Goal: Transaction & Acquisition: Purchase product/service

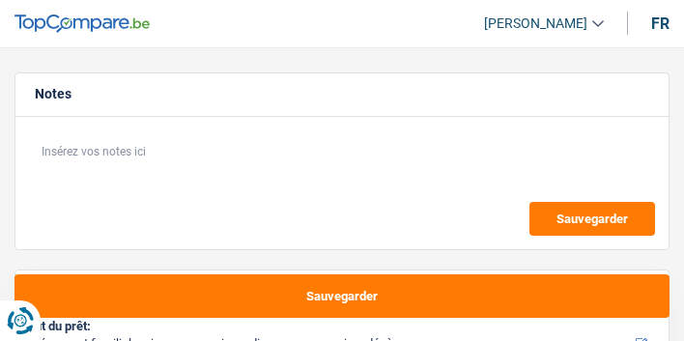
select select "familyEvent"
select select "42"
select select "familyEvent"
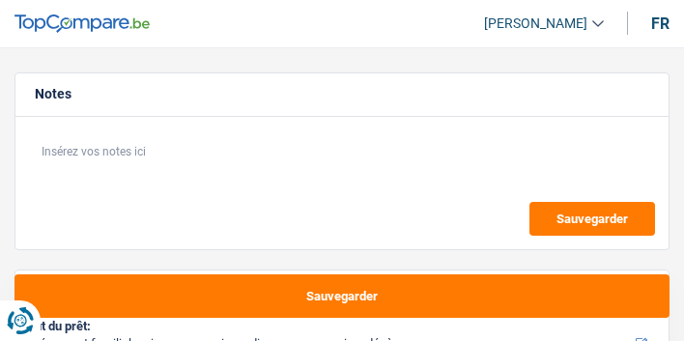
select select "42"
select select "worker"
select select "familyAllowances"
select select "netSalary"
select select "rents"
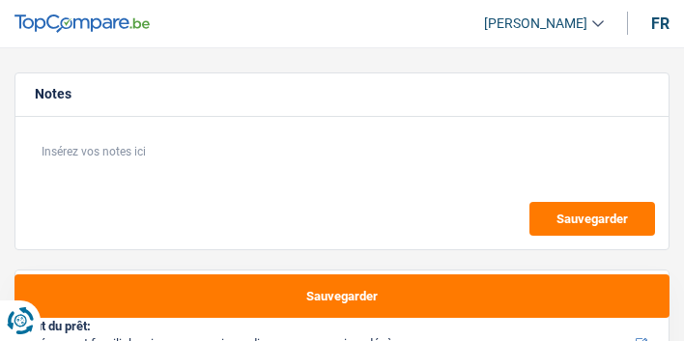
select select "familyEvent"
select select "42"
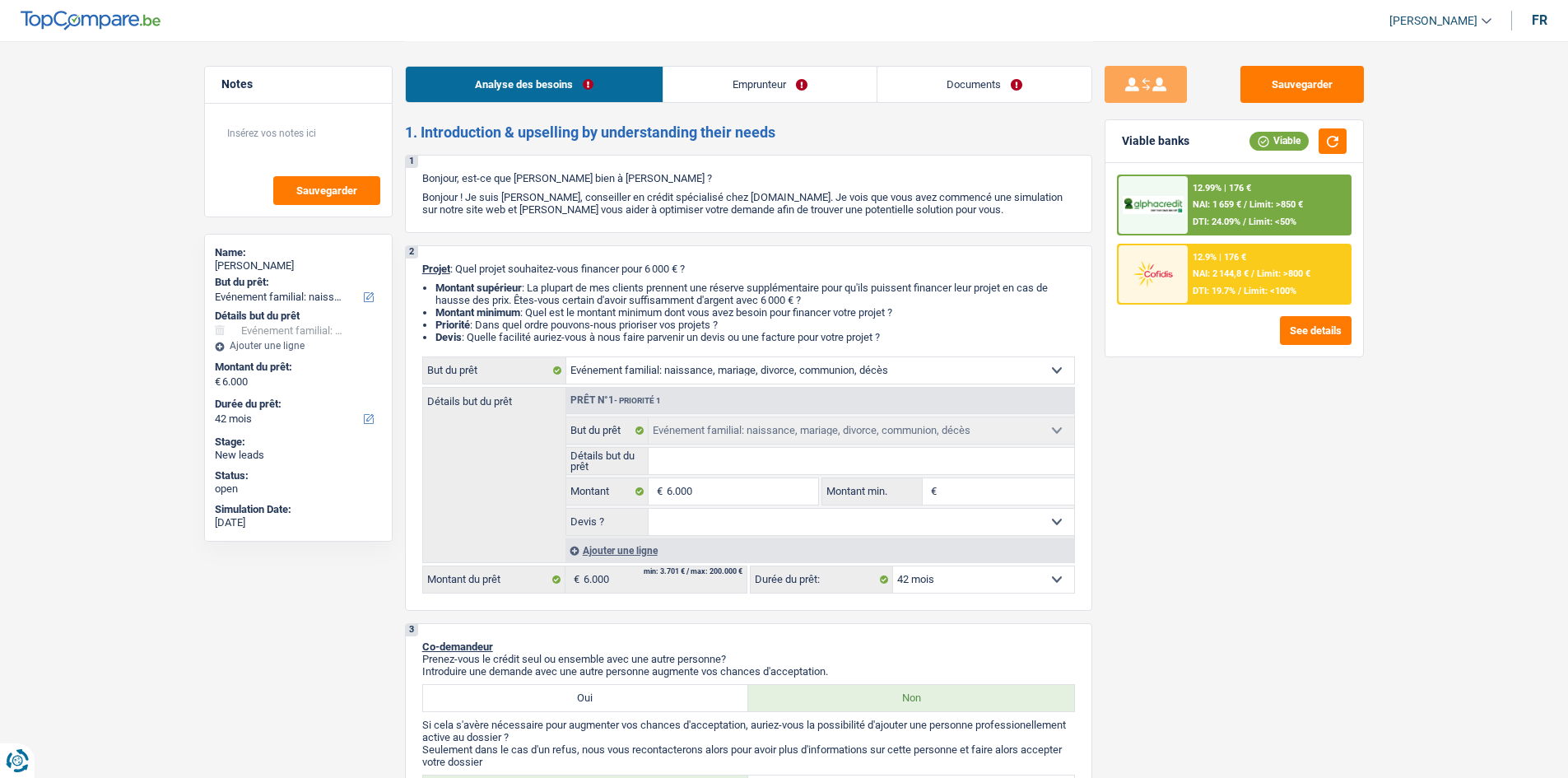
click at [582, 105] on div "Analyse des besoins Emprunteur Documents" at bounding box center [749, 76] width 687 height 70
click at [582, 97] on link "Documents" at bounding box center [984, 84] width 214 height 36
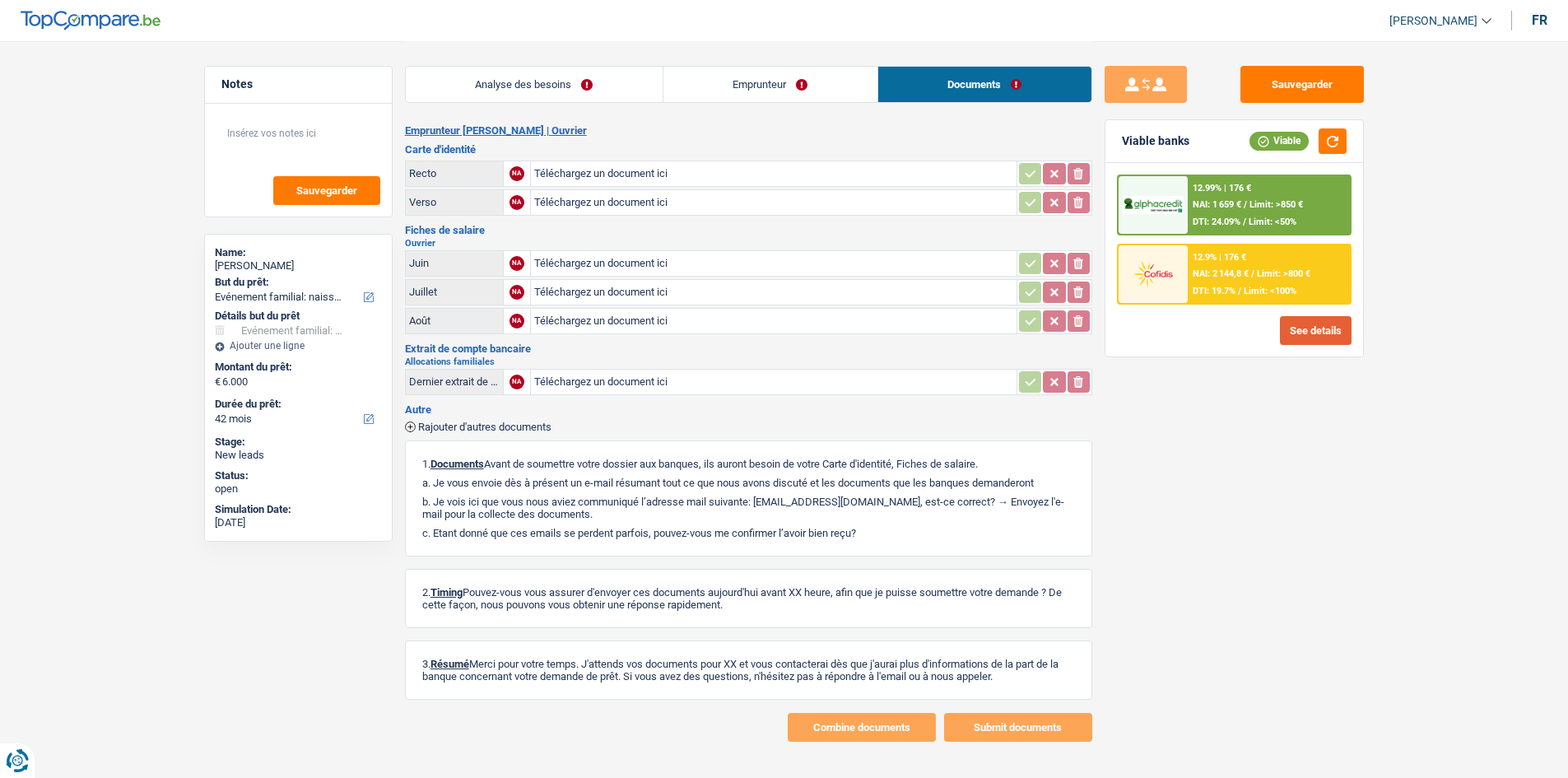
click at [540, 68] on link "Analyse des besoins" at bounding box center [534, 84] width 257 height 36
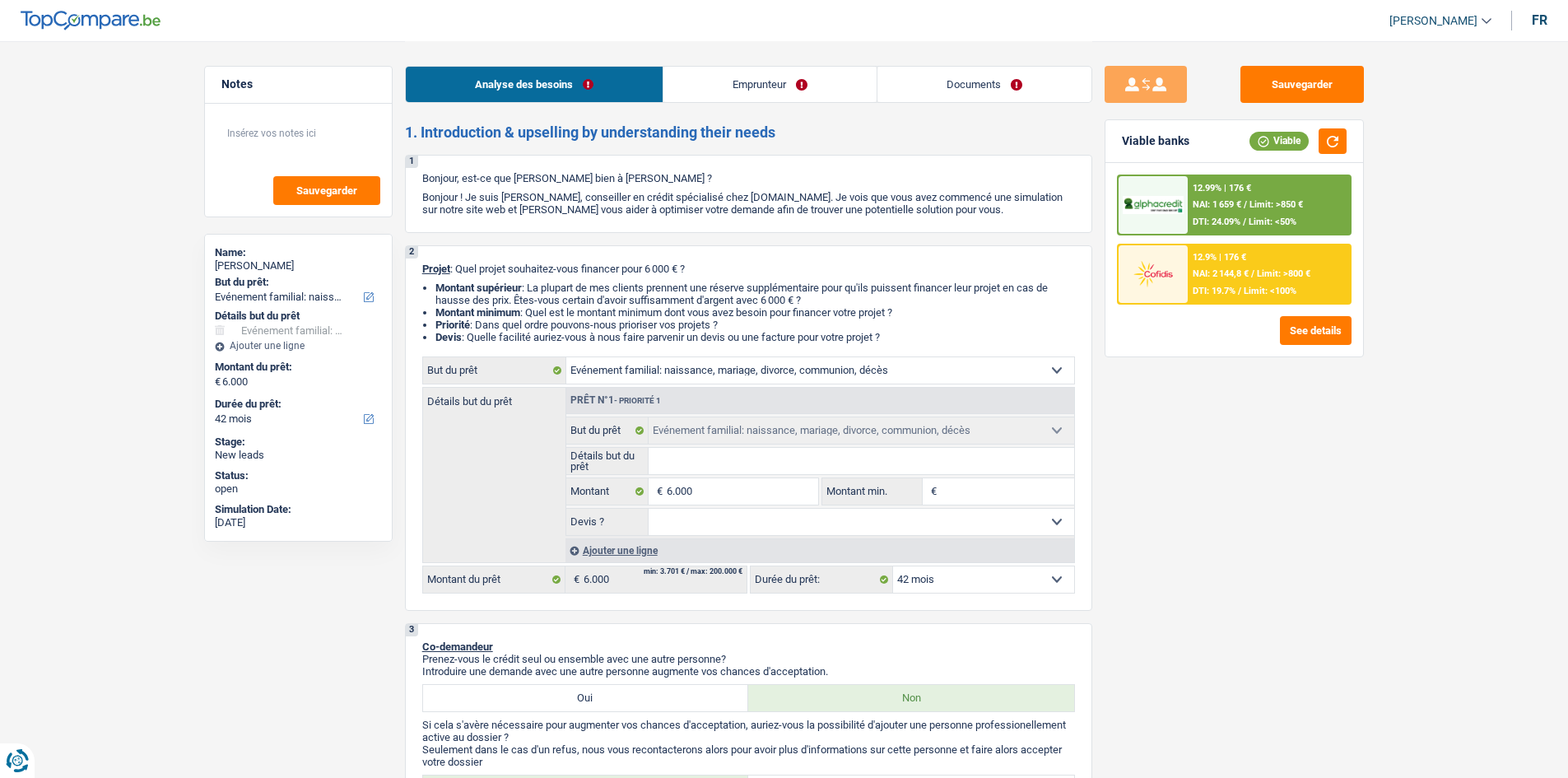
click at [582, 290] on fieldset "Confort maison: meubles, textile, peinture, électroménager, outillage non-profe…" at bounding box center [820, 476] width 508 height 119
click at [582, 290] on input "Détails but du prêt" at bounding box center [862, 461] width 426 height 26
type input "D"
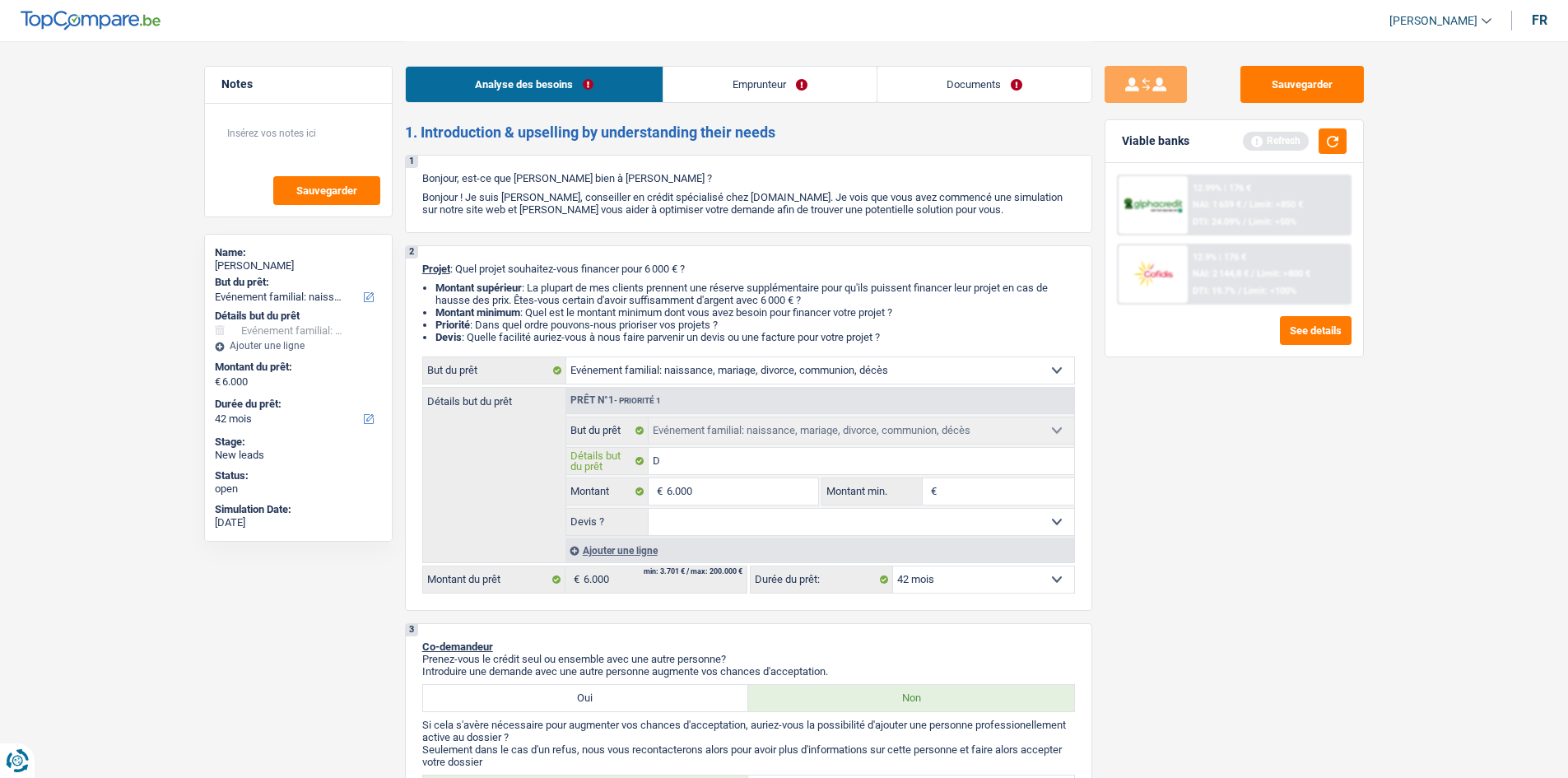
type input "Dé"
type input "Déc"
type input "Décè"
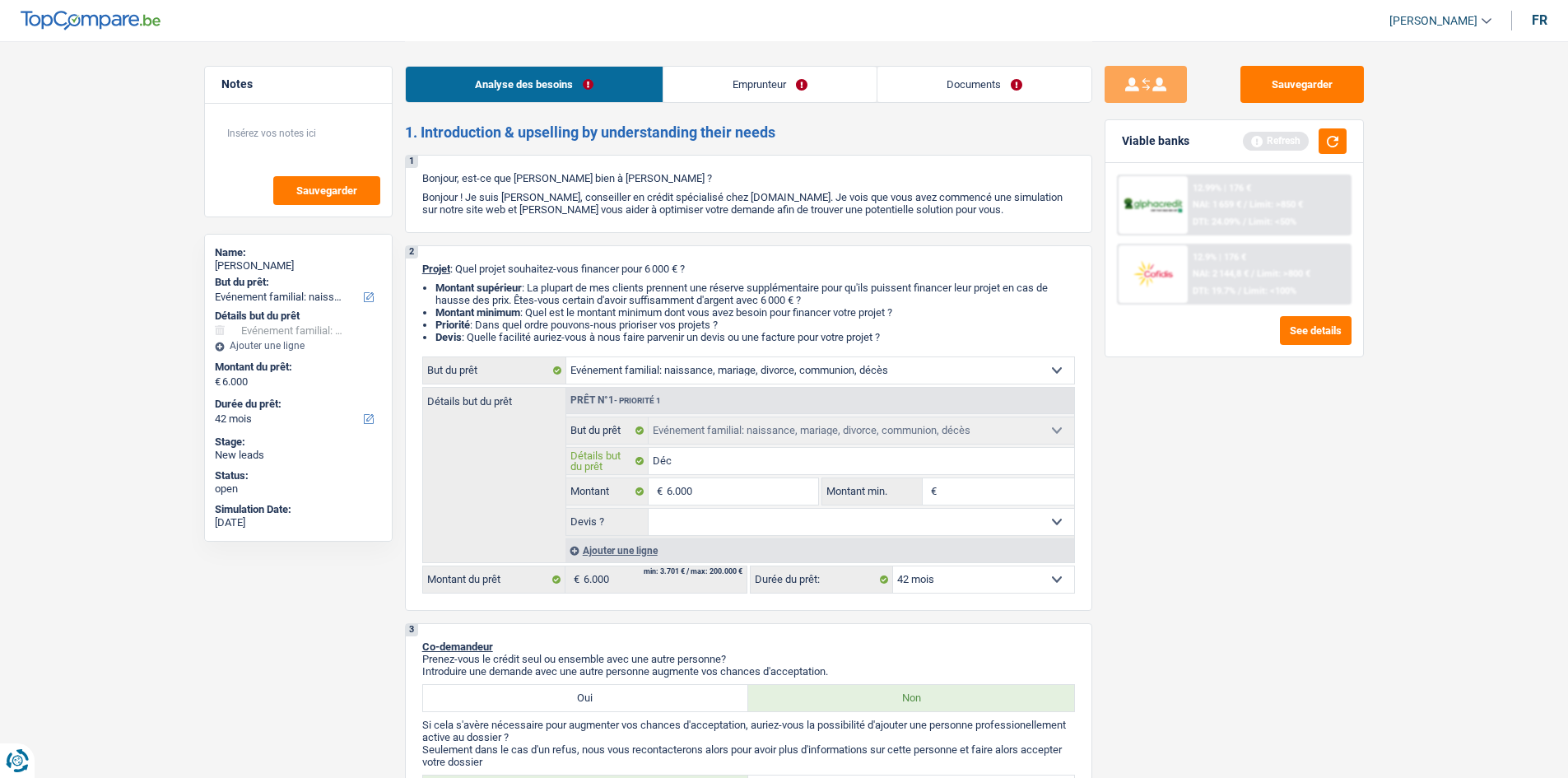
type input "Décè"
type input "Décès"
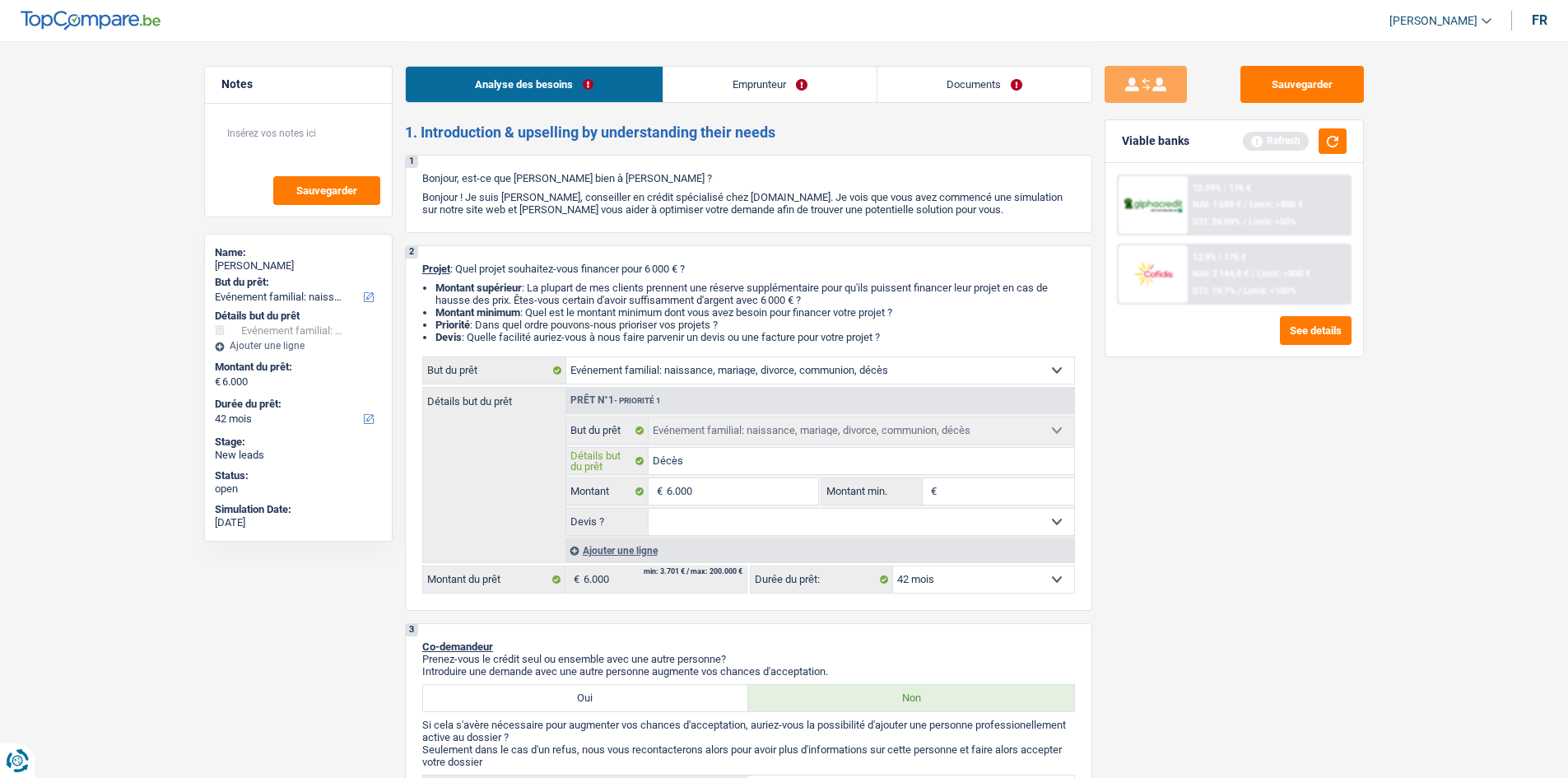
type input "Décès"
click at [582, 290] on select "Oui Non Non répondu Sélectionner une option" at bounding box center [862, 522] width 426 height 26
drag, startPoint x: 773, startPoint y: 521, endPoint x: 758, endPoint y: 533, distance: 19.2
click at [582, 290] on select "Oui Non Non répondu Sélectionner une option" at bounding box center [862, 522] width 426 height 26
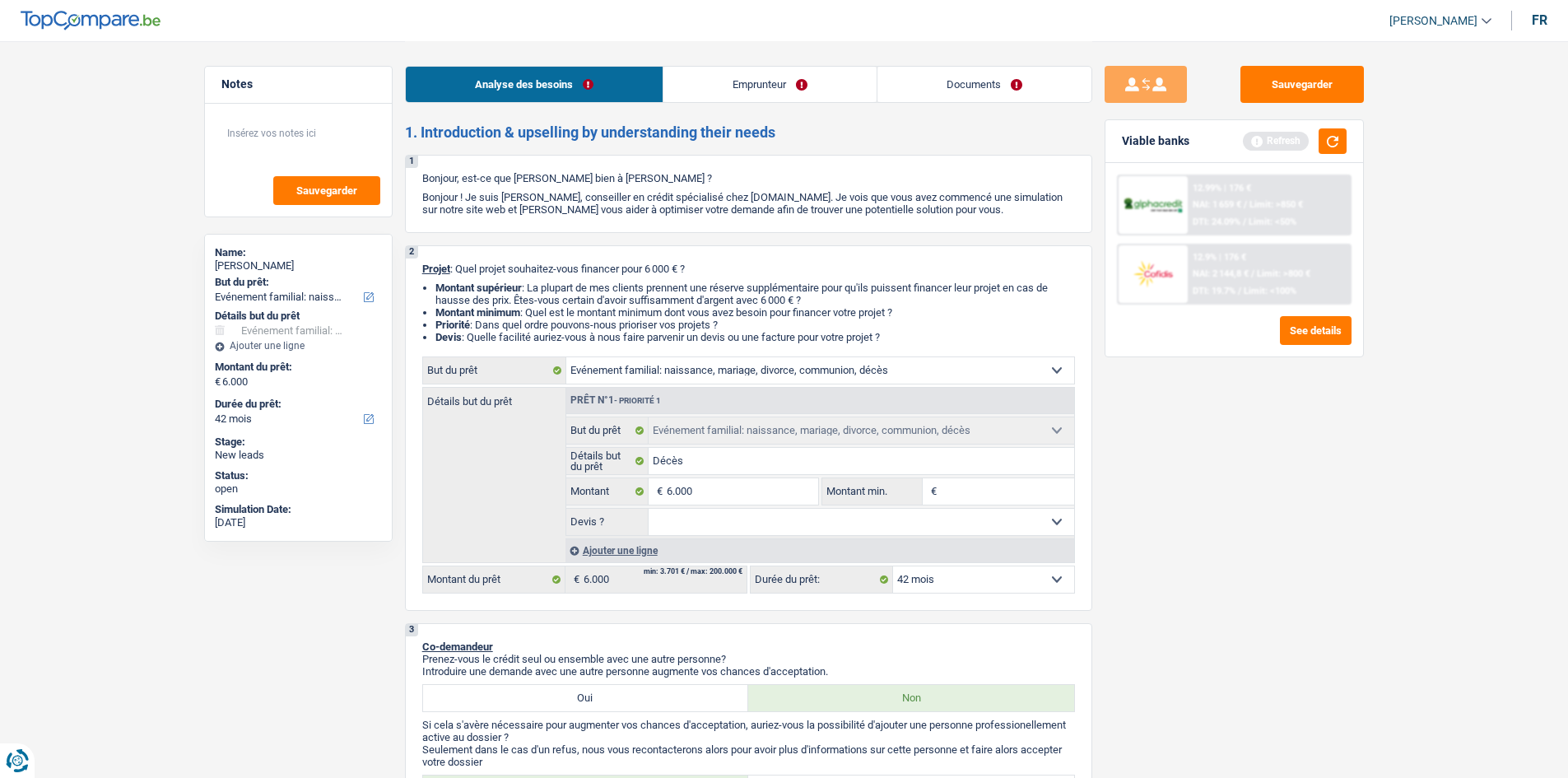
select select "yes"
click at [582, 290] on select "Oui Non Non répondu Sélectionner une option" at bounding box center [862, 522] width 426 height 26
select select "yes"
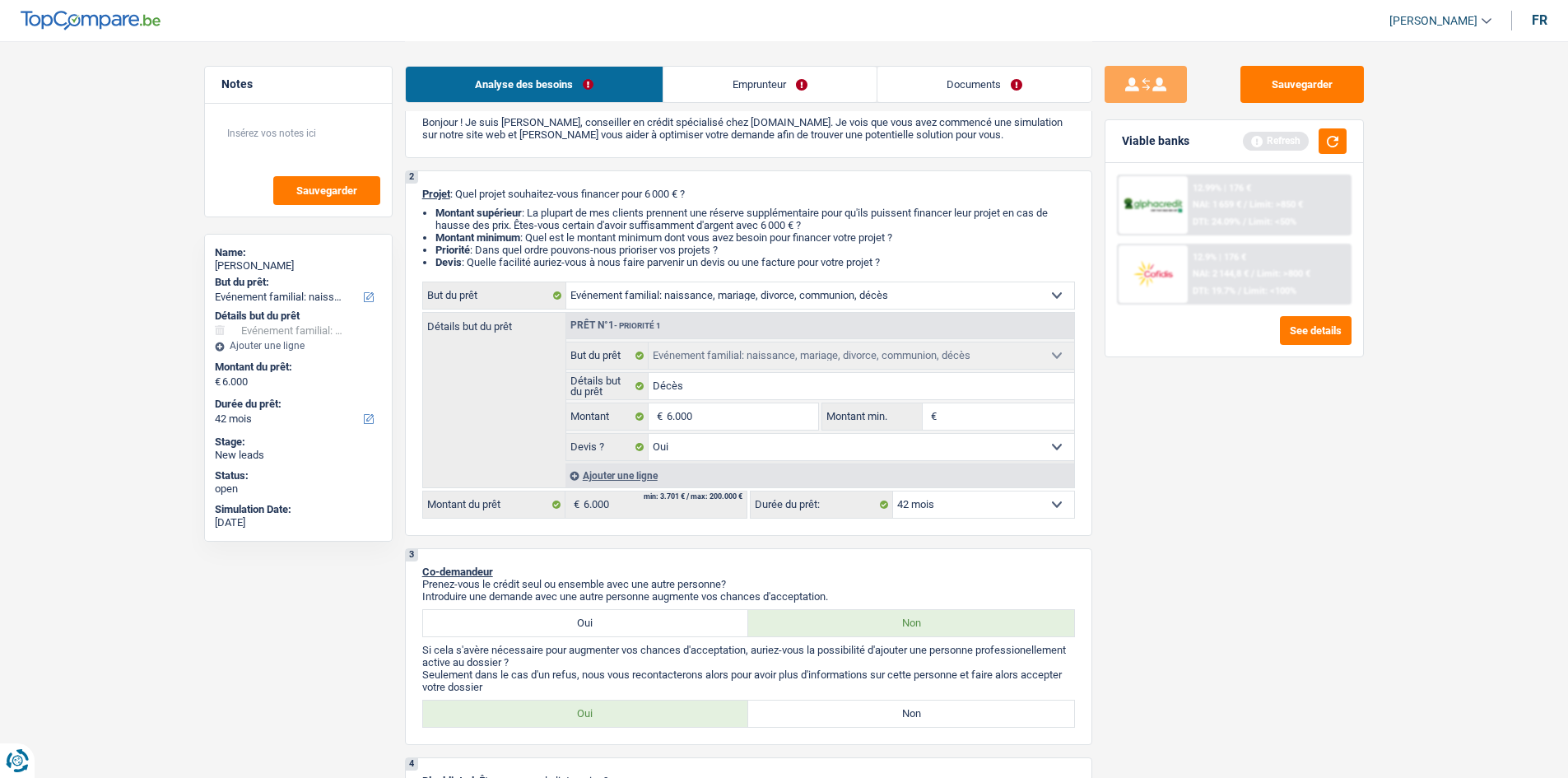
scroll to position [247, 0]
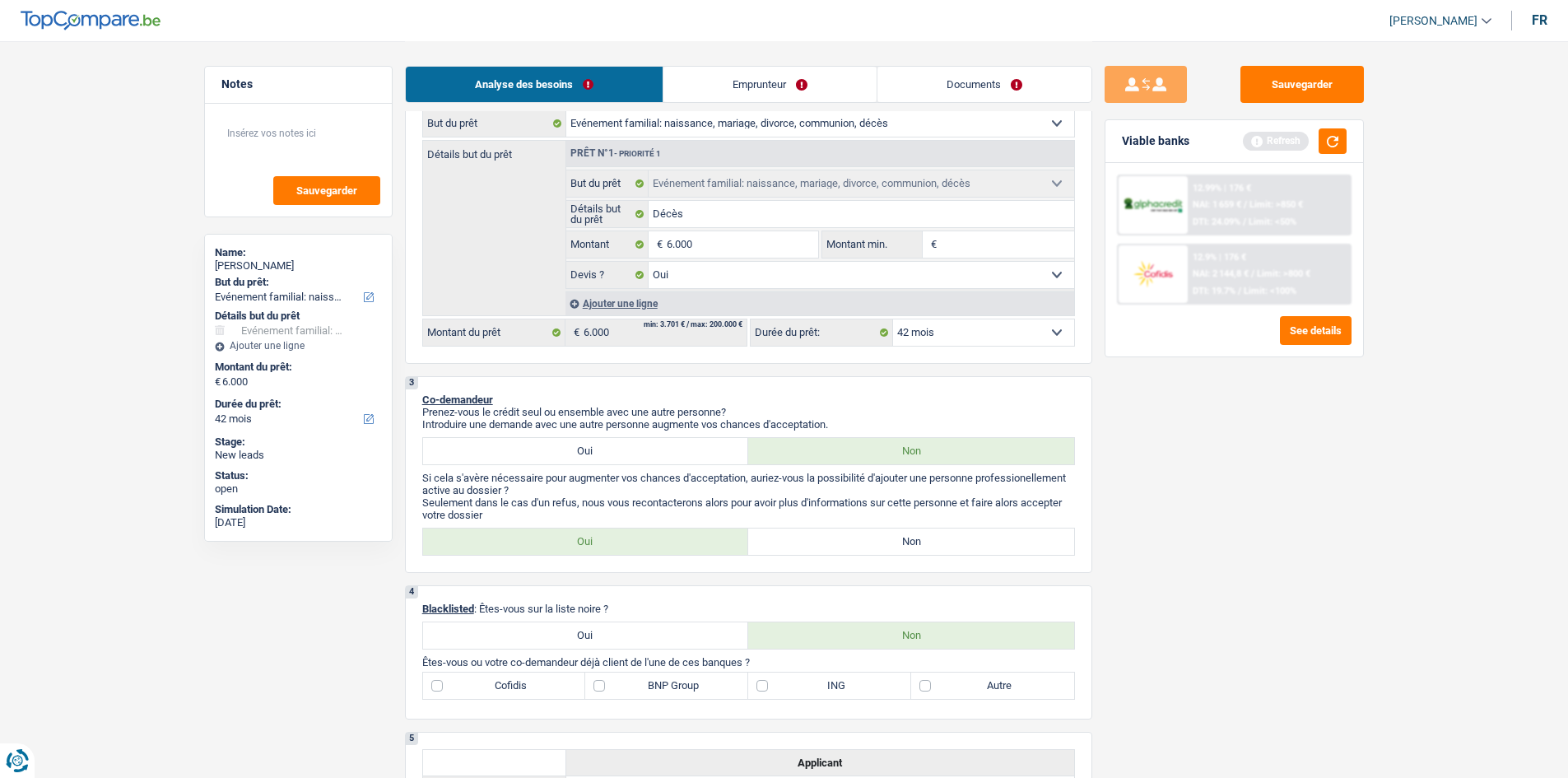
click at [582, 68] on link "Emprunteur" at bounding box center [770, 84] width 213 height 36
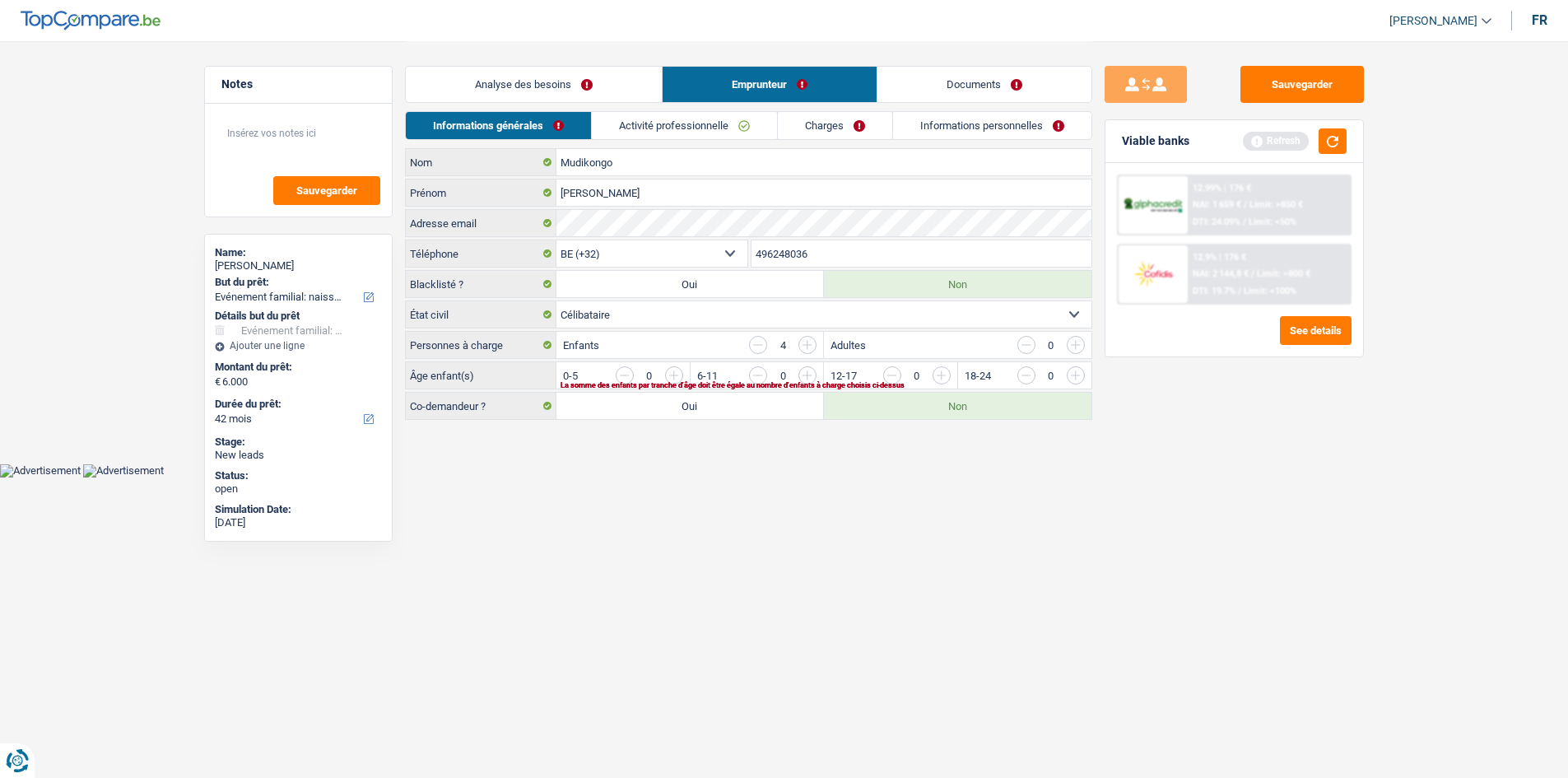
scroll to position [0, 0]
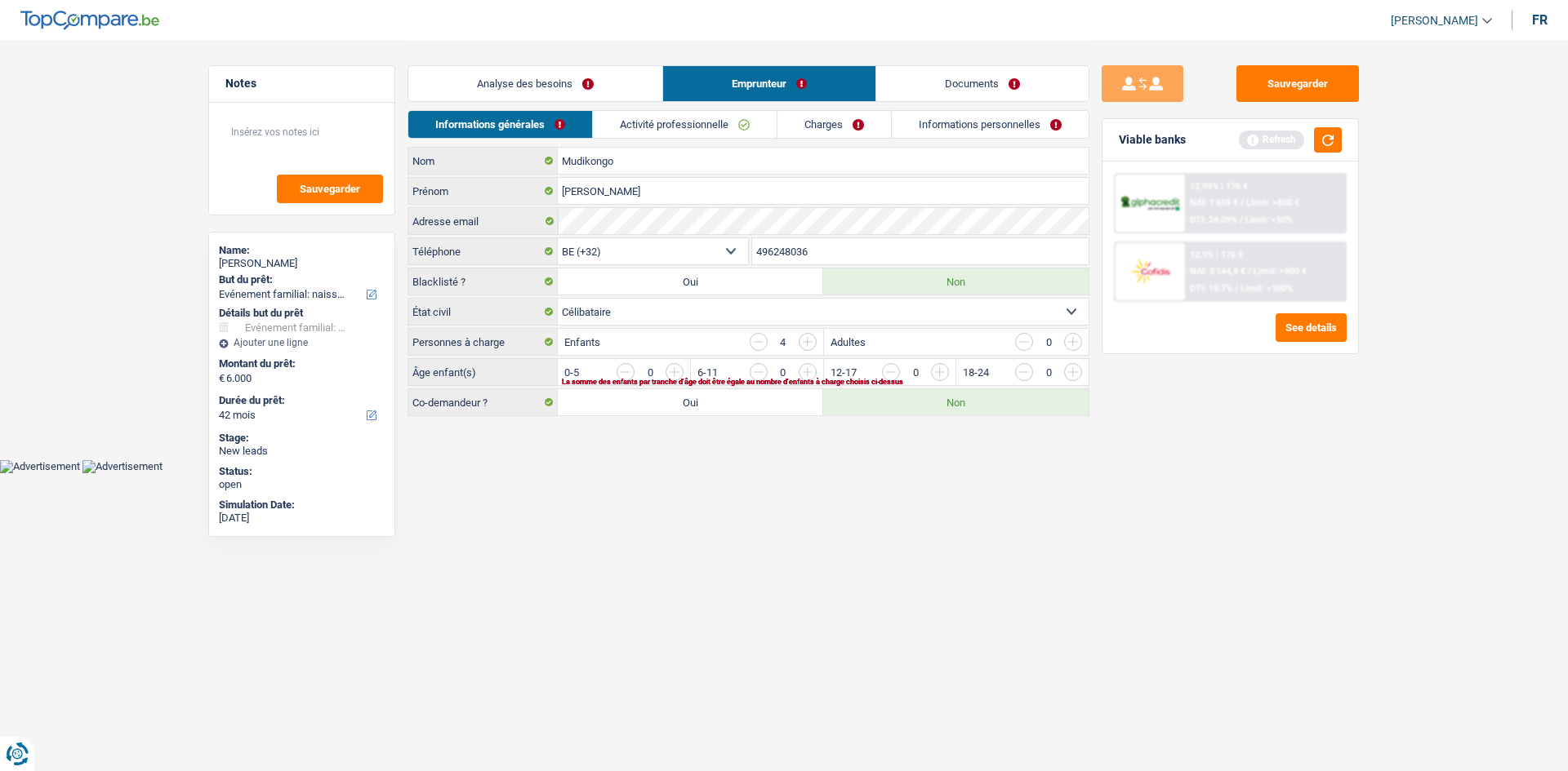
click at [574, 86] on link "Analyse des besoins" at bounding box center [535, 84] width 254 height 35
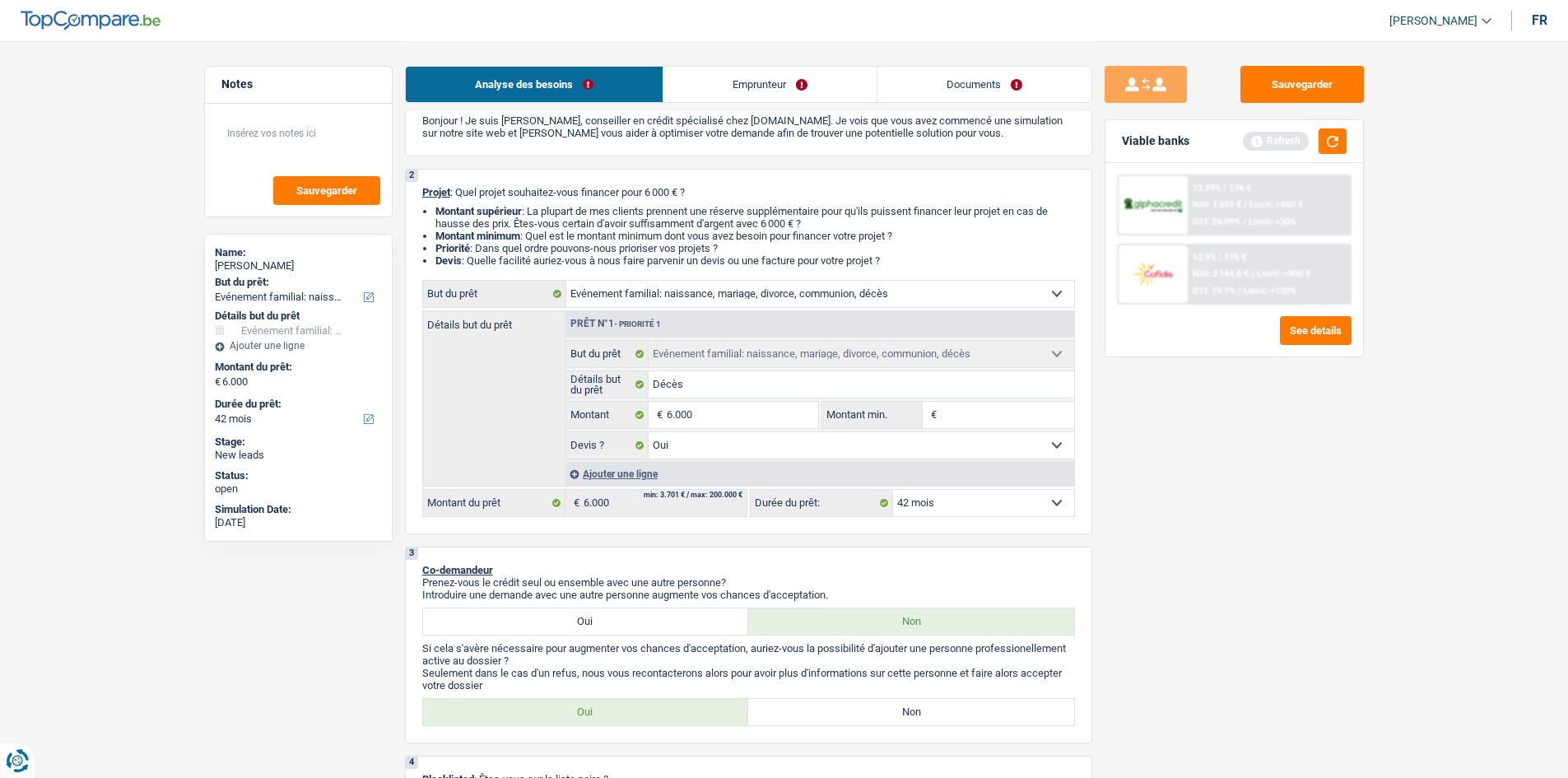
scroll to position [330, 0]
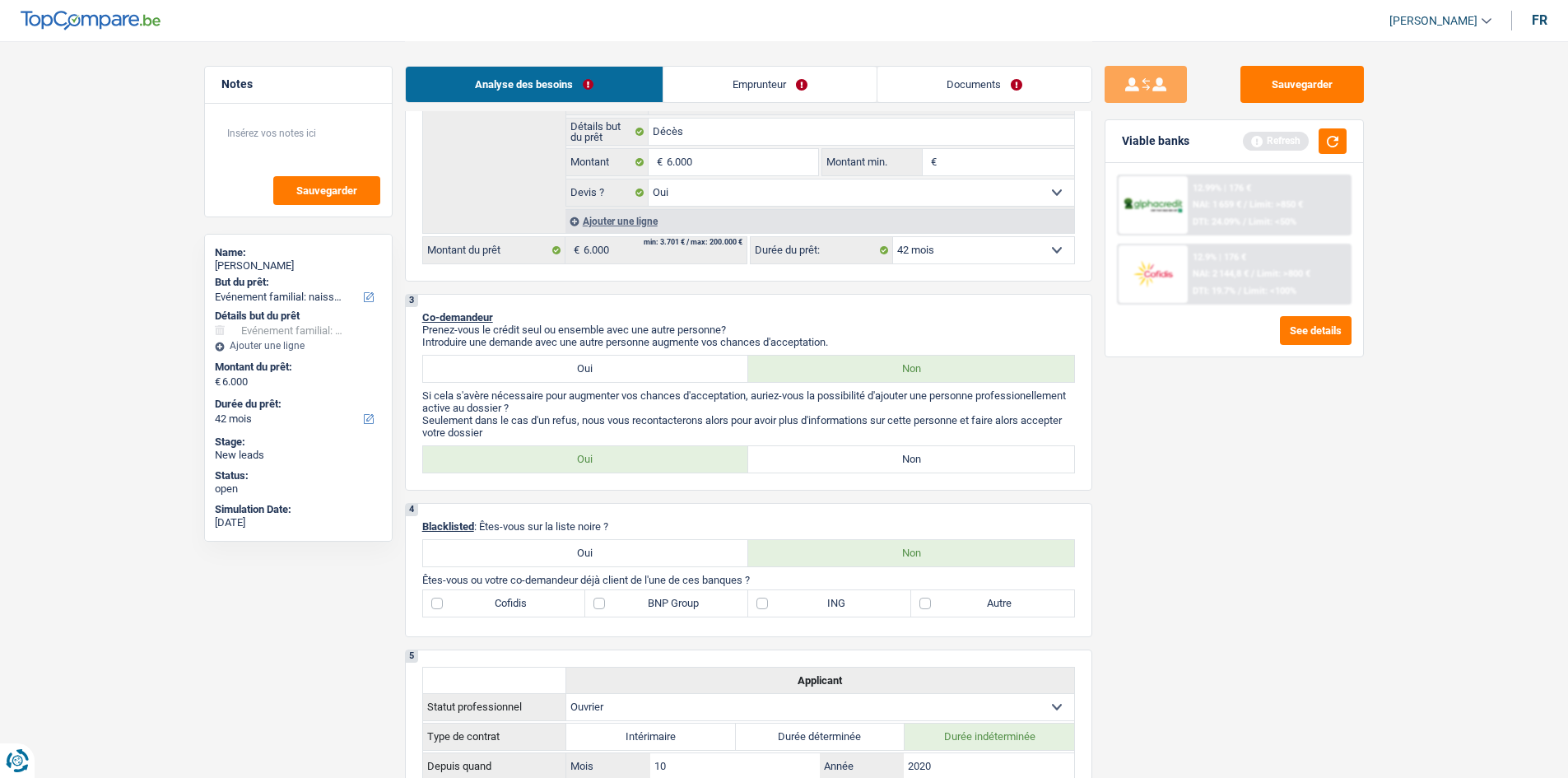
click at [582, 78] on link "Emprunteur" at bounding box center [770, 84] width 213 height 36
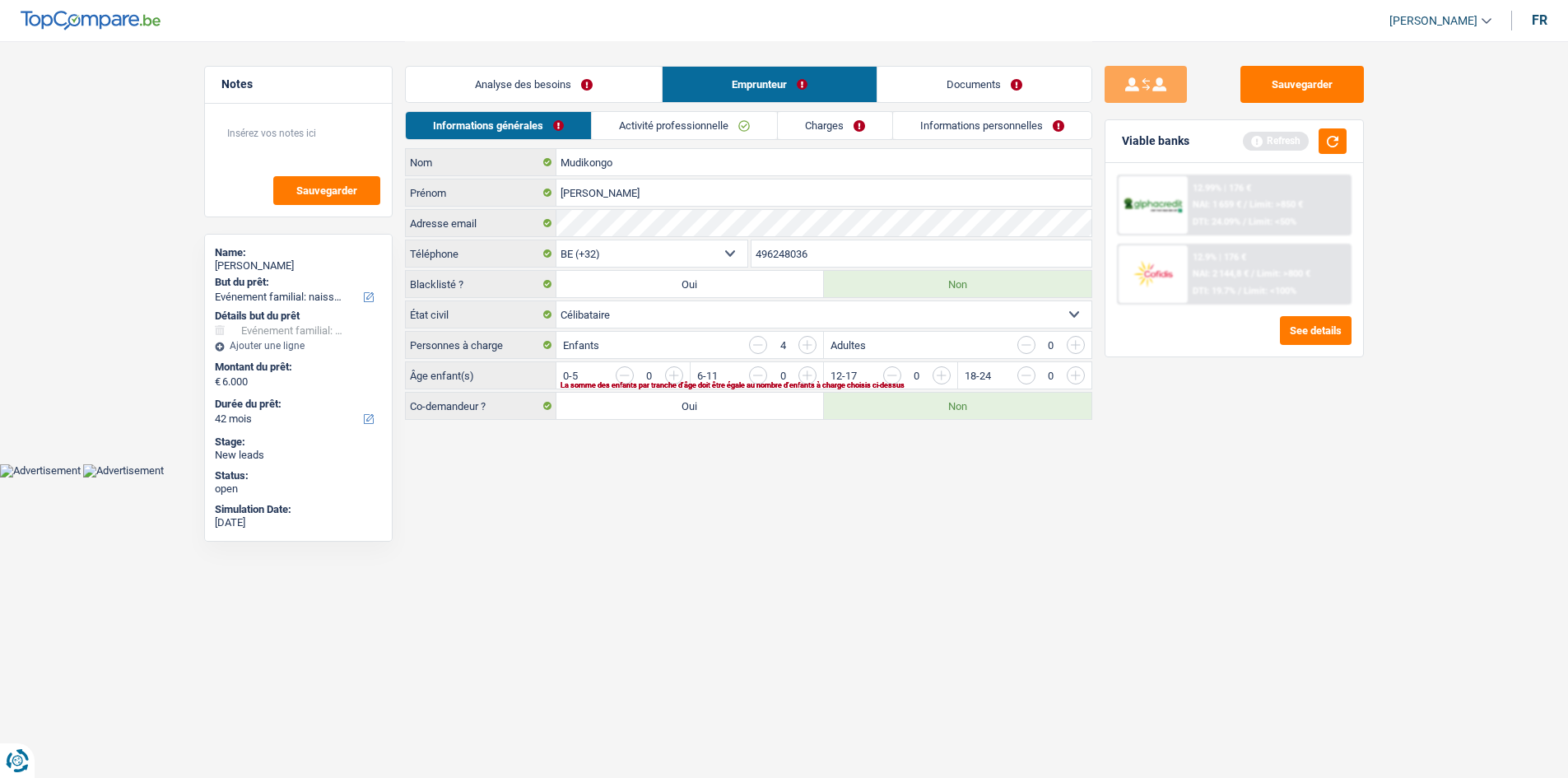
scroll to position [0, 0]
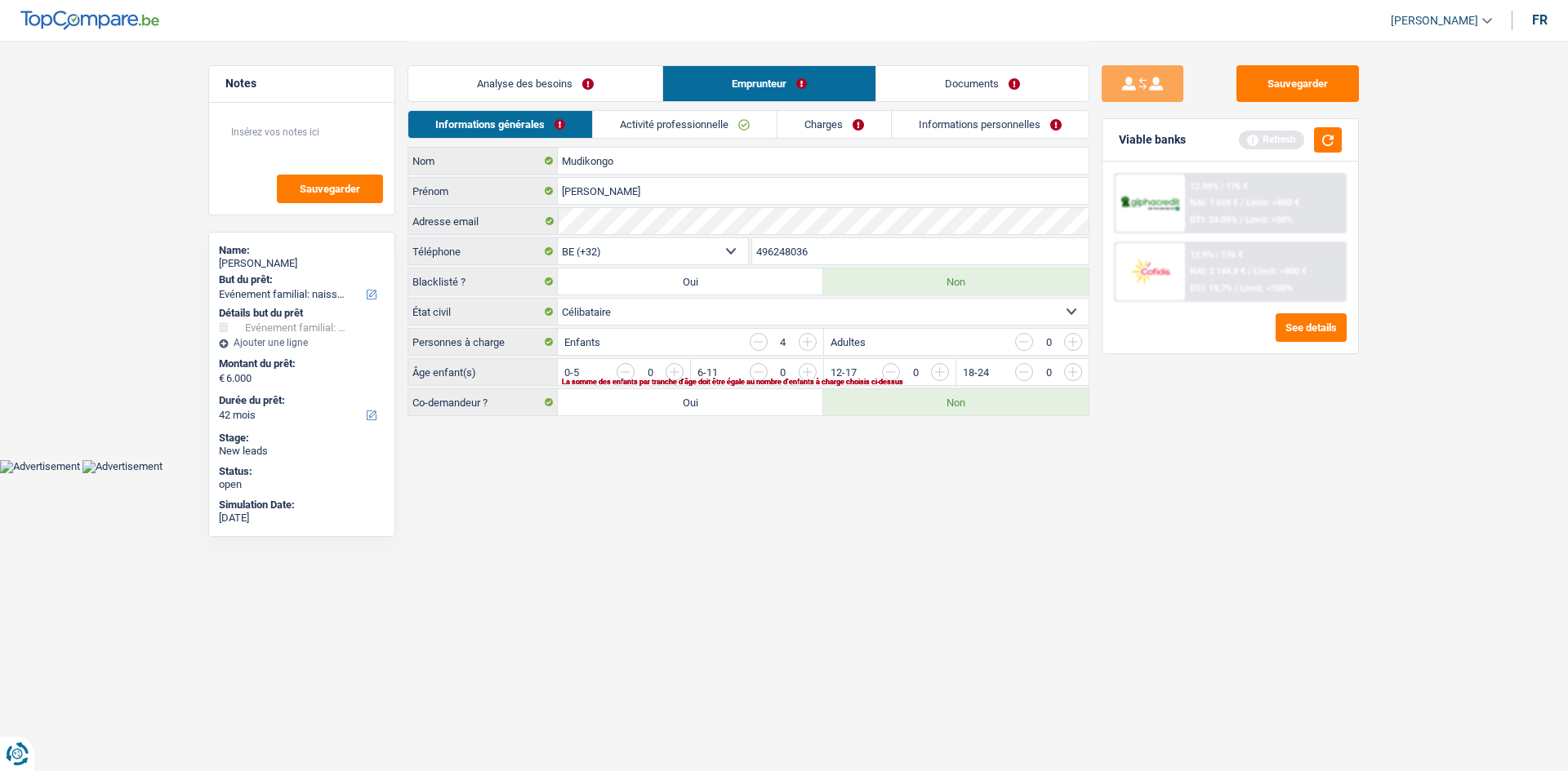
click at [577, 100] on link "Analyse des besoins" at bounding box center [535, 84] width 254 height 35
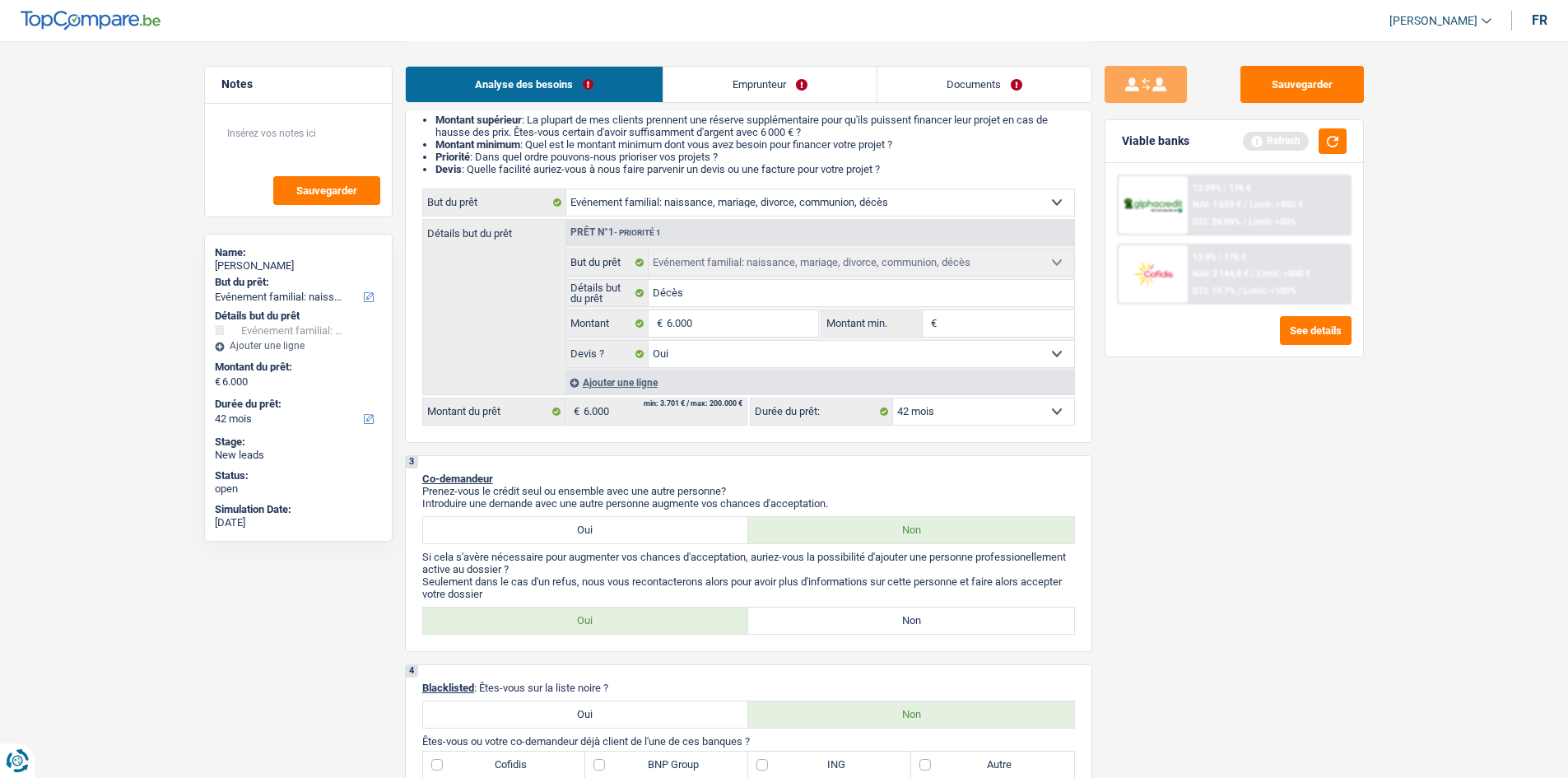
scroll to position [330, 0]
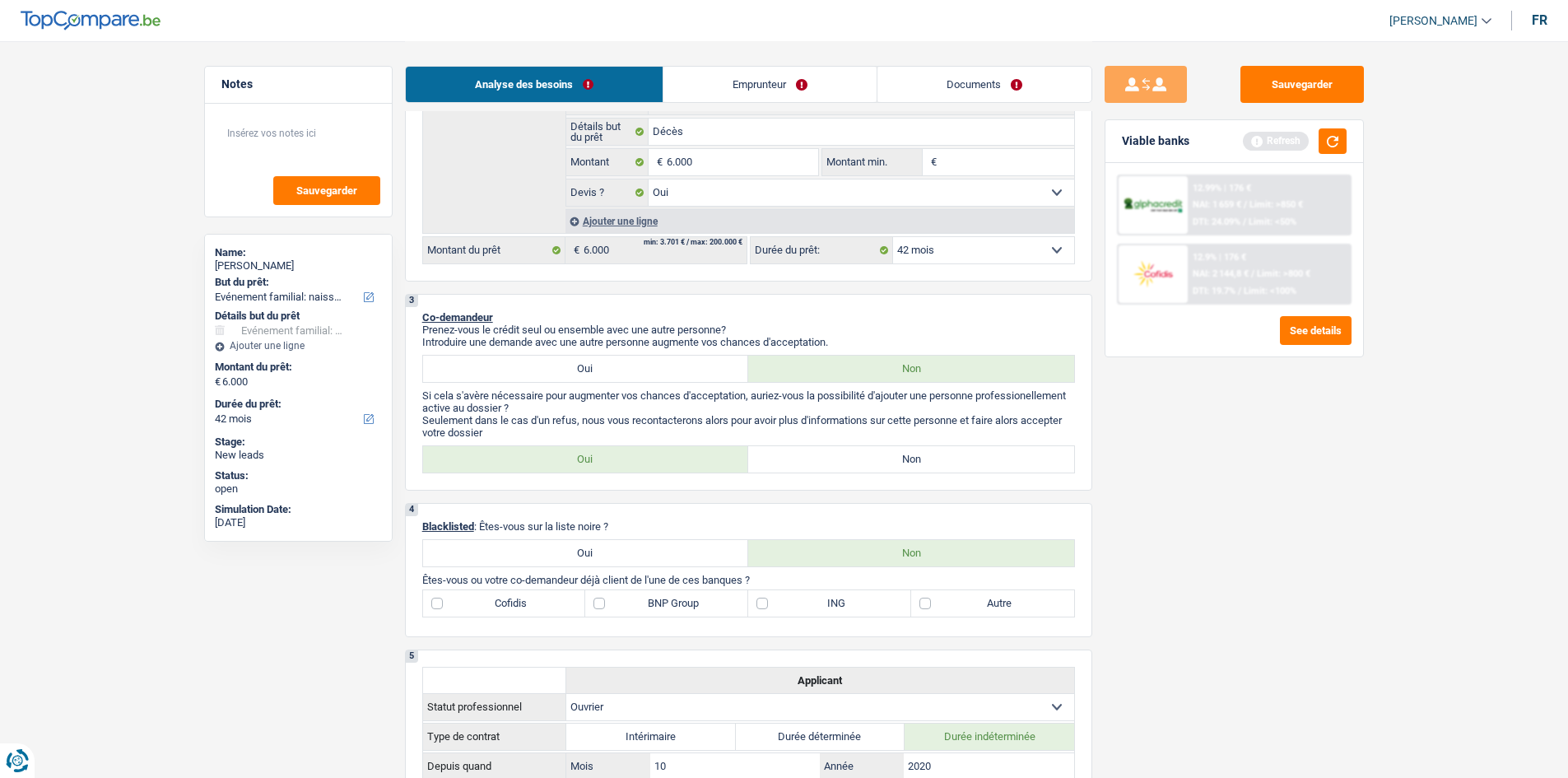
click at [582, 290] on label "Non" at bounding box center [911, 459] width 326 height 26
click at [582, 290] on input "Non" at bounding box center [911, 459] width 326 height 26
radio input "true"
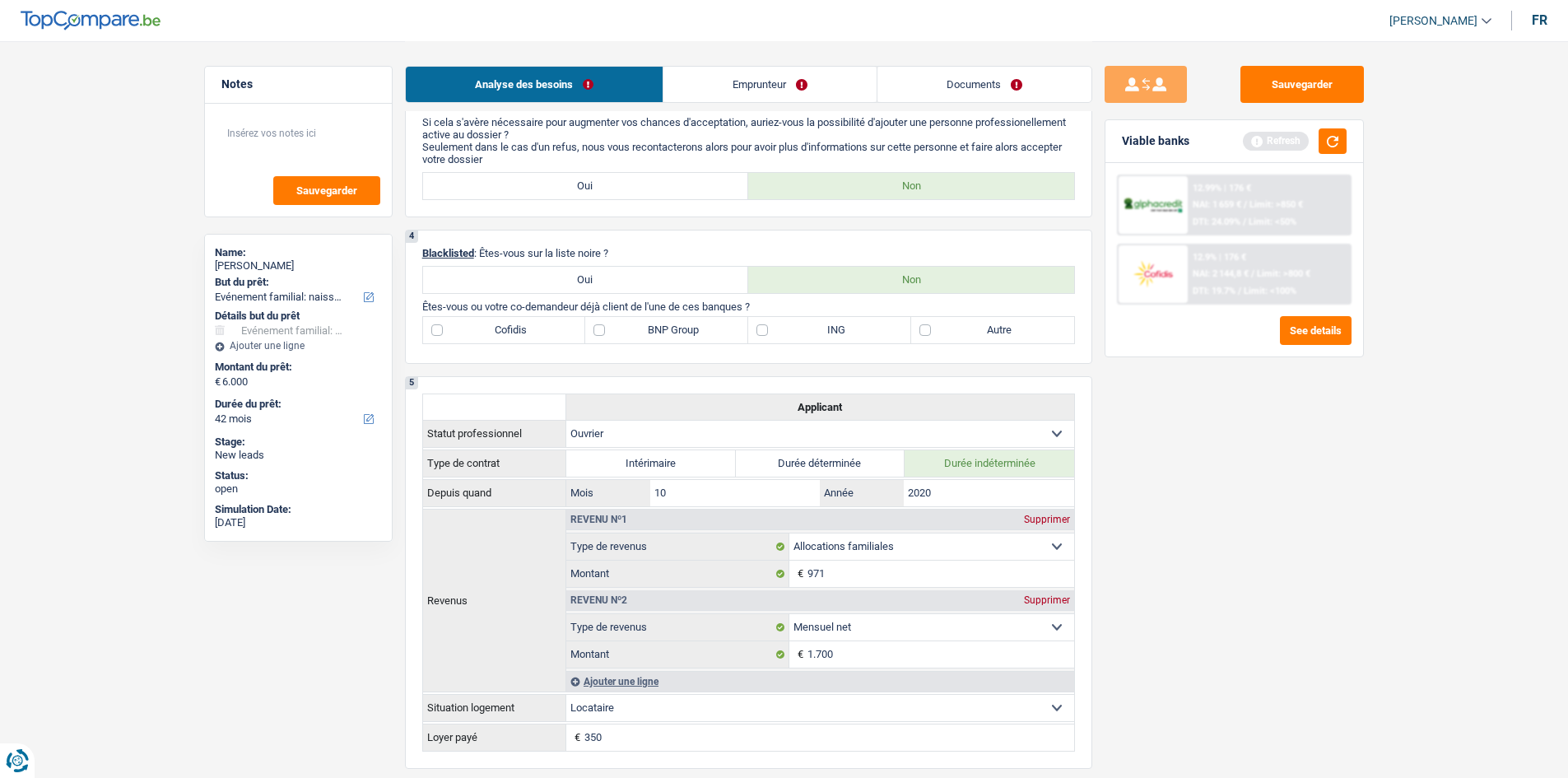
scroll to position [577, 0]
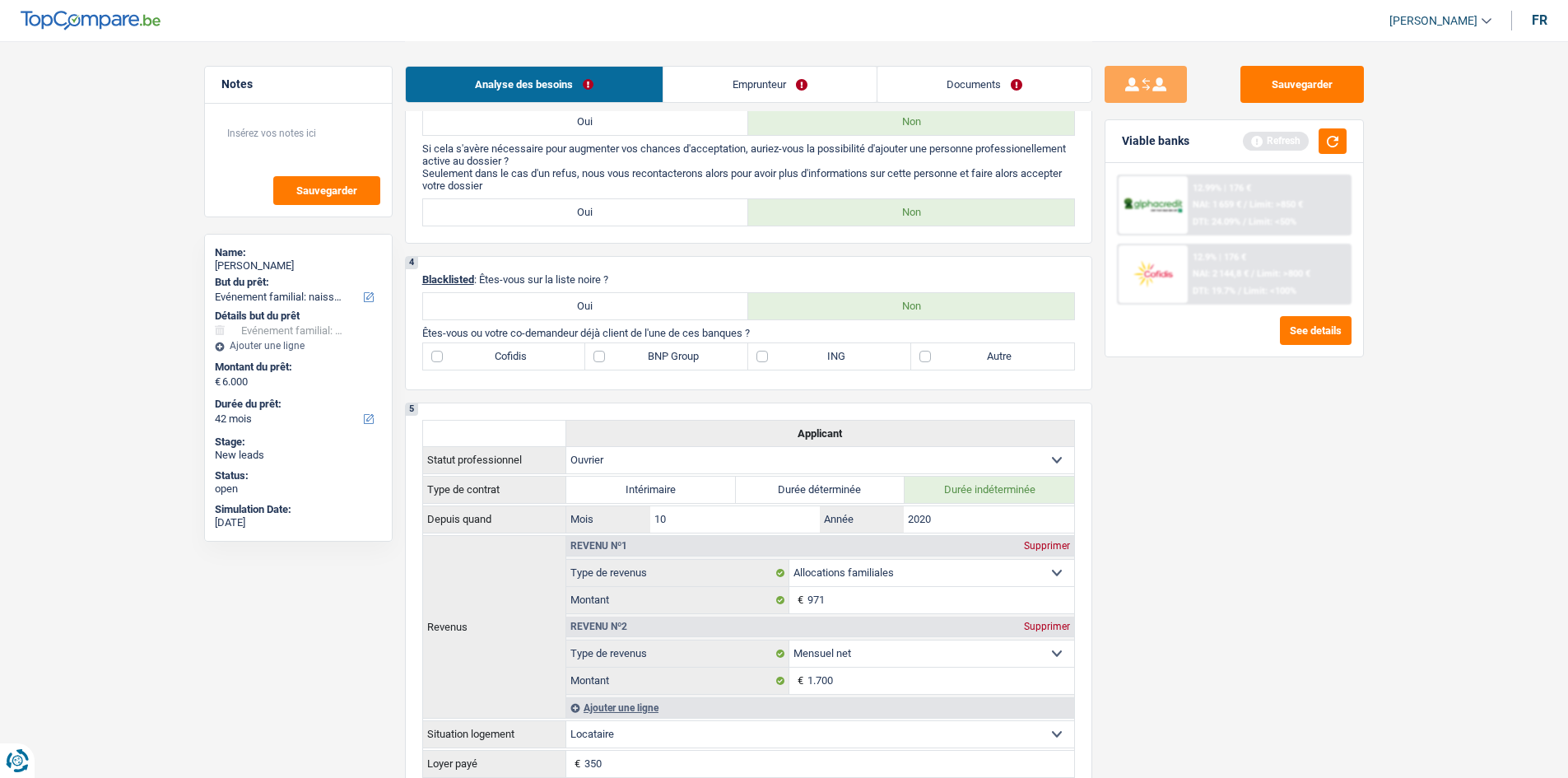
click at [582, 290] on label "Autre" at bounding box center [992, 356] width 163 height 26
click at [582, 290] on input "Autre" at bounding box center [992, 356] width 163 height 26
checkbox input "true"
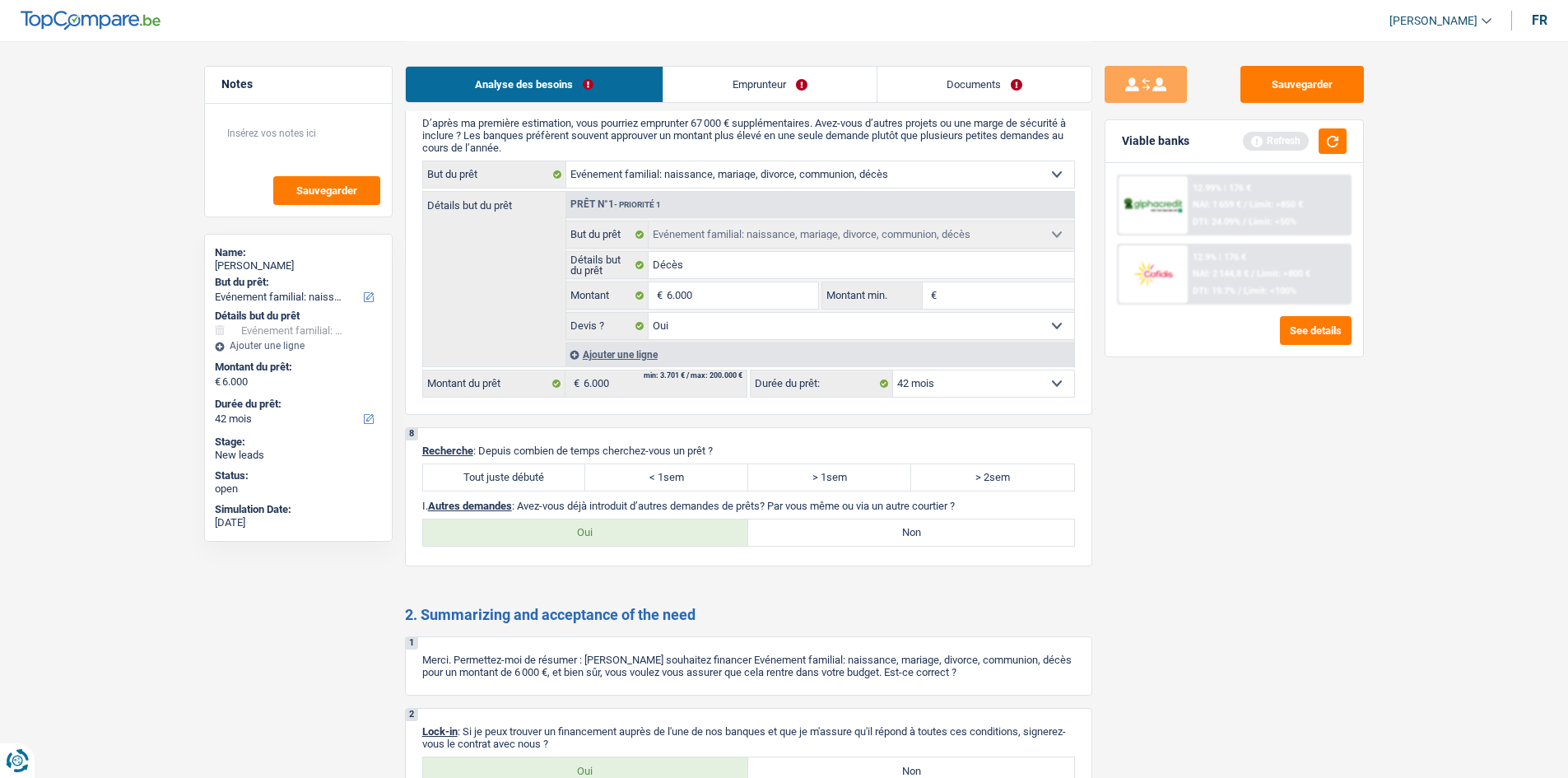
click at [549, 290] on label "Tout juste débuté" at bounding box center [504, 477] width 163 height 26
click at [549, 290] on input "Tout juste débuté" at bounding box center [504, 477] width 163 height 26
radio input "true"
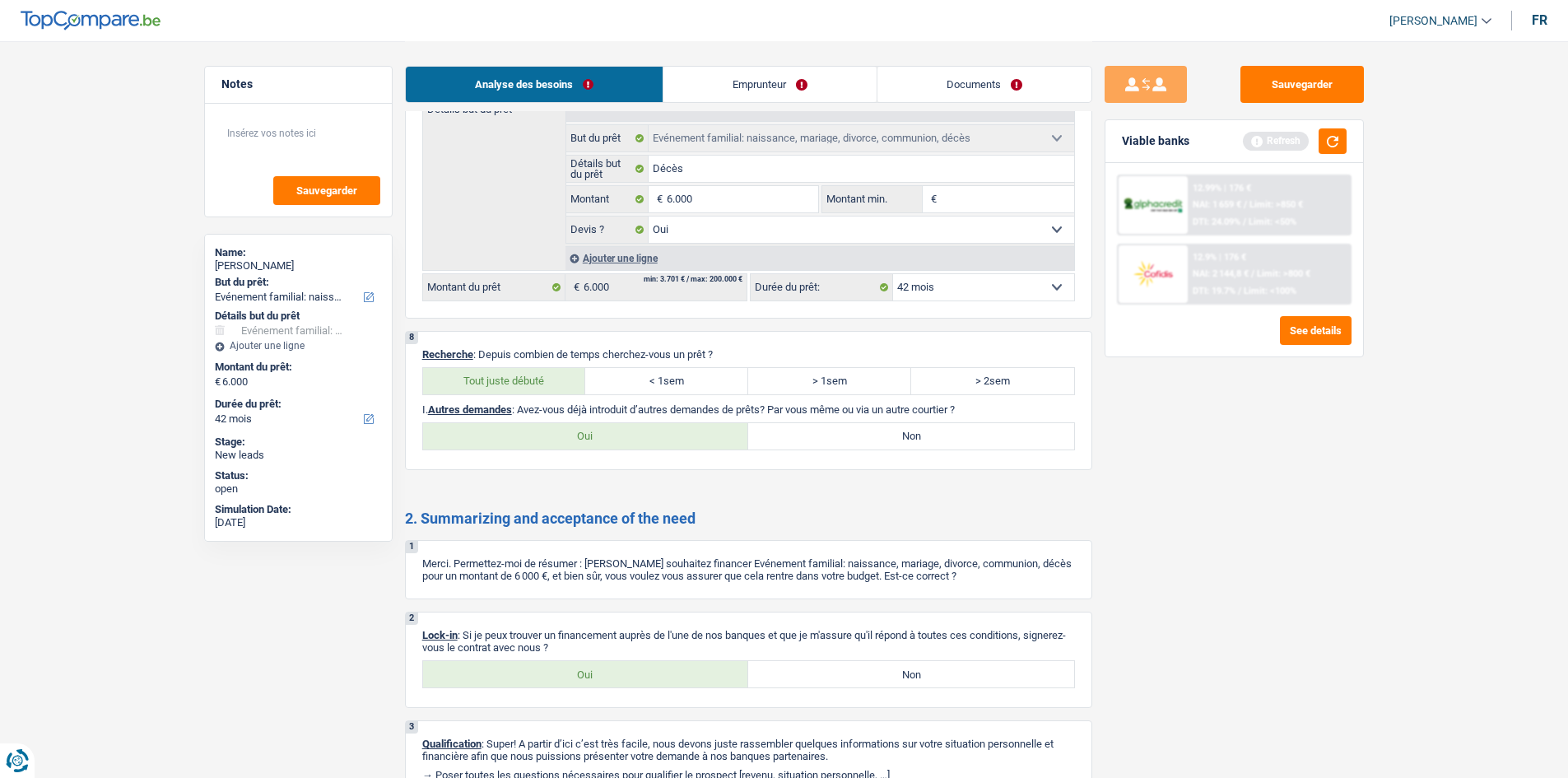
scroll to position [1583, 0]
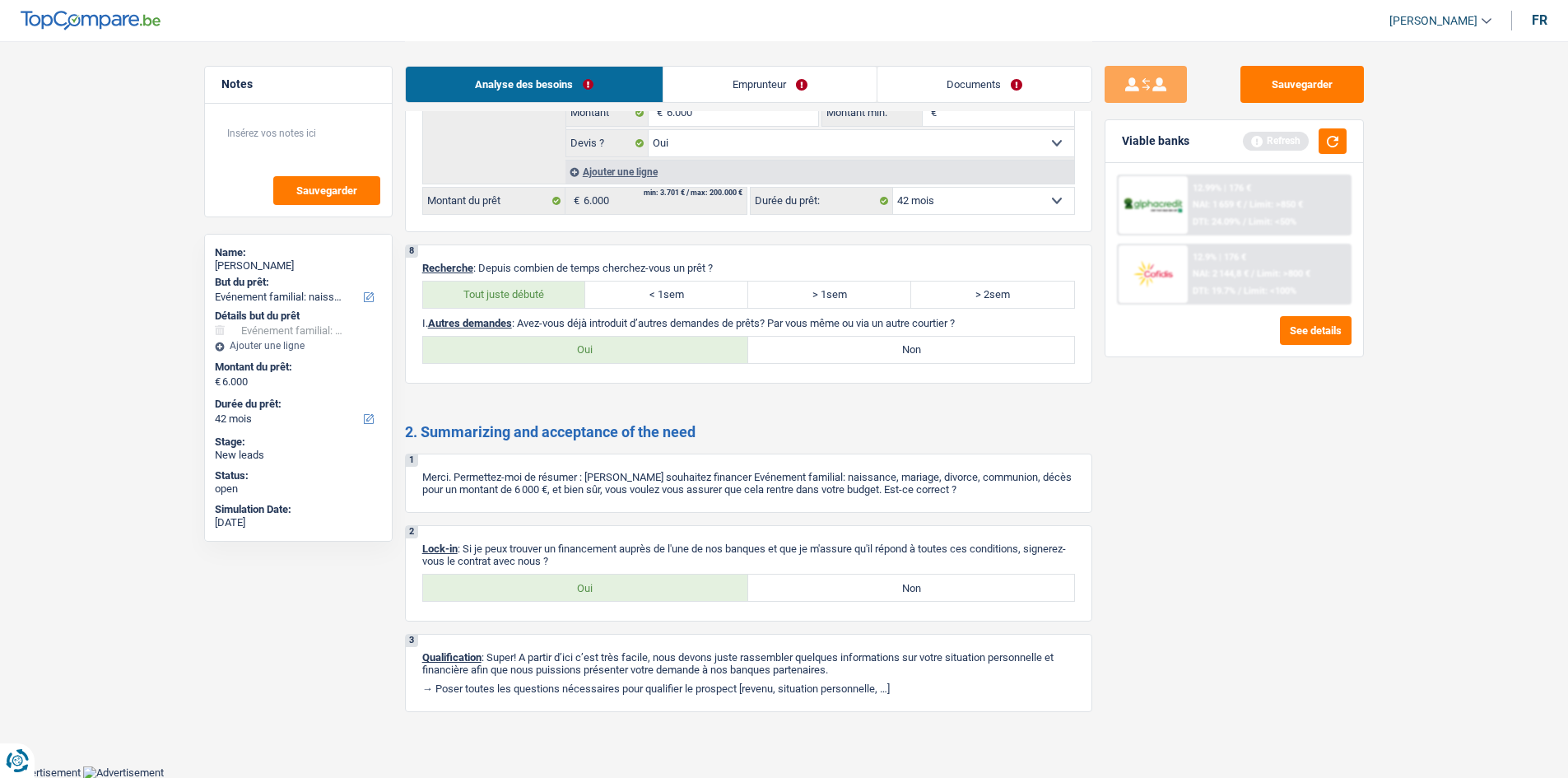
click at [582, 290] on label "Oui" at bounding box center [586, 588] width 326 height 26
click at [582, 290] on input "Oui" at bounding box center [586, 588] width 326 height 26
radio input "true"
click at [582, 290] on label "Non" at bounding box center [911, 349] width 326 height 26
click at [582, 290] on input "Non" at bounding box center [911, 349] width 326 height 26
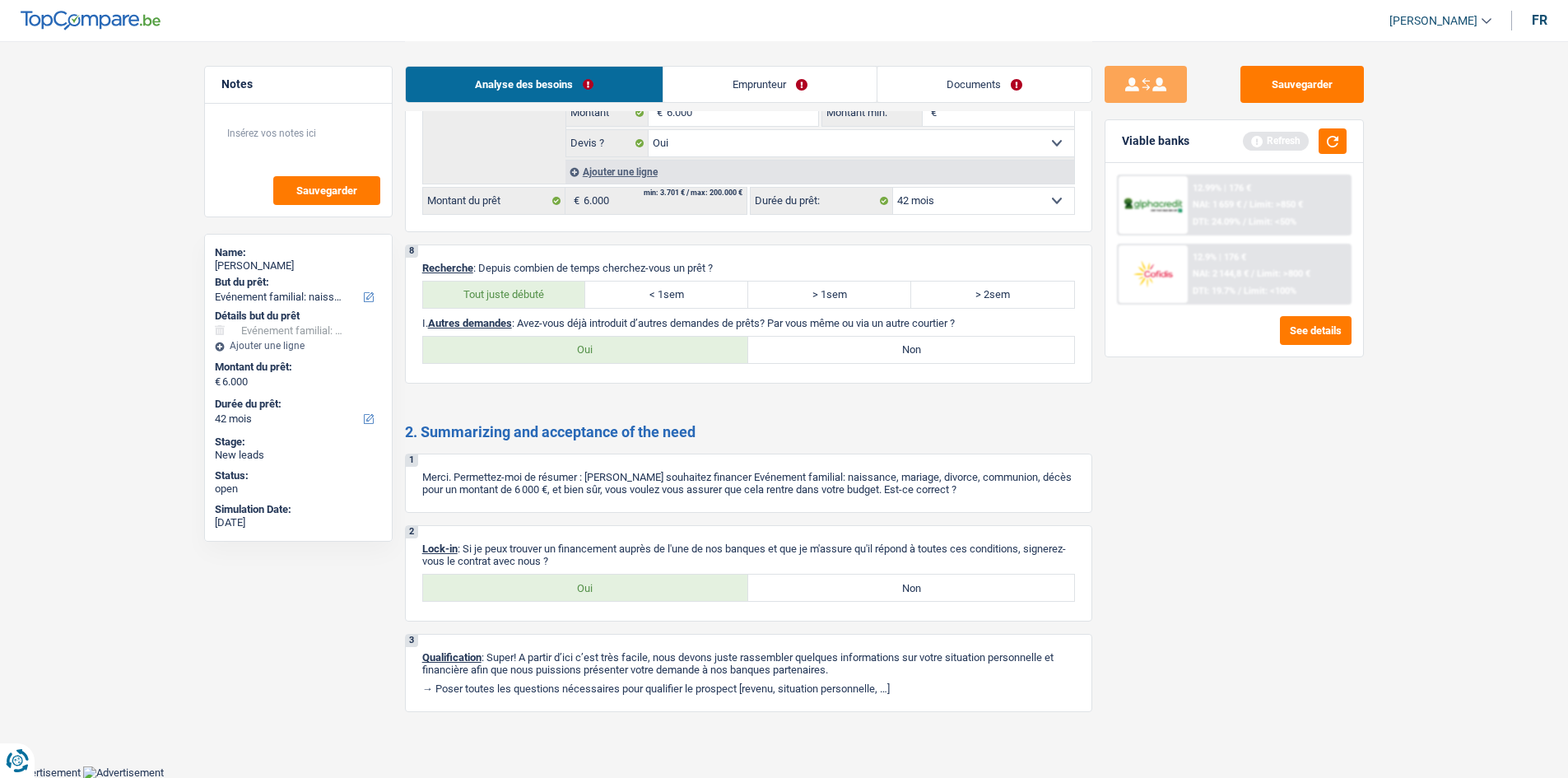
radio input "true"
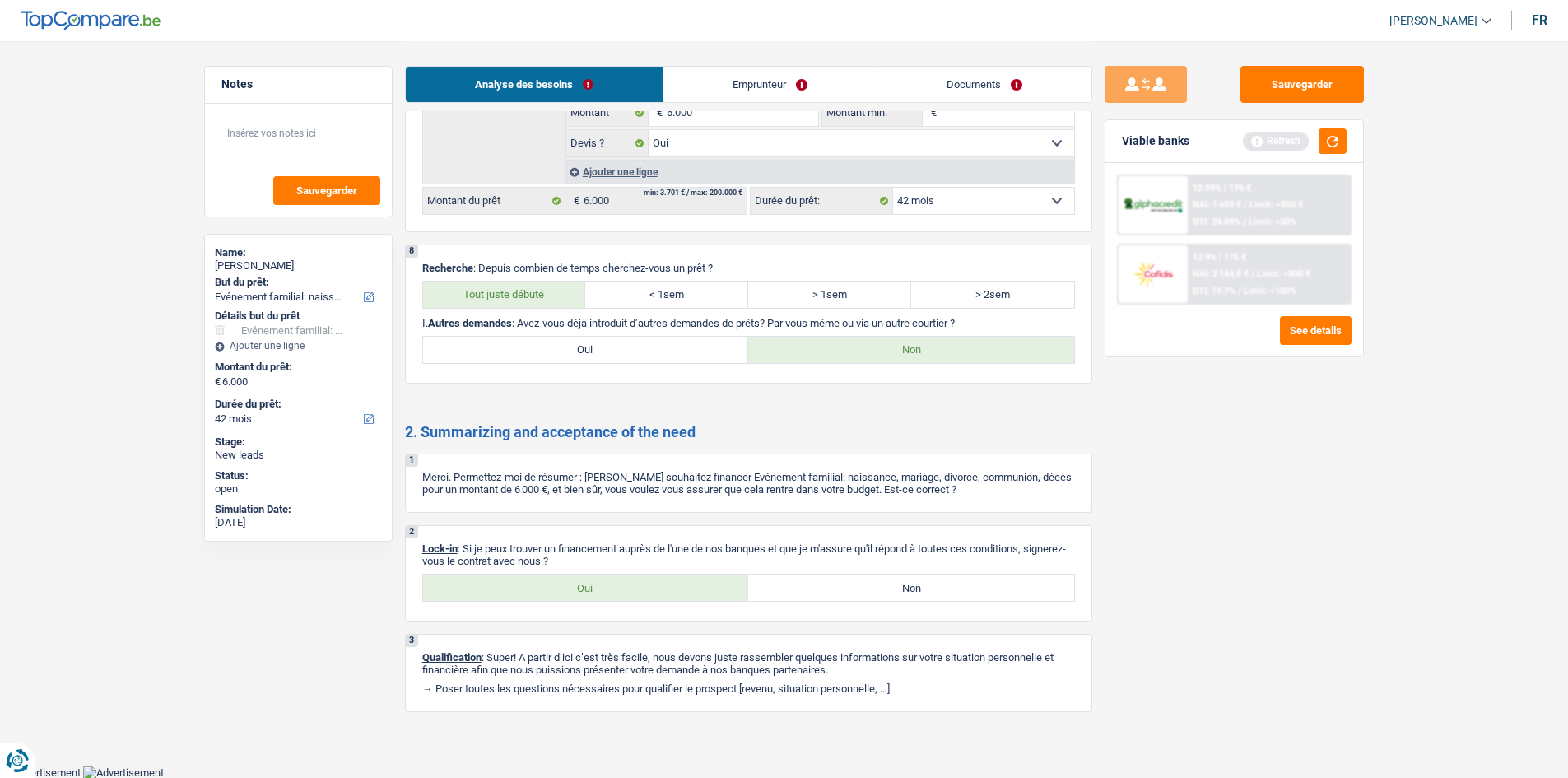
drag, startPoint x: 788, startPoint y: 84, endPoint x: 799, endPoint y: 83, distance: 11.0
click at [582, 84] on link "Emprunteur" at bounding box center [770, 84] width 213 height 36
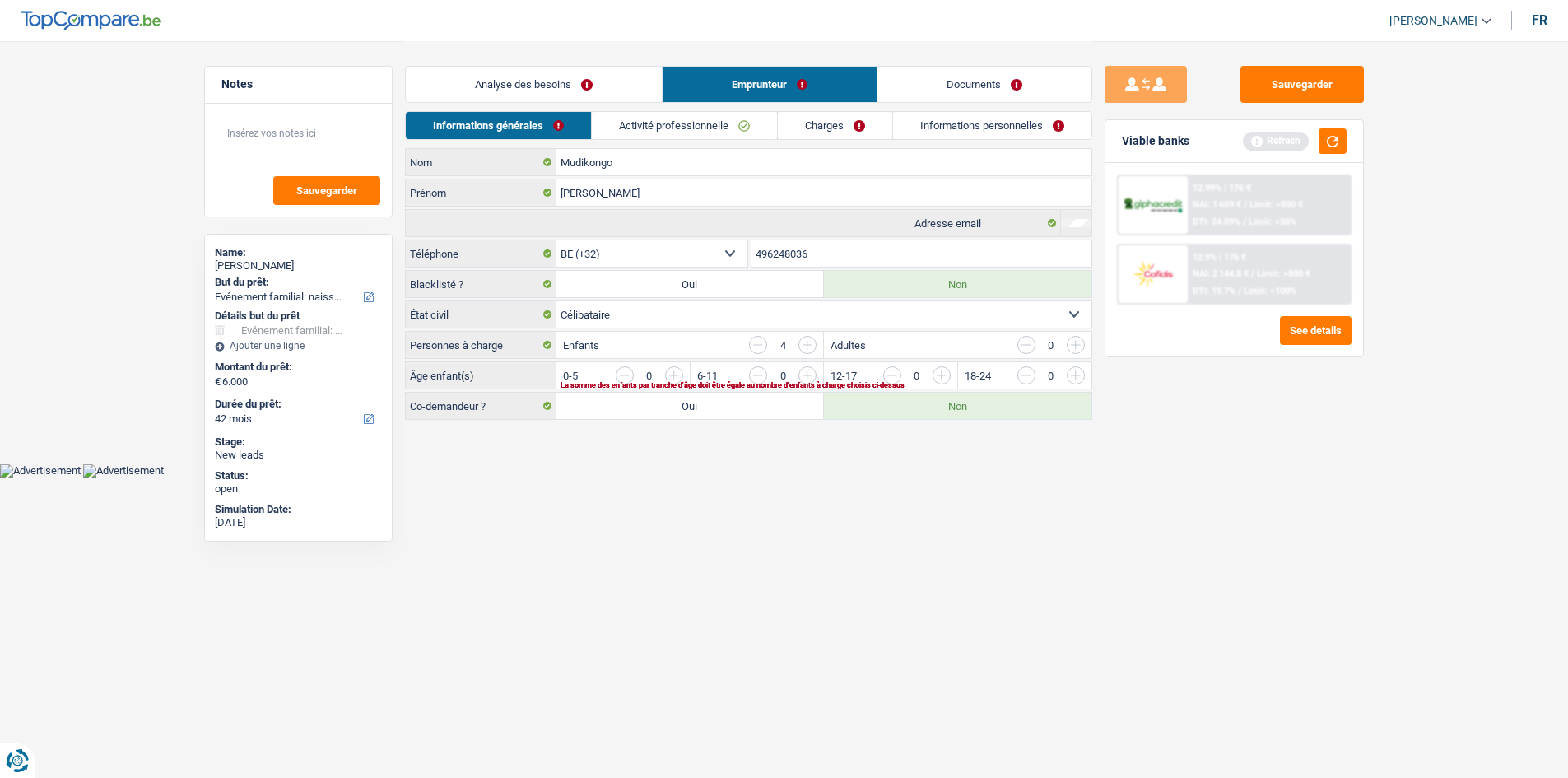
scroll to position [0, 0]
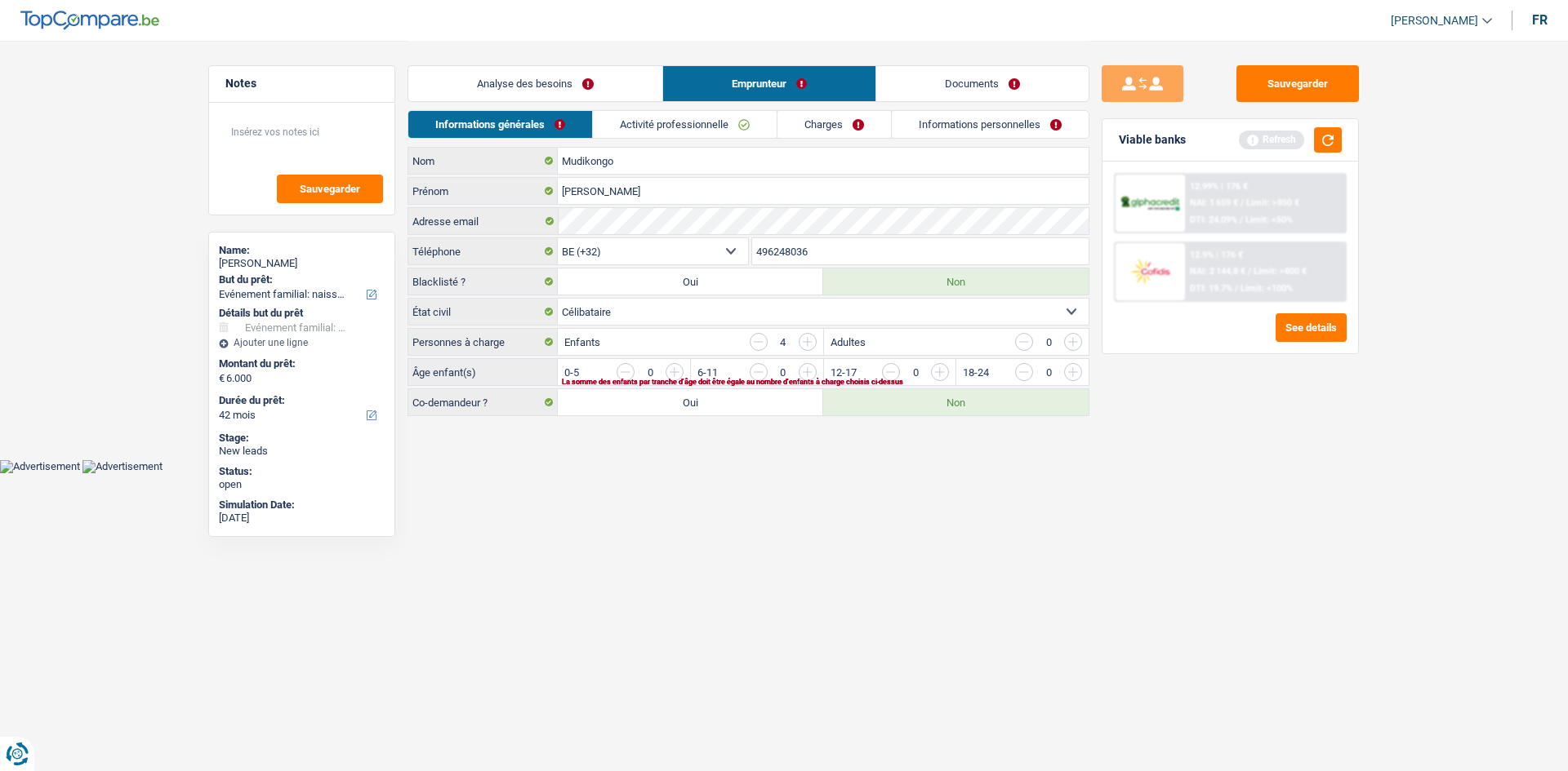
click at [466, 79] on link "Analyse des besoins" at bounding box center [535, 84] width 254 height 35
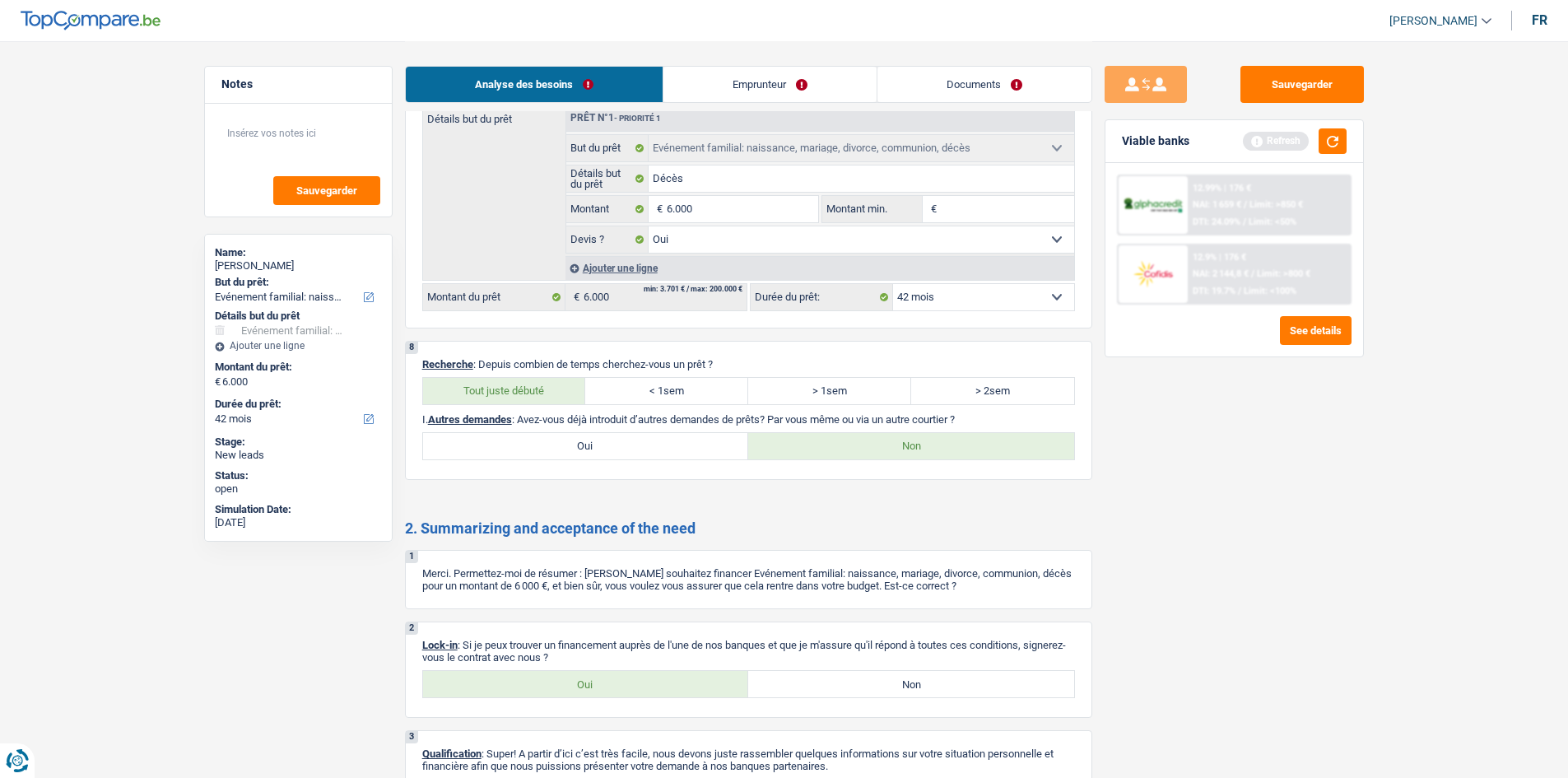
scroll to position [1583, 0]
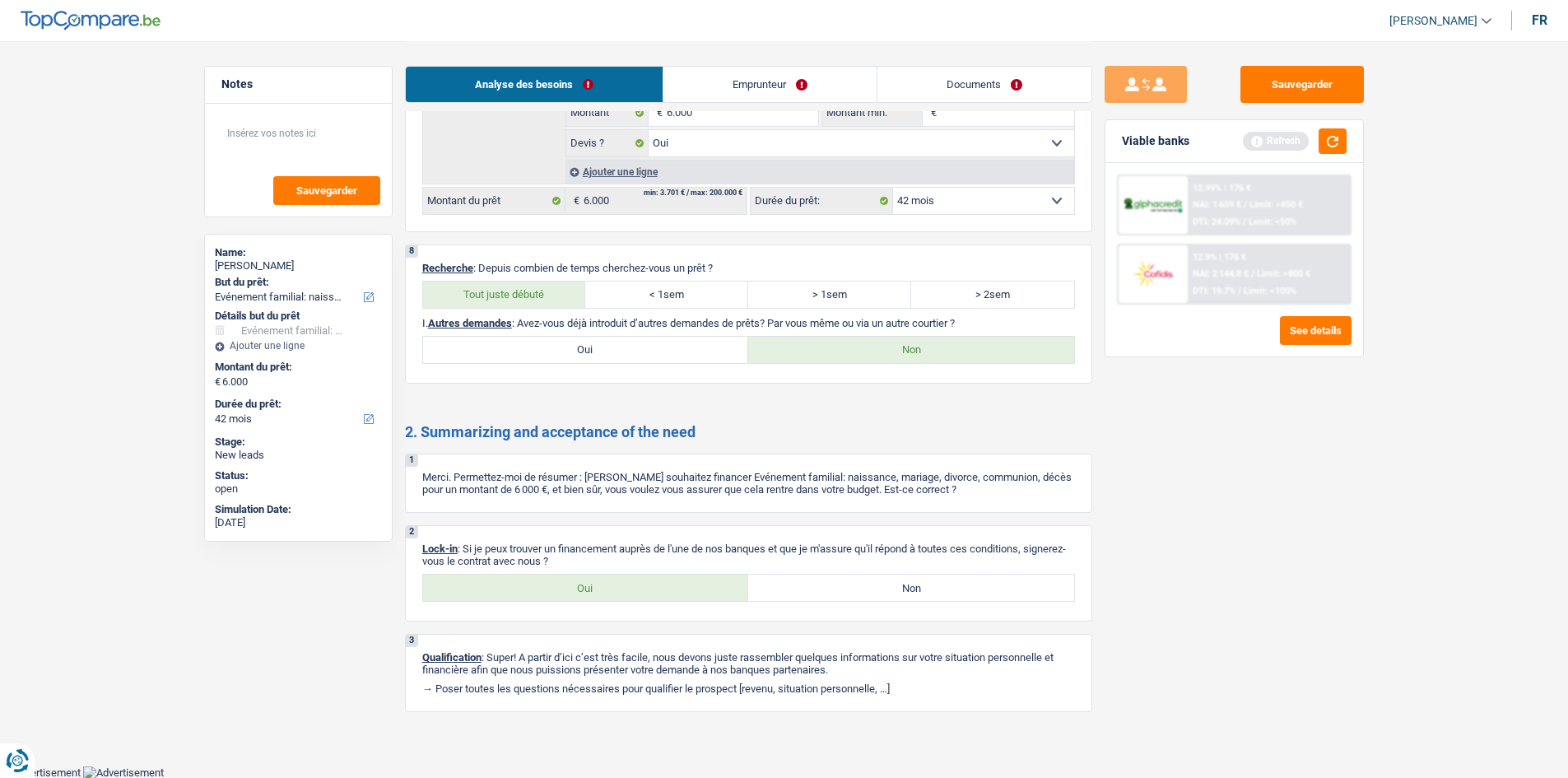
click at [582, 290] on label "Oui" at bounding box center [586, 349] width 326 height 26
click at [582, 290] on input "Oui" at bounding box center [586, 349] width 326 height 26
radio input "true"
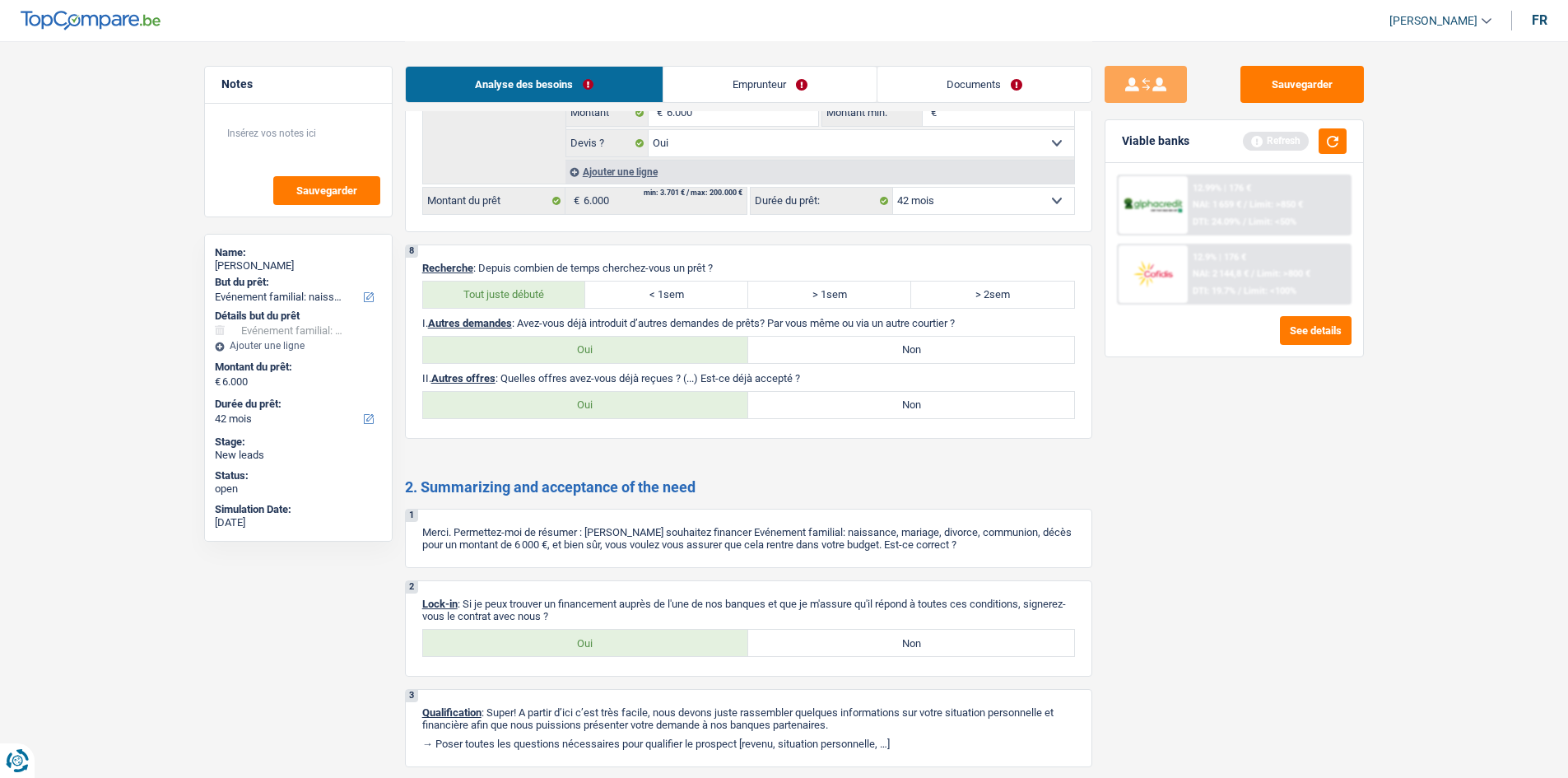
drag, startPoint x: 908, startPoint y: 412, endPoint x: 1321, endPoint y: 215, distance: 457.6
click at [582, 290] on label "Non" at bounding box center [911, 405] width 326 height 26
click at [582, 290] on input "Non" at bounding box center [911, 405] width 326 height 26
radio input "true"
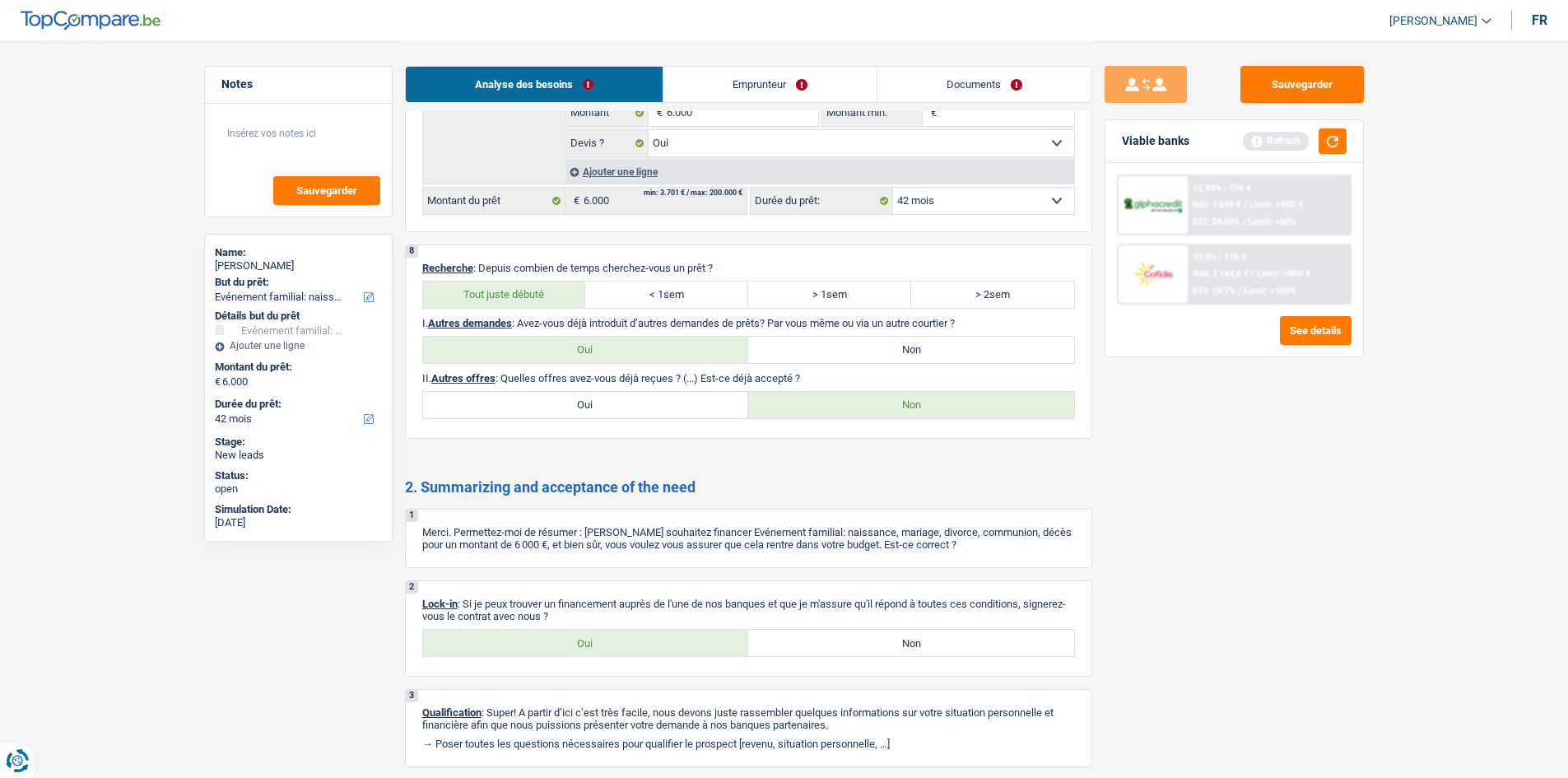
click at [582, 90] on link "Emprunteur" at bounding box center [770, 84] width 213 height 36
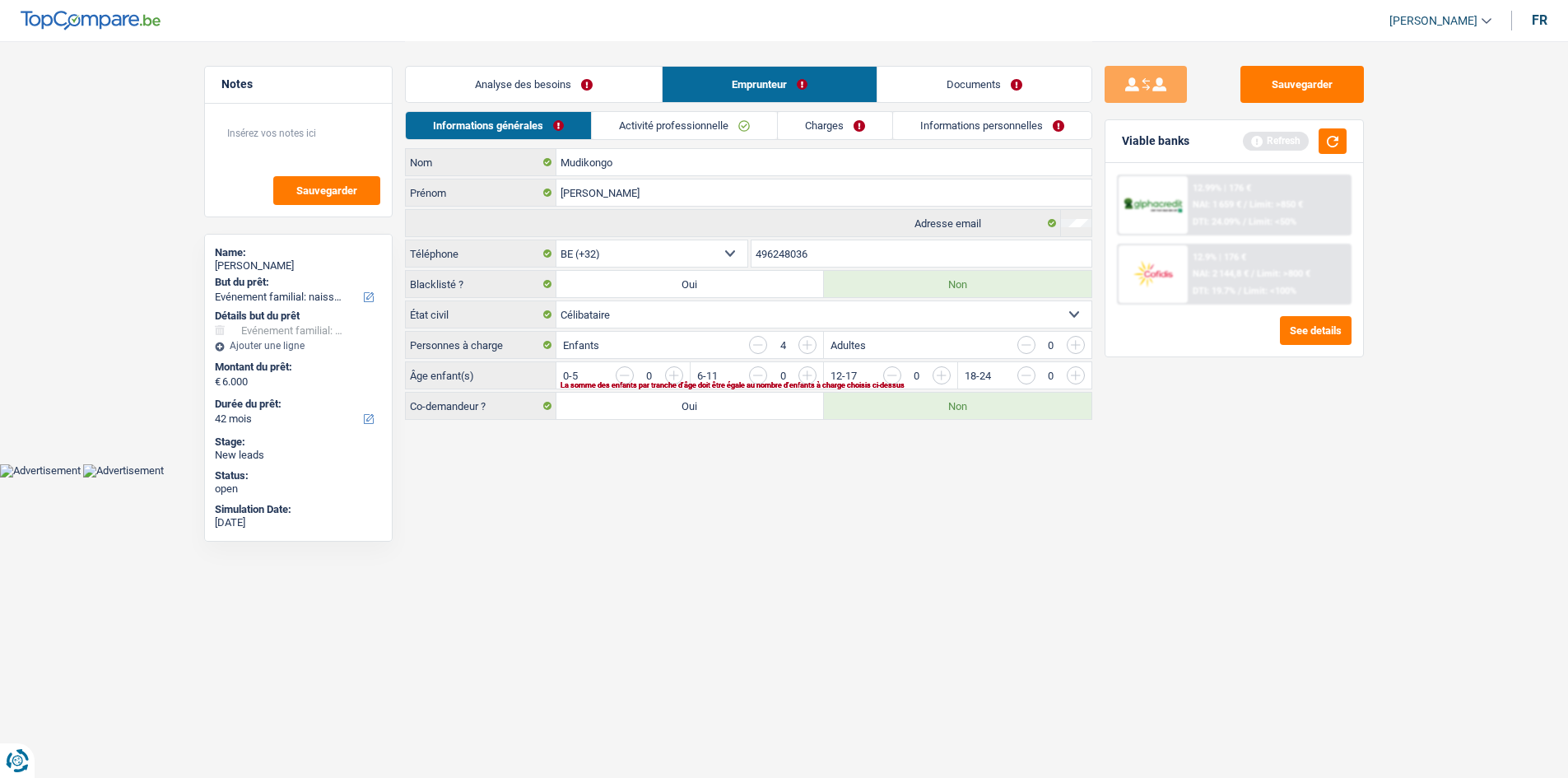
scroll to position [0, 0]
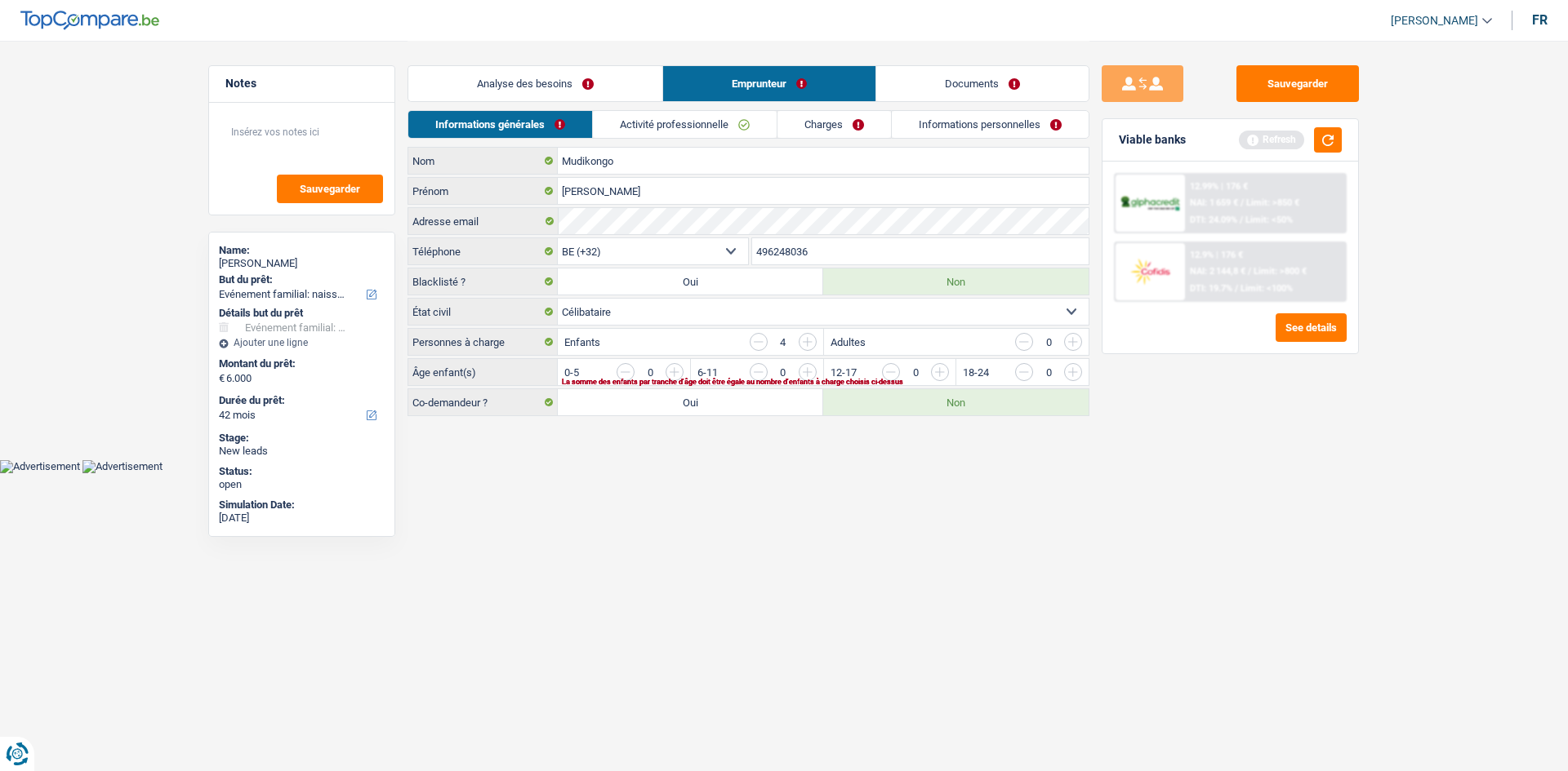
click at [577, 79] on link "Analyse des besoins" at bounding box center [535, 84] width 254 height 35
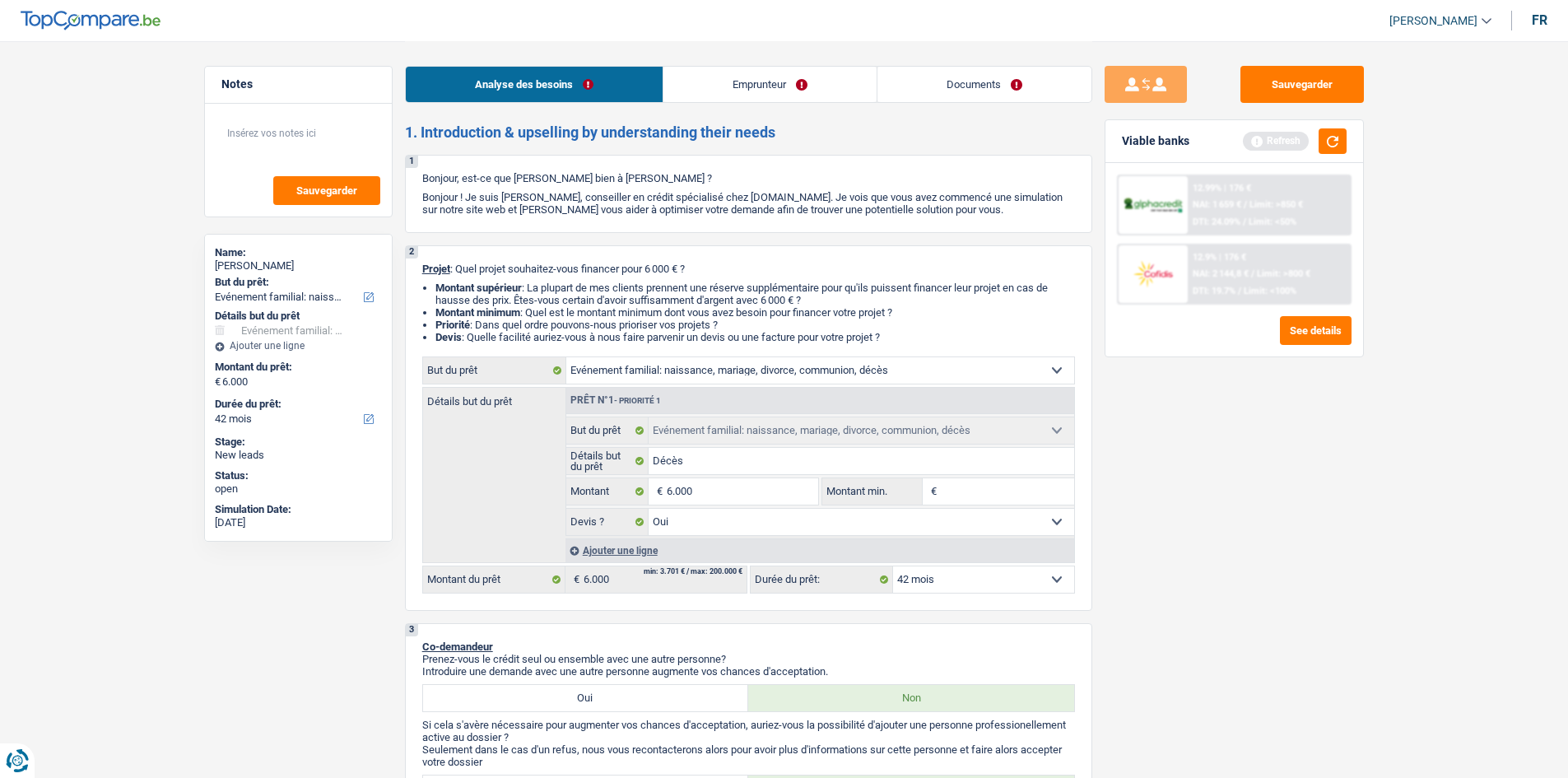
click at [582, 55] on div "Analyse des besoins Emprunteur Documents" at bounding box center [749, 76] width 687 height 70
click at [582, 78] on link "Emprunteur" at bounding box center [770, 84] width 213 height 36
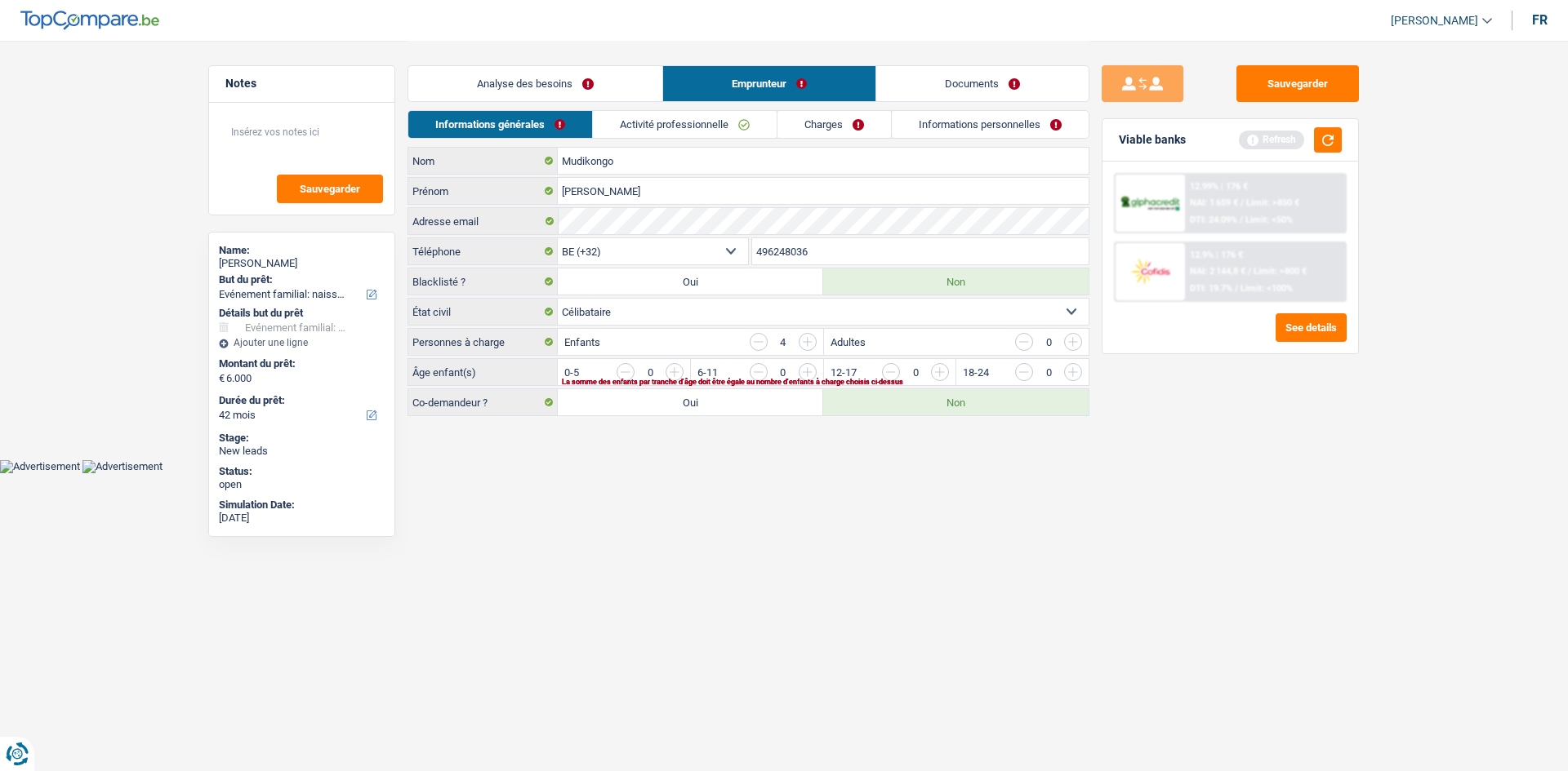
click at [577, 287] on input "button" at bounding box center [1271, 376] width 680 height 26
click at [577, 287] on input "button" at bounding box center [1138, 376] width 680 height 26
click at [577, 143] on div "Informations générales Activité professionnelle Charges Informations personnell…" at bounding box center [748, 128] width 682 height 36
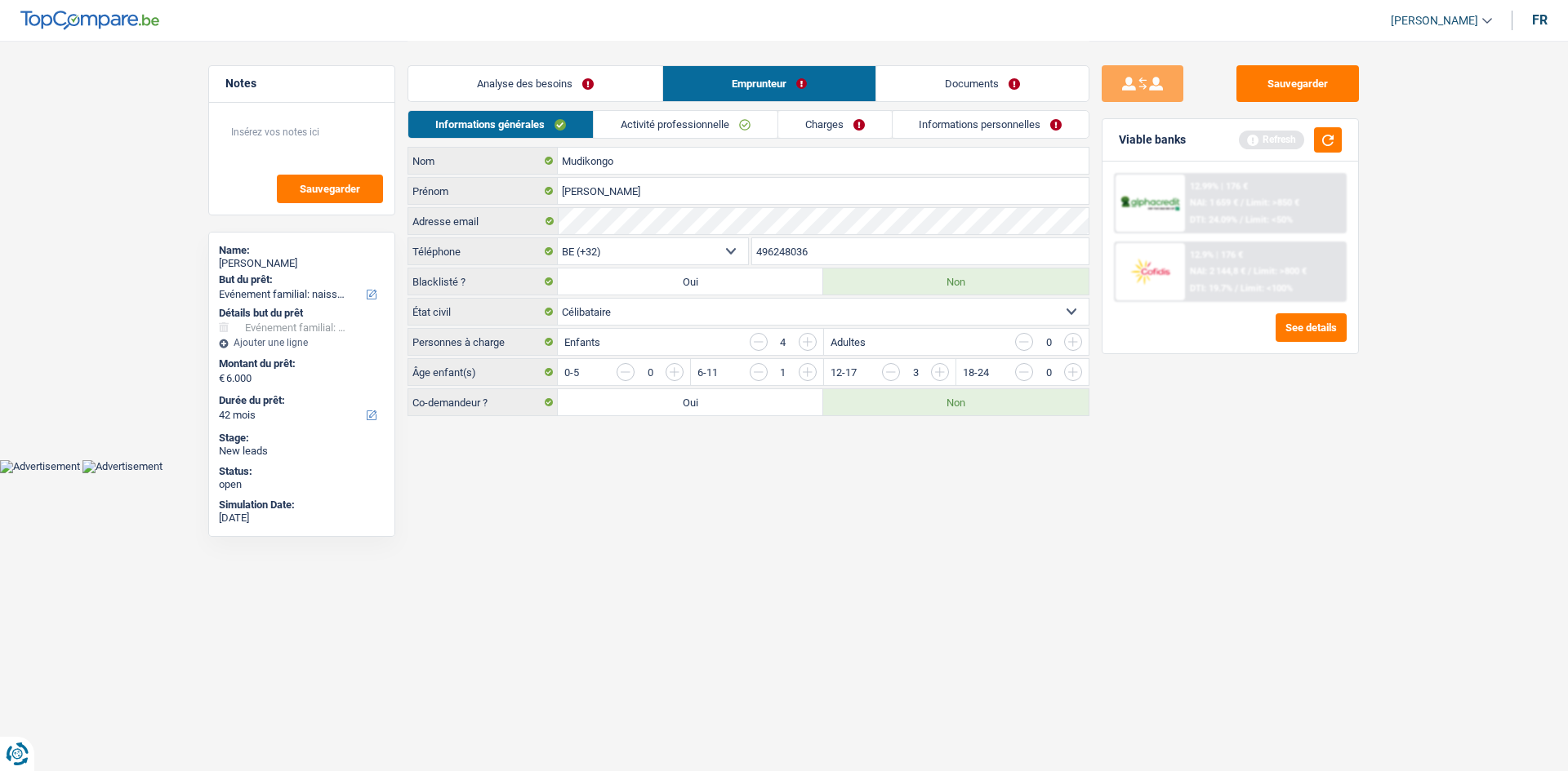
click at [577, 132] on link "Activité professionnelle" at bounding box center [685, 124] width 183 height 27
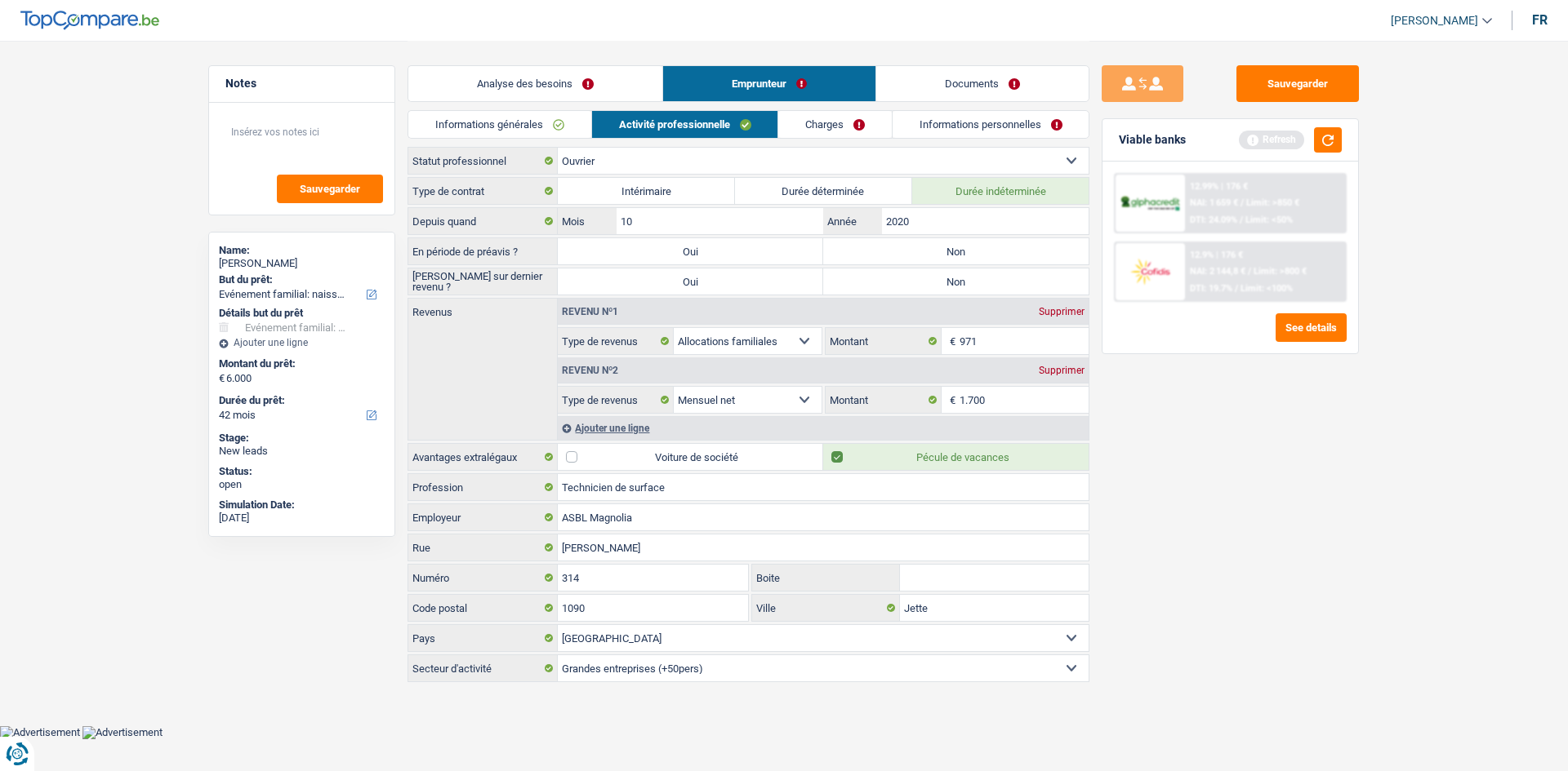
click at [577, 264] on div "En période de préavis ? Oui Non Tous les champs sont obligatoires. Veuillez sél…" at bounding box center [748, 251] width 682 height 28
click at [577, 260] on label "Non" at bounding box center [956, 251] width 265 height 26
click at [577, 260] on input "Non" at bounding box center [956, 251] width 265 height 26
radio input "true"
click at [577, 282] on label "Non" at bounding box center [956, 281] width 265 height 26
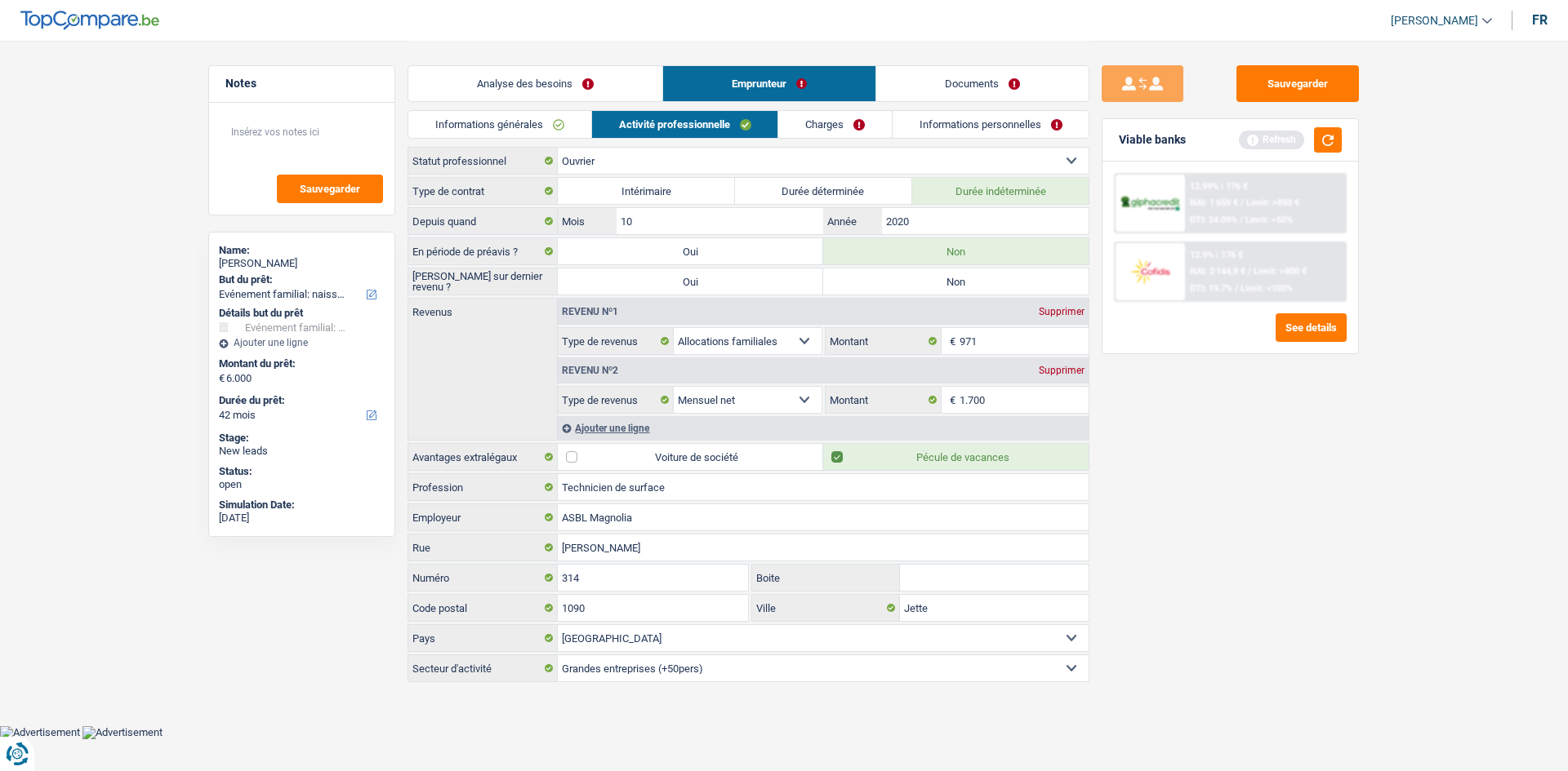
click at [577, 282] on input "Non" at bounding box center [956, 281] width 265 height 26
radio input "true"
click at [577, 217] on input "2020" at bounding box center [985, 220] width 207 height 26
click at [577, 287] on div "Ajouter une ligne" at bounding box center [823, 428] width 531 height 24
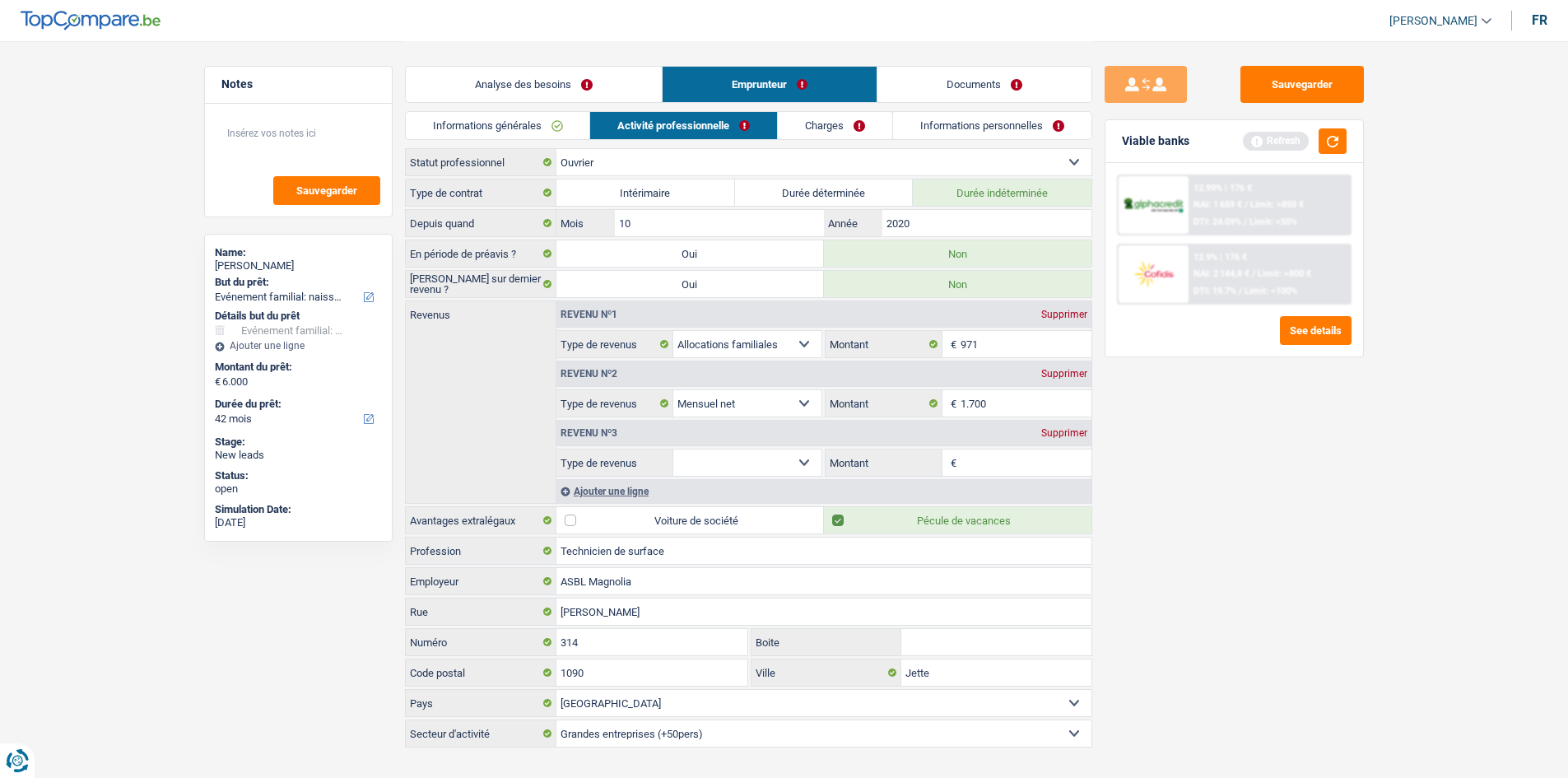
click at [582, 290] on div "Revenu nº3 Supprimer Allocation d'handicap Allocations chômage Allocations fami…" at bounding box center [824, 447] width 535 height 60
click at [582, 290] on select "Allocation d'handicap Allocations chômage Allocations familiales Chèques repas …" at bounding box center [748, 463] width 149 height 26
select select "mealVouchers"
click at [582, 290] on select "Allocation d'handicap Allocations chômage Allocations familiales Chèques repas …" at bounding box center [748, 463] width 149 height 26
click at [582, 290] on input "Montant par jour" at bounding box center [1026, 463] width 131 height 26
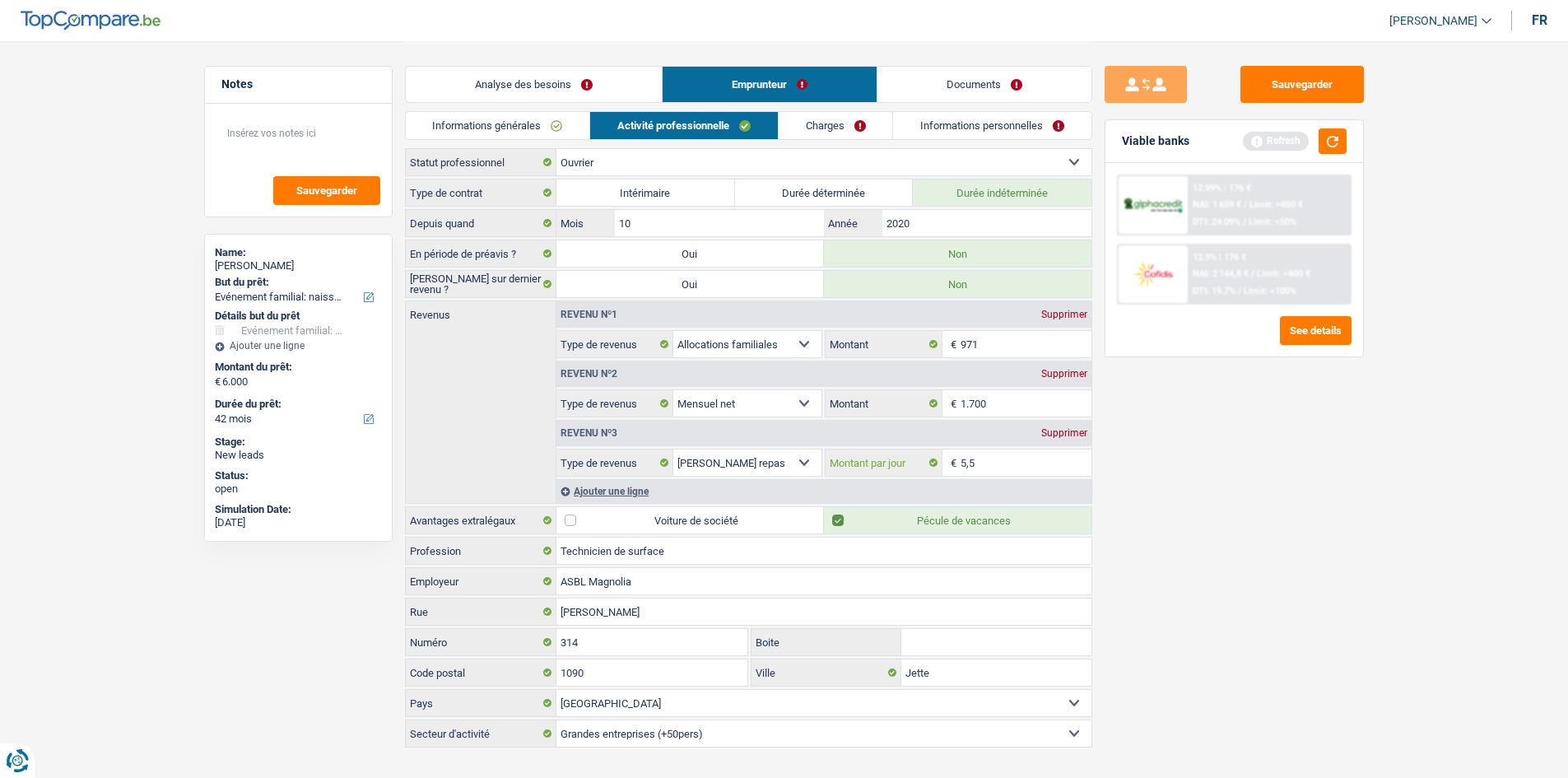
type input "5,5"
click at [582, 290] on div "Sauvegarder Viable banks Refresh 12.99% | 176 € NAI: 1 659 € / Limit: >850 € DT…" at bounding box center [1234, 408] width 284 height 686
click at [582, 290] on input "971" at bounding box center [1026, 344] width 131 height 26
click at [582, 132] on link "Charges" at bounding box center [836, 125] width 114 height 27
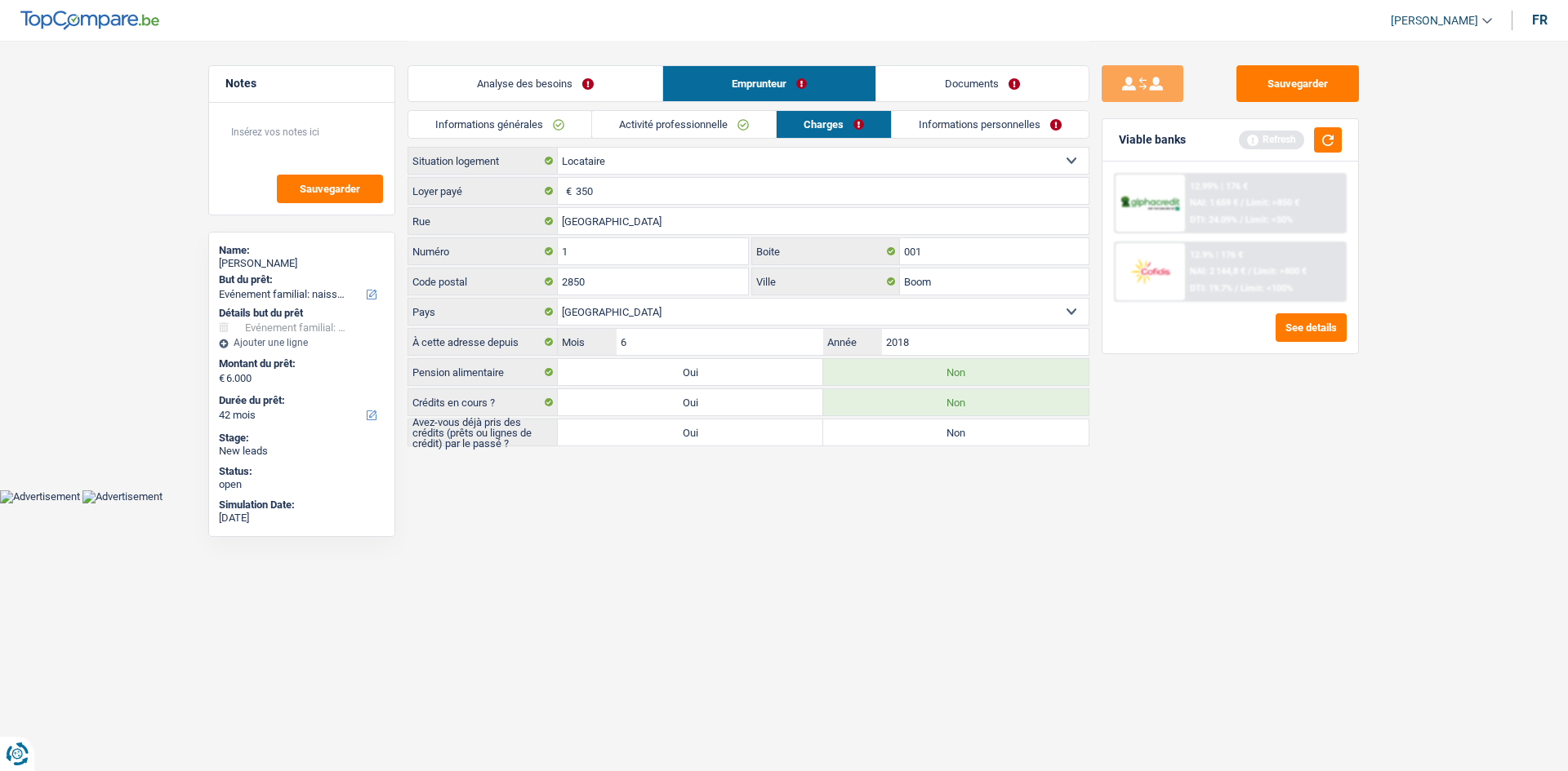
click at [577, 287] on label "Oui" at bounding box center [690, 432] width 265 height 26
click at [577, 287] on input "Oui" at bounding box center [690, 432] width 265 height 26
radio input "true"
click at [577, 198] on input "350" at bounding box center [831, 191] width 513 height 26
click at [577, 135] on link "Informations personnelles" at bounding box center [990, 124] width 197 height 27
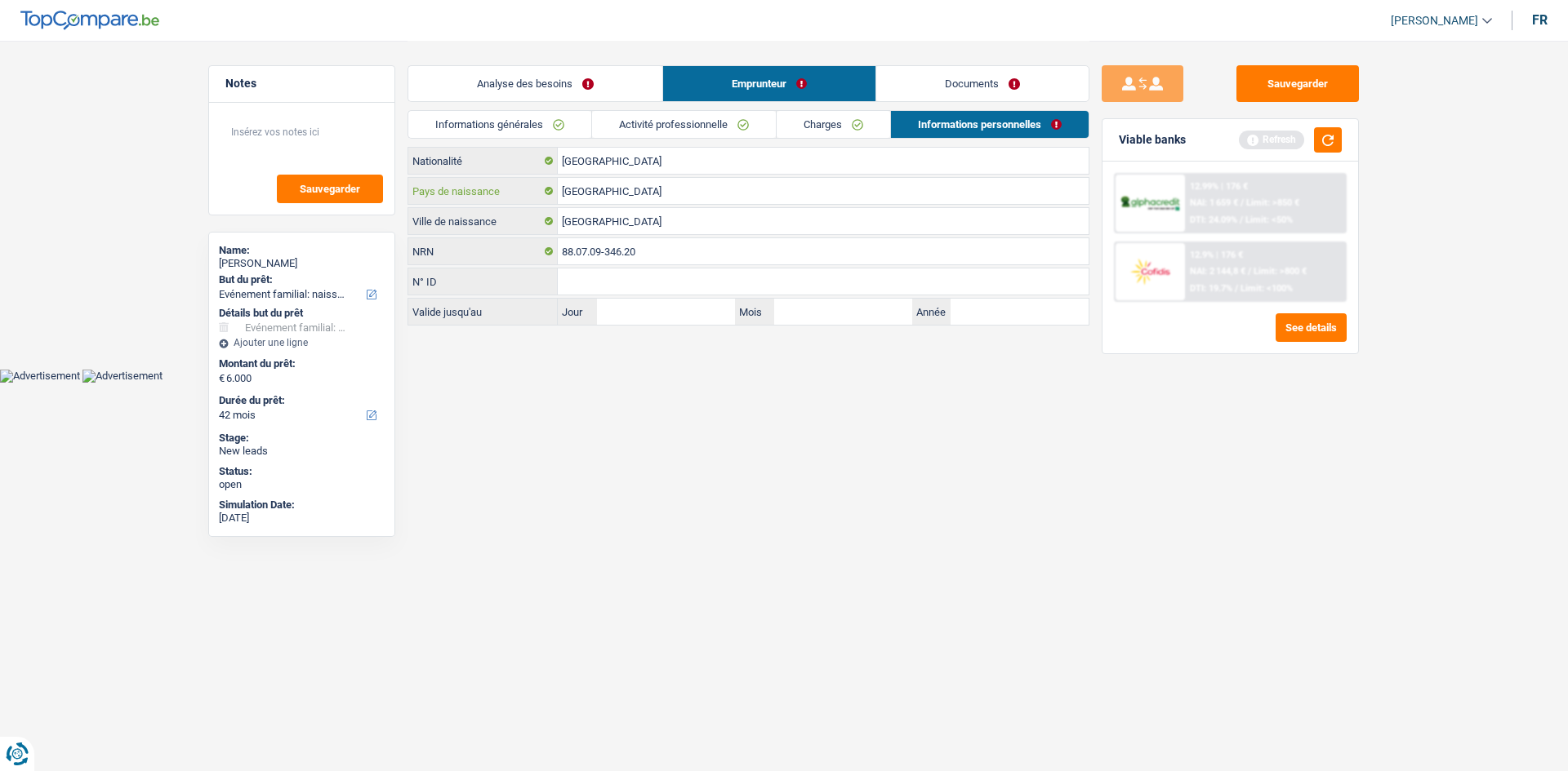
click at [577, 186] on input "[GEOGRAPHIC_DATA]" at bounding box center [823, 191] width 531 height 26
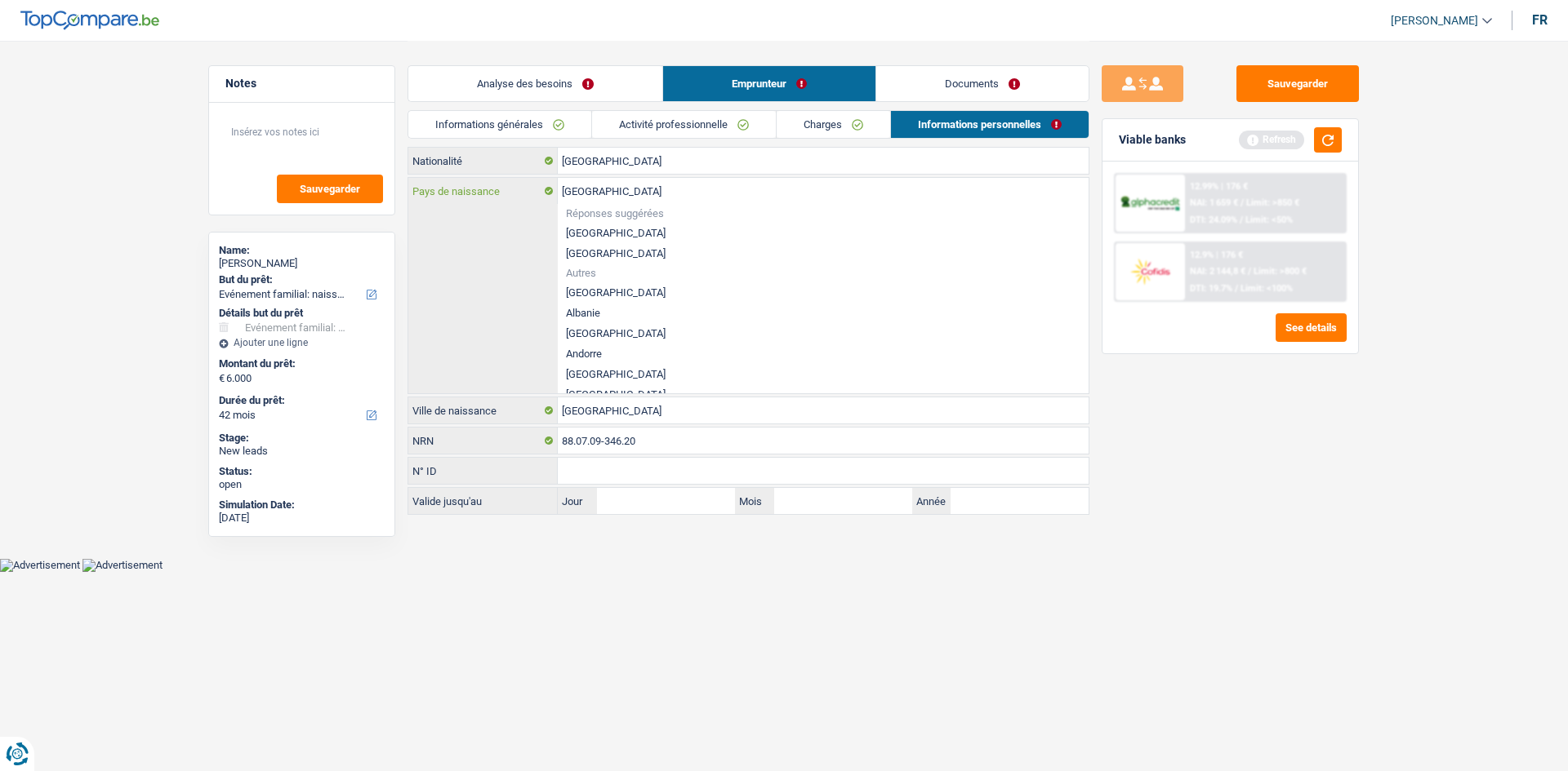
type input "Belgiqu"
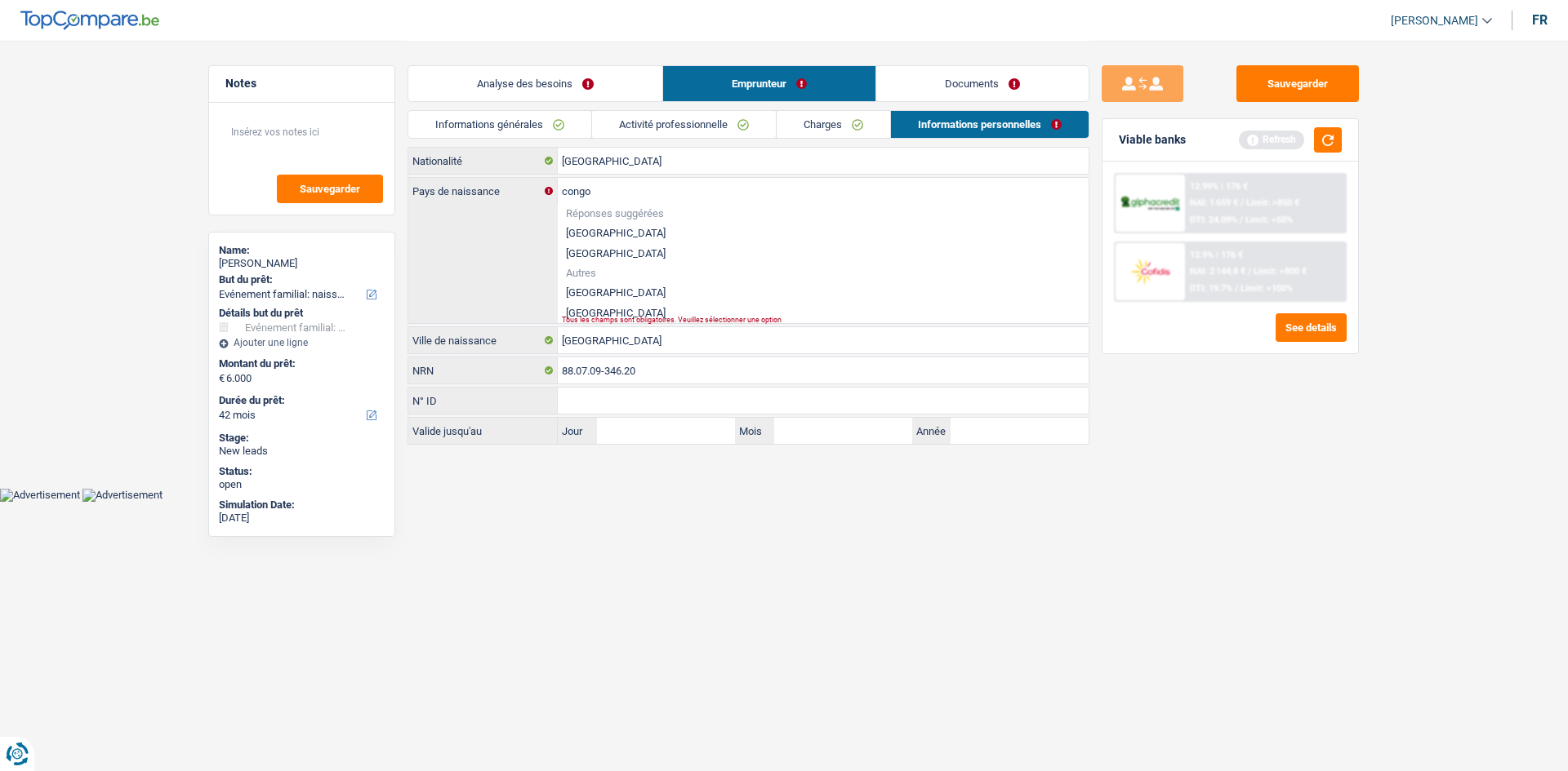
click at [577, 287] on li "République démocratique du Congo" at bounding box center [823, 292] width 531 height 20
type input "République démocratique du Congo"
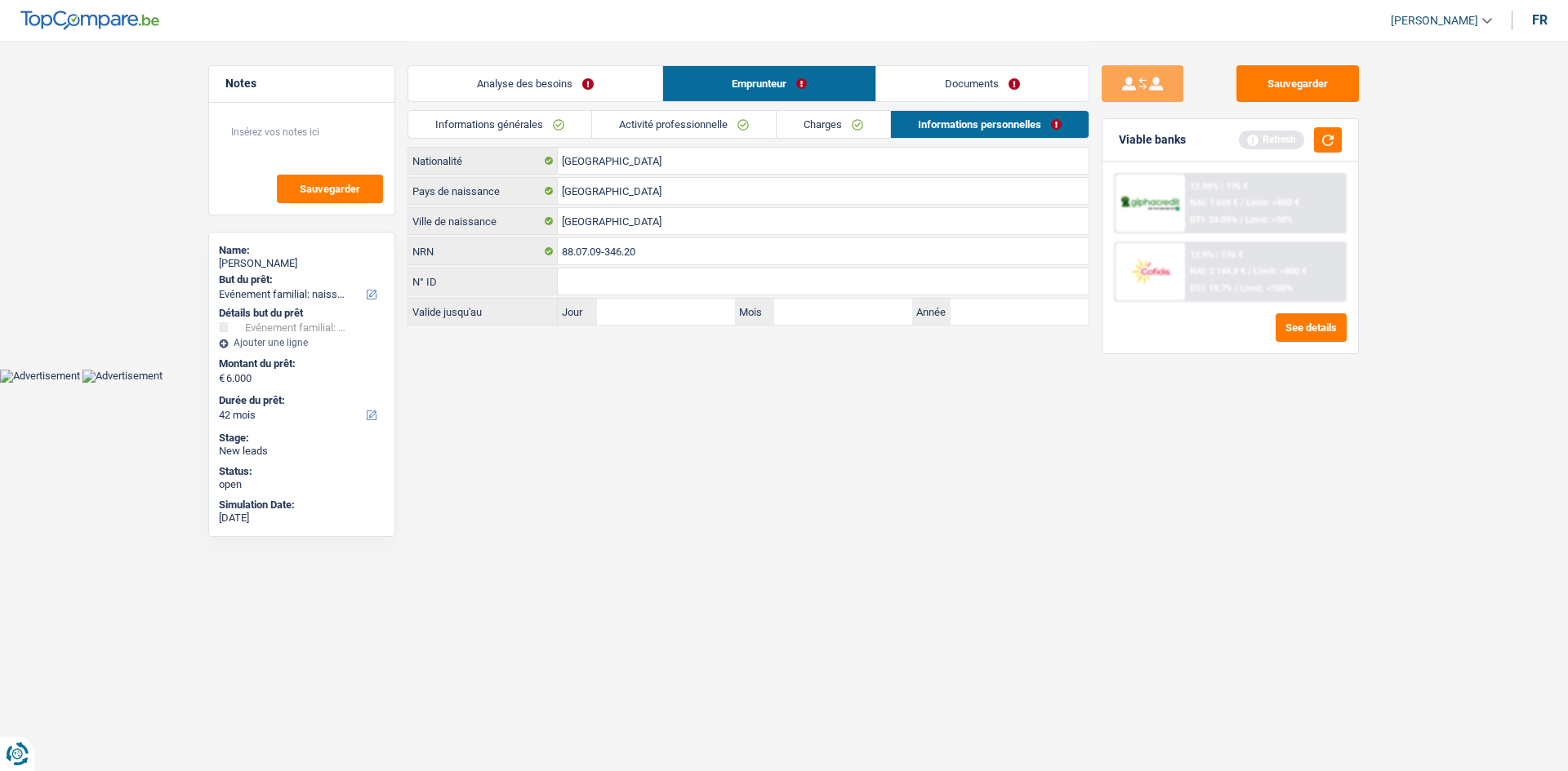
click at [577, 85] on link "Documents" at bounding box center [982, 84] width 212 height 35
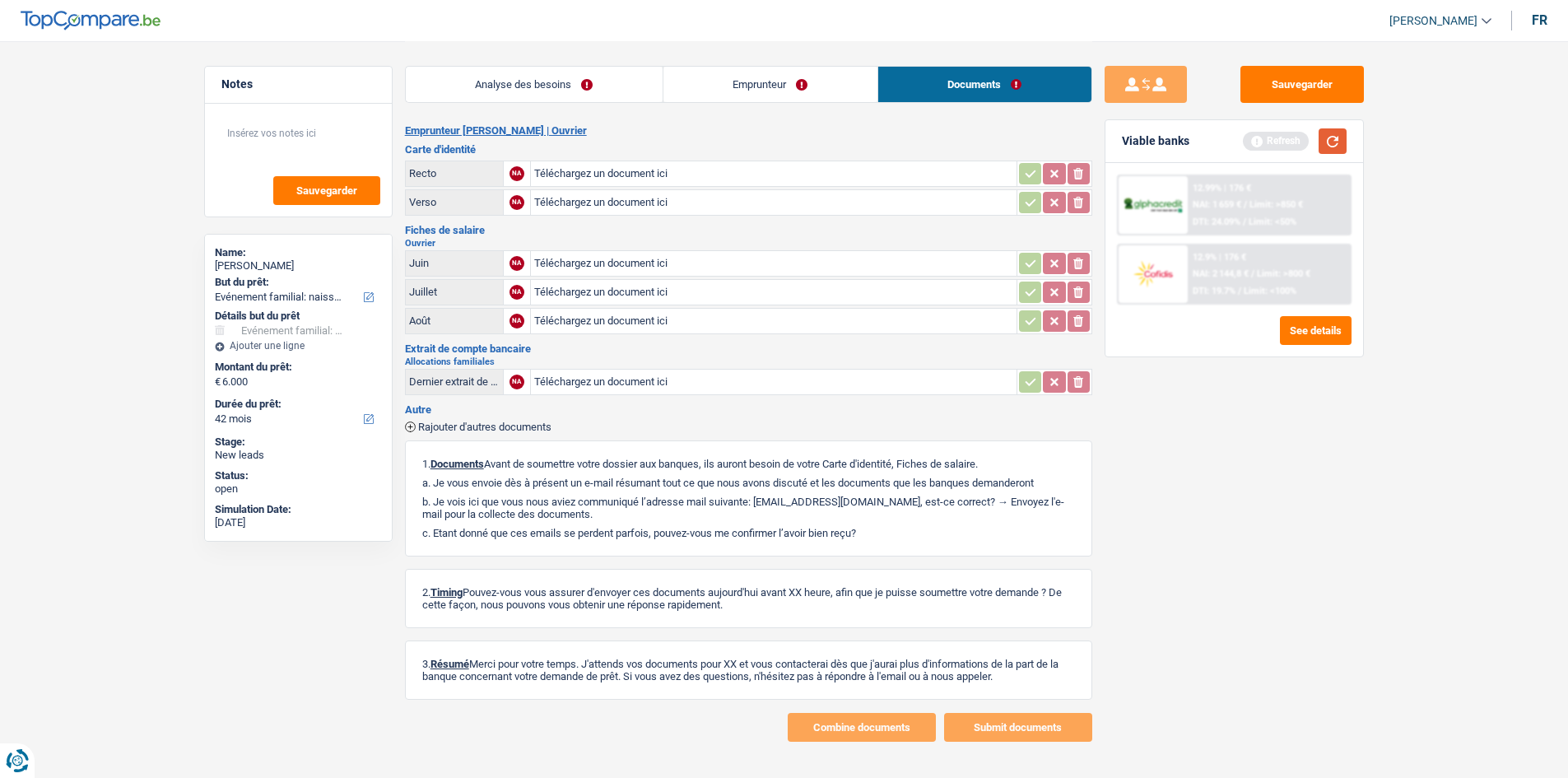
click at [582, 142] on button "button" at bounding box center [1332, 141] width 28 height 26
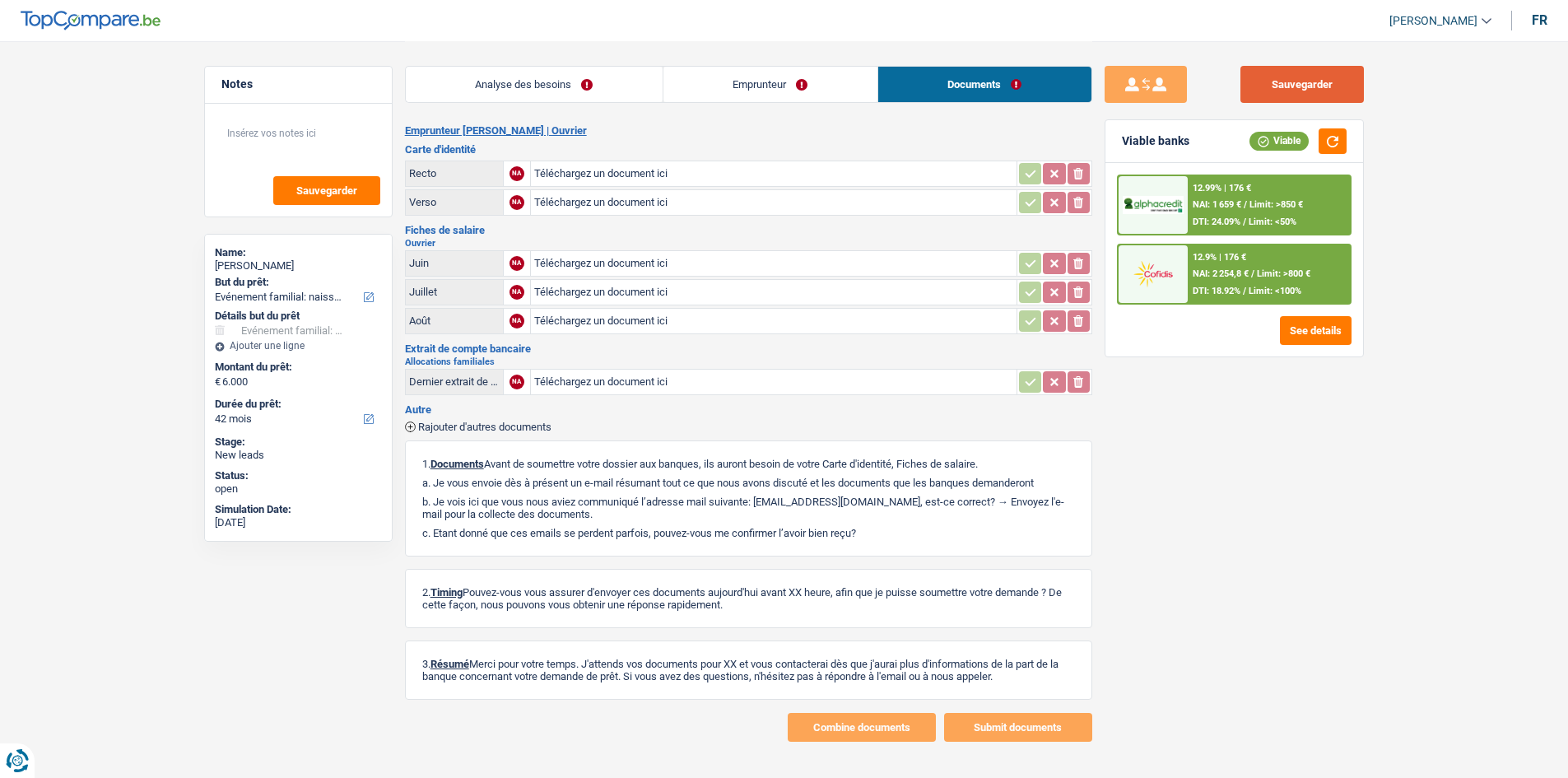
click at [582, 82] on button "Sauvegarder" at bounding box center [1302, 84] width 123 height 37
drag, startPoint x: 1338, startPoint y: 79, endPoint x: 1442, endPoint y: 387, distance: 325.1
click at [582, 79] on button "Sauvegarder" at bounding box center [1302, 84] width 123 height 37
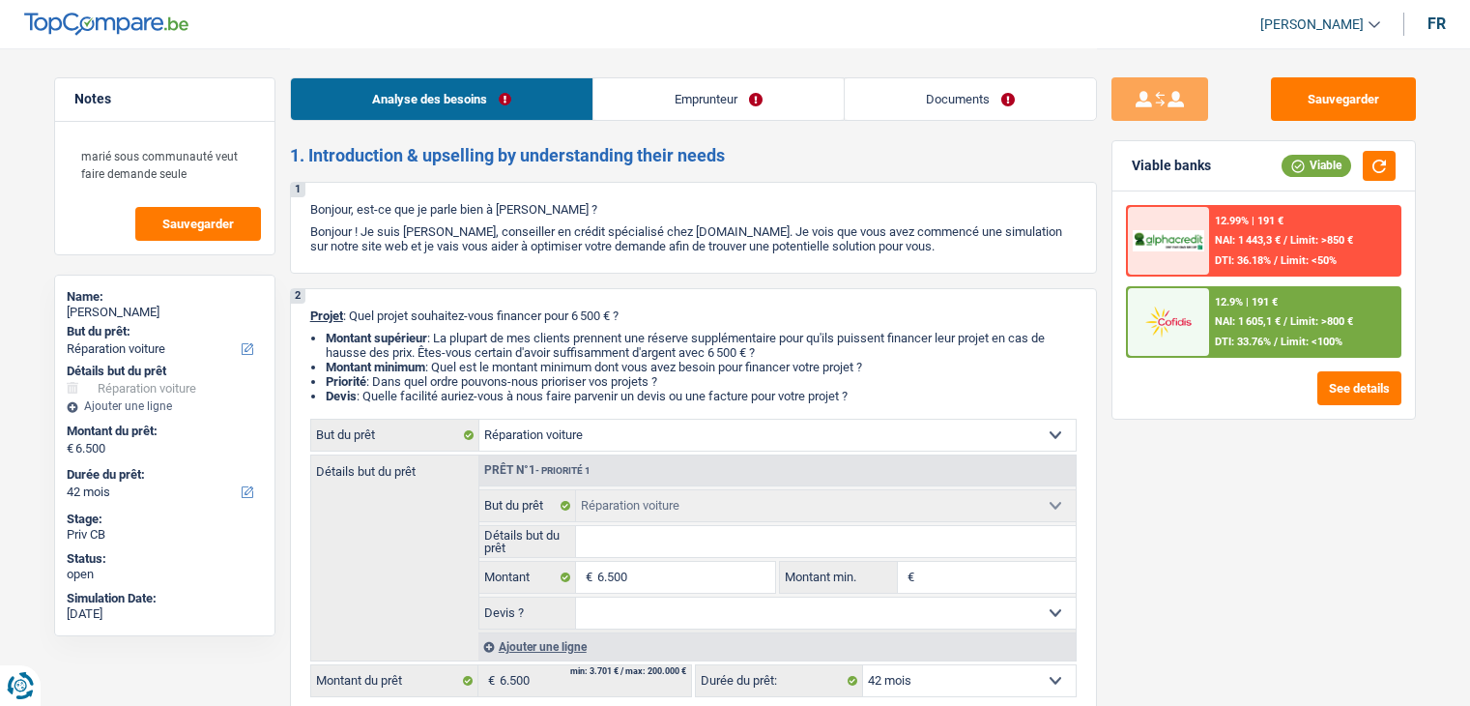
select select "carRepair"
select select "42"
select select "carRepair"
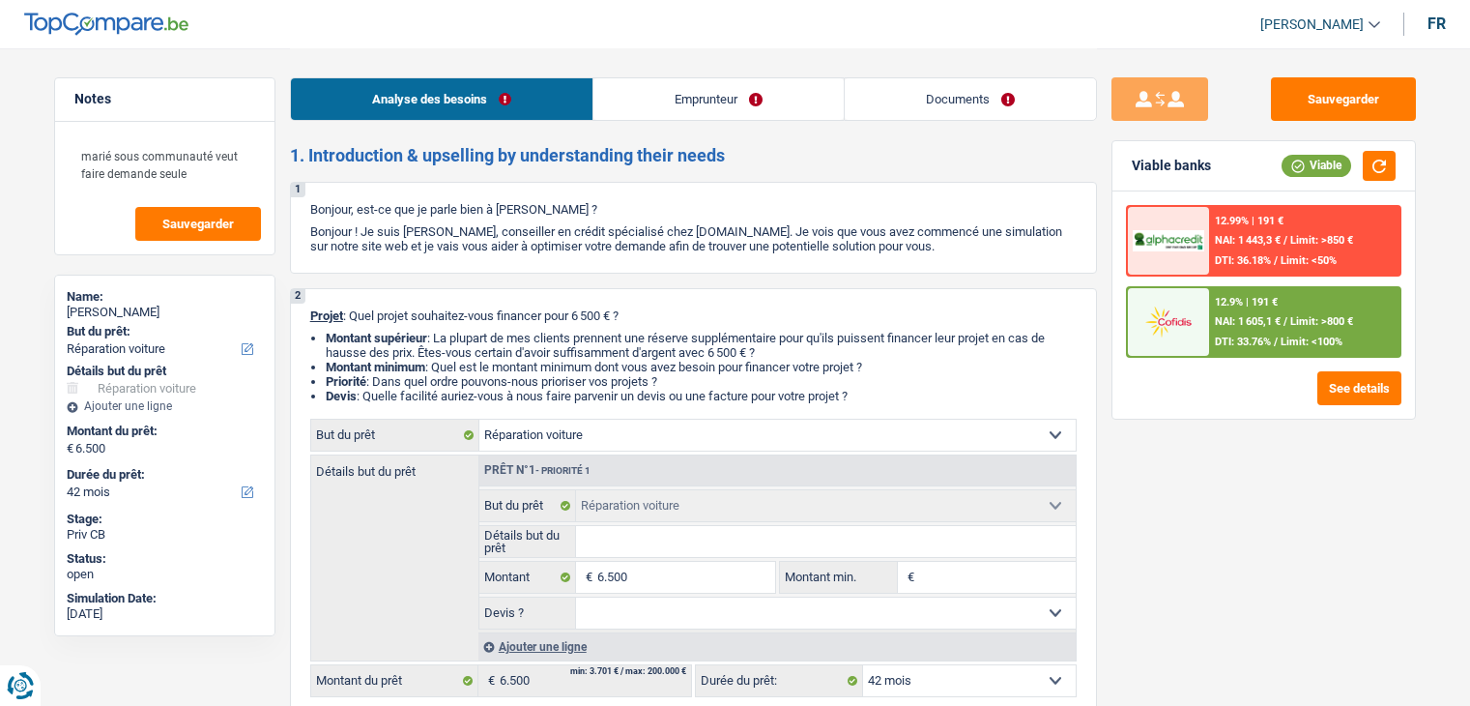
select select "42"
select select "worker"
select select "netSalary"
select select "familyAllowances"
select select "rents"
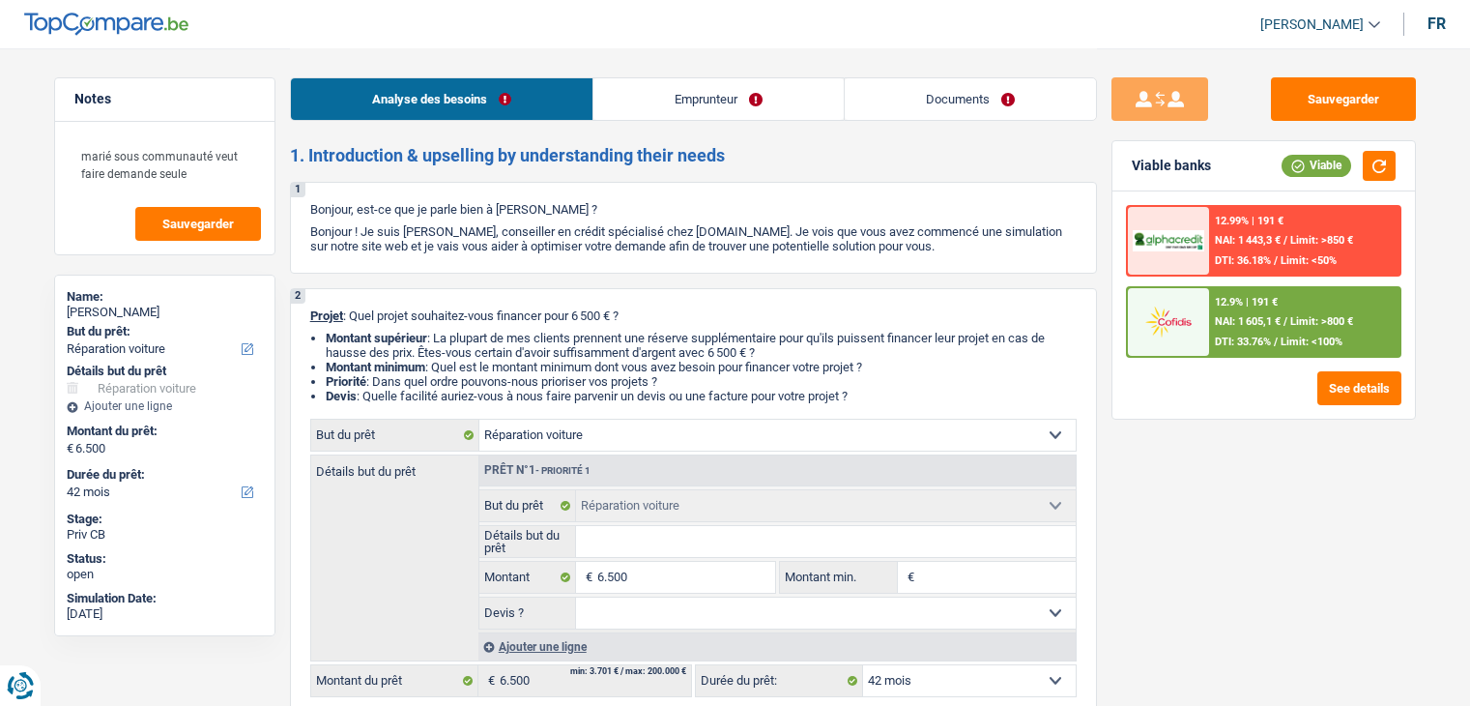
select select "cardOrCredit"
select select "carRepair"
select select "42"
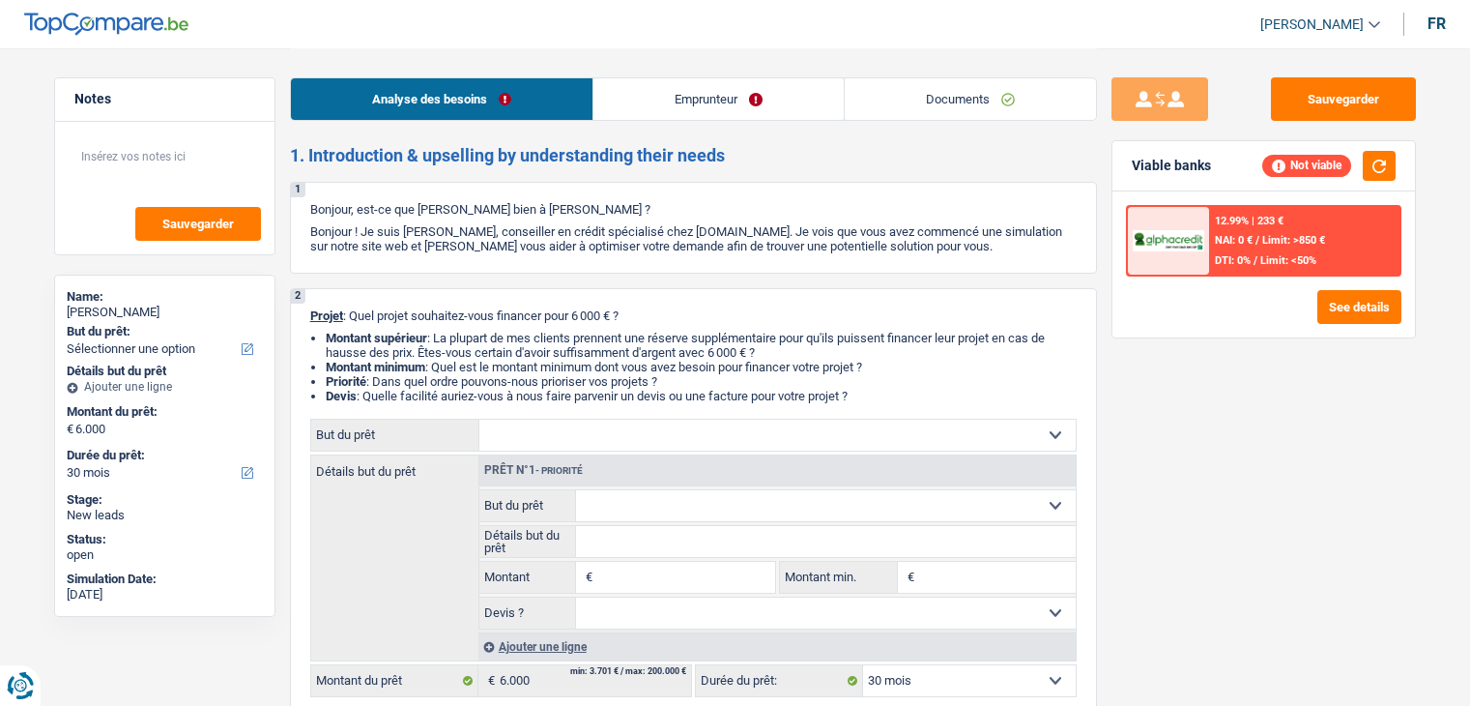
select select "30"
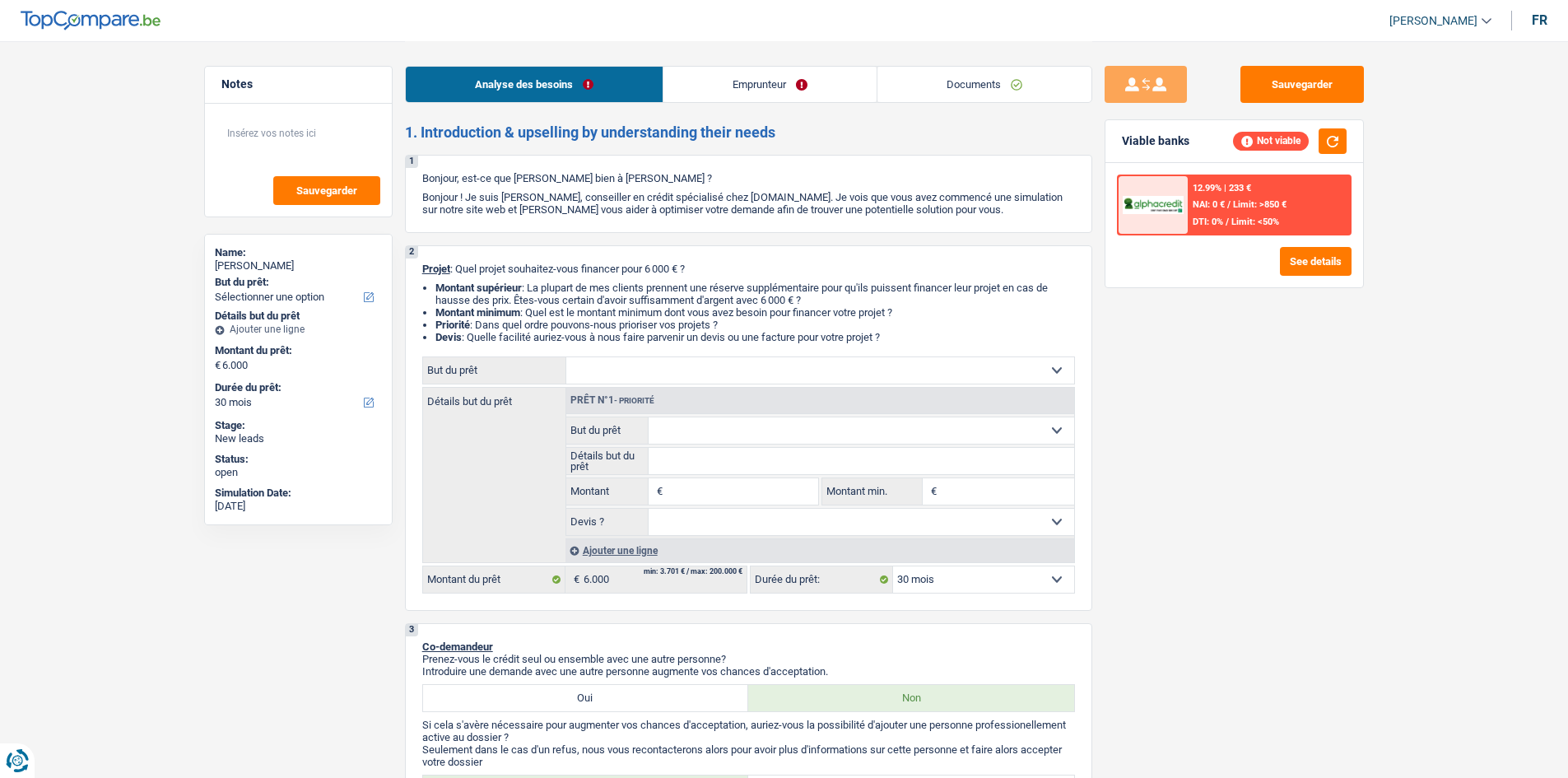
click at [834, 96] on link "Emprunteur" at bounding box center [770, 84] width 213 height 36
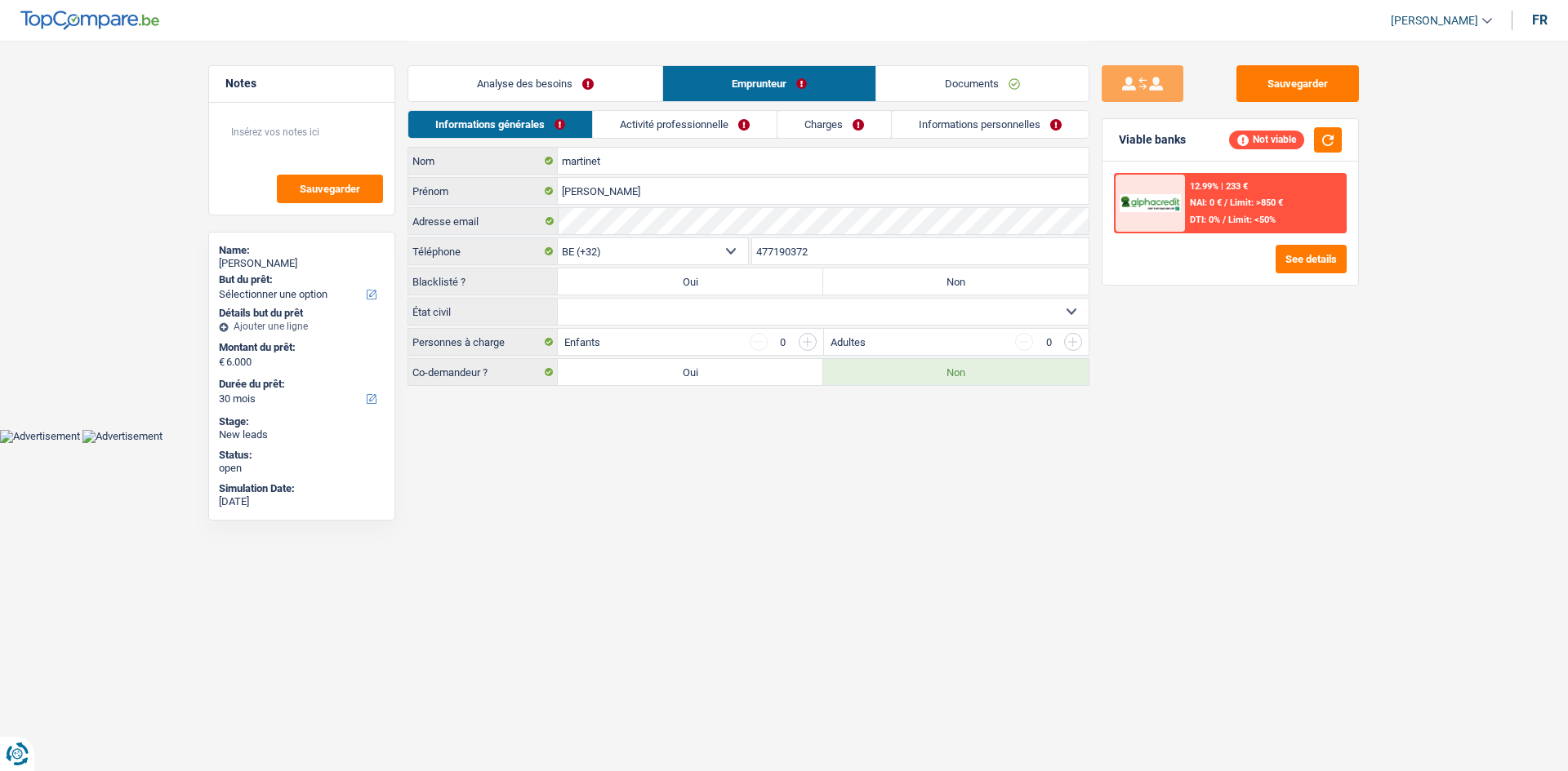
click at [778, 112] on link "Charges" at bounding box center [834, 124] width 113 height 27
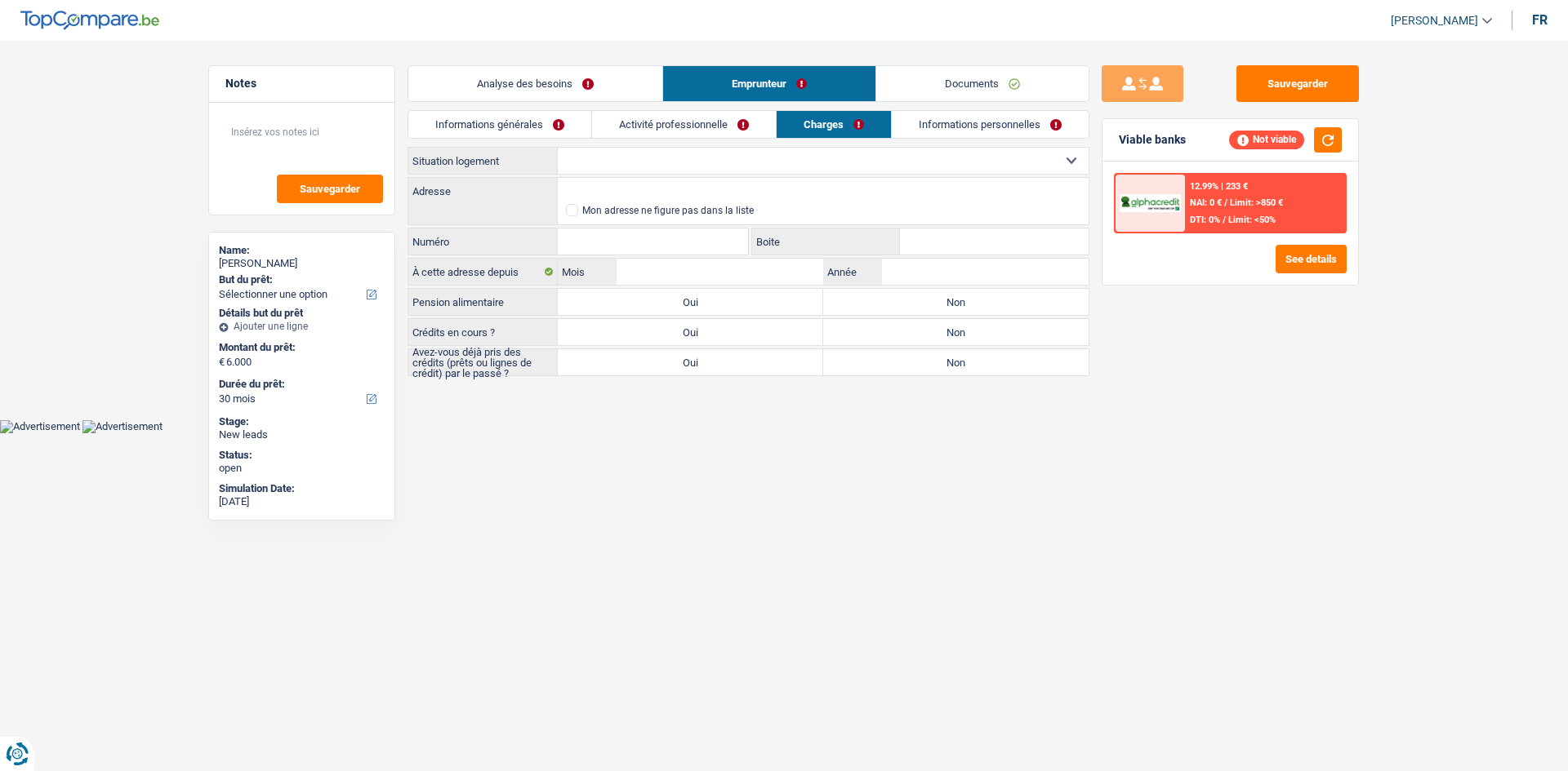
click at [754, 122] on link "Activité professionnelle" at bounding box center [683, 124] width 183 height 27
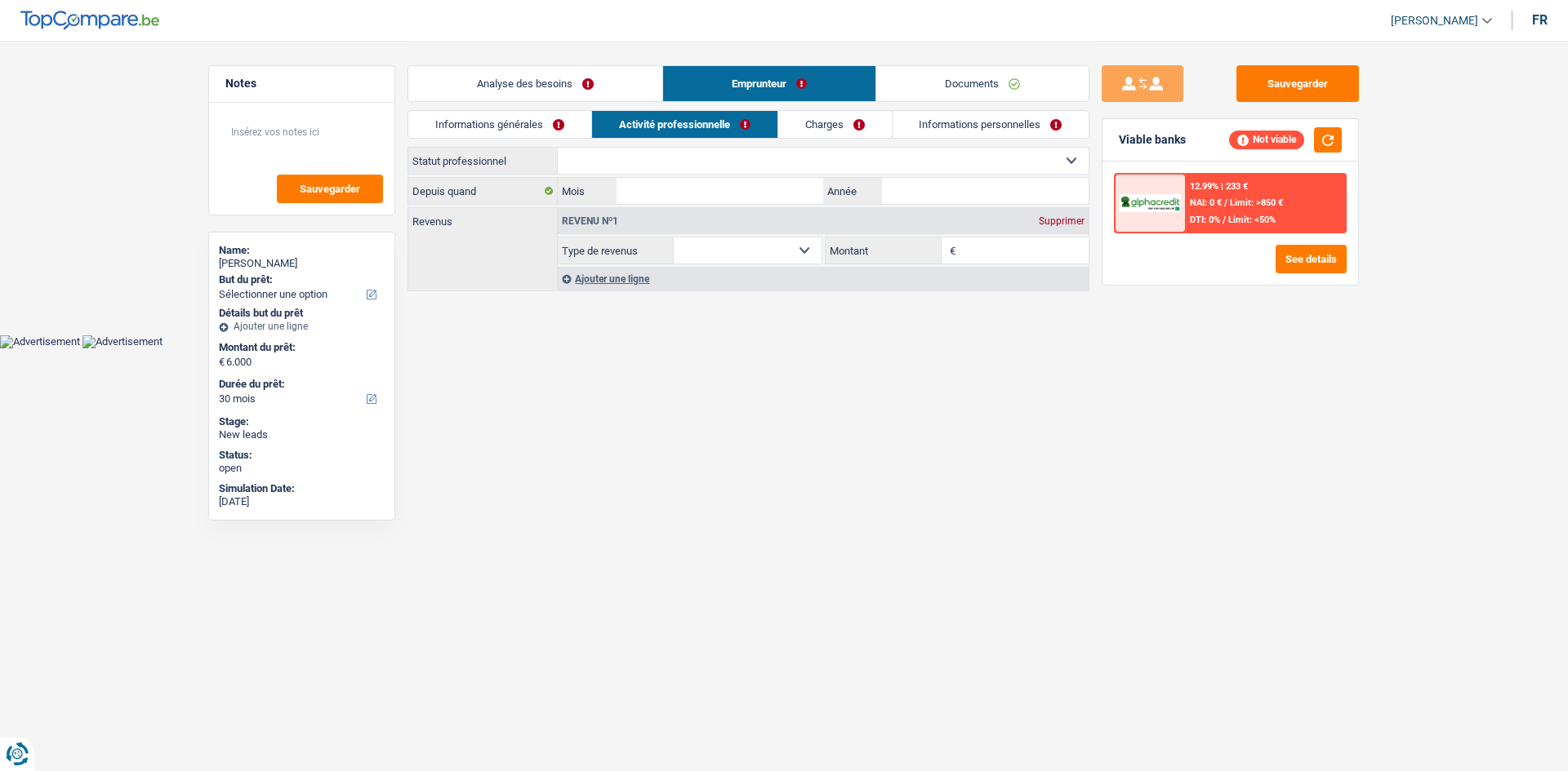
click at [1010, 114] on link "Informations personnelles" at bounding box center [990, 124] width 197 height 27
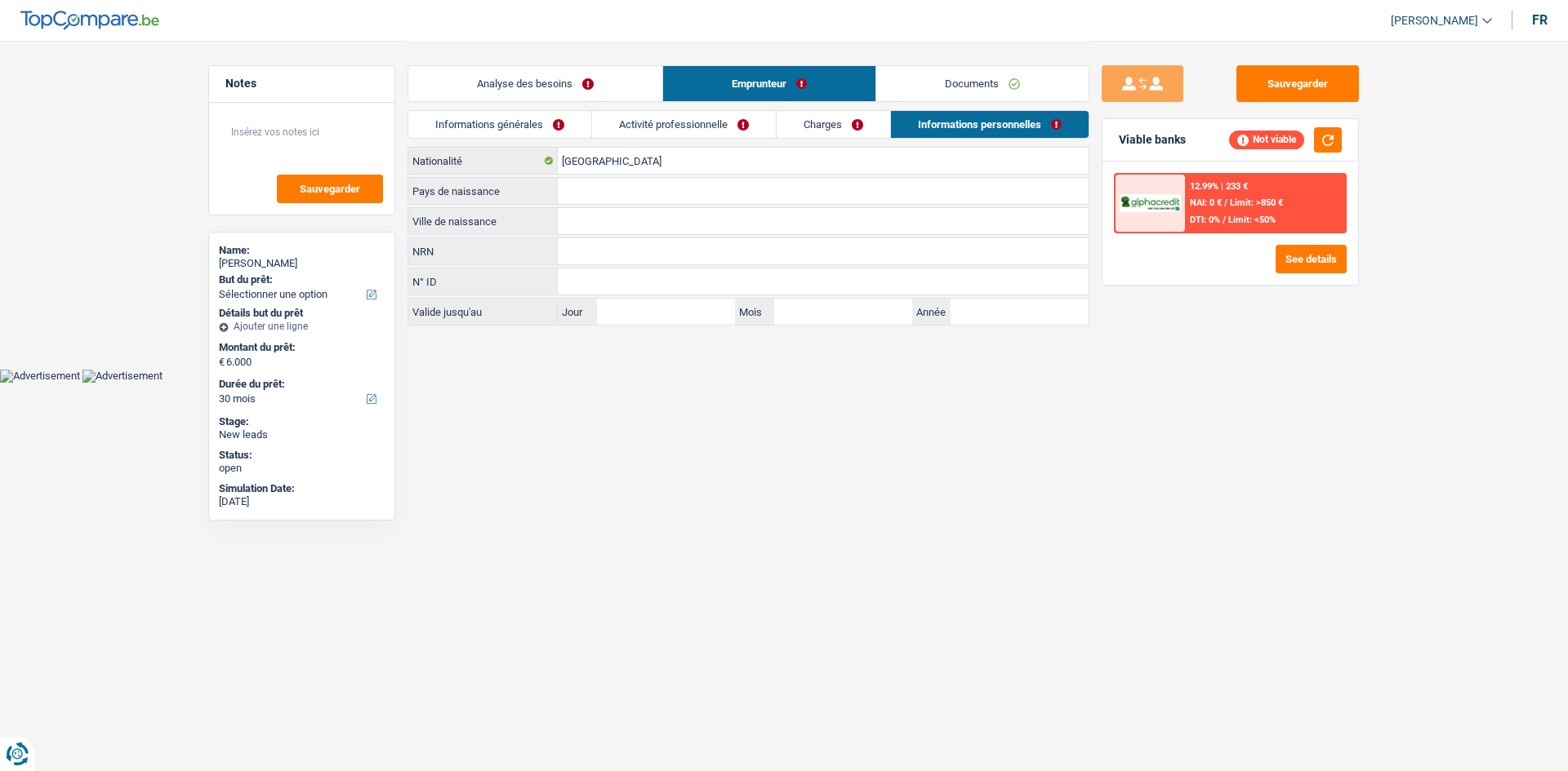
click at [986, 69] on link "Documents" at bounding box center [982, 84] width 212 height 35
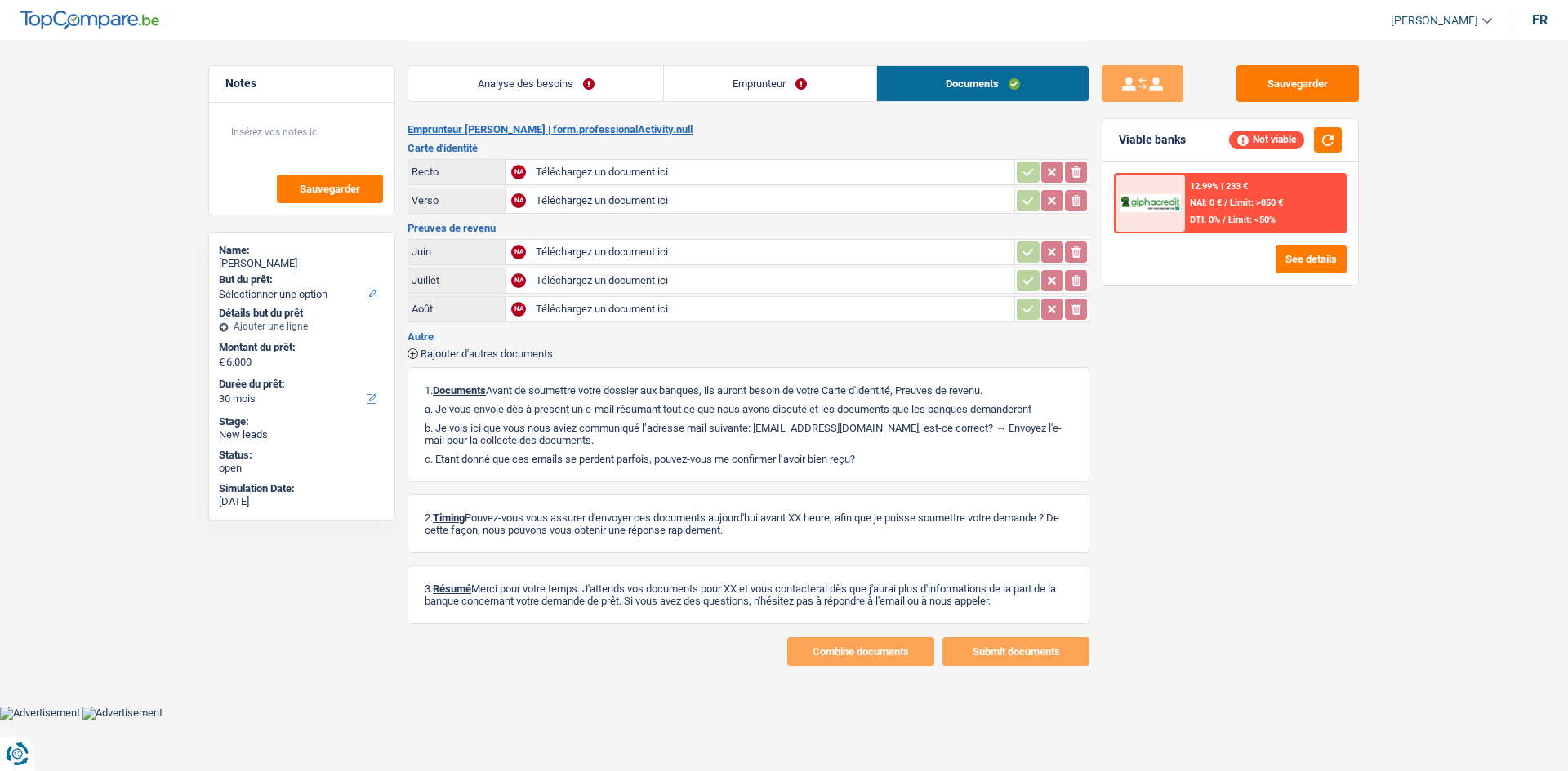
click at [825, 84] on link "Emprunteur" at bounding box center [770, 84] width 212 height 35
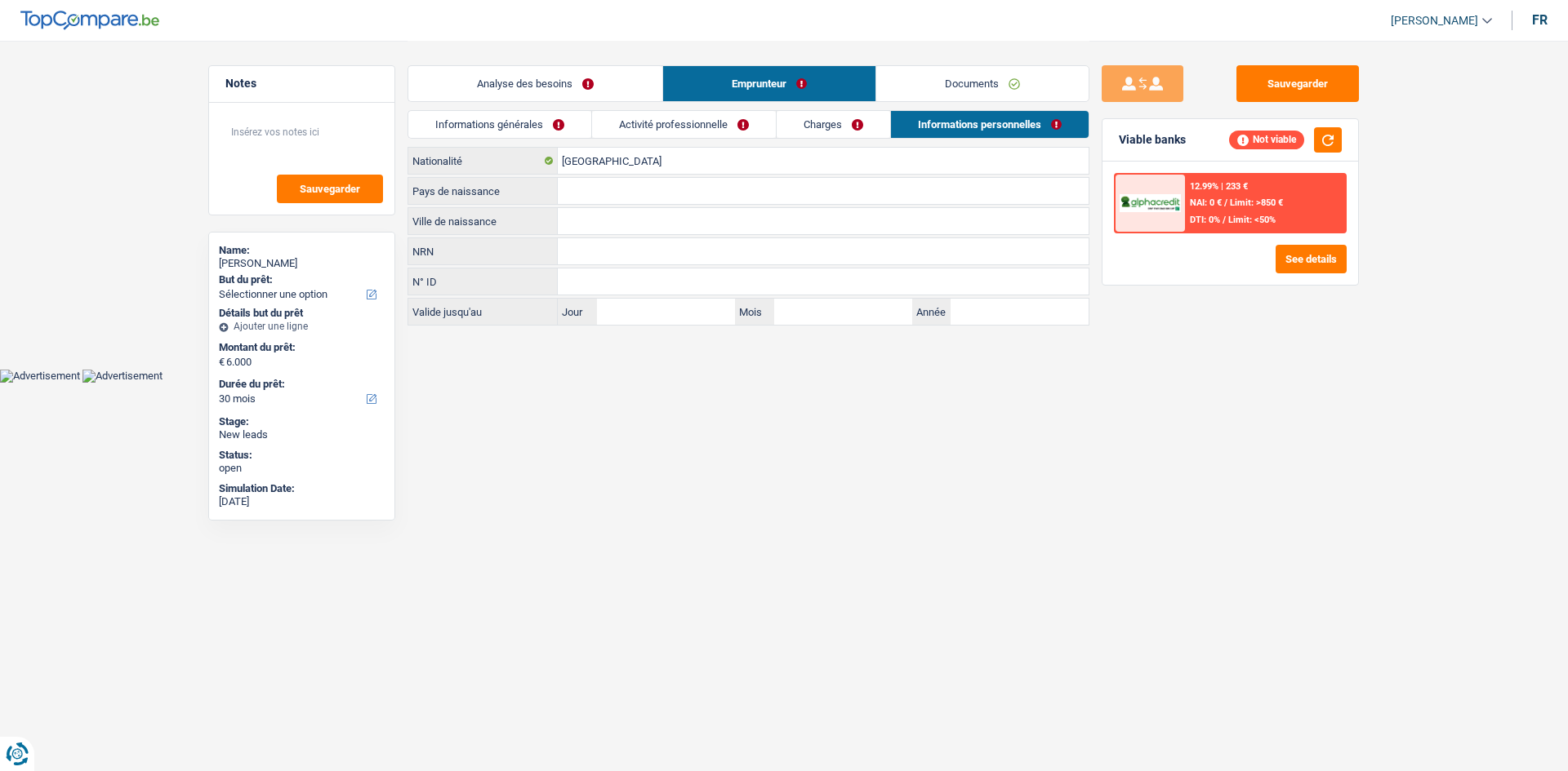
click at [543, 92] on link "Analyse des besoins" at bounding box center [535, 84] width 254 height 35
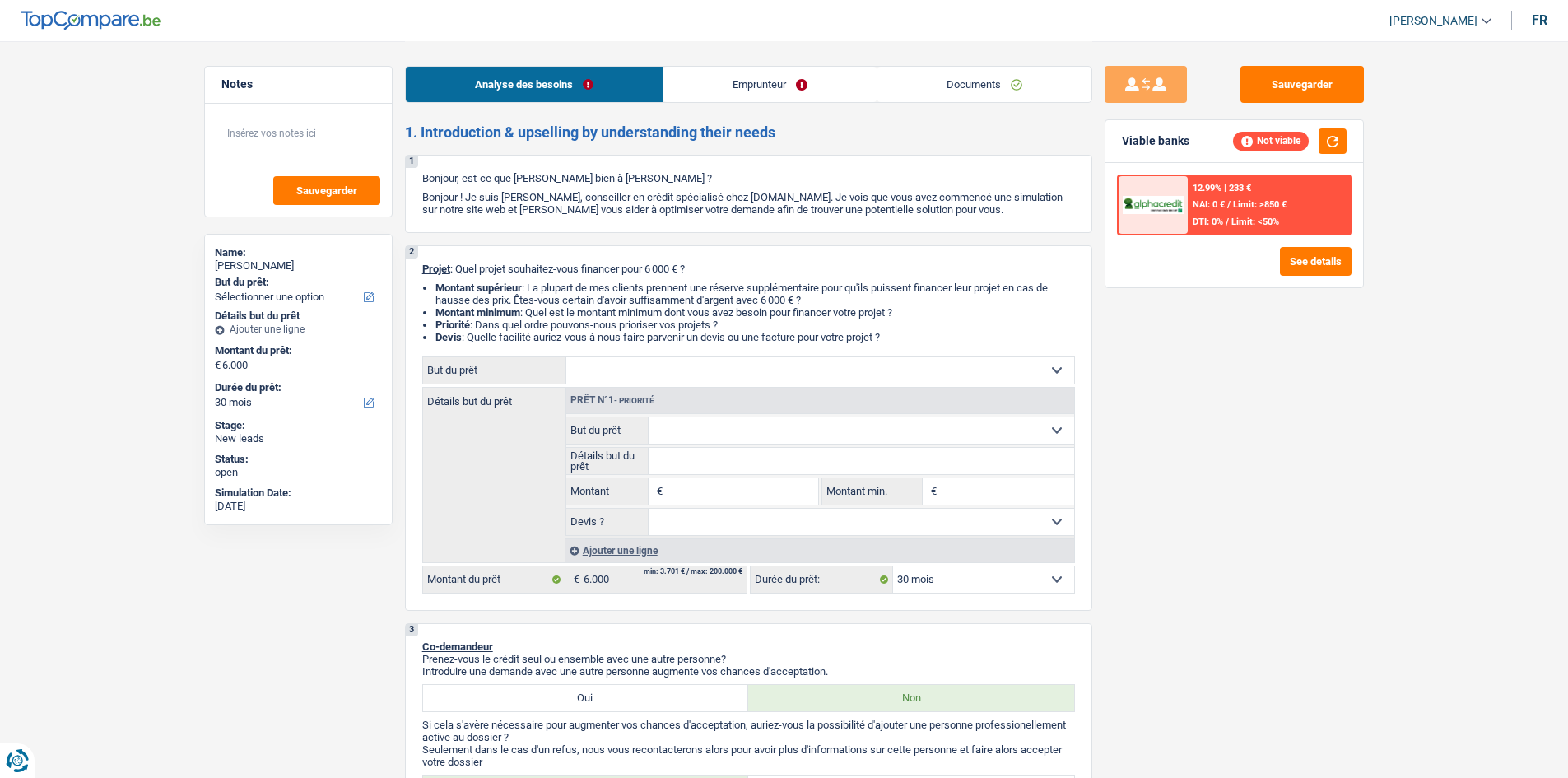
click at [974, 590] on select "12 mois 18 mois 24 mois 30 mois 36 mois 42 mois Sélectionner une option" at bounding box center [984, 579] width 181 height 26
drag, startPoint x: 982, startPoint y: 576, endPoint x: 1195, endPoint y: 421, distance: 263.4
click at [985, 569] on select "12 mois 18 mois 24 mois 30 mois 36 mois 42 mois Sélectionner une option" at bounding box center [984, 579] width 181 height 26
drag, startPoint x: 1282, startPoint y: 216, endPoint x: 1301, endPoint y: 211, distance: 19.6
click at [1251, 211] on div "12.99% | 233 € NAI: 0 € / Limit: >850 € DTI: 0% / Limit: <50%" at bounding box center [1269, 205] width 162 height 58
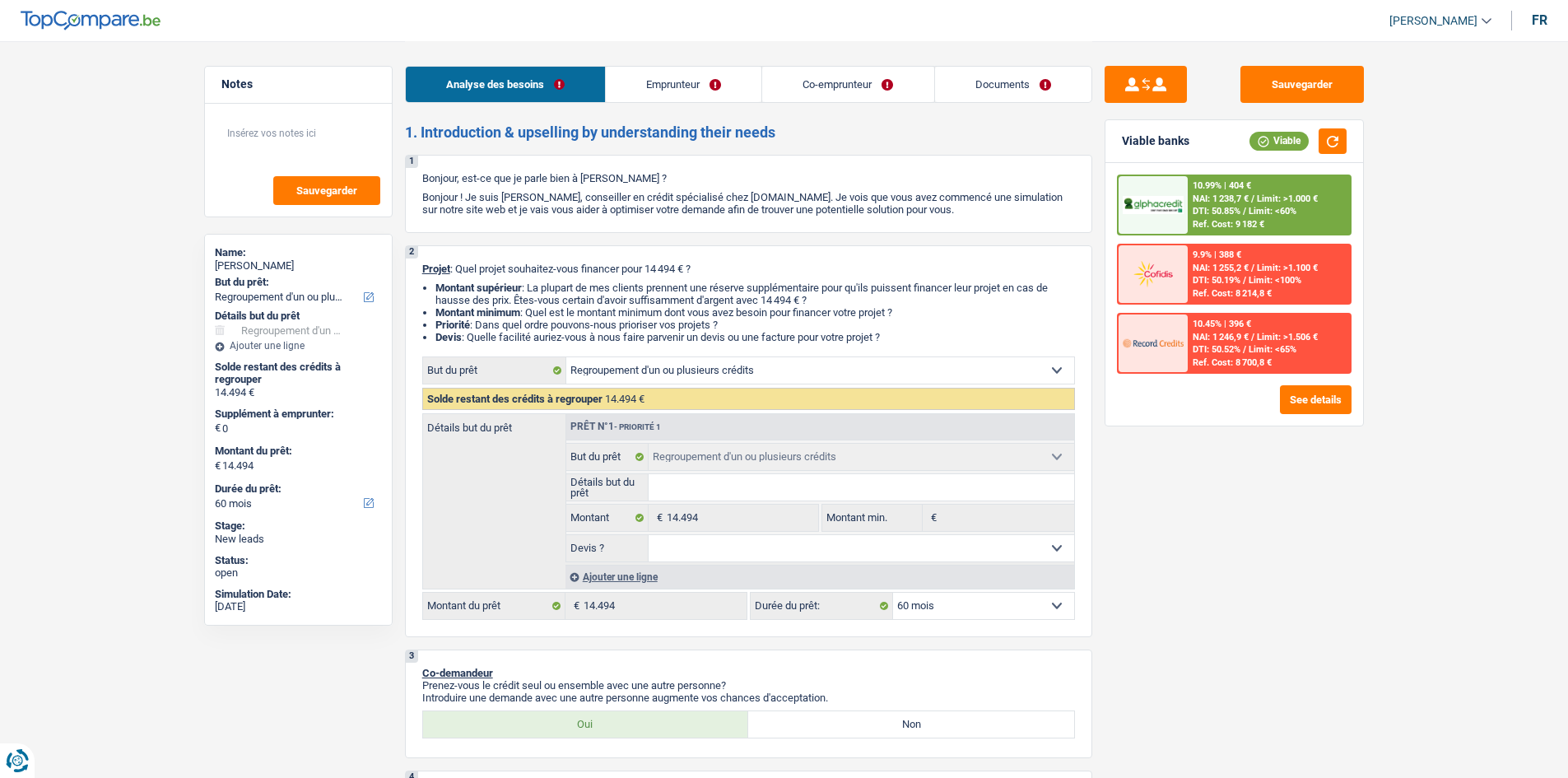
select select "refinancing"
select select "60"
select select "refinancing"
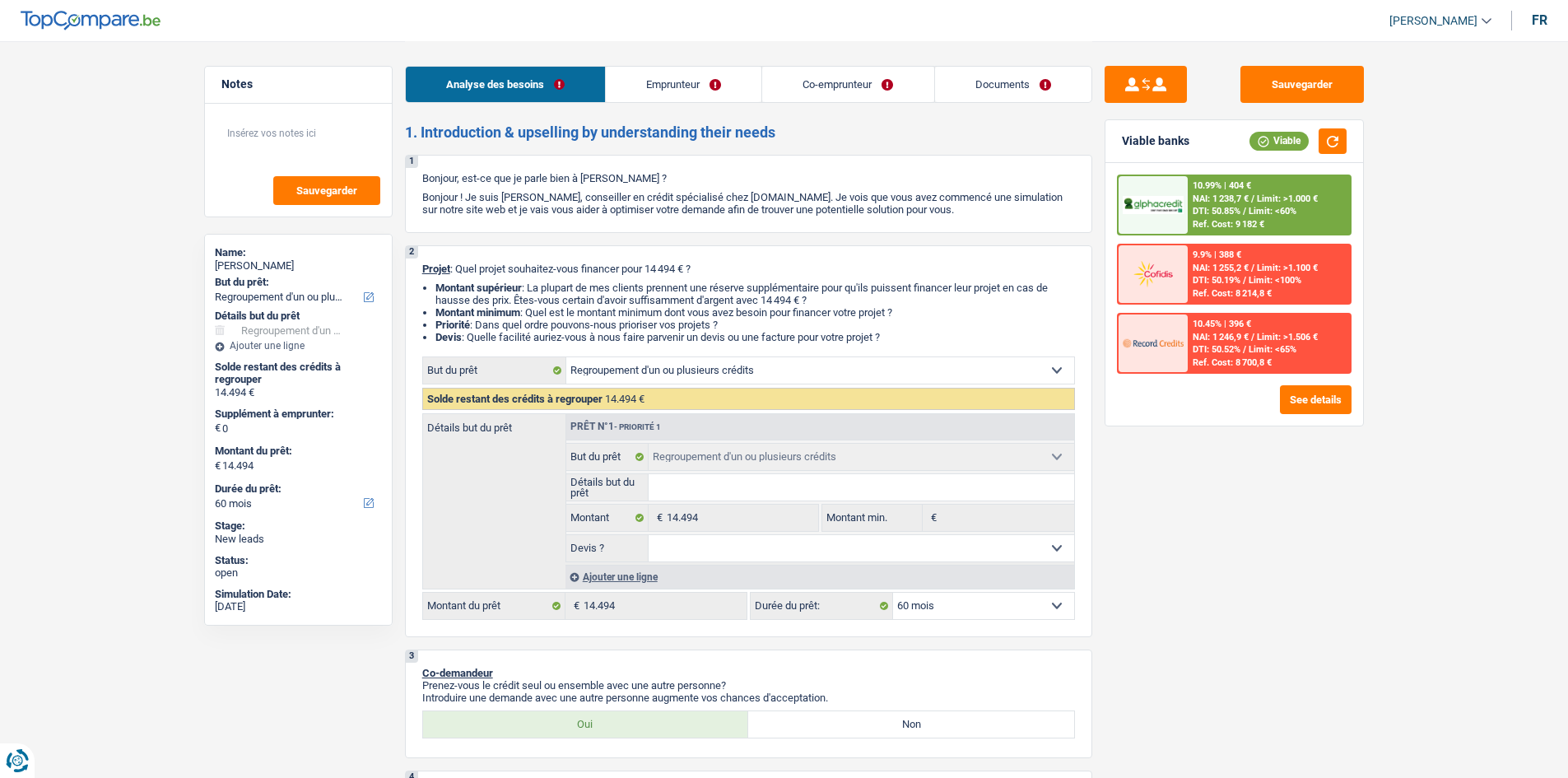
select select "60"
select select "worker"
select select "mutuality"
select select "netSalary"
select select "mutualityIndemnity"
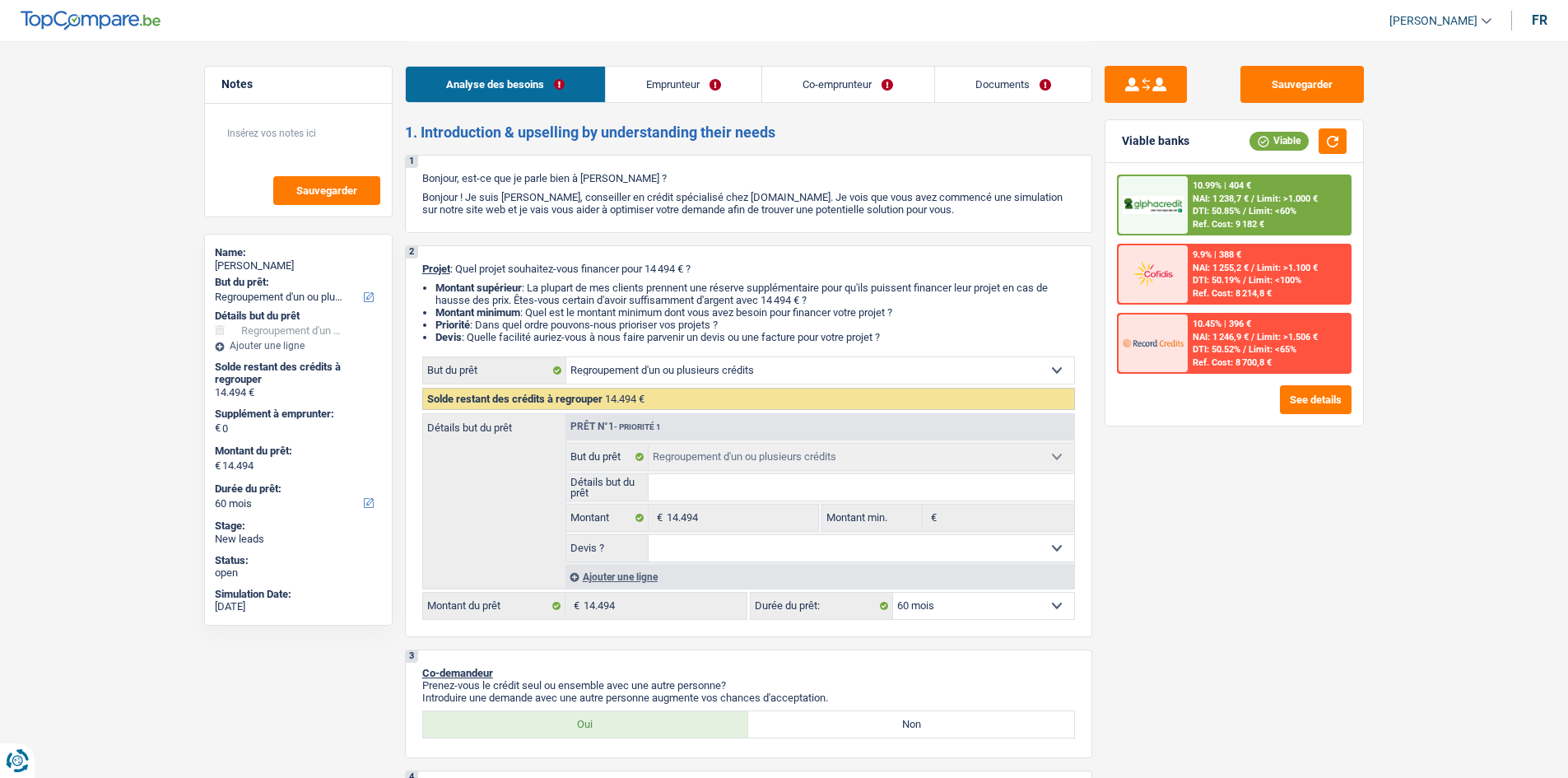
select select "ownerWithMortgage"
select select "mortgage"
select select "300"
select select "renovationLoan"
select select "84"
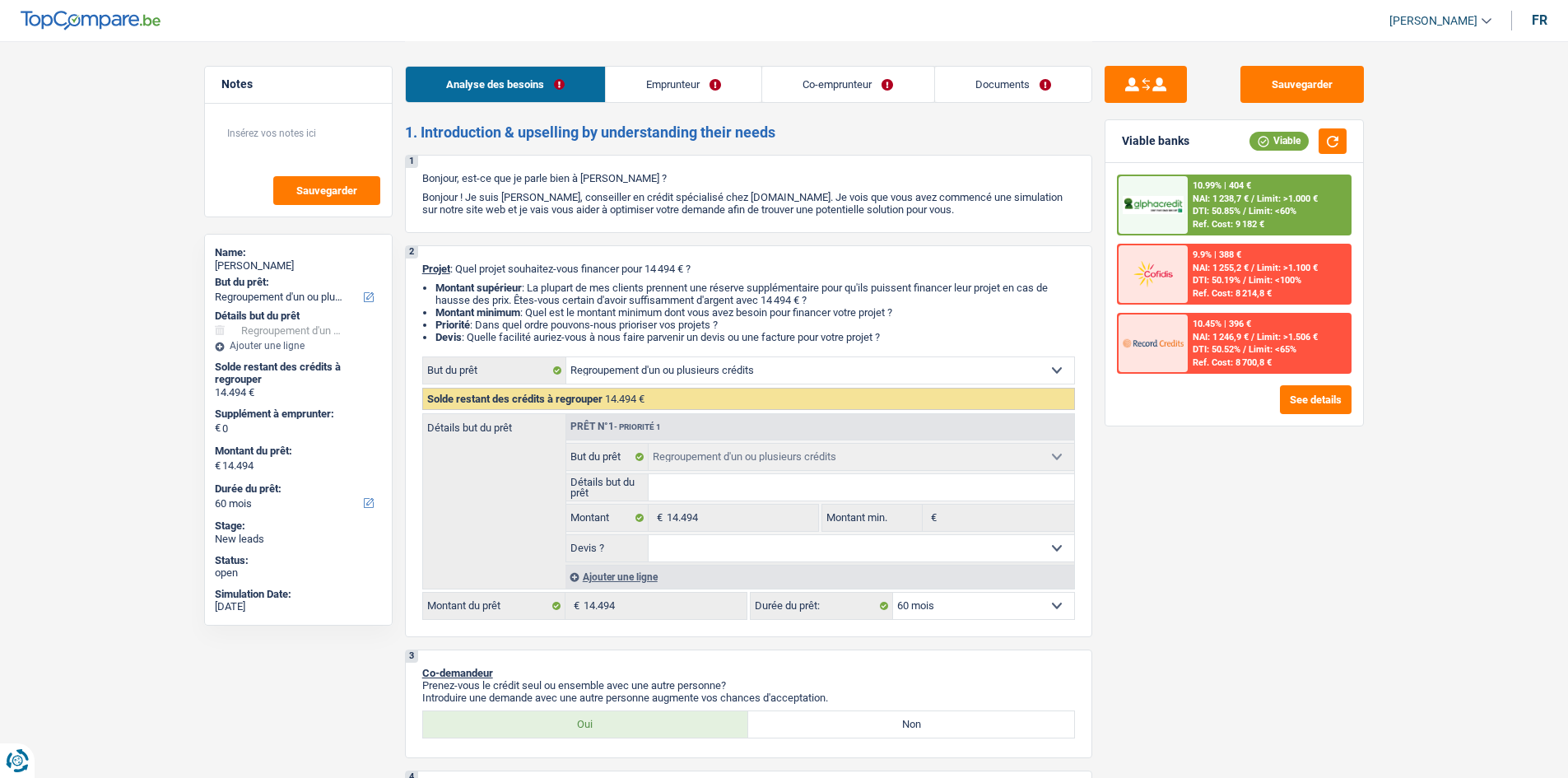
select select "personalLoan"
select select "smallWorks"
select select "48"
select select "refinancing"
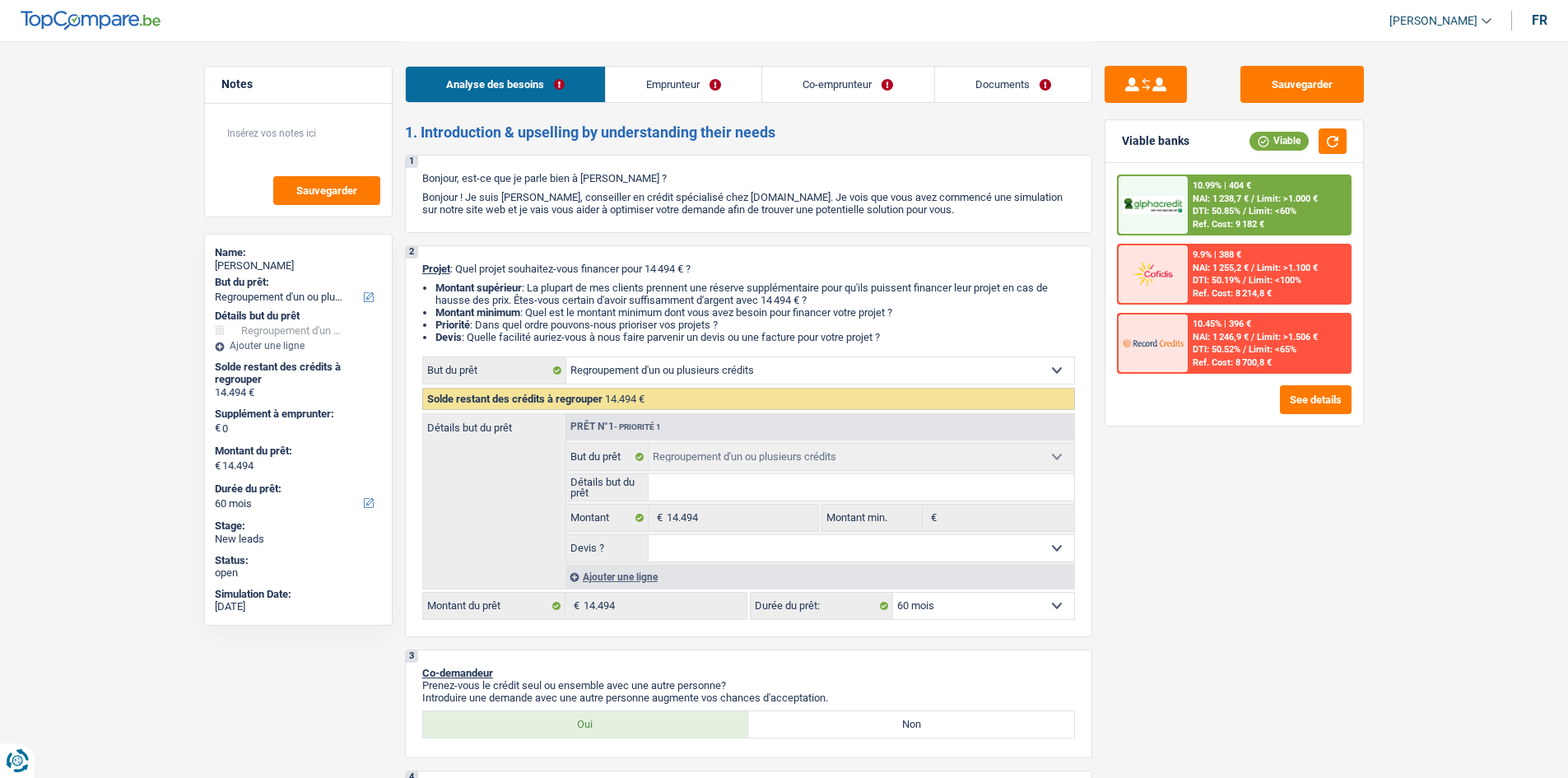
select select "60"
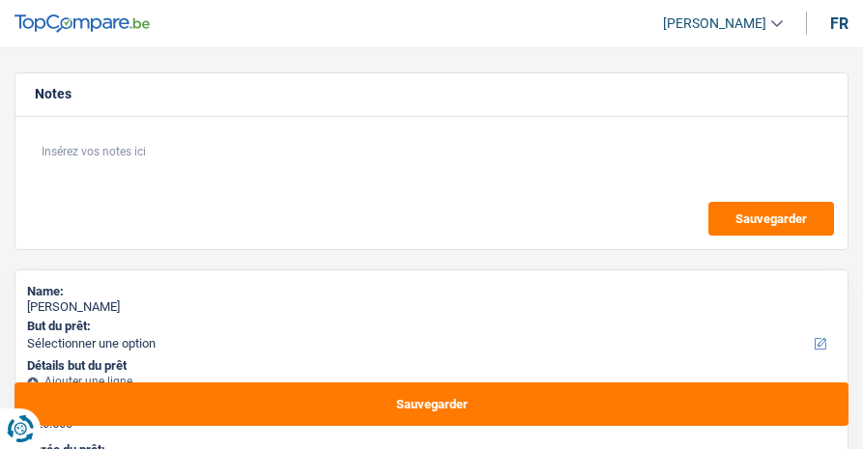
select select "120"
select select "mutuality"
select select "familyAllowances"
select select "mutualityIndemnity"
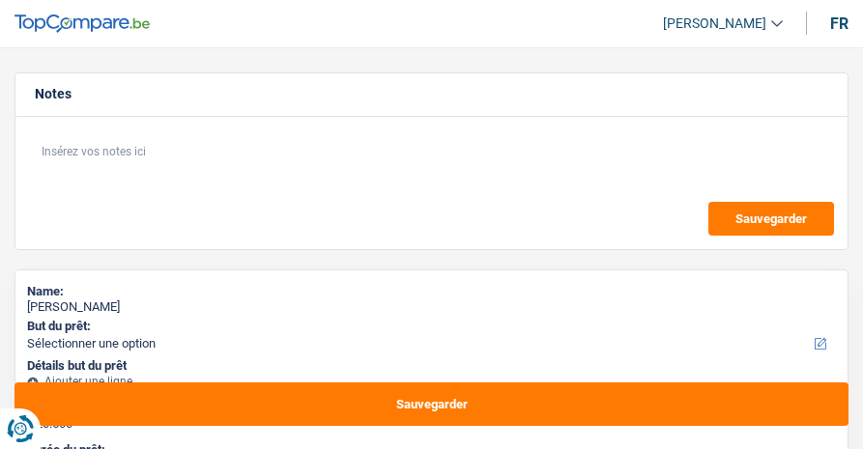
select select "ownerWithMortgage"
select select "mortgage"
select select "360"
select select "120"
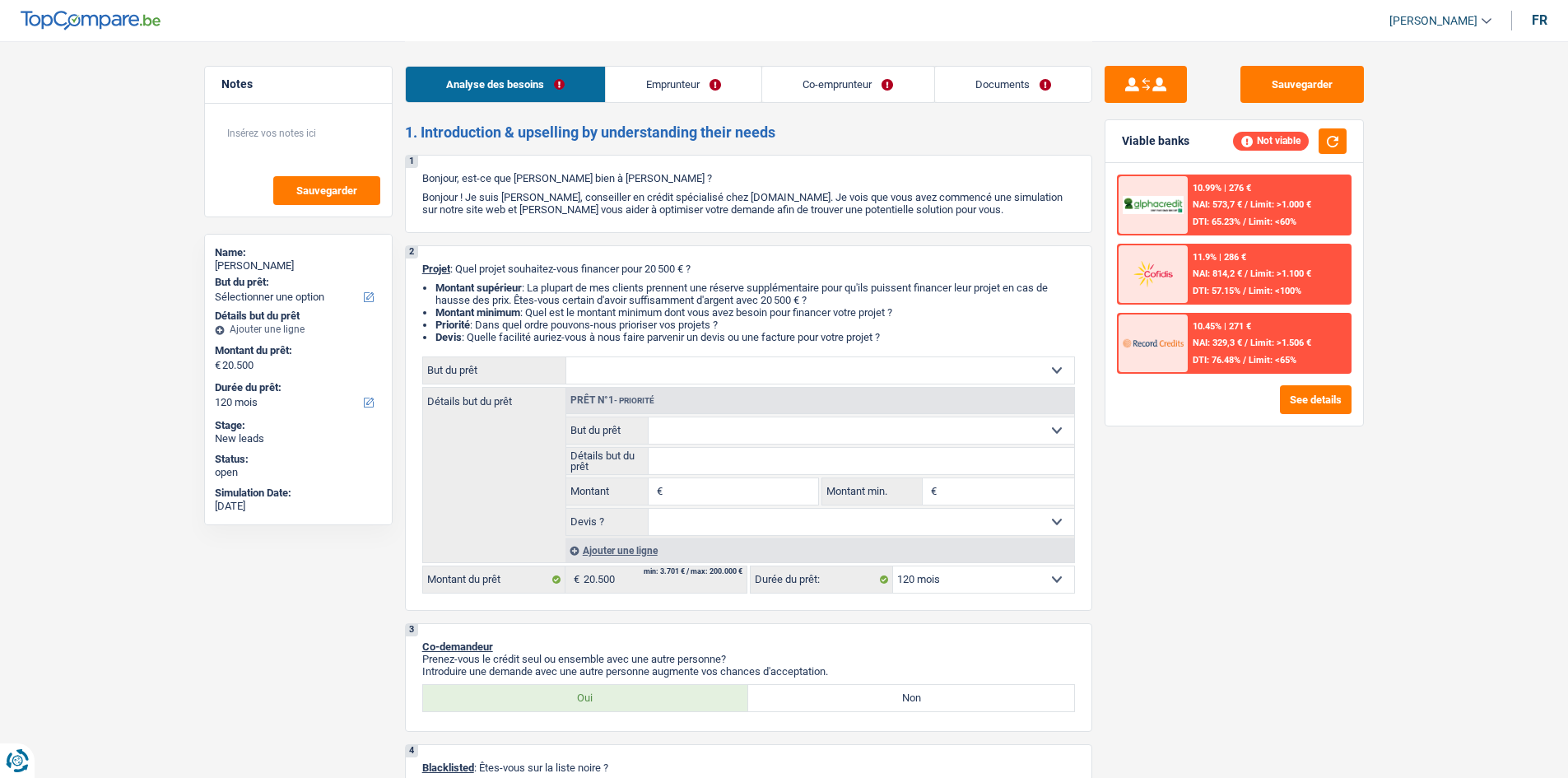
drag, startPoint x: 693, startPoint y: 75, endPoint x: 691, endPoint y: 98, distance: 23.1
click at [693, 75] on link "Emprunteur" at bounding box center [683, 84] width 156 height 36
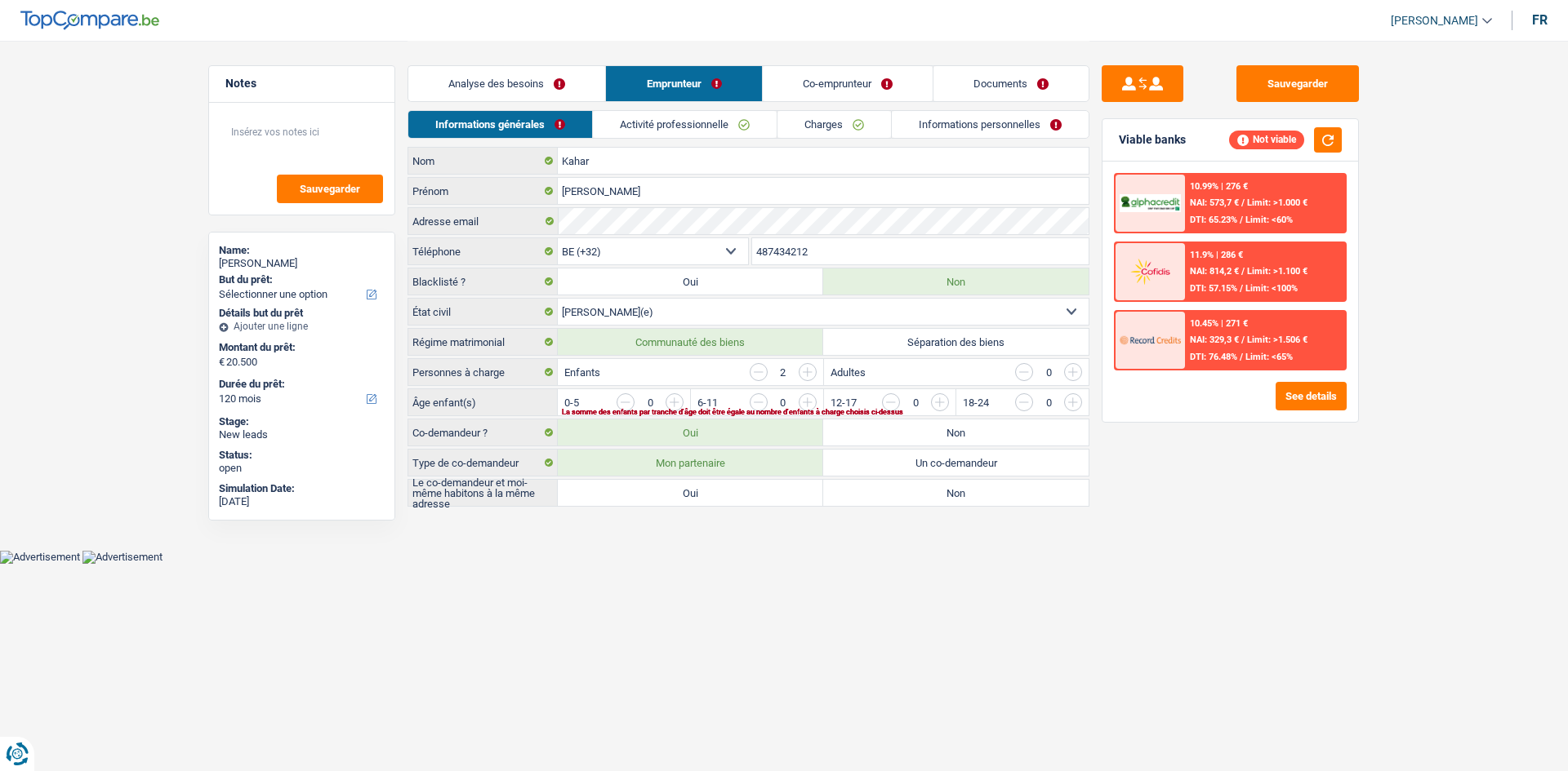
click at [679, 138] on li "Activité professionnelle" at bounding box center [684, 124] width 184 height 29
click at [687, 134] on link "Activité professionnelle" at bounding box center [684, 124] width 183 height 27
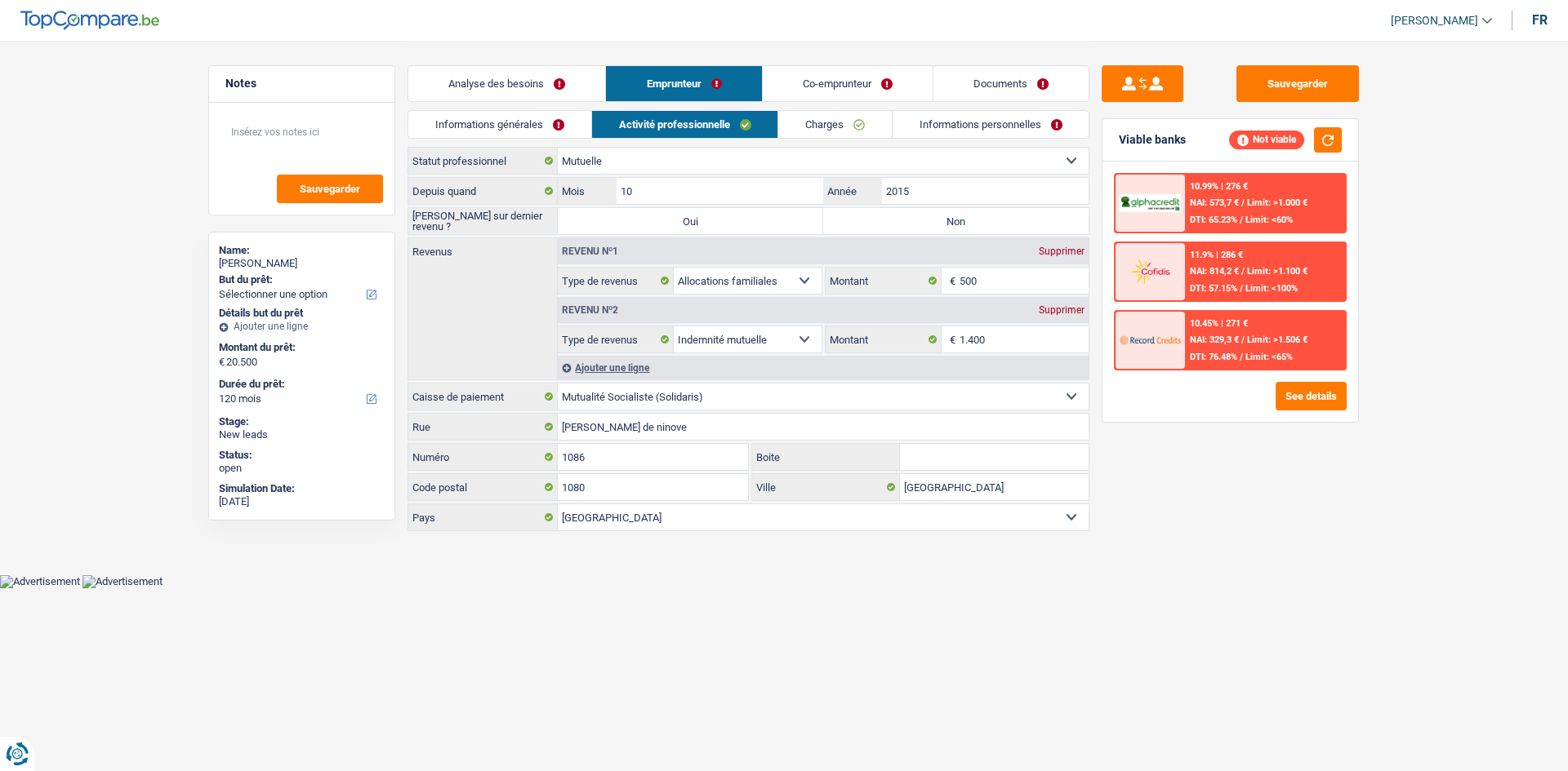
click at [550, 92] on link "Analyse des besoins" at bounding box center [506, 84] width 197 height 35
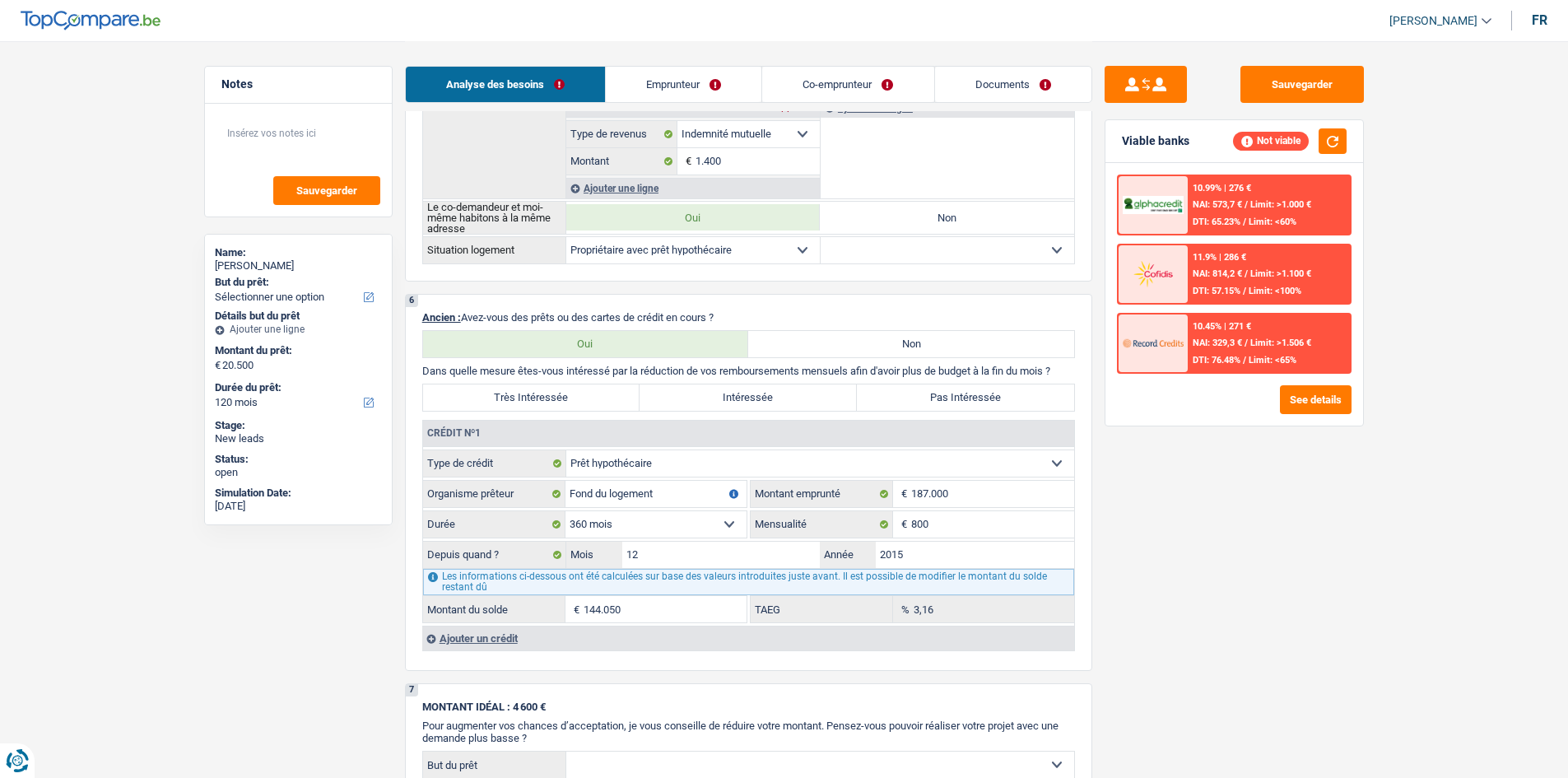
scroll to position [1236, 0]
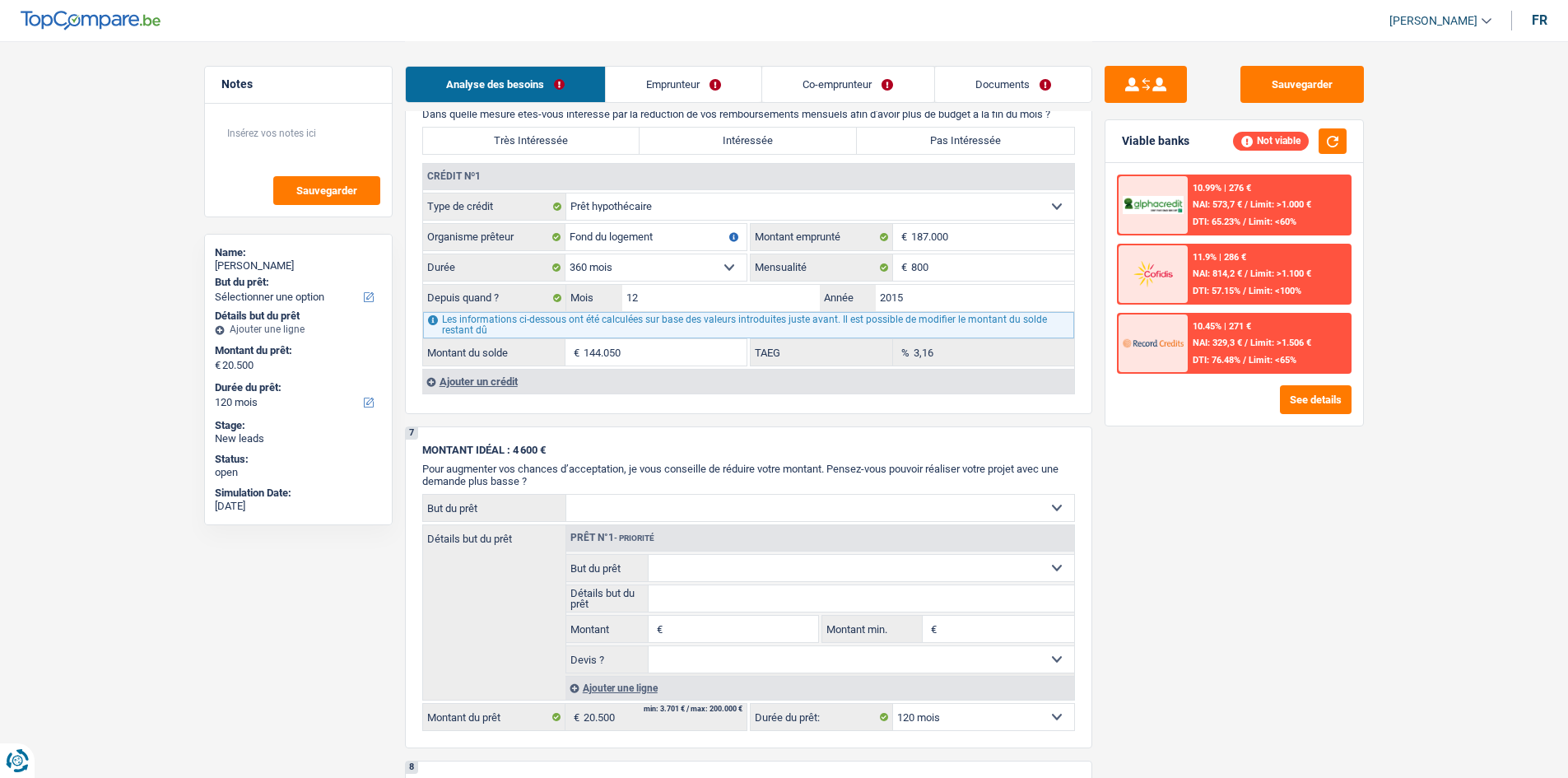
click at [734, 61] on div "Analyse des besoins Emprunteur Co-emprunteur Documents" at bounding box center [749, 76] width 687 height 70
click at [734, 68] on link "Co-emprunteur" at bounding box center [847, 84] width 171 height 36
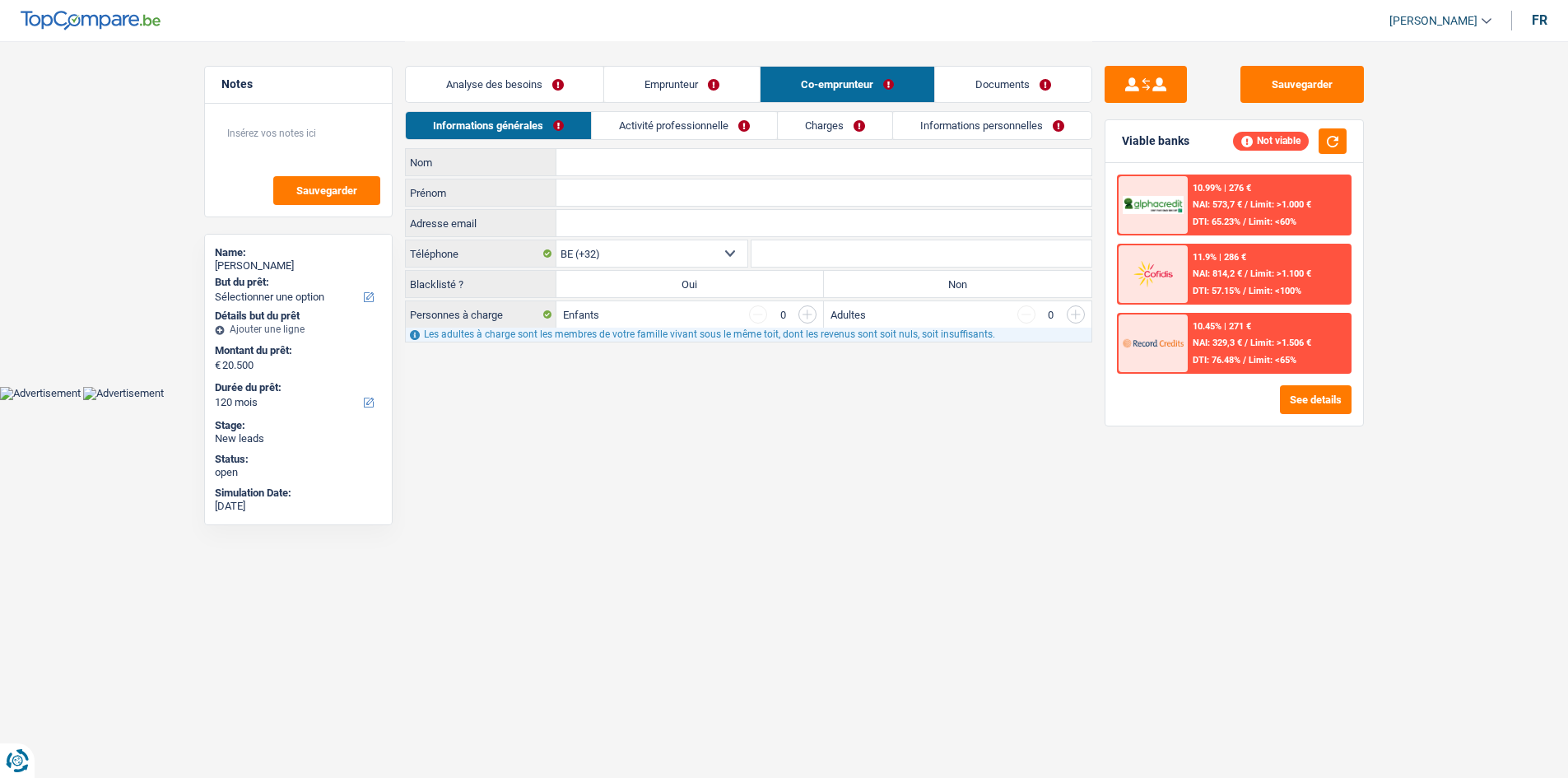
scroll to position [0, 0]
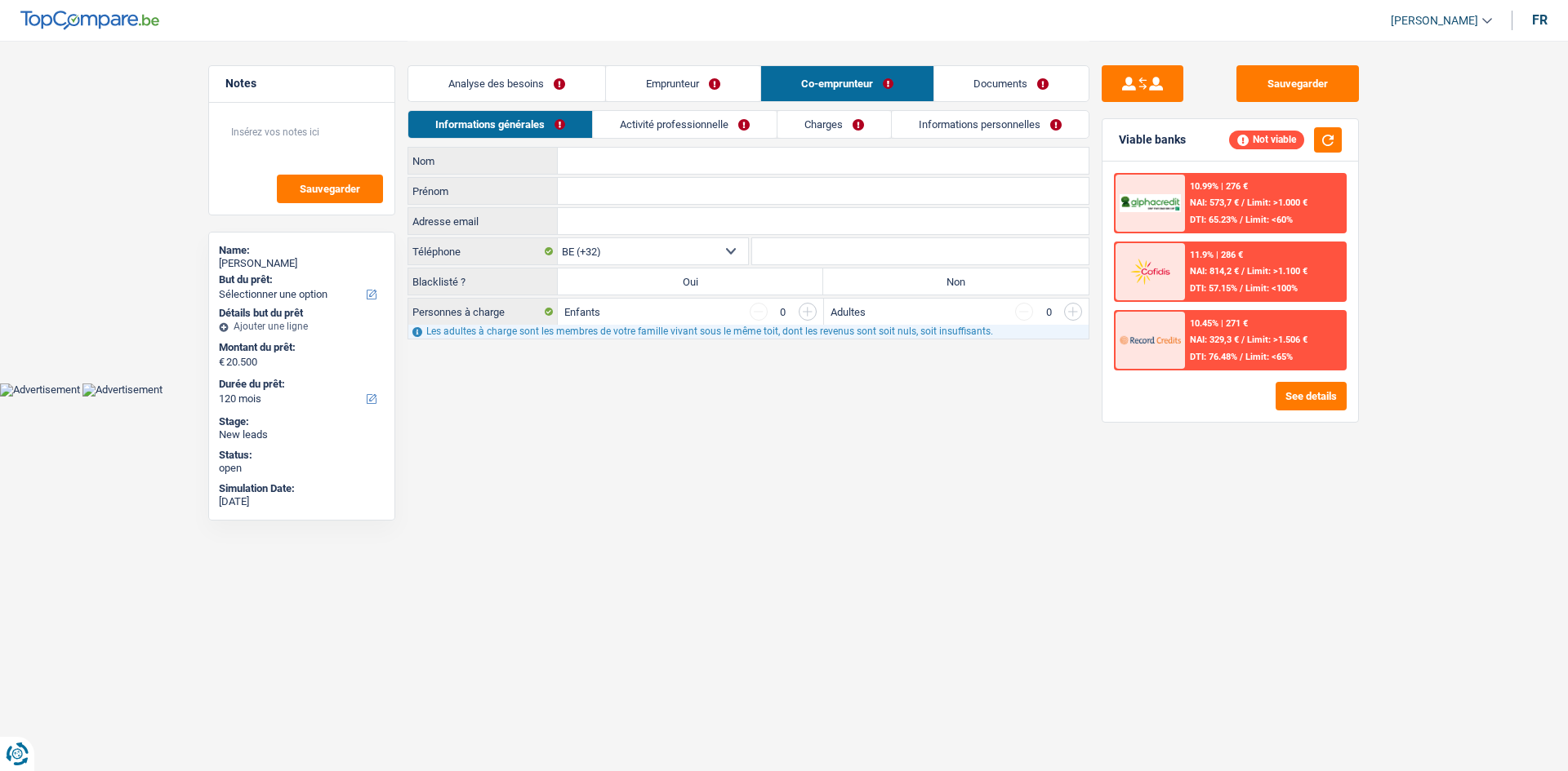
click at [720, 120] on link "Activité professionnelle" at bounding box center [684, 124] width 183 height 27
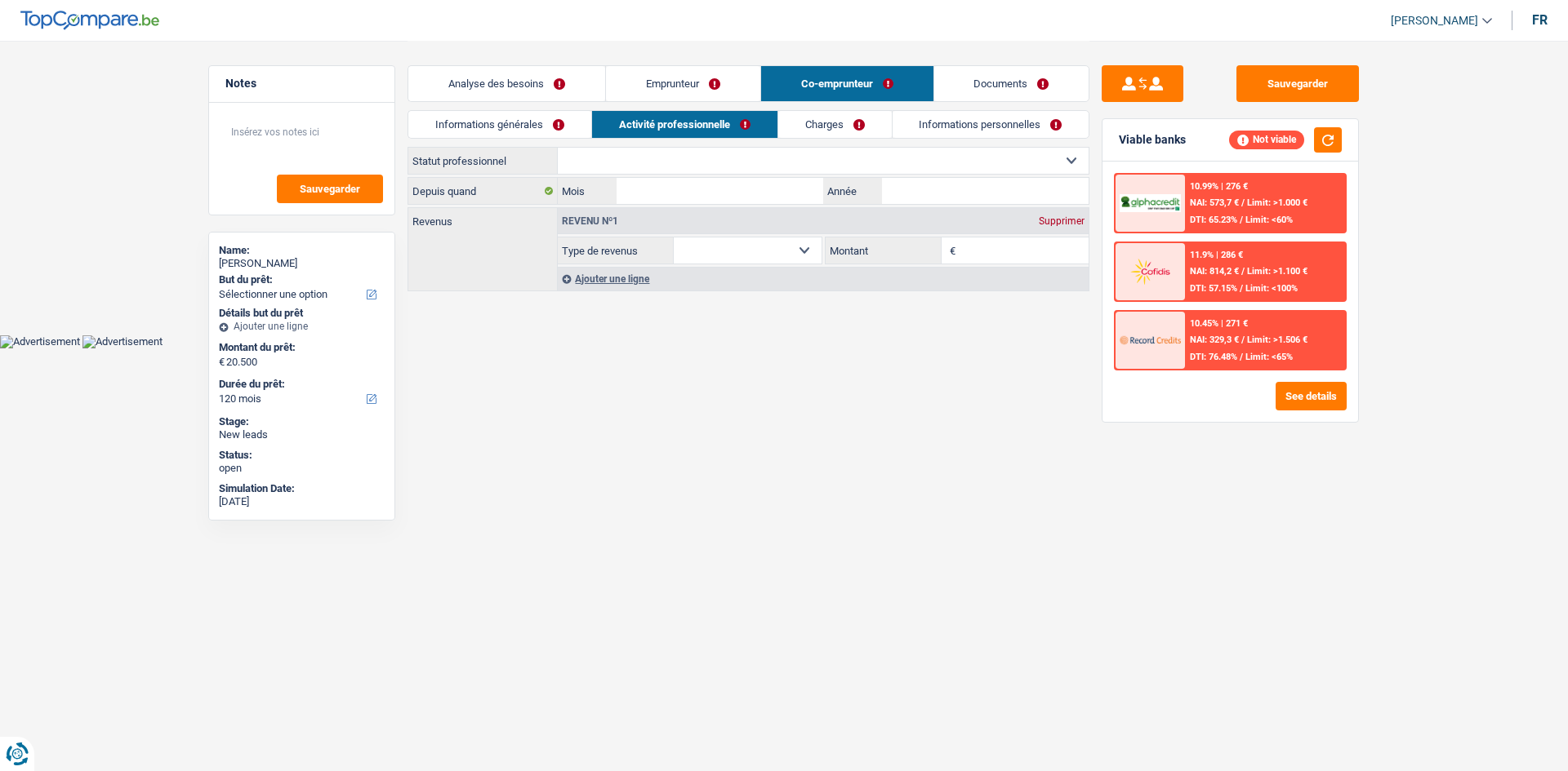
click at [492, 66] on link "Analyse des besoins" at bounding box center [506, 84] width 197 height 35
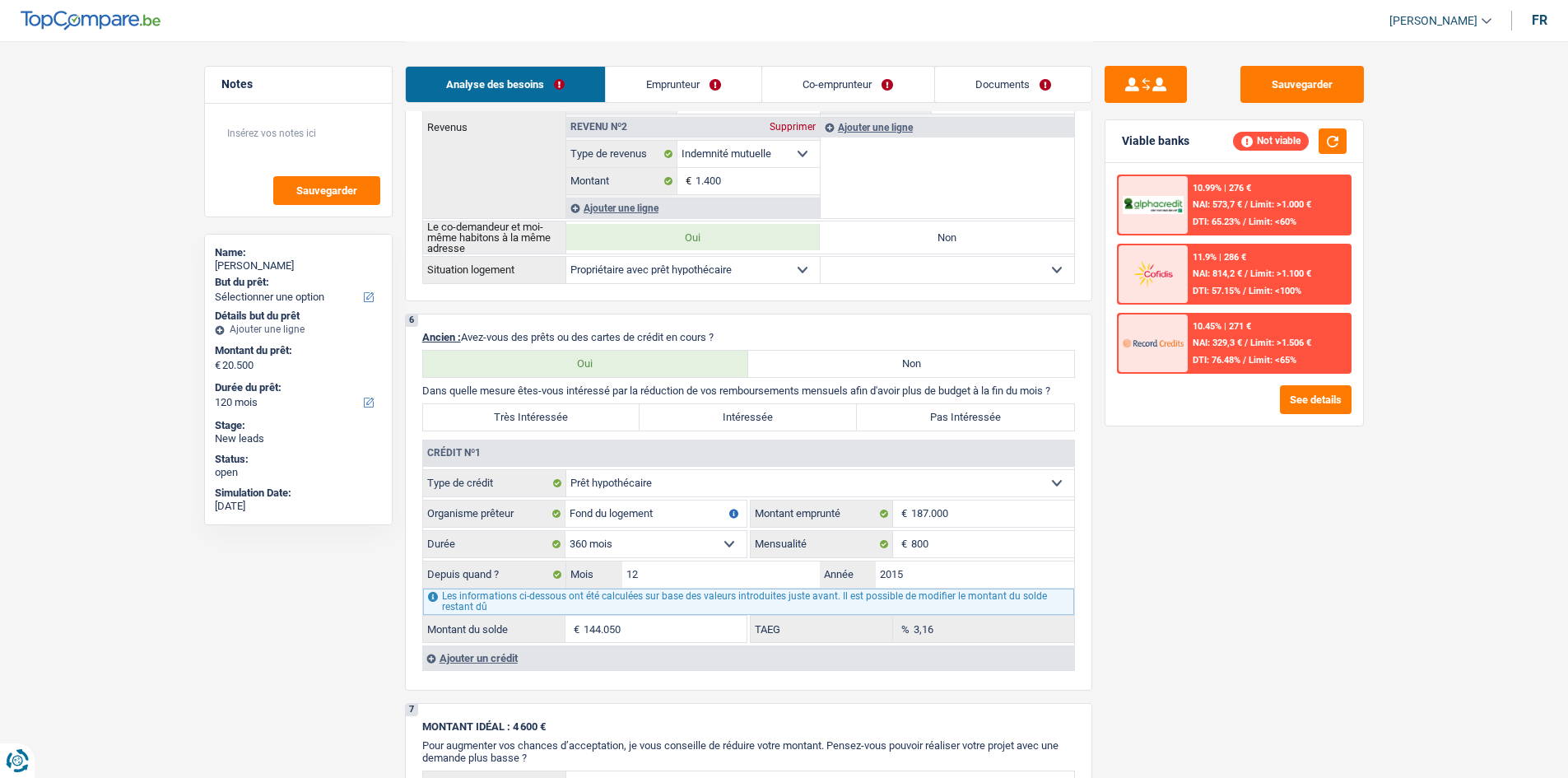
scroll to position [1070, 0]
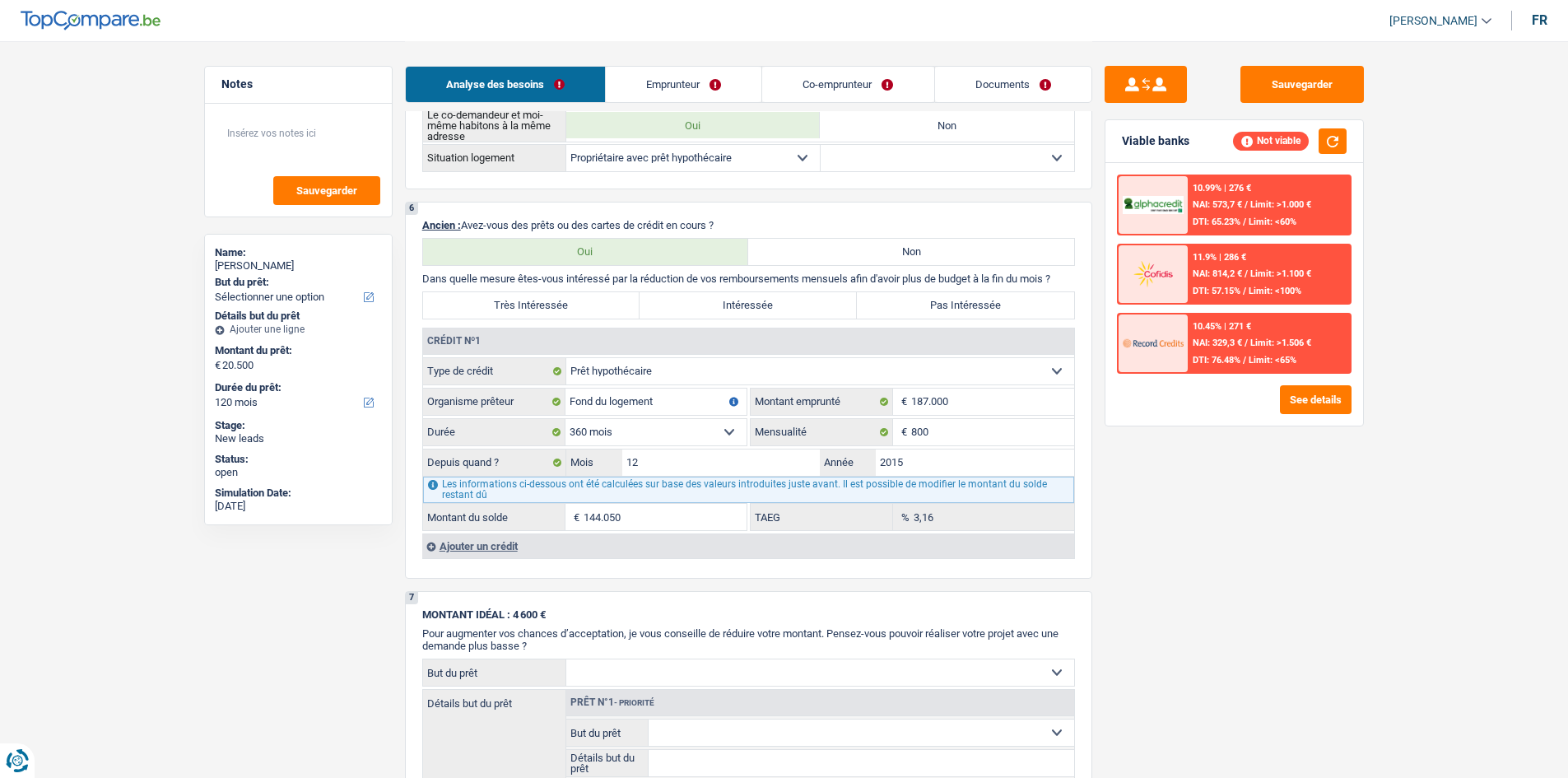
click at [532, 382] on div "6 Ancien : Avez-vous des prêts ou des cartes de crédit en cours ? Oui Non Dans …" at bounding box center [749, 390] width 687 height 377
click at [533, 382] on div "Ajouter un crédit" at bounding box center [748, 545] width 652 height 25
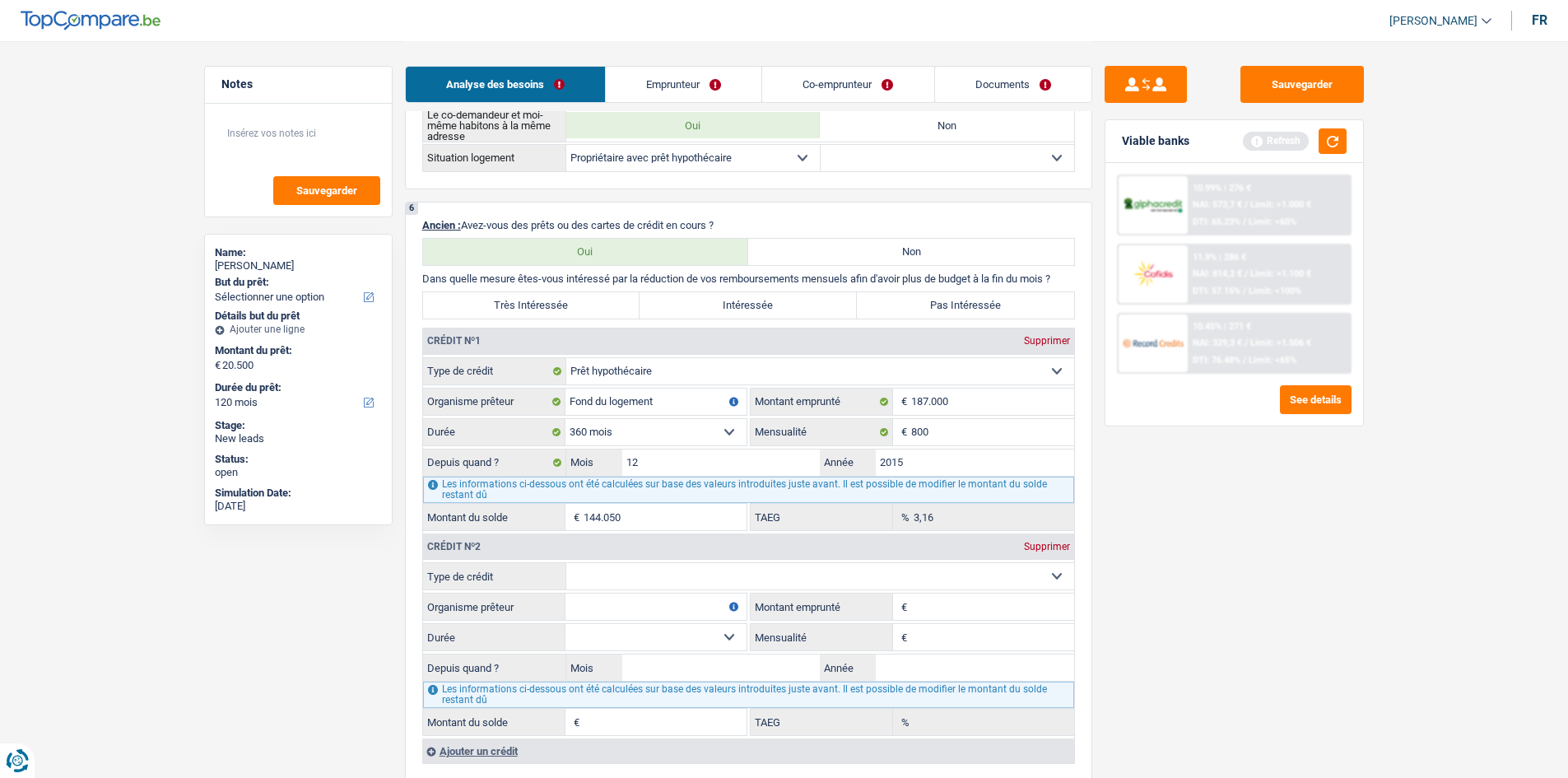
drag, startPoint x: 627, startPoint y: 570, endPoint x: 616, endPoint y: 573, distance: 11.4
click at [627, 382] on select "Carte ou ouverture de crédit Prêt hypothécaire Vente à tempérament Prêt à tempé…" at bounding box center [820, 576] width 508 height 26
select select "cardOrCredit"
type input "0"
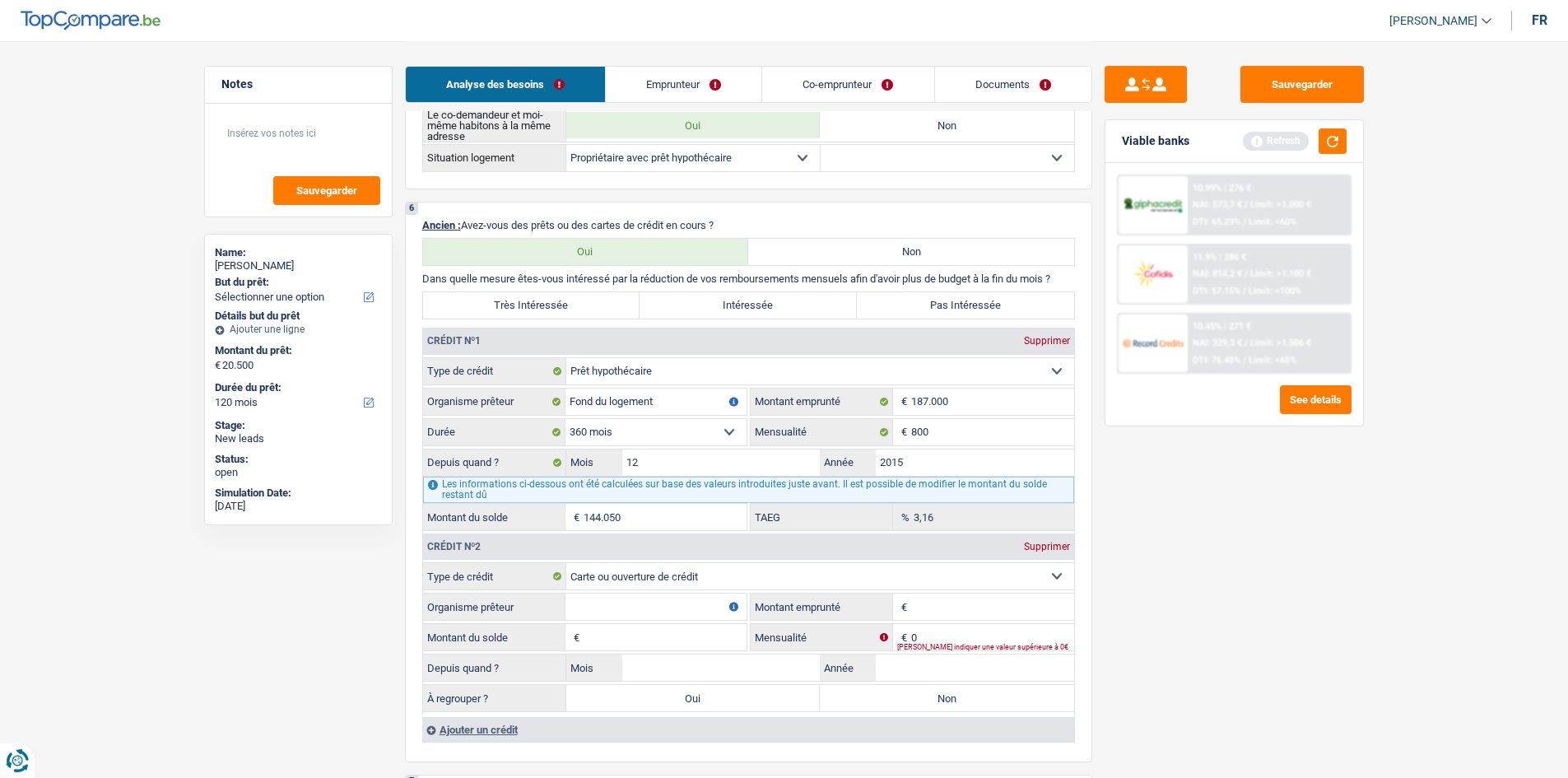
click at [734, 382] on div "Sauvegarder Viable banks Refresh 10.99% | 276 € NAI: 573,7 € / Limit: >1.000 € …" at bounding box center [1234, 408] width 284 height 686
click at [734, 382] on input "Montant emprunté" at bounding box center [992, 607] width 163 height 26
type input "6.000"
click at [734, 382] on div "Sauvegarder Viable banks Refresh 10.99% | 276 € NAI: 573,7 € / Limit: >1.000 € …" at bounding box center [1234, 408] width 284 height 686
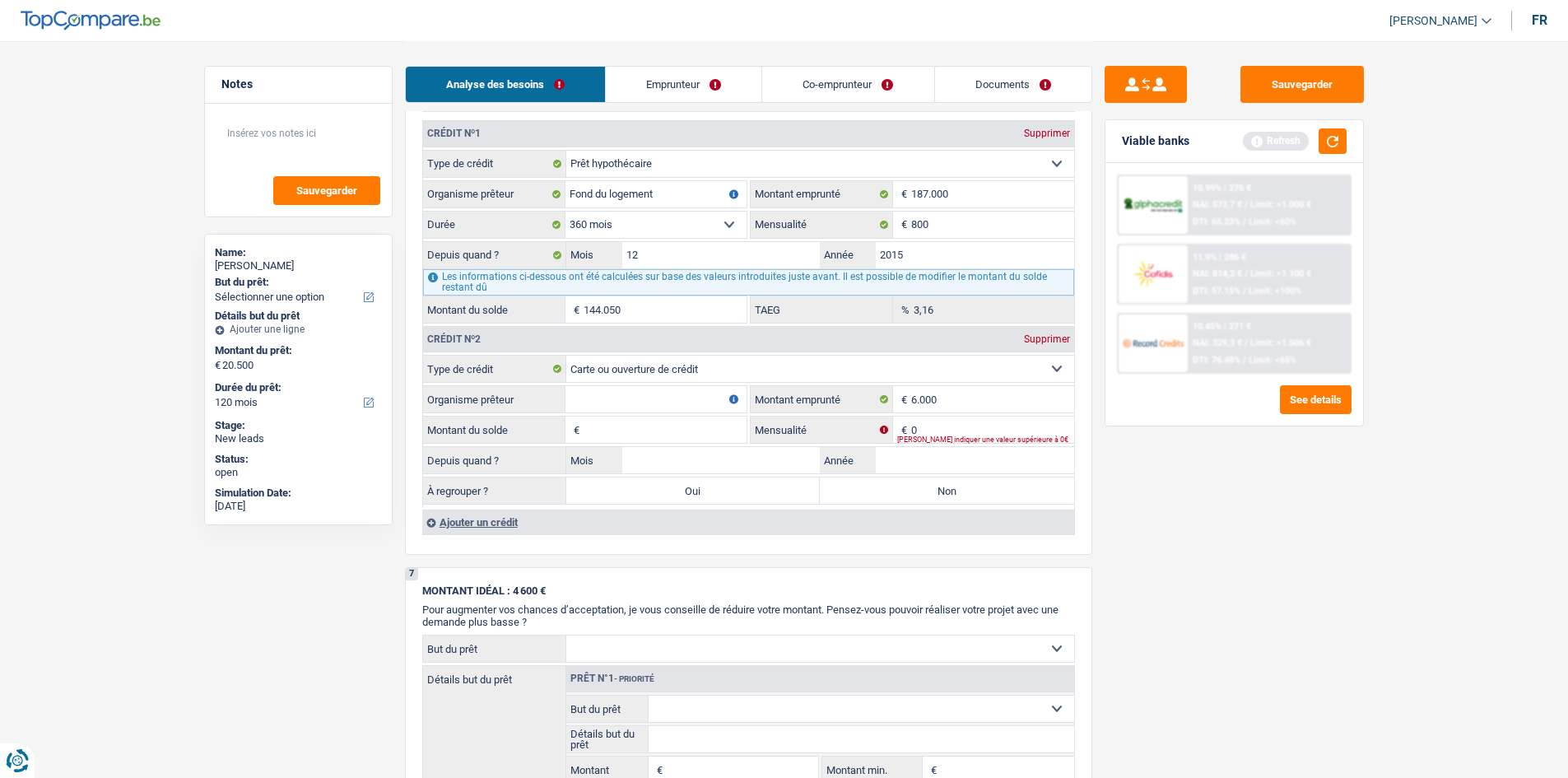
scroll to position [1400, 0]
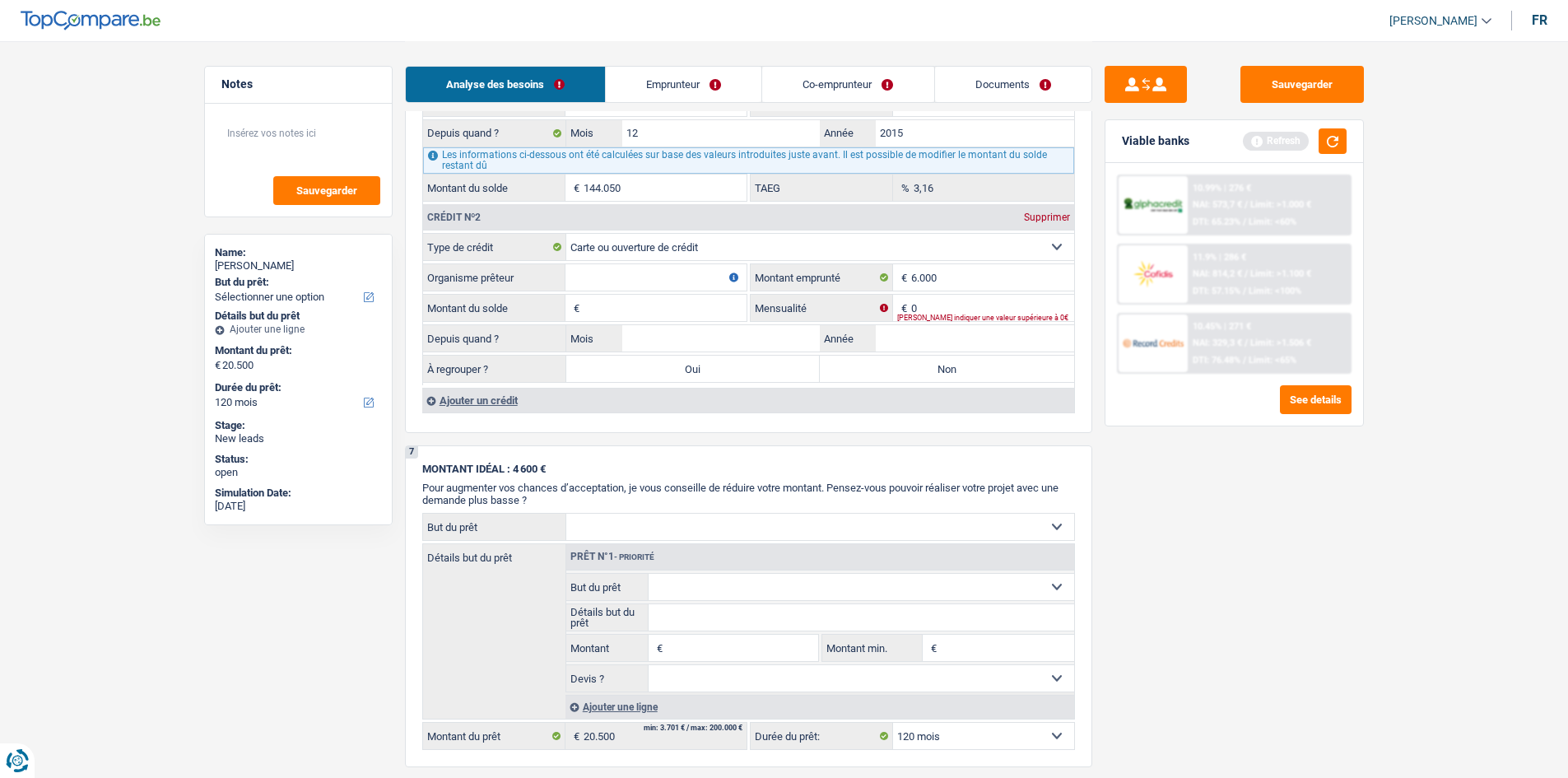
click at [546, 382] on div "Ajouter un crédit" at bounding box center [748, 400] width 652 height 25
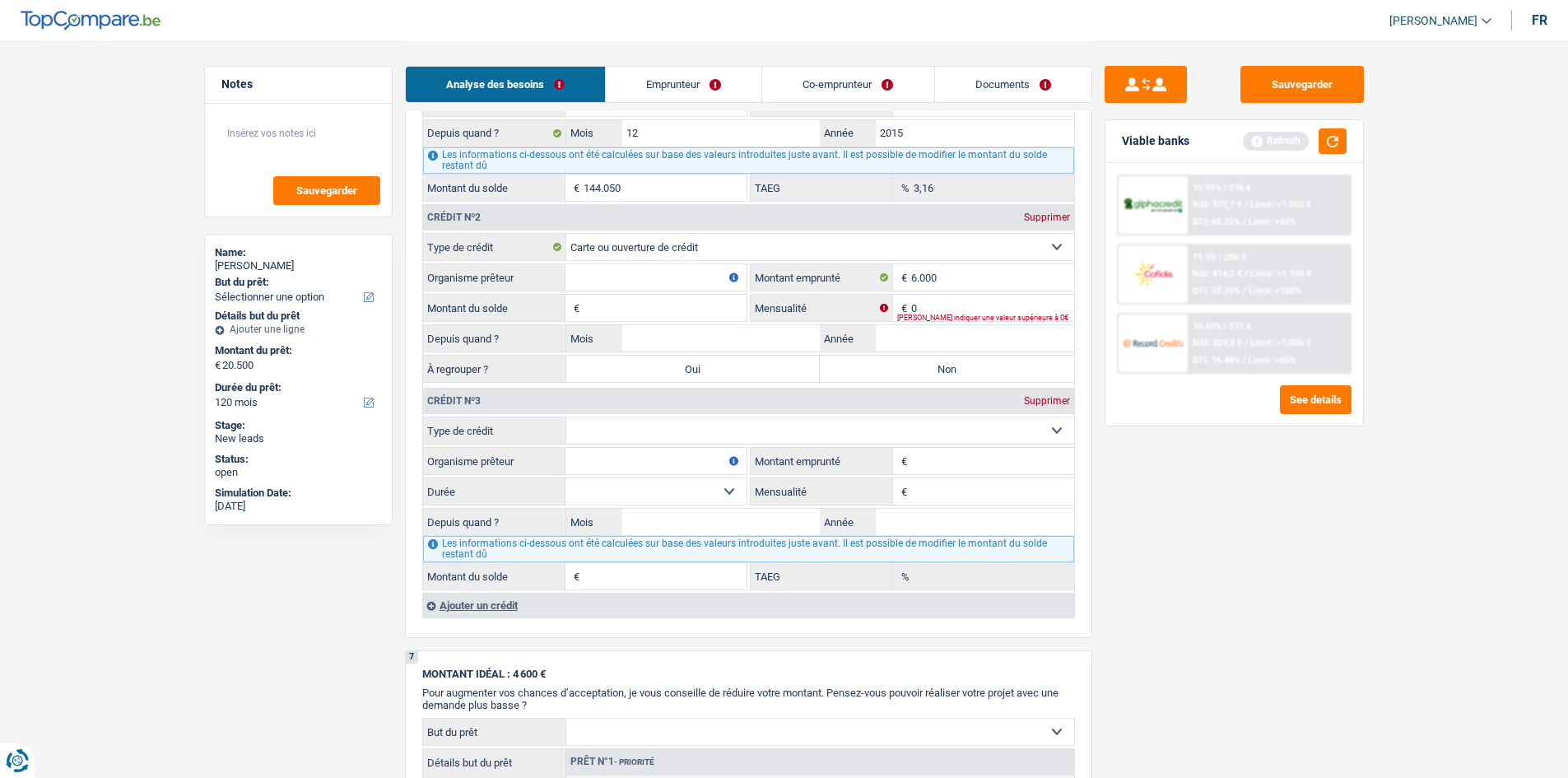
click at [734, 382] on select "Carte ou ouverture de crédit Prêt hypothécaire Vente à tempérament Prêt à tempé…" at bounding box center [820, 430] width 508 height 26
select select "cardOrCredit"
type input "0"
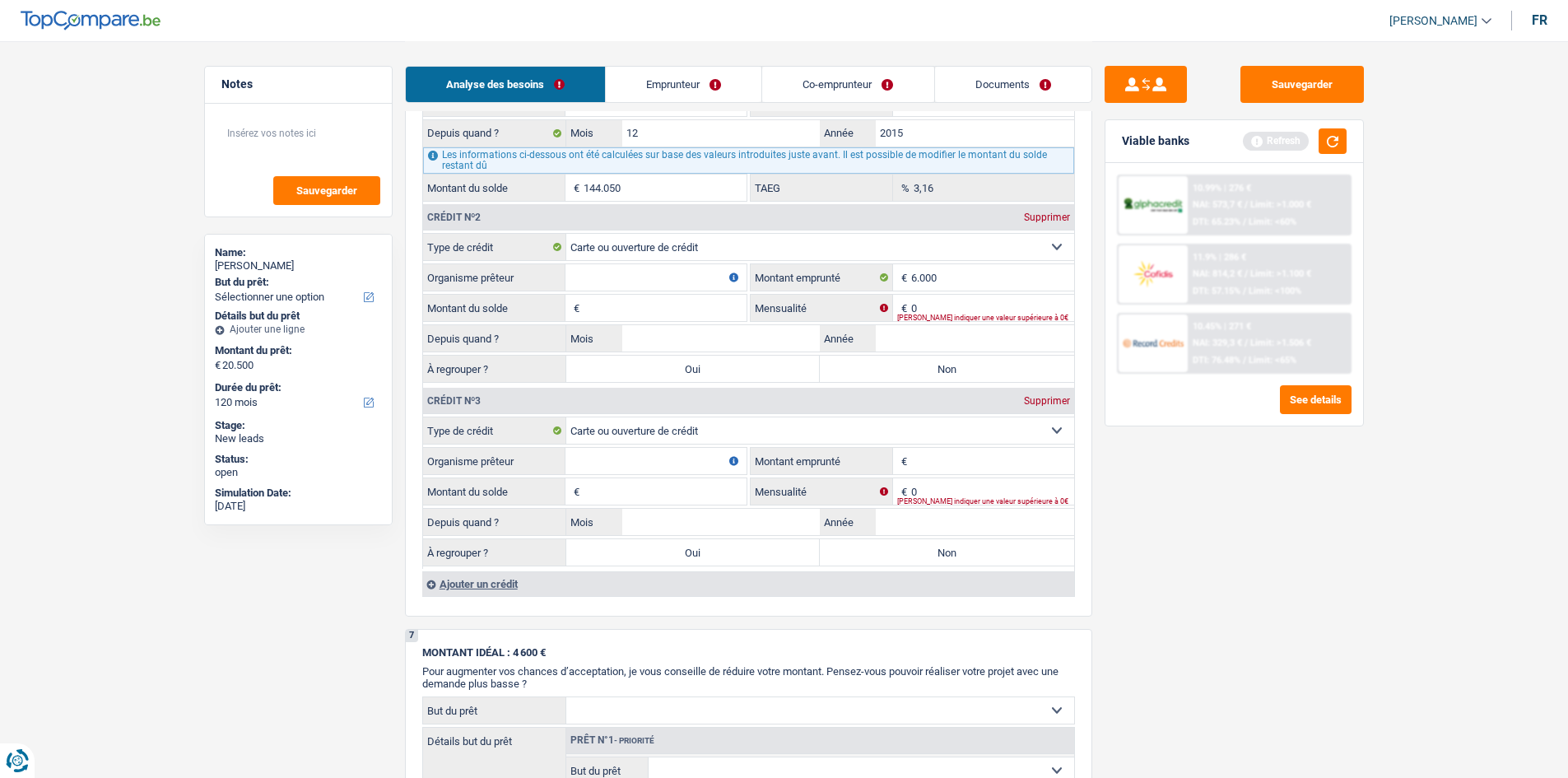
click at [734, 382] on input "Montant emprunté" at bounding box center [992, 461] width 163 height 26
type input "3.000"
click at [734, 382] on div "Sauvegarder Viable banks Refresh 10.99% | 276 € NAI: 573,7 € / Limit: >1.000 € …" at bounding box center [1234, 408] width 284 height 686
click at [600, 382] on input "Organisme prêteur" at bounding box center [656, 461] width 181 height 26
type input "american express"
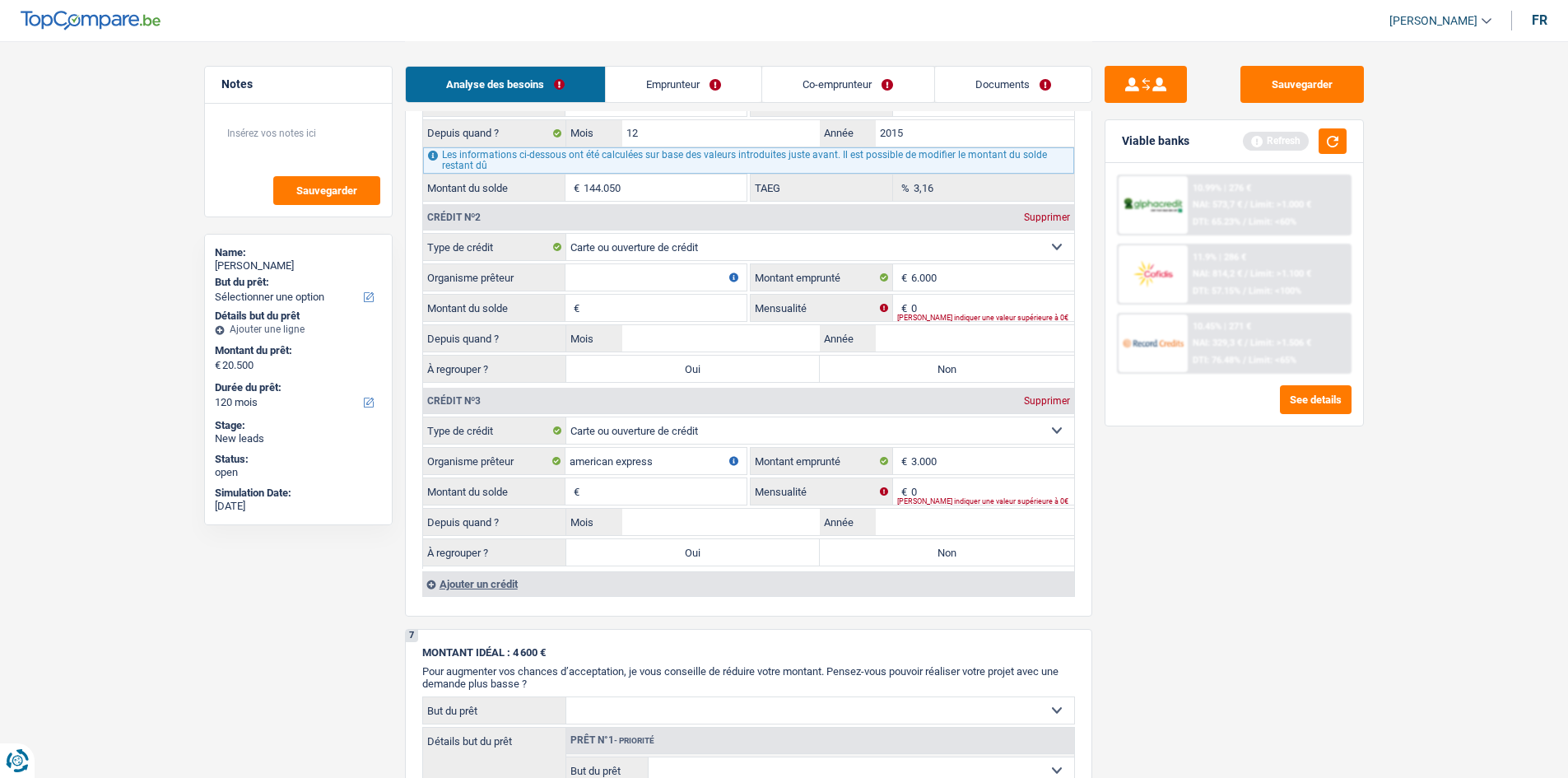
click at [608, 281] on input "Organisme prêteur" at bounding box center [656, 277] width 181 height 26
drag, startPoint x: 634, startPoint y: 311, endPoint x: 616, endPoint y: 296, distance: 23.4
click at [633, 307] on input "Montant du solde" at bounding box center [664, 308] width 163 height 26
click at [616, 282] on input "americane express" at bounding box center [656, 277] width 181 height 26
click at [615, 282] on input "americae expres" at bounding box center [656, 277] width 181 height 26
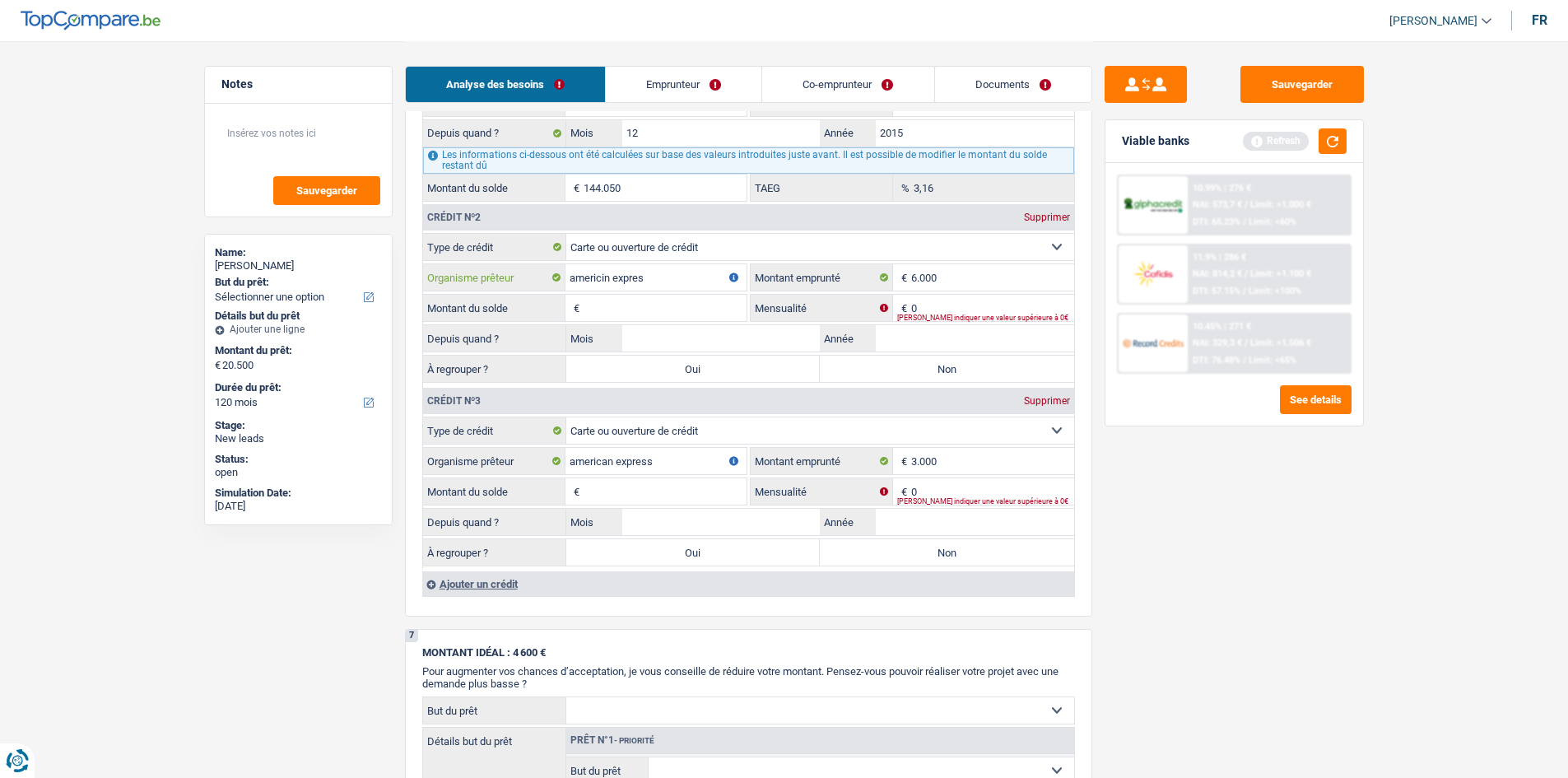
type input "americin expres"
click at [676, 382] on input "american express" at bounding box center [656, 461] width 181 height 26
click at [606, 382] on input "american express" at bounding box center [656, 461] width 181 height 26
type input "americain express"
click at [734, 382] on select "Carte ou ouverture de crédit Prêt hypothécaire Vente à tempérament Prêt à tempé…" at bounding box center [820, 430] width 508 height 26
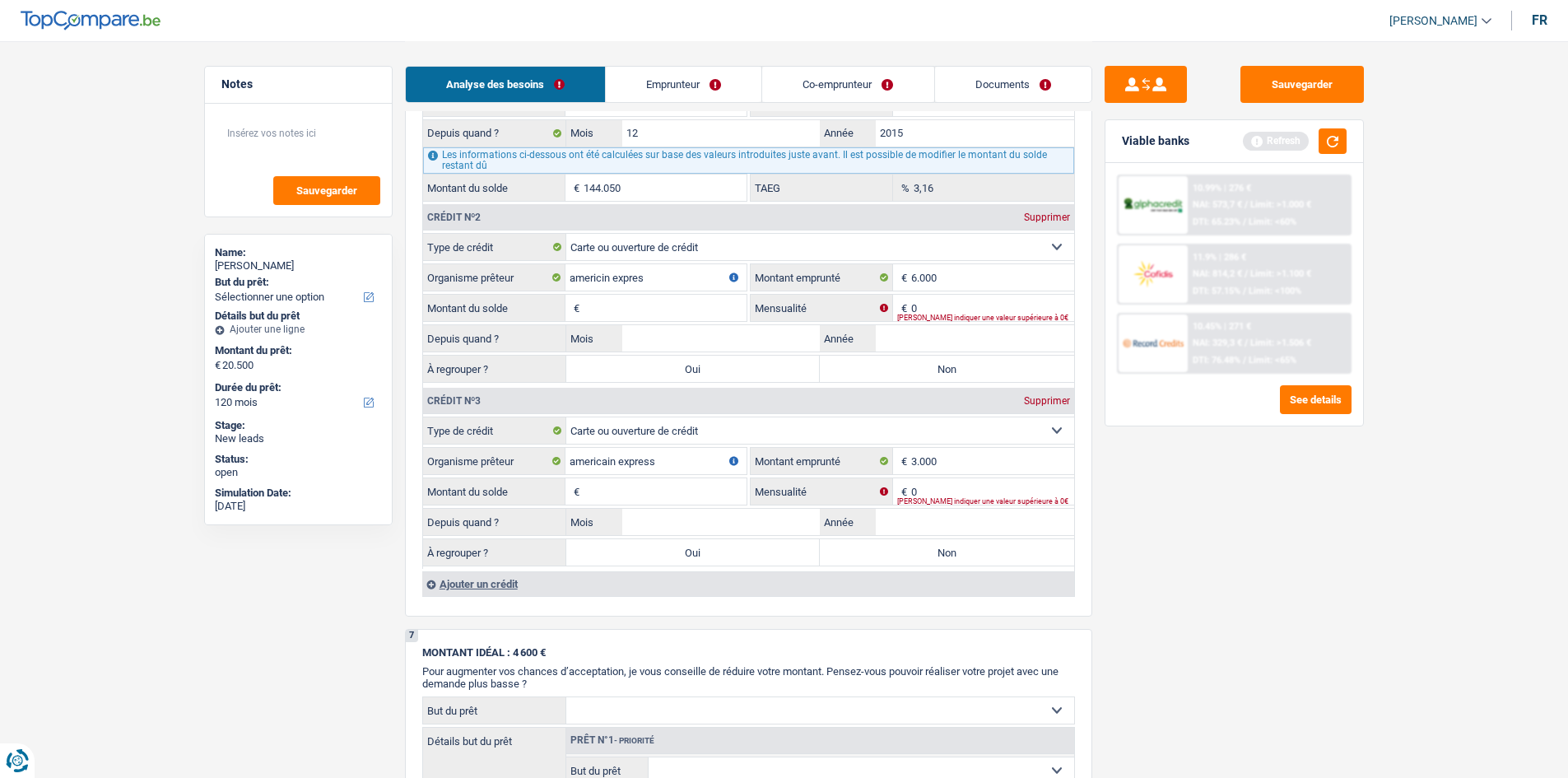
drag, startPoint x: 1208, startPoint y: 625, endPoint x: 1129, endPoint y: 589, distance: 86.8
click at [734, 382] on div "Sauvegarder Viable banks Refresh 10.99% | 276 € NAI: 573,7 € / Limit: >1.000 € …" at bounding box center [1234, 408] width 284 height 686
click at [734, 343] on input "Année" at bounding box center [974, 338] width 198 height 26
click at [602, 285] on input "americin expres" at bounding box center [656, 277] width 181 height 26
type input "americain expres"
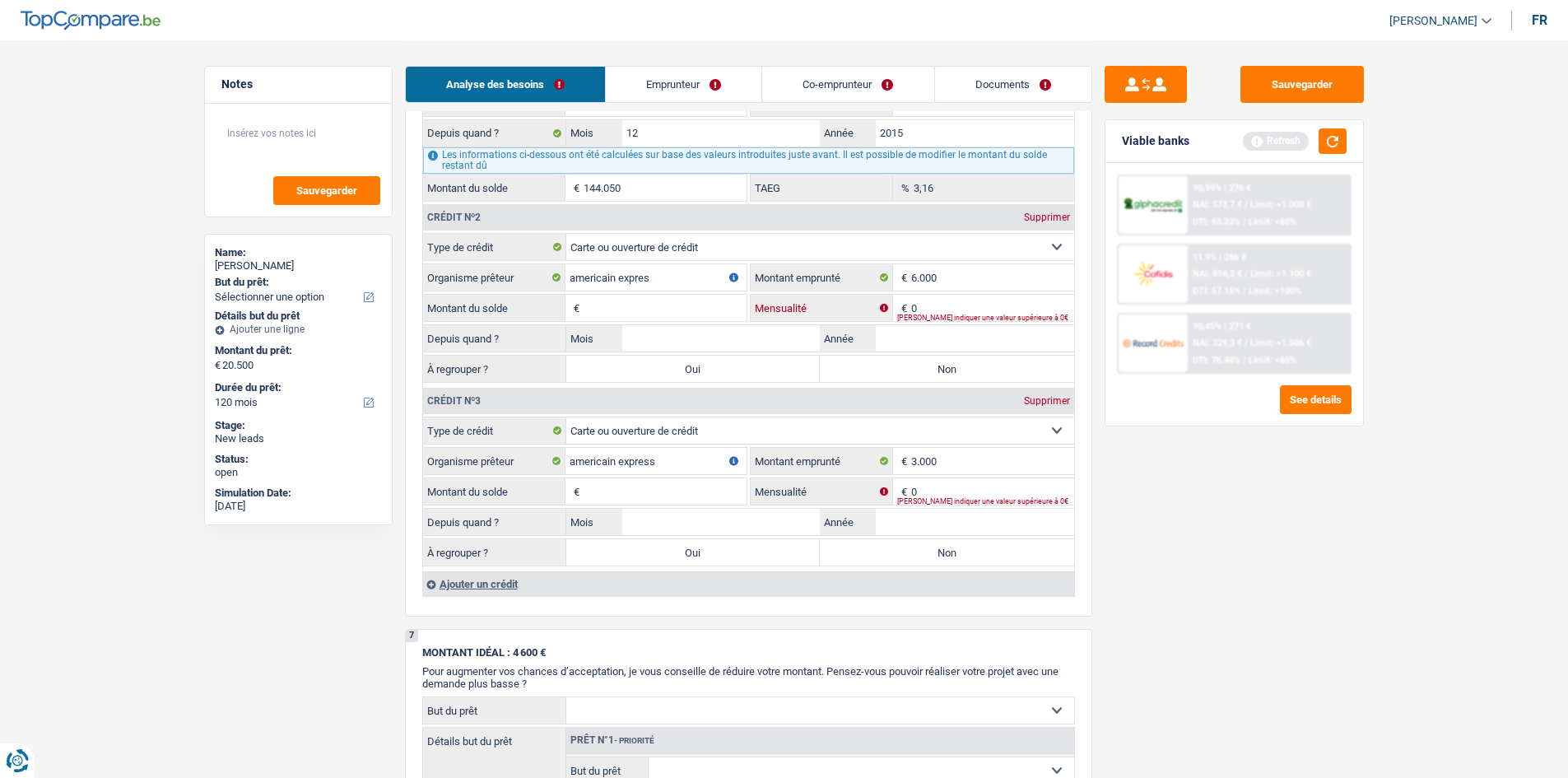
click at [734, 308] on input "0" at bounding box center [992, 308] width 163 height 26
drag, startPoint x: 986, startPoint y: 343, endPoint x: 1443, endPoint y: 464, distance: 472.7
click at [734, 349] on input "Année" at bounding box center [974, 338] width 198 height 26
type input "2020"
click at [693, 342] on input "Mois" at bounding box center [721, 338] width 198 height 26
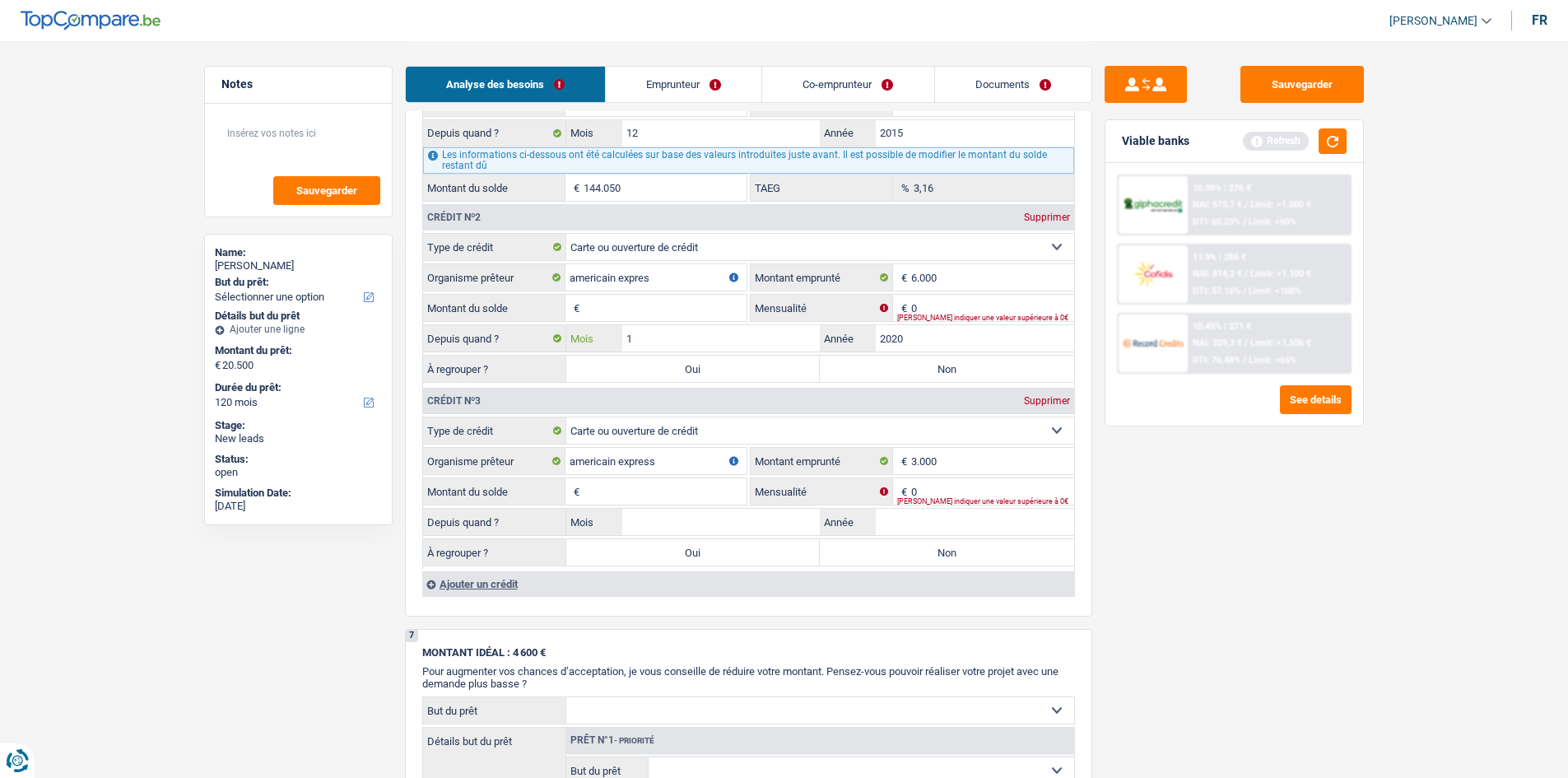
type input "1"
click at [628, 296] on input "Montant du solde" at bounding box center [664, 308] width 163 height 26
click at [734, 345] on input "1" at bounding box center [721, 338] width 198 height 26
click at [692, 309] on input "Montant du solde" at bounding box center [664, 308] width 163 height 26
type input "6.000"
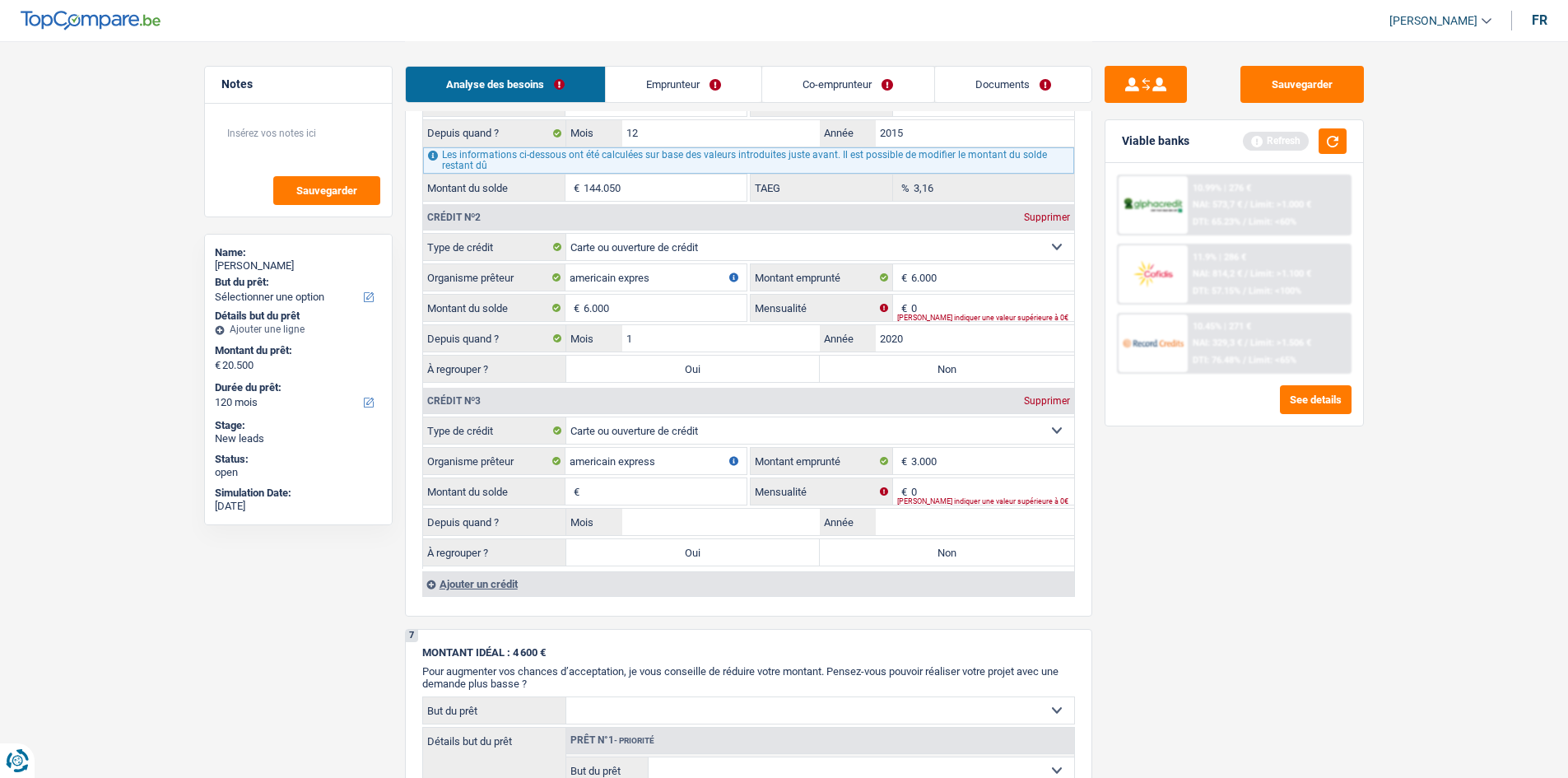
drag, startPoint x: 1357, startPoint y: 561, endPoint x: 1053, endPoint y: 506, distance: 308.9
click at [734, 382] on div "Sauvegarder Viable banks Refresh 10.99% | 276 € NAI: 573,7 € / Limit: >1.000 € …" at bounding box center [1234, 408] width 284 height 686
click at [734, 293] on fieldset "Carte ou ouverture de crédit Prêt hypothécaire Vente à tempérament Prêt à tempé…" at bounding box center [749, 309] width 652 height 153
click at [734, 301] on input "0" at bounding box center [992, 308] width 163 height 26
type input "250"
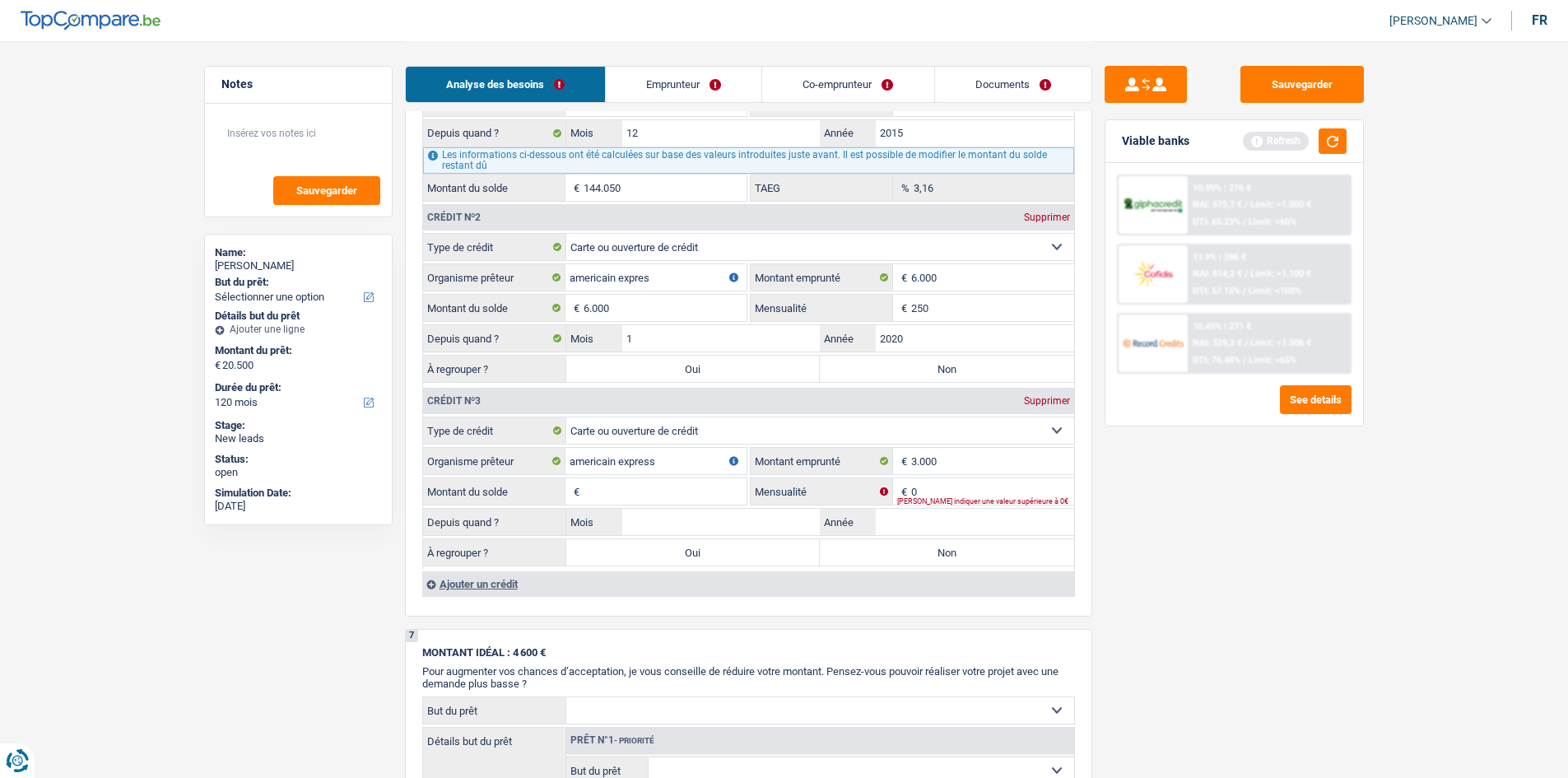
drag, startPoint x: 1329, startPoint y: 622, endPoint x: 1217, endPoint y: 614, distance: 112.3
click at [734, 382] on div "Sauvegarder Viable banks Refresh 10.99% | 276 € NAI: 573,7 € / Limit: >1.000 € …" at bounding box center [1234, 408] width 284 height 686
click at [734, 382] on input "0" at bounding box center [992, 492] width 163 height 26
click at [694, 382] on input "Montant du solde" at bounding box center [664, 492] width 163 height 26
type input "3.000"
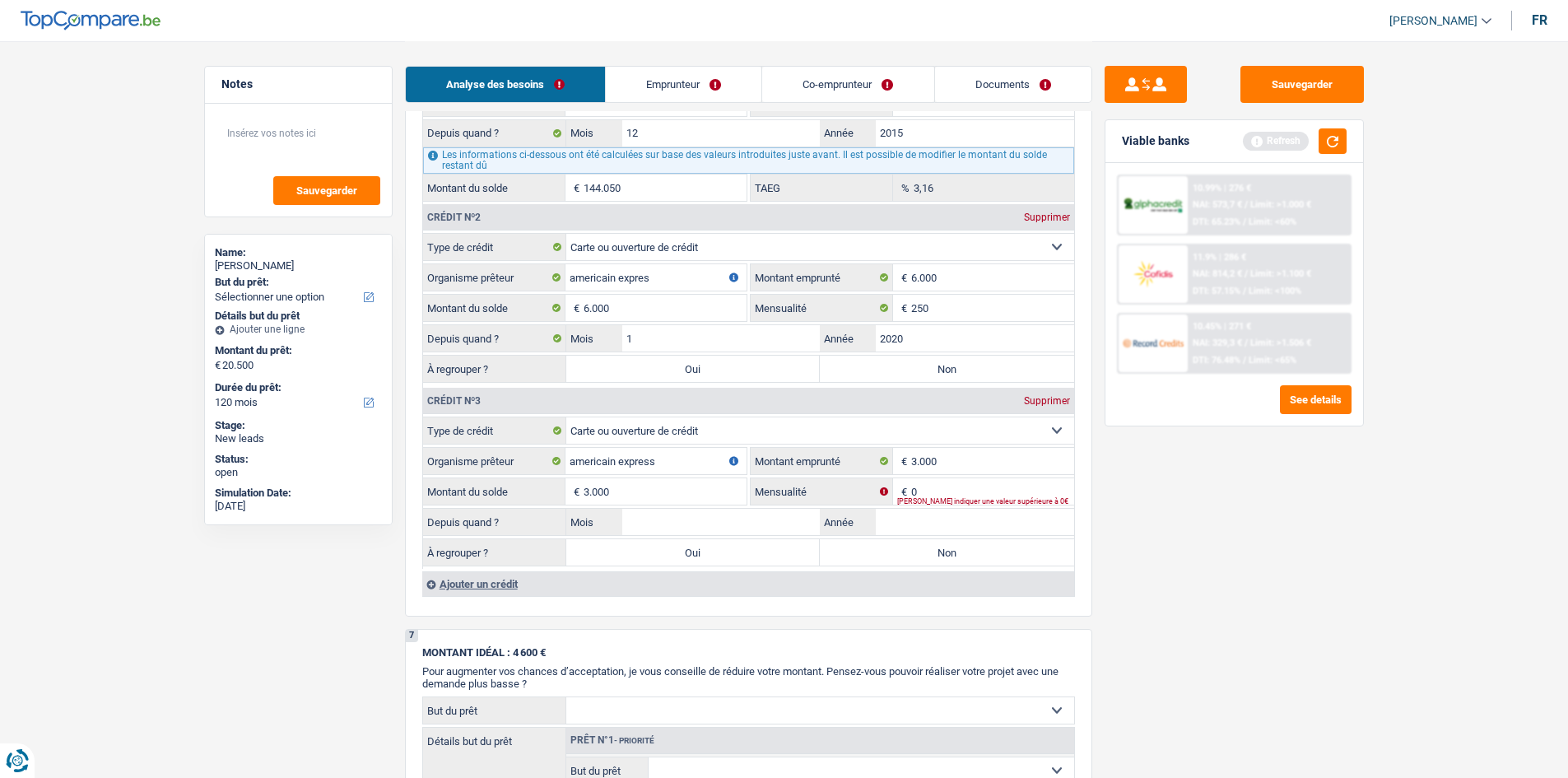
click at [734, 382] on div "Sauvegarder Viable banks Refresh 10.99% | 276 € NAI: 573,7 € / Limit: >1.000 € …" at bounding box center [1234, 408] width 284 height 686
click at [720, 382] on input "Mois" at bounding box center [721, 522] width 198 height 26
type input "1"
click at [734, 382] on fieldset "Carte ou ouverture de crédit Prêt hypothécaire Vente à tempérament Prêt à tempé…" at bounding box center [749, 493] width 652 height 153
click at [734, 382] on input "Année" at bounding box center [974, 522] width 198 height 26
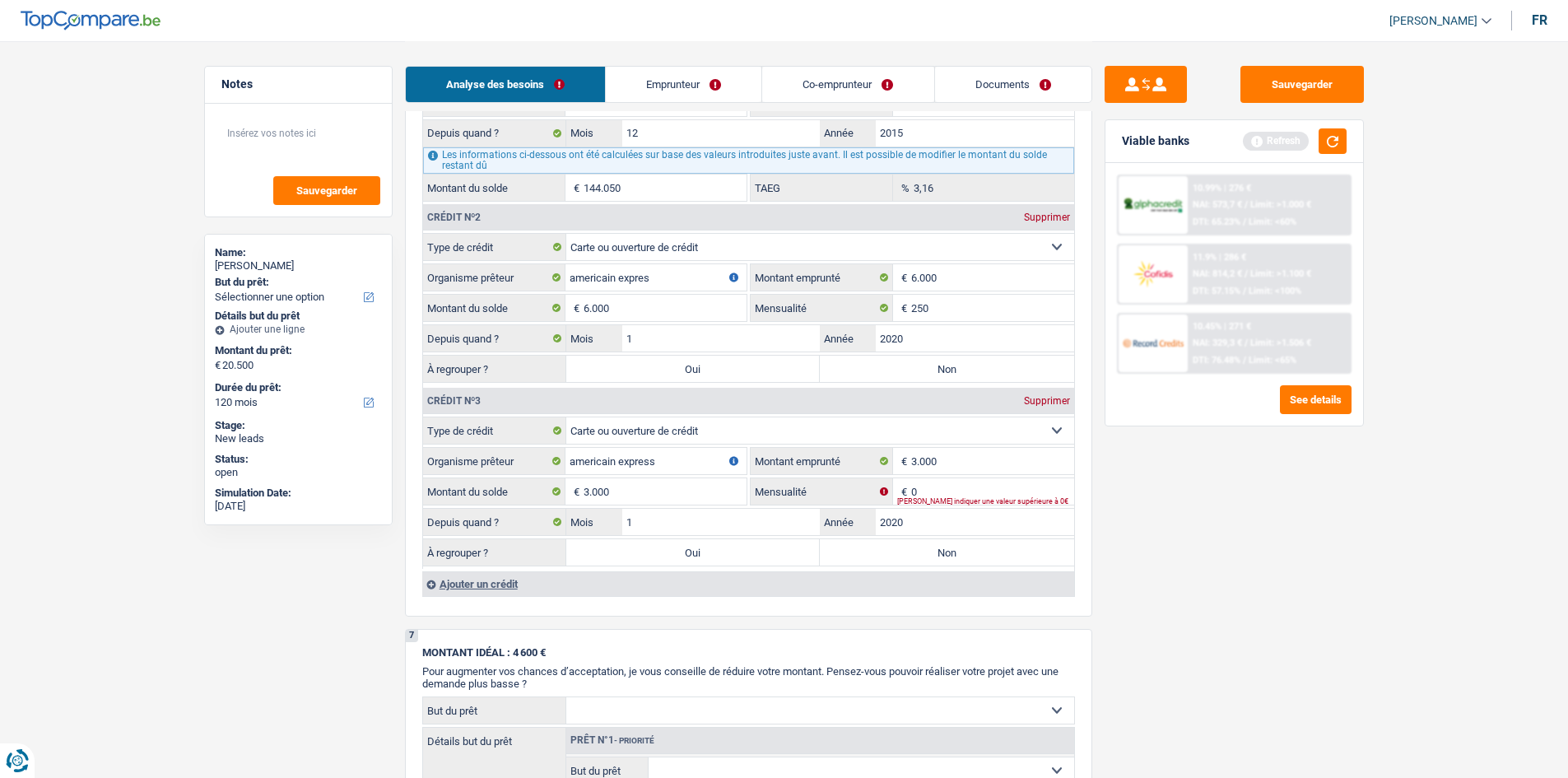
type input "2020"
click at [734, 382] on input "0" at bounding box center [992, 492] width 163 height 26
type input "175"
drag, startPoint x: 1290, startPoint y: 649, endPoint x: 1266, endPoint y: 643, distance: 24.7
click at [734, 382] on div "Sauvegarder Viable banks Refresh 10.99% | 276 € NAI: 573,7 € / Limit: >1.000 € …" at bounding box center [1234, 408] width 284 height 686
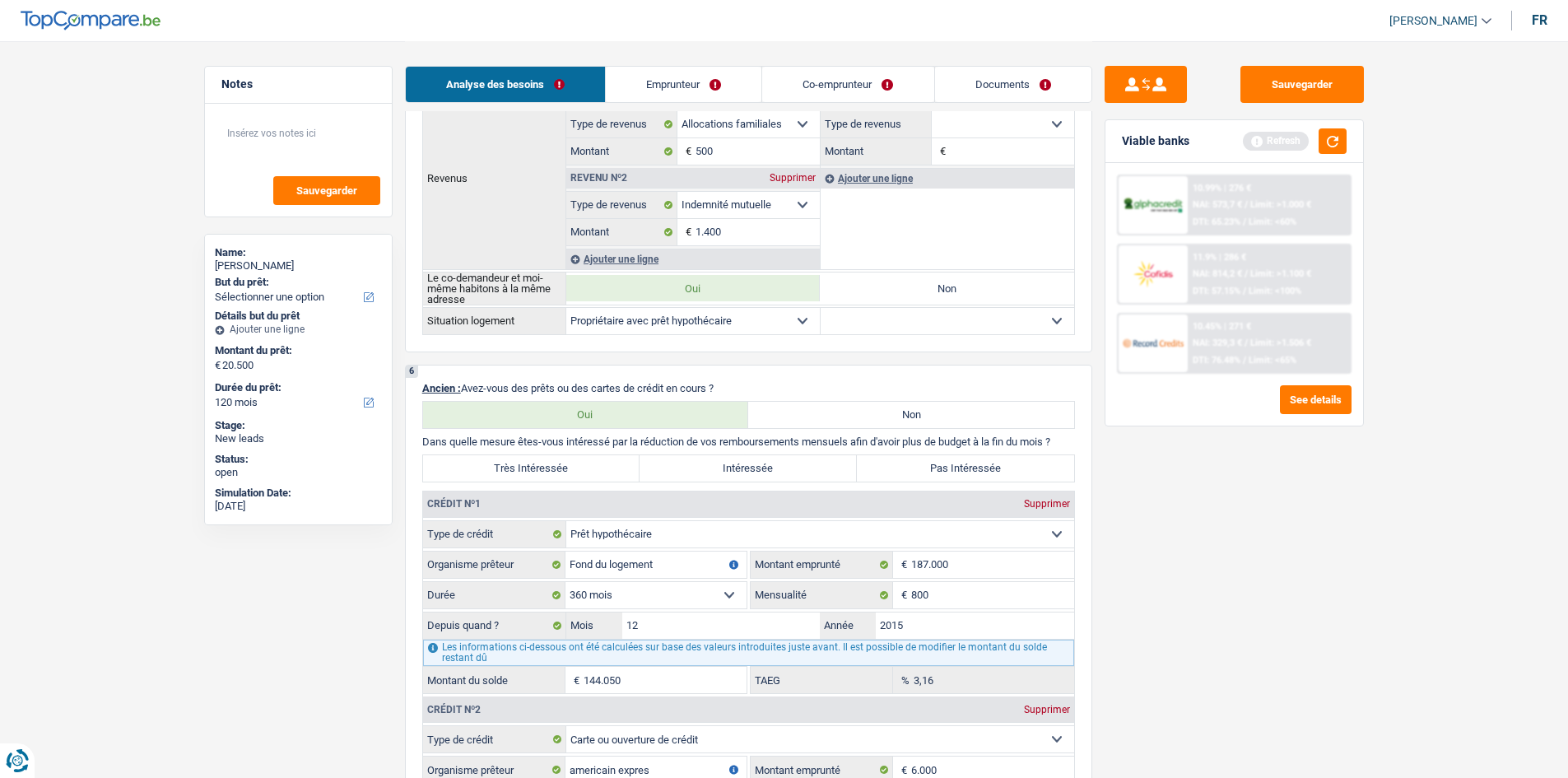
scroll to position [906, 0]
click at [734, 382] on input "800" at bounding box center [992, 596] width 163 height 26
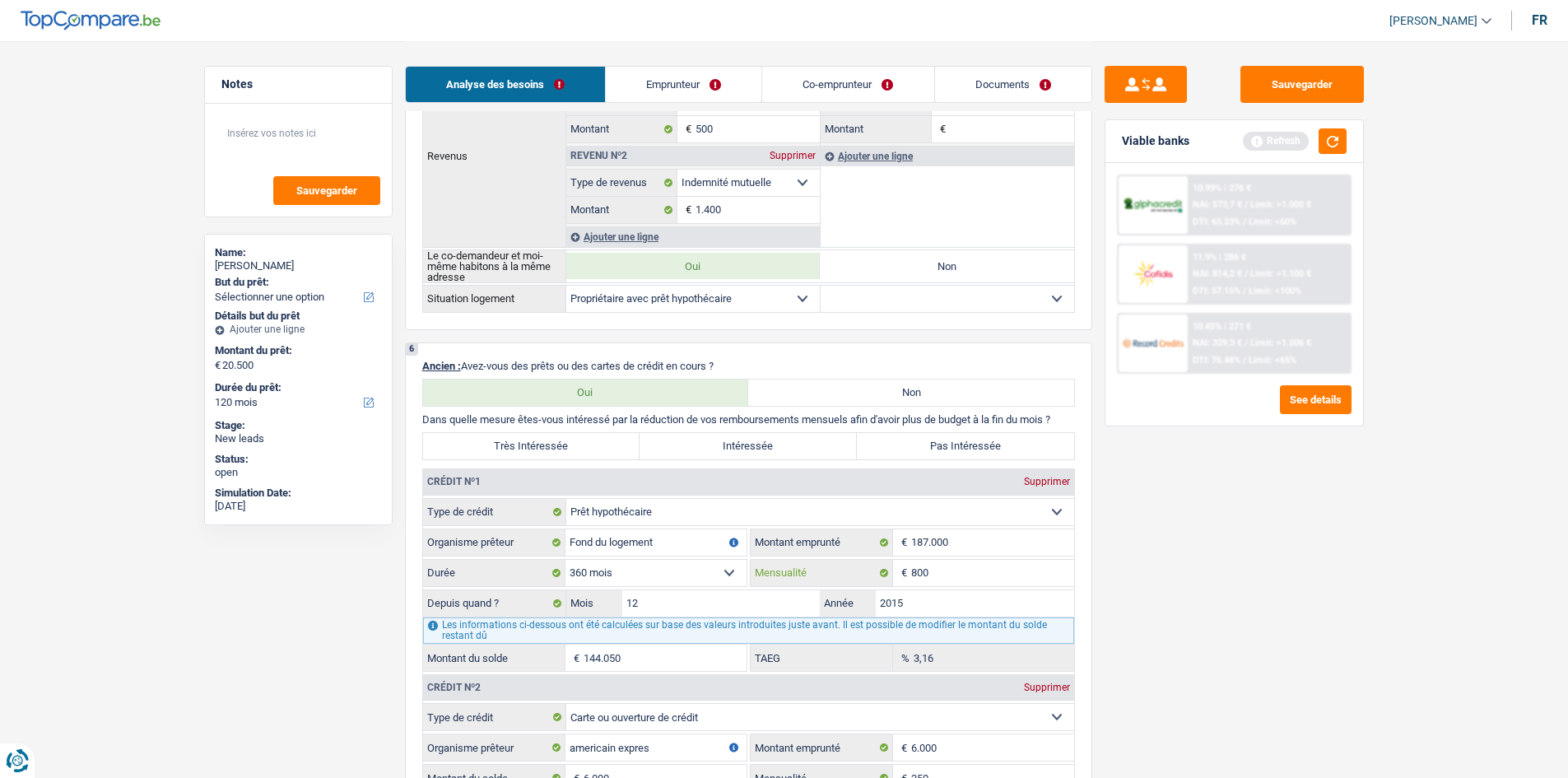
scroll to position [1070, 0]
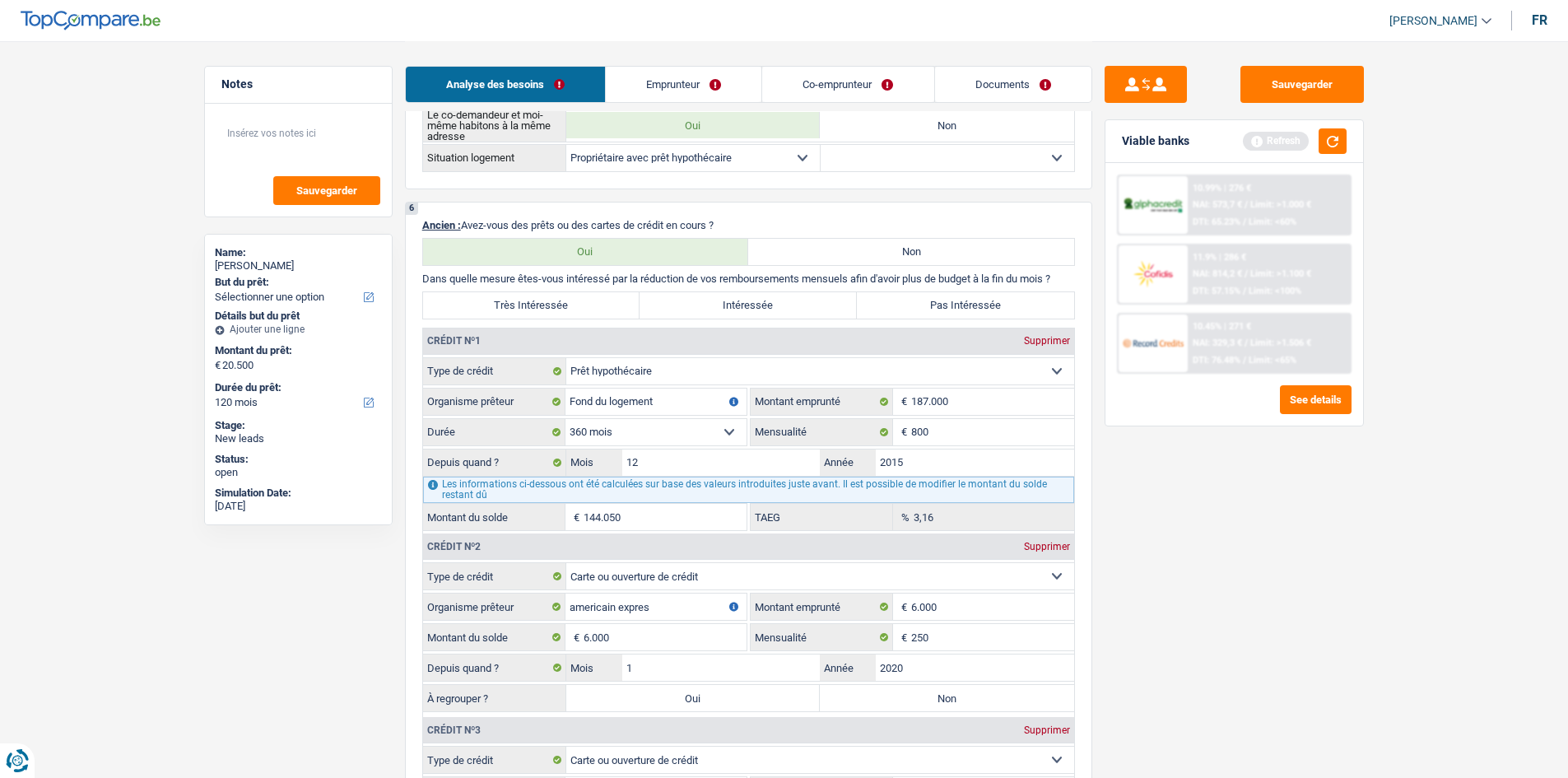
click at [734, 317] on label "Pas Intéressée" at bounding box center [965, 305] width 217 height 26
click at [734, 317] on input "Pas Intéressée" at bounding box center [965, 305] width 217 height 26
radio input "true"
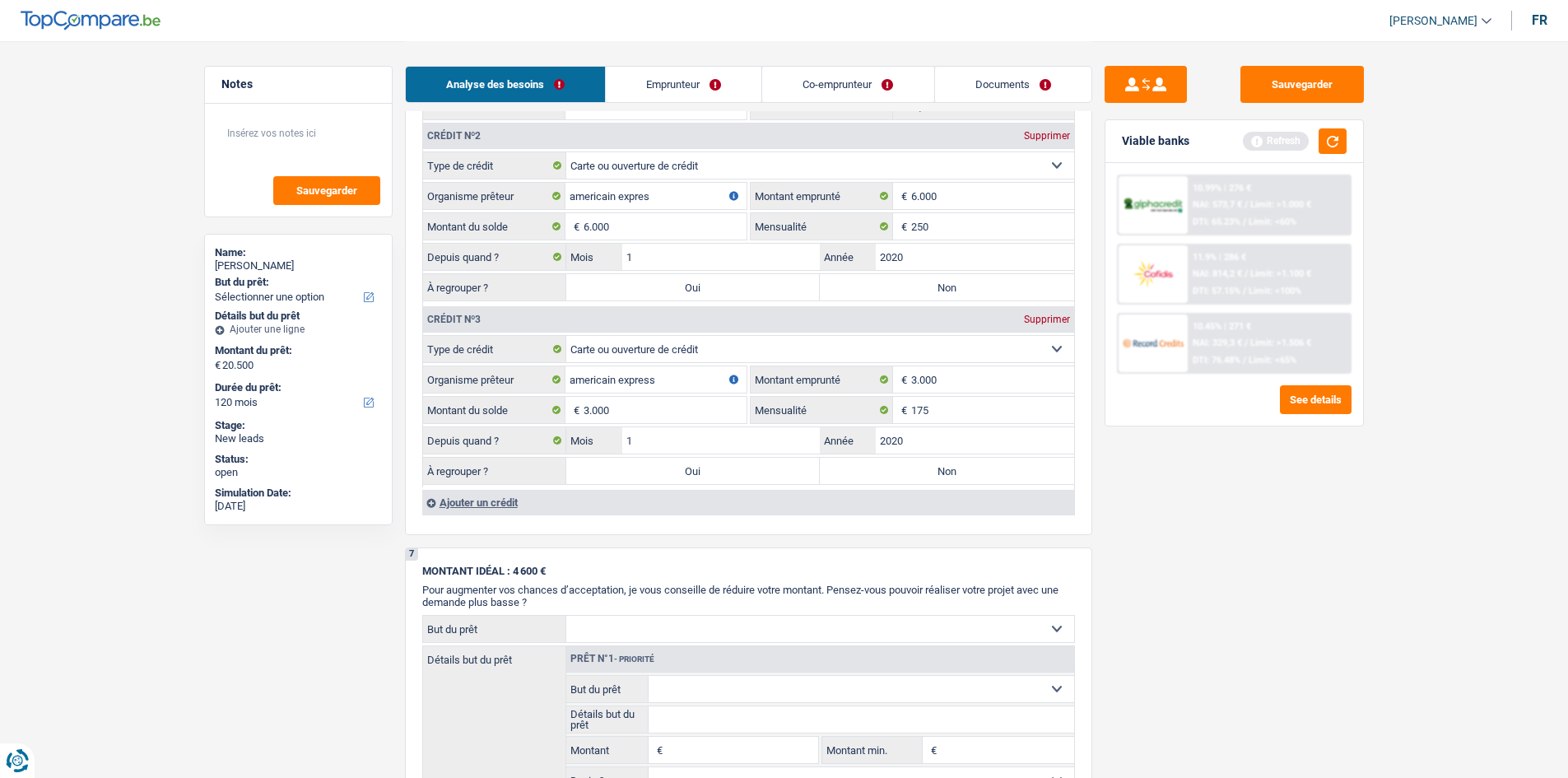
scroll to position [1483, 0]
click at [734, 382] on label "Non" at bounding box center [947, 470] width 255 height 26
click at [734, 382] on input "Non" at bounding box center [947, 470] width 255 height 26
radio input "true"
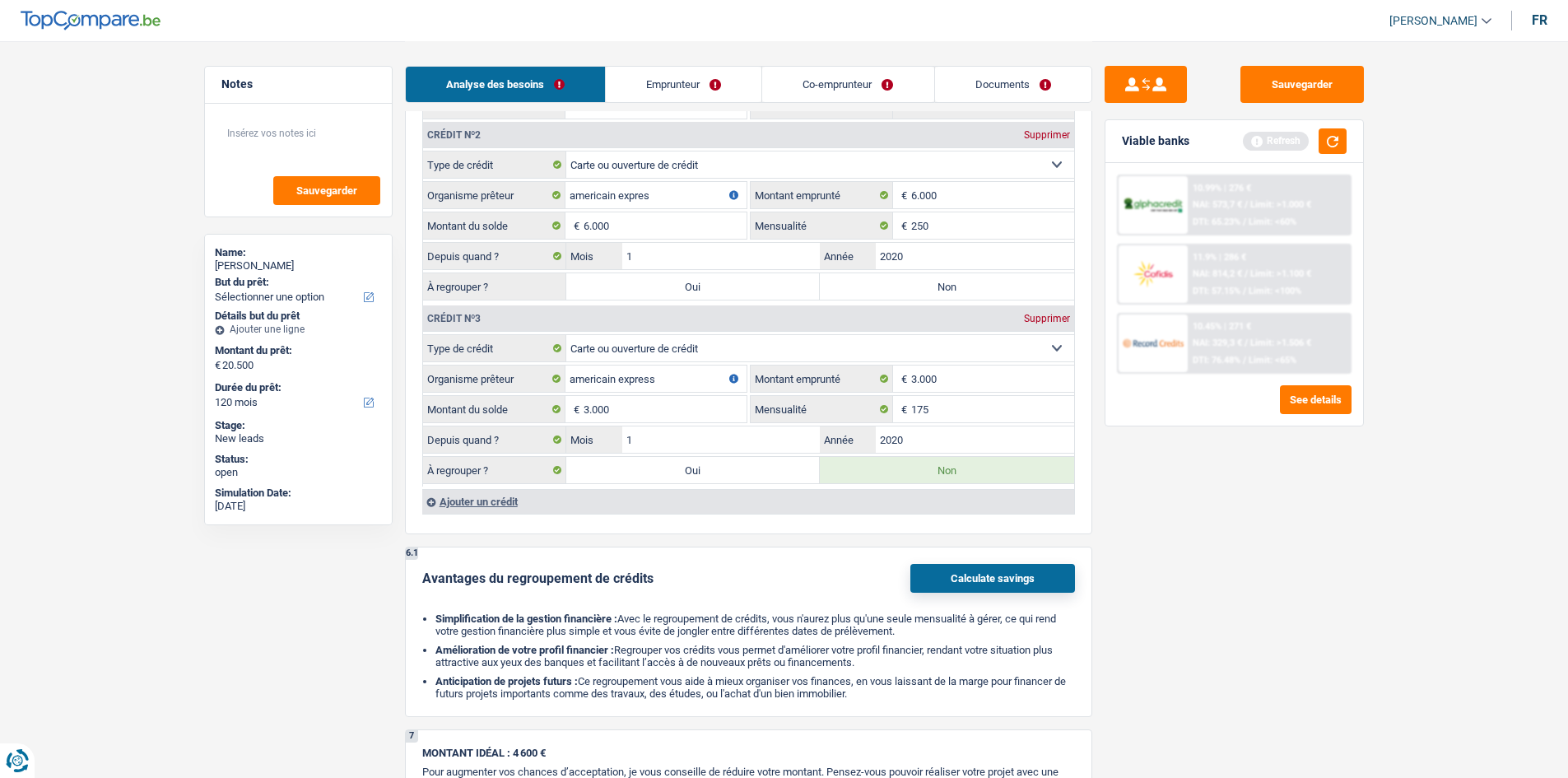
click at [734, 284] on label "Non" at bounding box center [947, 286] width 255 height 26
click at [734, 284] on input "Non" at bounding box center [947, 286] width 255 height 26
radio input "true"
click at [734, 160] on div "Viable banks Refresh" at bounding box center [1234, 141] width 258 height 43
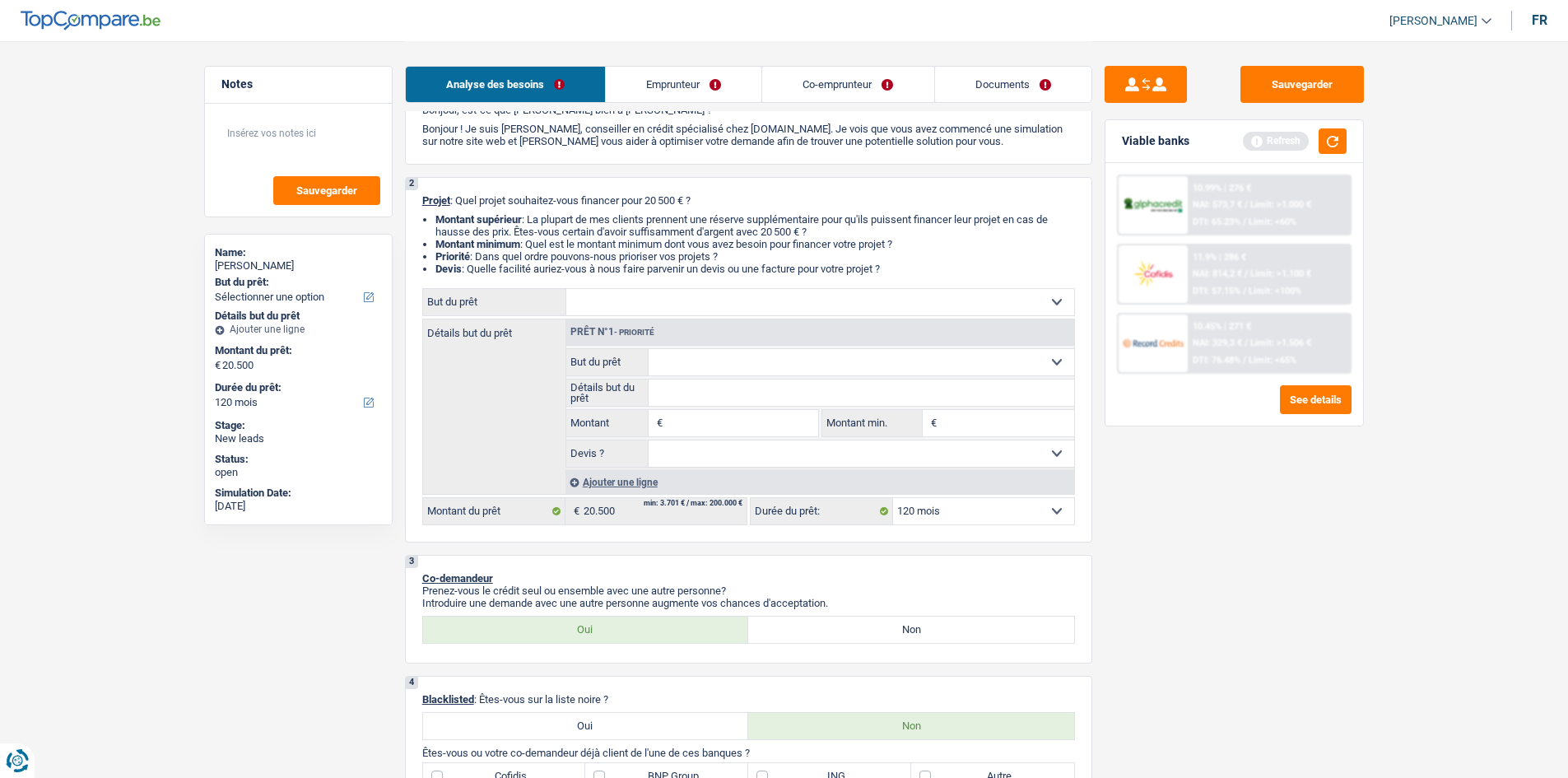
scroll to position [0, 0]
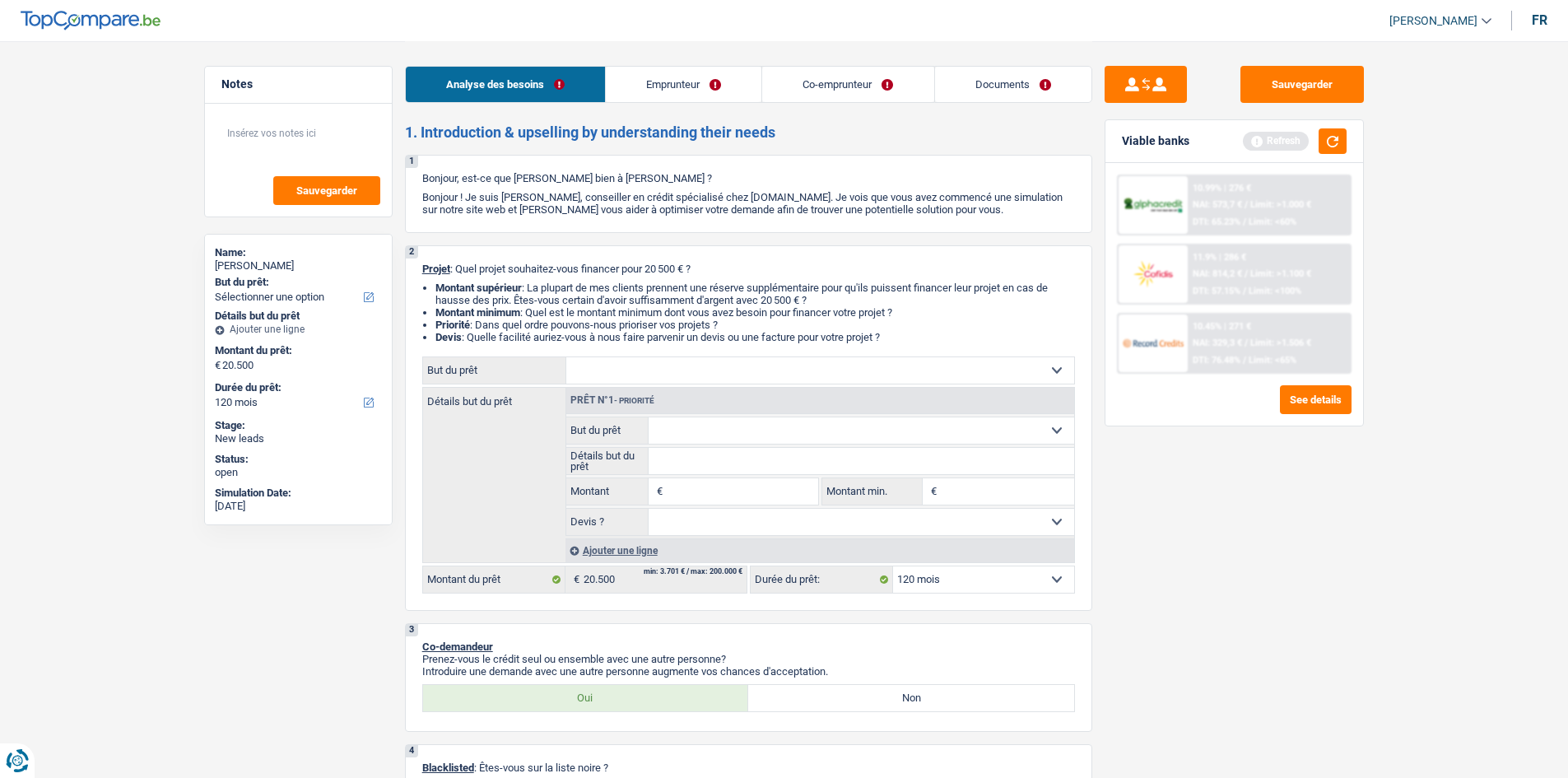
drag, startPoint x: 719, startPoint y: 357, endPoint x: 709, endPoint y: 357, distance: 10.0
click at [714, 357] on select "Confort maison: meubles, textile, peinture, électroménager, outillage non-profe…" at bounding box center [820, 370] width 508 height 26
select select "car"
click at [566, 357] on select "Confort maison: meubles, textile, peinture, électroménager, outillage non-profe…" at bounding box center [820, 370] width 508 height 26
select select "car"
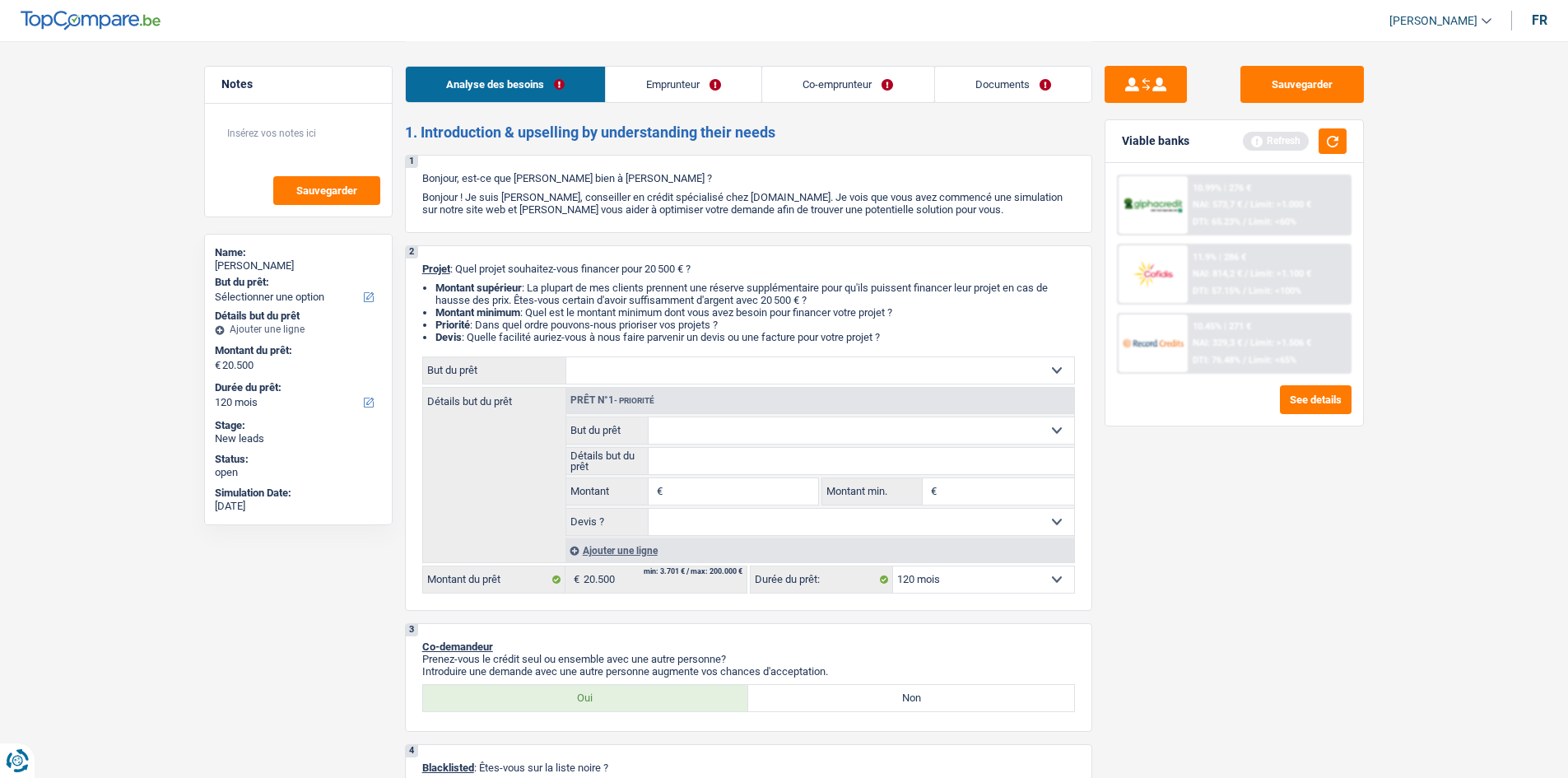
select select "60"
select select "car"
type input "20.500"
select select "60"
select select "car"
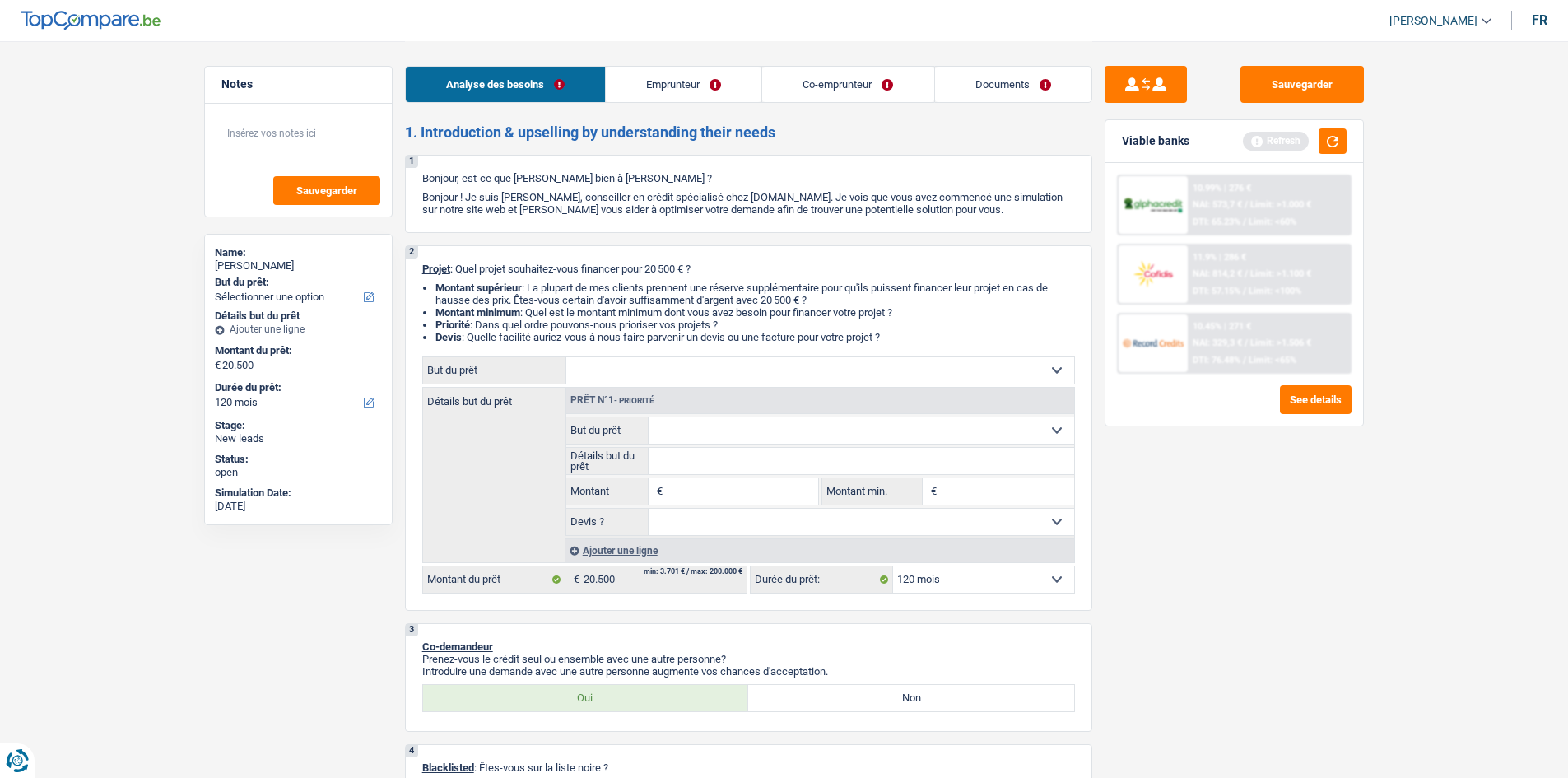
select select "car"
type input "20.500"
select select "60"
select select "car"
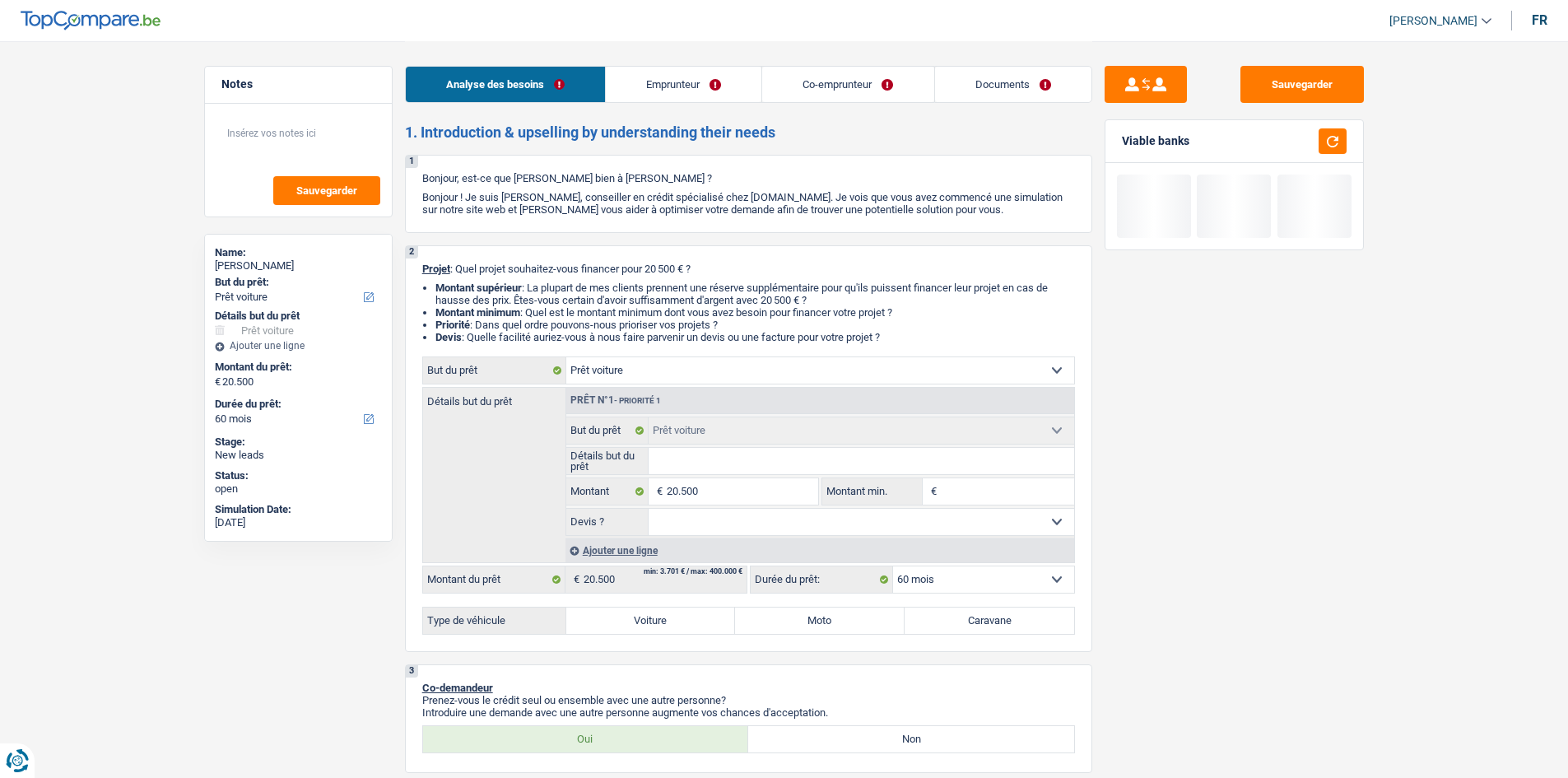
drag, startPoint x: 709, startPoint y: 459, endPoint x: 1580, endPoint y: 520, distance: 873.1
click at [710, 382] on input "Détails but du prêt" at bounding box center [862, 461] width 426 height 26
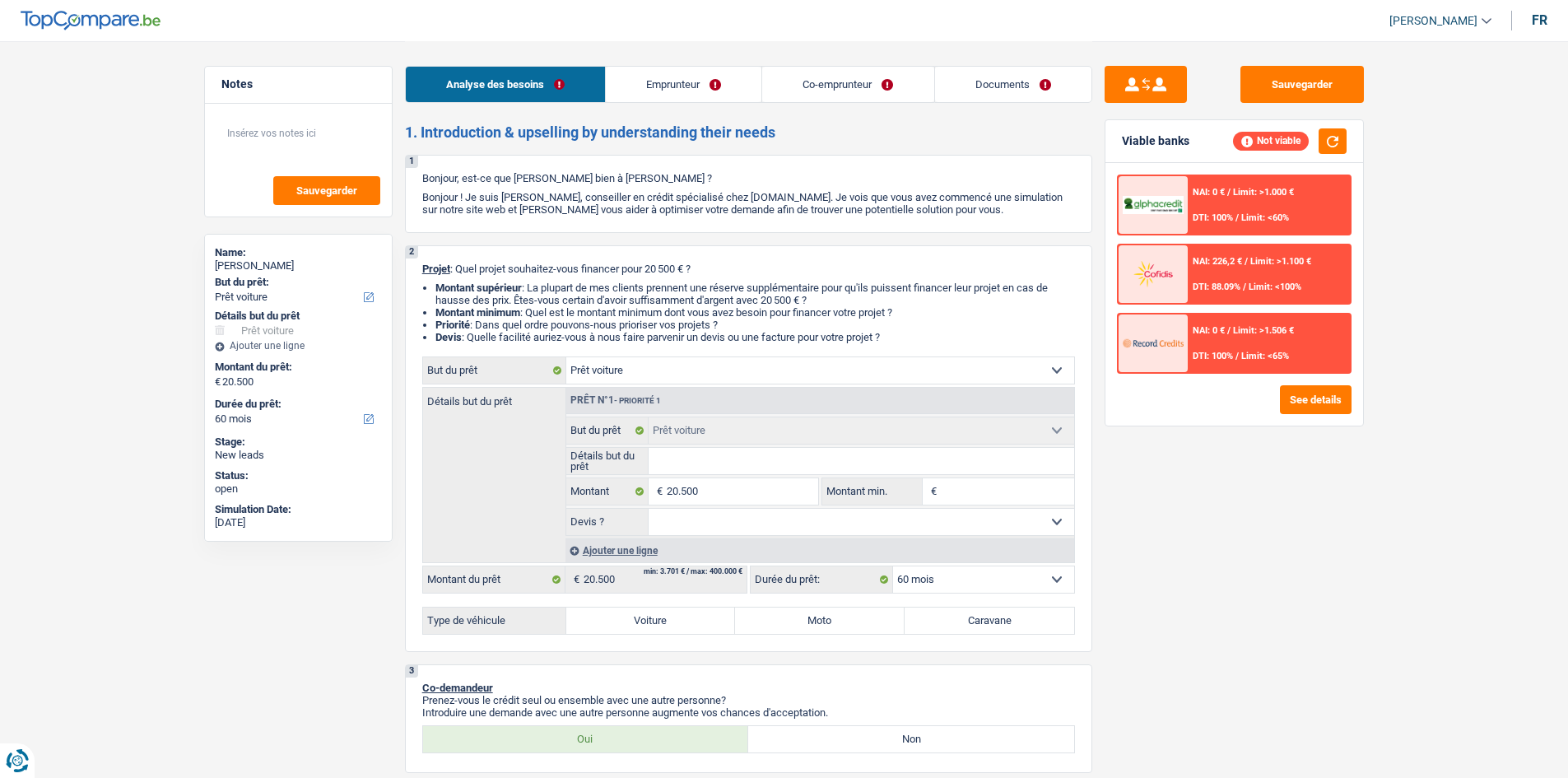
type input "v"
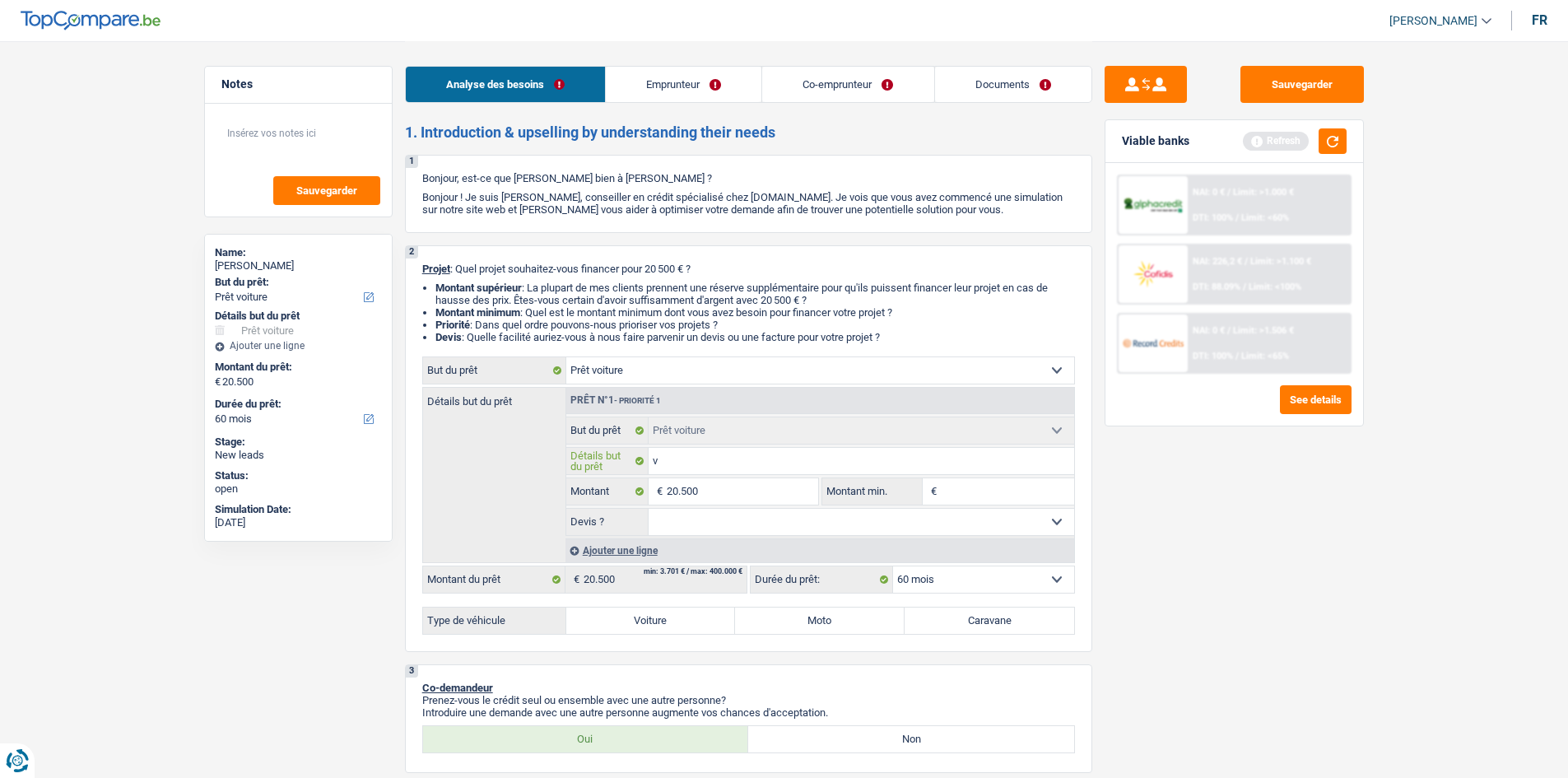
type input "vé"
type input "véh"
type input "véhi"
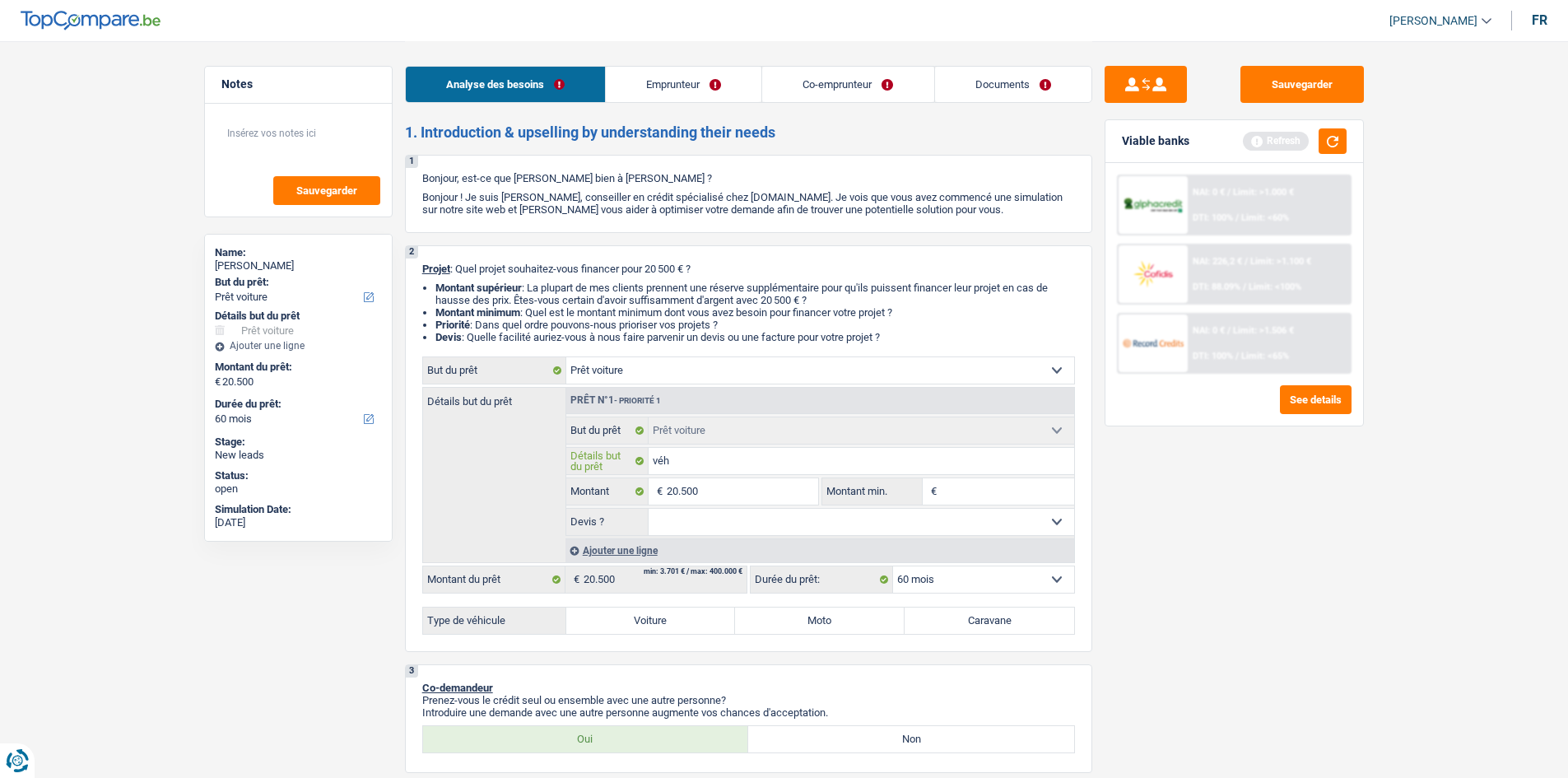
type input "véhi"
type input "véhic"
type input "véhicu"
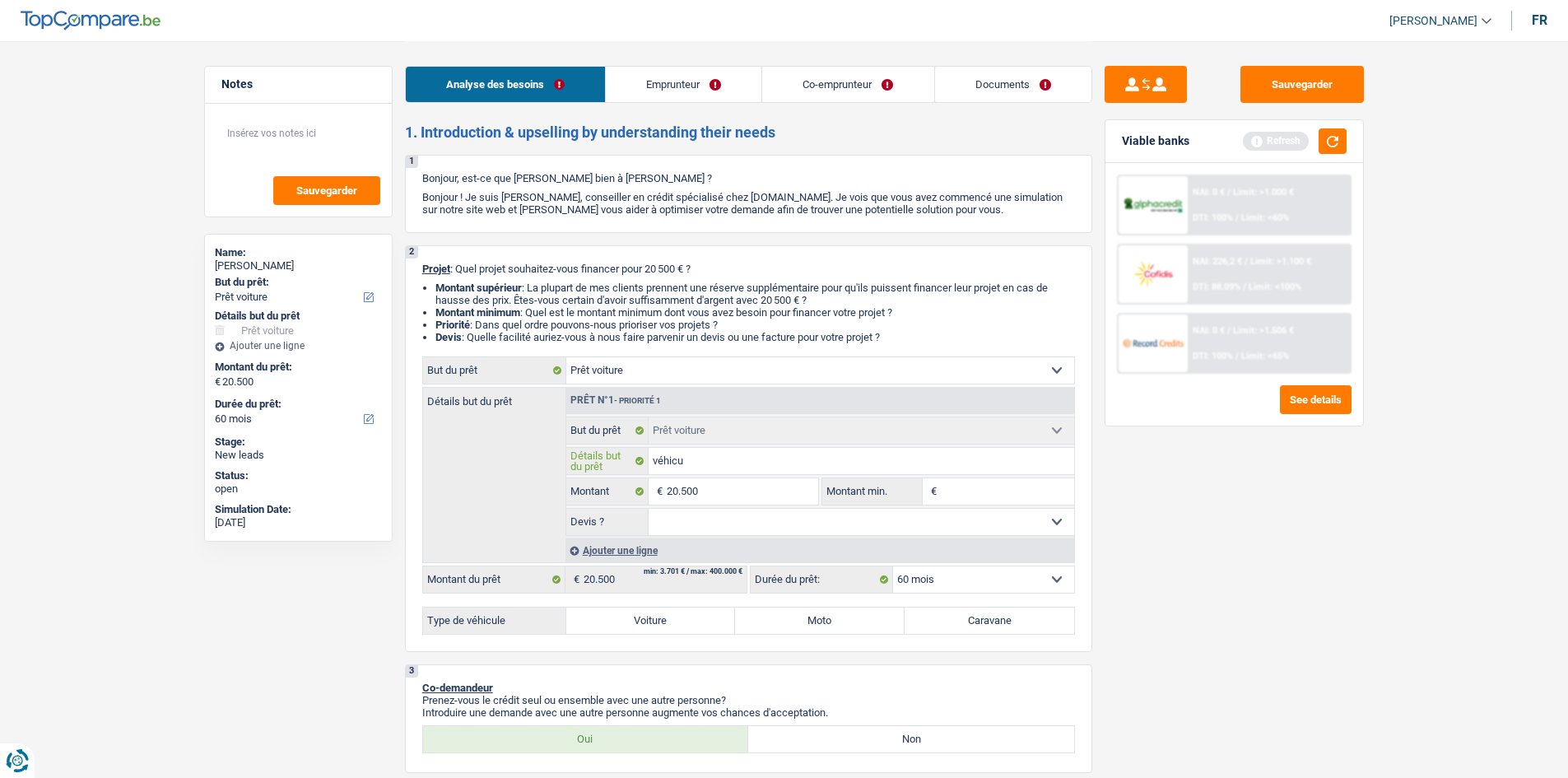
type input "véhicul"
type input "véhicule"
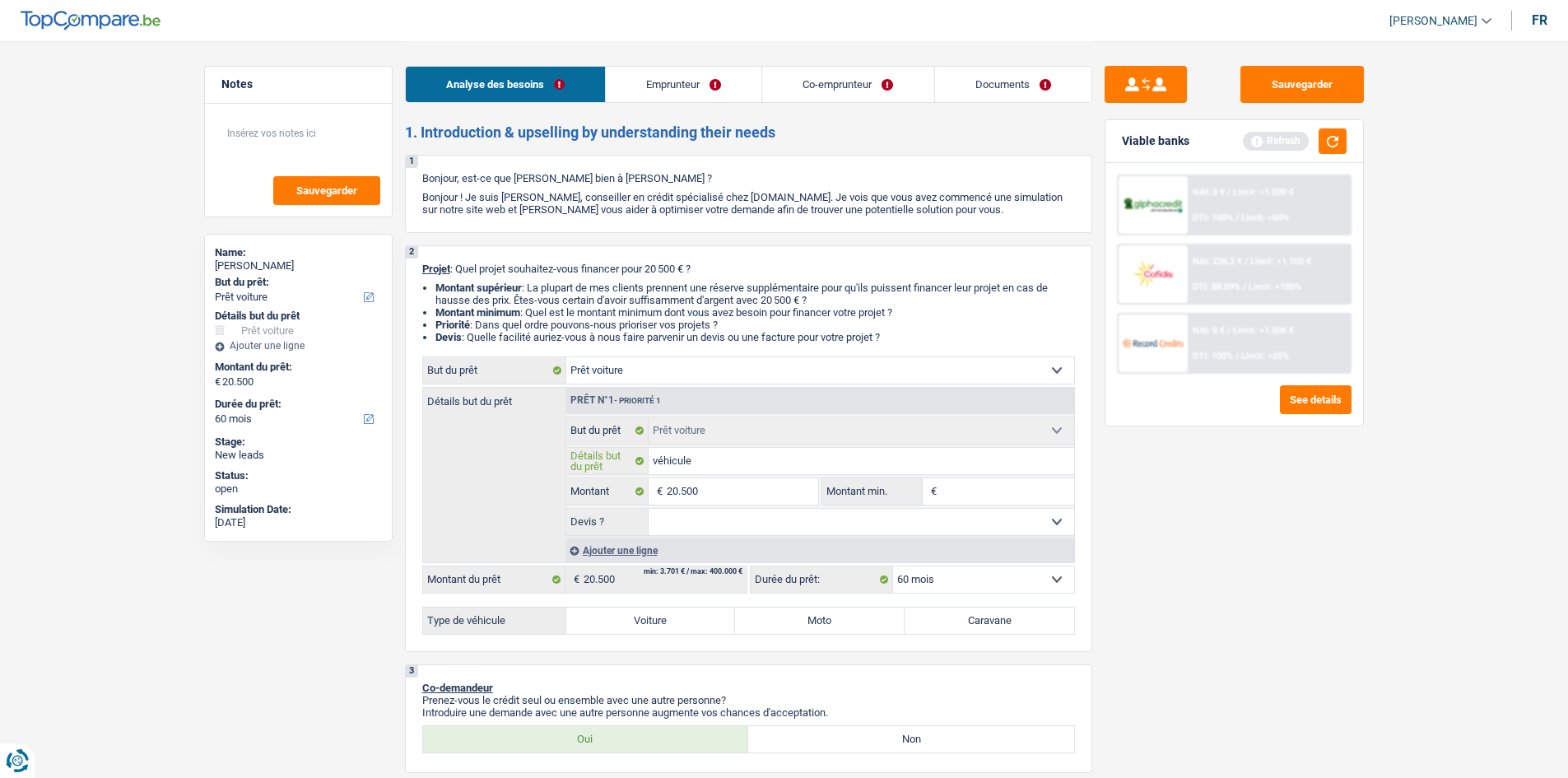
type input "véhicule"
type input "véhicule e"
type input "véhicule el"
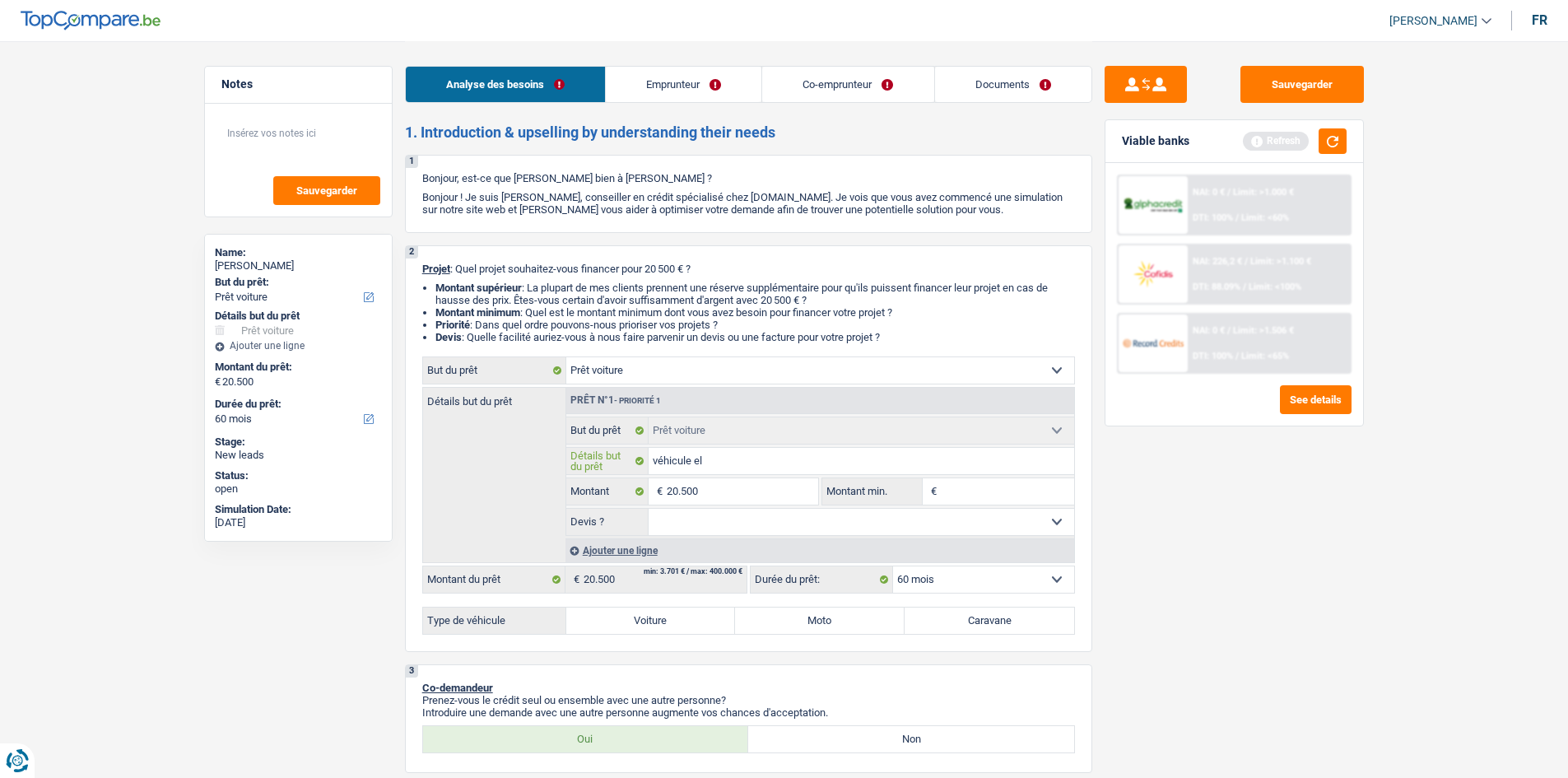
type input "véhicule ele"
type input "véhicule elec"
type input "véhicule elect"
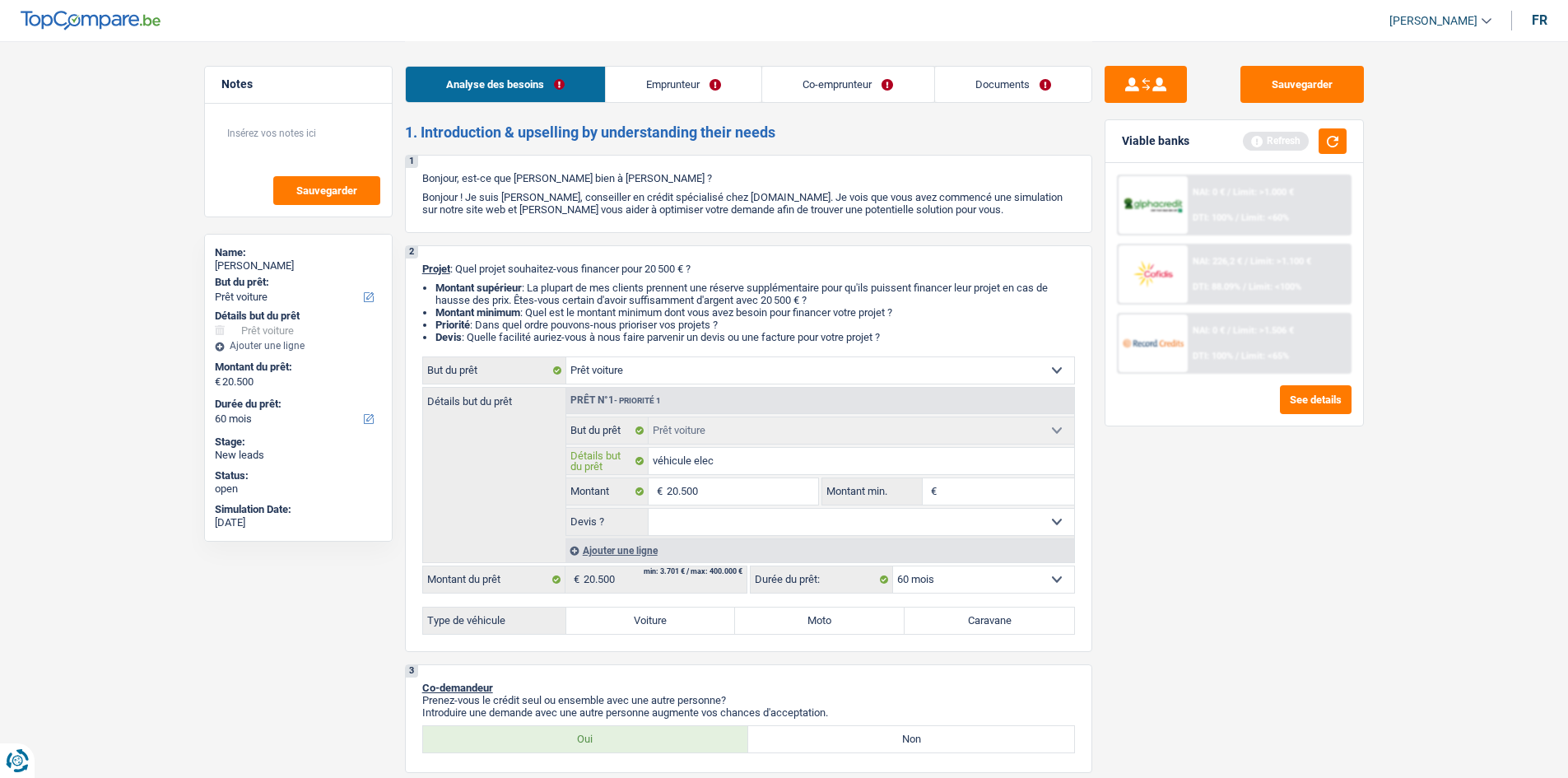
type input "véhicule elect"
type input "véhicule electr"
type input "véhicule electri"
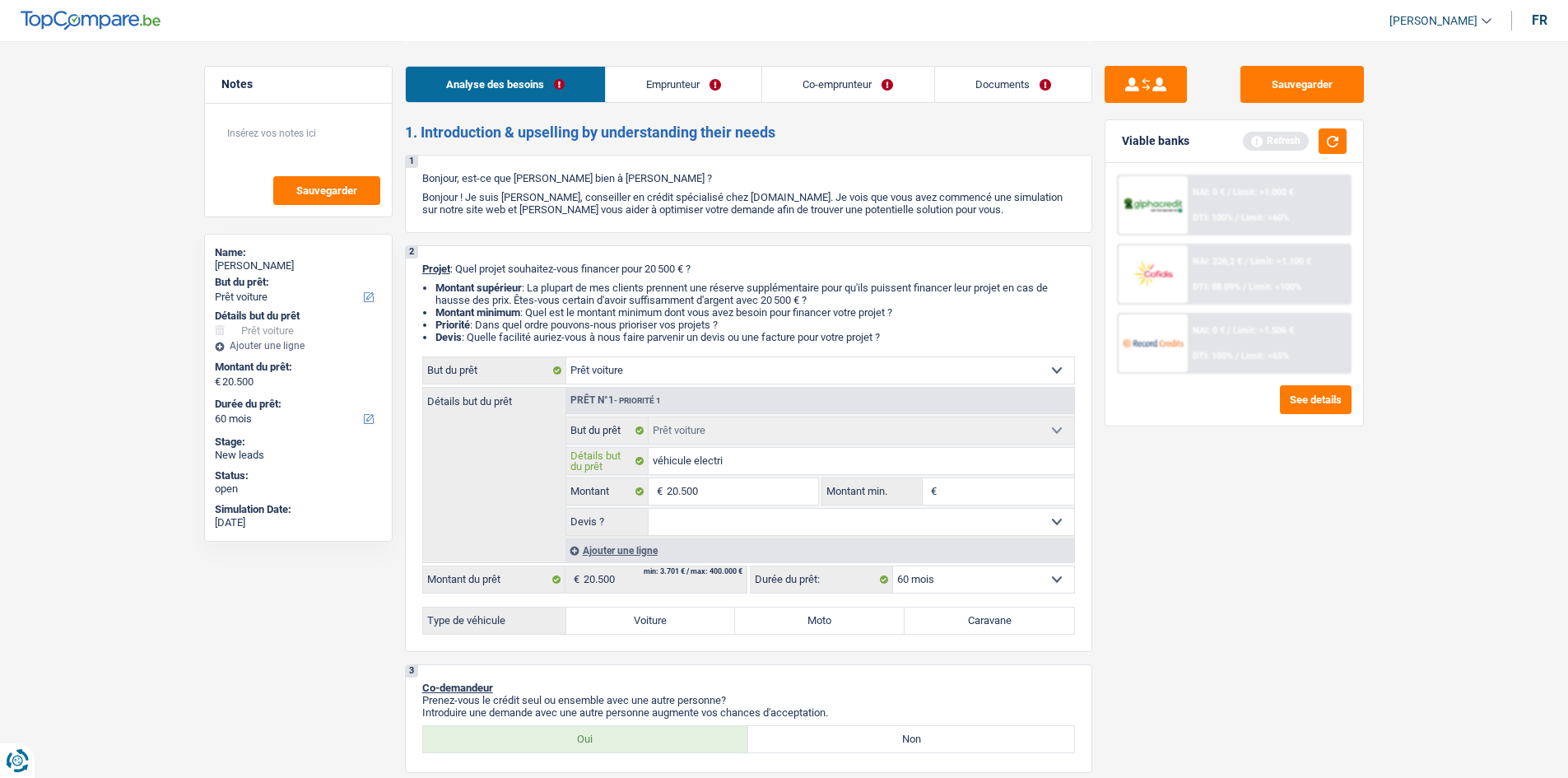
type input "véhicule electriq"
type input "véhicule electriqu"
type input "véhicule electrique"
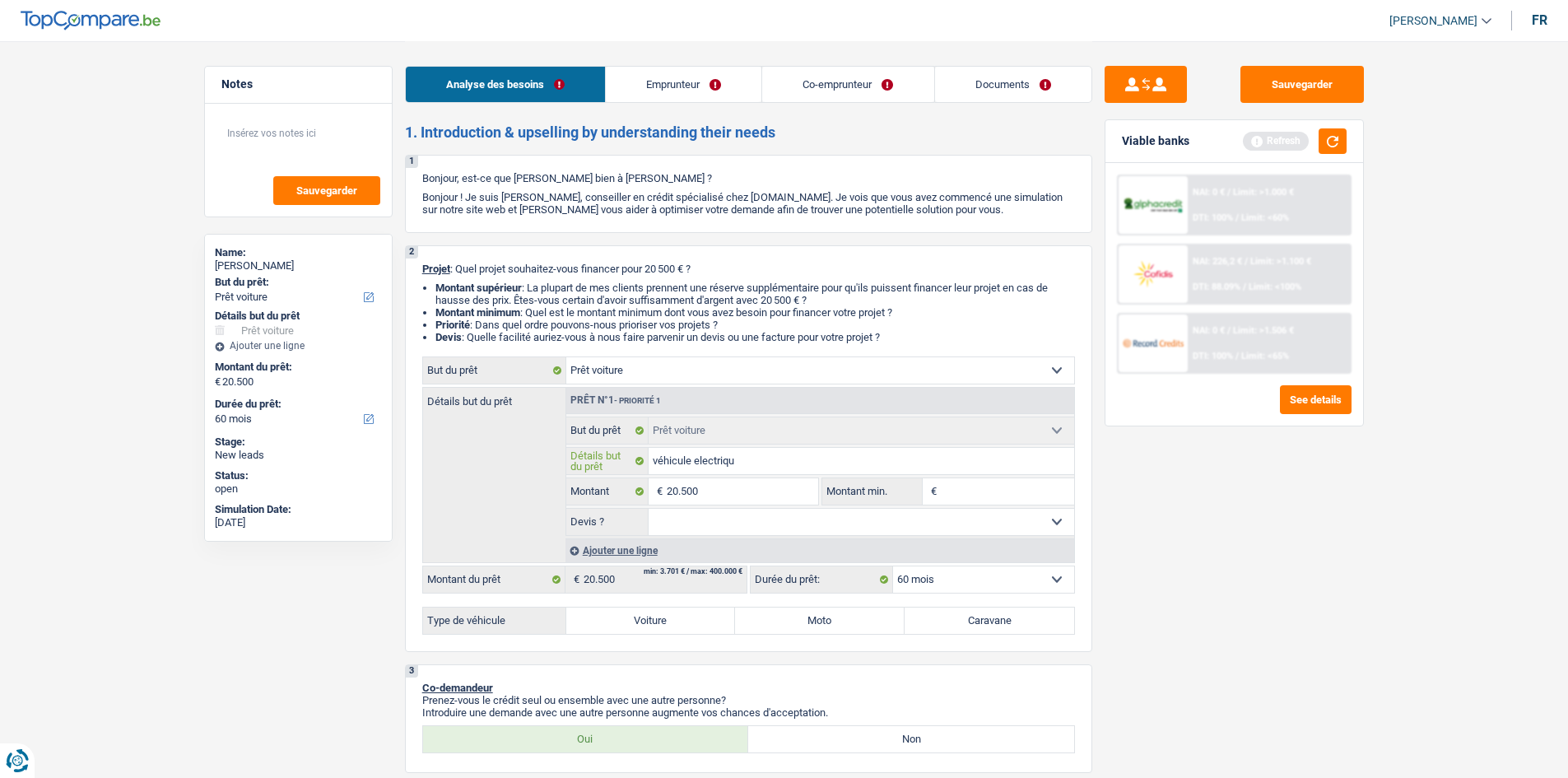
type input "véhicule electrique"
type input "véhicule electrique V"
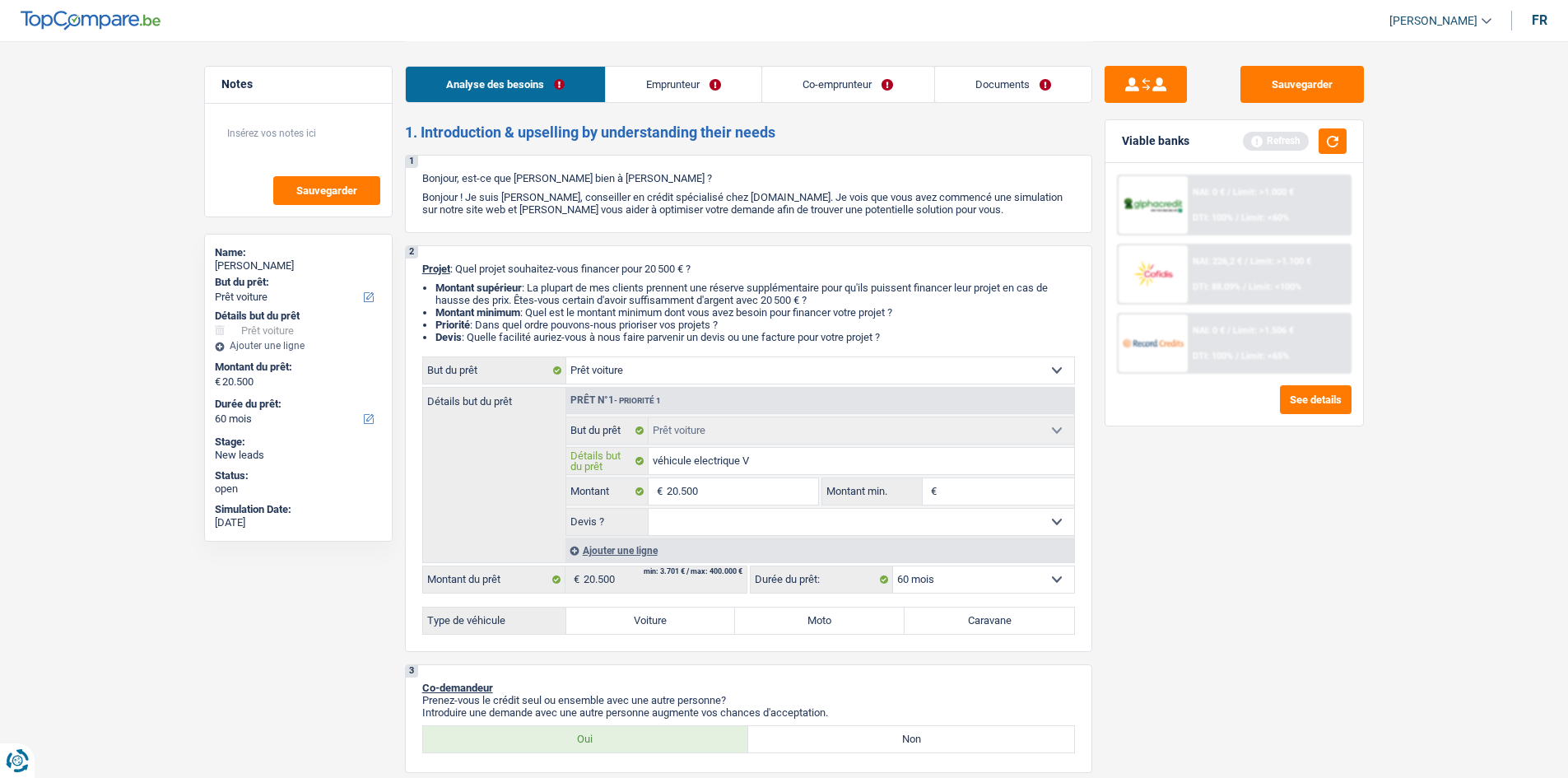
type input "véhicule electrique VW"
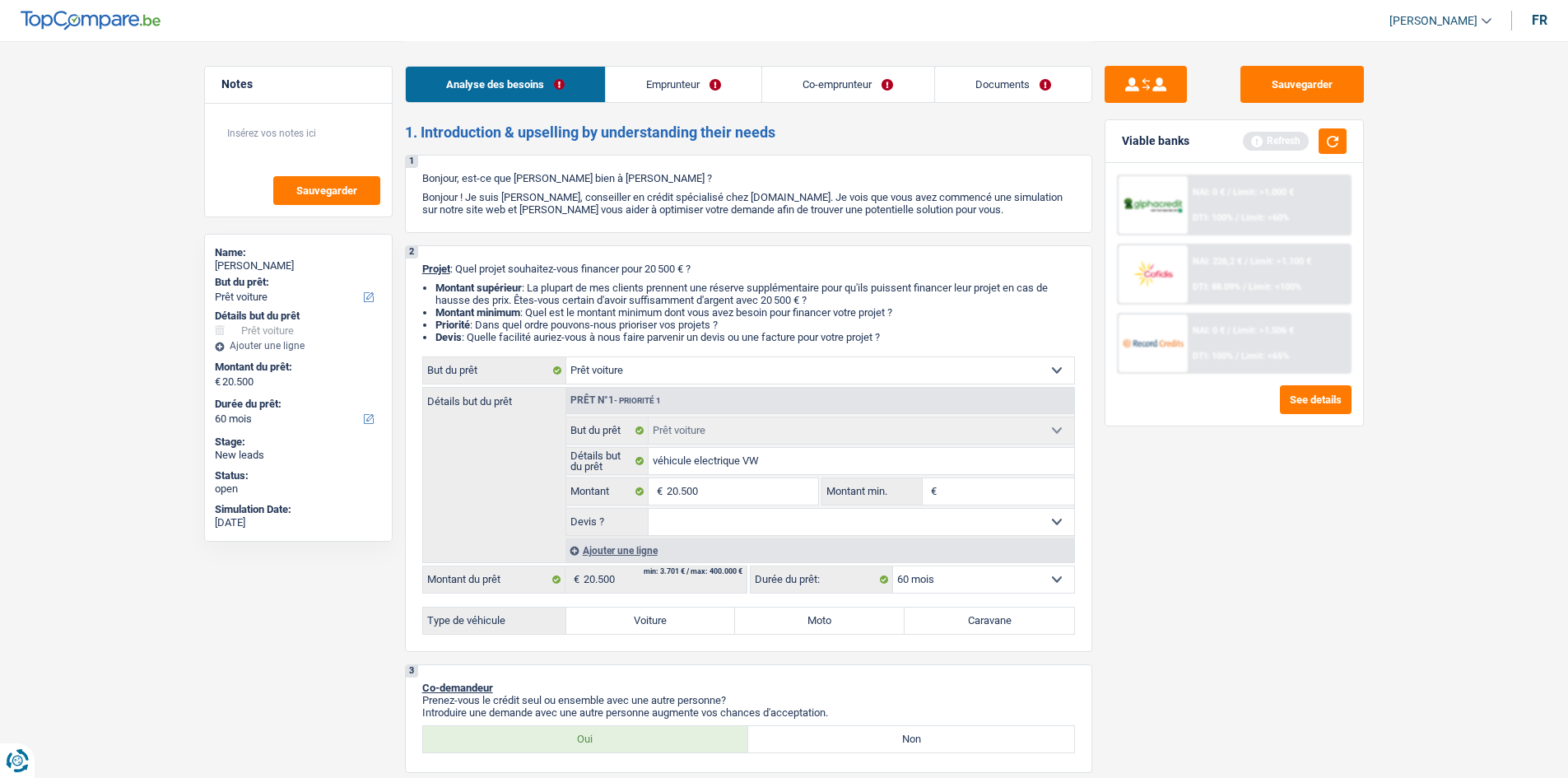
drag, startPoint x: 1476, startPoint y: 533, endPoint x: 1020, endPoint y: 485, distance: 458.5
drag, startPoint x: 727, startPoint y: 527, endPoint x: 719, endPoint y: 534, distance: 10.6
click at [728, 382] on select "Oui Non Non répondu Sélectionner une option" at bounding box center [862, 522] width 426 height 26
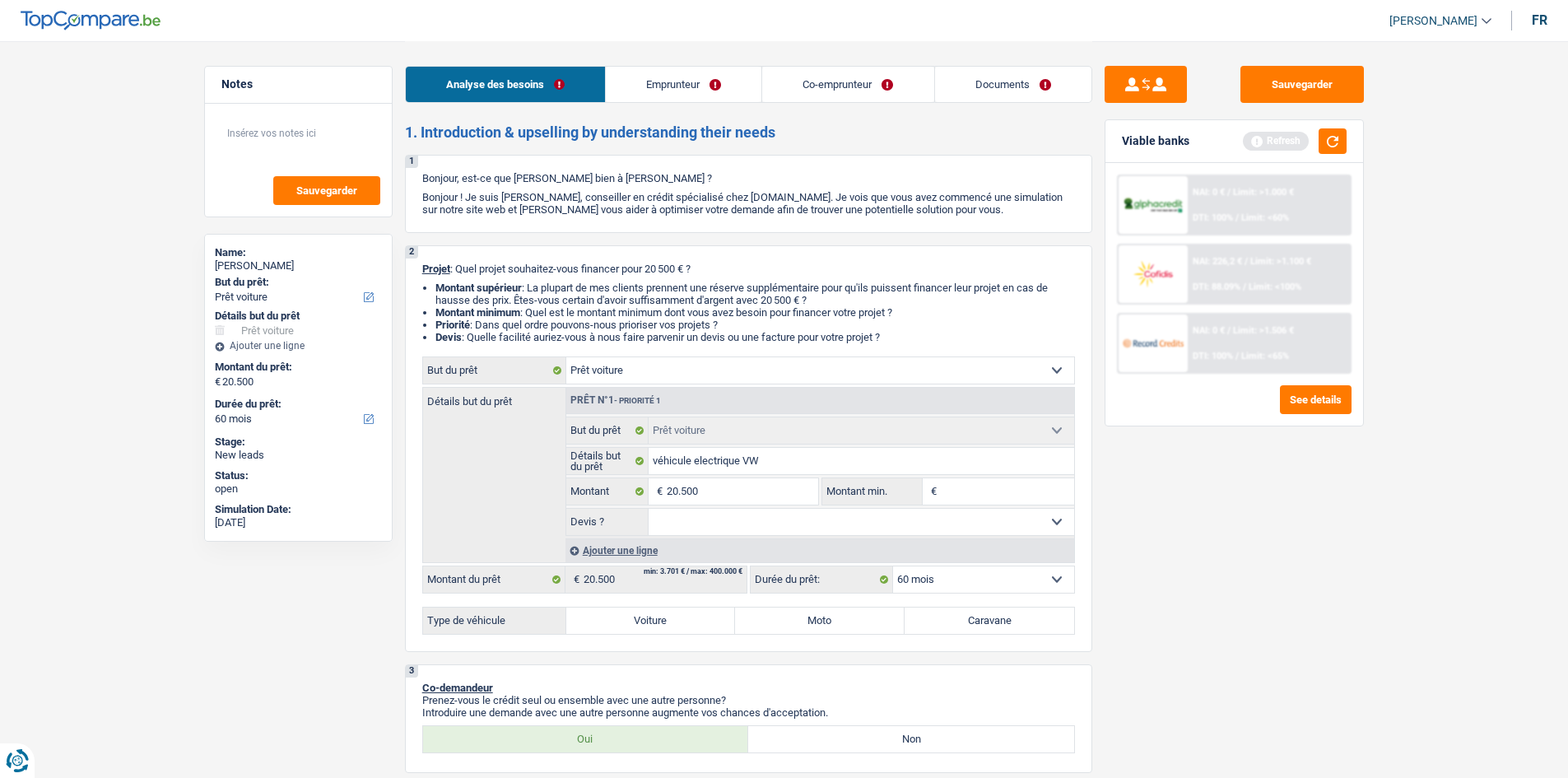
click at [681, 382] on div "2 Projet : Quel projet souhaitez-vous financer pour 20 500 € ? Montant supérieu…" at bounding box center [749, 448] width 687 height 406
click at [700, 382] on label "Voiture" at bounding box center [651, 620] width 169 height 26
click at [700, 382] on input "Voiture" at bounding box center [651, 620] width 169 height 26
radio input "true"
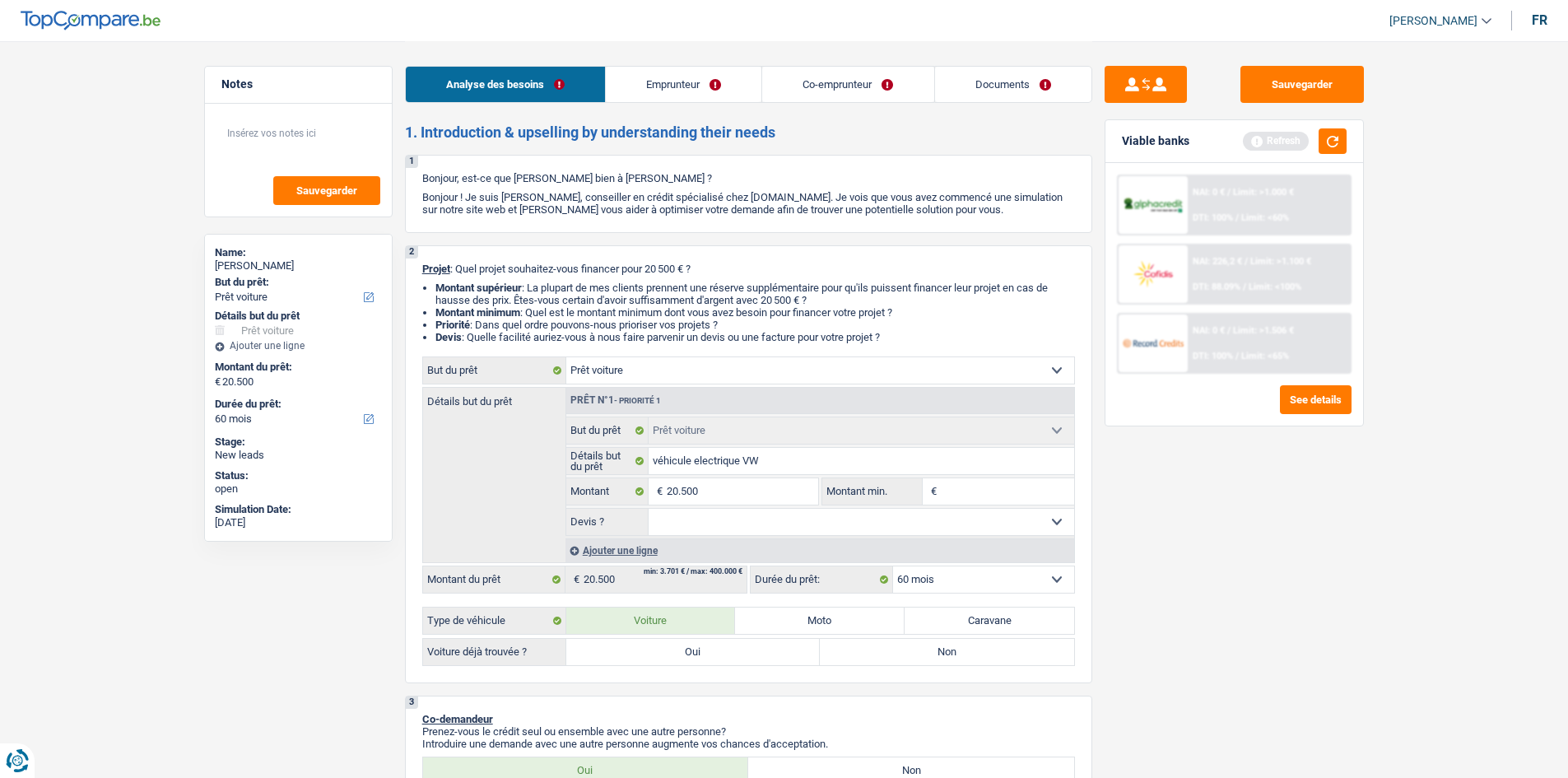
click at [713, 382] on label "Oui" at bounding box center [693, 652] width 255 height 26
click at [713, 382] on input "Oui" at bounding box center [693, 652] width 255 height 26
radio input "true"
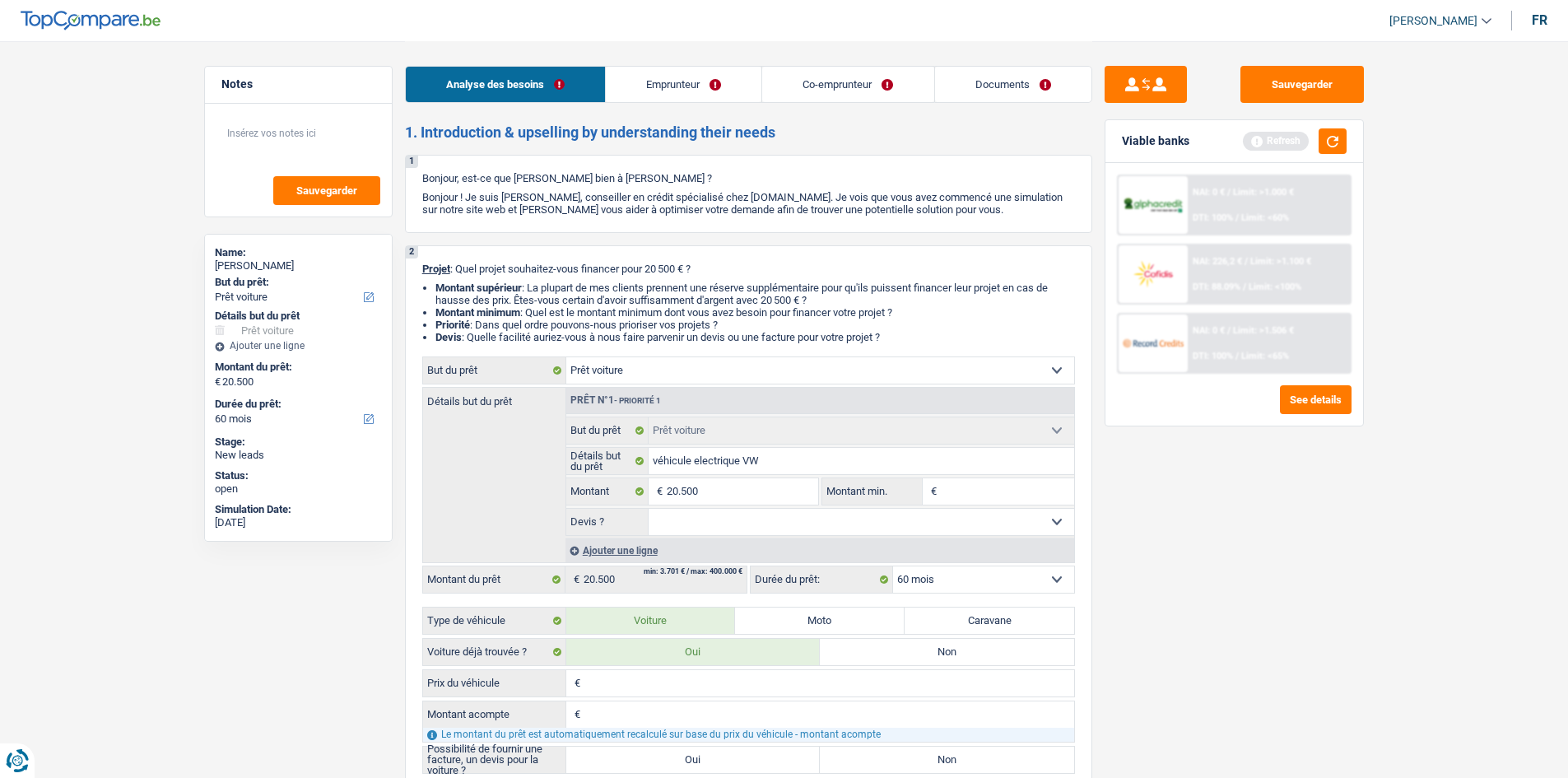
click at [692, 382] on label "Oui" at bounding box center [693, 760] width 255 height 26
click at [692, 382] on input "Oui" at bounding box center [693, 760] width 255 height 26
radio input "true"
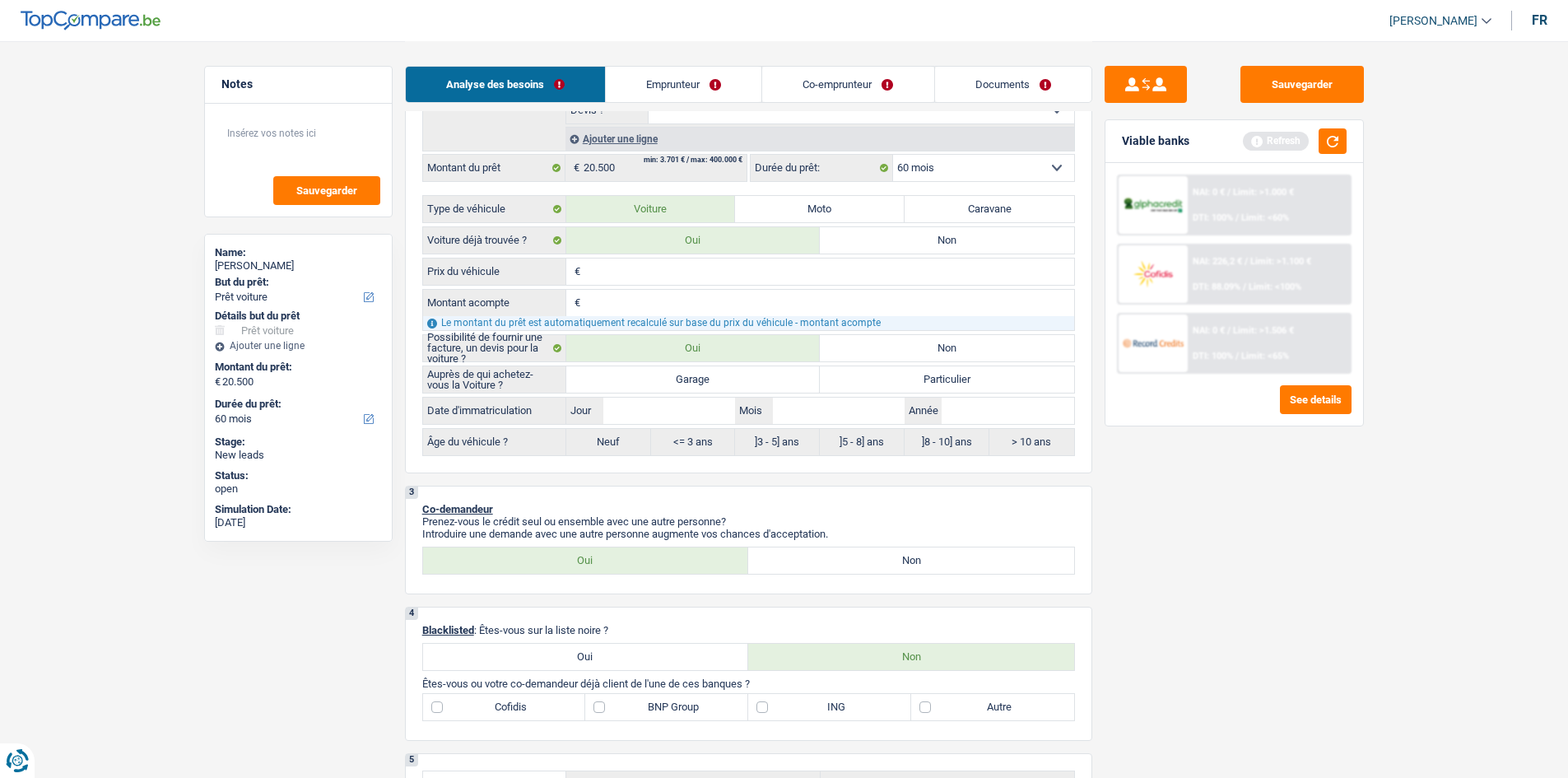
drag, startPoint x: 715, startPoint y: 370, endPoint x: 1131, endPoint y: 428, distance: 420.0
click at [714, 370] on label "Garage" at bounding box center [693, 379] width 255 height 26
click at [714, 370] on input "Garage" at bounding box center [693, 379] width 255 height 26
radio input "true"
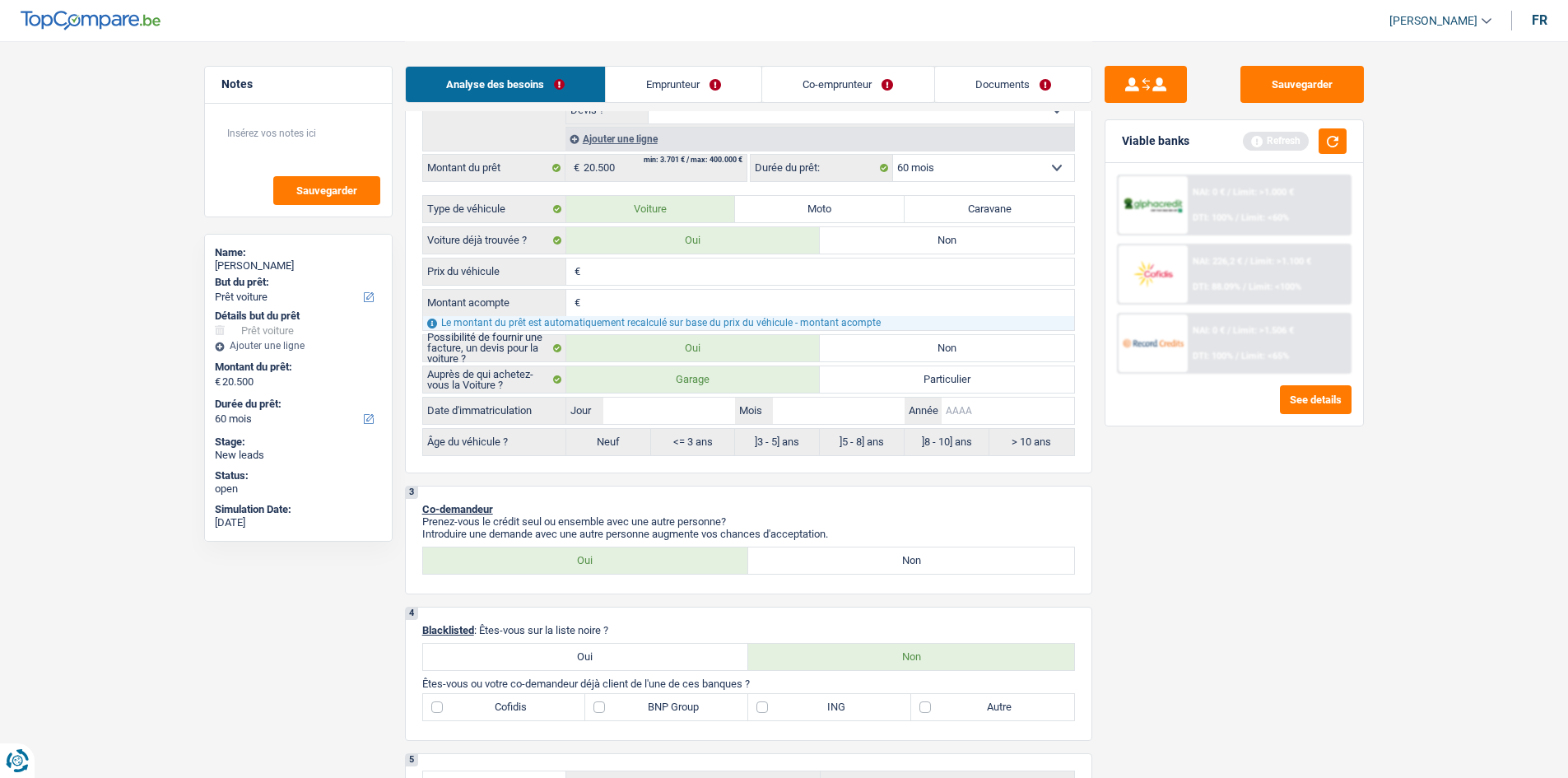
click at [734, 382] on input "Année" at bounding box center [1008, 411] width 132 height 26
type input "2"
type input "20"
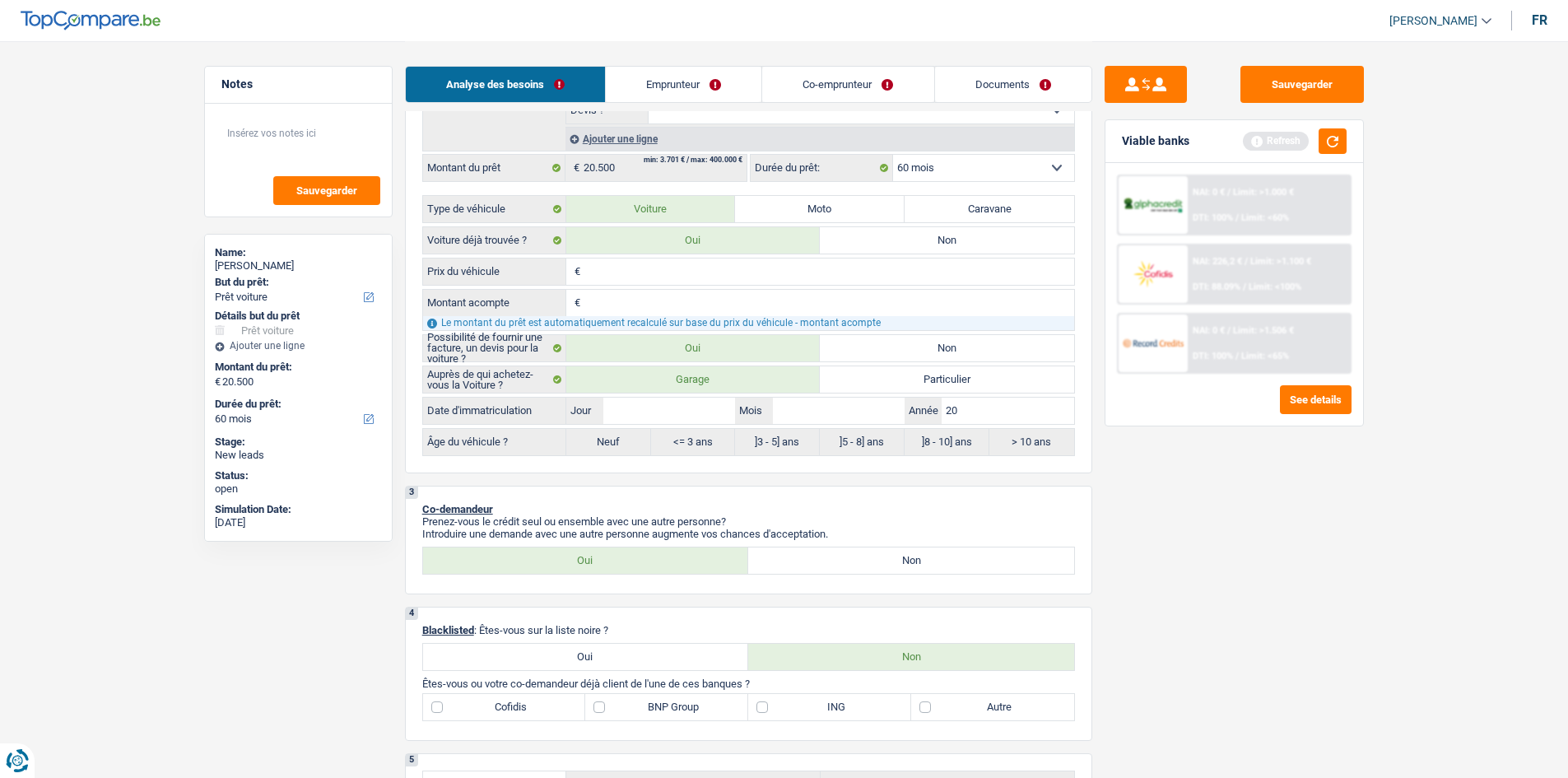
type input "202"
type input "2020"
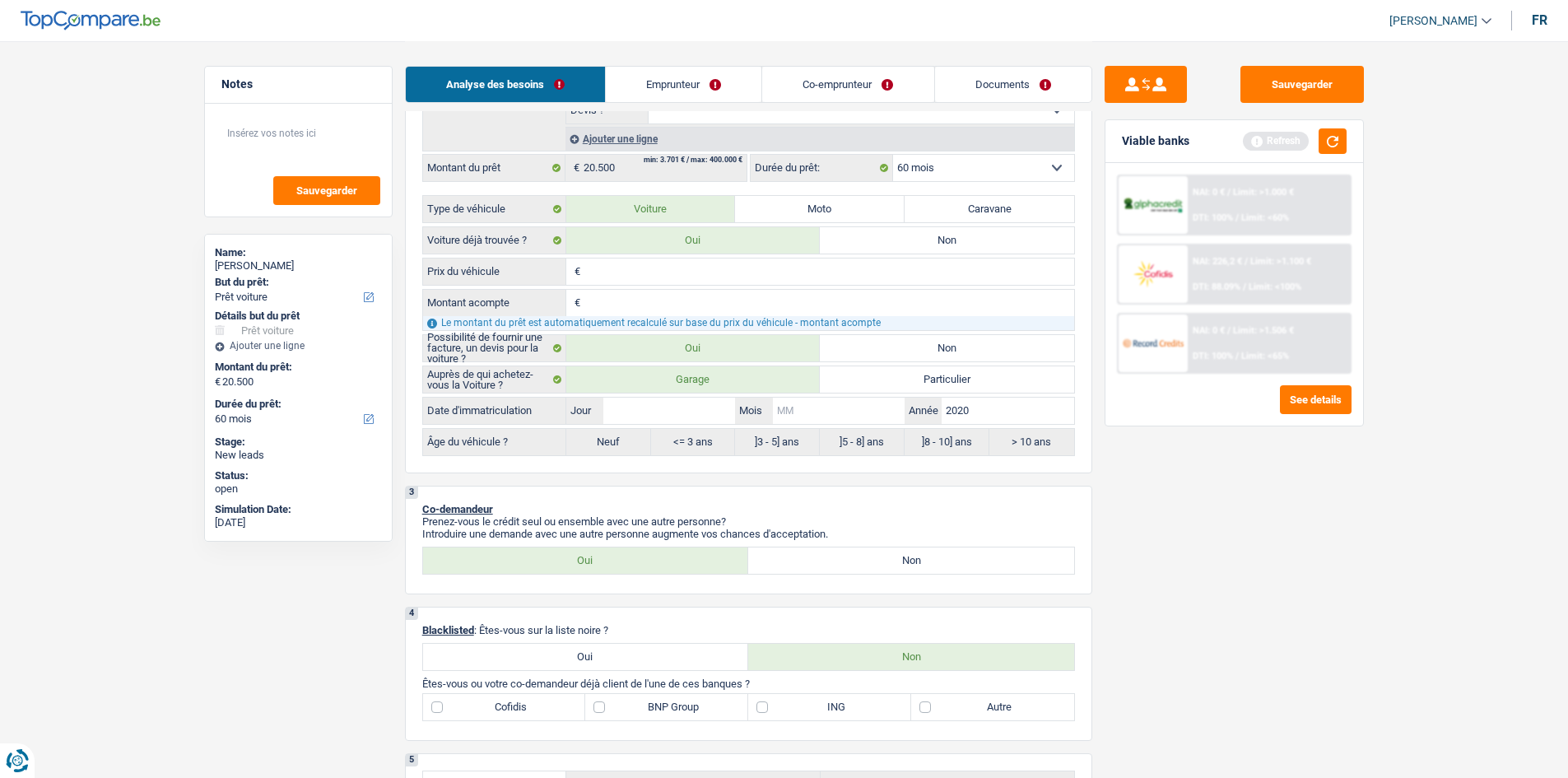
click at [734, 382] on input "Mois" at bounding box center [839, 411] width 132 height 26
type input "0"
type input "05"
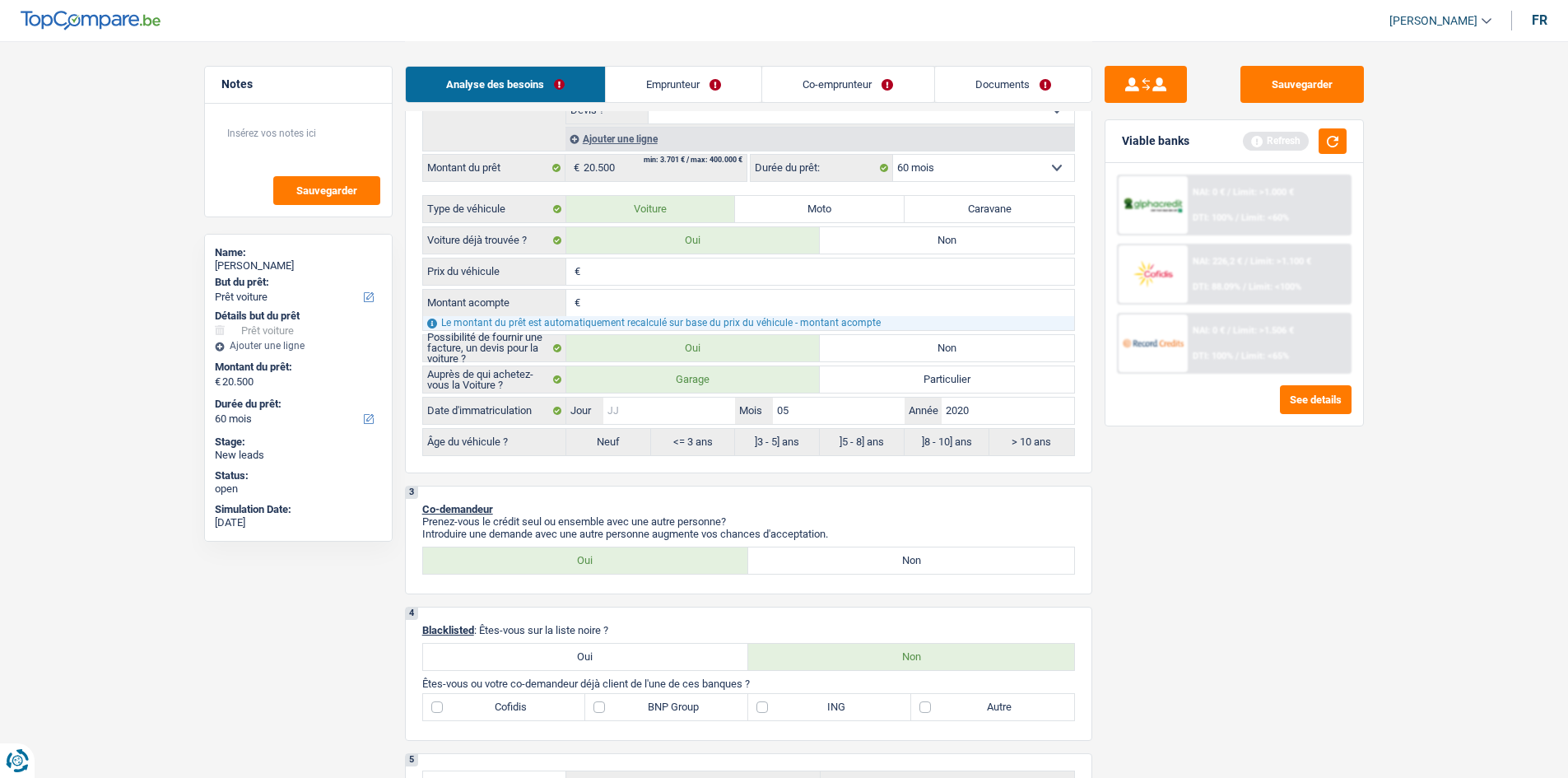
click at [702, 382] on input "Jour" at bounding box center [669, 411] width 132 height 26
type input "5"
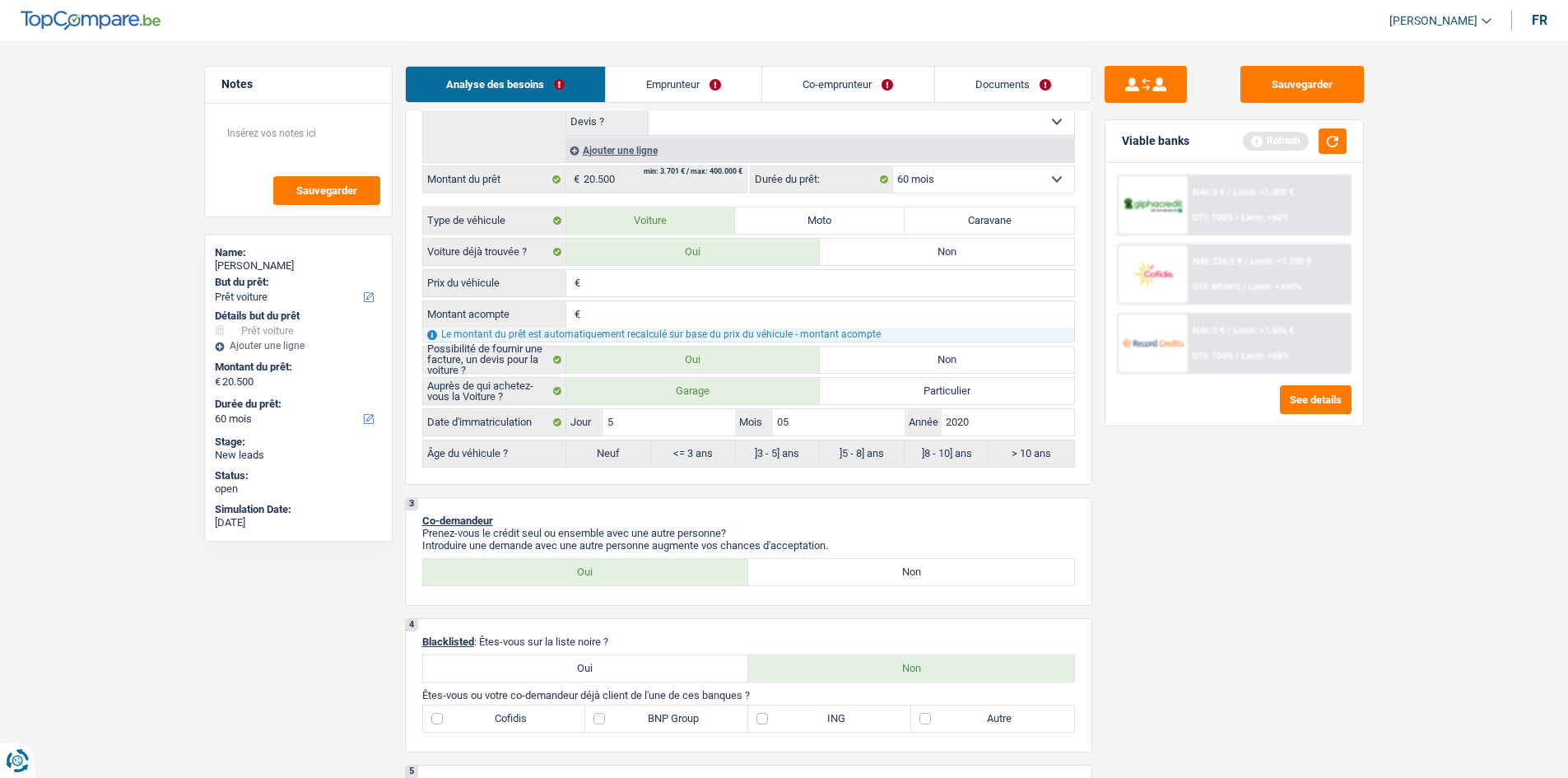
scroll to position [247, 0]
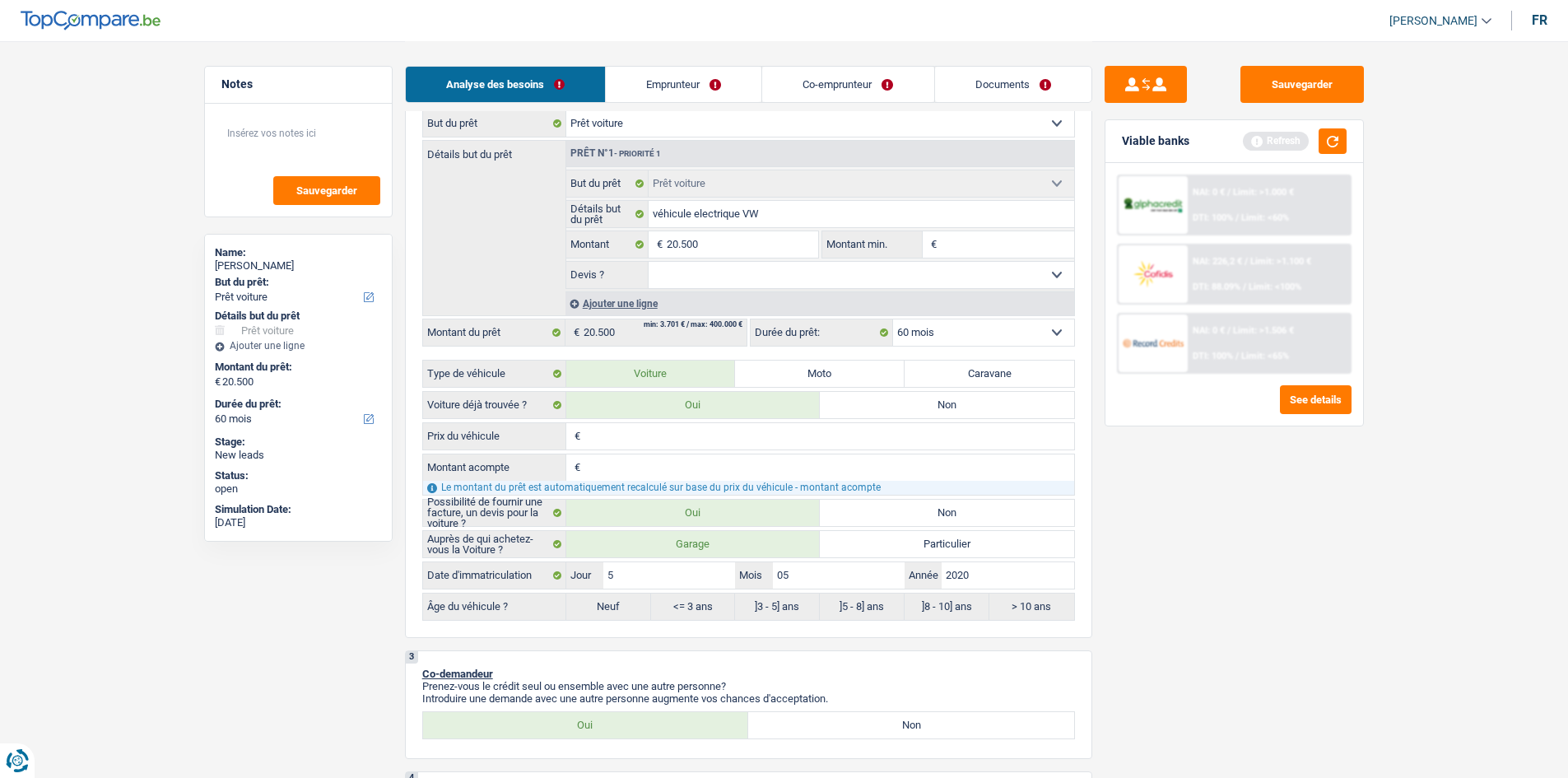
type input "5"
click at [673, 382] on input "Prix du véhicule" at bounding box center [829, 436] width 490 height 26
radio input "false"
radio input "true"
type input "2"
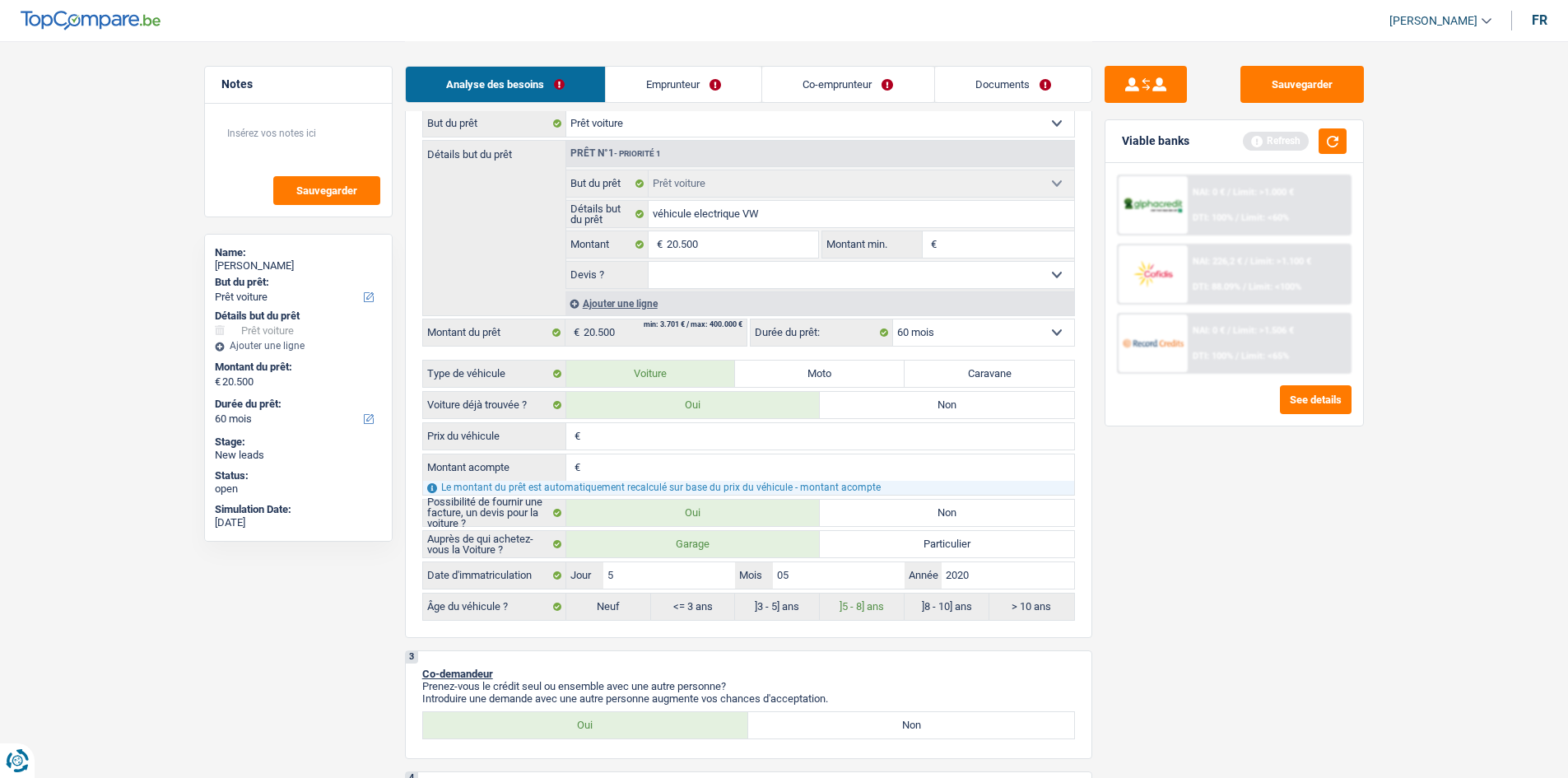
type input "2"
type input "20"
type input "205"
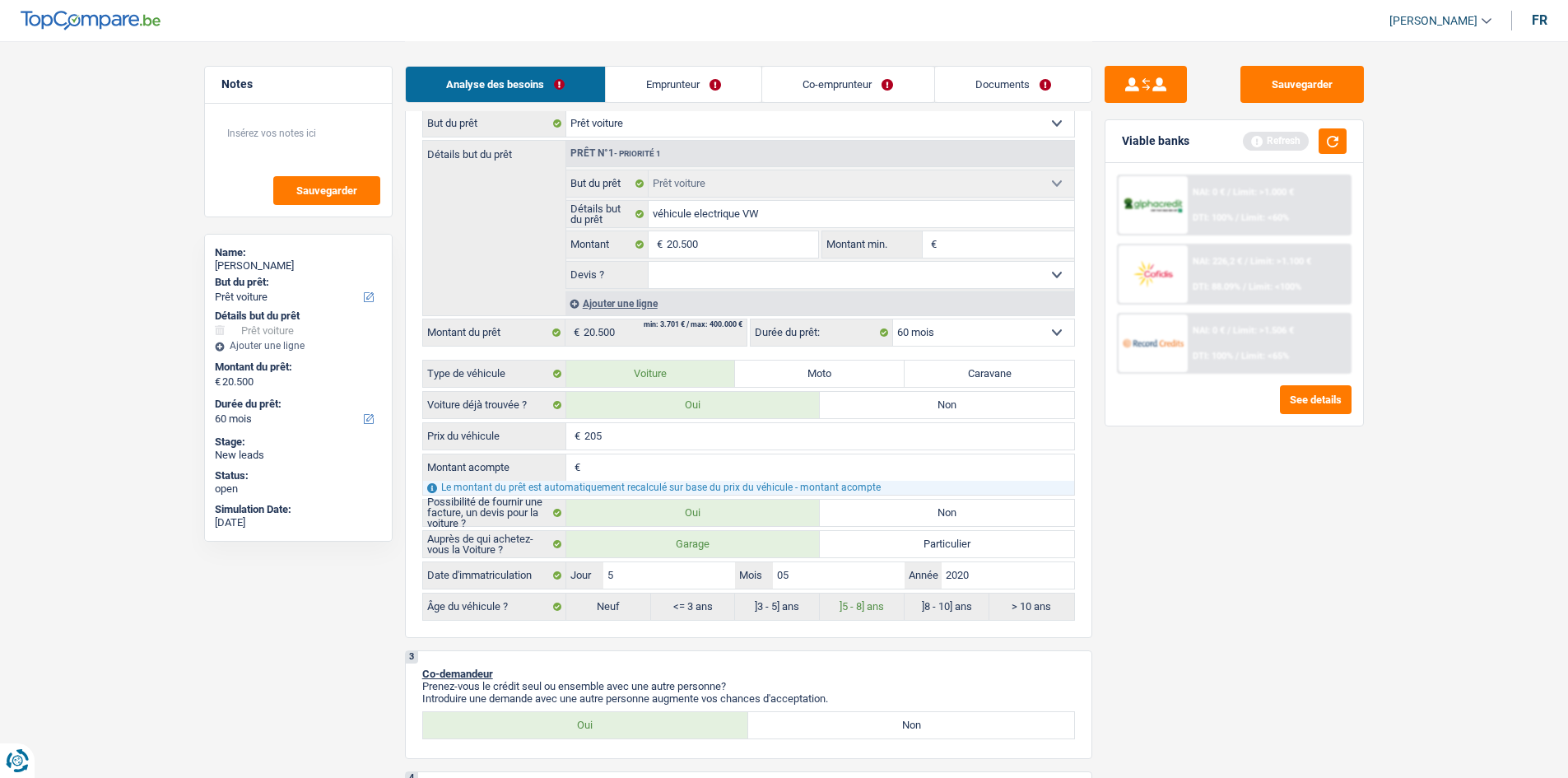
type input "2.050"
type input "20.500"
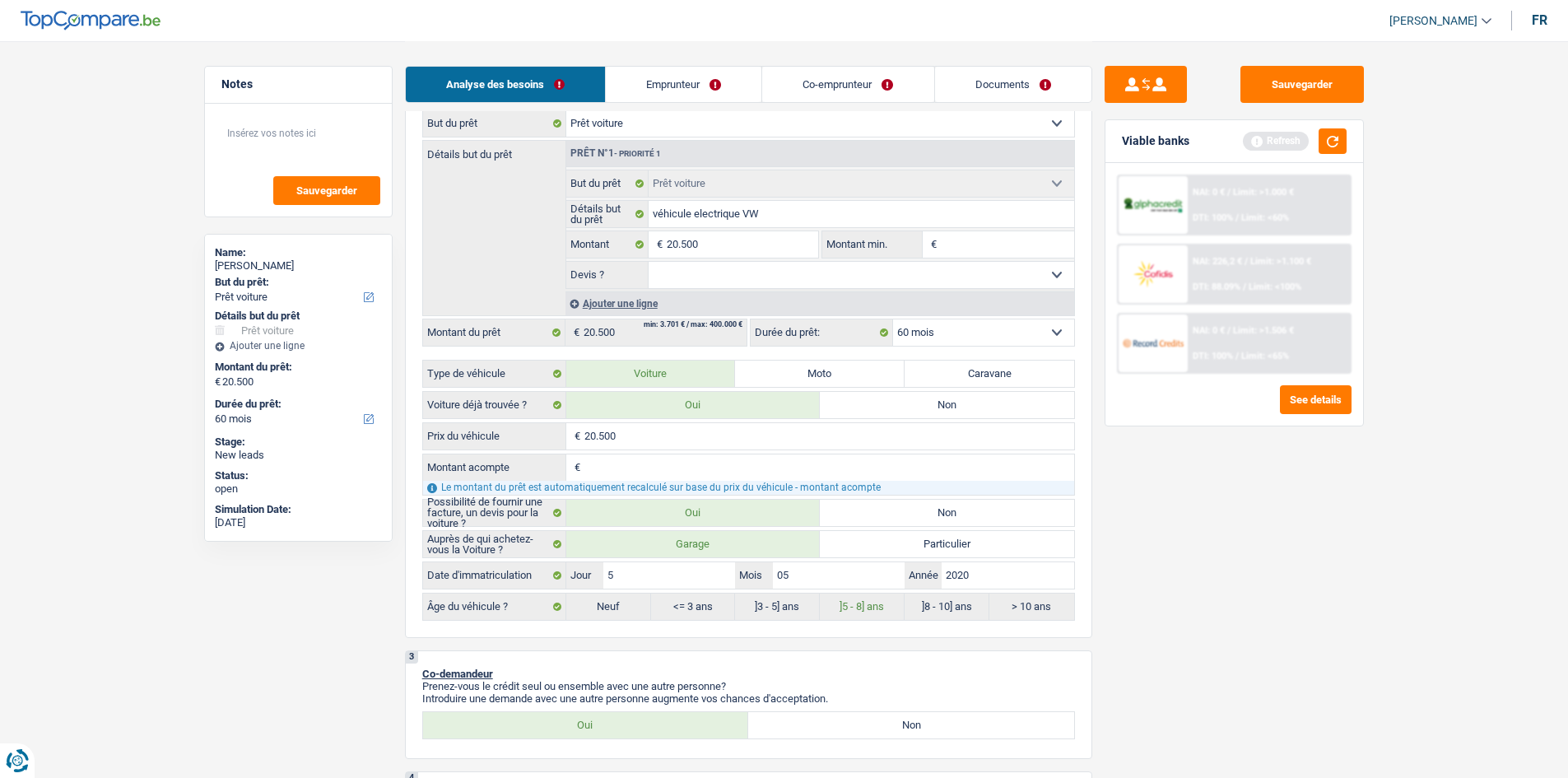
click at [663, 276] on select "Oui Non Non répondu Sélectionner une option" at bounding box center [862, 274] width 426 height 26
click at [669, 274] on select "Oui Non Non répondu Sélectionner une option" at bounding box center [862, 274] width 426 height 26
select select "yes"
click at [649, 262] on select "Oui Non Non répondu Sélectionner une option" at bounding box center [862, 274] width 426 height 26
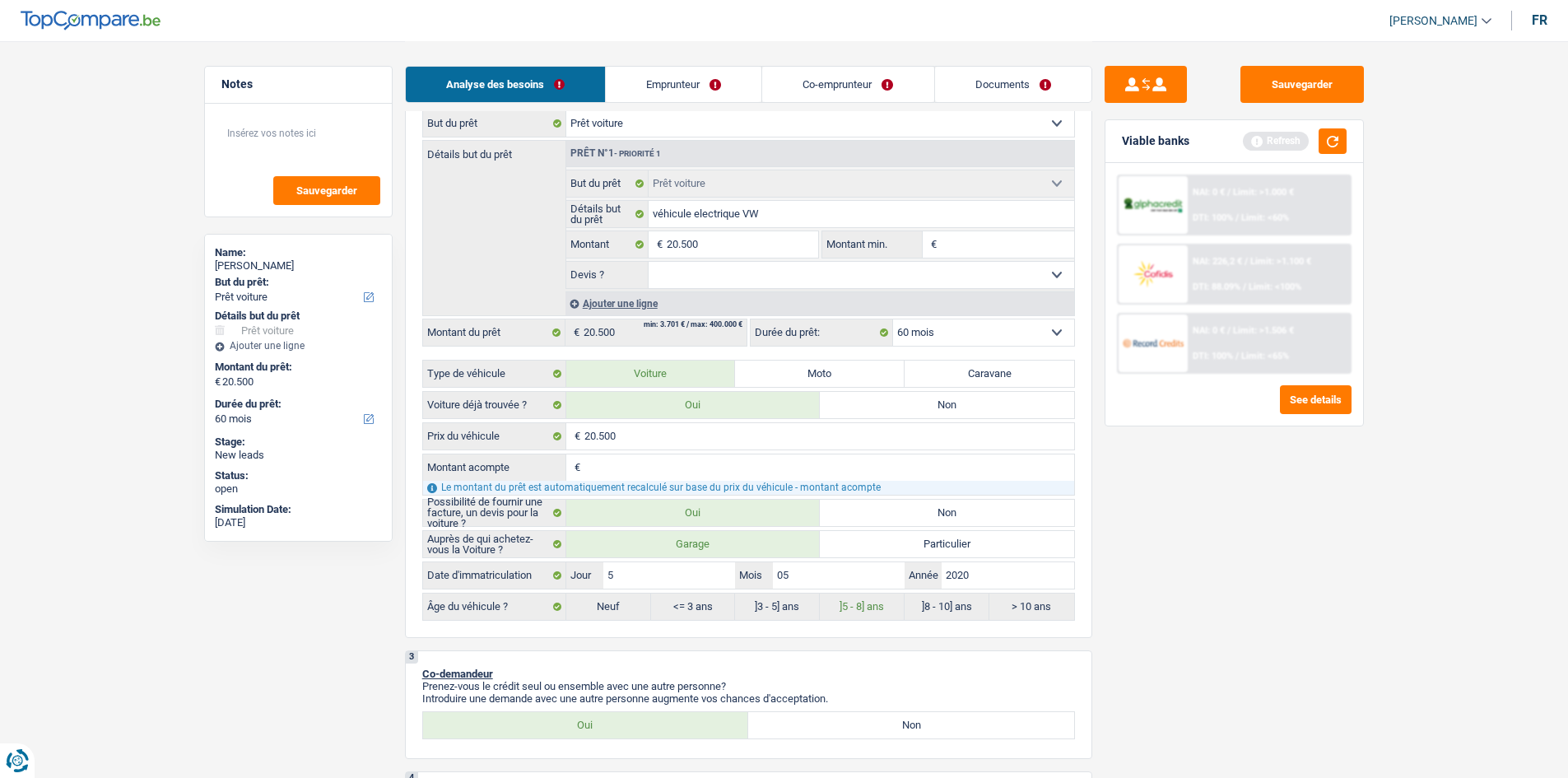
select select "yes"
click at [704, 89] on link "Emprunteur" at bounding box center [683, 84] width 156 height 36
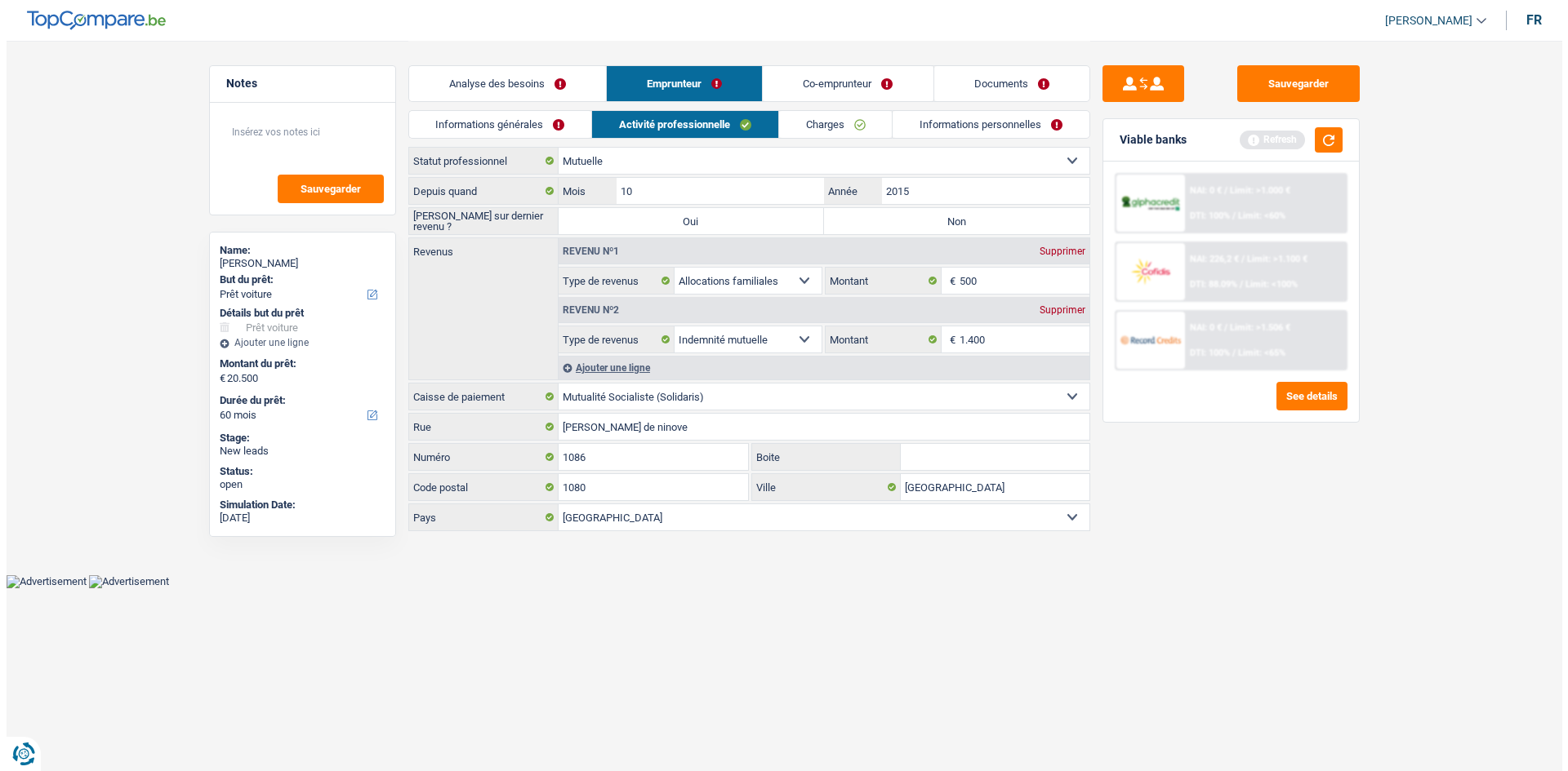
scroll to position [0, 0]
click at [506, 88] on link "Analyse des besoins" at bounding box center [506, 84] width 197 height 35
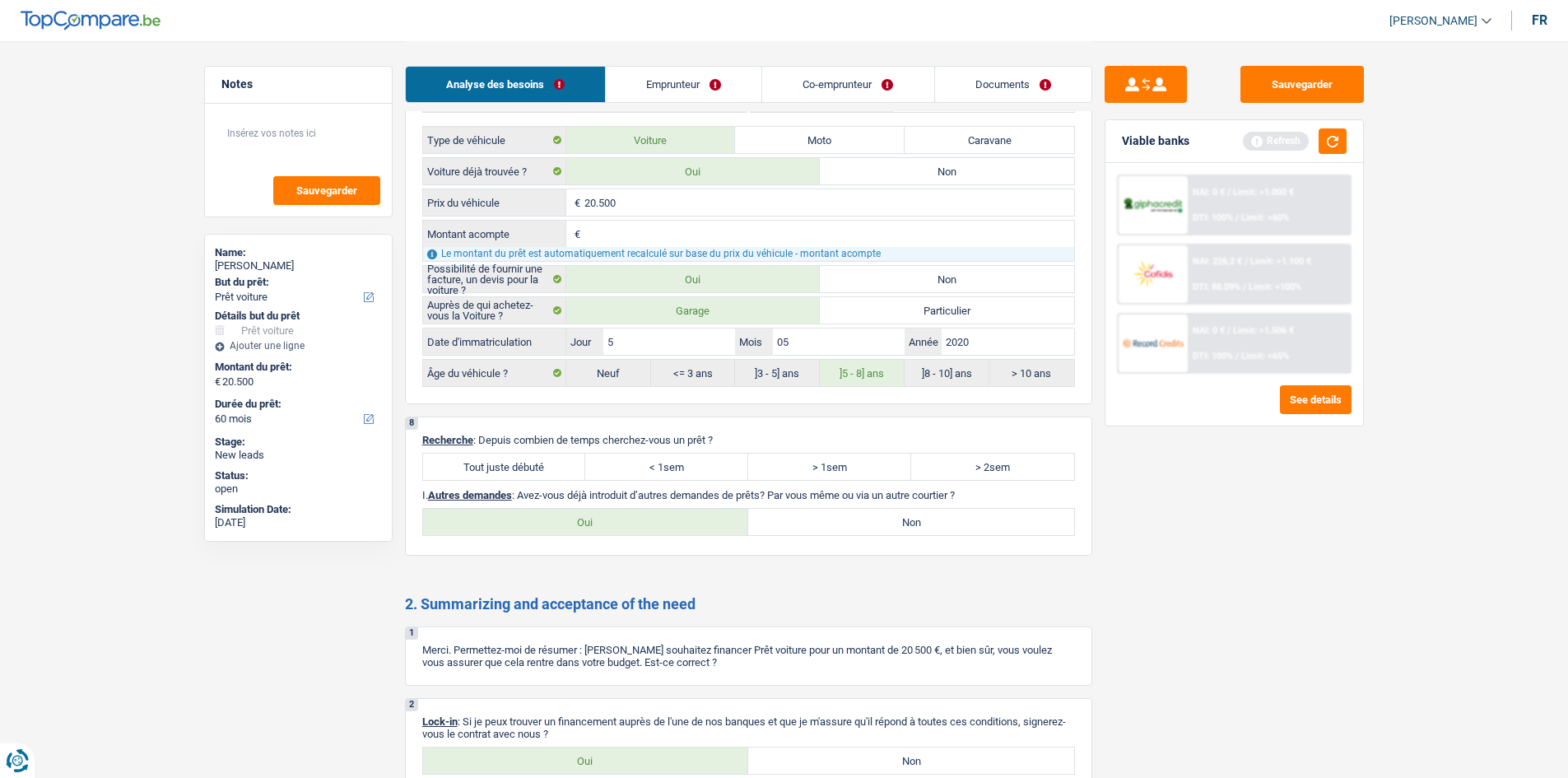
scroll to position [2851, 0]
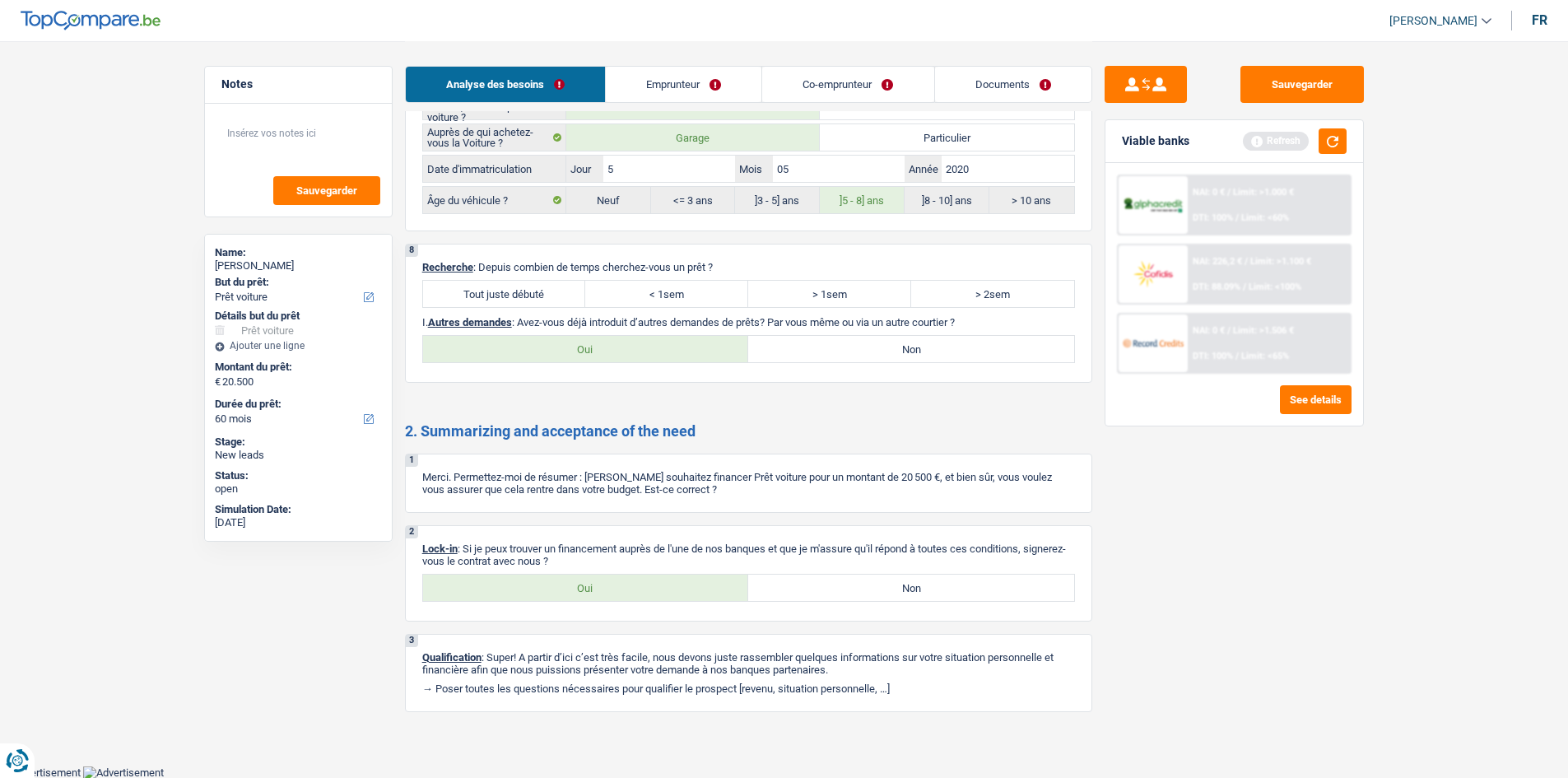
click at [457, 287] on label "Tout juste débuté" at bounding box center [504, 294] width 163 height 26
click at [457, 287] on input "Tout juste débuté" at bounding box center [504, 294] width 163 height 26
radio input "true"
click at [621, 382] on div "2 Lock-in : Si je peux trouver un financement auprès de l'une de nos banques et…" at bounding box center [749, 573] width 687 height 96
click at [734, 368] on div "8 Recherche : Depuis combien de temps cherchez-vous un prêt ? Tout juste débuté…" at bounding box center [749, 313] width 687 height 139
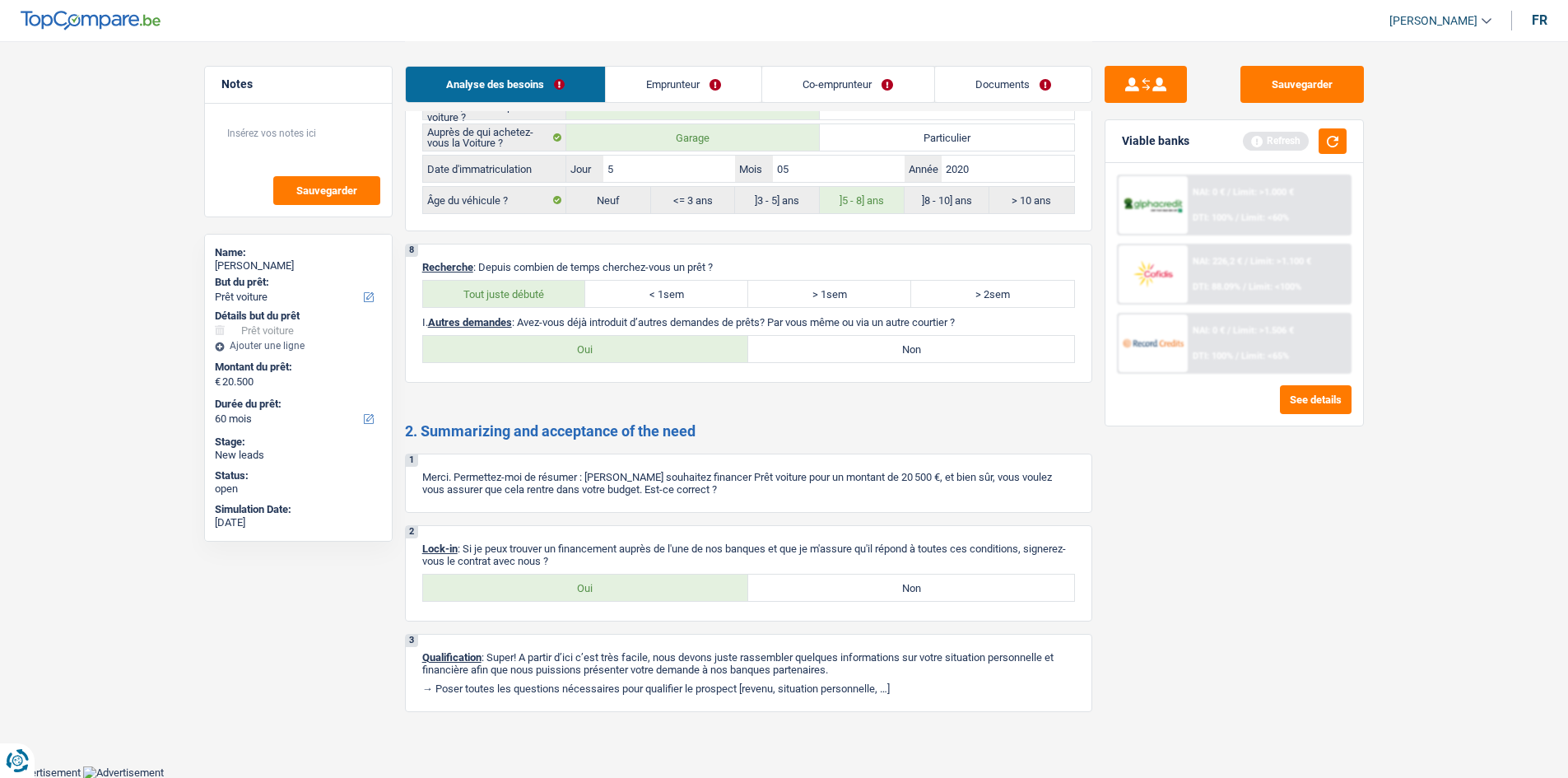
click at [734, 349] on label "Non" at bounding box center [911, 349] width 326 height 26
click at [734, 349] on input "Non" at bounding box center [911, 349] width 326 height 26
radio input "true"
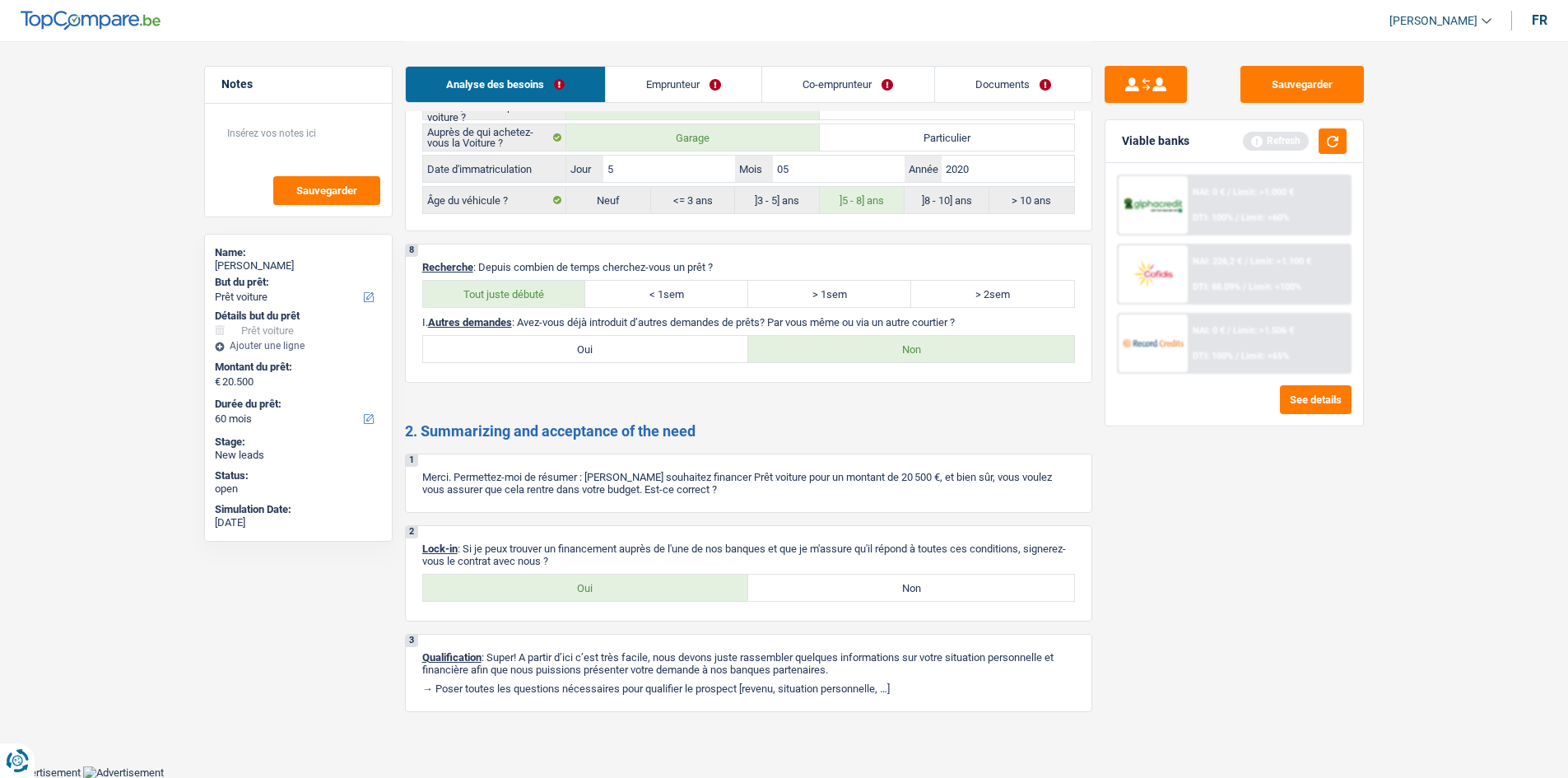
drag, startPoint x: 585, startPoint y: 613, endPoint x: 601, endPoint y: 608, distance: 16.8
click at [589, 382] on div "2 Lock-in : Si je peux trouver un financement auprès de l'une de nos banques et…" at bounding box center [749, 573] width 687 height 96
click at [610, 382] on div "2 Lock-in : Si je peux trouver un financement auprès de l'une de nos banques et…" at bounding box center [749, 573] width 687 height 96
click at [648, 382] on label "Oui" at bounding box center [586, 588] width 326 height 26
click at [648, 382] on input "Oui" at bounding box center [586, 588] width 326 height 26
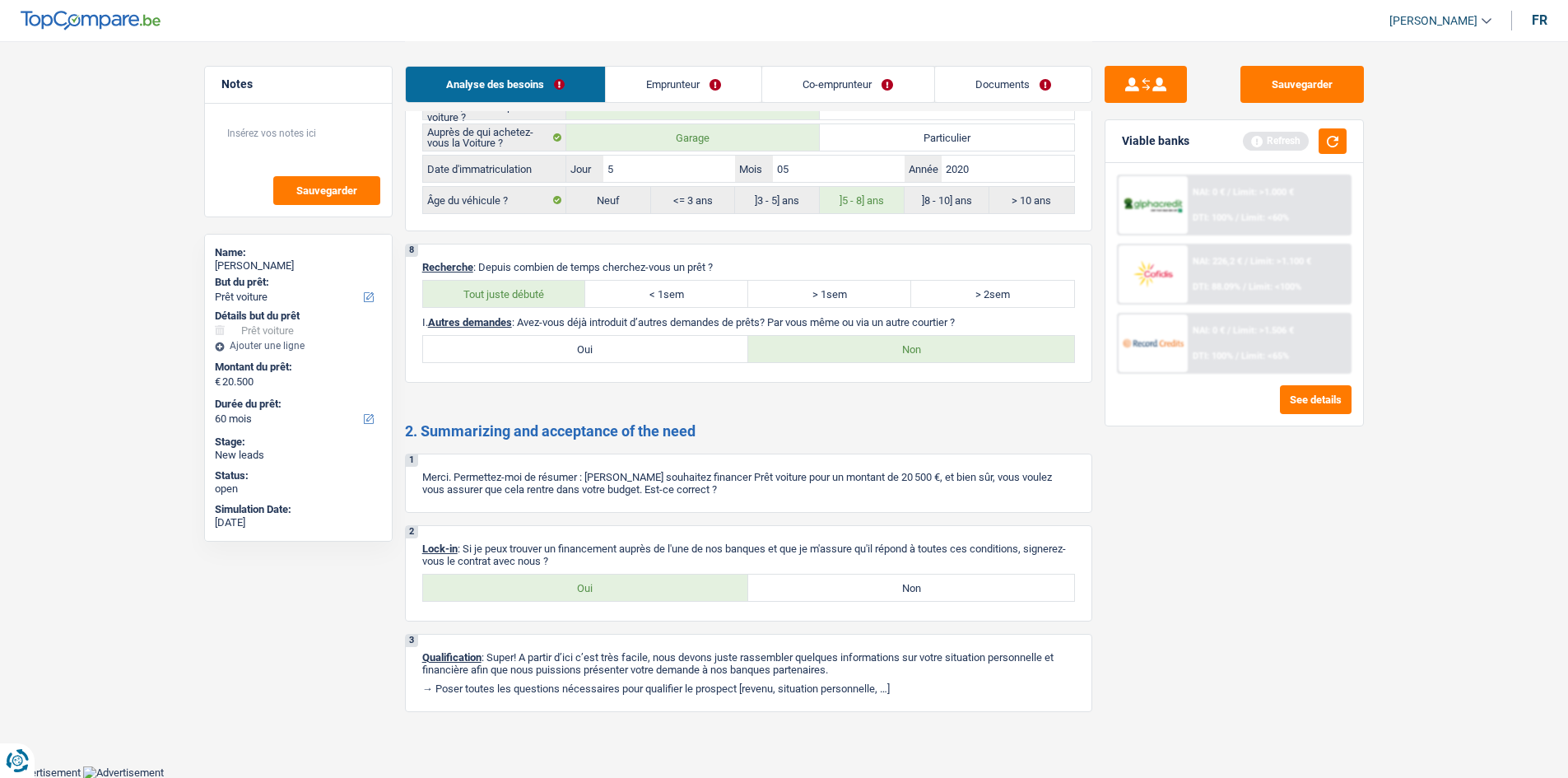
radio input "true"
click at [650, 72] on link "Emprunteur" at bounding box center [683, 84] width 156 height 36
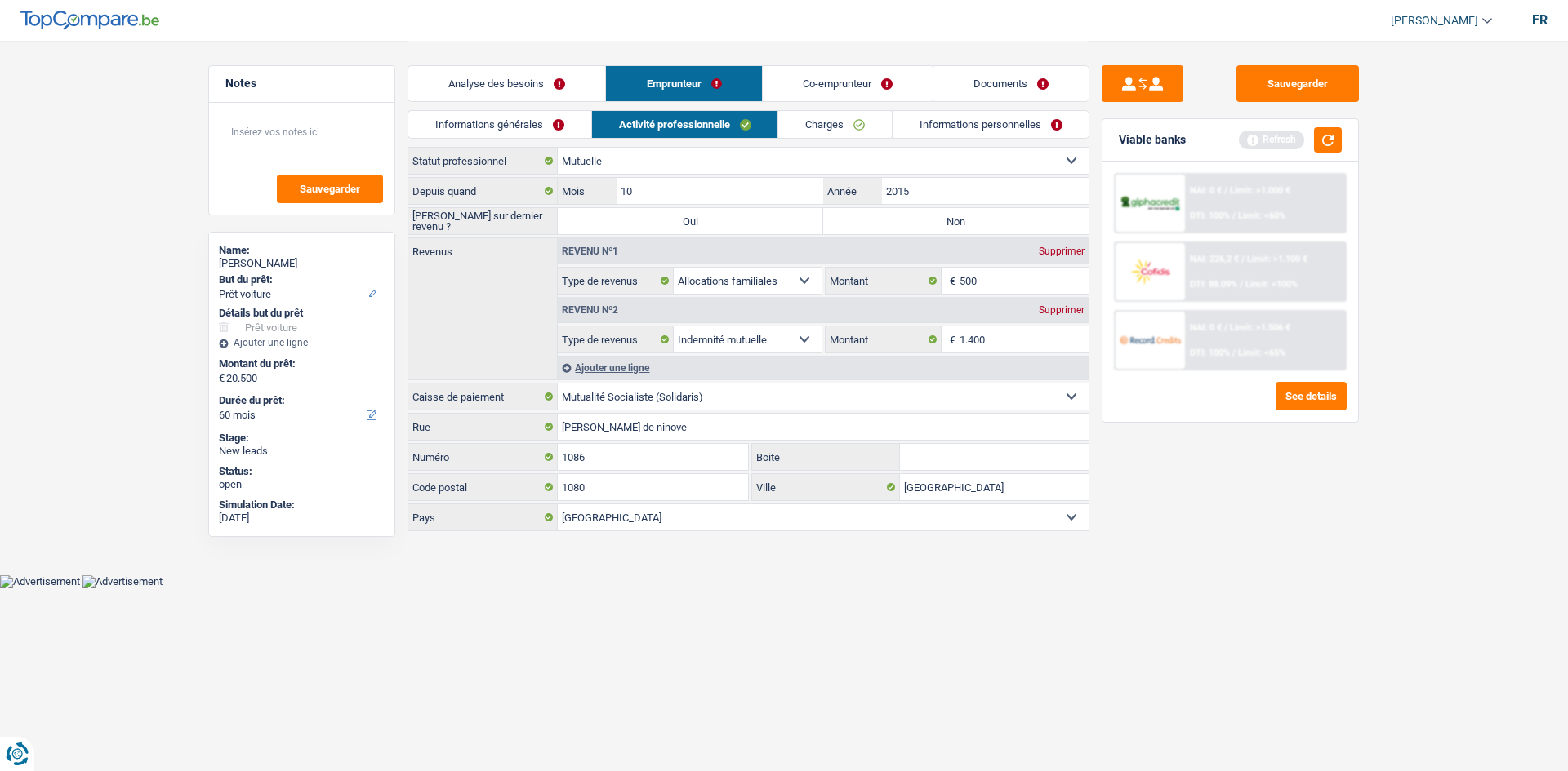
click at [501, 109] on div "Analyse des besoins Emprunteur Co-emprunteur Documents" at bounding box center [748, 75] width 682 height 69
click at [493, 111] on link "Informations générales" at bounding box center [499, 124] width 182 height 27
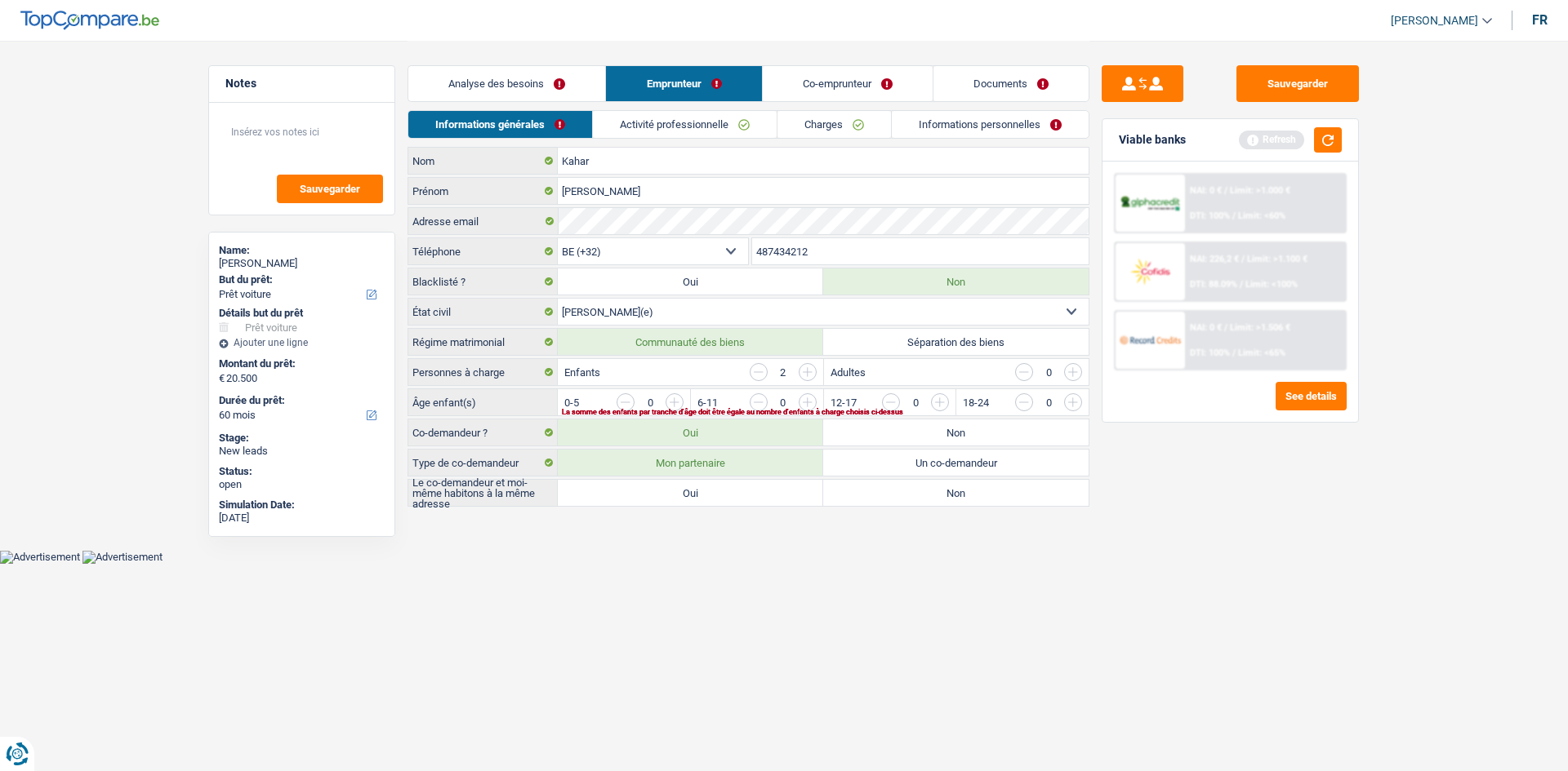
click at [727, 378] on label "Oui" at bounding box center [690, 492] width 265 height 26
click at [727, 378] on input "Oui" at bounding box center [690, 492] width 265 height 26
radio input "true"
click at [728, 378] on input "button" at bounding box center [1138, 406] width 680 height 26
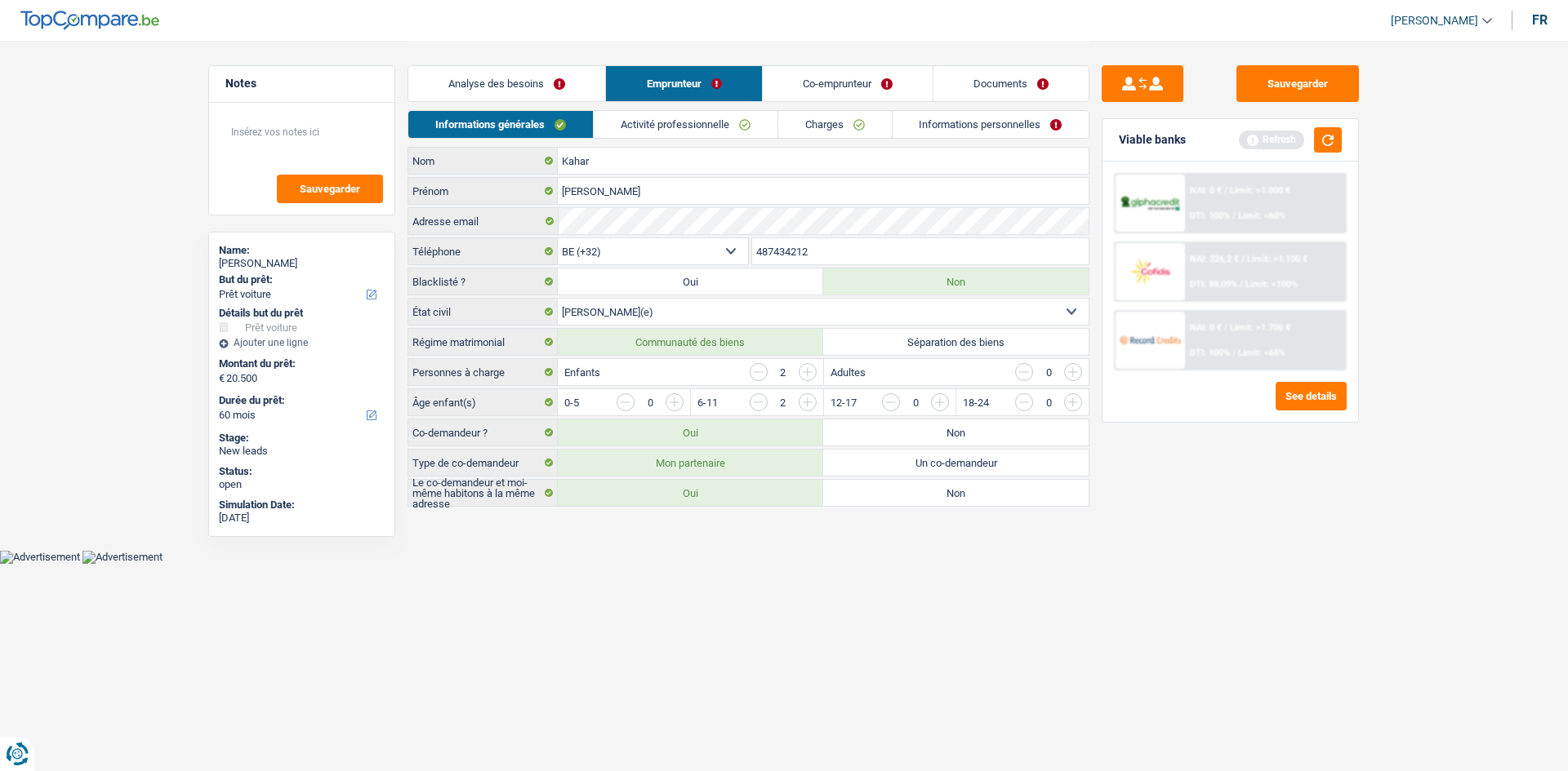
click at [692, 124] on link "Activité professionnelle" at bounding box center [685, 124] width 183 height 27
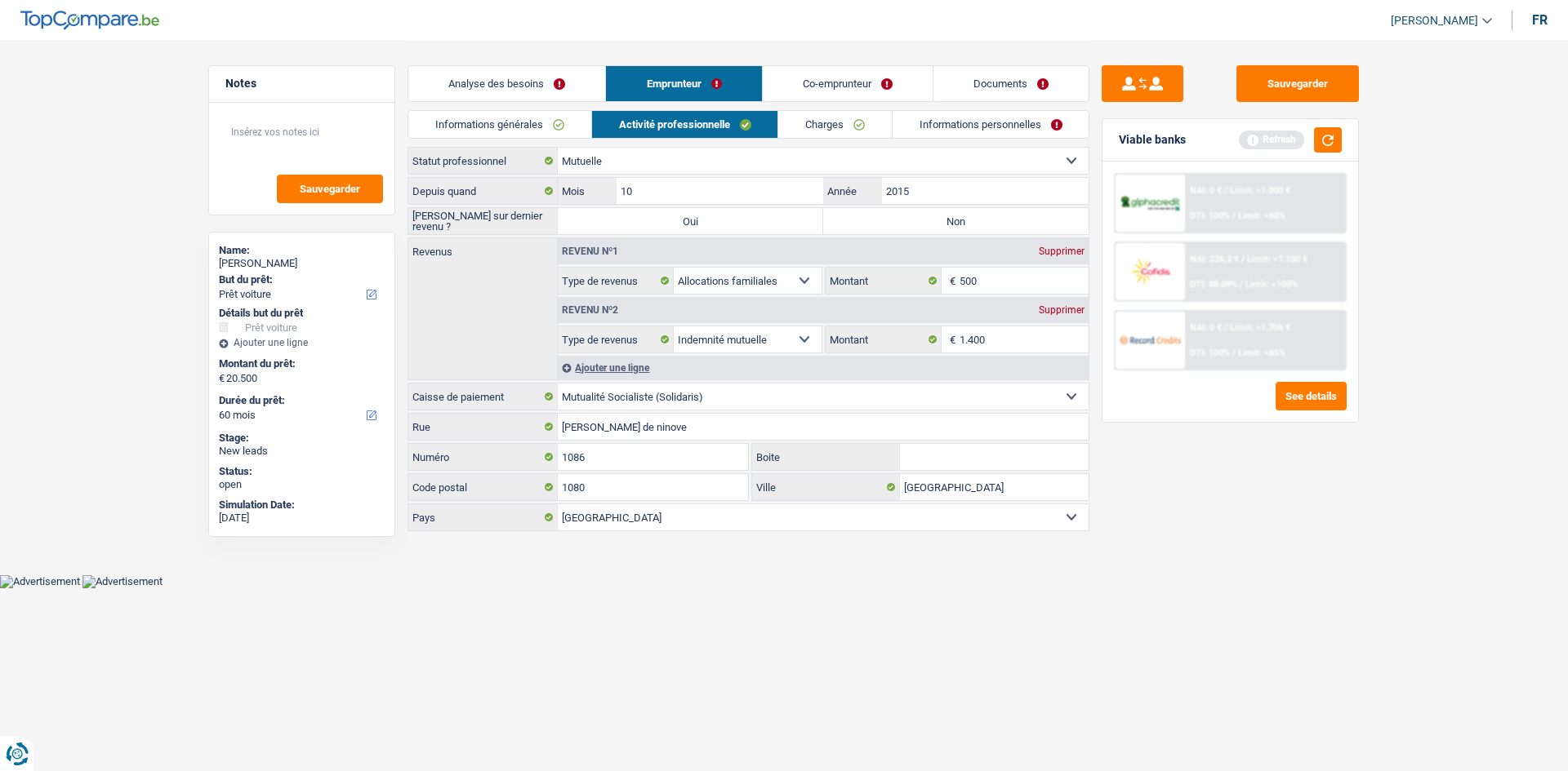
click at [728, 215] on label "Non" at bounding box center [956, 220] width 265 height 26
click at [728, 215] on input "Non" at bounding box center [956, 220] width 265 height 26
radio input "true"
click at [728, 206] on div "Depuis quand 10 Mois / 2015 Année Saisie sur dernier revenu ? Oui Non Revenus R…" at bounding box center [748, 354] width 682 height 354
click at [728, 194] on input "2015" at bounding box center [985, 191] width 207 height 26
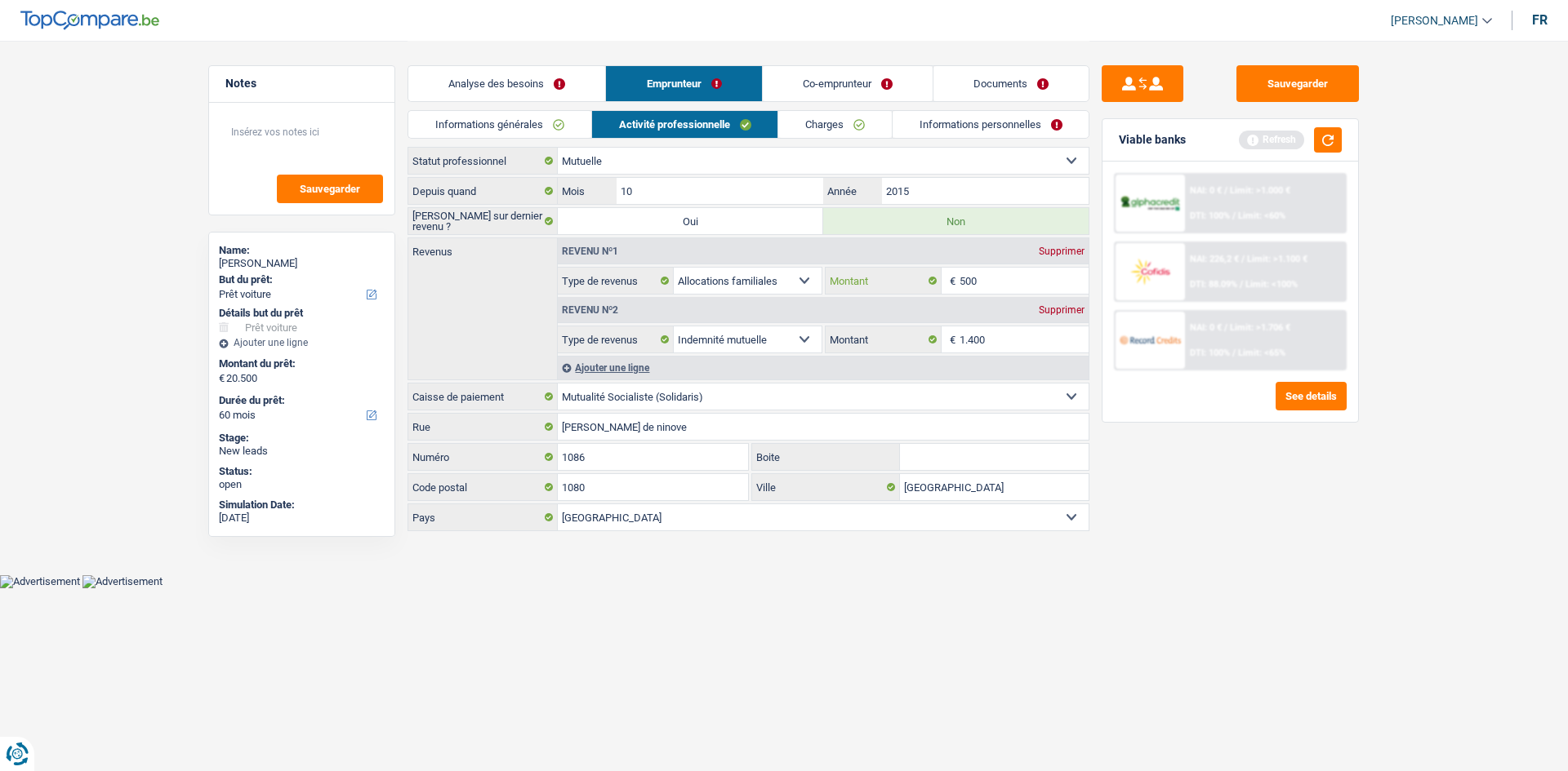
click at [728, 292] on input "500" at bounding box center [1025, 280] width 130 height 26
click at [728, 342] on input "1.400" at bounding box center [1025, 339] width 130 height 26
click at [728, 131] on link "Charges" at bounding box center [835, 124] width 113 height 27
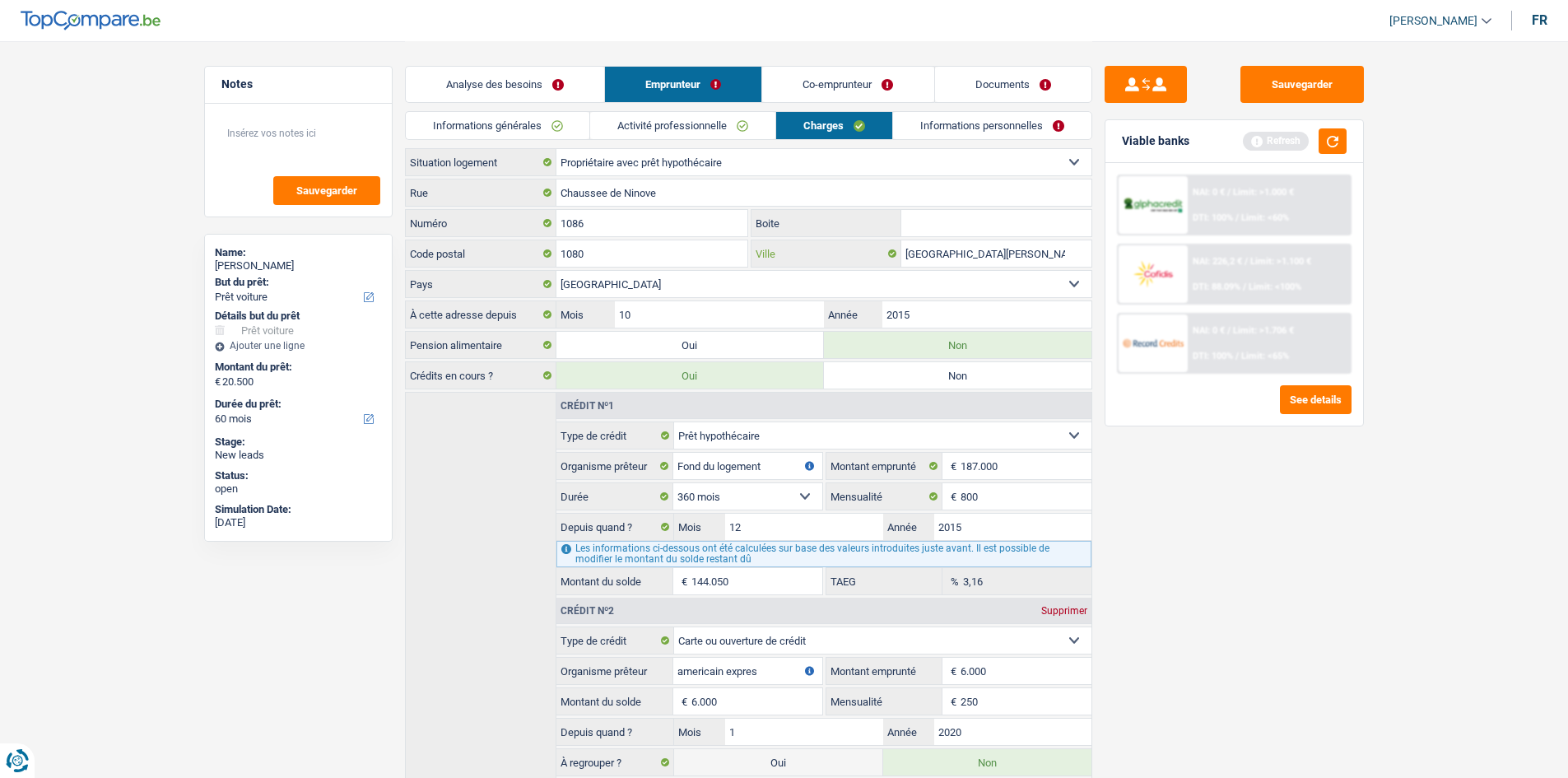
click at [734, 257] on input "Molenbeek-Saint-Jean" at bounding box center [996, 253] width 190 height 26
click at [734, 119] on link "Informations personnelles" at bounding box center [992, 125] width 198 height 27
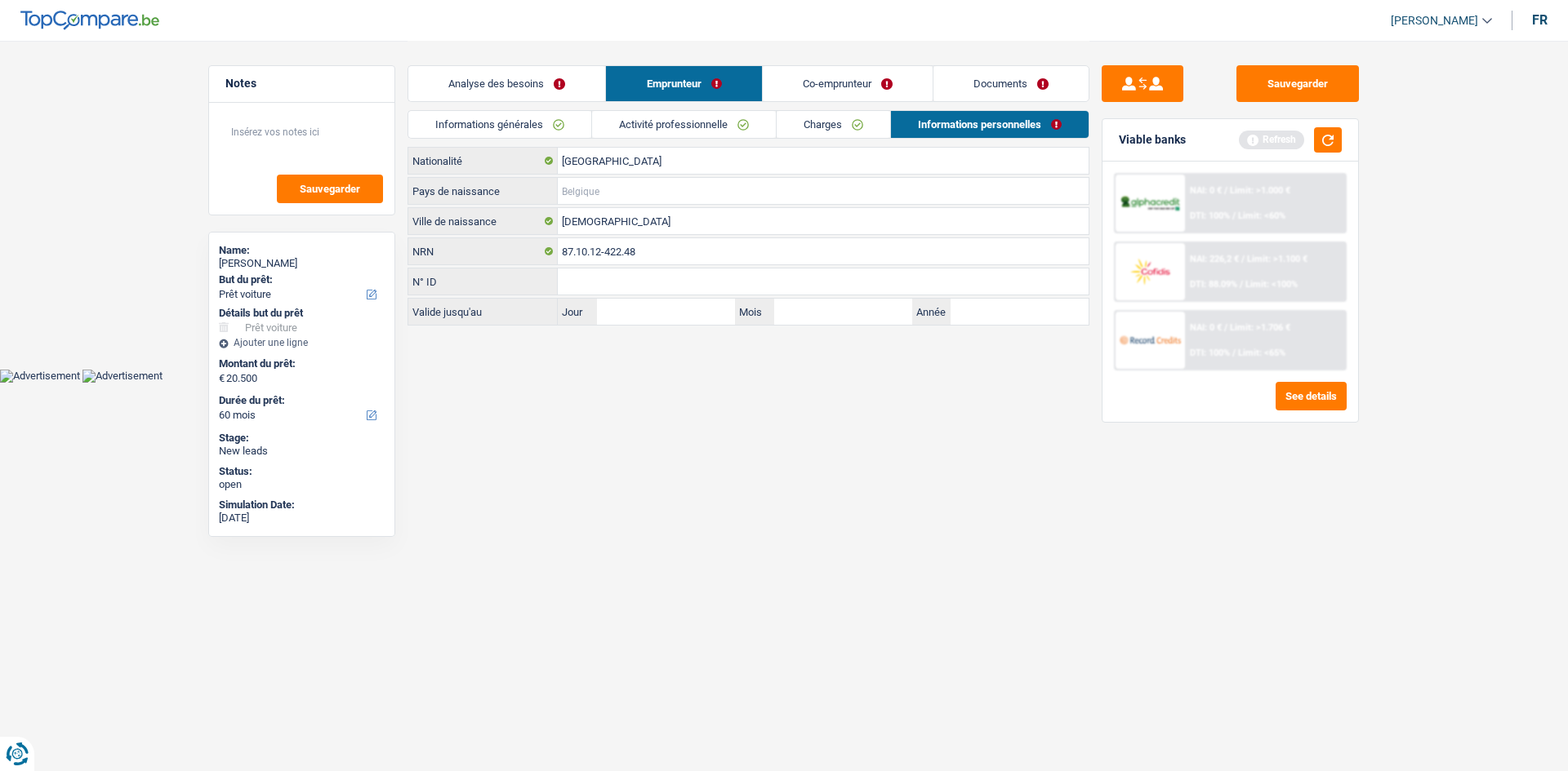
click at [671, 182] on input "Pays de naissance" at bounding box center [823, 191] width 531 height 26
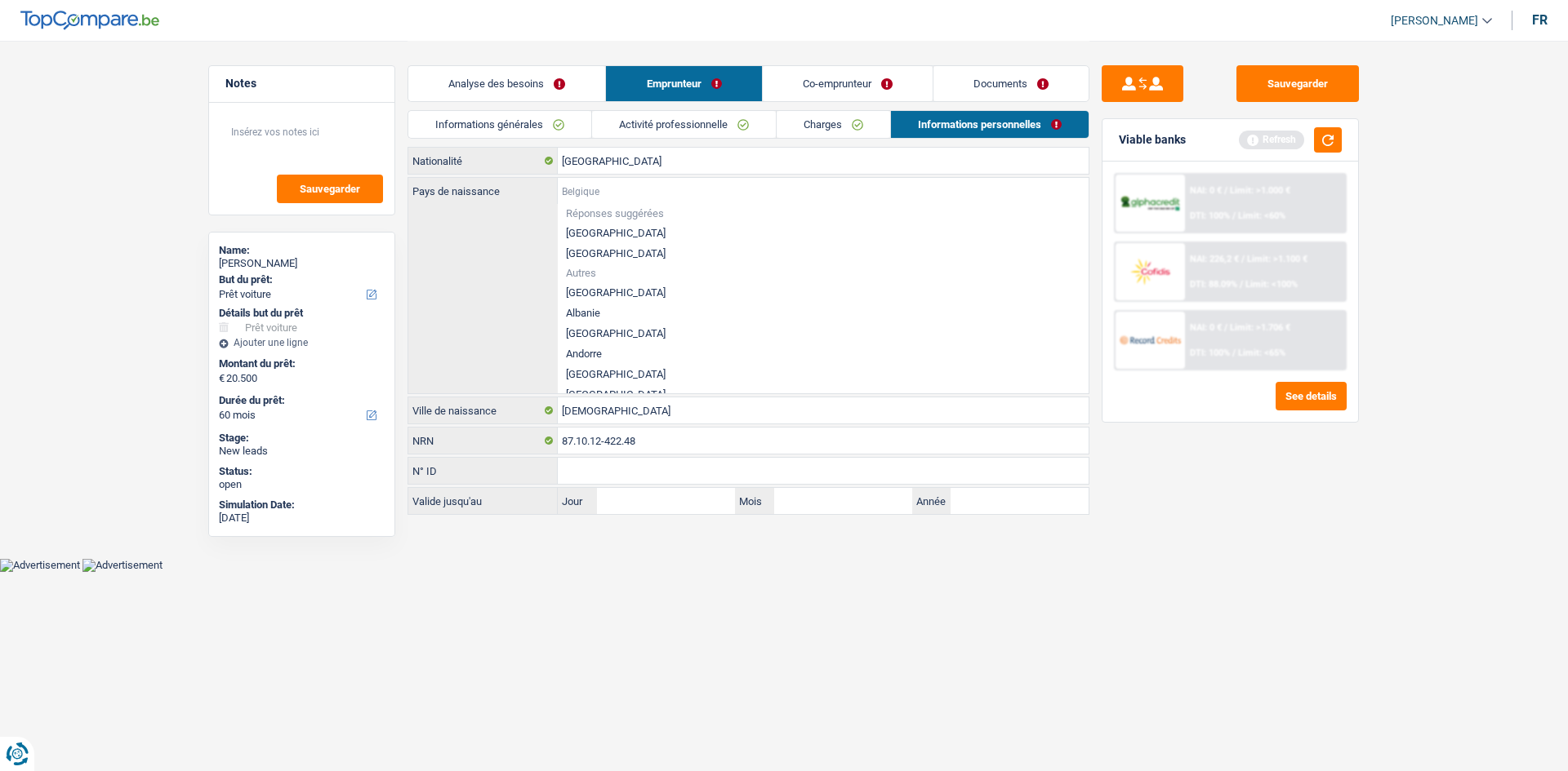
type input "m"
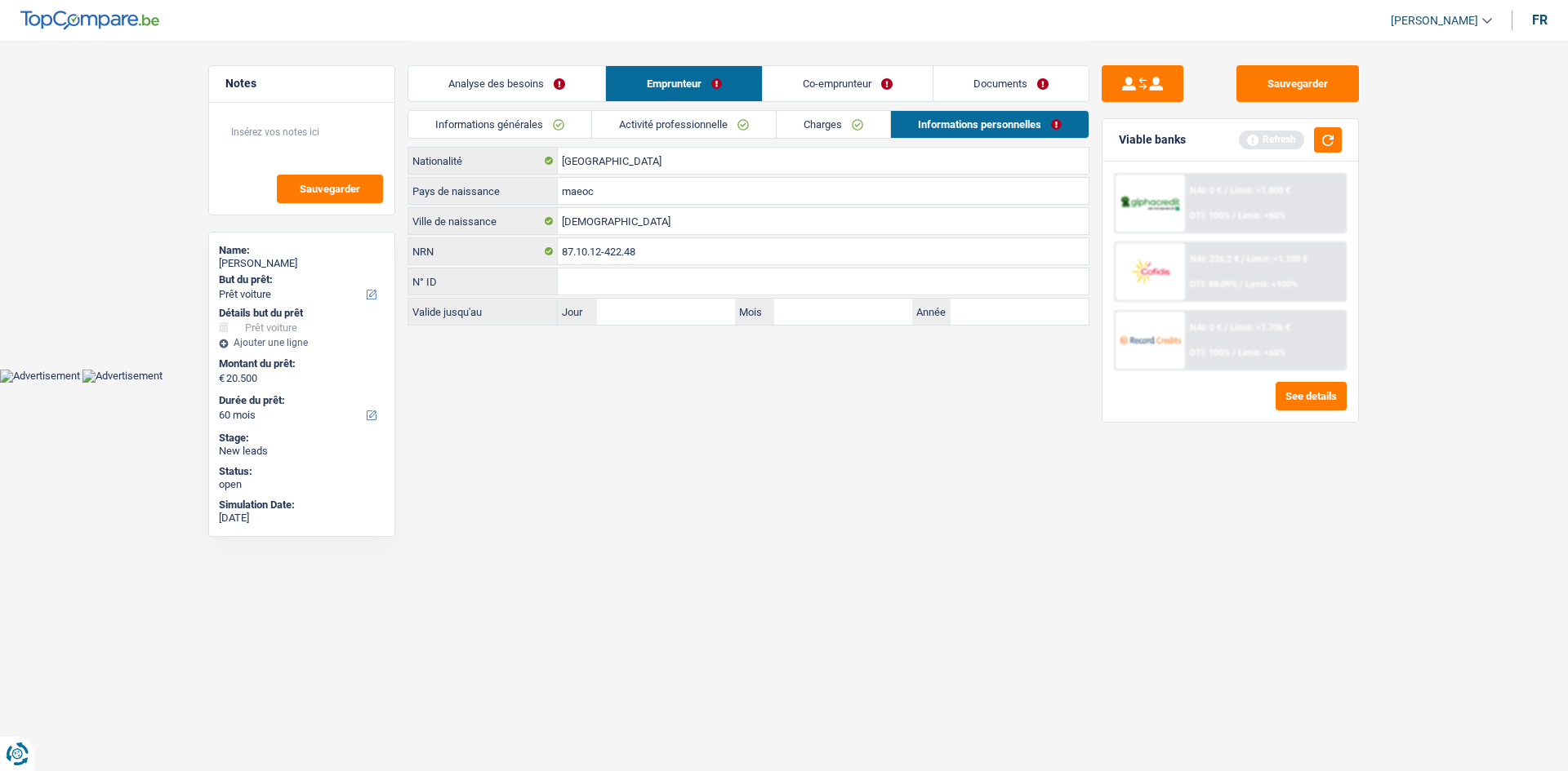
click at [721, 378] on html "Vous avez le contrôle de vos données Nous utilisons des cookies, tout comme nos…" at bounding box center [784, 191] width 1568 height 383
click at [580, 183] on input "maeoc" at bounding box center [823, 191] width 531 height 26
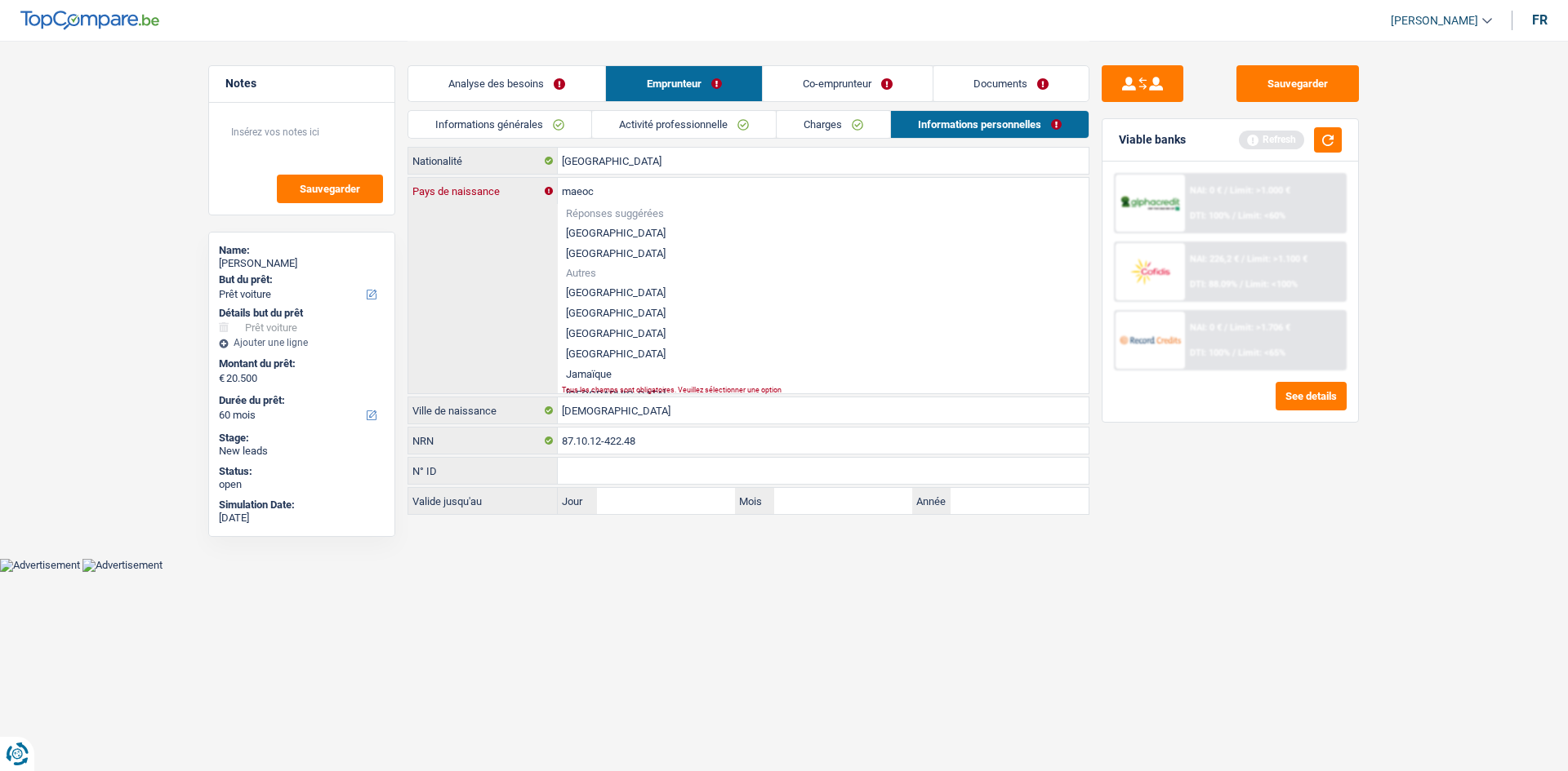
click at [582, 186] on input "maeoc" at bounding box center [823, 191] width 531 height 26
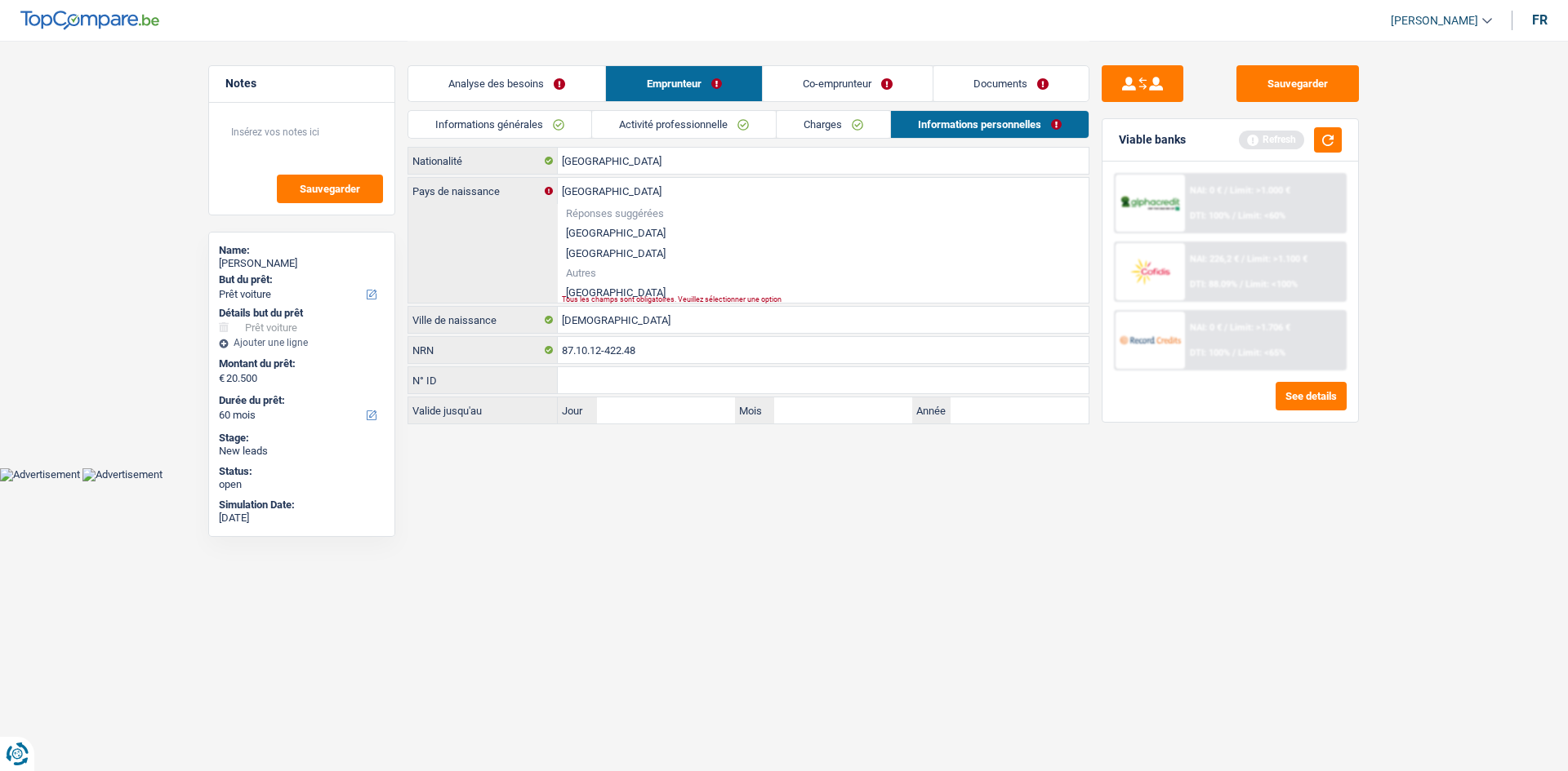
click at [713, 378] on main "Notes Sauvegarder Name: Nadia Kahar But du prêt: Confort maison: meubles, texti…" at bounding box center [784, 234] width 1568 height 468
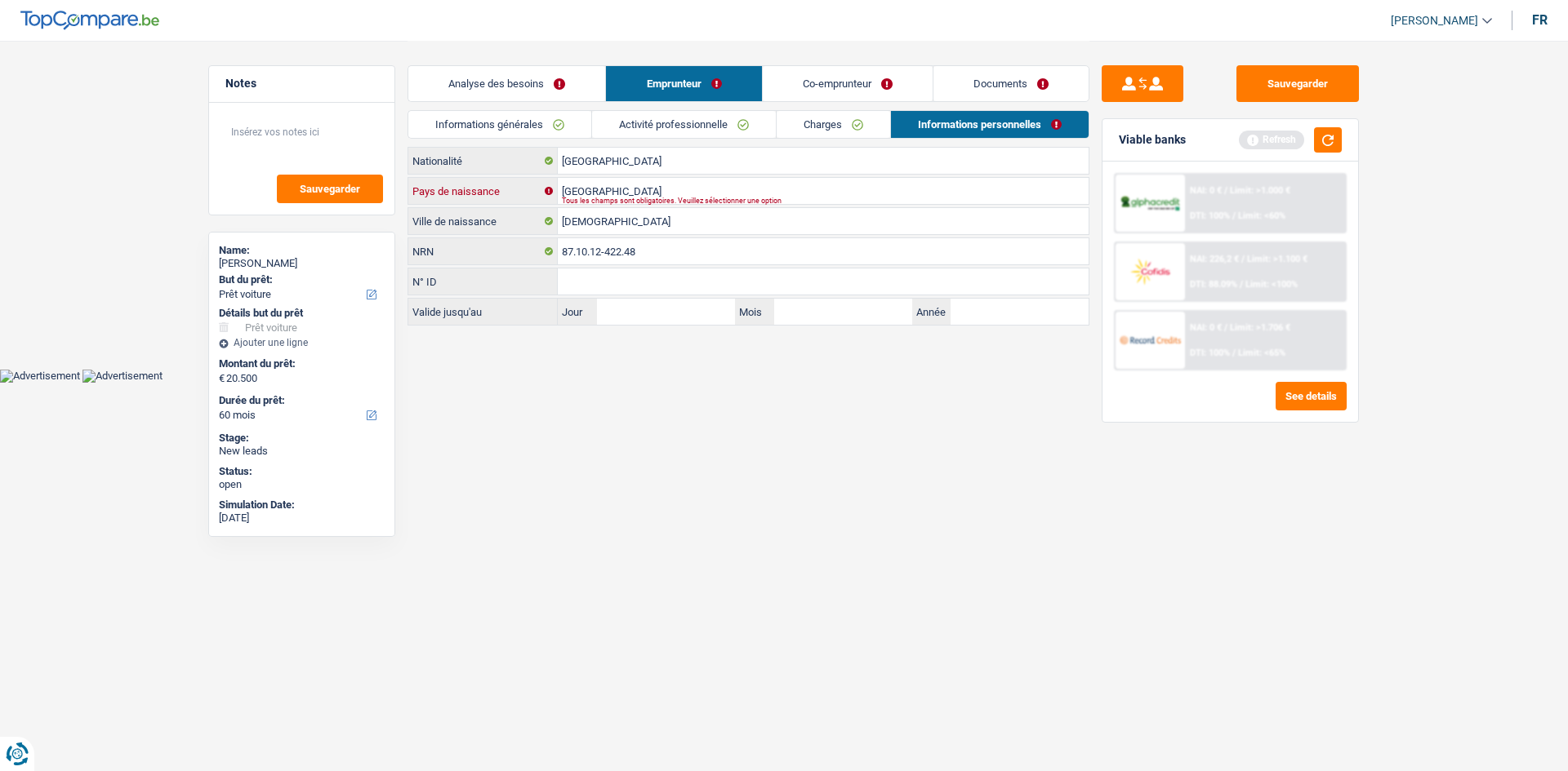
click at [607, 182] on input "maroc" at bounding box center [823, 191] width 531 height 26
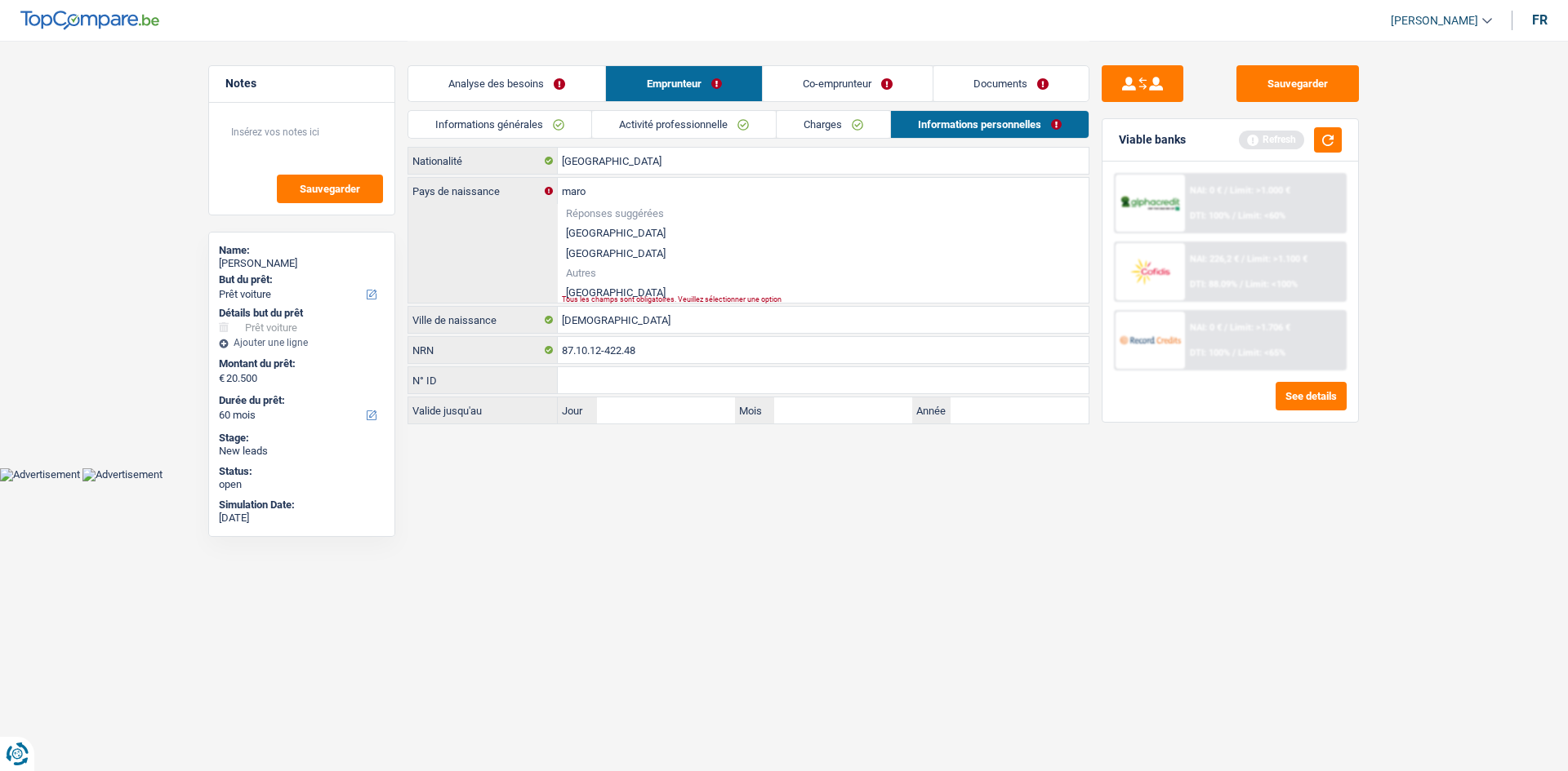
click at [587, 290] on li "Maroc" at bounding box center [823, 292] width 531 height 20
type input "Maroc"
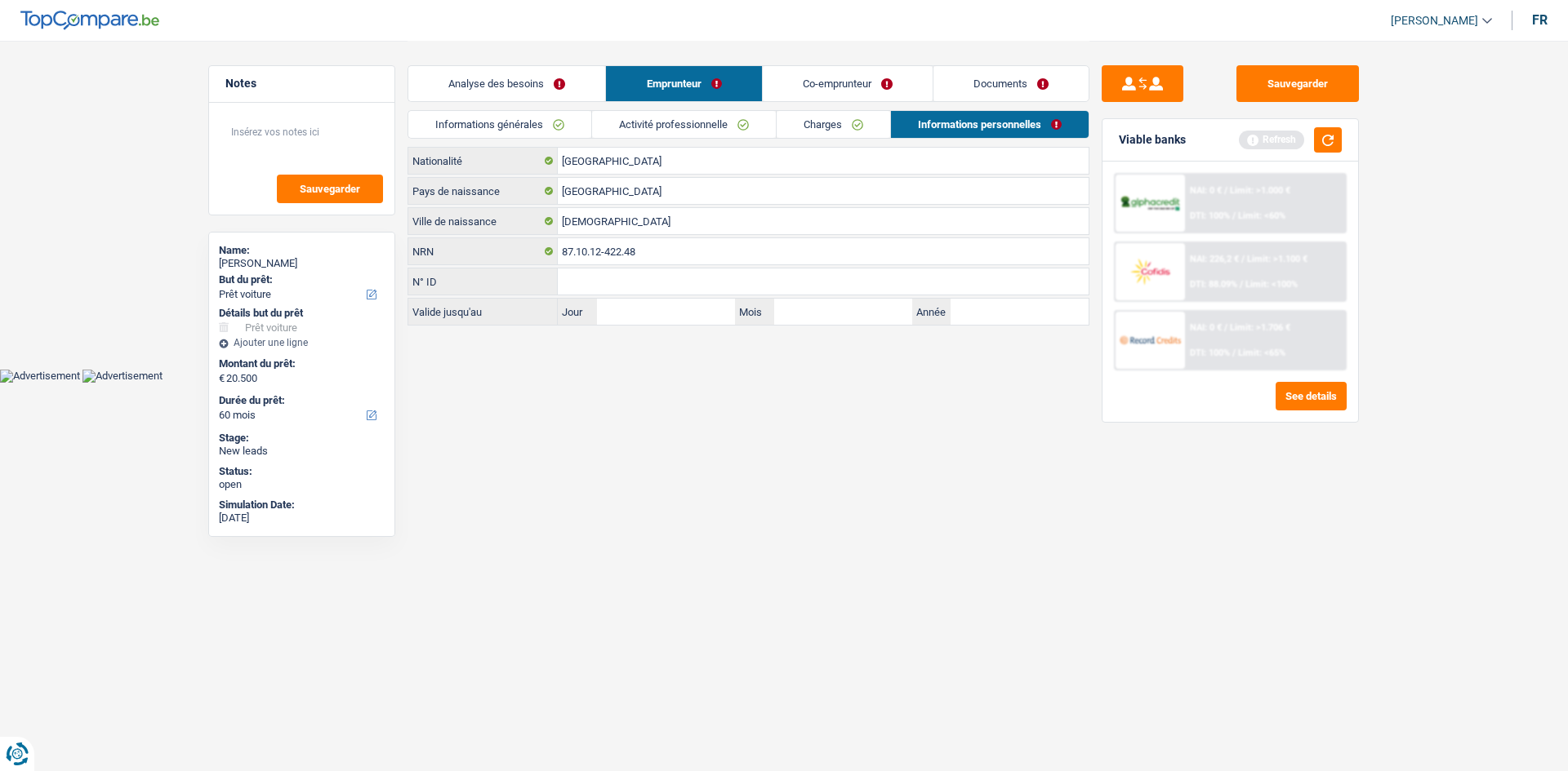
drag, startPoint x: 814, startPoint y: 77, endPoint x: 682, endPoint y: 117, distance: 137.9
click at [728, 77] on link "Co-emprunteur" at bounding box center [847, 84] width 170 height 35
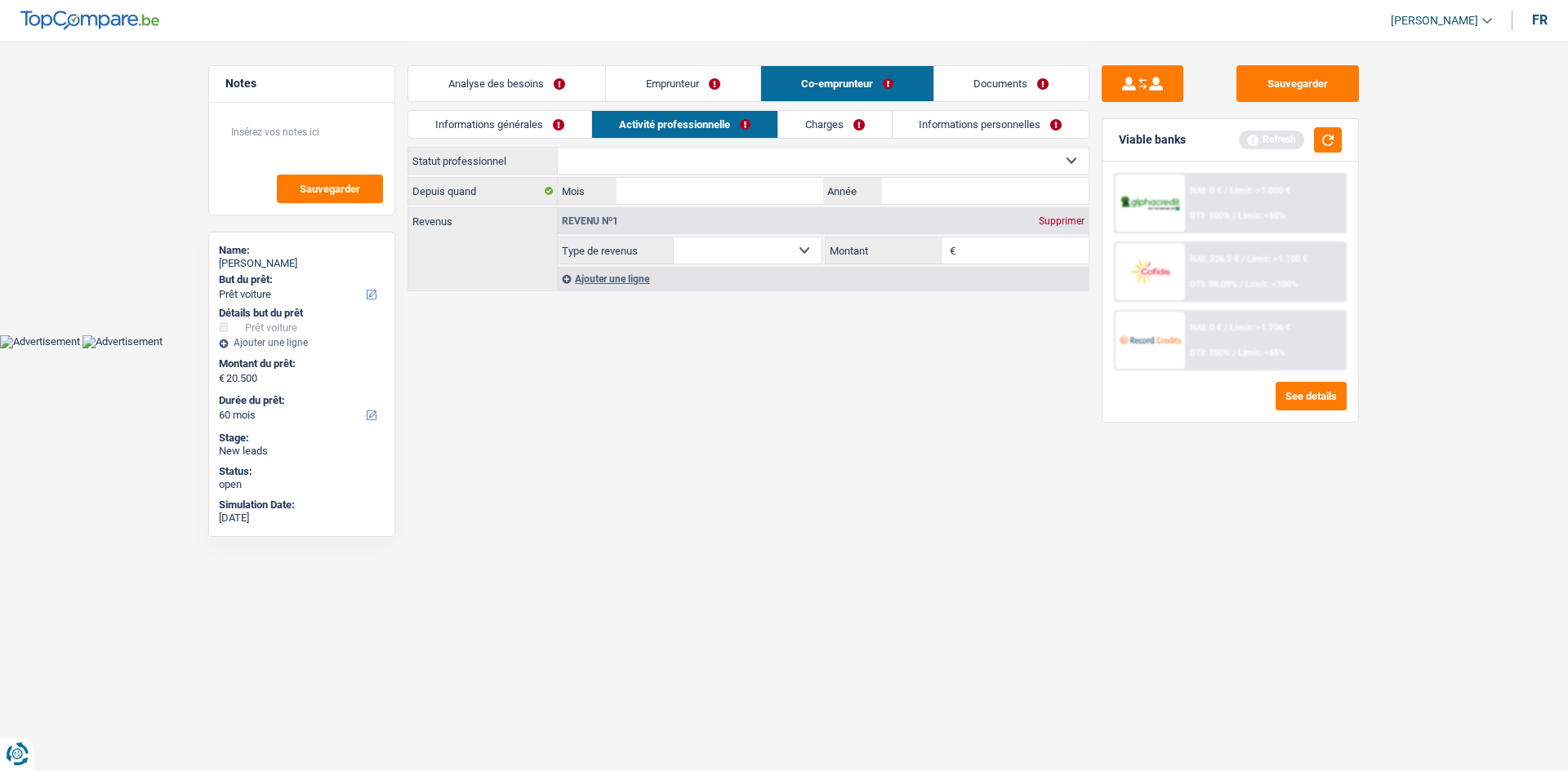
click at [496, 128] on link "Informations générales" at bounding box center [499, 124] width 182 height 27
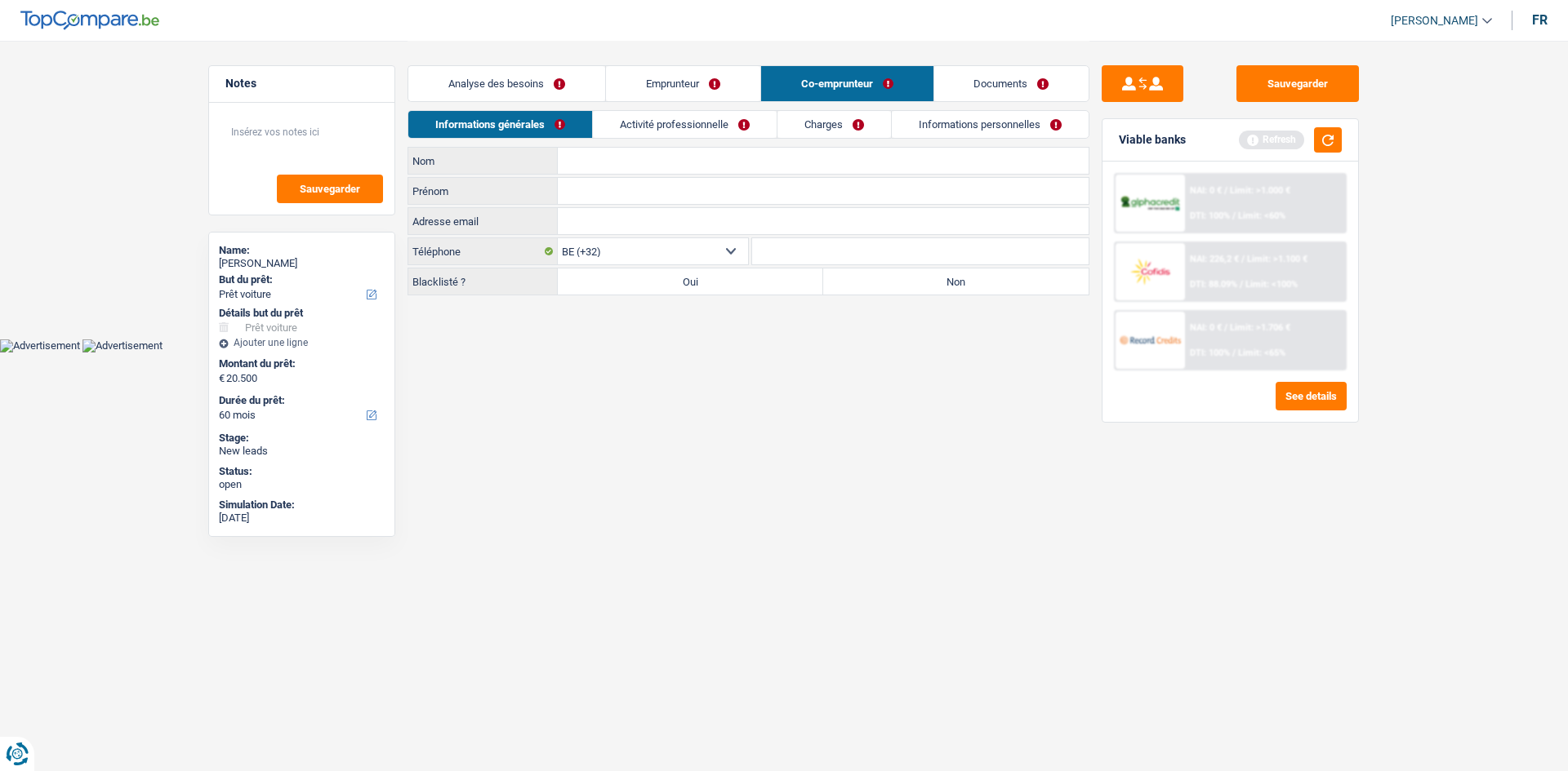
click at [656, 157] on input "Nom" at bounding box center [823, 160] width 531 height 26
type input "kotaya"
click at [647, 182] on input "Prénom" at bounding box center [823, 191] width 531 height 26
click at [703, 193] on input "Prénom" at bounding box center [823, 191] width 531 height 26
type input "Amin"
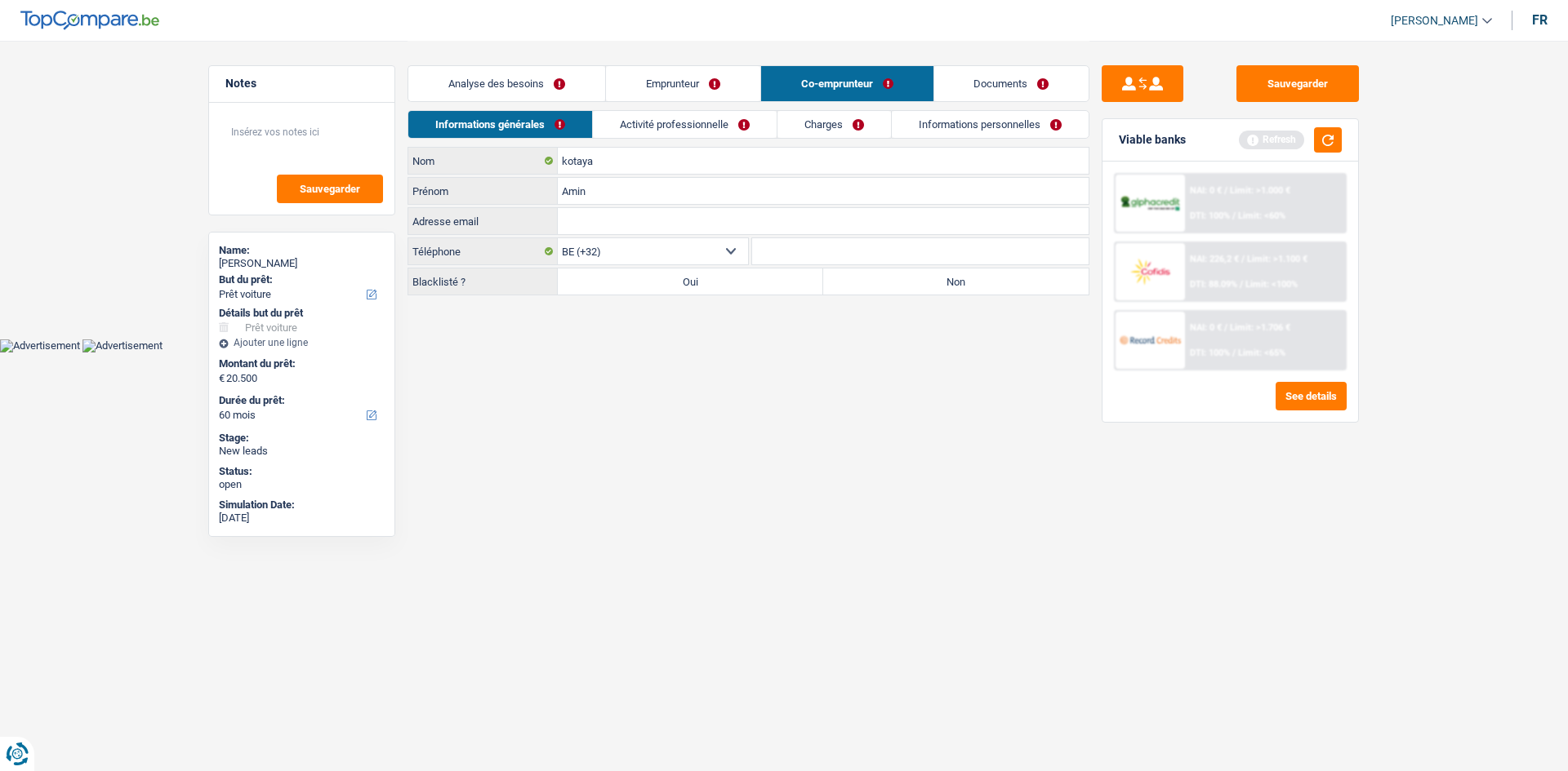
click at [618, 353] on html "Vous avez le contrôle de vos données Nous utilisons des cookies, tout comme nos…" at bounding box center [784, 176] width 1568 height 353
click at [728, 277] on label "Non" at bounding box center [956, 281] width 265 height 26
click at [728, 277] on input "Non" at bounding box center [956, 281] width 265 height 26
radio input "true"
click at [710, 115] on link "Activité professionnelle" at bounding box center [684, 124] width 183 height 27
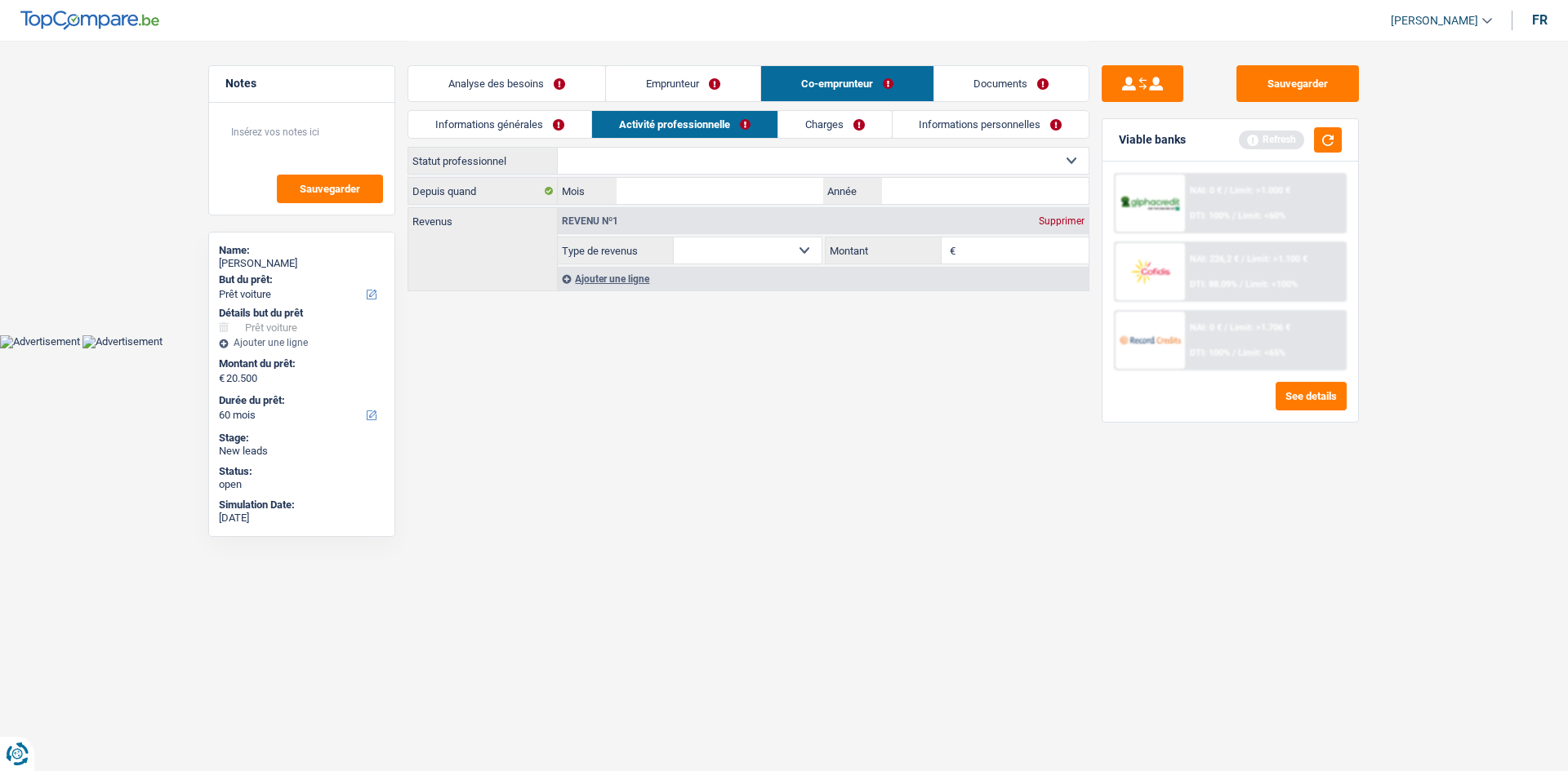
drag, startPoint x: 733, startPoint y: 155, endPoint x: 795, endPoint y: 166, distance: 63.0
click at [728, 155] on select "Ouvrier Employé privé Employé public Invalide Indépendant Pensionné Chômeur Mut…" at bounding box center [823, 160] width 531 height 26
select select "unemployed"
click at [558, 148] on select "Ouvrier Employé privé Employé public Invalide Indépendant Pensionné Chômeur Mut…" at bounding box center [823, 160] width 531 height 26
select select "unemployment"
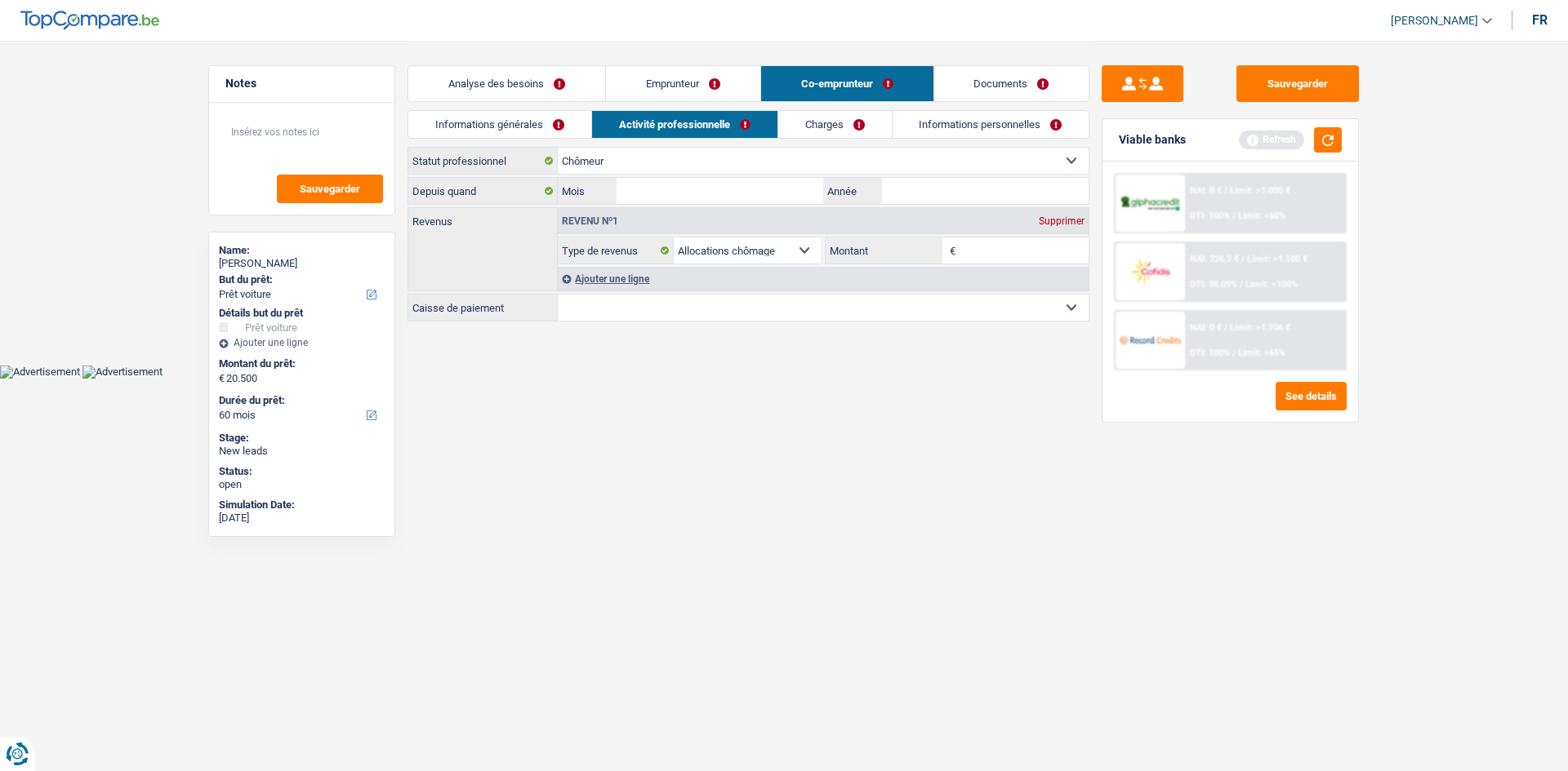
click at [728, 254] on input "Montant" at bounding box center [1025, 250] width 130 height 26
type input "700"
drag, startPoint x: 555, startPoint y: 563, endPoint x: 793, endPoint y: 267, distance: 379.8
click at [586, 378] on html "Vous avez le contrôle de vos données Nous utilisons des cookies, tout comme nos…" at bounding box center [784, 189] width 1568 height 378
click at [728, 300] on select "CAPAC FGTB CSC CGSLB Autre Sélectionner une option" at bounding box center [823, 307] width 531 height 26
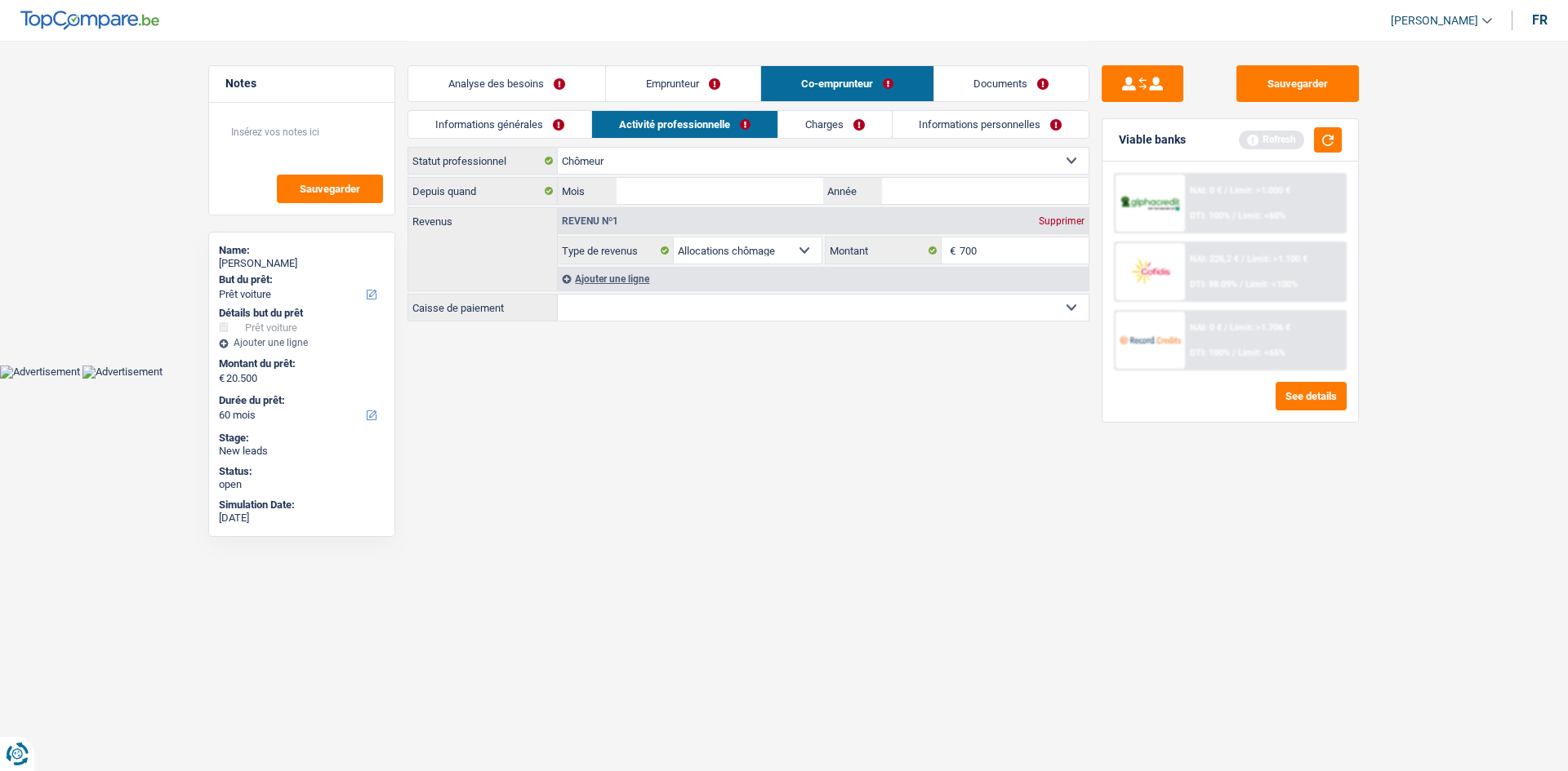
select select "other"
click at [558, 321] on select "CAPAC FGTB CSC CGSLB Autre Sélectionner une option" at bounding box center [823, 307] width 531 height 26
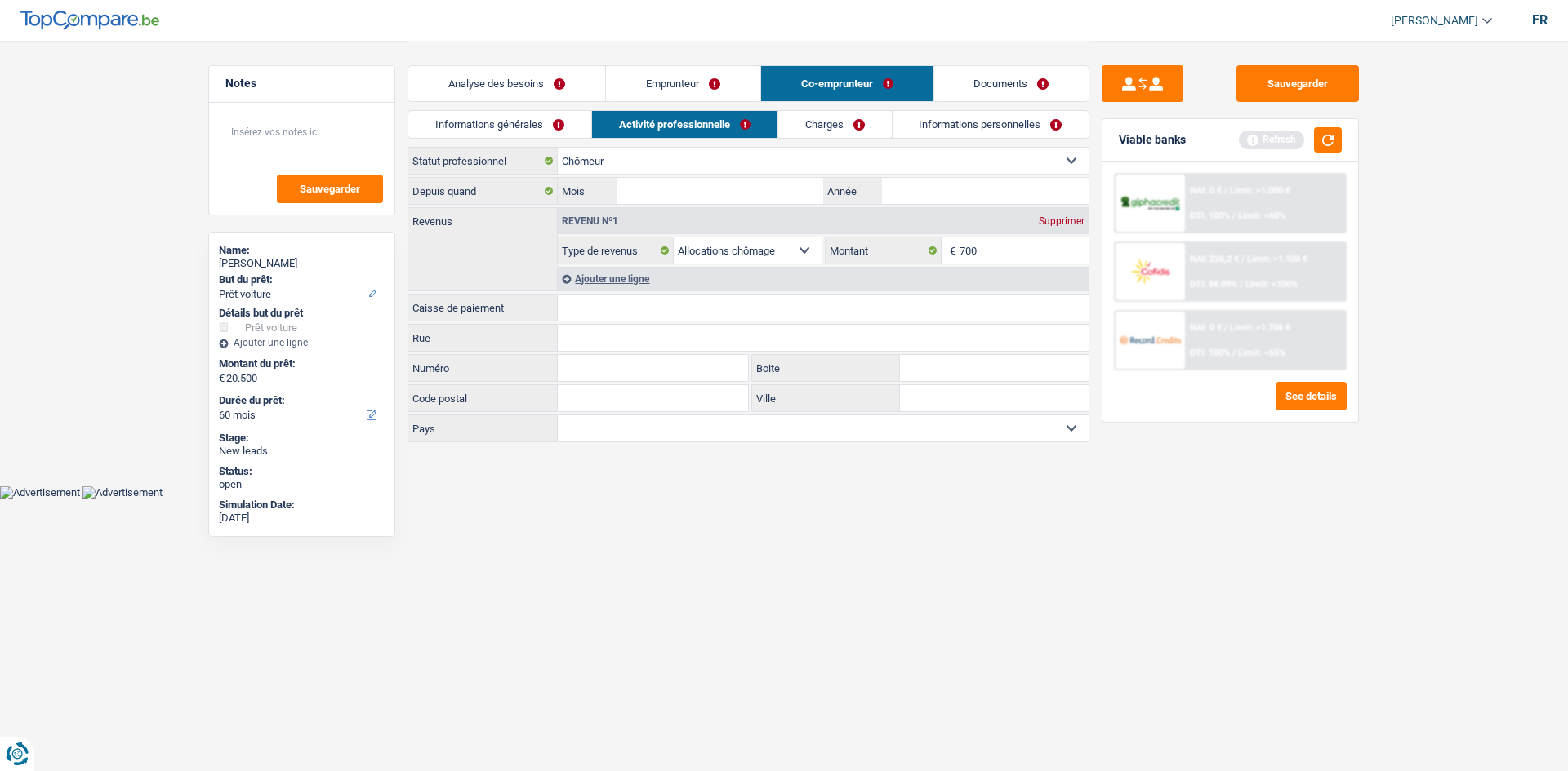
drag, startPoint x: 871, startPoint y: 122, endPoint x: 963, endPoint y: 133, distance: 92.7
click at [728, 122] on link "Charges" at bounding box center [835, 124] width 113 height 27
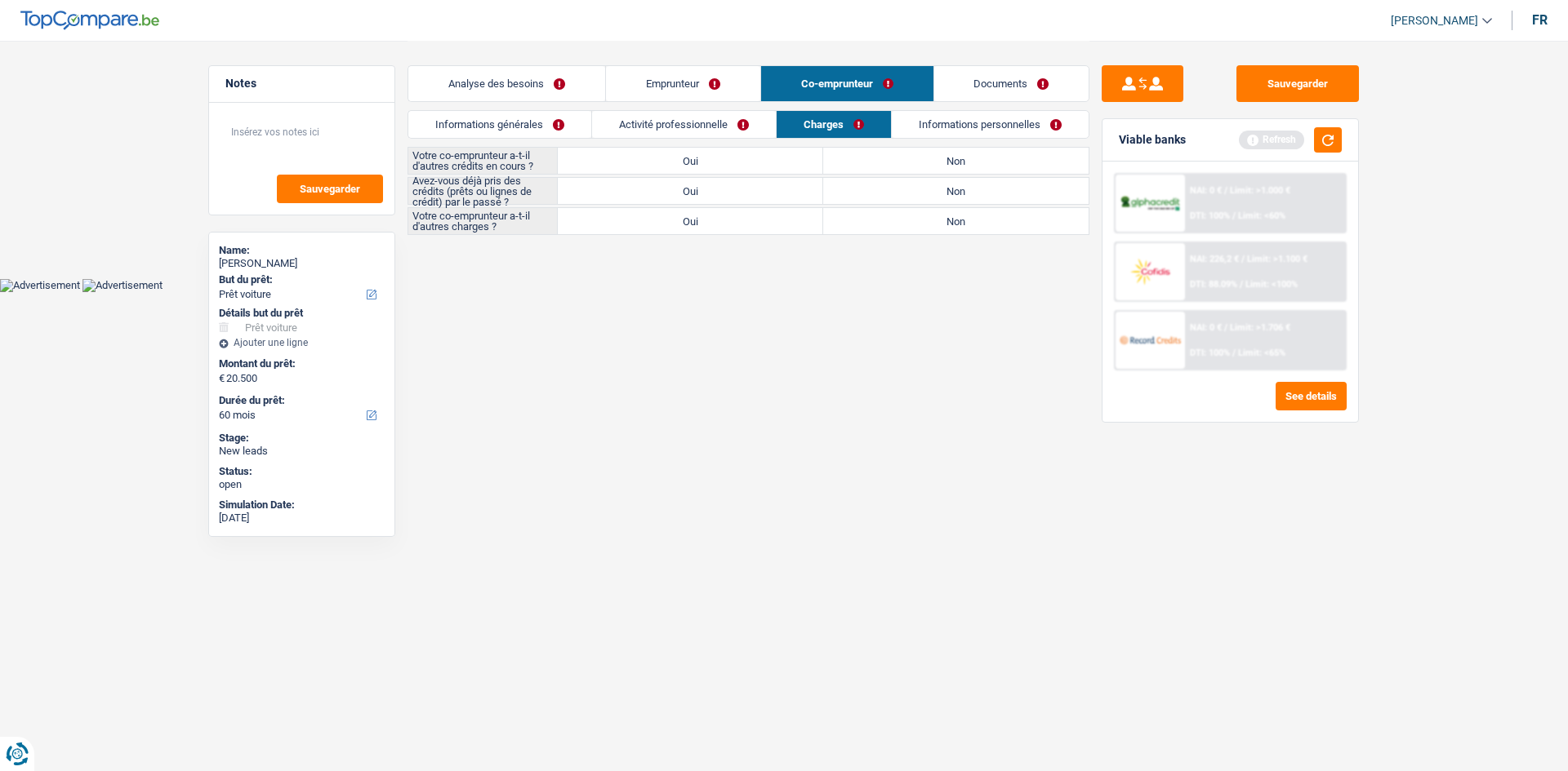
drag, startPoint x: 1009, startPoint y: 161, endPoint x: 996, endPoint y: 240, distance: 80.1
click at [728, 162] on label "Non" at bounding box center [956, 160] width 265 height 26
click at [728, 162] on input "Non" at bounding box center [956, 160] width 265 height 26
radio input "true"
drag, startPoint x: 1010, startPoint y: 221, endPoint x: 651, endPoint y: 186, distance: 360.7
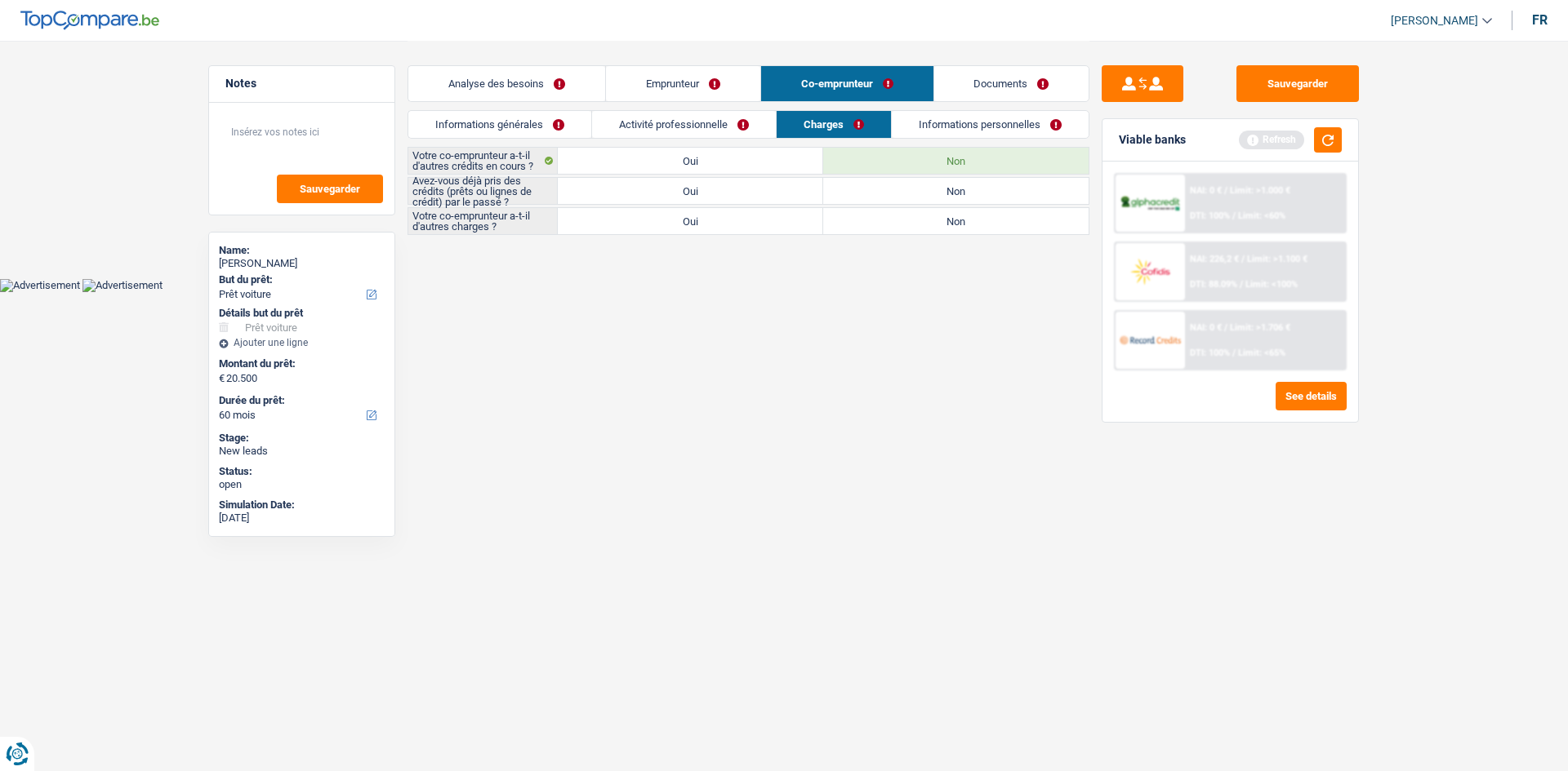
click at [728, 226] on label "Non" at bounding box center [956, 220] width 265 height 26
click at [728, 226] on input "Non" at bounding box center [956, 220] width 265 height 26
radio input "true"
drag, startPoint x: 715, startPoint y: 191, endPoint x: 1124, endPoint y: 75, distance: 425.1
click at [718, 191] on label "Oui" at bounding box center [690, 191] width 265 height 26
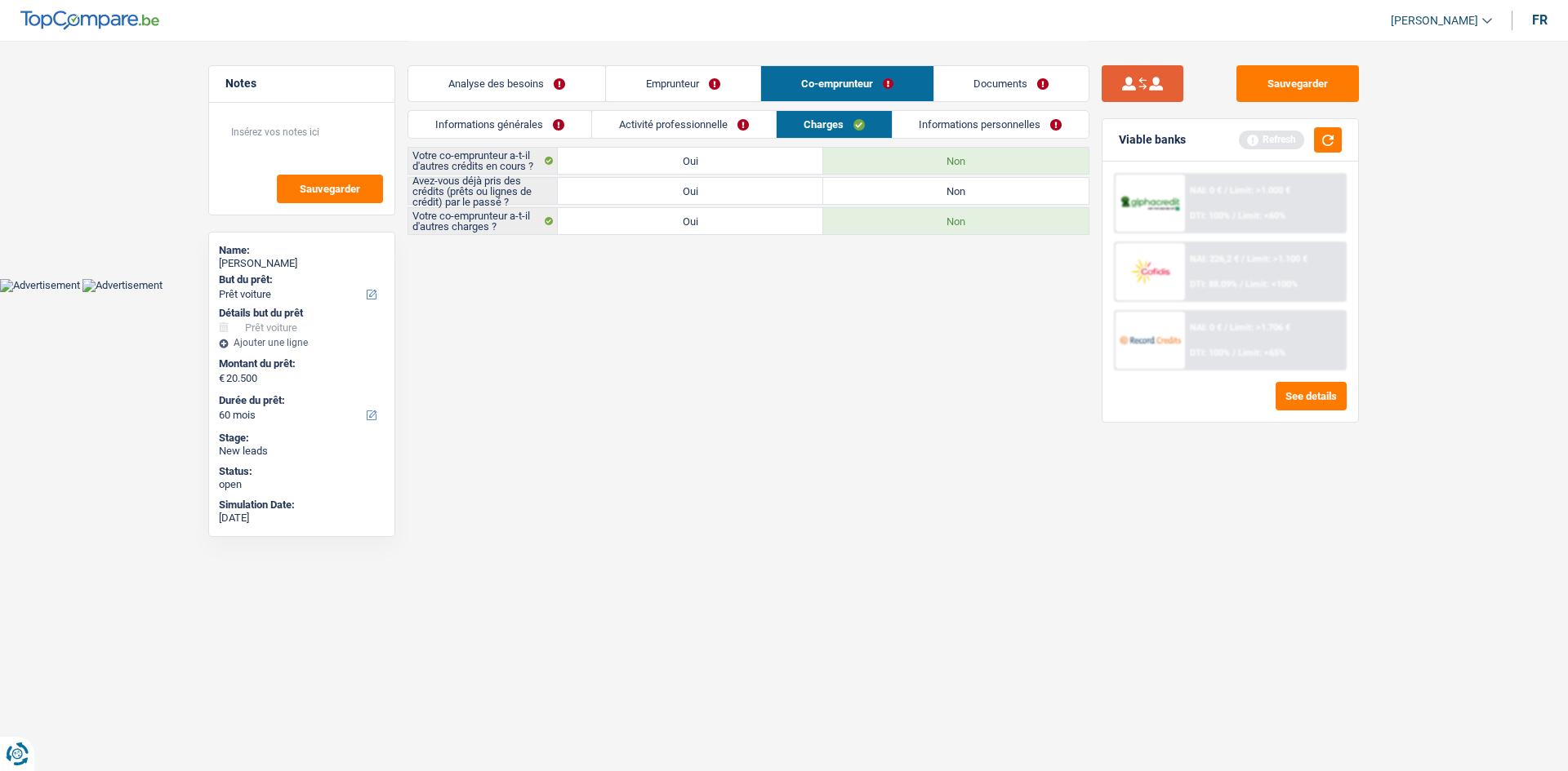
click at [718, 191] on input "Oui" at bounding box center [690, 191] width 265 height 26
radio input "true"
click at [728, 123] on link "Informations personnelles" at bounding box center [990, 124] width 197 height 27
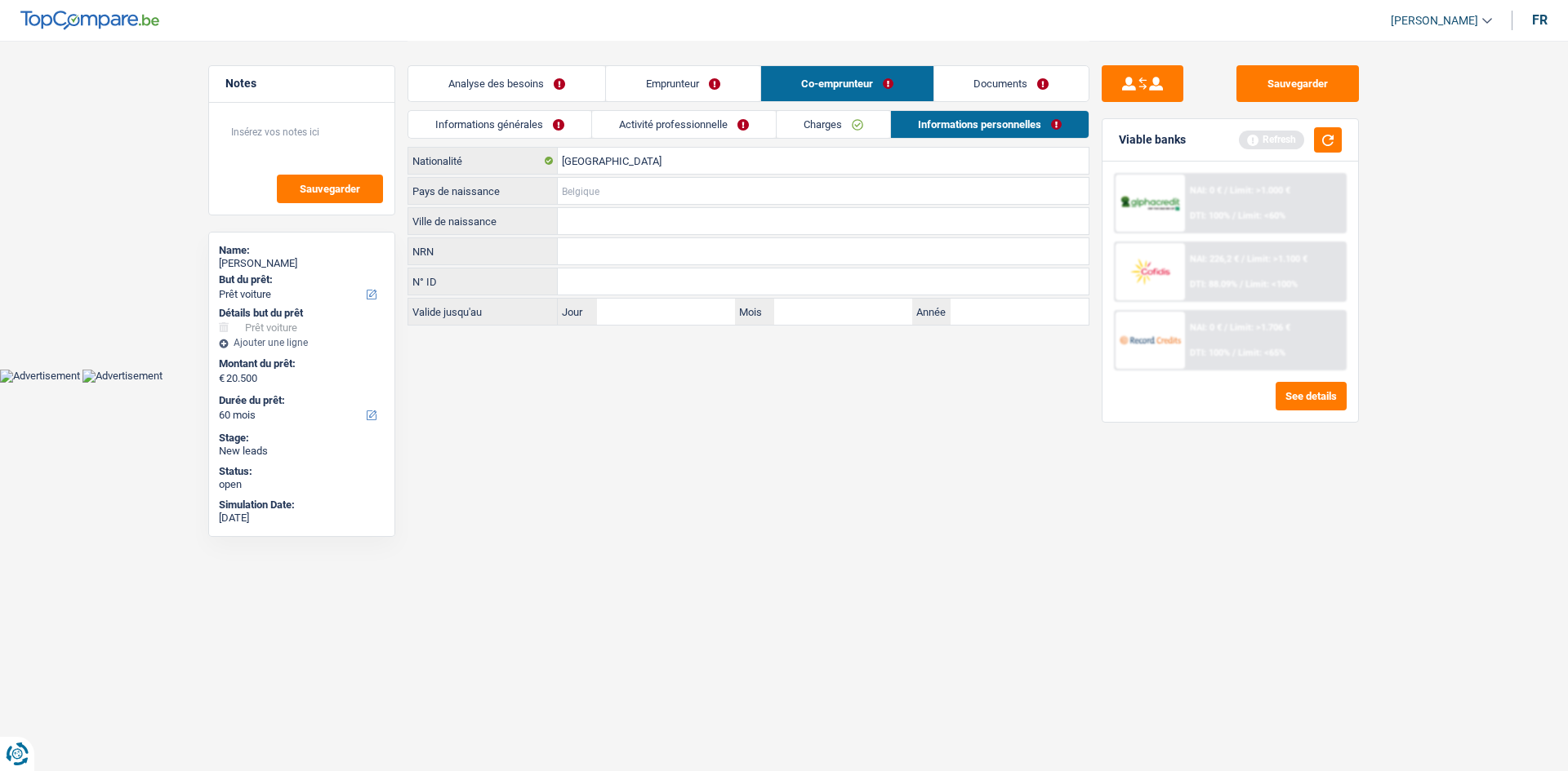
click at [602, 184] on input "Pays de naissance" at bounding box center [823, 191] width 531 height 26
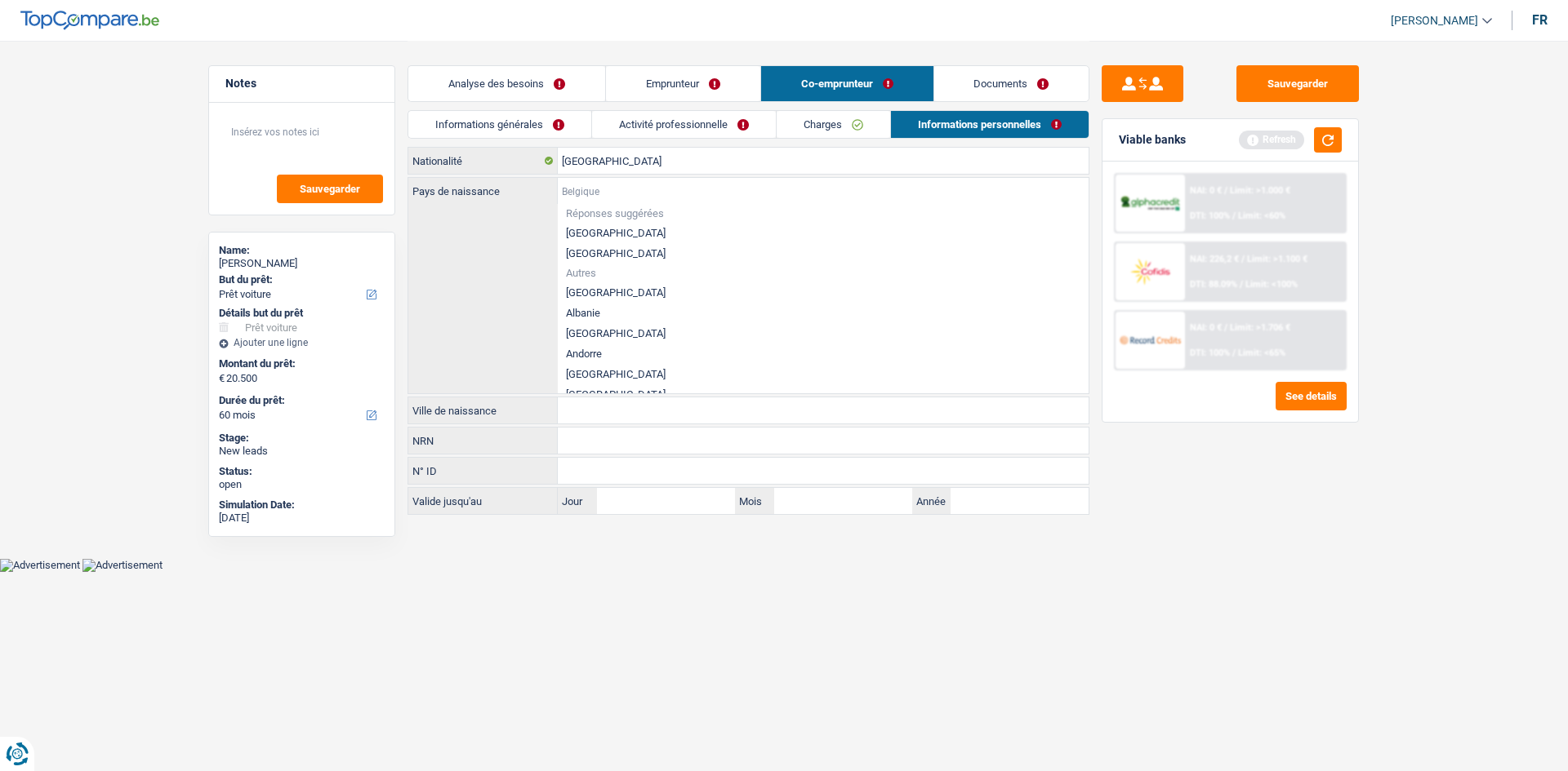
type input "m"
type input "a"
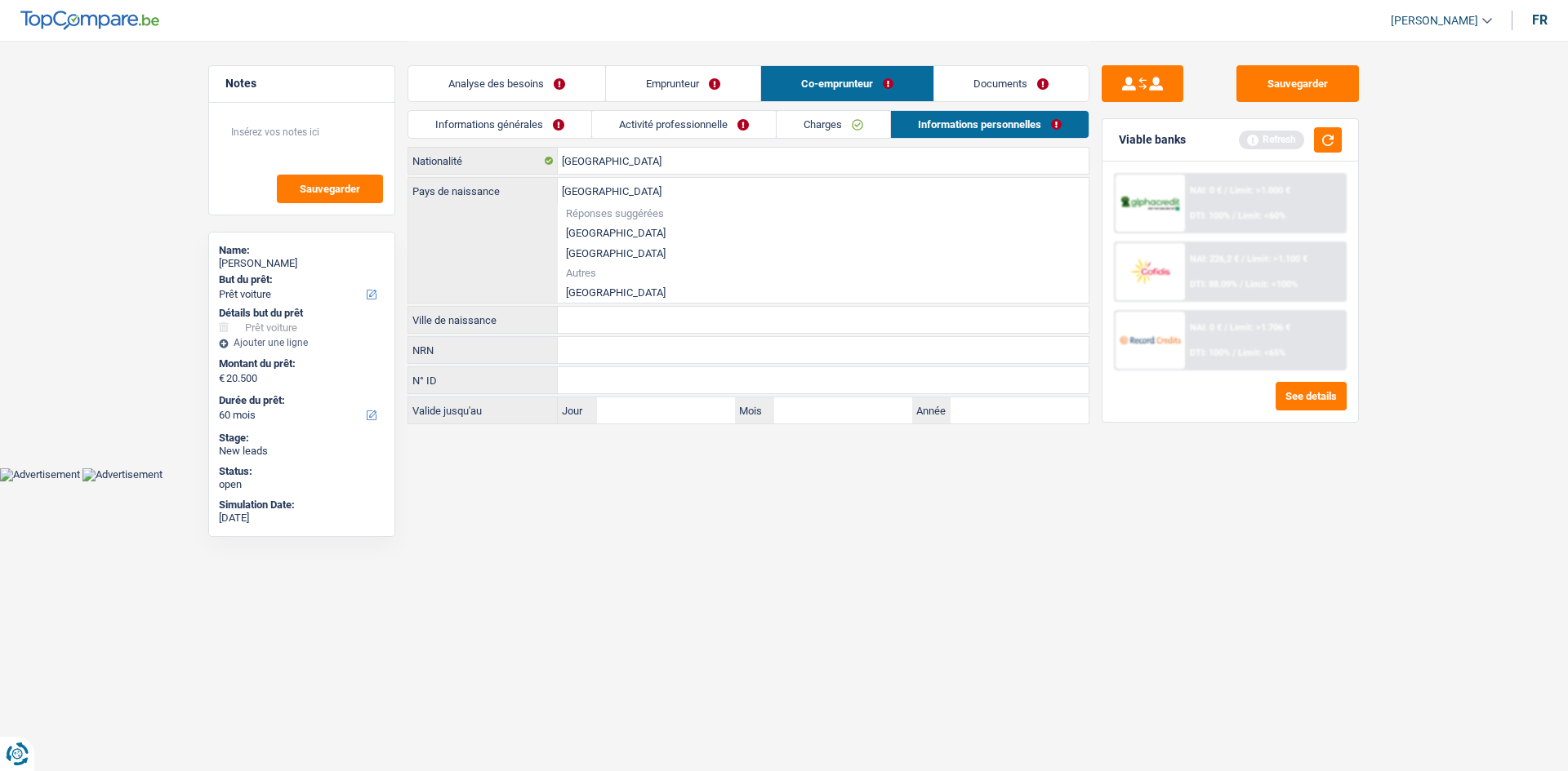
click at [582, 290] on li "Maroc" at bounding box center [823, 292] width 531 height 20
type input "Maroc"
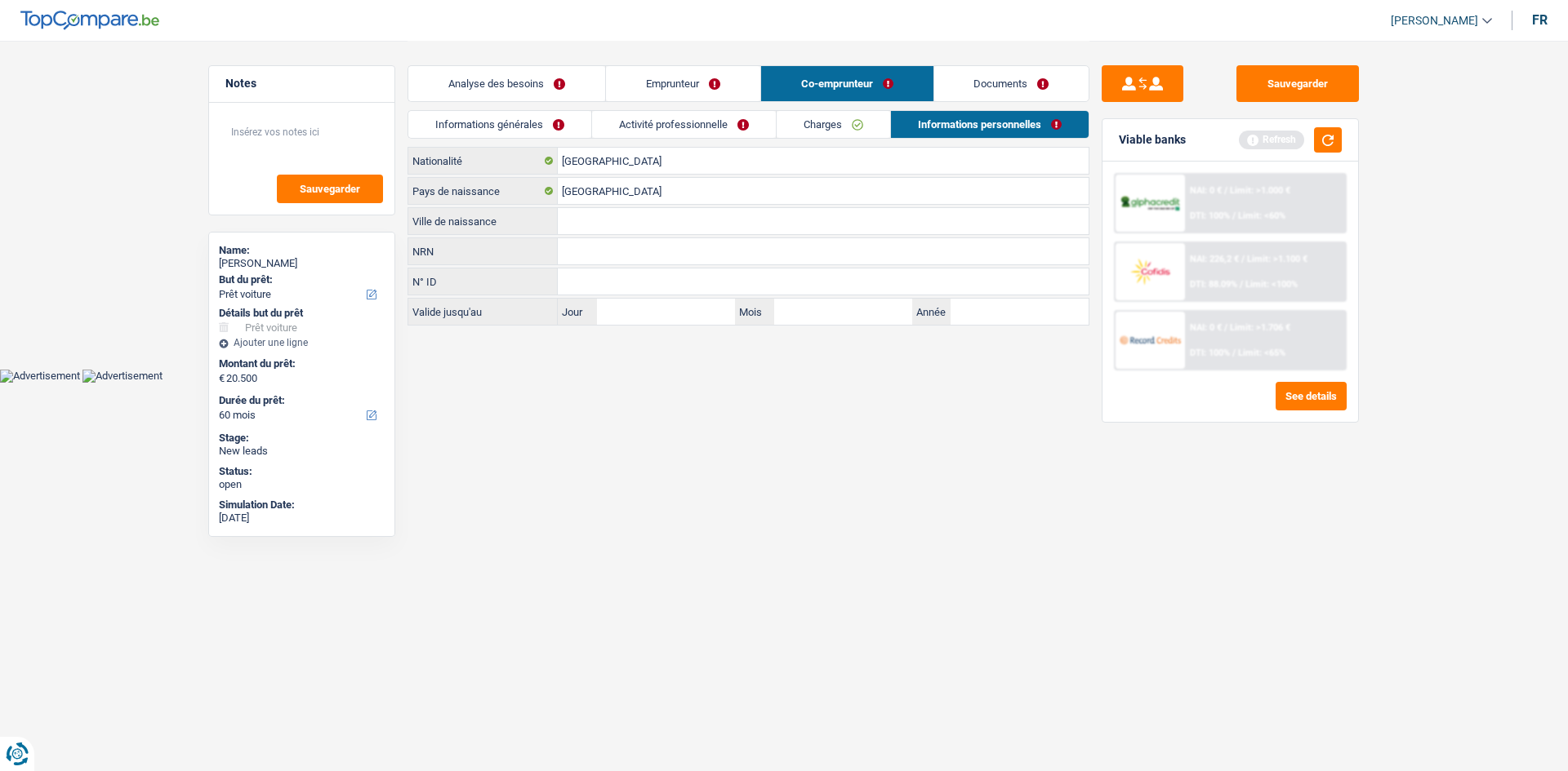
click at [652, 220] on input "Ville de naissance" at bounding box center [823, 220] width 531 height 26
type input "casablanca"
click at [728, 307] on div "NAI: 0 € / Limit: >1.000 € DTI: 100% / Limit: <60% NAI: 226,2 € / Limit: >1.100…" at bounding box center [1229, 272] width 232 height 198
drag, startPoint x: 595, startPoint y: 96, endPoint x: 1567, endPoint y: 225, distance: 980.5
click at [595, 96] on link "Analyse des besoins" at bounding box center [506, 84] width 197 height 35
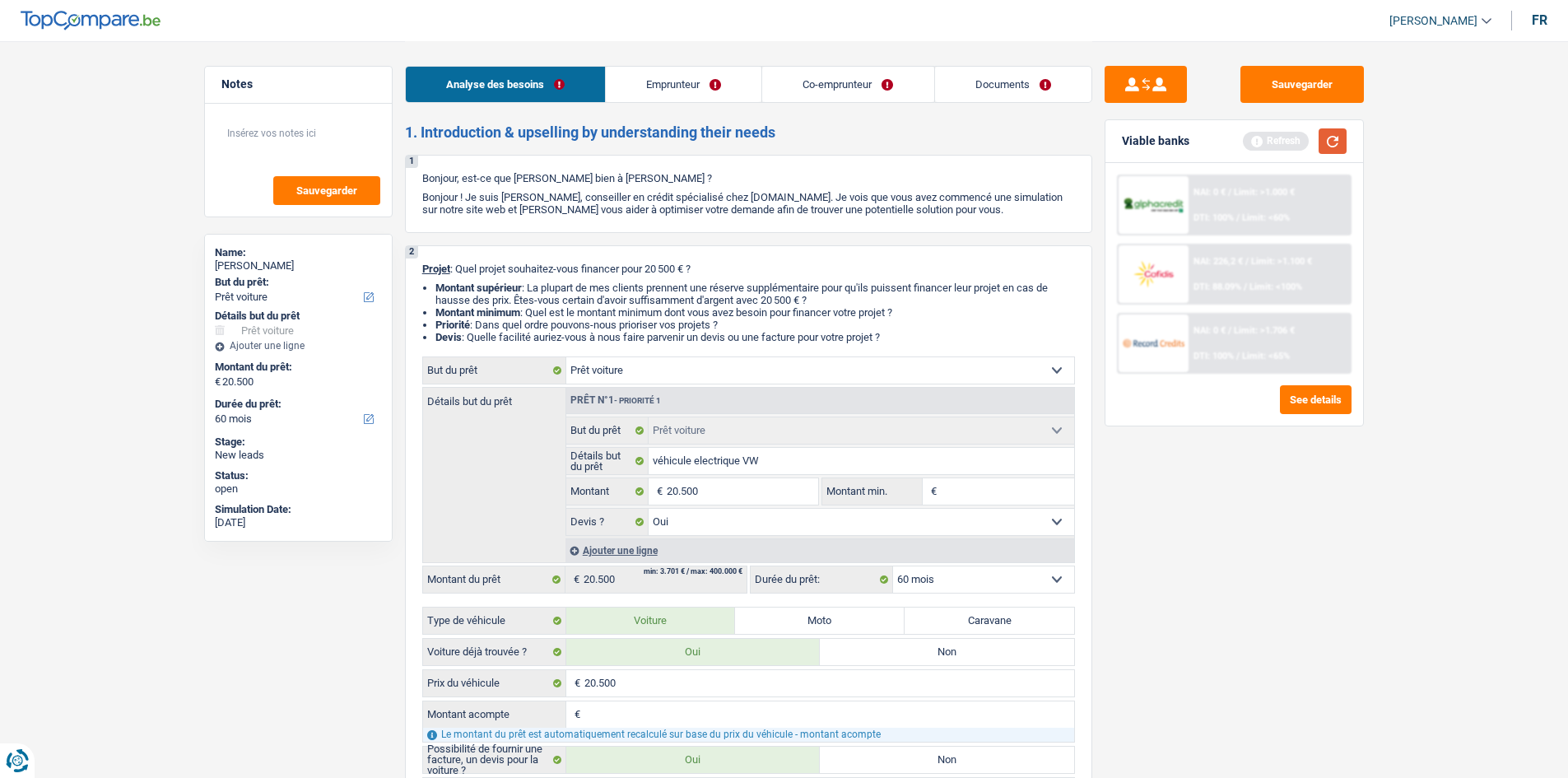
click at [734, 130] on button "button" at bounding box center [1332, 141] width 28 height 26
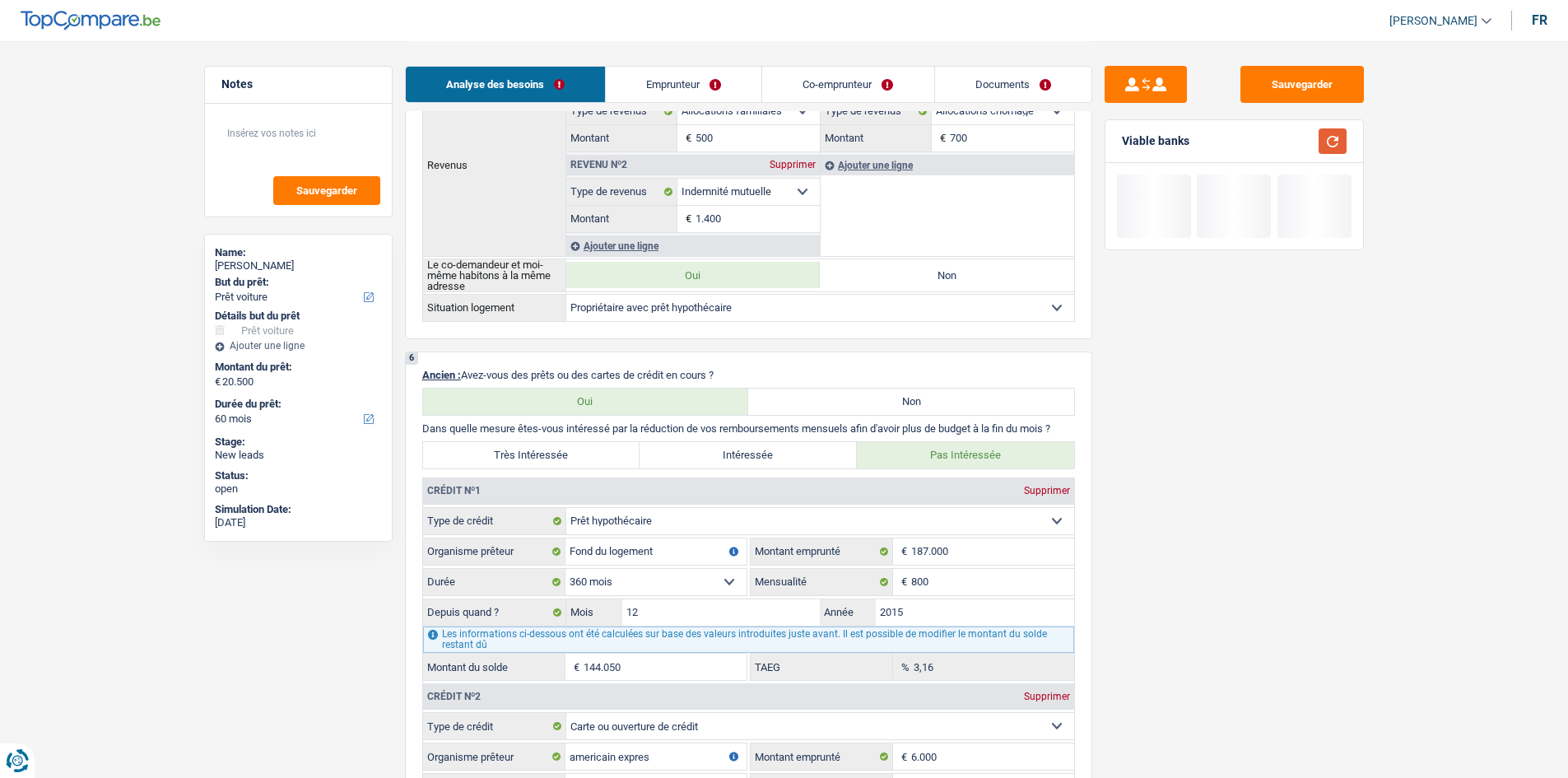
scroll to position [988, 0]
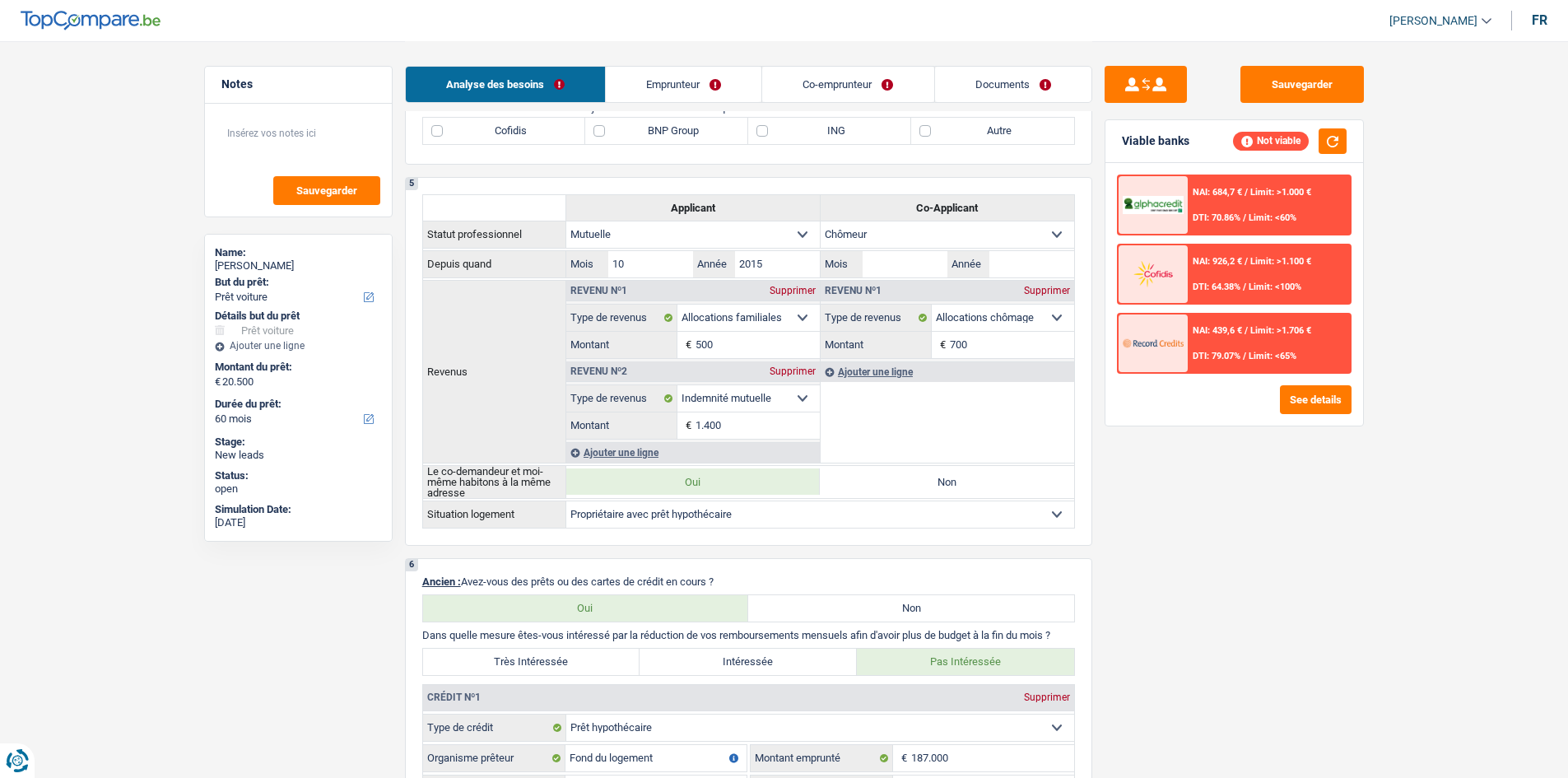
click at [734, 138] on label "Autre" at bounding box center [992, 130] width 163 height 26
click at [734, 138] on input "Autre" at bounding box center [992, 130] width 163 height 26
checkbox input "true"
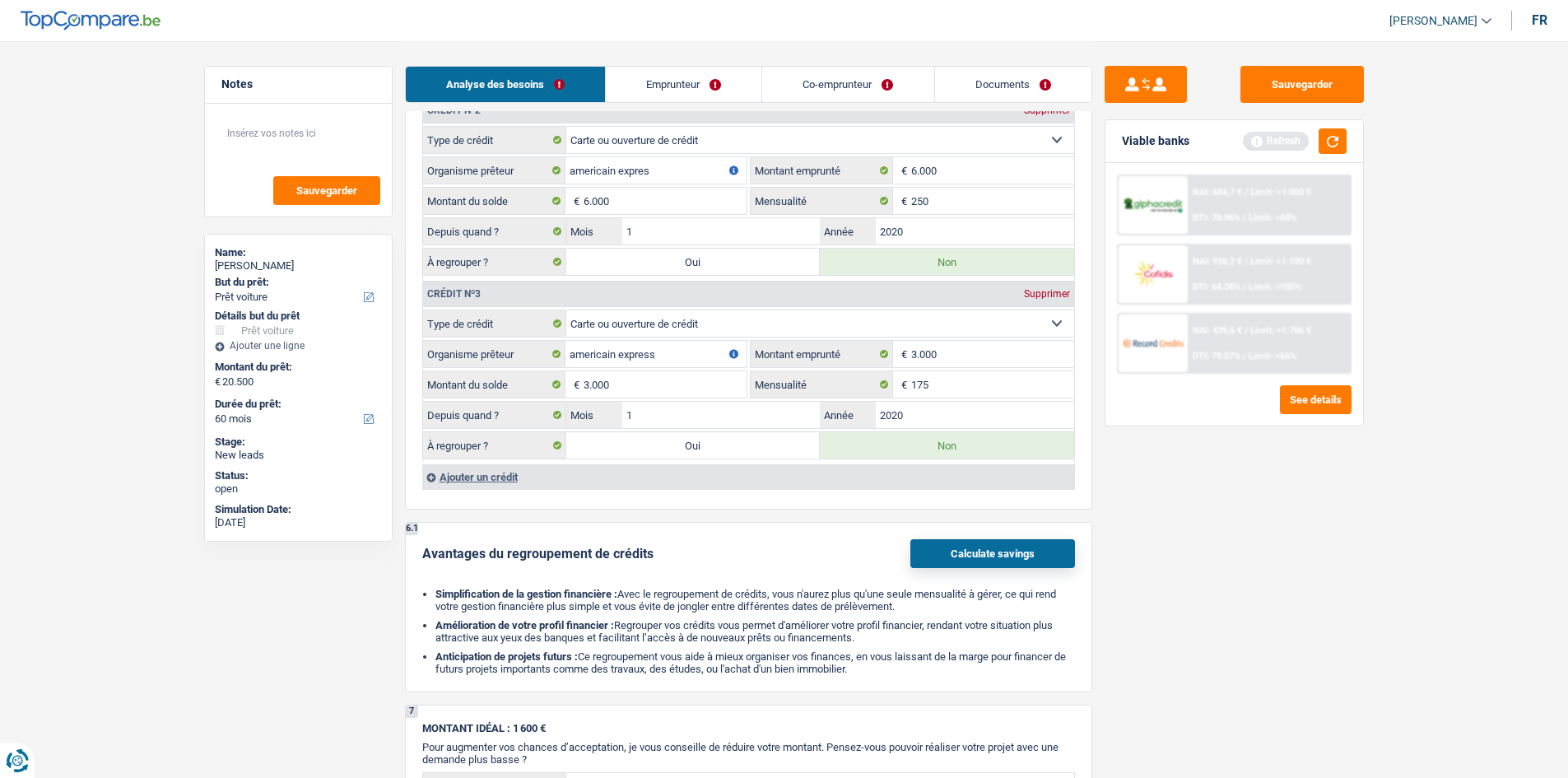
scroll to position [1894, 0]
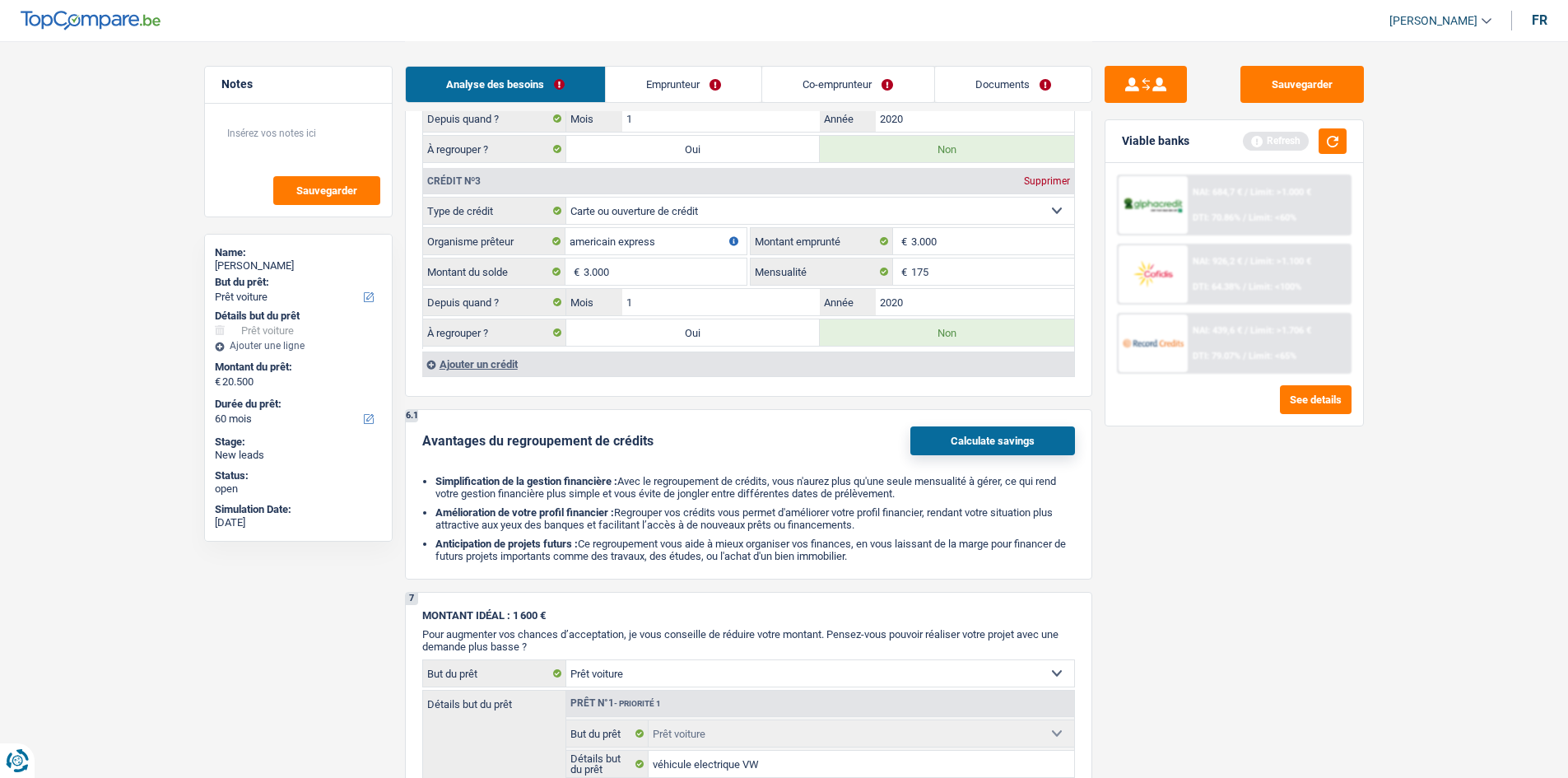
click at [734, 129] on div "Viable banks Refresh" at bounding box center [1234, 141] width 258 height 43
click at [734, 147] on button "button" at bounding box center [1332, 141] width 28 height 26
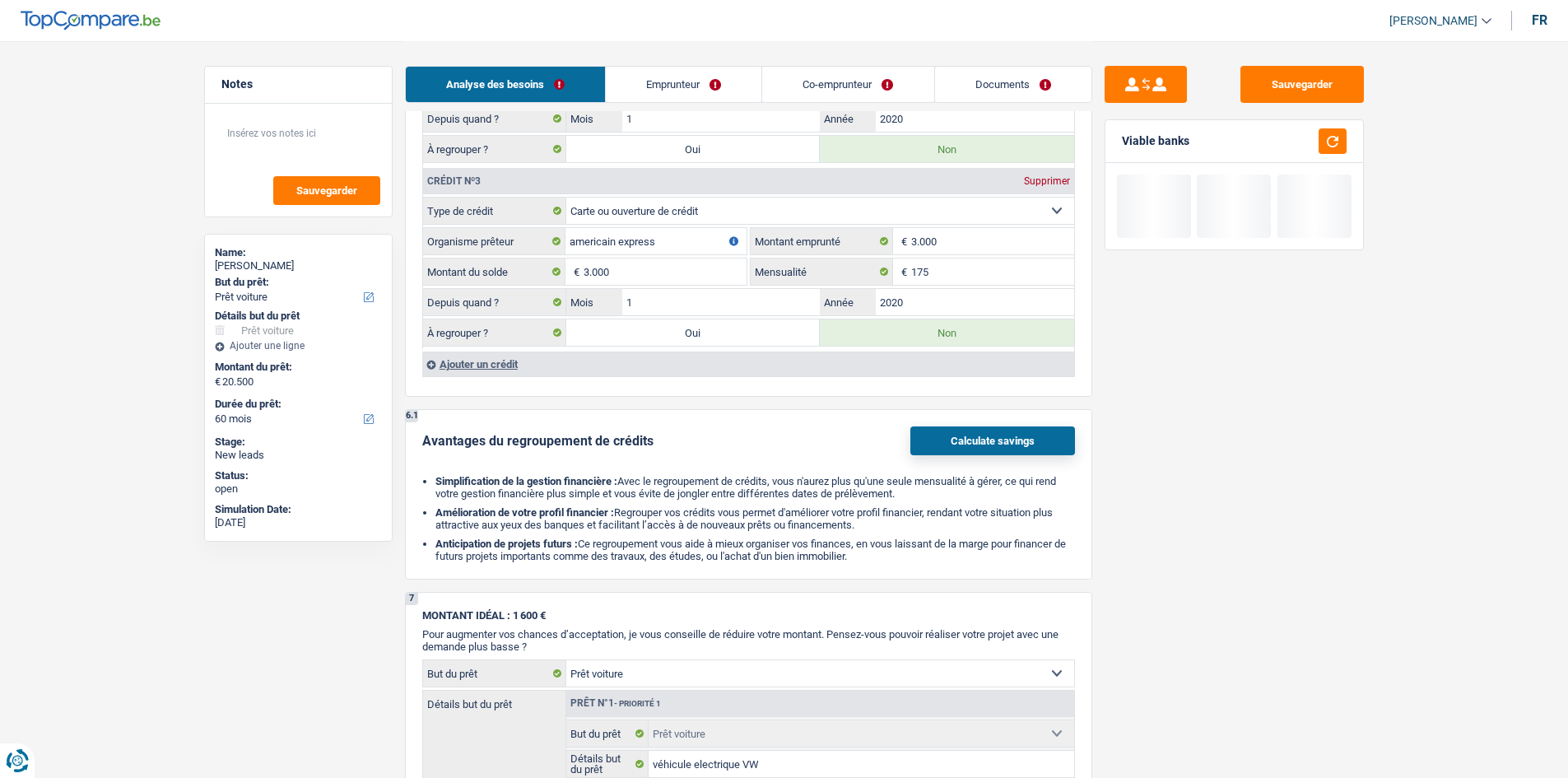
click at [697, 333] on label "Oui" at bounding box center [693, 332] width 255 height 26
click at [697, 333] on input "Oui" at bounding box center [693, 332] width 255 height 26
radio input "true"
type input "23.500"
type input "3.000"
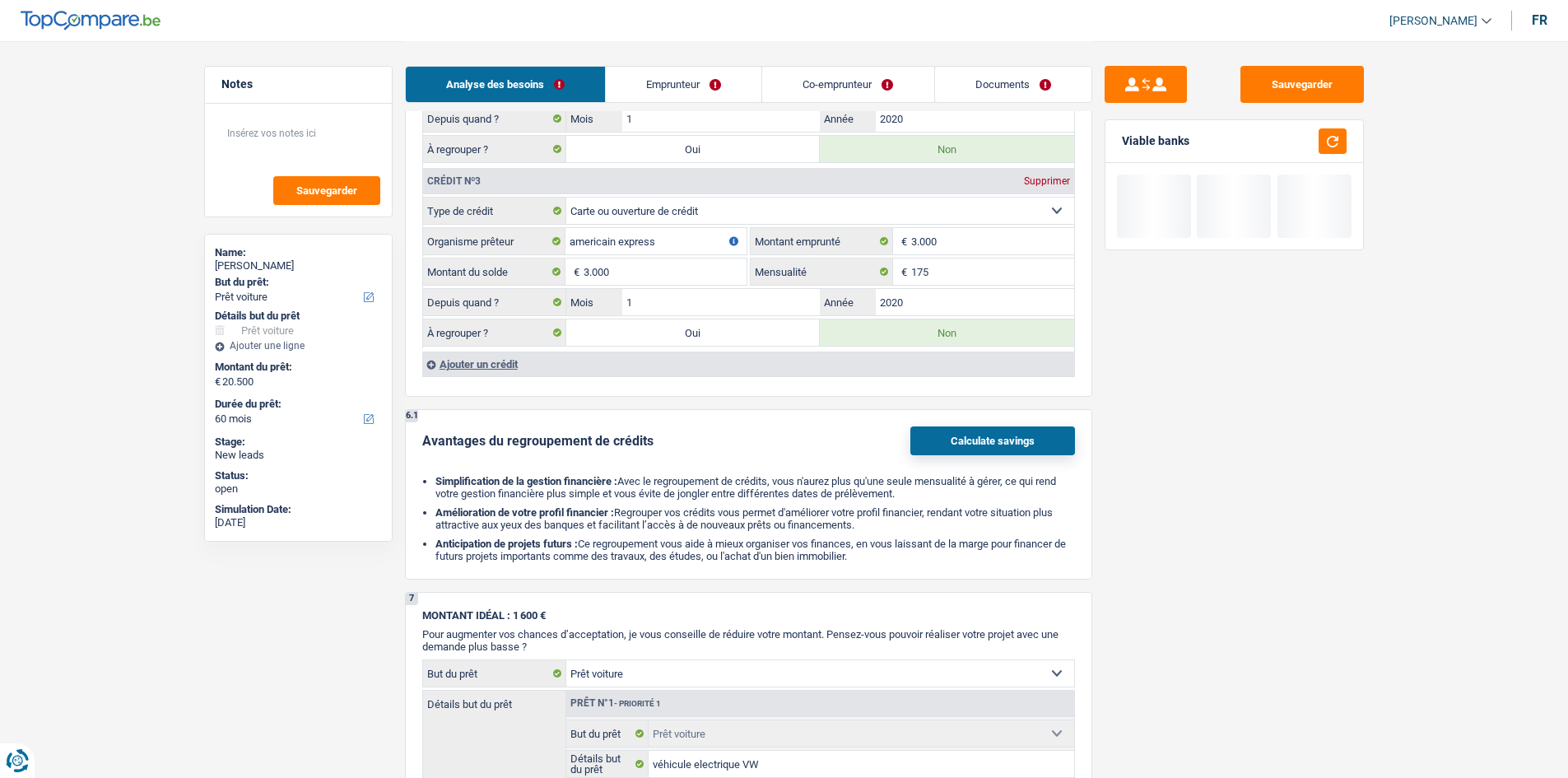
select select
type input "3.000"
select select
radio input "false"
select select "refinancing"
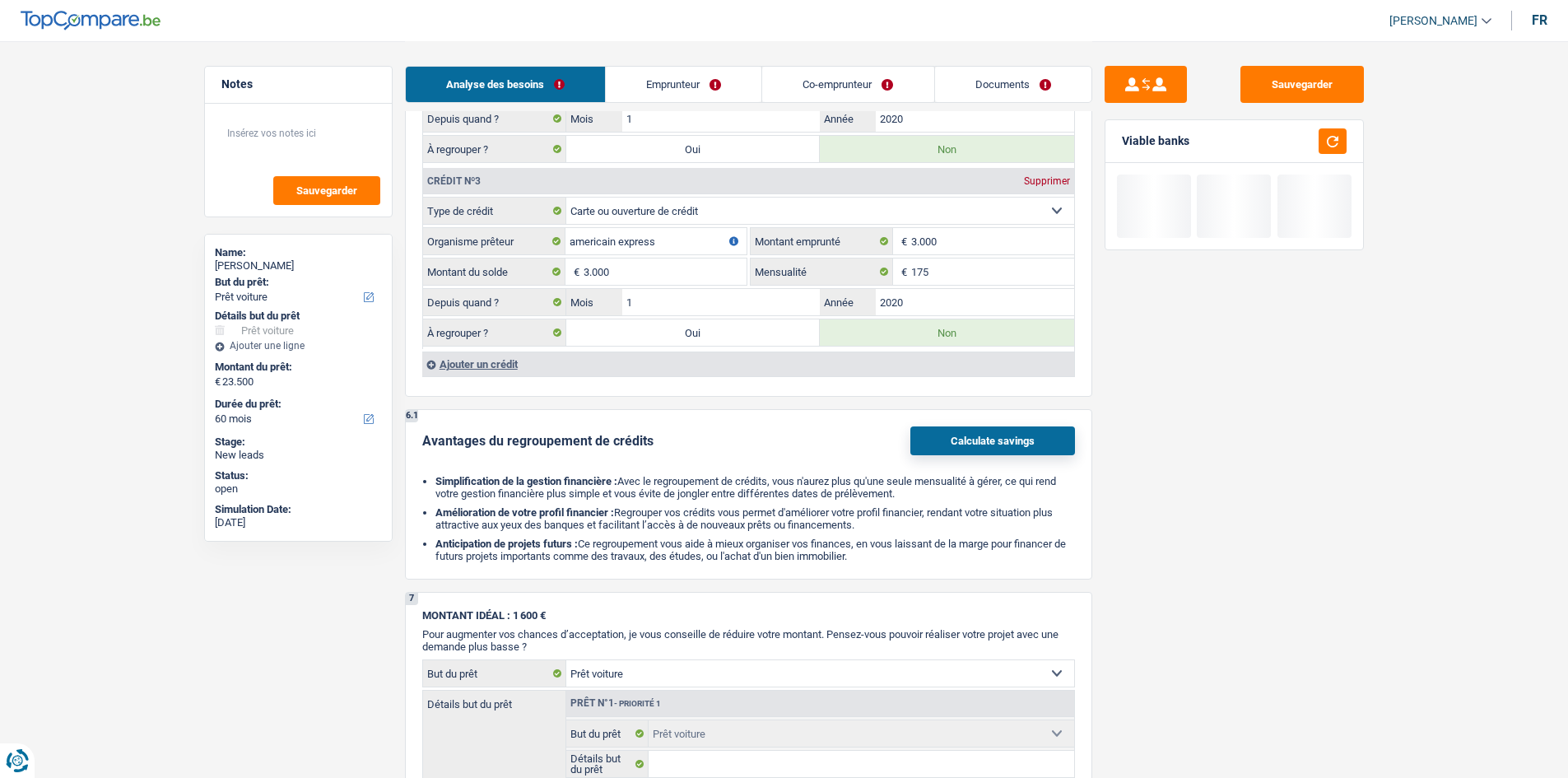
select select "120"
select select "refinancing"
select select "120"
select select "refinancing"
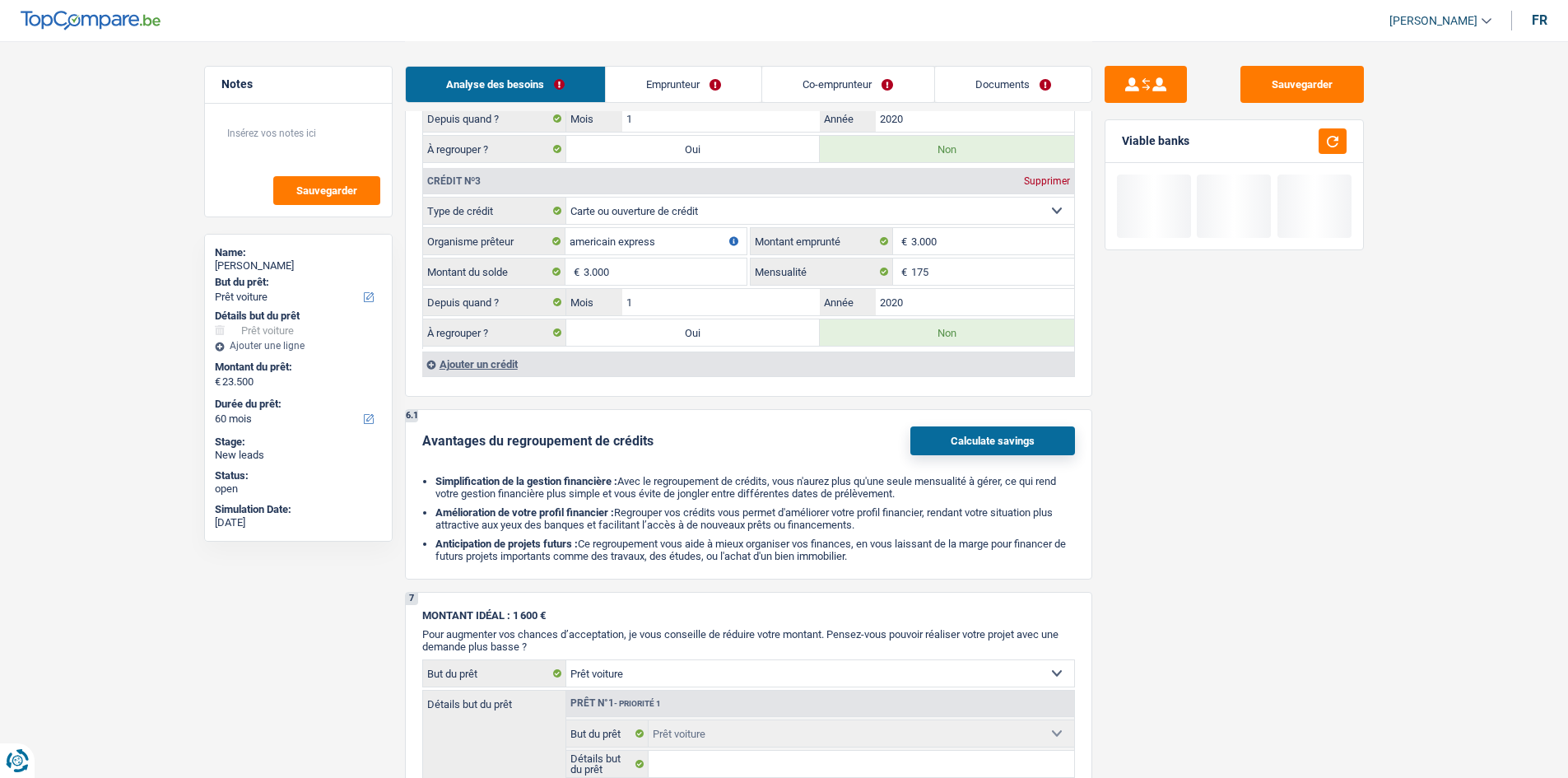
select select "refinancing"
select select "120"
select select "refinancing"
select select "car"
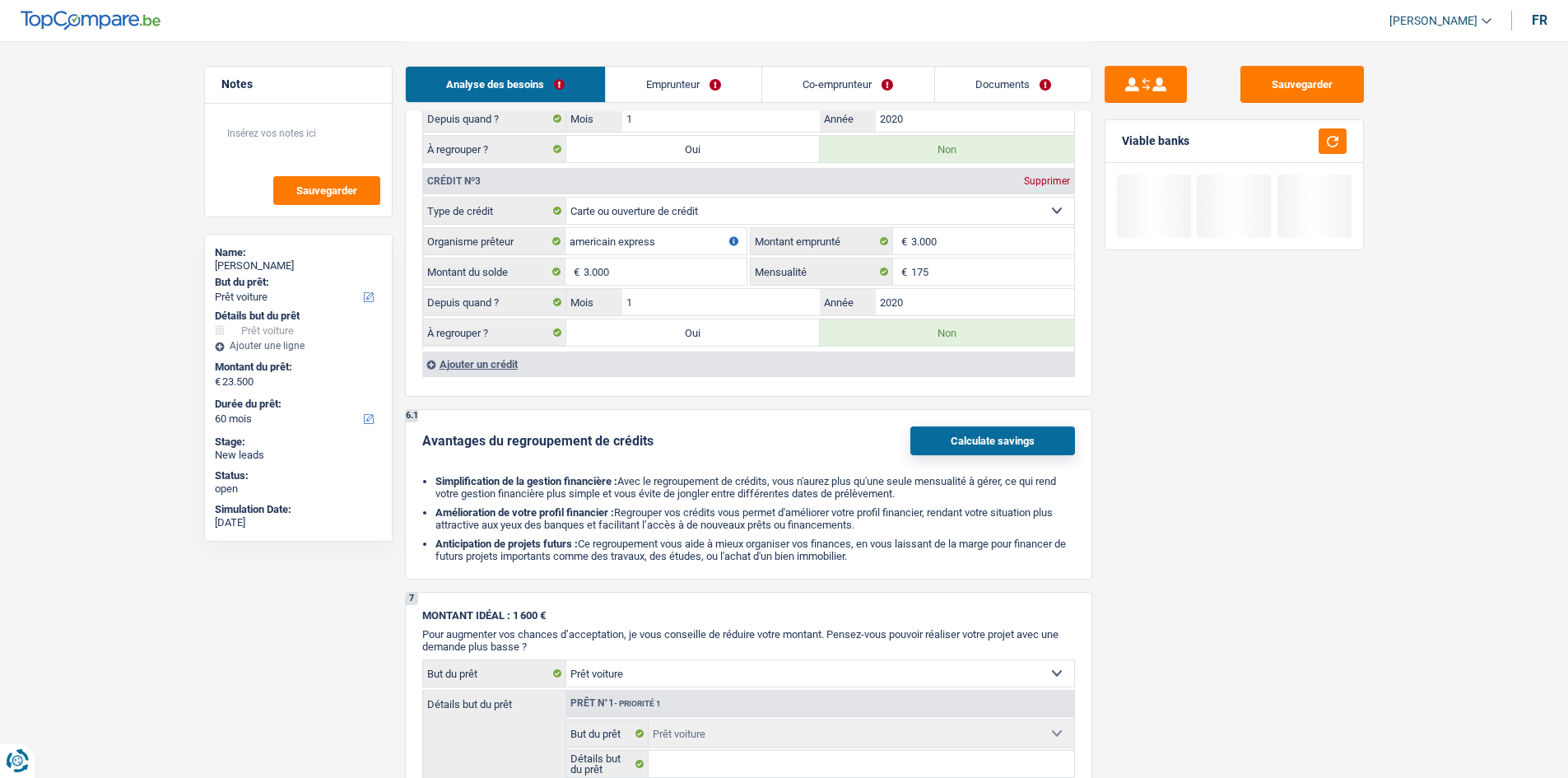
select select "yes"
select select "car"
select select "yes"
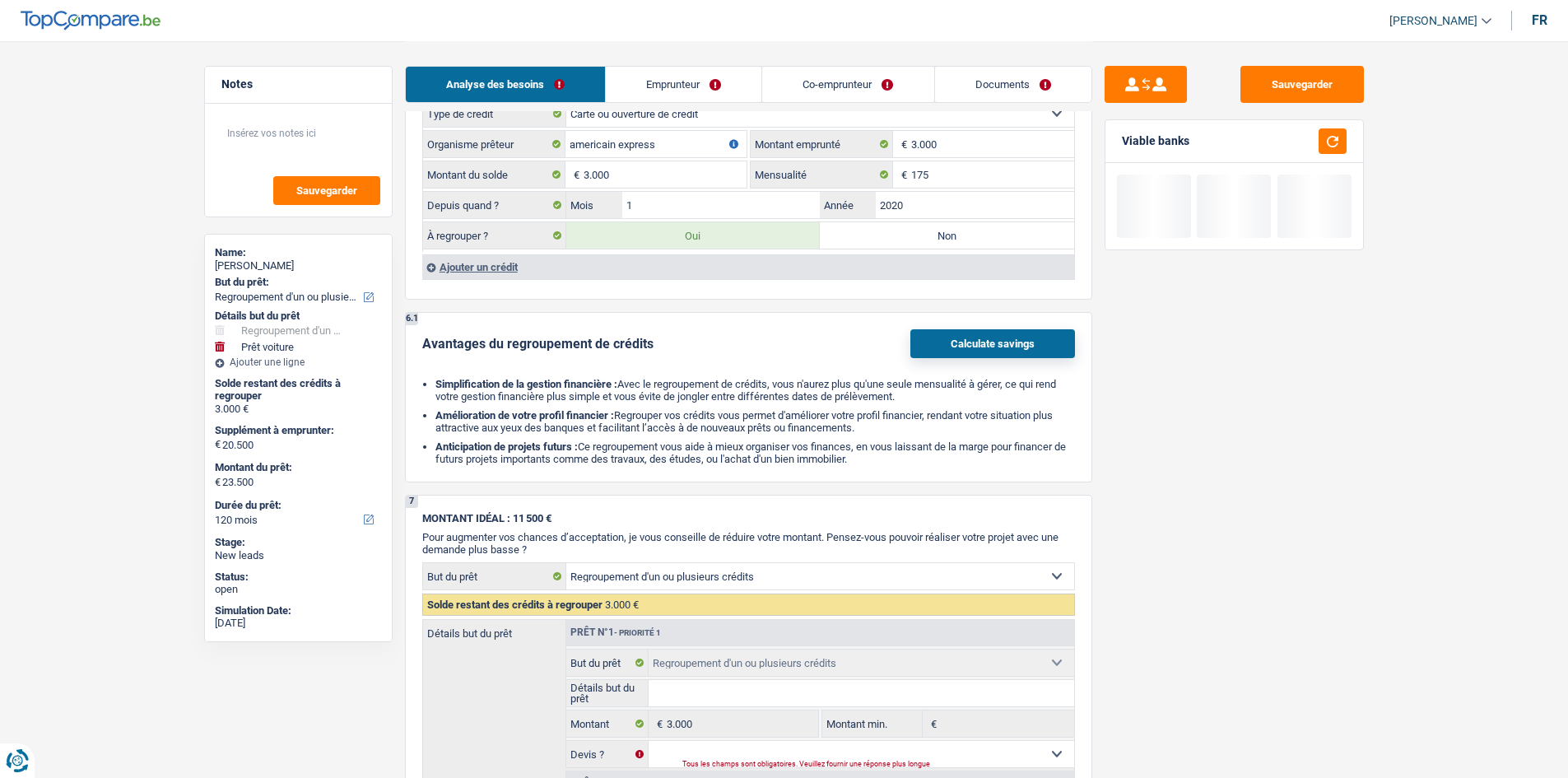
scroll to position [1565, 0]
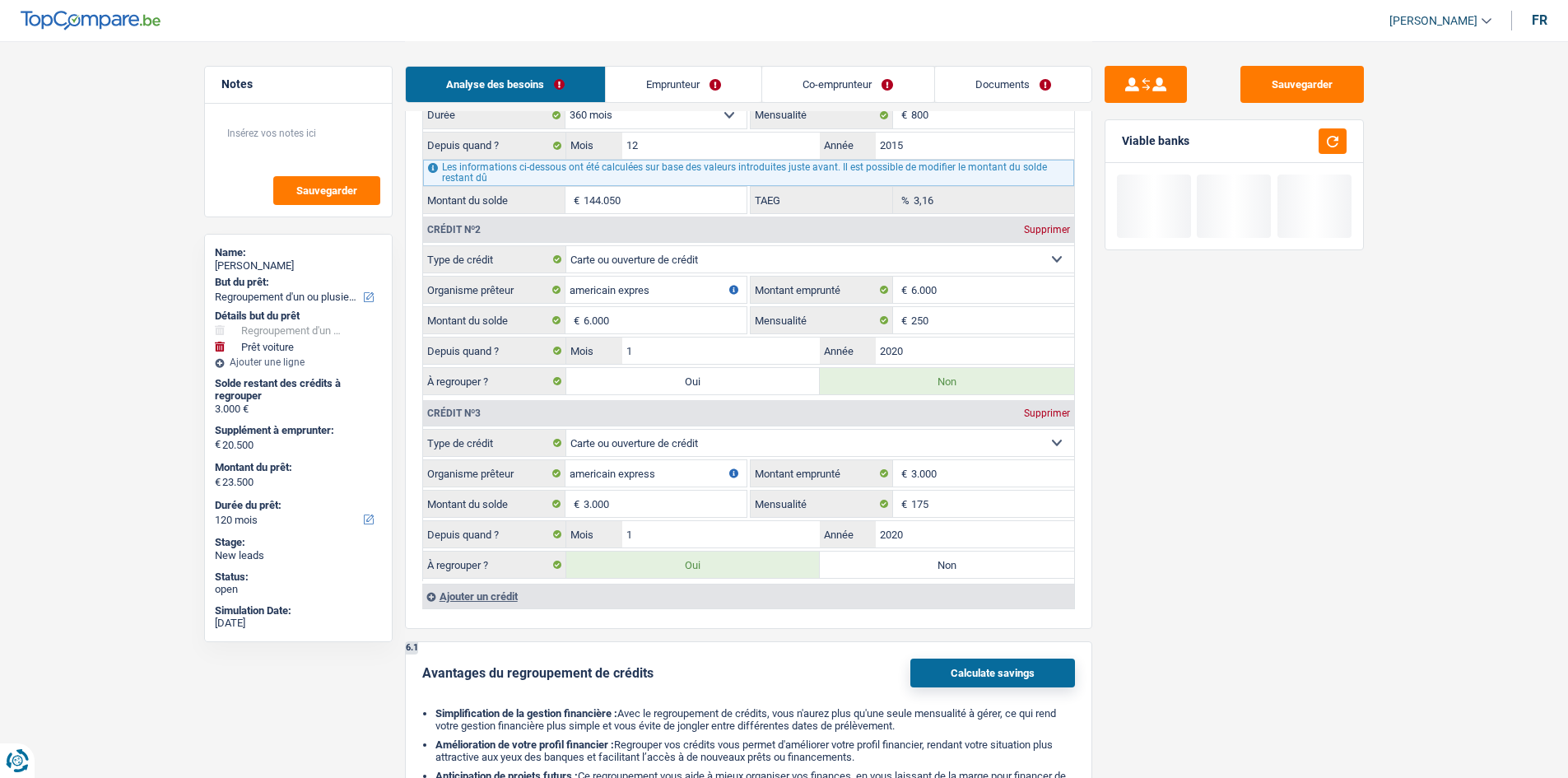
click at [722, 382] on label "Oui" at bounding box center [693, 381] width 255 height 26
click at [722, 382] on input "Oui" at bounding box center [693, 381] width 255 height 26
radio input "true"
type input "9.000"
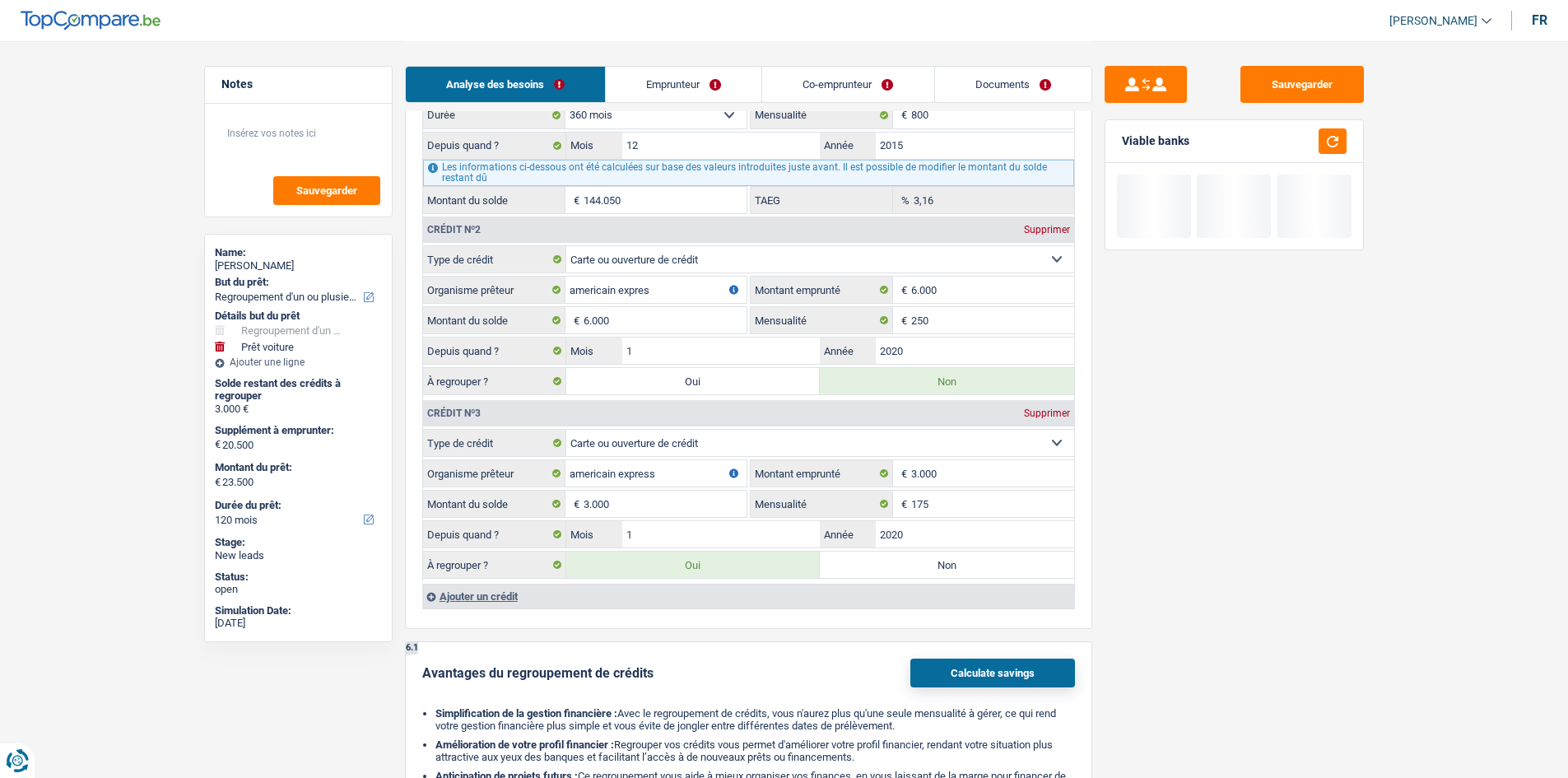
radio input "false"
type input "29.500"
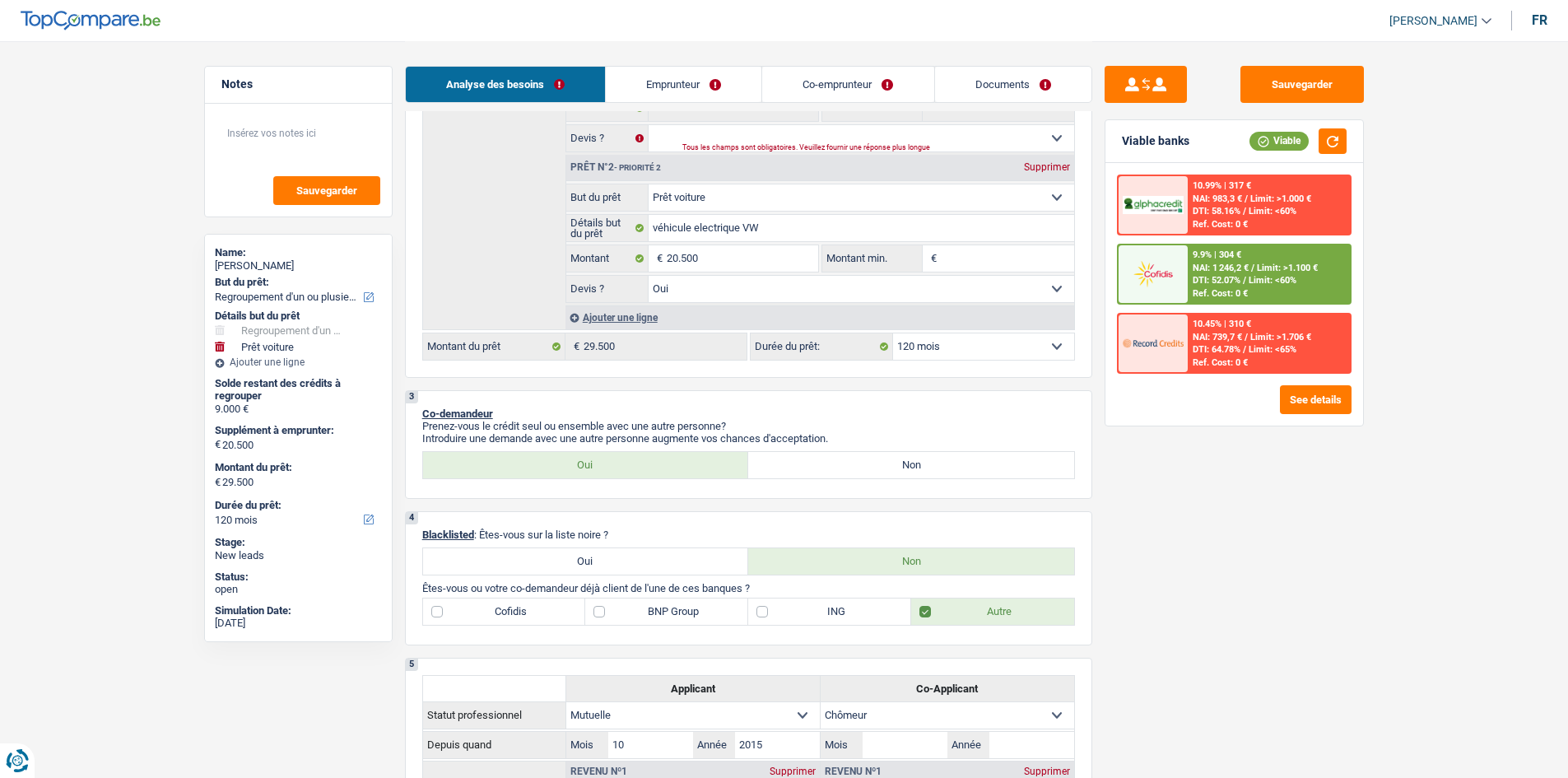
scroll to position [164, 0]
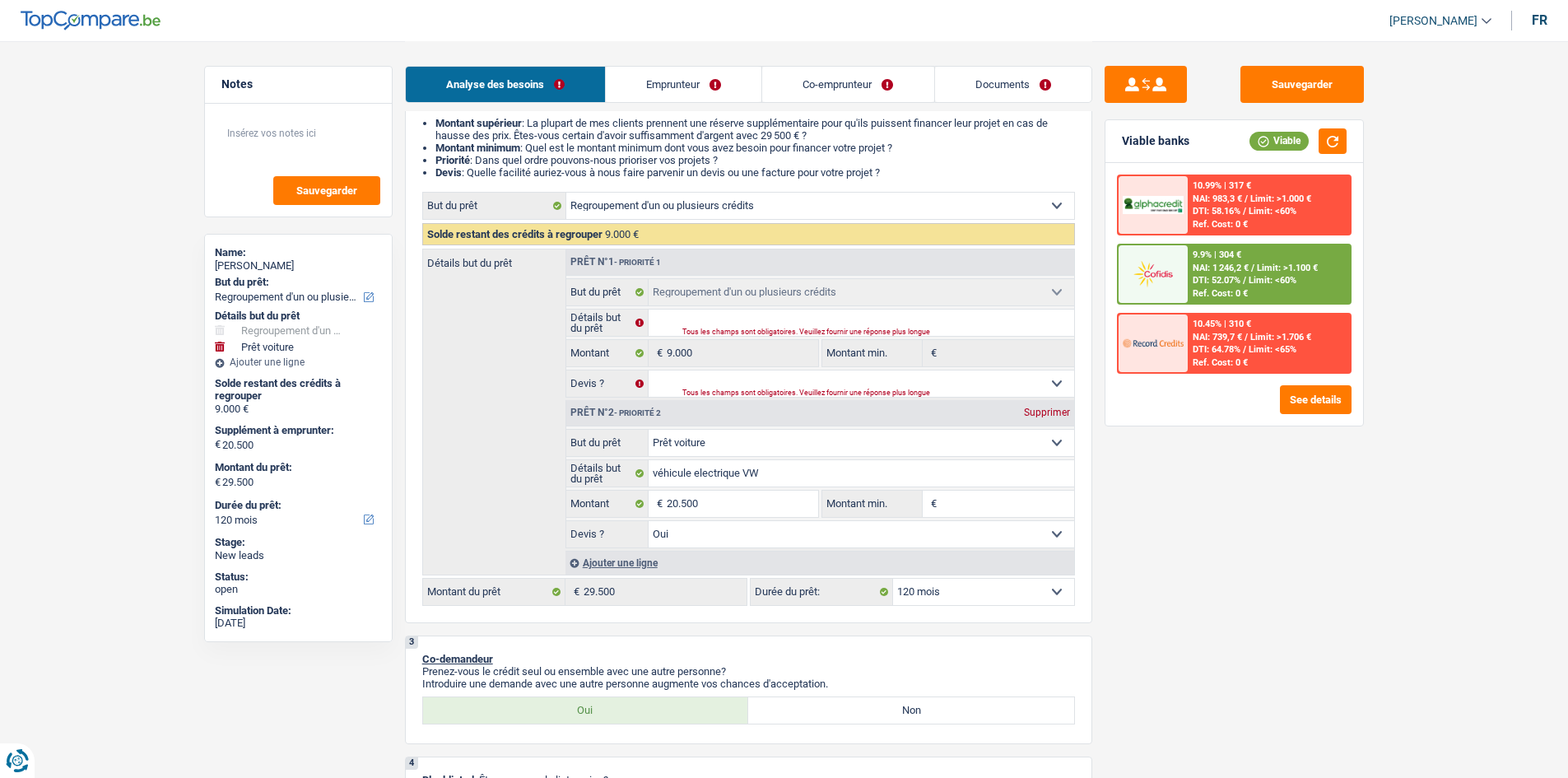
click at [734, 107] on div "Sauvegarder Viable banks Viable 10.99% | 317 € NAI: 983,3 € / Limit: >1.000 € D…" at bounding box center [1234, 408] width 284 height 686
click at [734, 80] on button "Sauvegarder" at bounding box center [1302, 84] width 123 height 37
drag, startPoint x: 670, startPoint y: 85, endPoint x: 719, endPoint y: 84, distance: 49.0
click at [670, 85] on link "Emprunteur" at bounding box center [683, 84] width 156 height 36
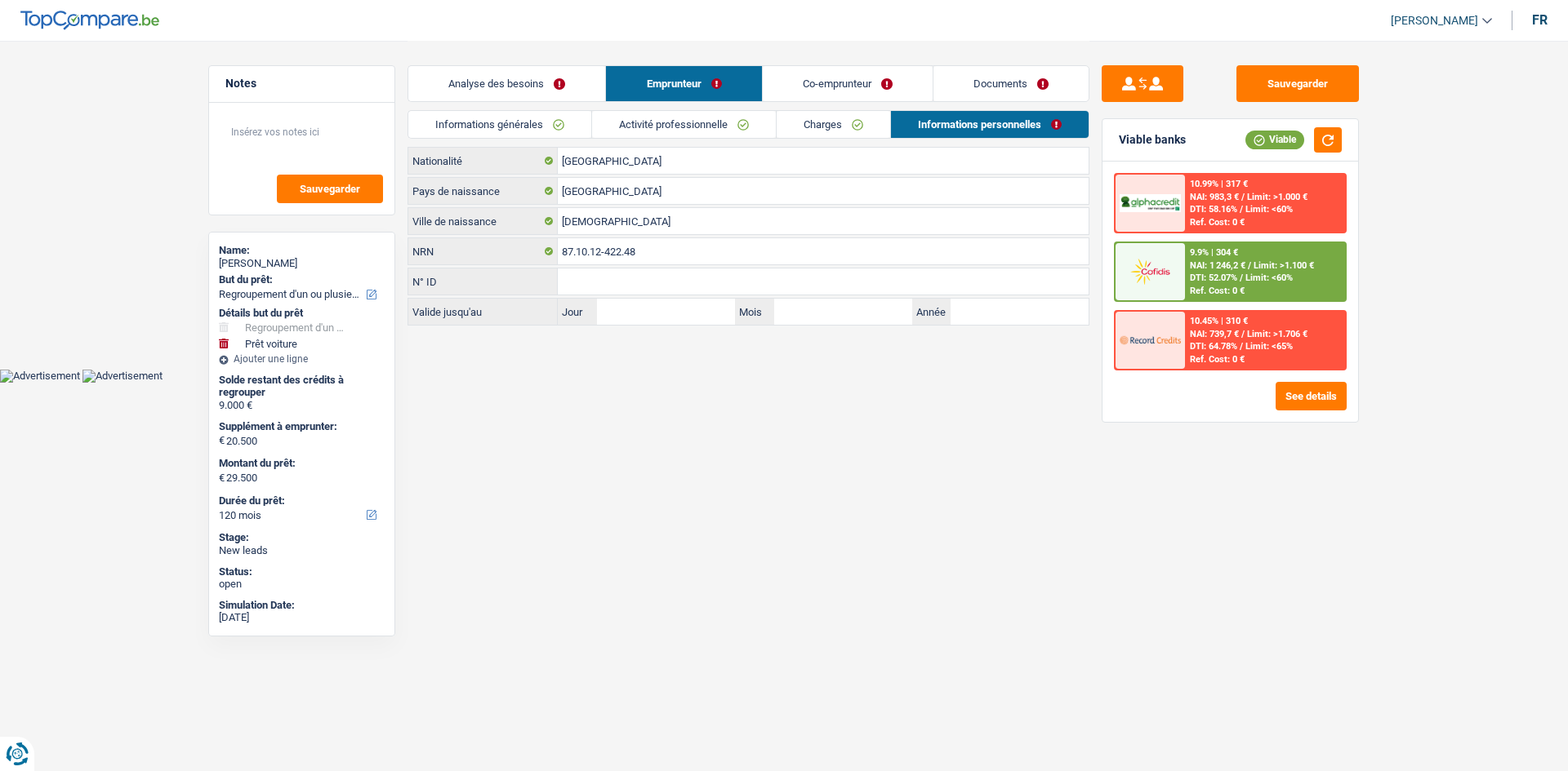
click at [573, 135] on link "Informations générales" at bounding box center [499, 124] width 182 height 27
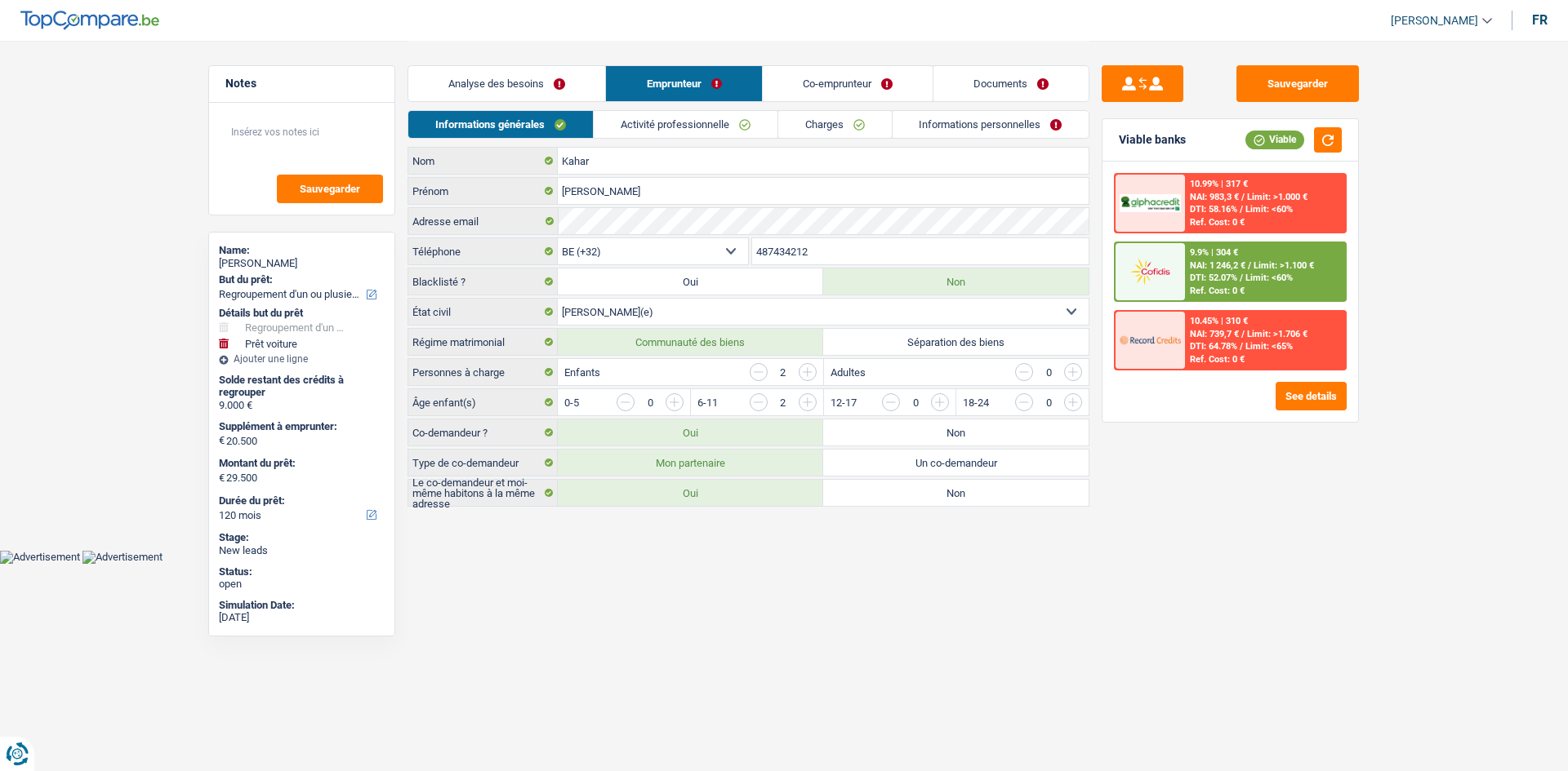
click at [728, 67] on link "Co-emprunteur" at bounding box center [847, 84] width 170 height 35
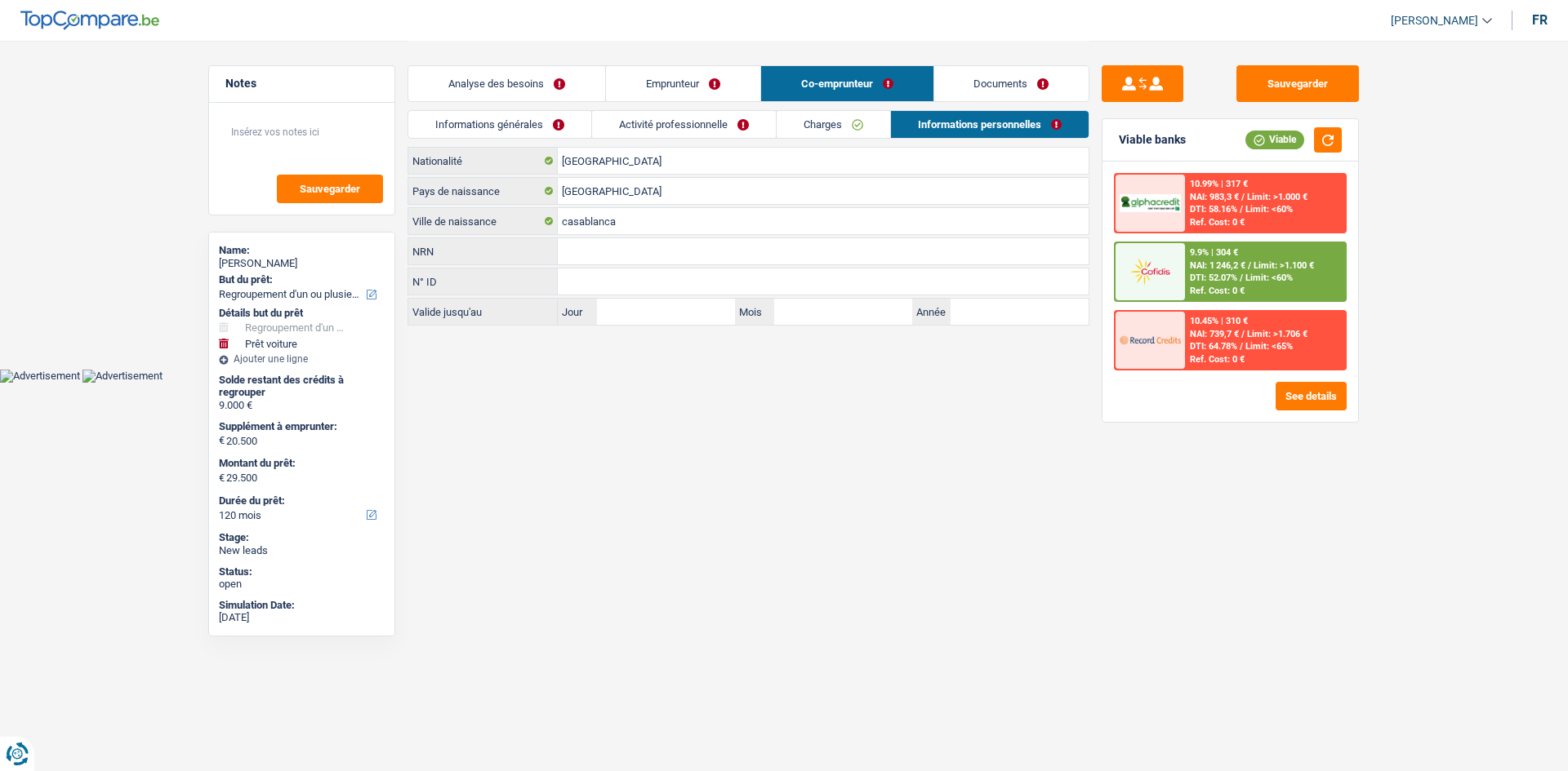
click at [728, 85] on link "Documents" at bounding box center [1012, 84] width 155 height 35
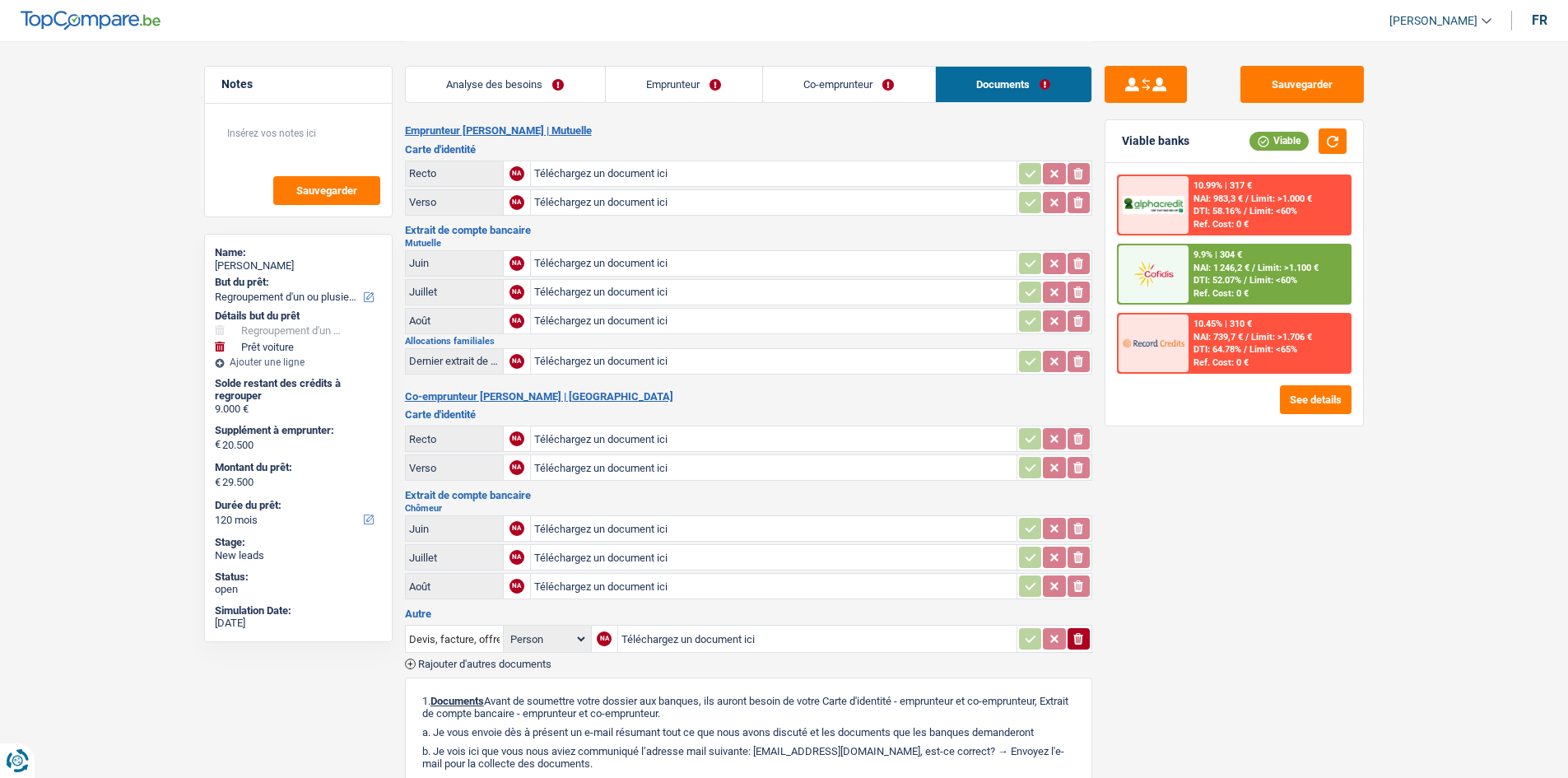
click at [583, 89] on link "Analyse des besoins" at bounding box center [505, 84] width 199 height 36
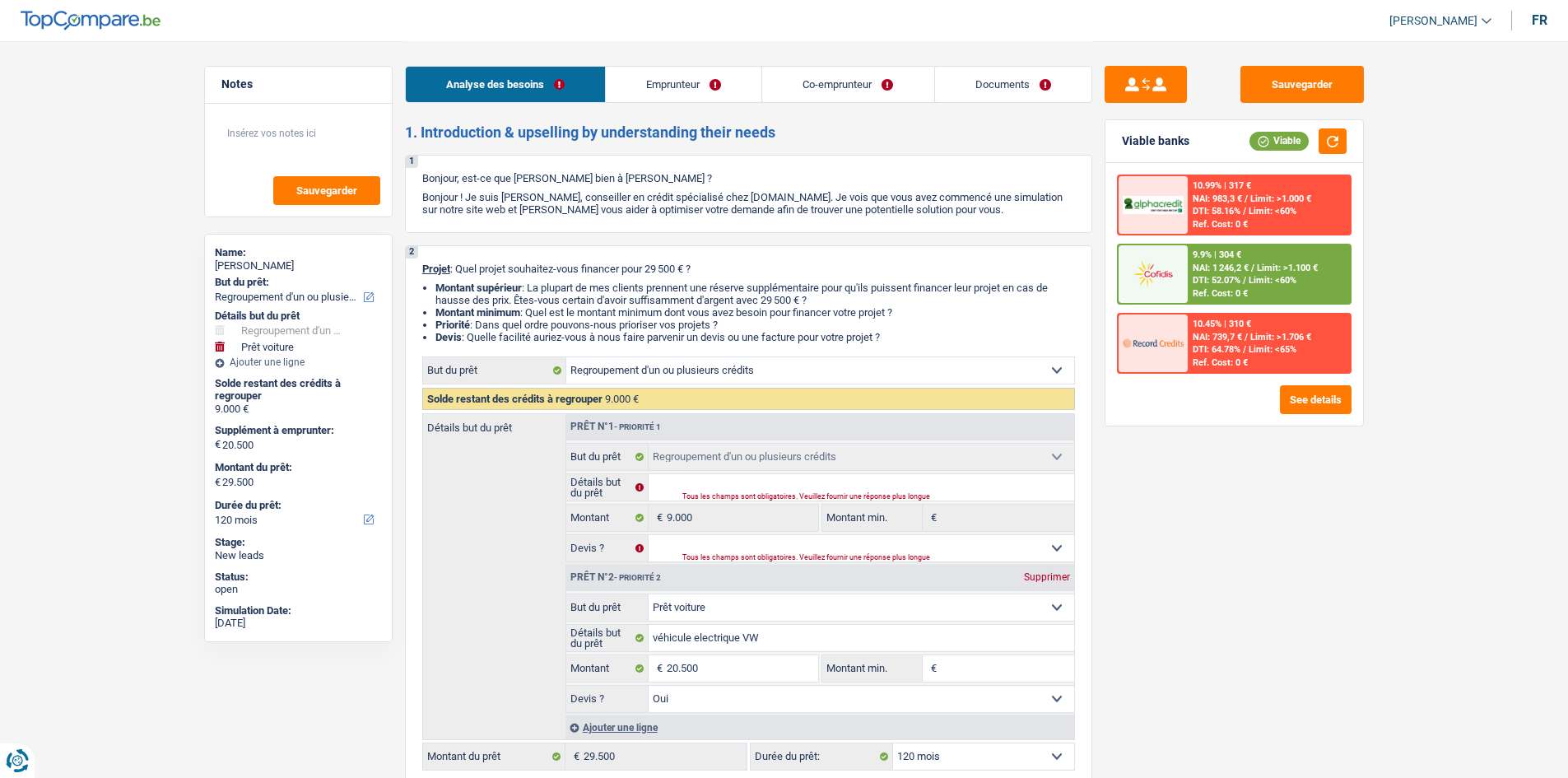
click at [734, 55] on div "Analyse des besoins Emprunteur Co-emprunteur Documents" at bounding box center [749, 76] width 687 height 70
click at [734, 84] on link "Documents" at bounding box center [1014, 84] width 157 height 36
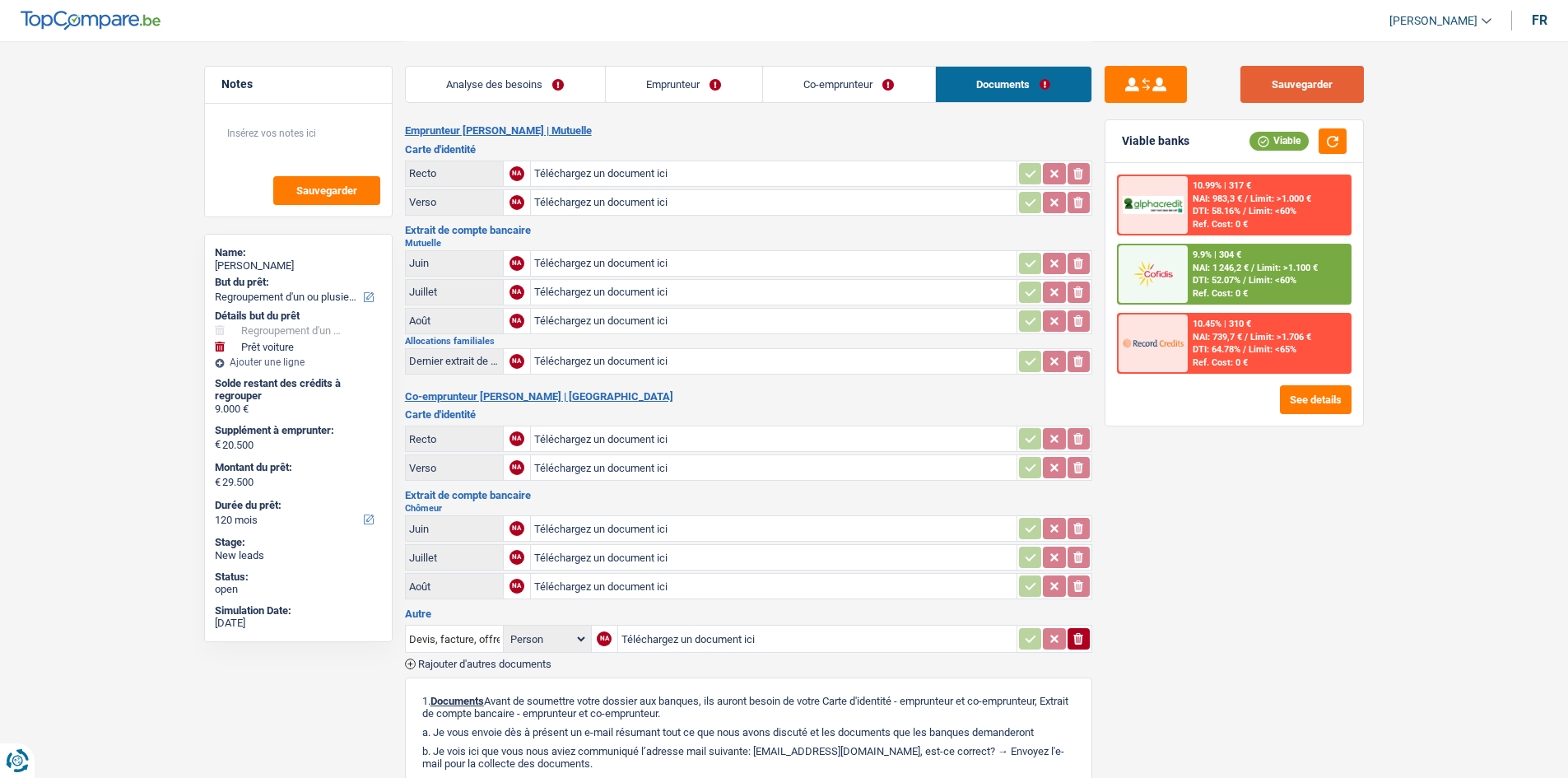
drag, startPoint x: 1331, startPoint y: 84, endPoint x: 1402, endPoint y: 226, distance: 158.8
click at [734, 84] on button "Sauvegarder" at bounding box center [1302, 84] width 123 height 37
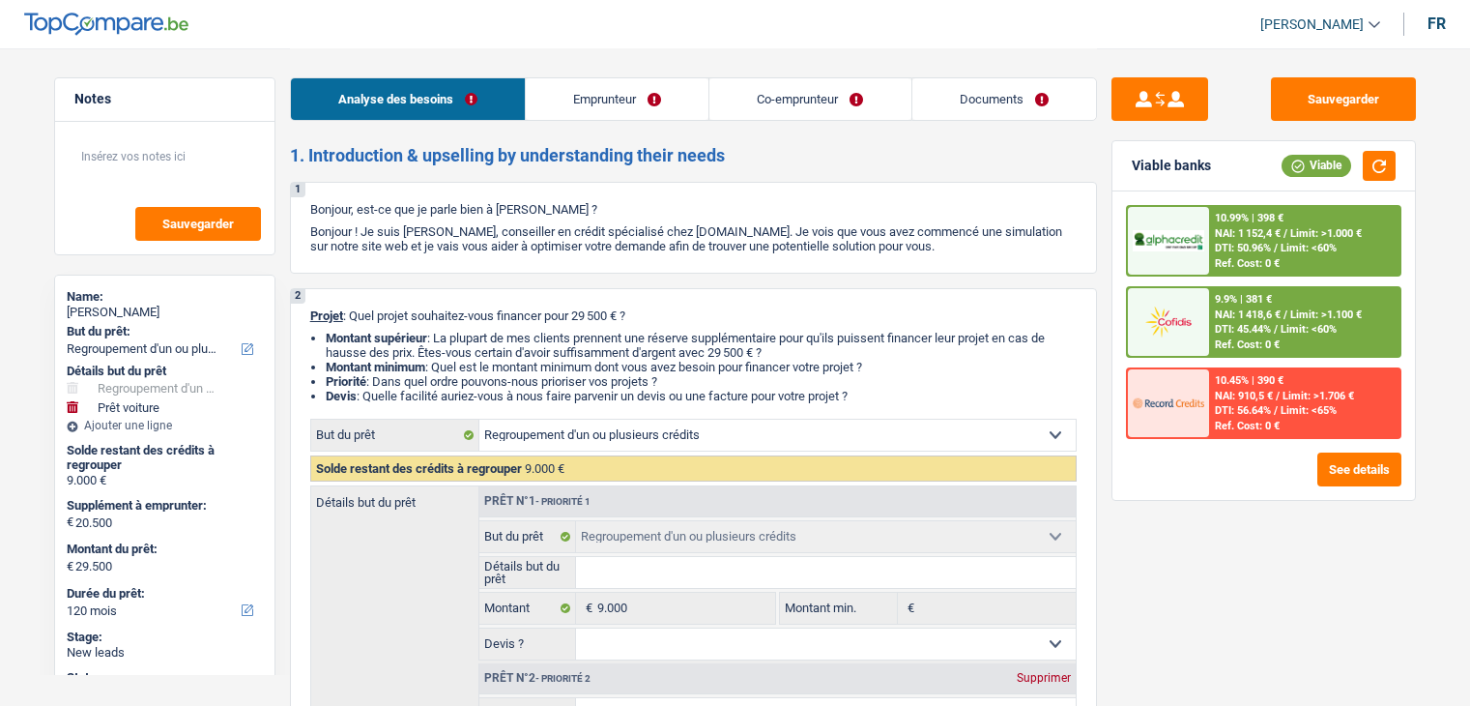
select select "refinancing"
select select "car"
select select "120"
select select "refinancing"
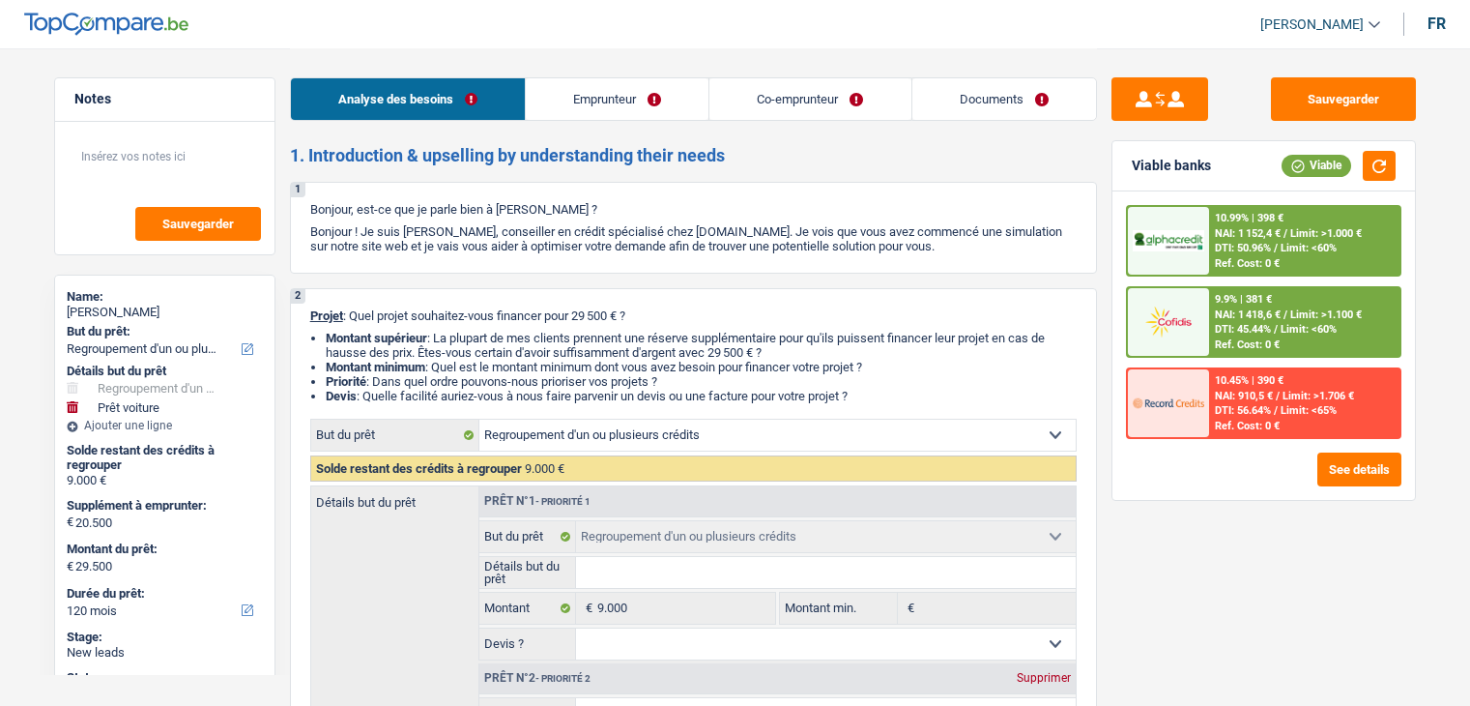
select select "refinancing"
select select "car"
select select "yes"
select select "120"
select select "mutuality"
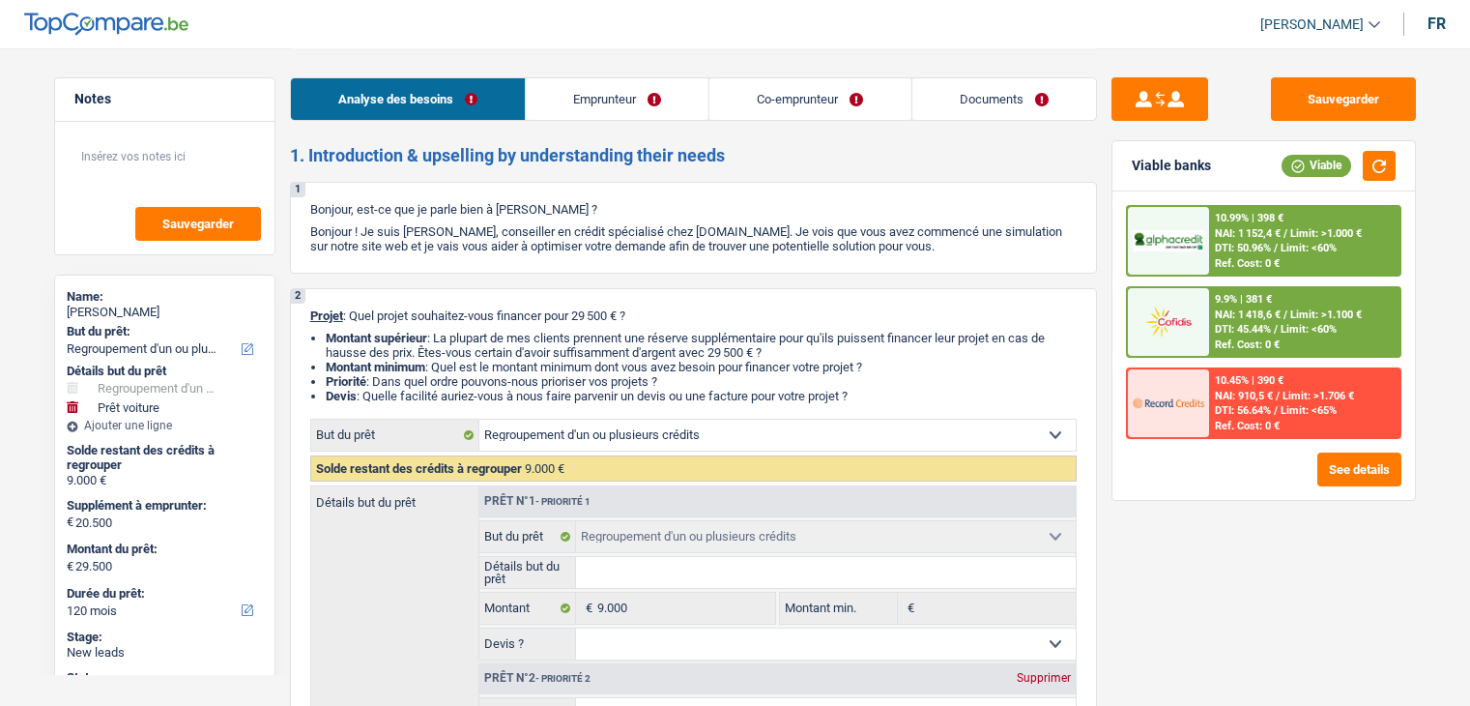
select select "unemployed"
select select "familyAllowances"
select select "mutualityIndemnity"
select select "unemployment"
select select "ownerWithMortgage"
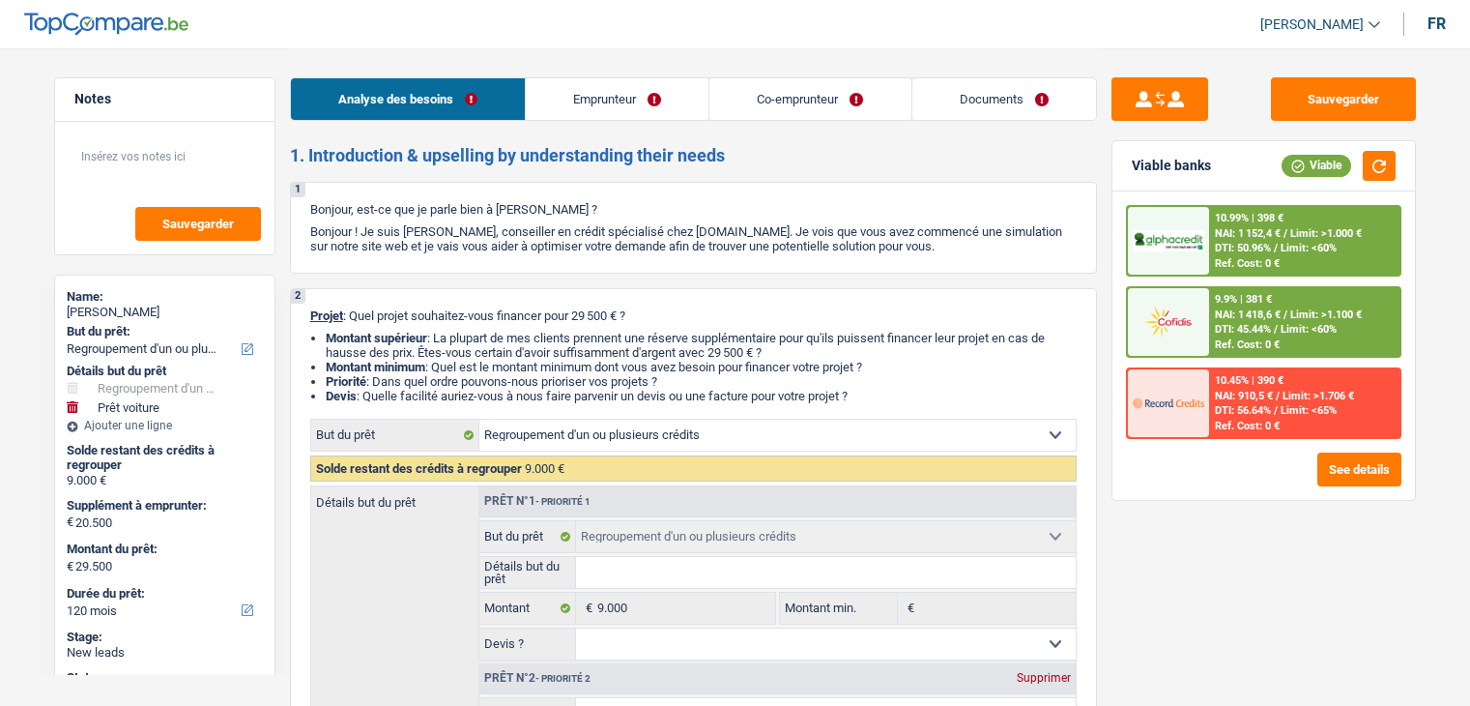
select select "mortgage"
select select "360"
select select "cardOrCredit"
select select "refinancing"
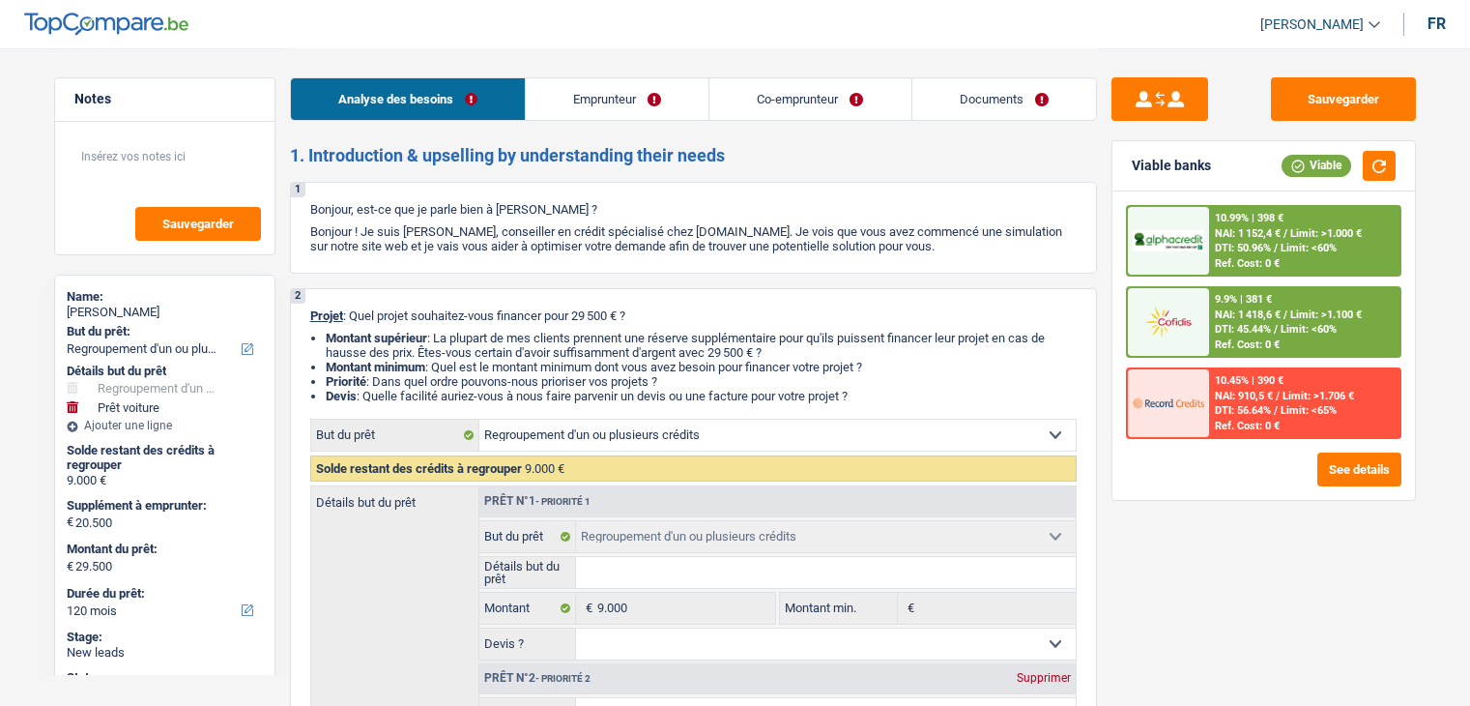
select select "refinancing"
select select "car"
select select "yes"
select select "120"
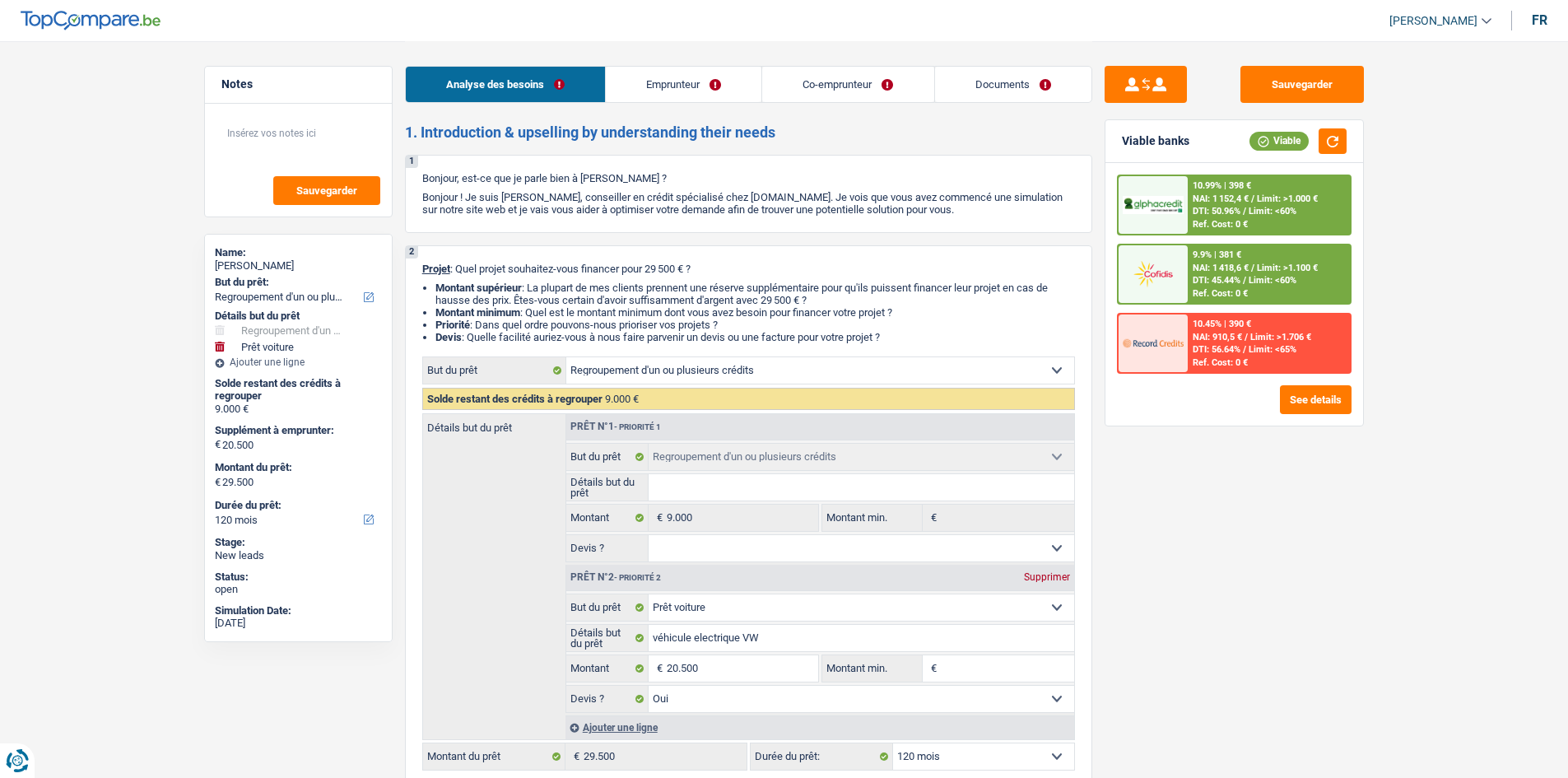
drag, startPoint x: 1271, startPoint y: 532, endPoint x: 1175, endPoint y: 242, distance: 305.5
click at [1251, 524] on div "Sauvegarder Viable banks Viable 10.99% | 398 € NAI: 1 152,4 € / Limit: >1.000 €…" at bounding box center [1234, 408] width 284 height 686
click at [1251, 140] on button "button" at bounding box center [1332, 141] width 28 height 26
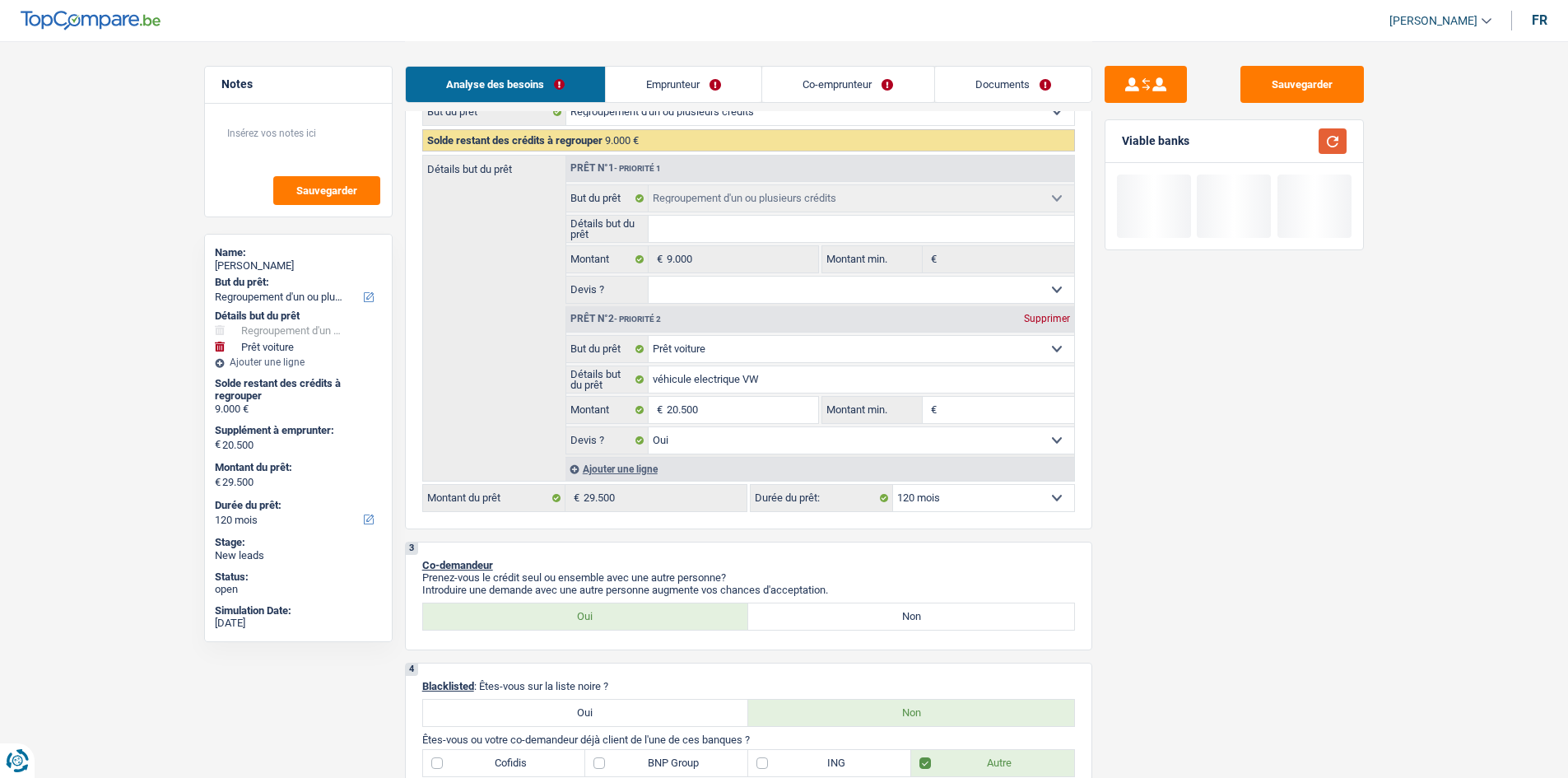
scroll to position [412, 0]
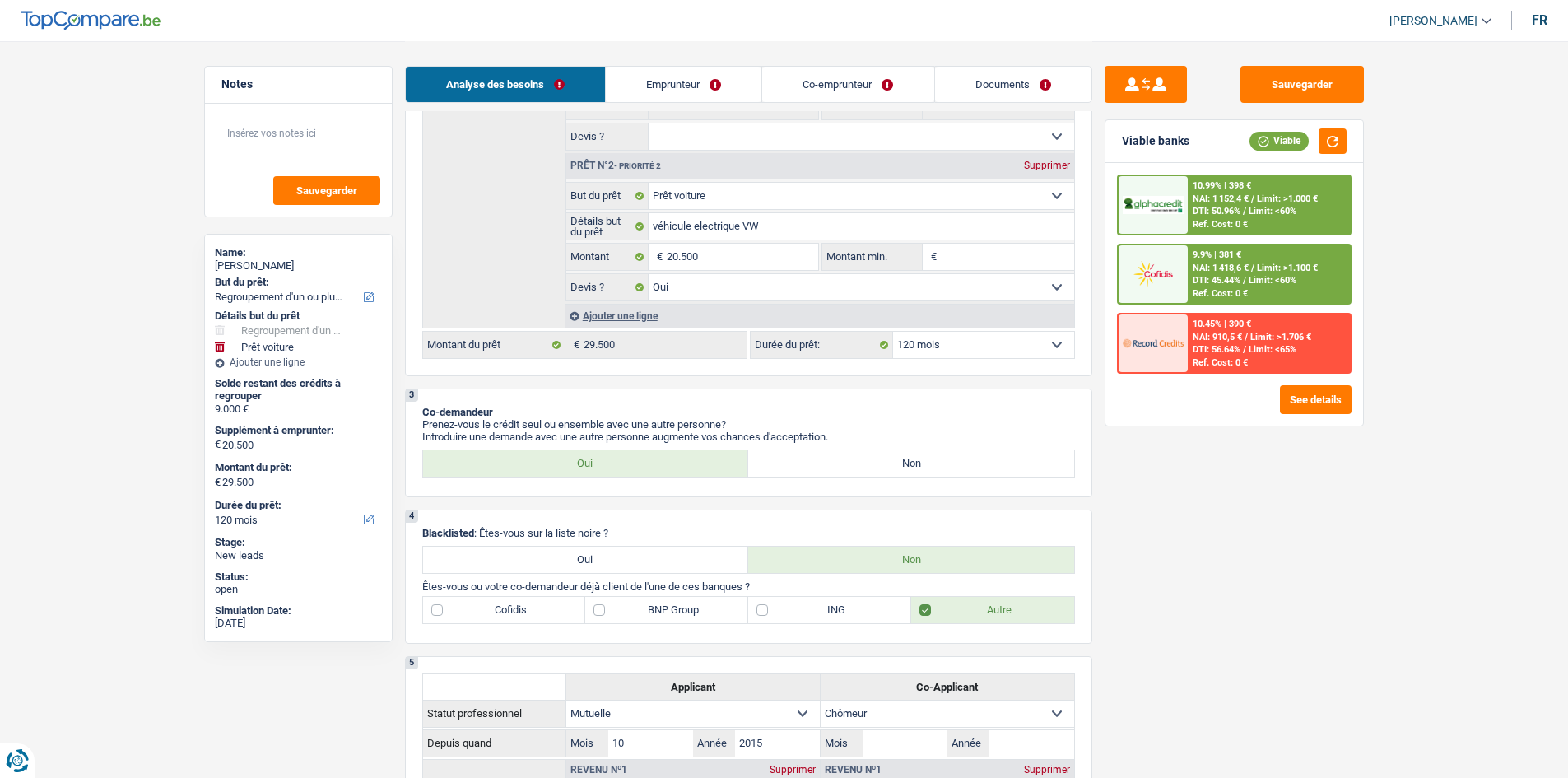
click at [1251, 268] on span "Limit: >1.100 €" at bounding box center [1288, 268] width 61 height 11
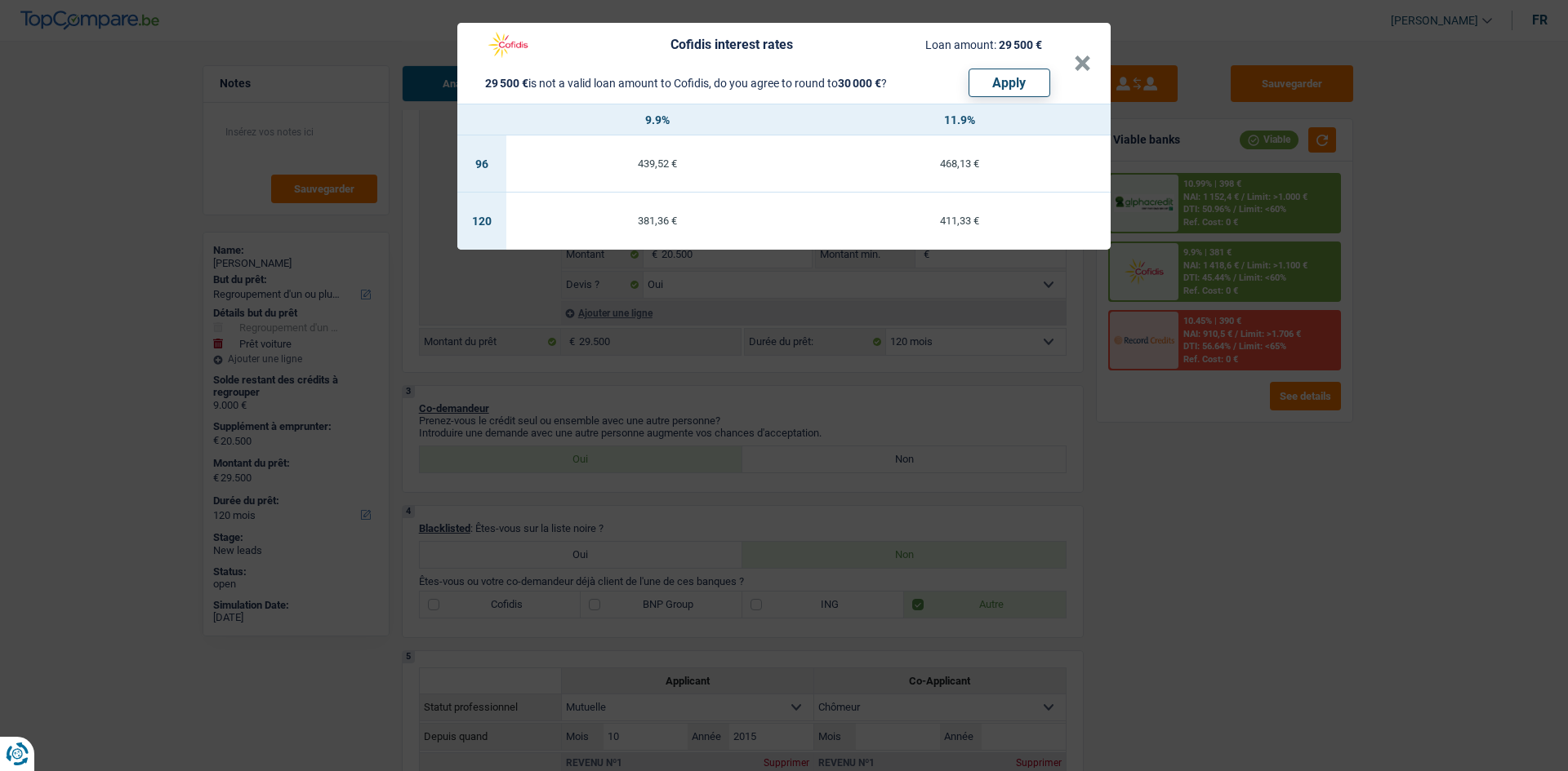
drag, startPoint x: 1191, startPoint y: 388, endPoint x: 1210, endPoint y: 377, distance: 22.0
click at [1207, 378] on div "Cofidis interest rates Loan amount: 29 500 € 29 500 € is not a valid loan amoun…" at bounding box center [784, 385] width 1568 height 771
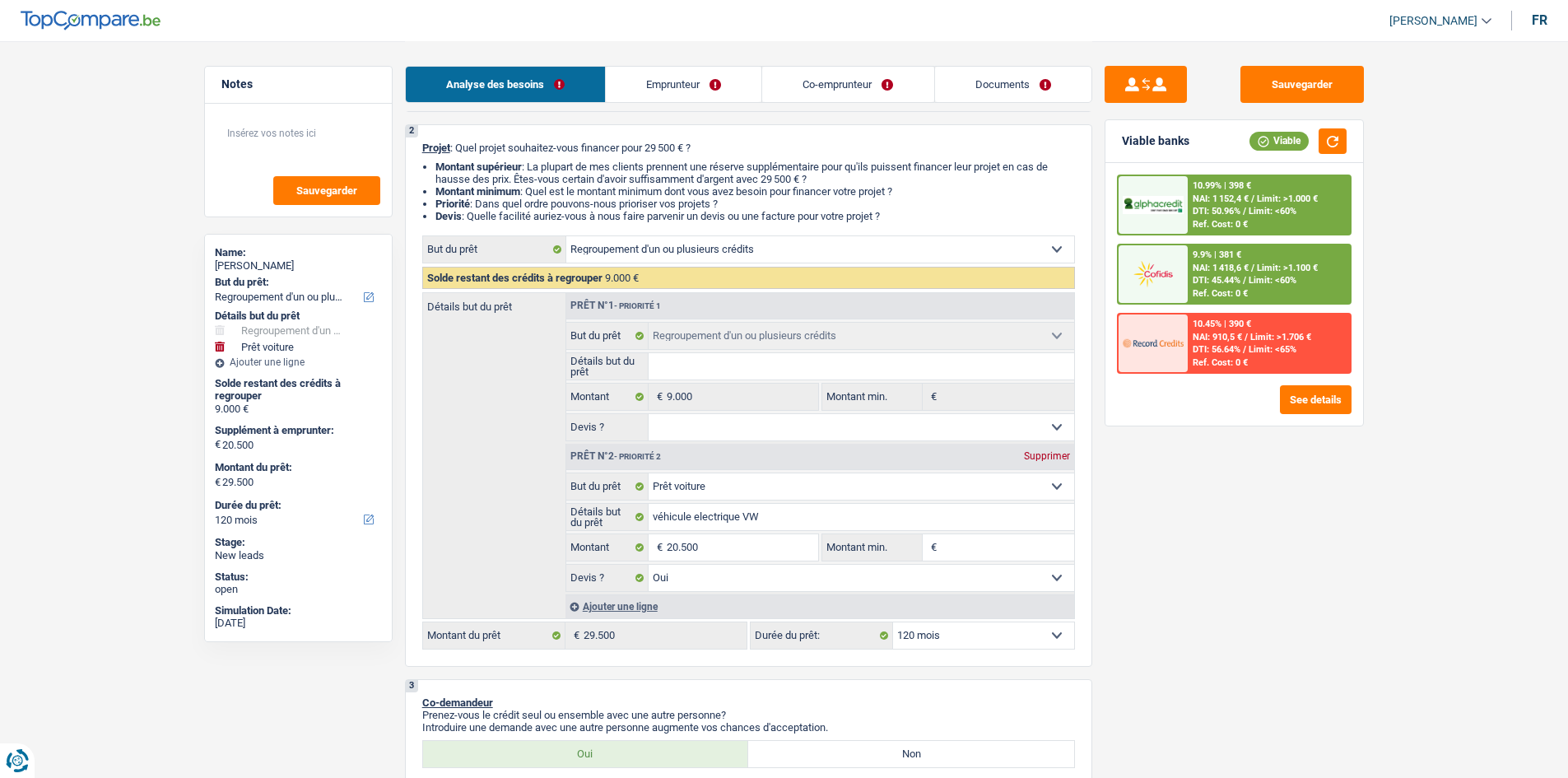
scroll to position [83, 0]
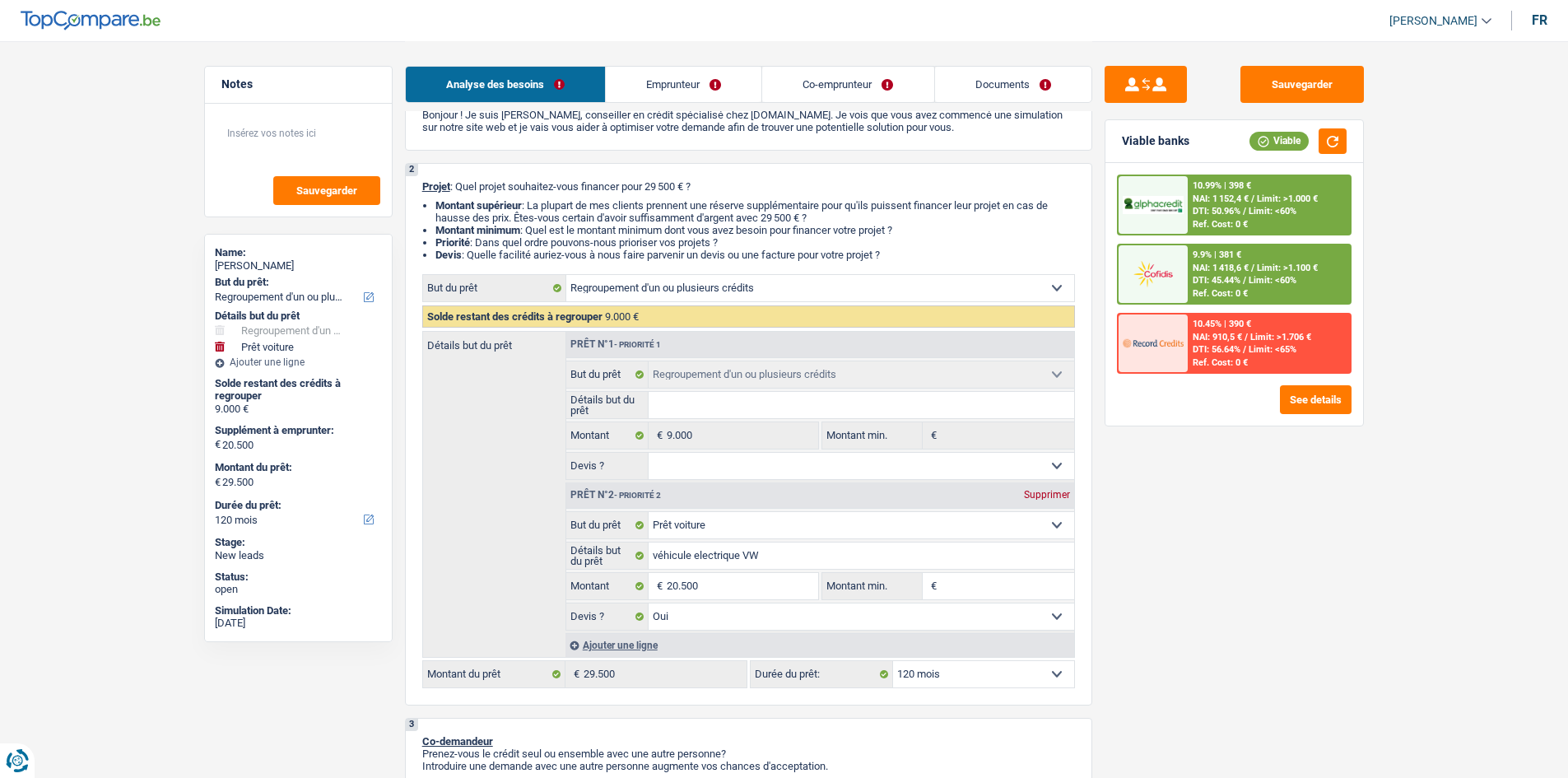
drag, startPoint x: 1199, startPoint y: 182, endPoint x: 1209, endPoint y: 155, distance: 28.8
click at [1198, 153] on div "Viable banks Viable 10.99% | 398 € NAI: 1 152,4 € / Limit: >1.000 € DTI: 50.96%…" at bounding box center [1234, 273] width 259 height 308
drag, startPoint x: 1240, startPoint y: 624, endPoint x: 1248, endPoint y: 609, distance: 17.0
click at [1241, 601] on div "Sauvegarder Viable banks Viable 10.99% | 398 € NAI: 1 152,4 € / Limit: >1.000 €…" at bounding box center [1234, 408] width 284 height 686
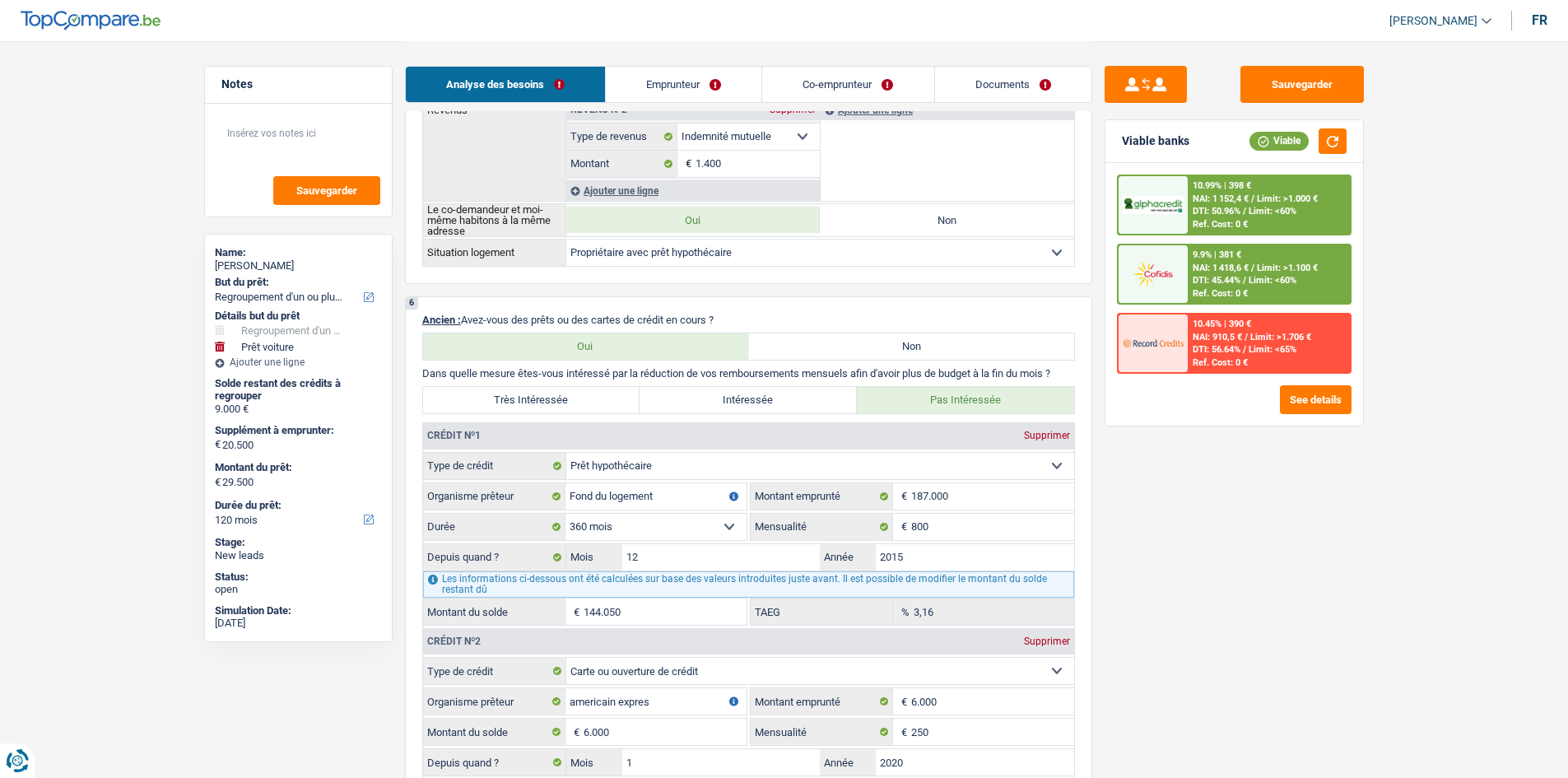
scroll to position [988, 0]
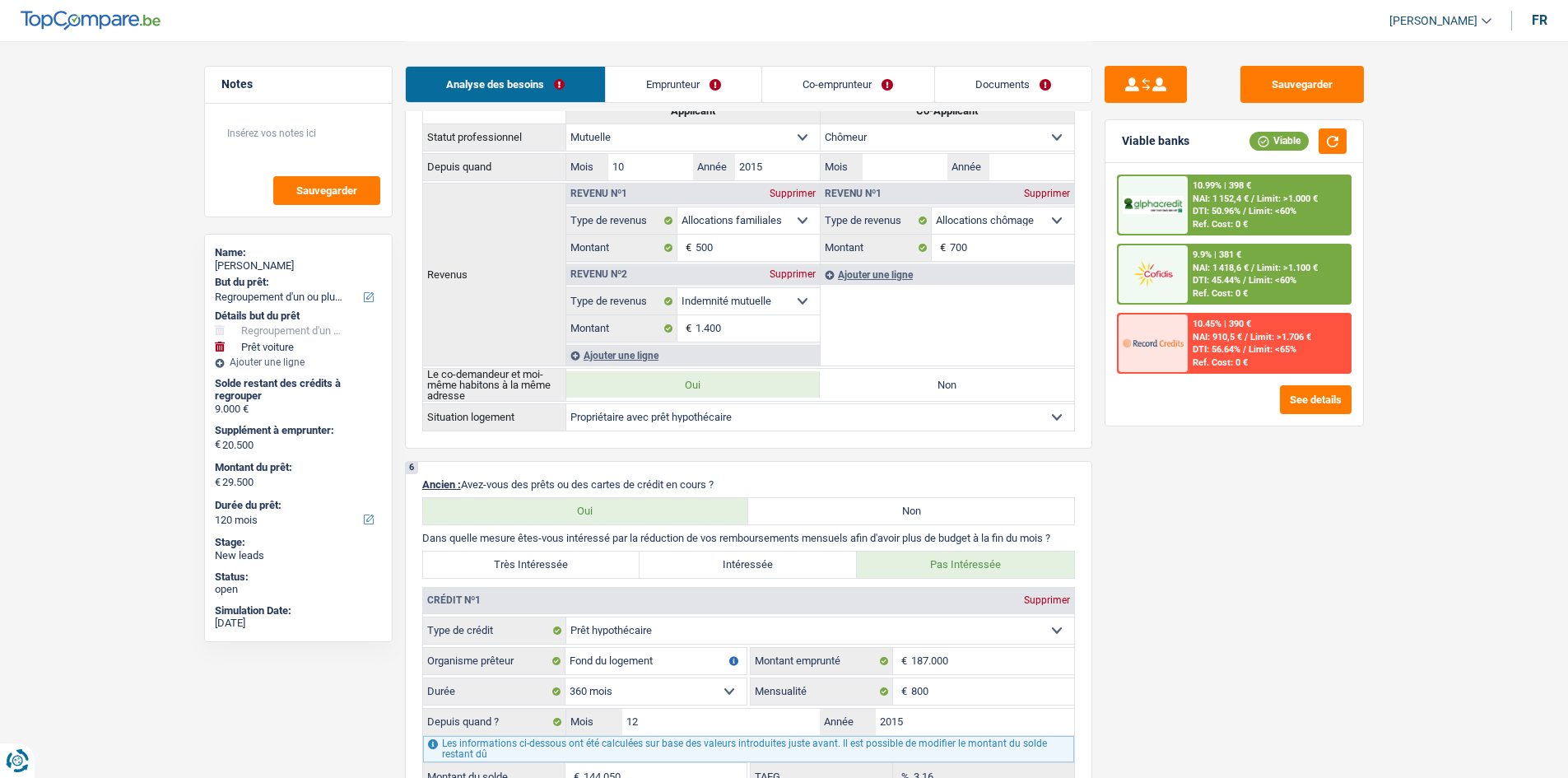
drag, startPoint x: 1333, startPoint y: 589, endPoint x: 1447, endPoint y: 631, distance: 121.5
click at [1251, 601] on main "Notes Sauvegarder Name: [PERSON_NAME] But du prêt: Confort maison: meubles, tex…" at bounding box center [784, 684] width 1568 height 3346
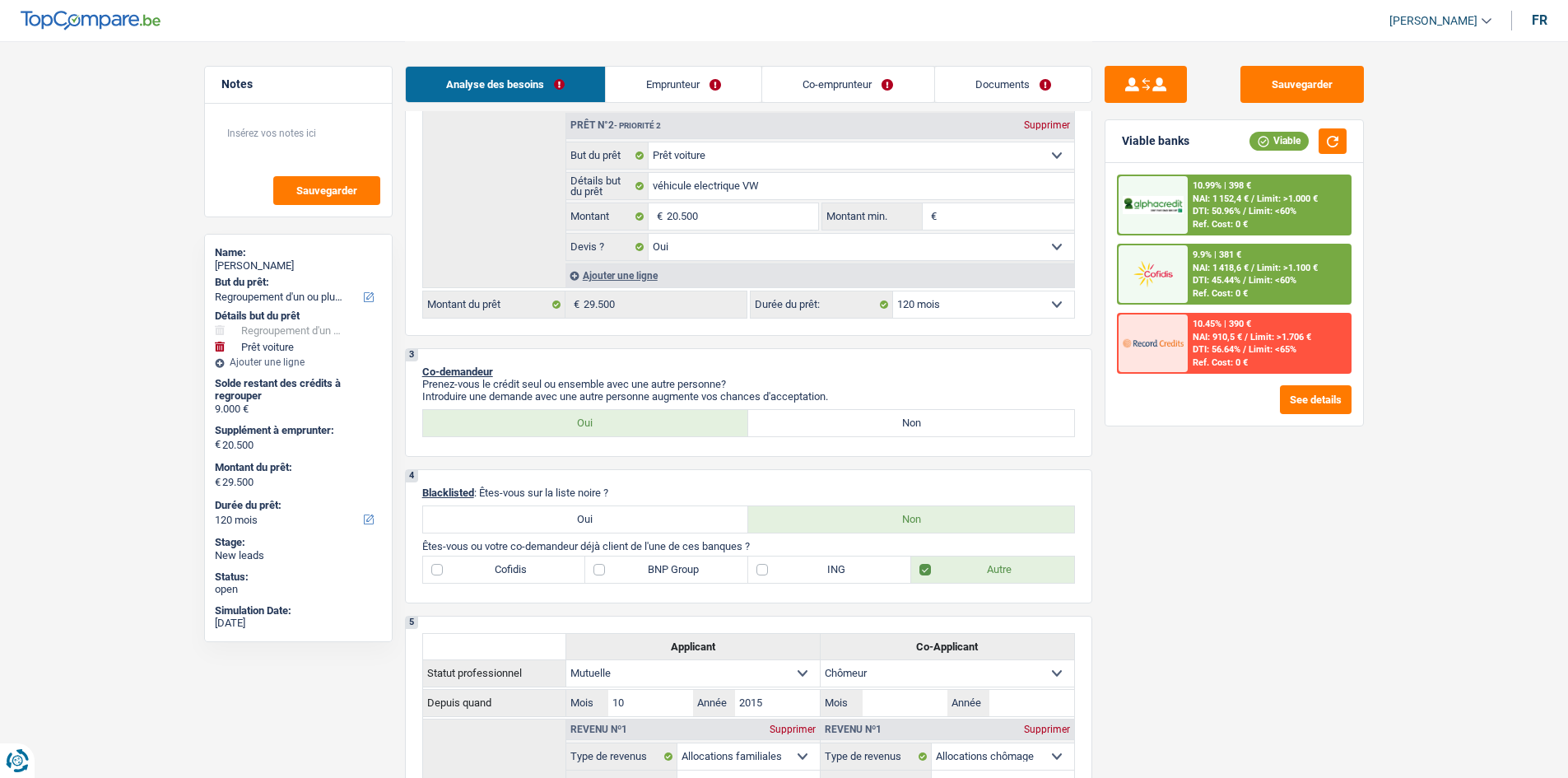
scroll to position [412, 0]
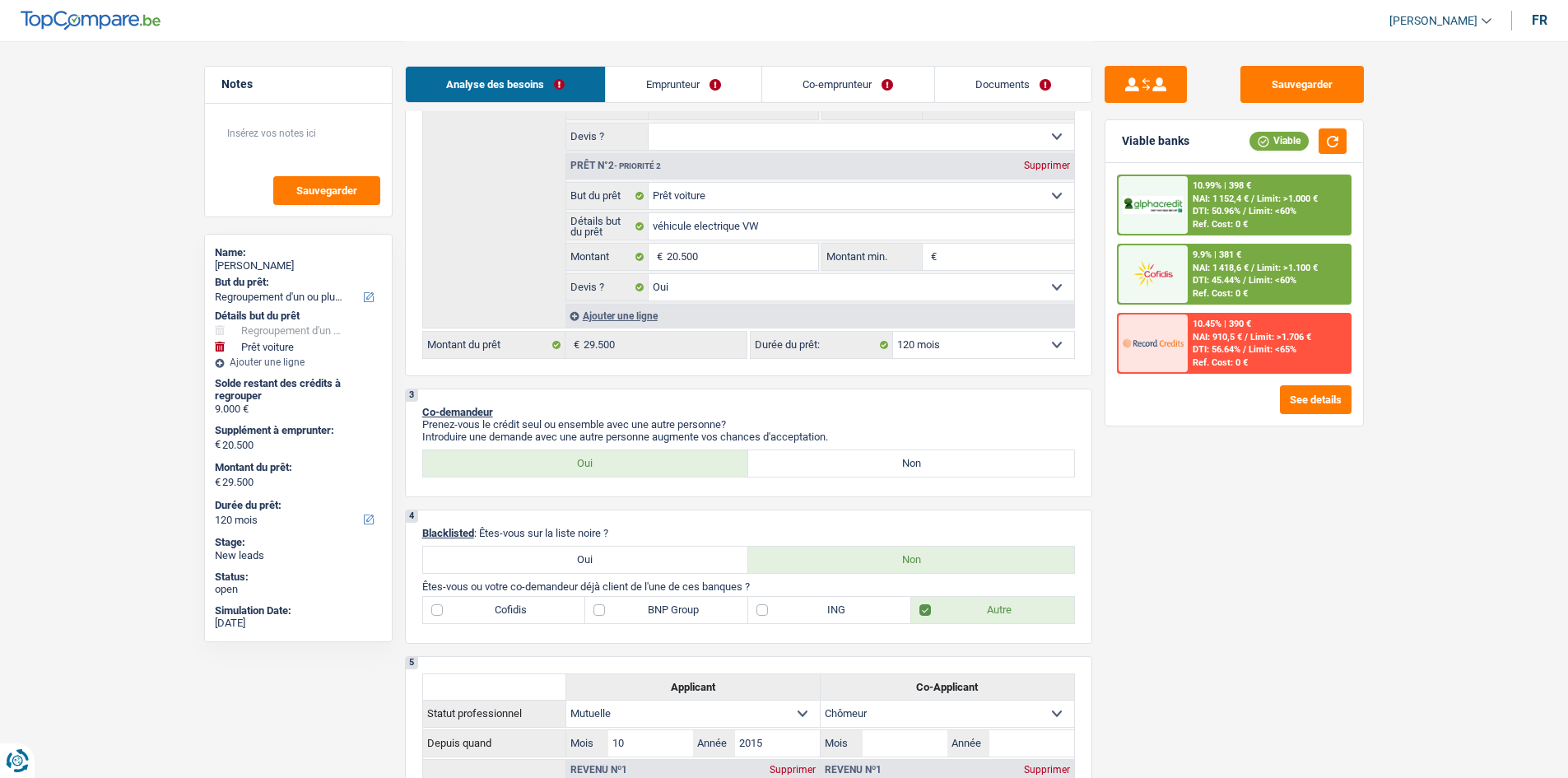
click at [933, 339] on select "12 mois 18 mois 24 mois 30 mois 36 mois 42 mois 48 mois 60 mois 72 mois 84 mois…" at bounding box center [984, 345] width 181 height 26
select select "96"
click at [893, 332] on select "12 mois 18 mois 24 mois 30 mois 36 mois 42 mois 48 mois 60 mois 72 mois 84 mois…" at bounding box center [984, 345] width 181 height 26
select select "96"
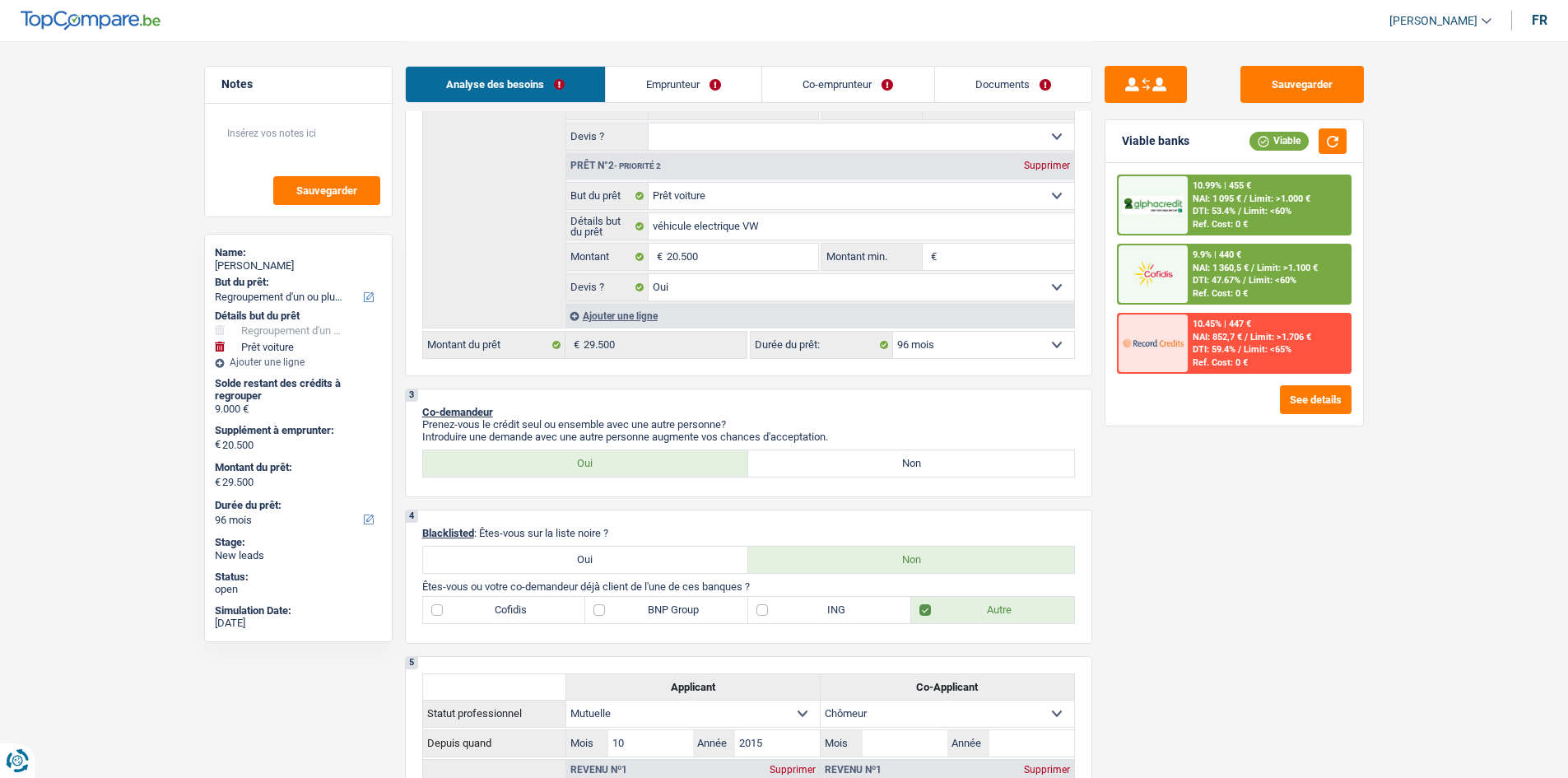
click at [964, 341] on select "12 mois 18 mois 24 mois 30 mois 36 mois 42 mois 48 mois 60 mois 72 mois 84 mois…" at bounding box center [984, 345] width 181 height 26
select select "120"
click at [893, 332] on select "12 mois 18 mois 24 mois 30 mois 36 mois 42 mois 48 mois 60 mois 72 mois 84 mois…" at bounding box center [984, 345] width 181 height 26
select select "120"
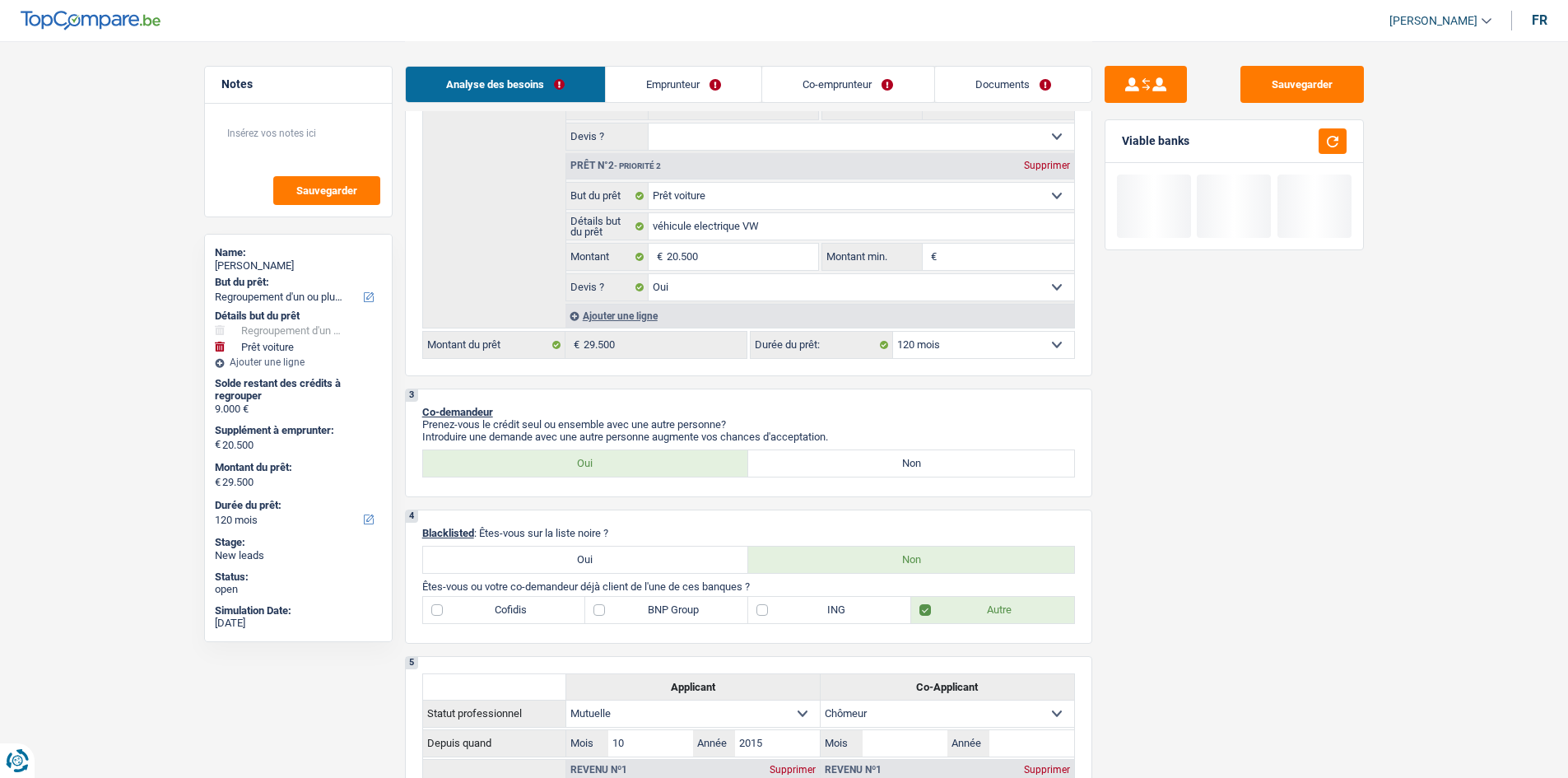
click at [1174, 552] on div "Sauvegarder Viable banks" at bounding box center [1234, 408] width 284 height 686
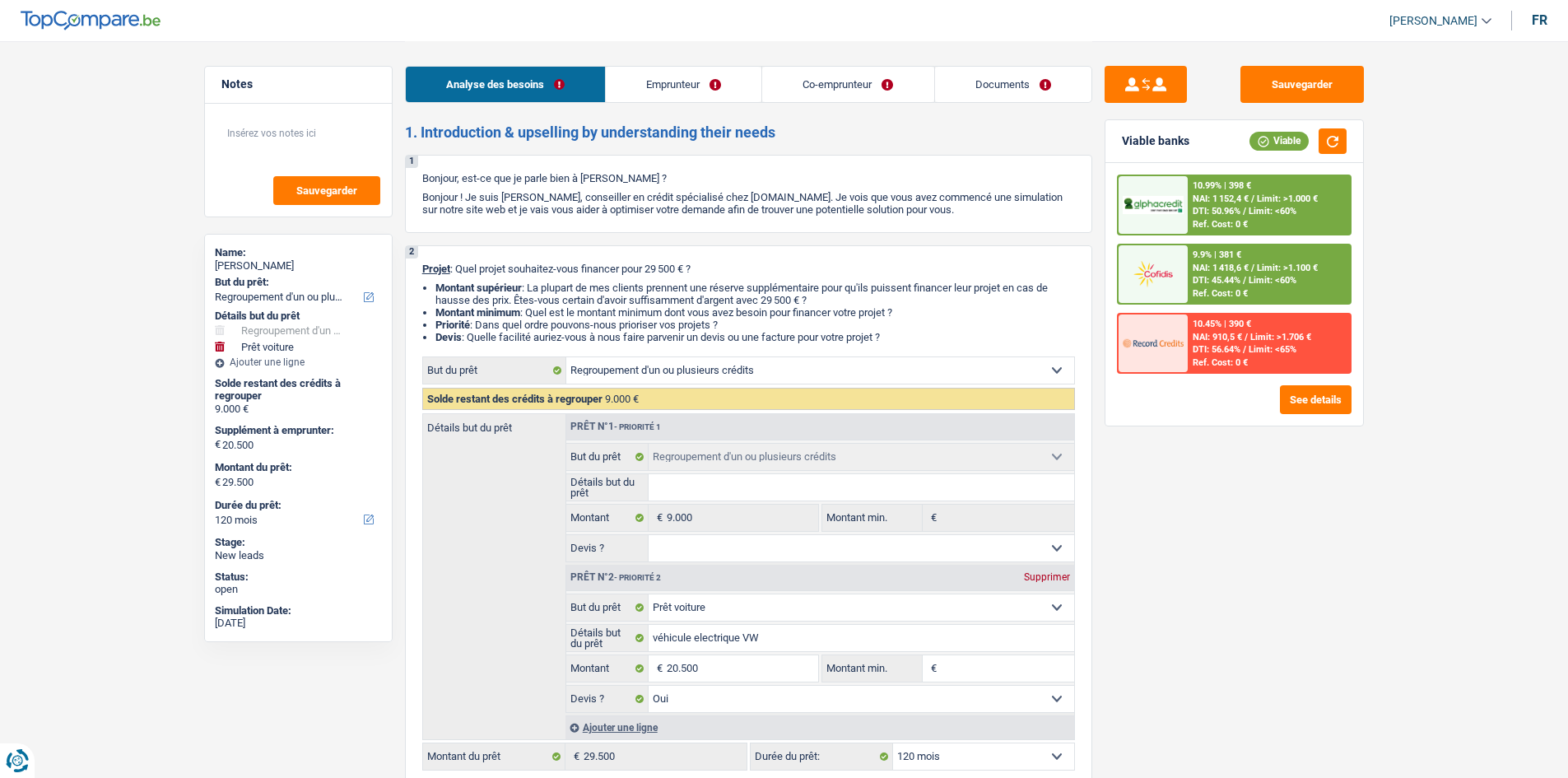
select select "refinancing"
select select "car"
select select "120"
select select "refinancing"
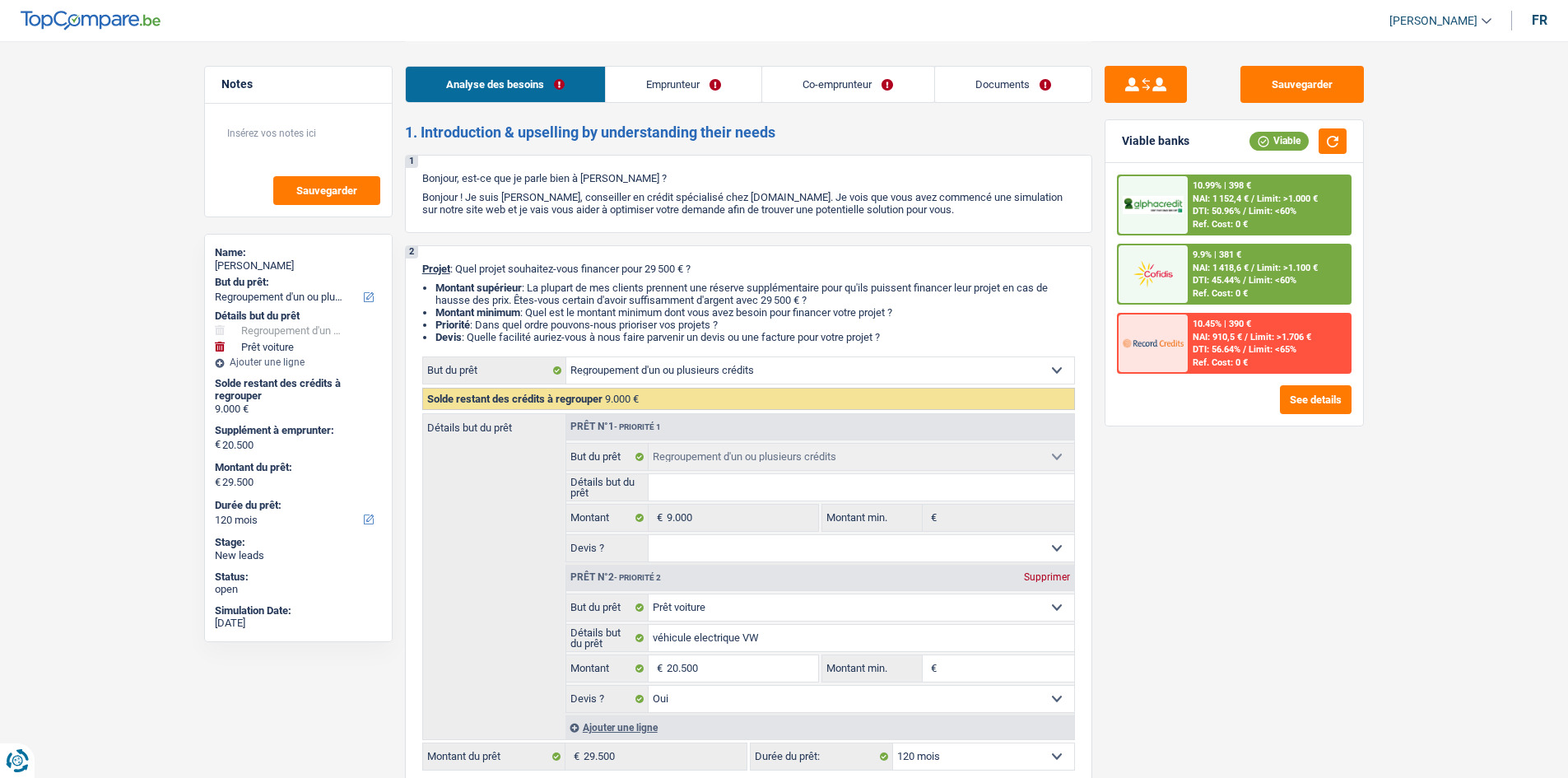
select select "refinancing"
select select "car"
select select "yes"
select select "120"
select select "mutuality"
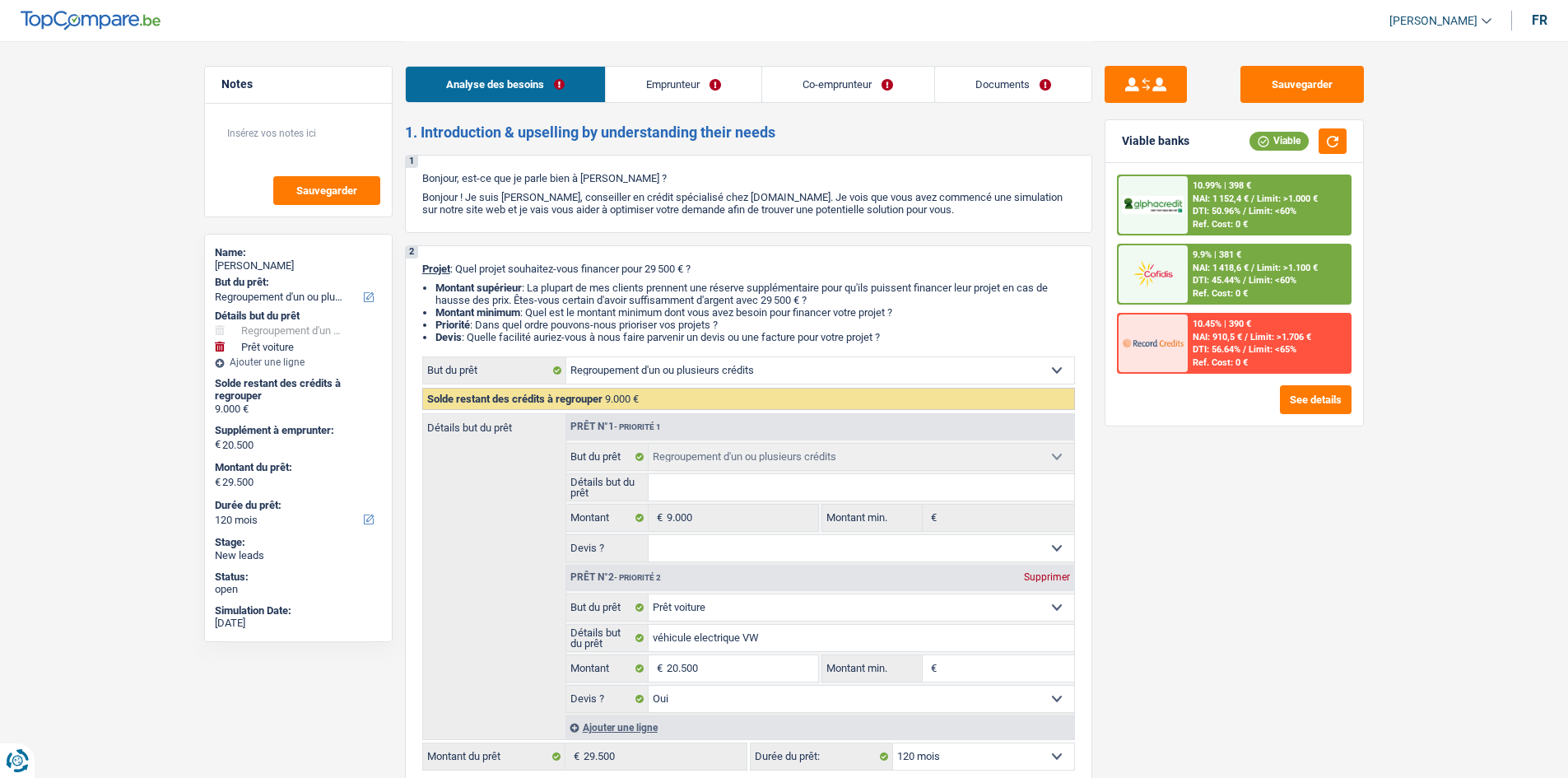
select select "unemployed"
select select "familyAllowances"
select select "mutualityIndemnity"
select select "unemployment"
select select "ownerWithMortgage"
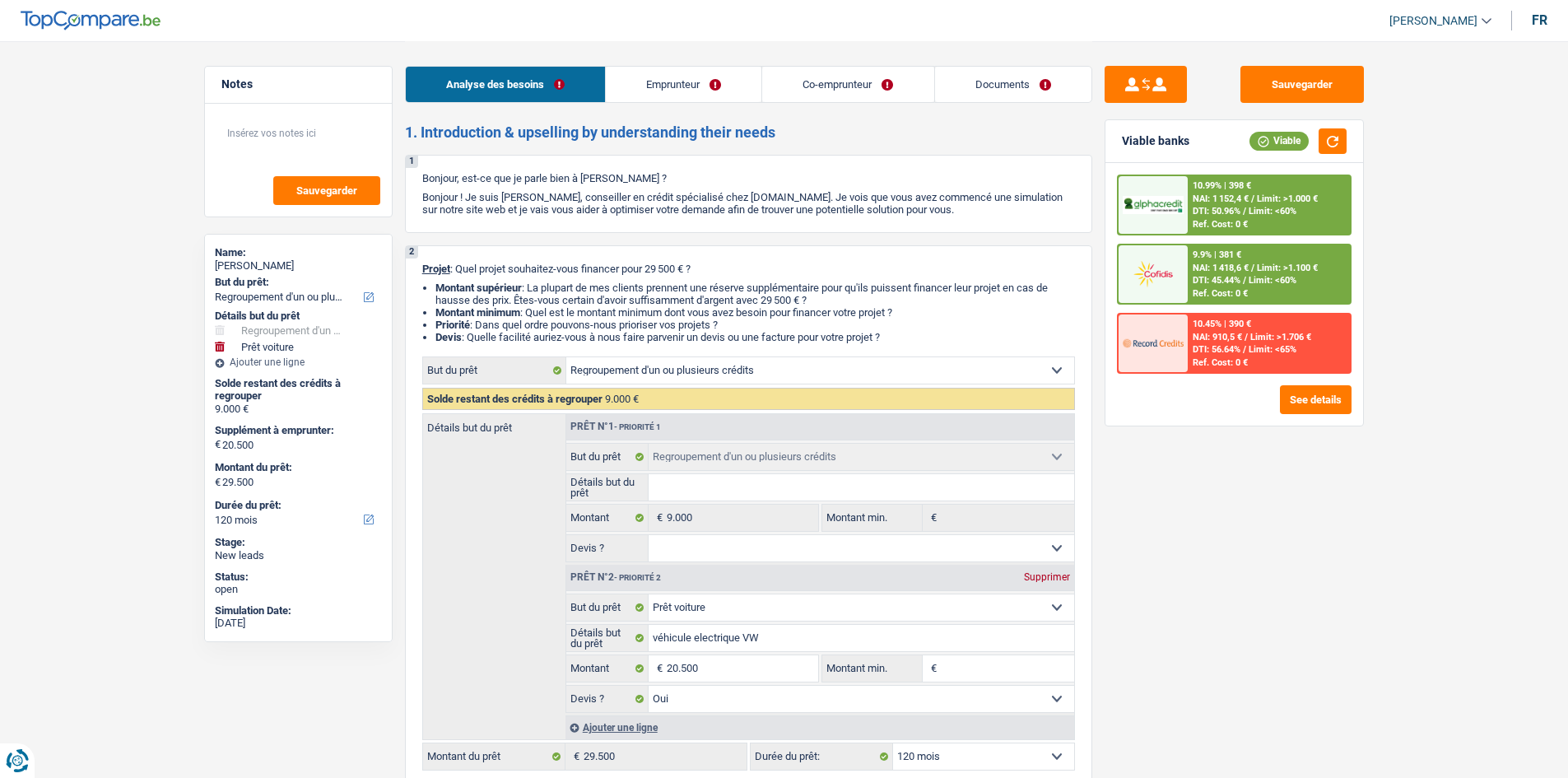
select select "mortgage"
select select "360"
select select "cardOrCredit"
select select "refinancing"
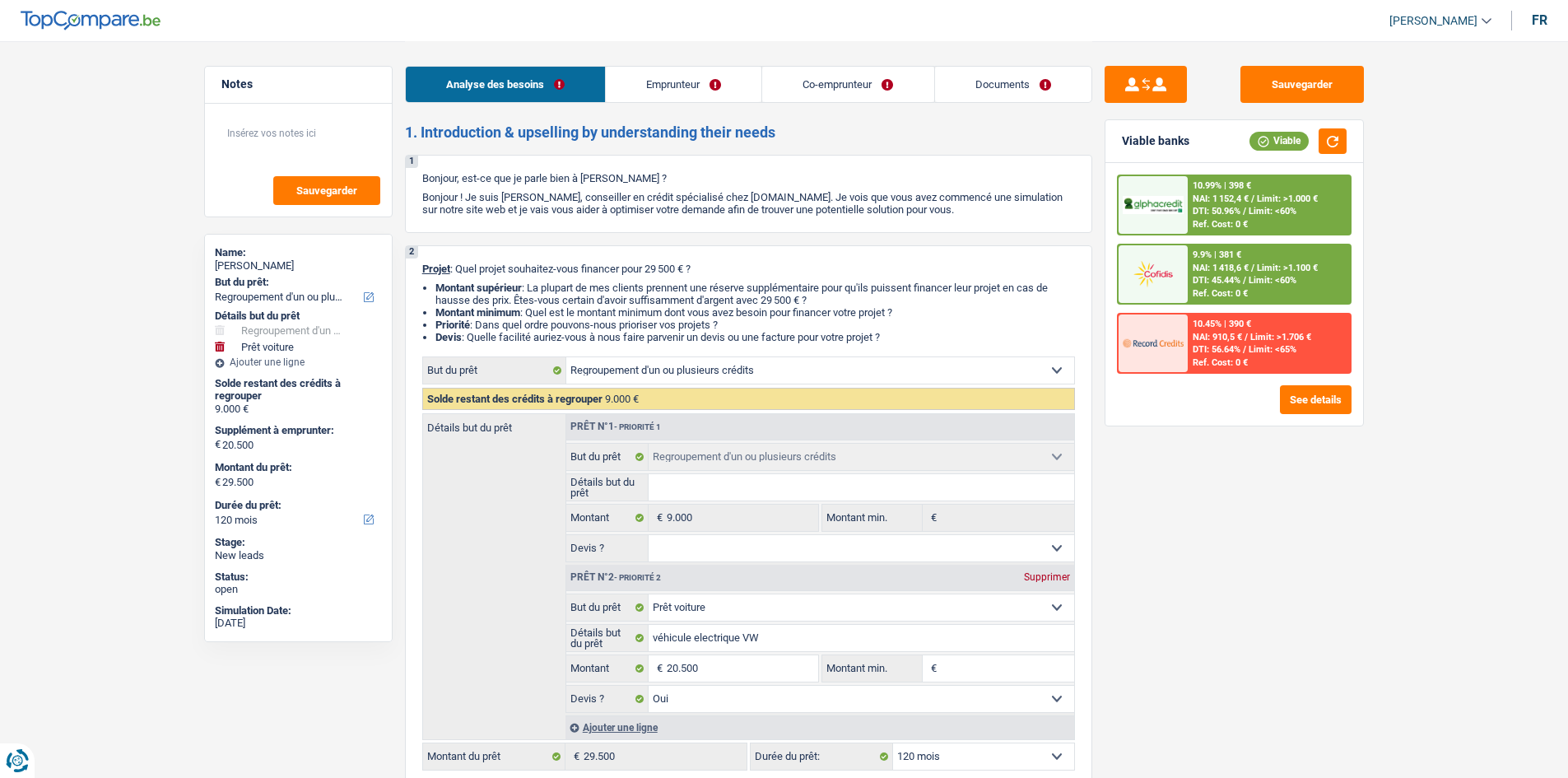
select select "refinancing"
select select "car"
select select "yes"
select select "120"
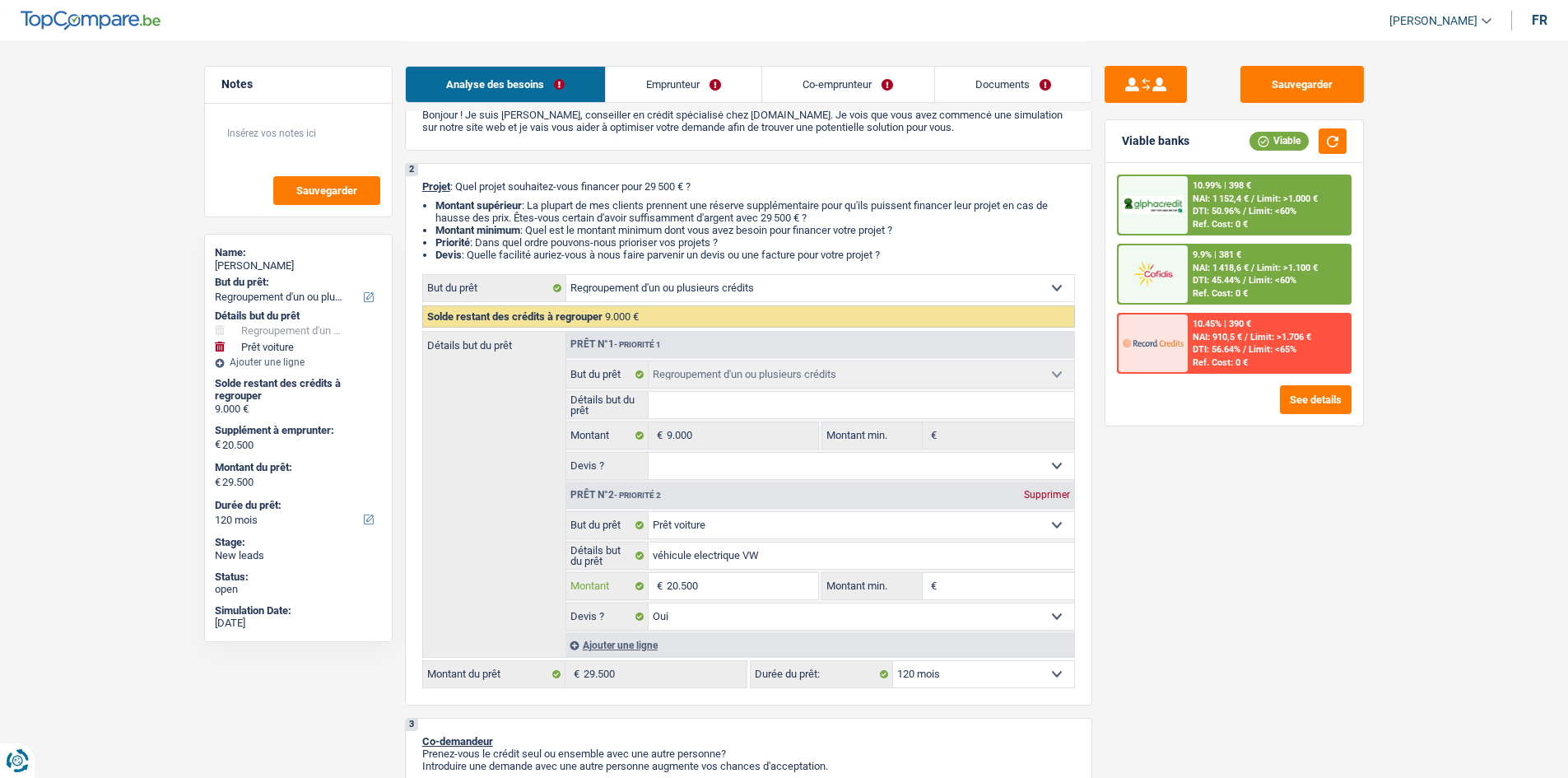
drag, startPoint x: 677, startPoint y: 582, endPoint x: 756, endPoint y: 553, distance: 84.2
click at [676, 582] on input "20.500" at bounding box center [742, 586] width 151 height 26
type input "2.500"
type input "500"
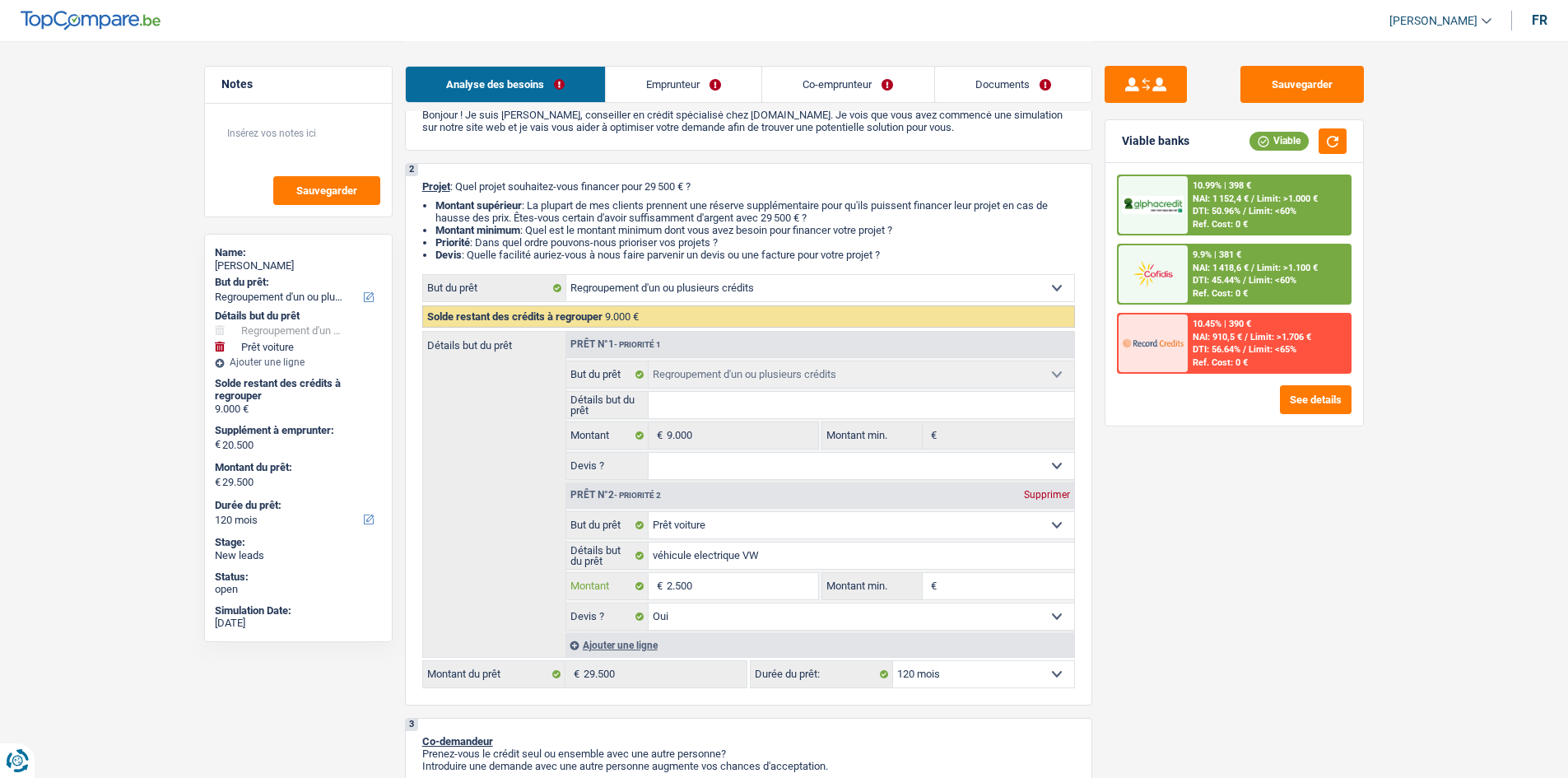
type input "500"
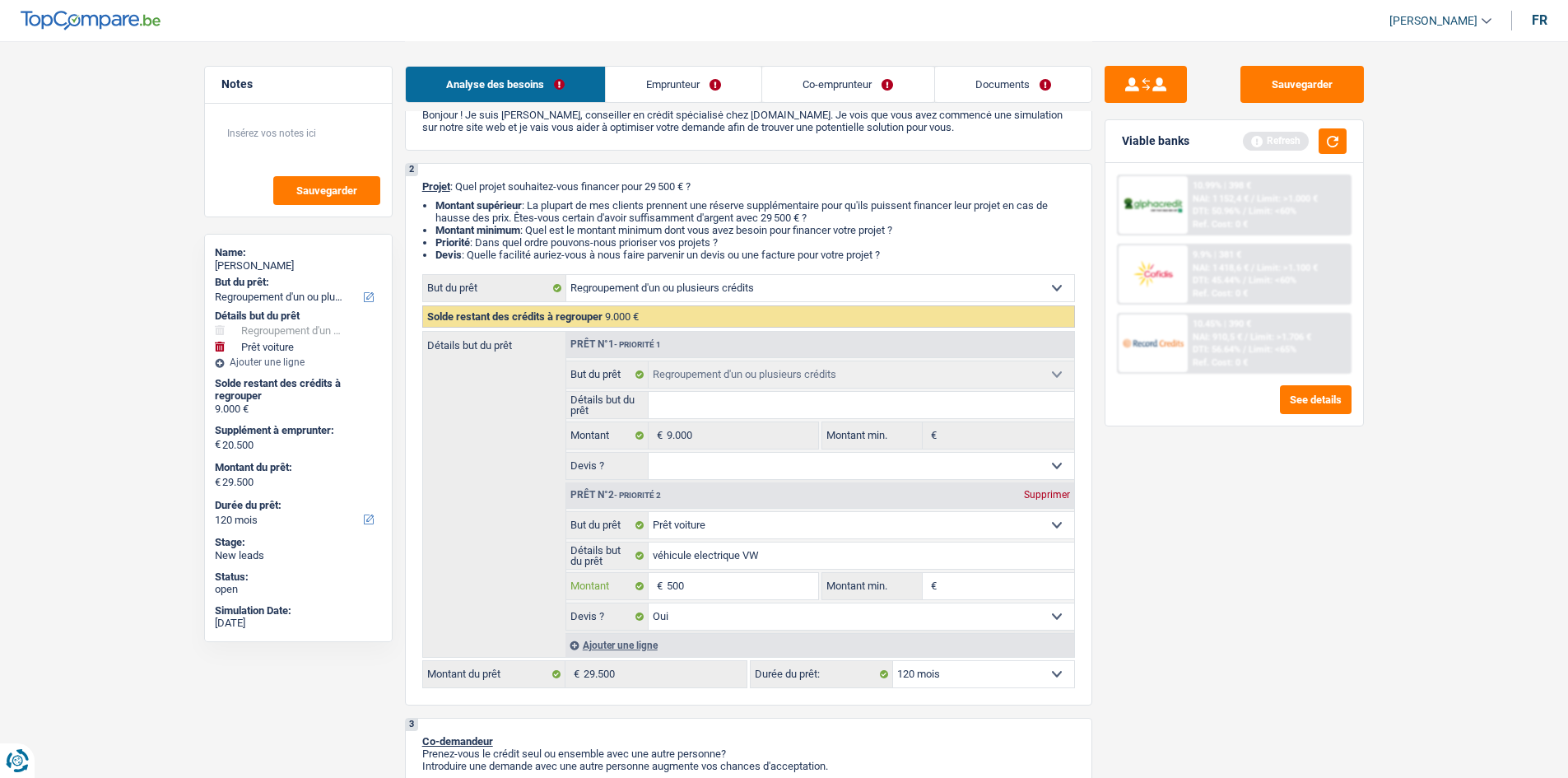
type input "1.500"
type input "10.500"
type input "100.500"
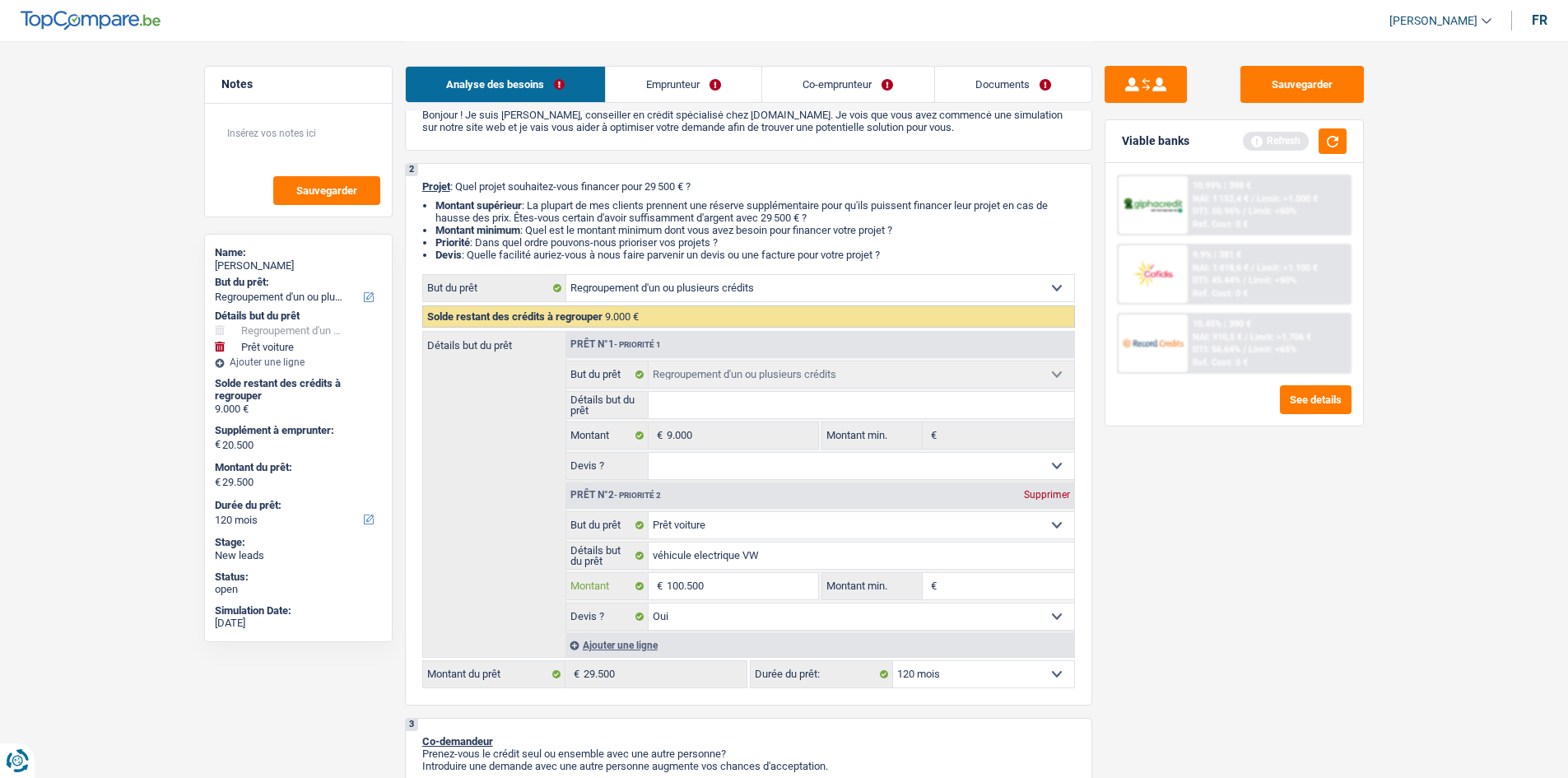
type input "100.500"
type input "109.500"
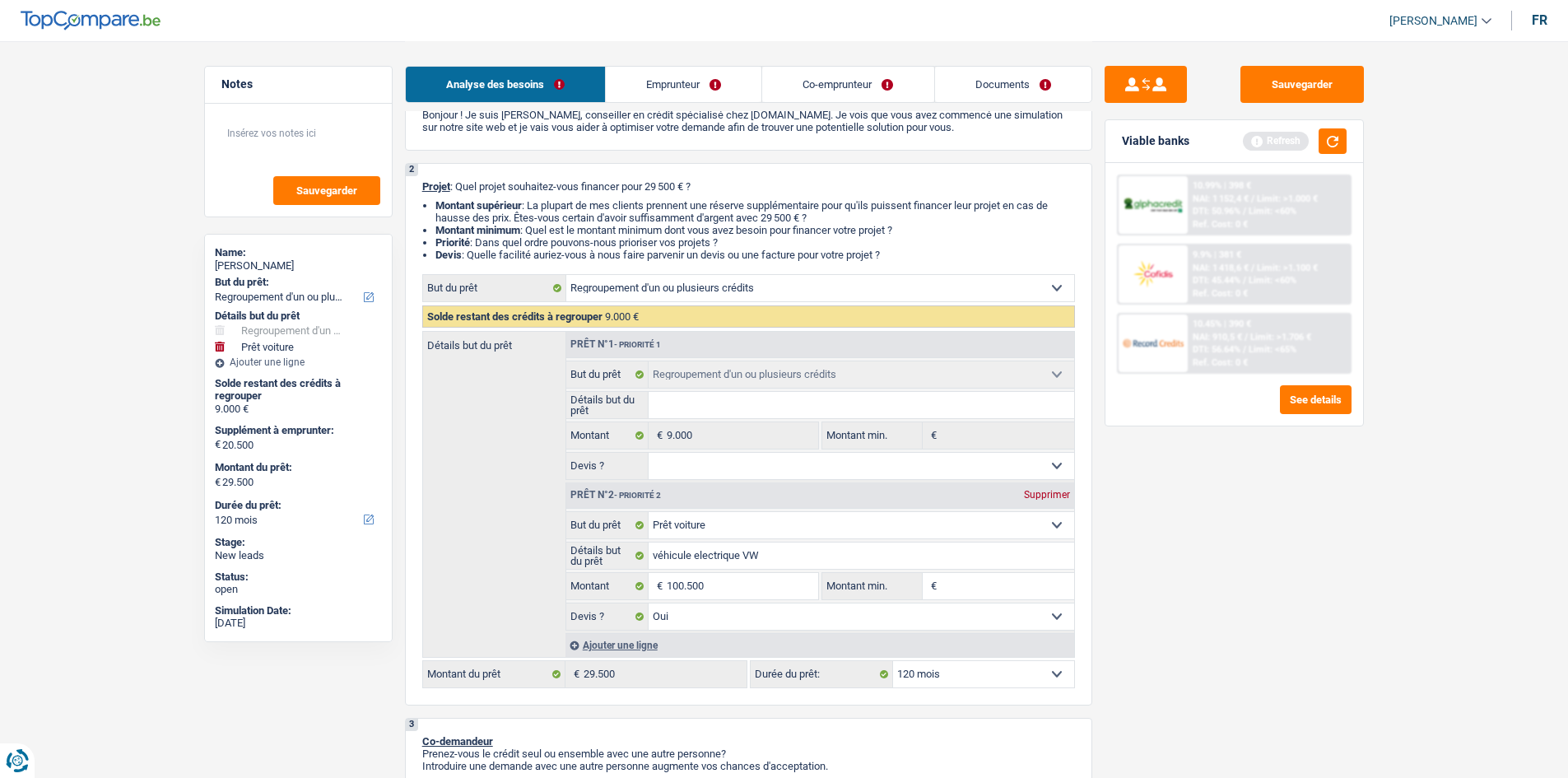
type input "109.500"
drag, startPoint x: 1331, startPoint y: 641, endPoint x: 1268, endPoint y: 632, distance: 63.6
click at [1330, 641] on div "Sauvegarder Viable banks Refresh 10.99% | 398 € NAI: 1 152,4 € / Limit: >1.000 …" at bounding box center [1234, 408] width 284 height 686
select select "144"
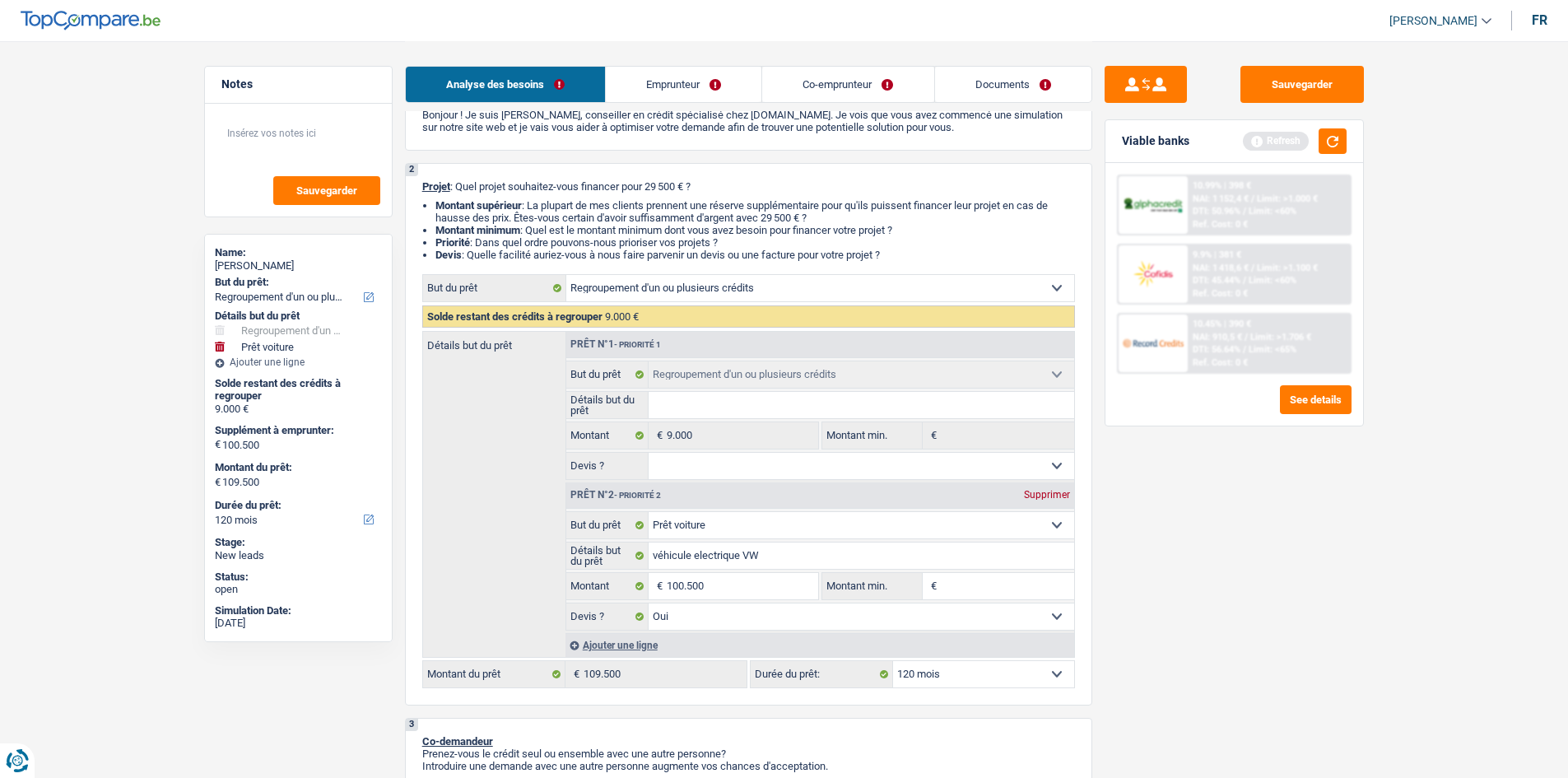
select select "144"
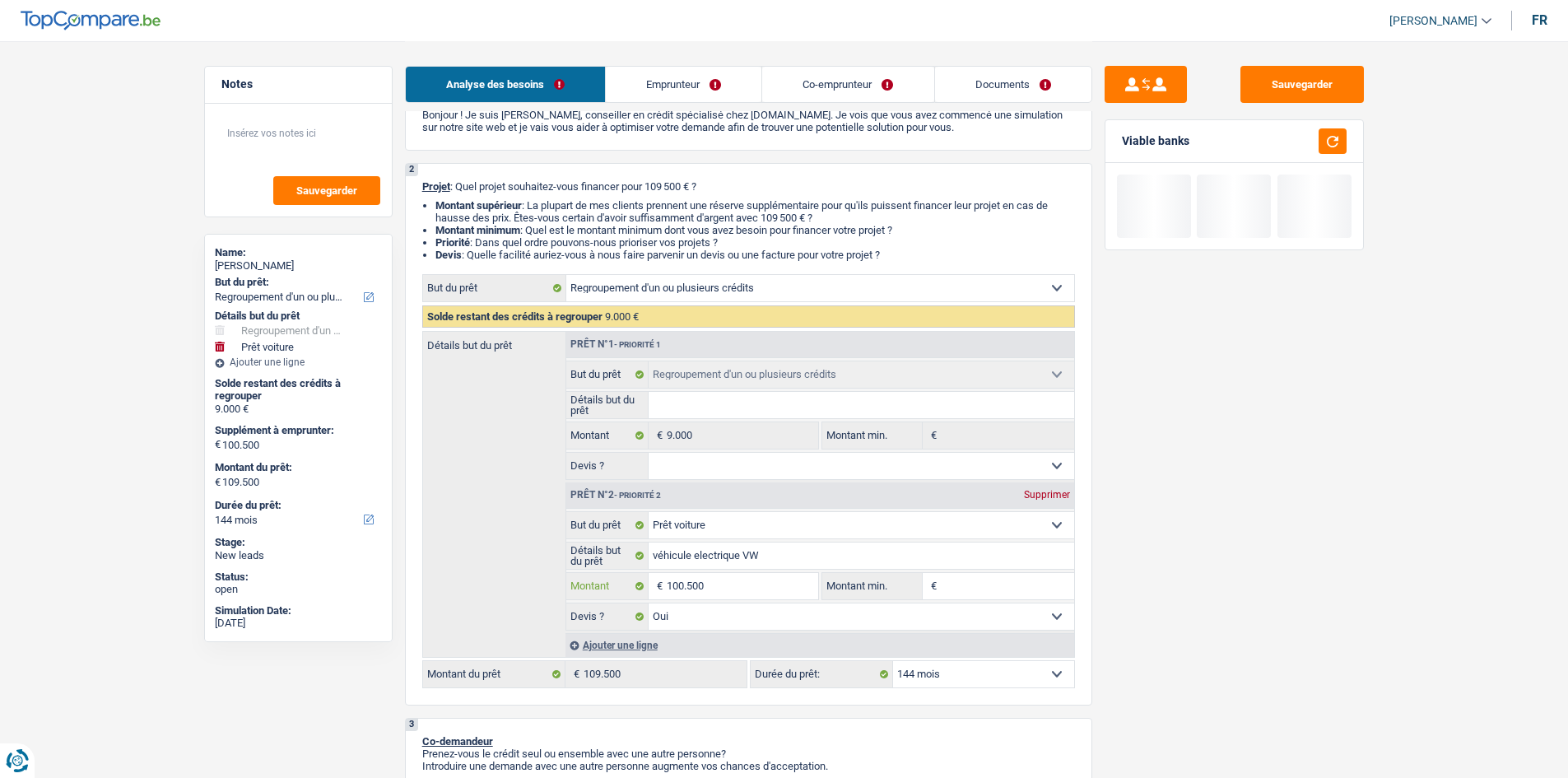
click at [687, 591] on input "100.500" at bounding box center [742, 586] width 151 height 26
click at [685, 589] on input "100.500" at bounding box center [742, 586] width 151 height 26
type input "10.500"
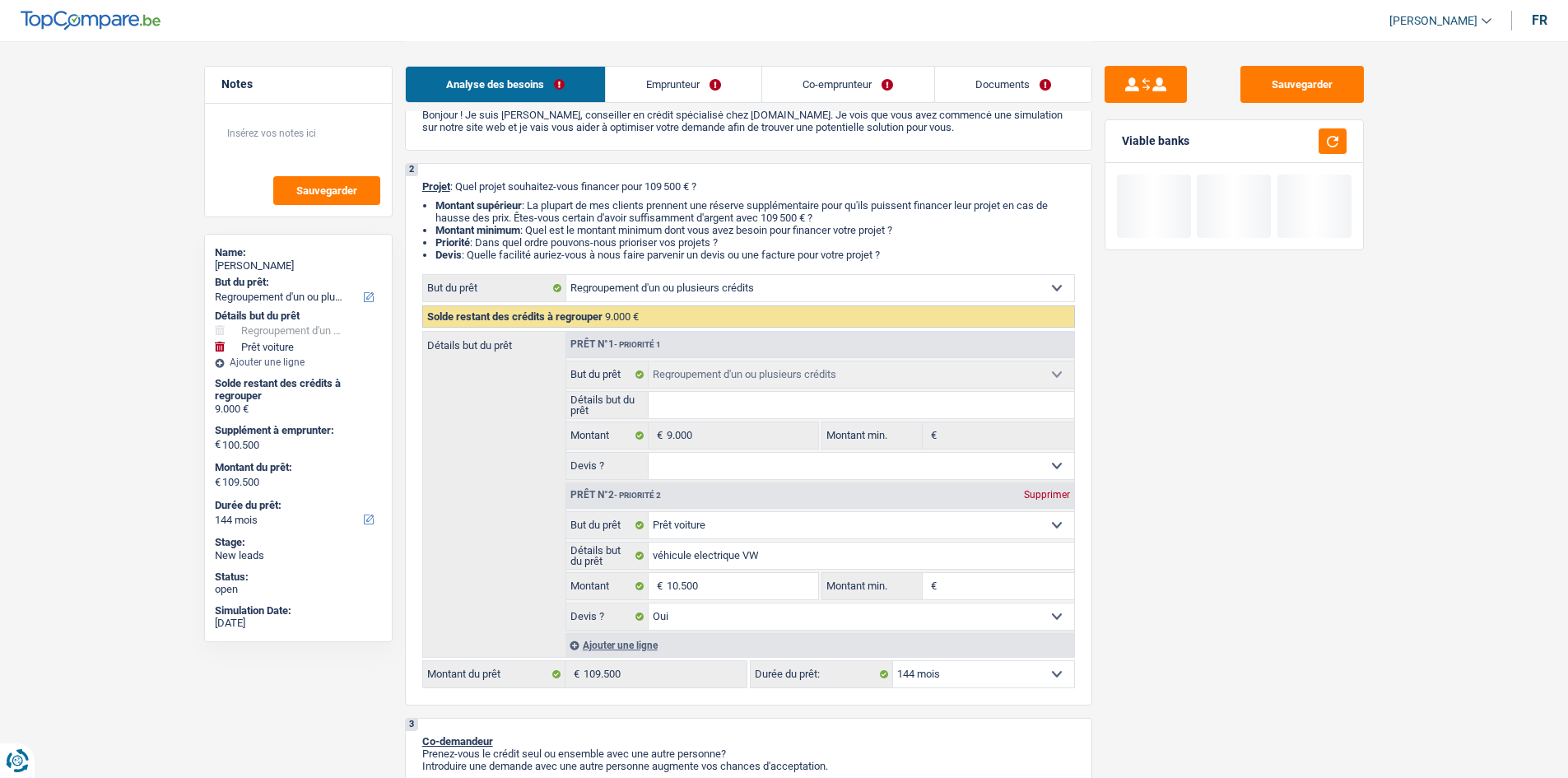
type input "10.500"
type input "19.500"
select select "84"
type input "19.500"
select select "84"
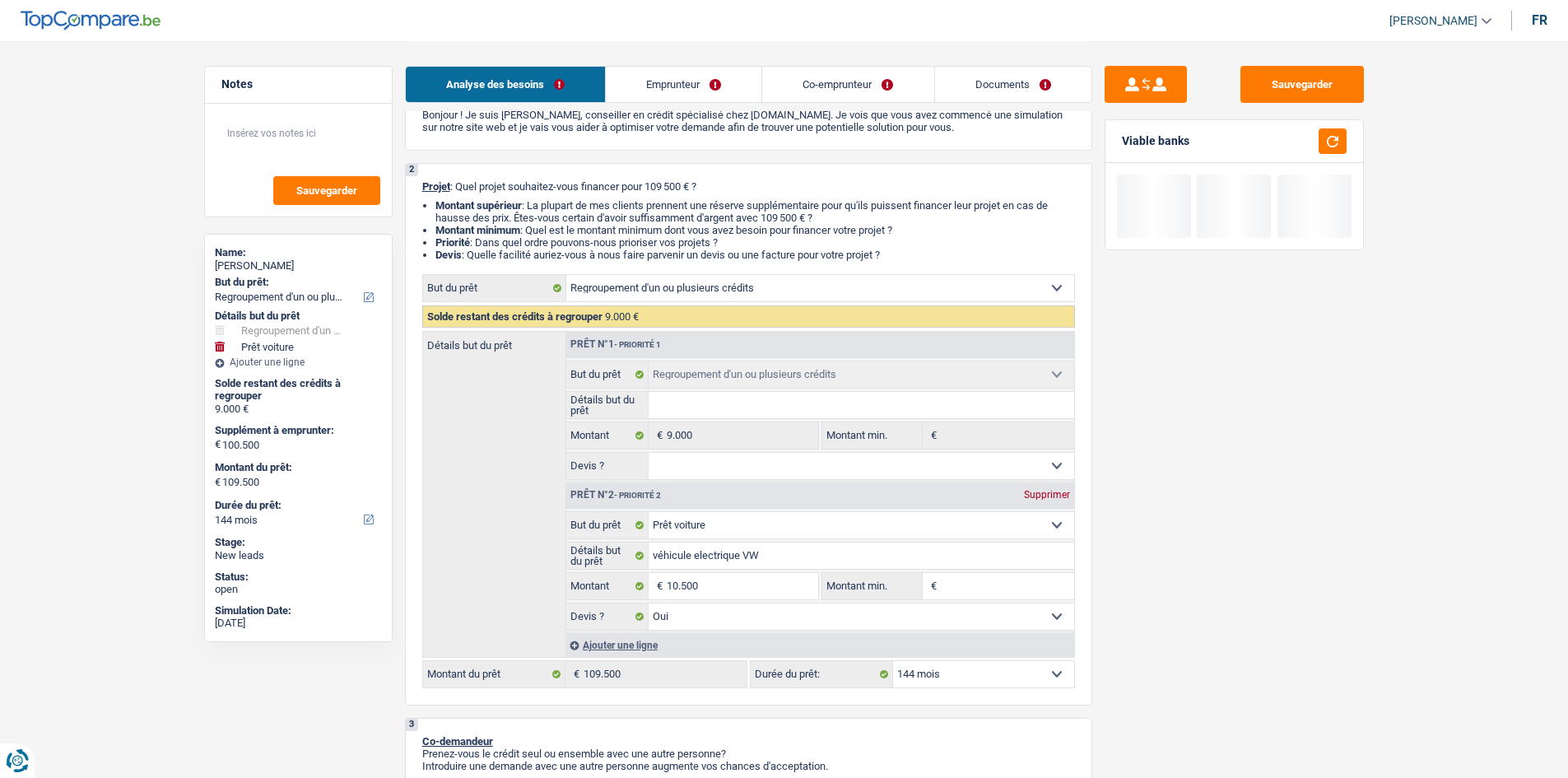
type input "19.500"
select select "84"
click at [1232, 566] on div "Sauvegarder Viable banks" at bounding box center [1234, 408] width 284 height 686
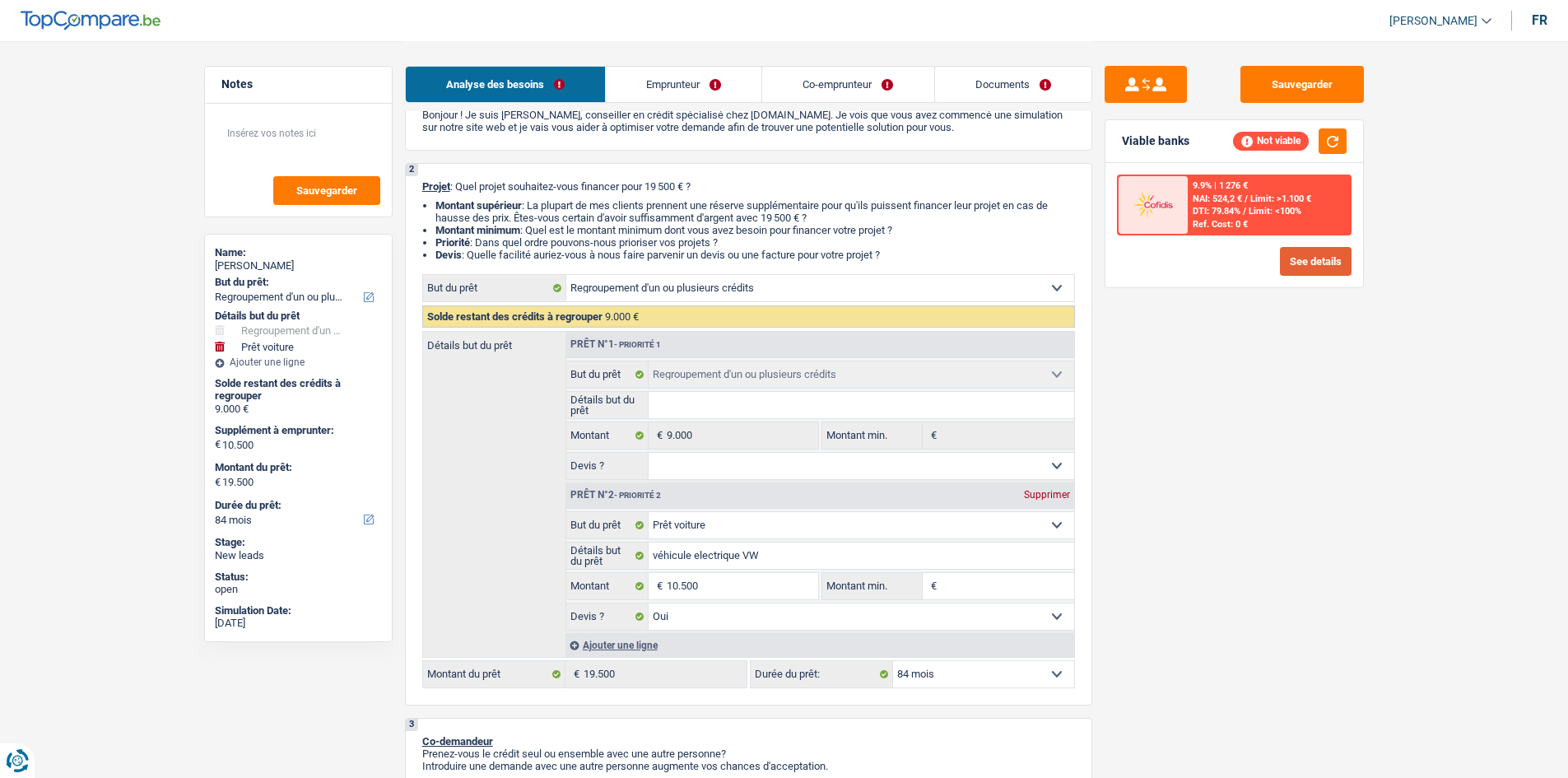
click at [1198, 591] on div "Sauvegarder Viable banks Not viable 9.9% | 1 276 € NAI: 524,2 € / Limit: >1.100…" at bounding box center [1234, 408] width 284 height 686
drag, startPoint x: 1324, startPoint y: 157, endPoint x: 1338, endPoint y: 143, distance: 19.8
click at [1324, 156] on div "Viable banks Not viable" at bounding box center [1234, 141] width 258 height 43
click at [1338, 143] on button "button" at bounding box center [1332, 141] width 28 height 26
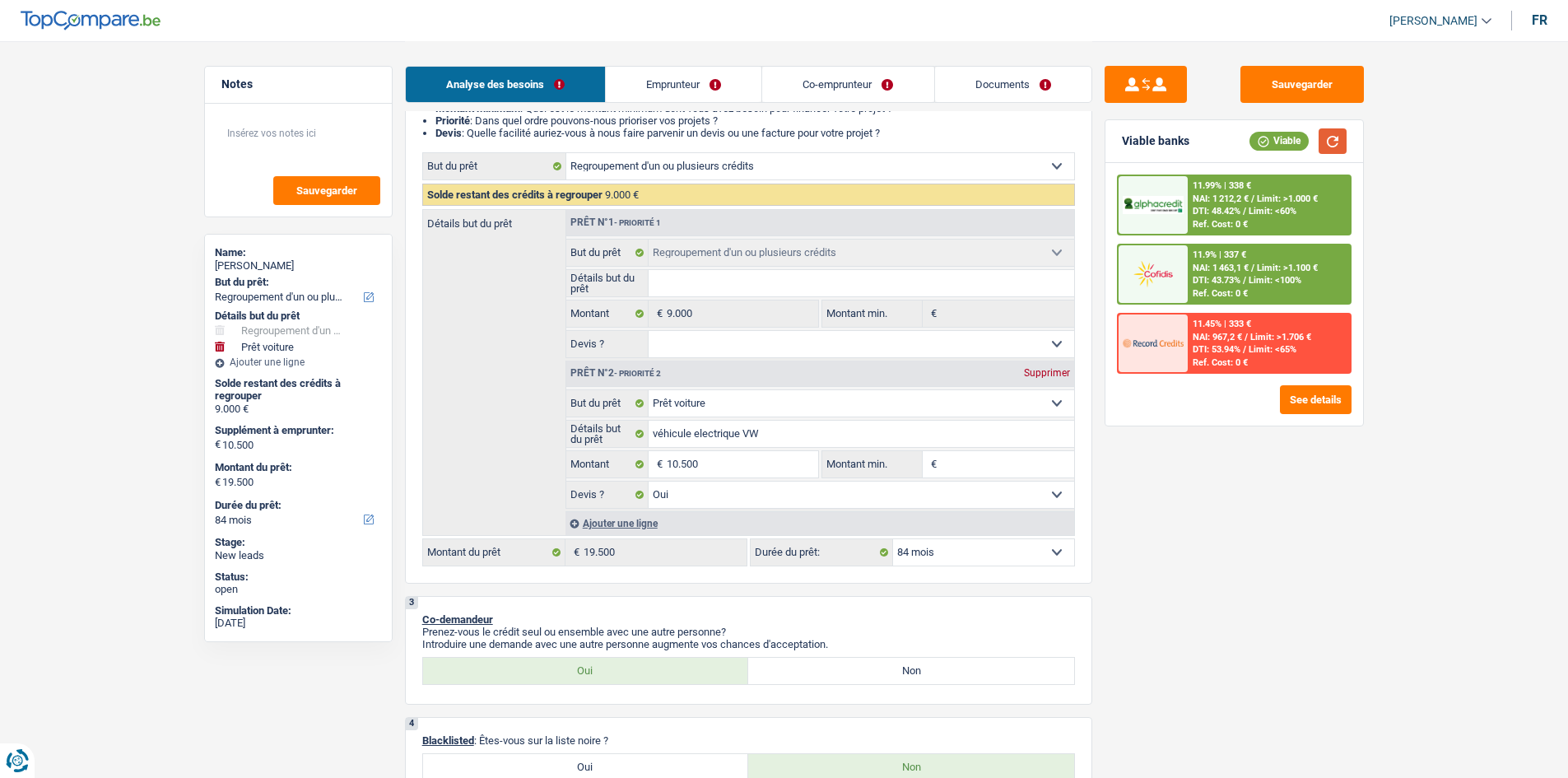
scroll to position [164, 0]
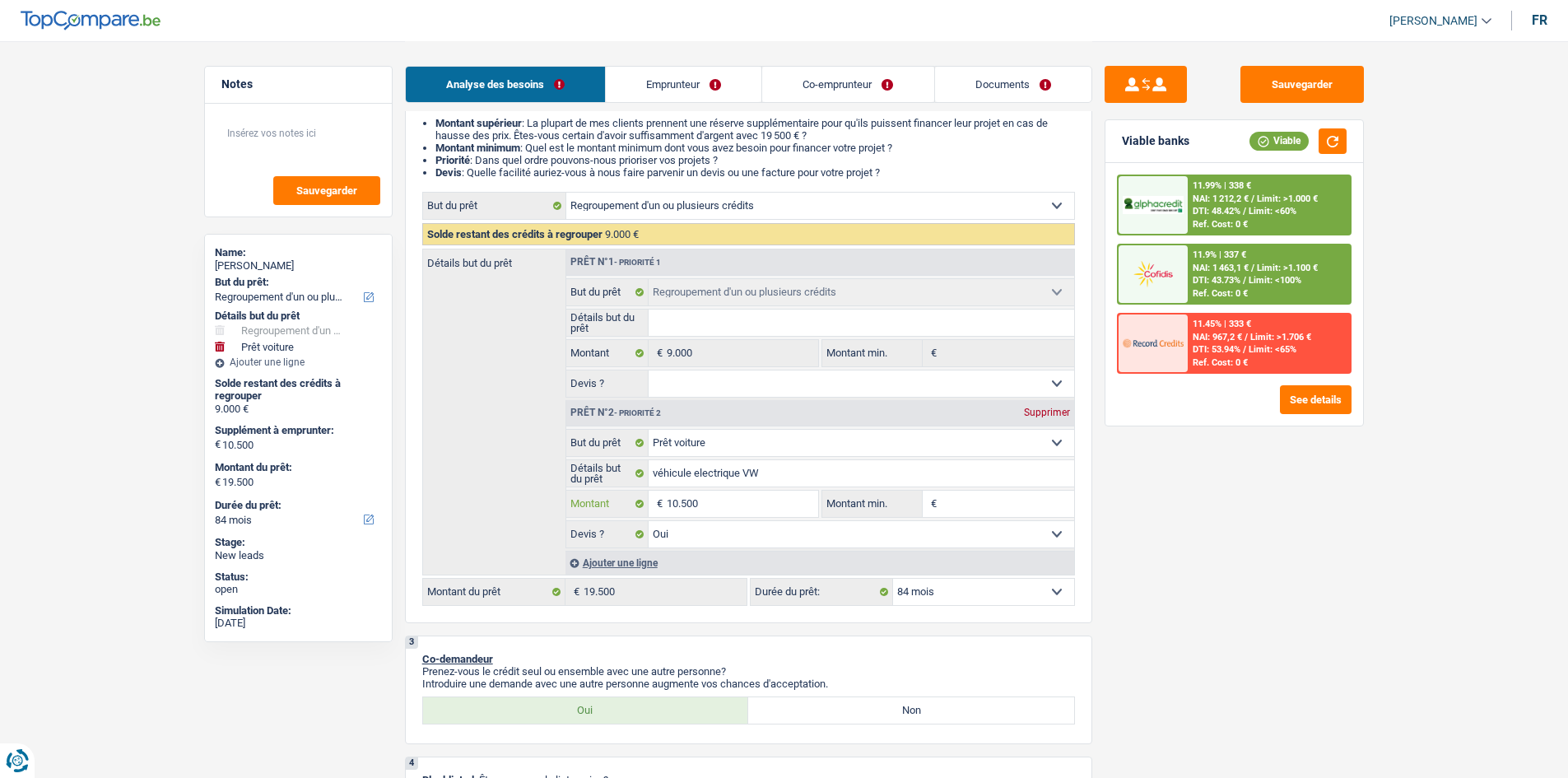
drag, startPoint x: 795, startPoint y: 506, endPoint x: 1334, endPoint y: 620, distance: 550.9
click at [795, 506] on input "10.500" at bounding box center [742, 504] width 151 height 26
type input "1.050"
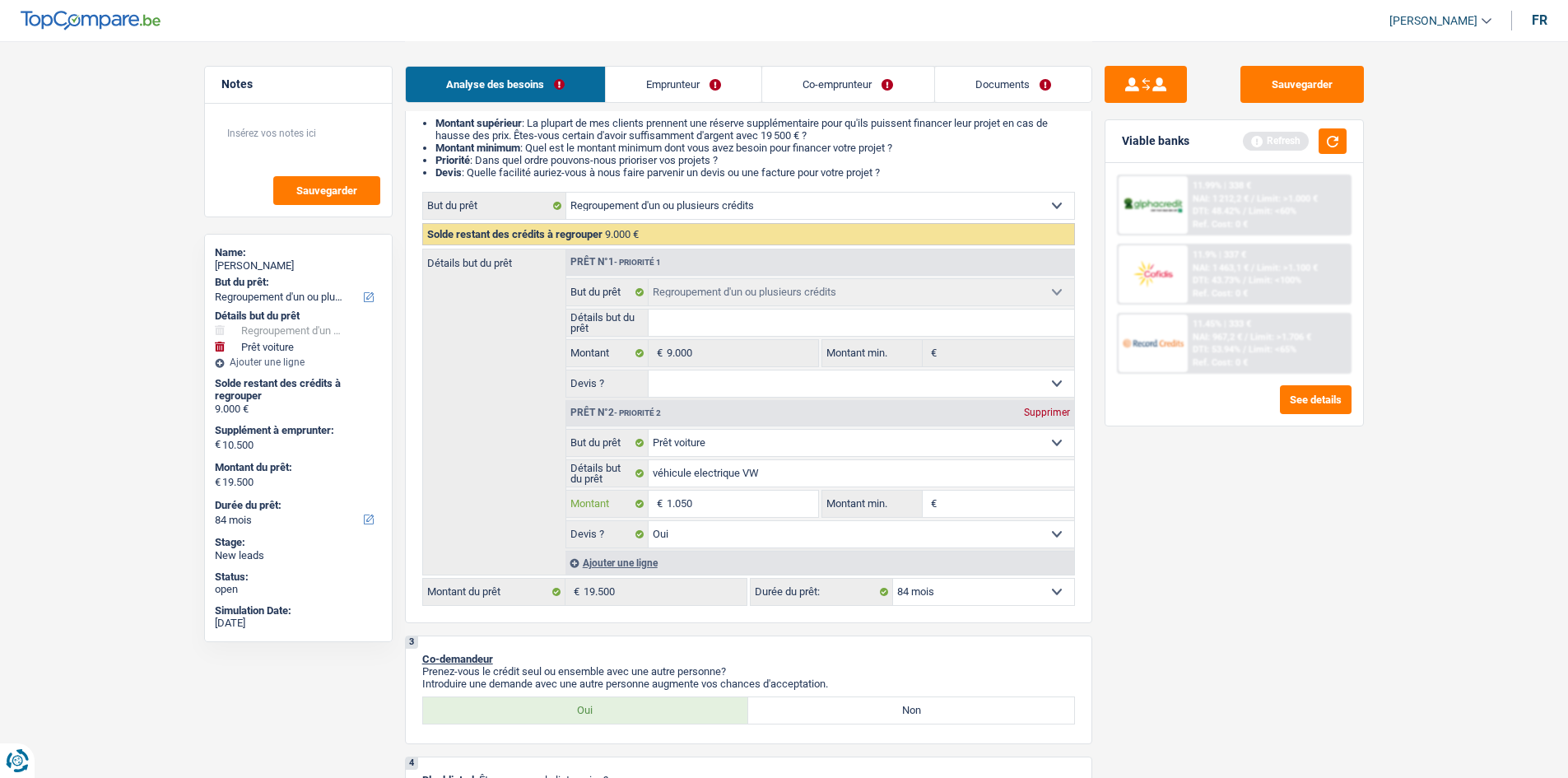
type input "105"
type input "10"
type input "1"
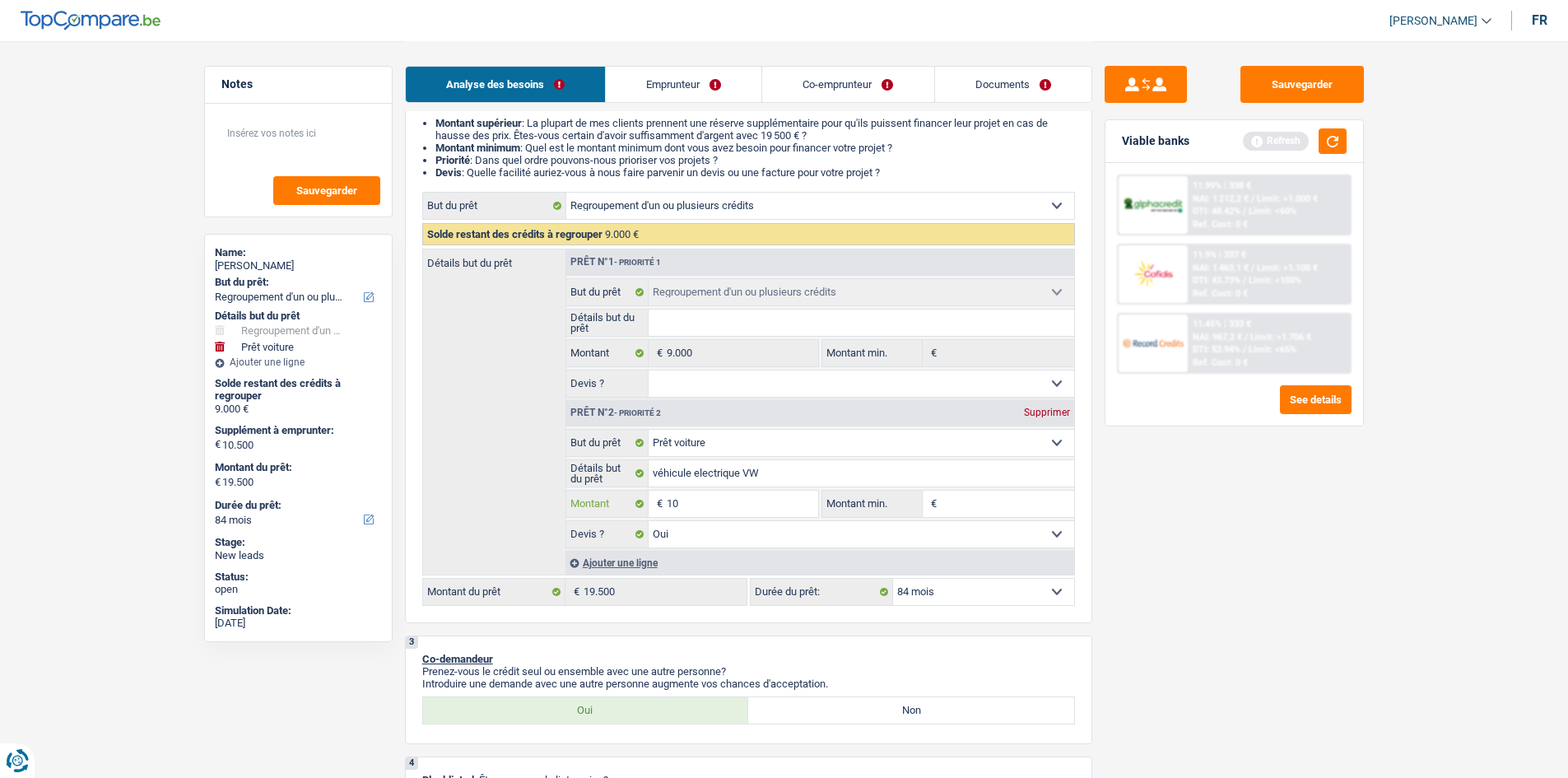
type input "1"
type input "2"
type input "20"
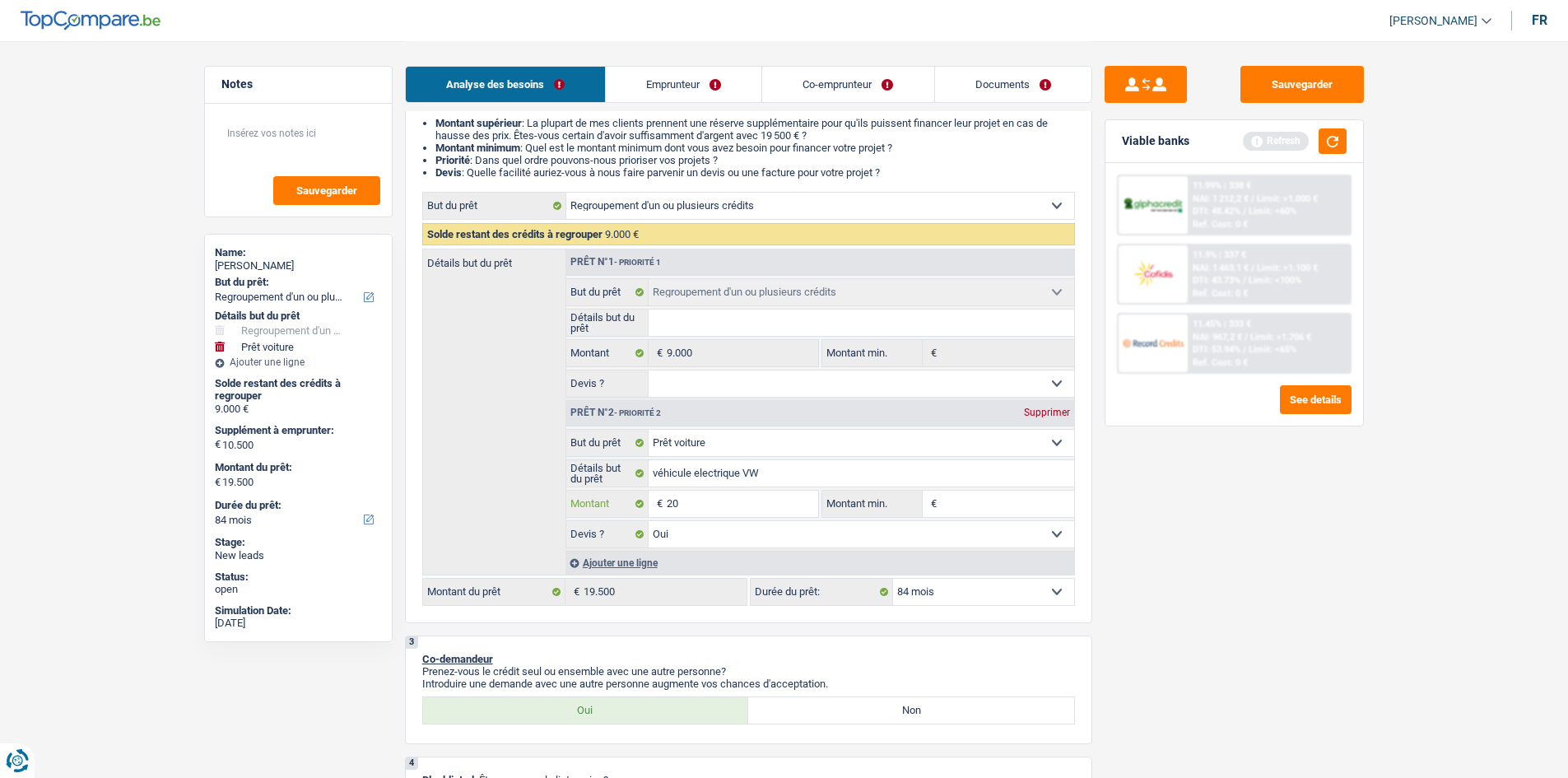
type input "205"
type input "2.050"
type input "20.500"
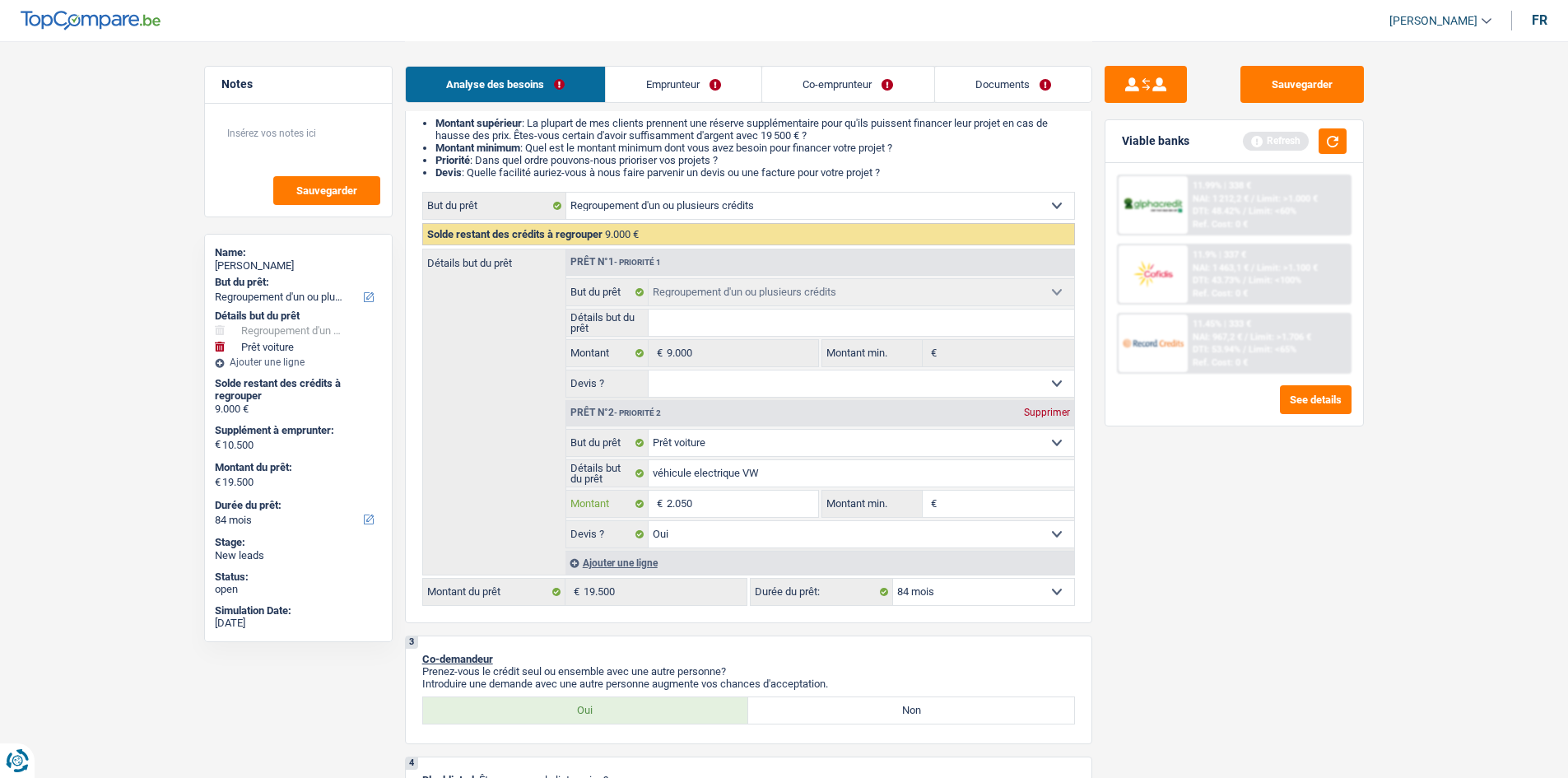
type input "20.500"
type input "29.500"
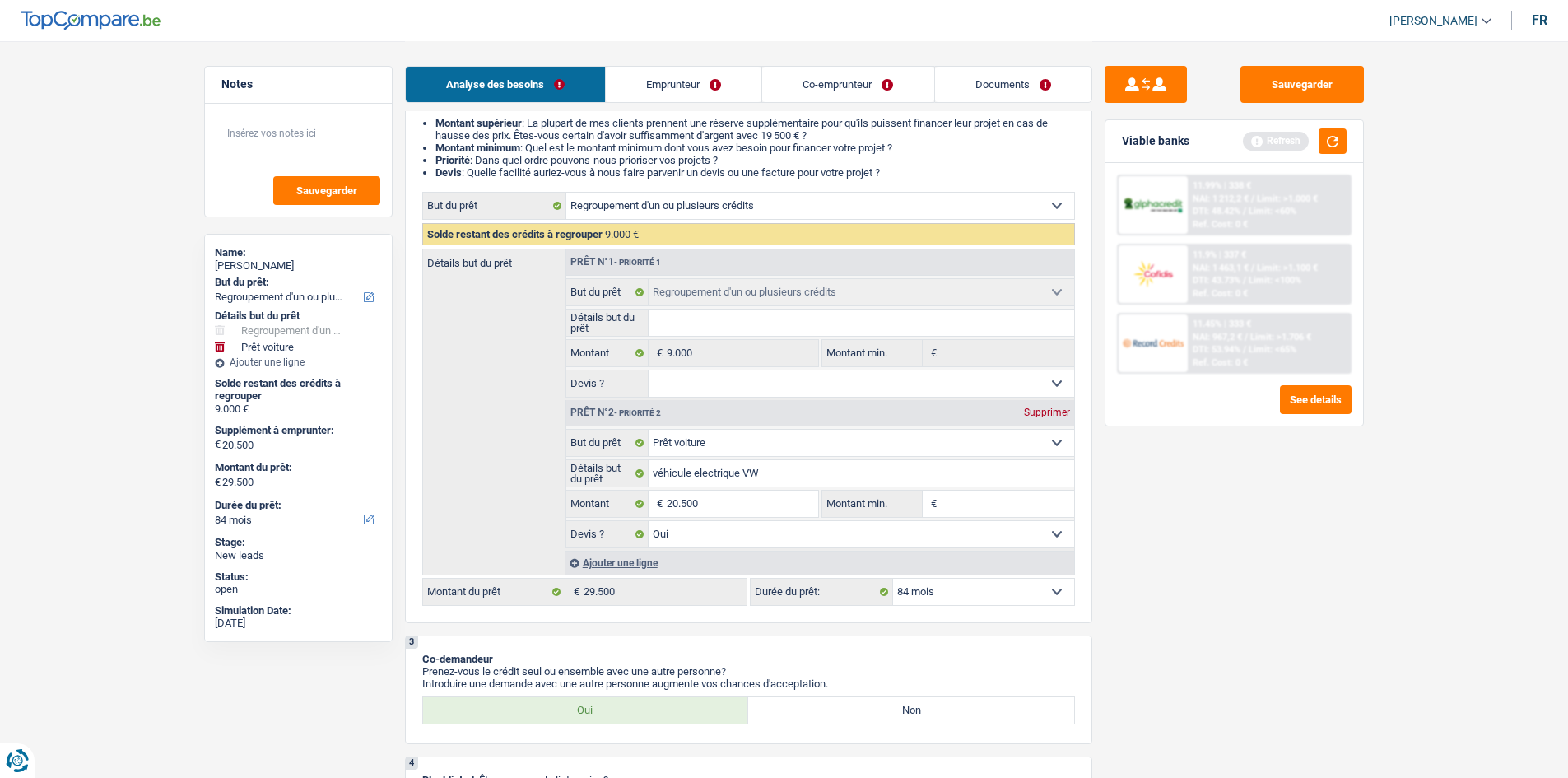
type input "29.500"
click at [1361, 636] on div "Sauvegarder Viable banks Refresh 11.99% | 338 € NAI: 1 212,2 € / Limit: >1.000 …" at bounding box center [1234, 408] width 284 height 686
select select "120"
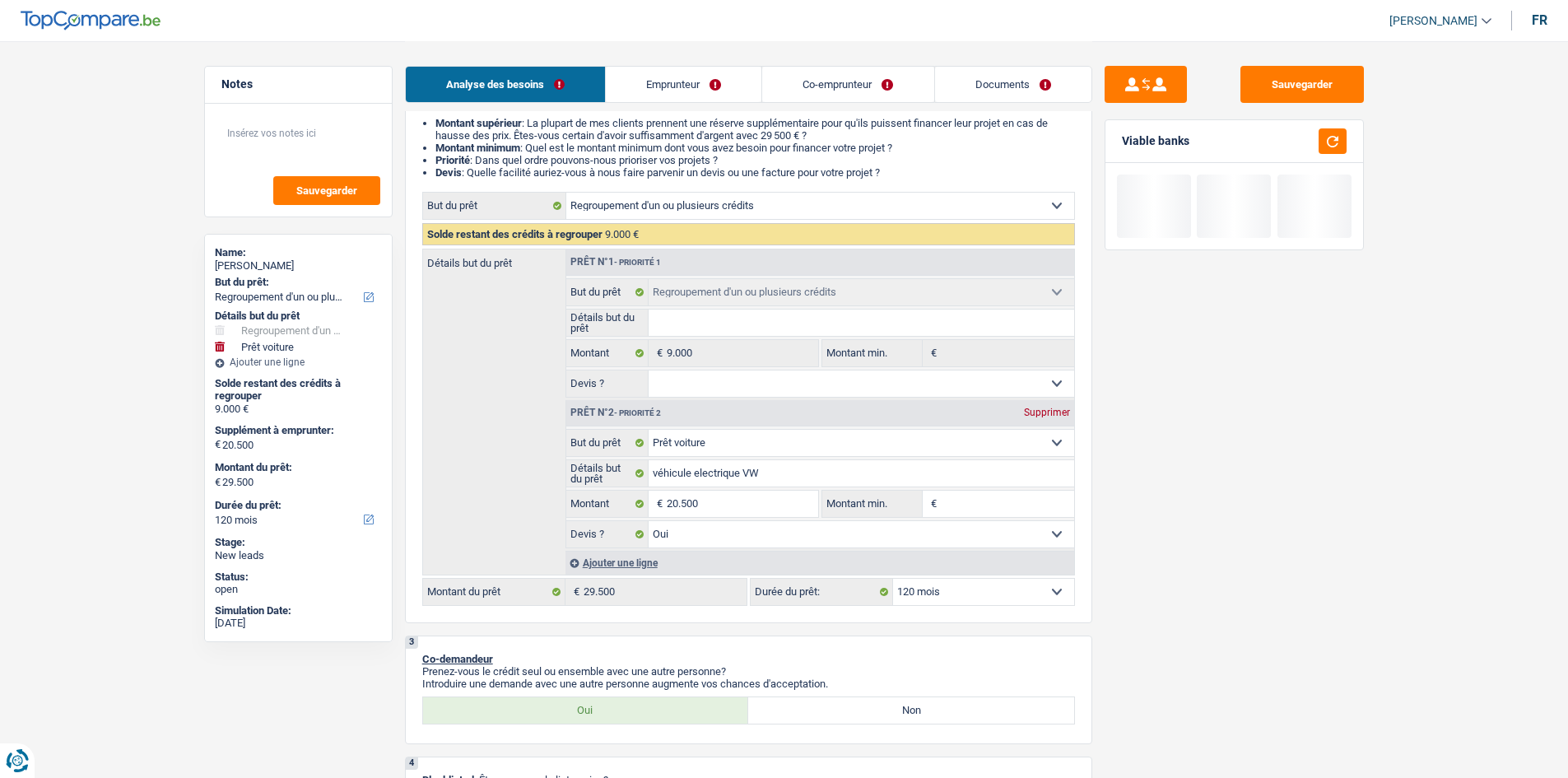
click at [1035, 508] on input "Montant min." at bounding box center [1008, 504] width 134 height 26
type input "1"
type input "10"
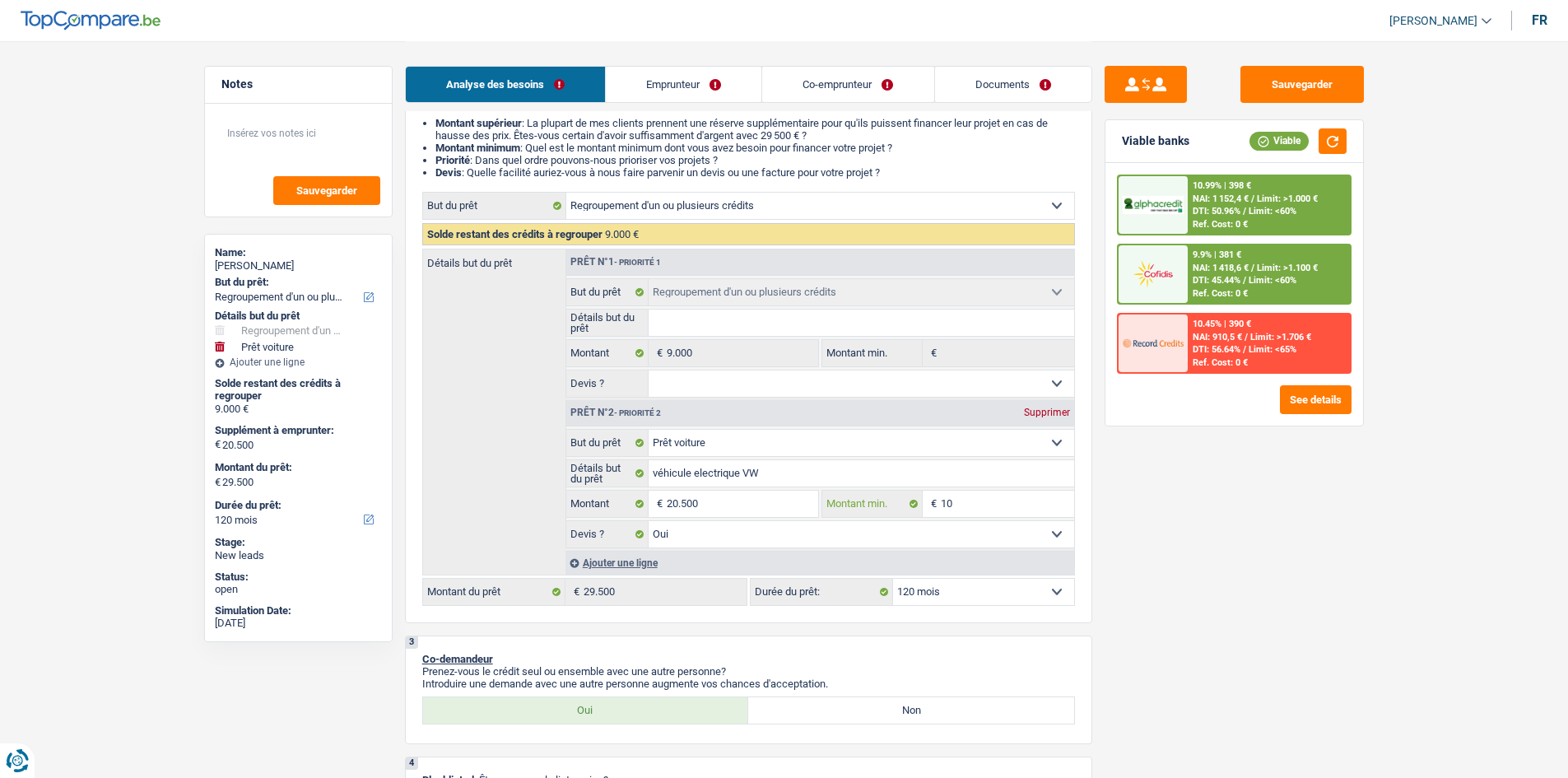
type input "105"
type input "1.050"
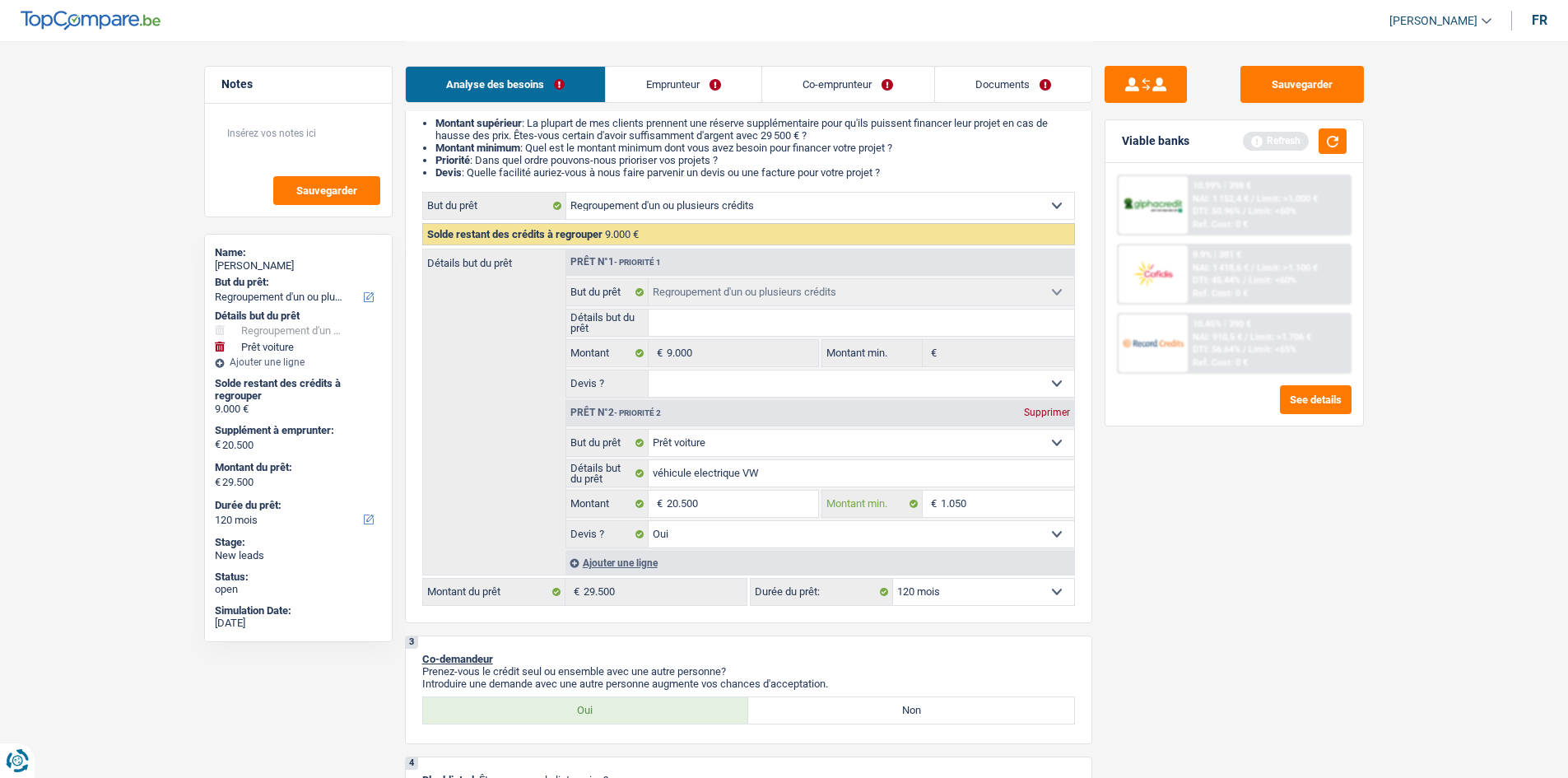
type input "10.500"
drag, startPoint x: 1301, startPoint y: 578, endPoint x: 1337, endPoint y: 511, distance: 76.1
click at [1300, 577] on div "Sauvegarder Viable banks Refresh 10.99% | 398 € NAI: 1 152,4 € / Limit: >1.000 …" at bounding box center [1234, 408] width 284 height 686
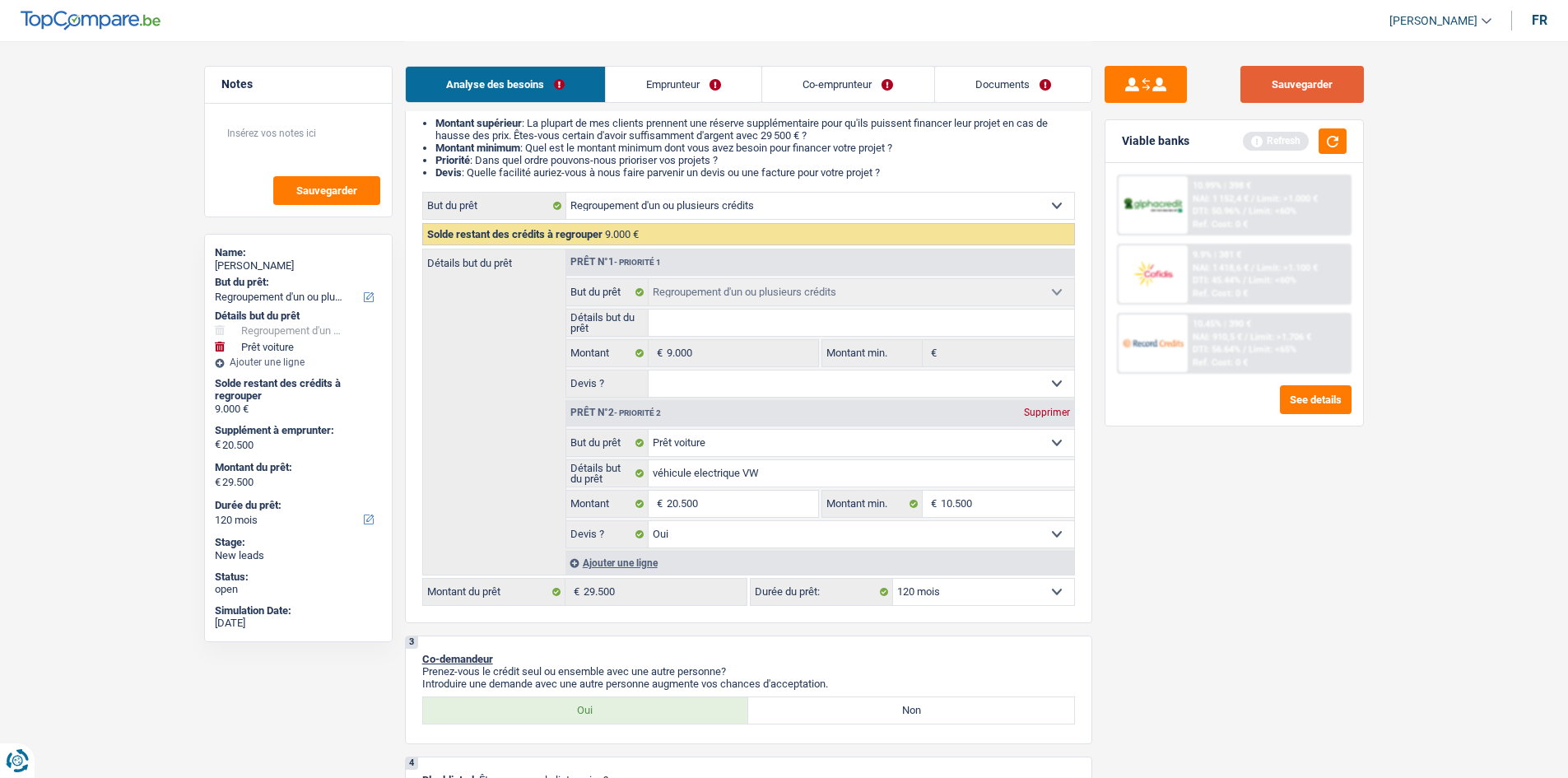
click at [1324, 89] on button "Sauvegarder" at bounding box center [1302, 84] width 123 height 37
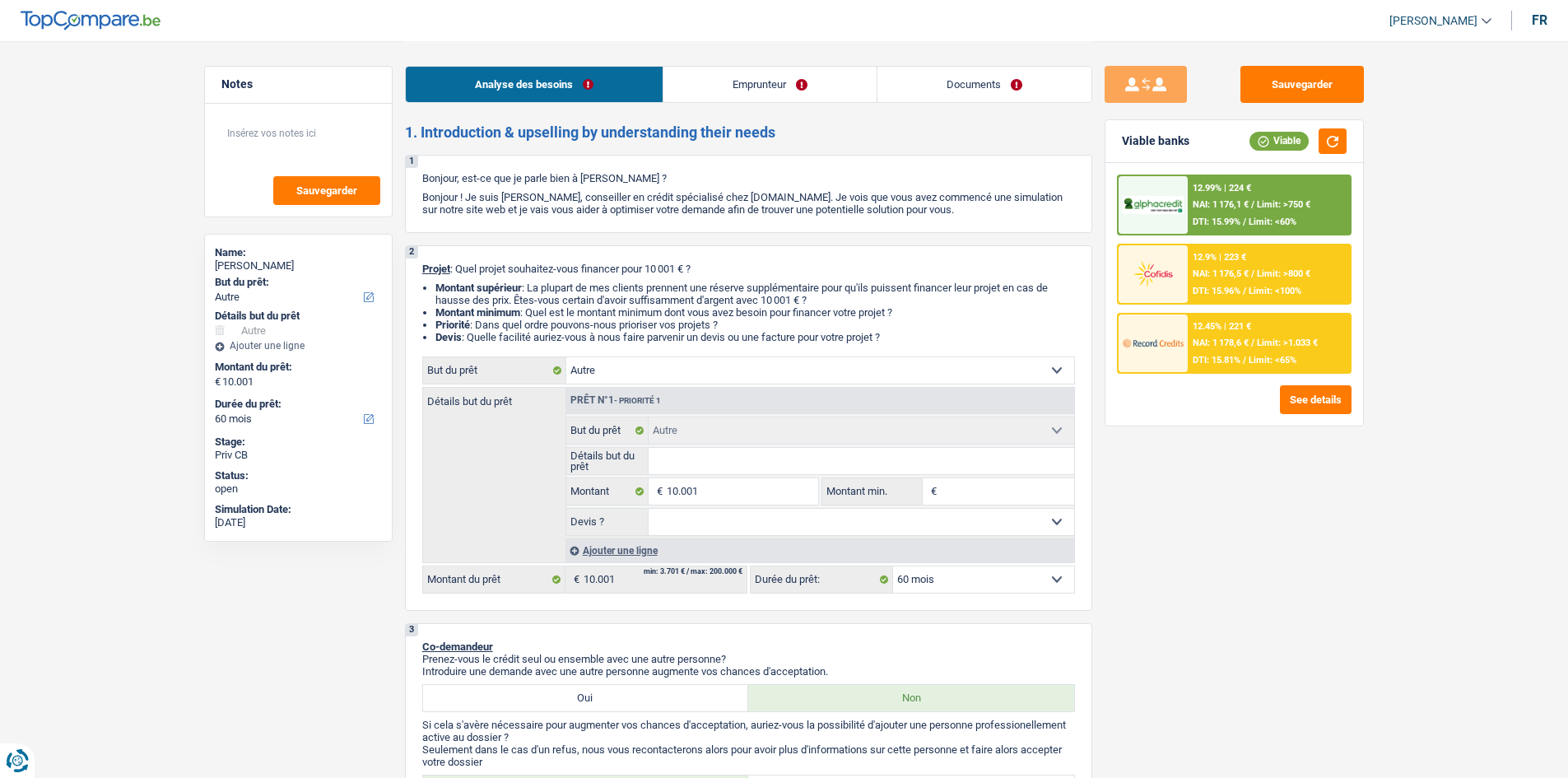
select select "other"
select select "60"
select select "other"
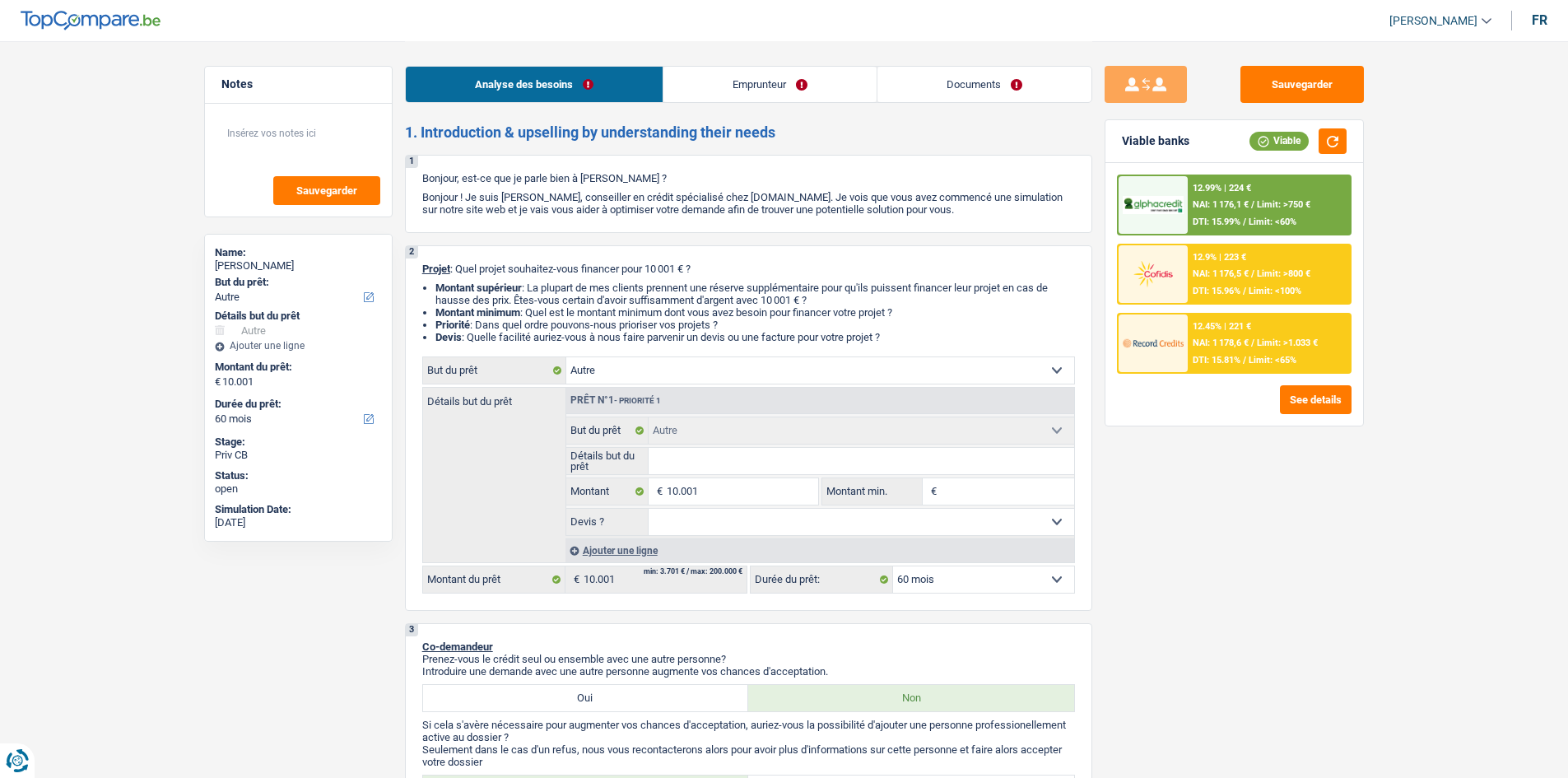
select select "60"
select select "mutuality"
select select "mutualityIndemnity"
select select "ownerWithoutMortgage"
select select "other"
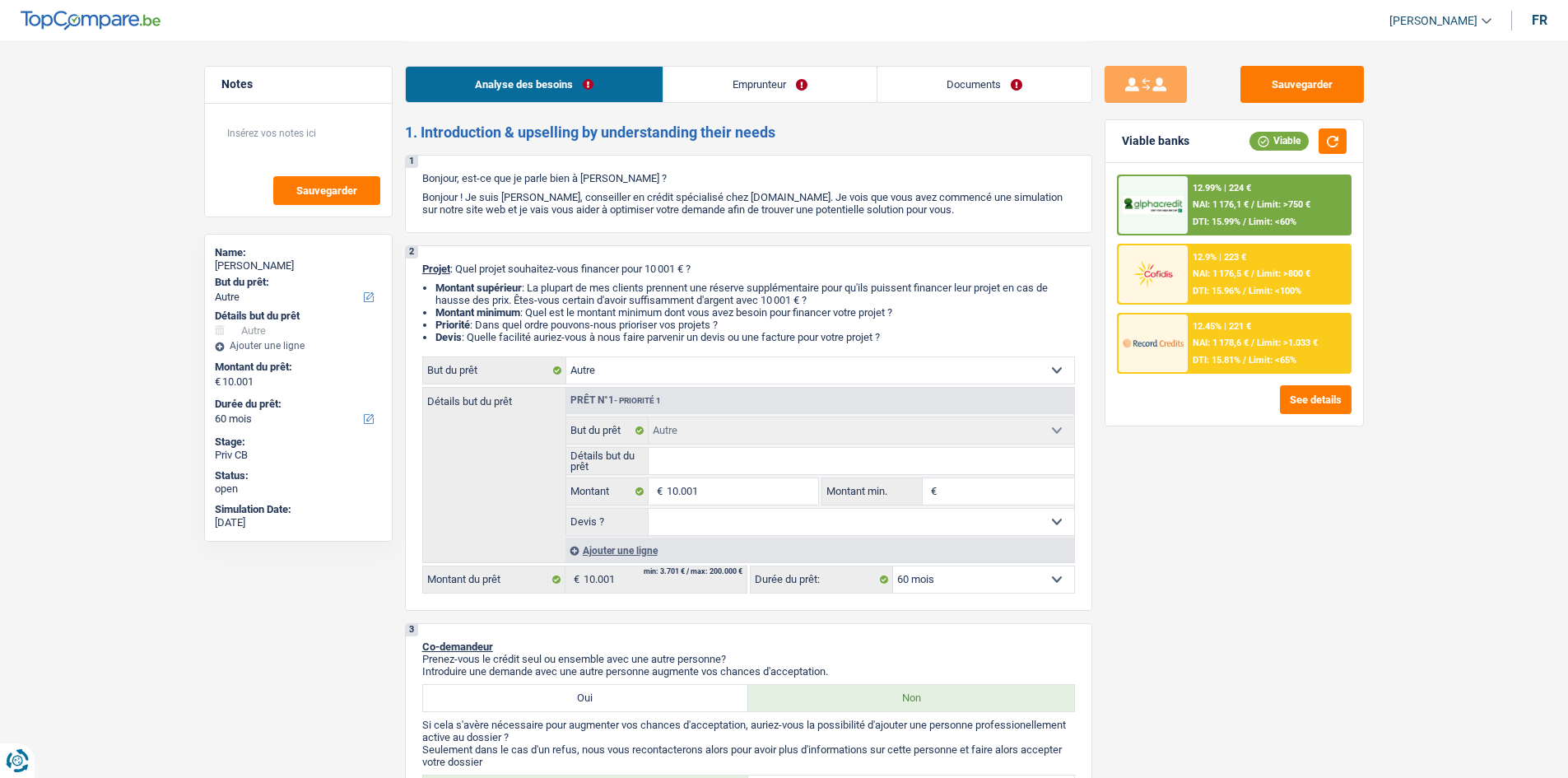
select select "other"
select select "60"
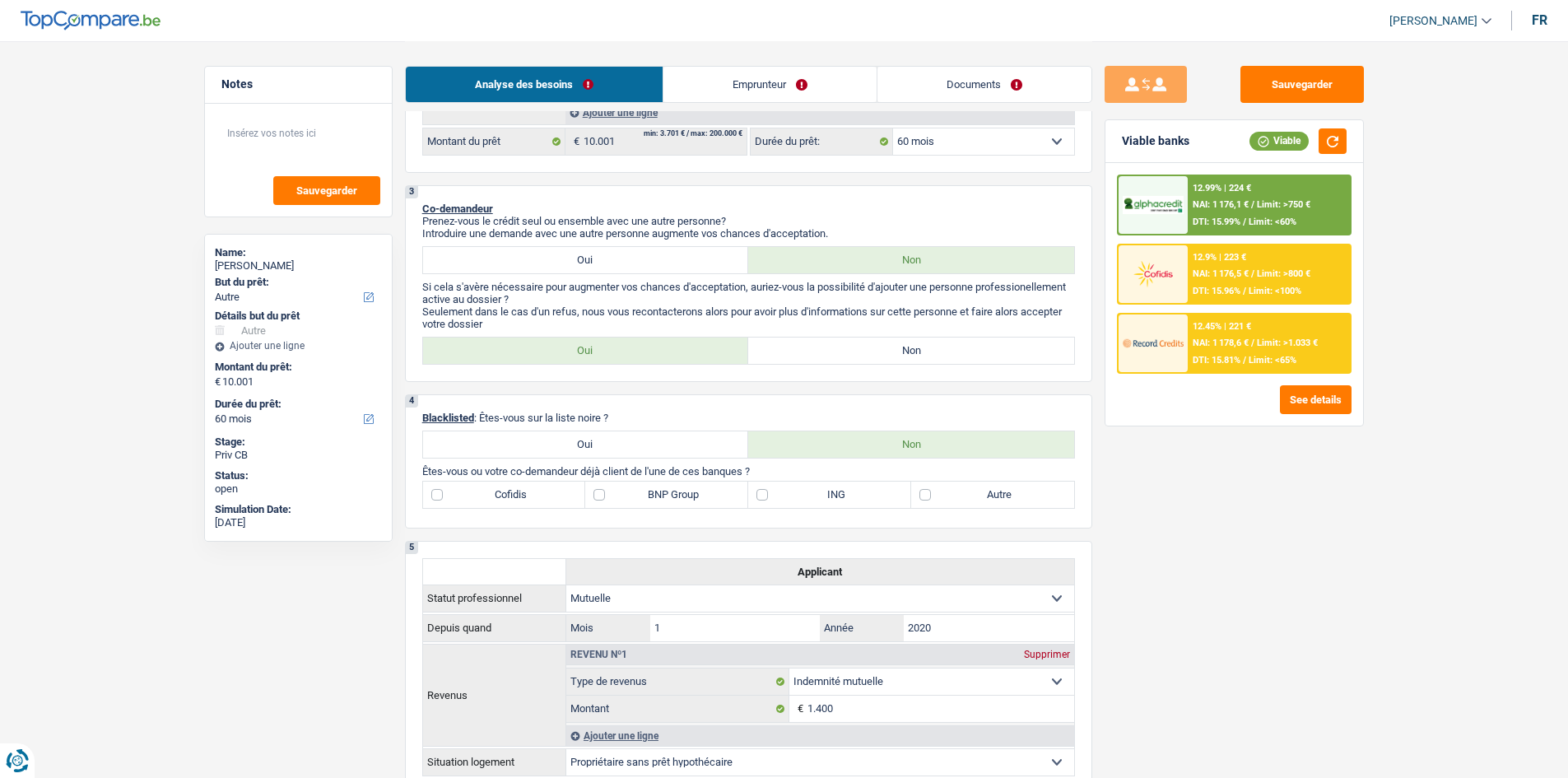
scroll to position [741, 0]
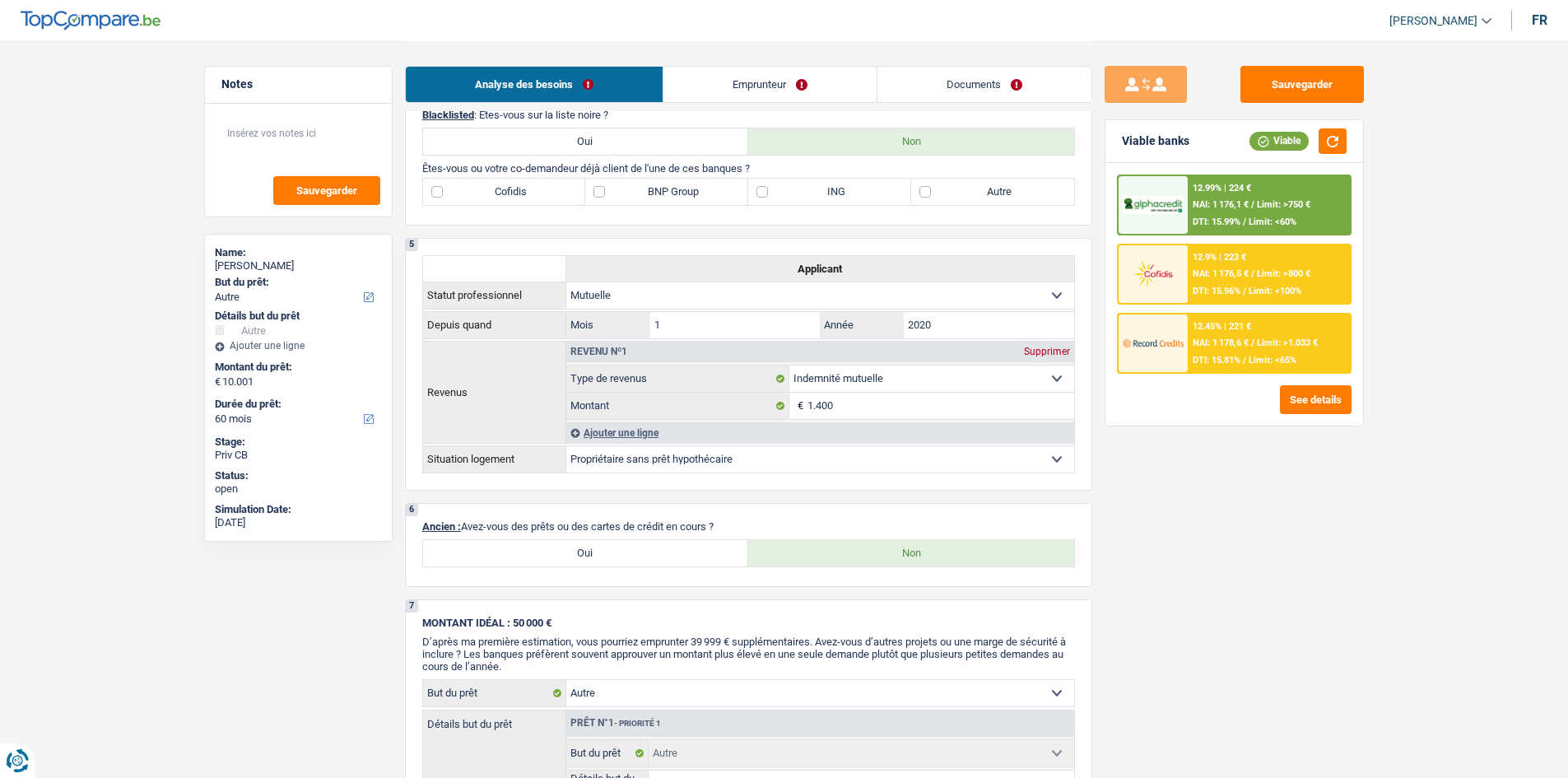
click at [653, 563] on label "Oui" at bounding box center [586, 553] width 326 height 26
click at [653, 563] on input "Oui" at bounding box center [586, 553] width 326 height 26
radio input "true"
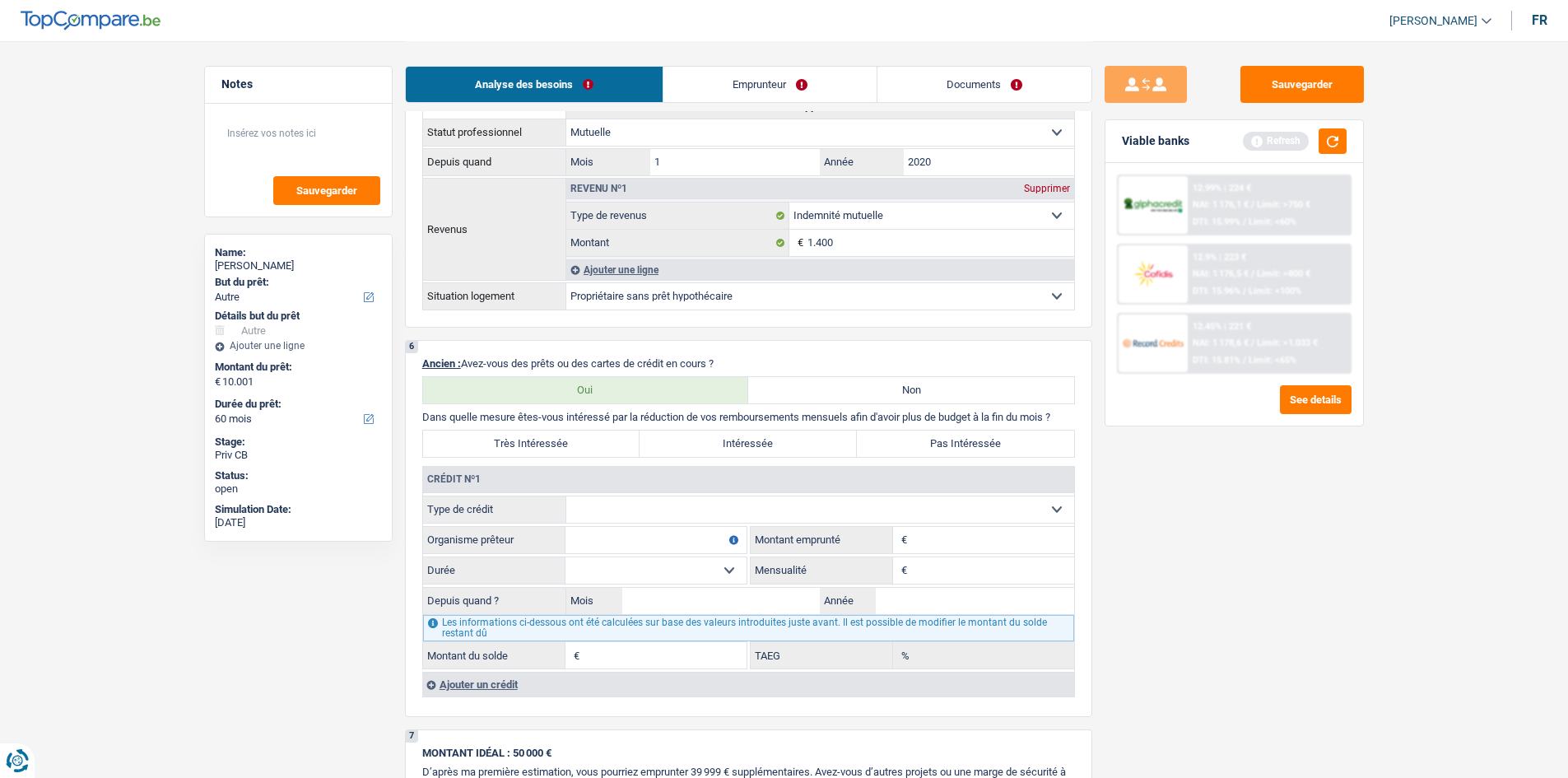
scroll to position [906, 0]
drag, startPoint x: 713, startPoint y: 499, endPoint x: 721, endPoint y: 516, distance: 18.8
click at [713, 499] on select "Carte ou ouverture de crédit Prêt hypothécaire Vente à tempérament Prêt à tempé…" at bounding box center [820, 508] width 508 height 26
select select "carLoan"
type input "0"
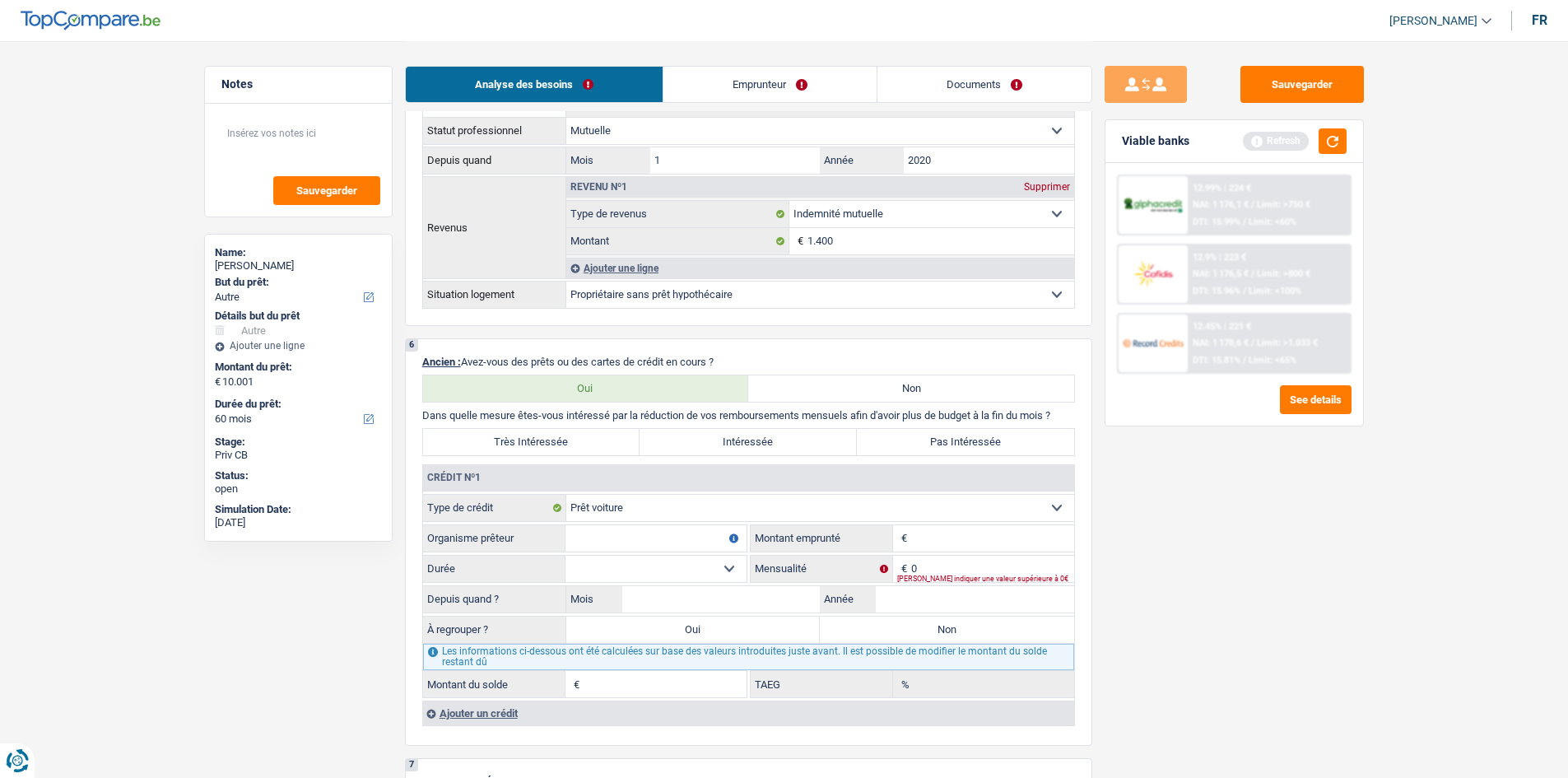
click at [927, 536] on input "Montant" at bounding box center [992, 539] width 163 height 26
type input "24.000"
click at [1014, 556] on input "0" at bounding box center [992, 568] width 163 height 26
type input "325"
click at [899, 596] on input "Année" at bounding box center [974, 599] width 198 height 26
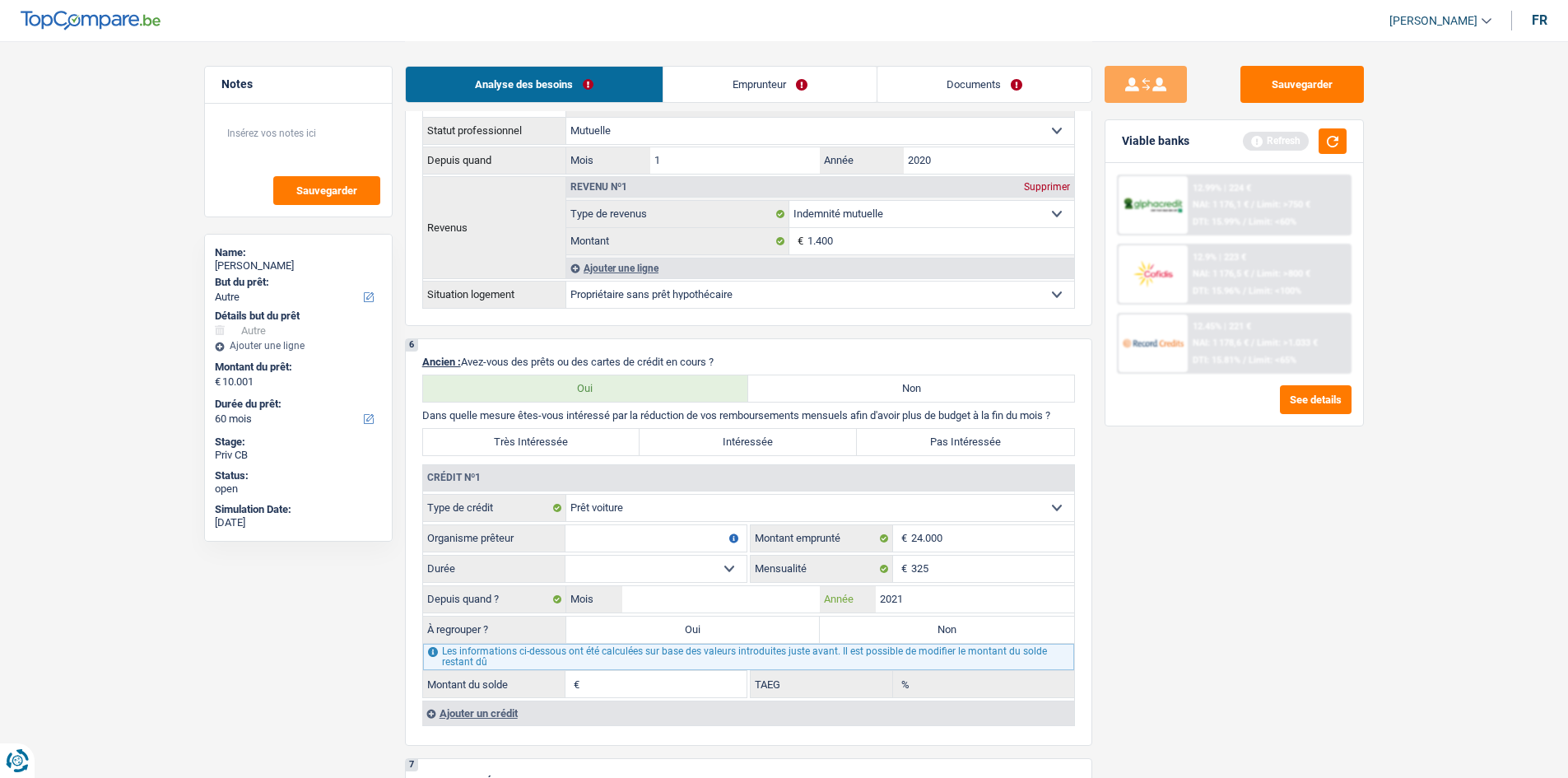
type input "2021"
drag, startPoint x: 635, startPoint y: 591, endPoint x: 633, endPoint y: 637, distance: 46.0
click at [633, 591] on input "Mois" at bounding box center [721, 599] width 198 height 26
type input "10"
click at [690, 555] on fieldset "12 mois 18 mois 24 mois 30 mois 36 mois 42 mois 48 mois 60 mois 72 mois 84 mois…" at bounding box center [585, 568] width 324 height 28
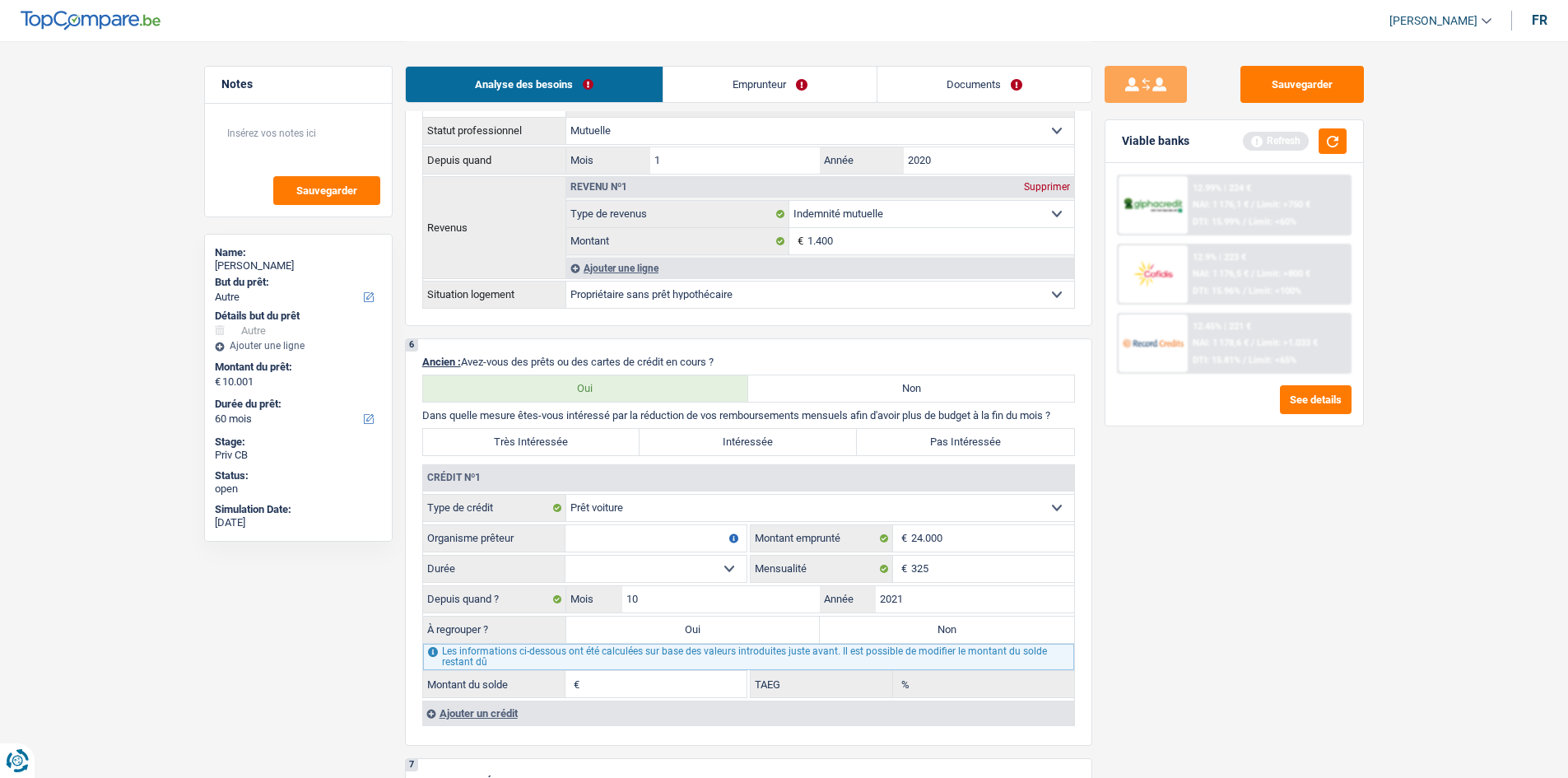
click at [671, 573] on select "12 mois 18 mois 24 mois 30 mois 36 mois 42 mois 48 mois 60 mois 72 mois 84 mois…" at bounding box center [656, 568] width 181 height 26
select select "48"
click at [566, 556] on select "12 mois 18 mois 24 mois 30 mois 36 mois 42 mois 48 mois 60 mois 72 mois 84 mois…" at bounding box center [656, 568] width 181 height 26
type input "331"
type input "0,00"
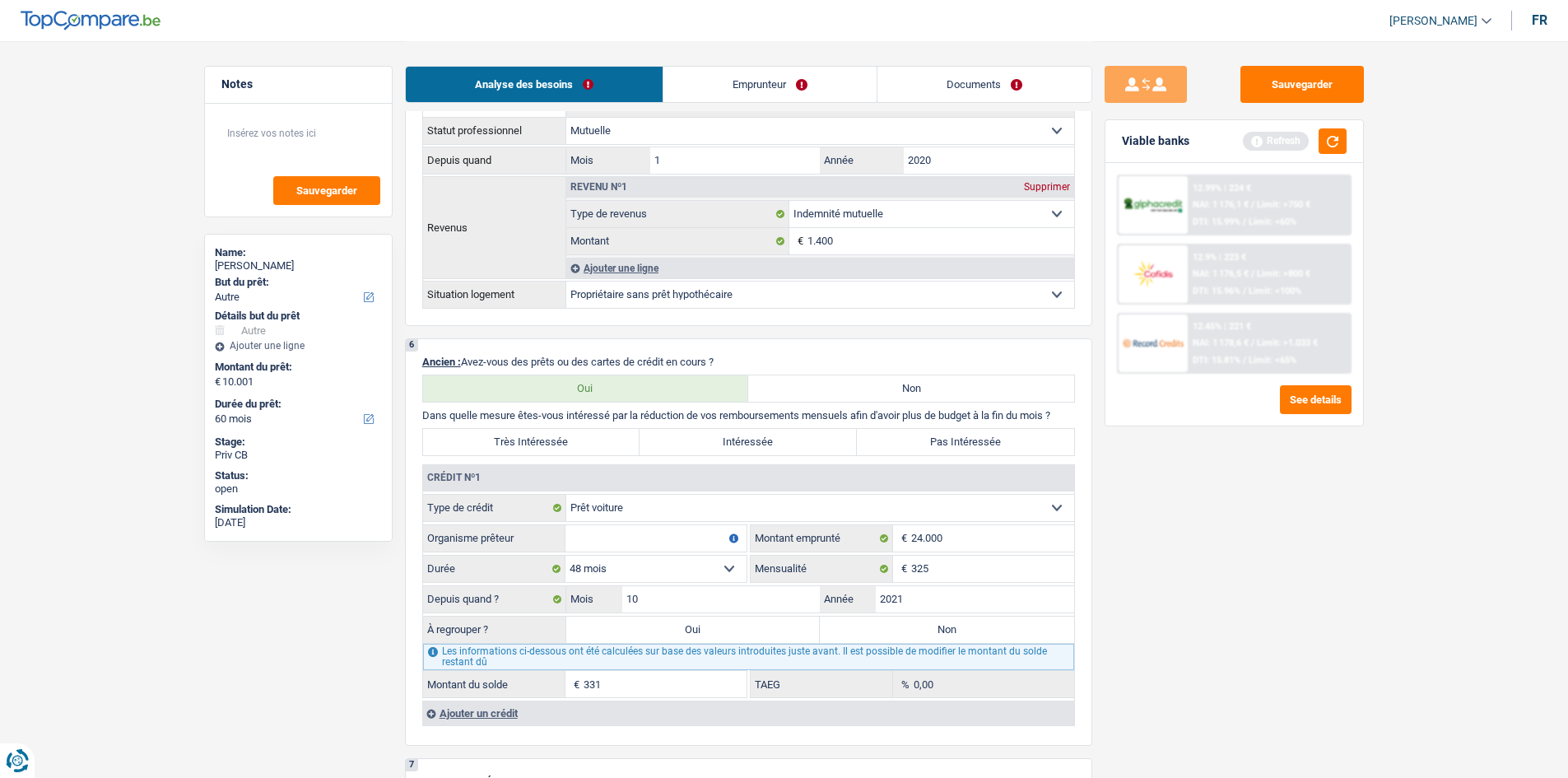
click at [649, 549] on input "Organisme prêteur" at bounding box center [656, 539] width 181 height 26
type input "Alpha credit"
click at [587, 685] on input "331" at bounding box center [664, 684] width 163 height 26
click at [583, 678] on input "331" at bounding box center [664, 684] width 163 height 26
click at [601, 686] on input "9.331" at bounding box center [664, 684] width 163 height 26
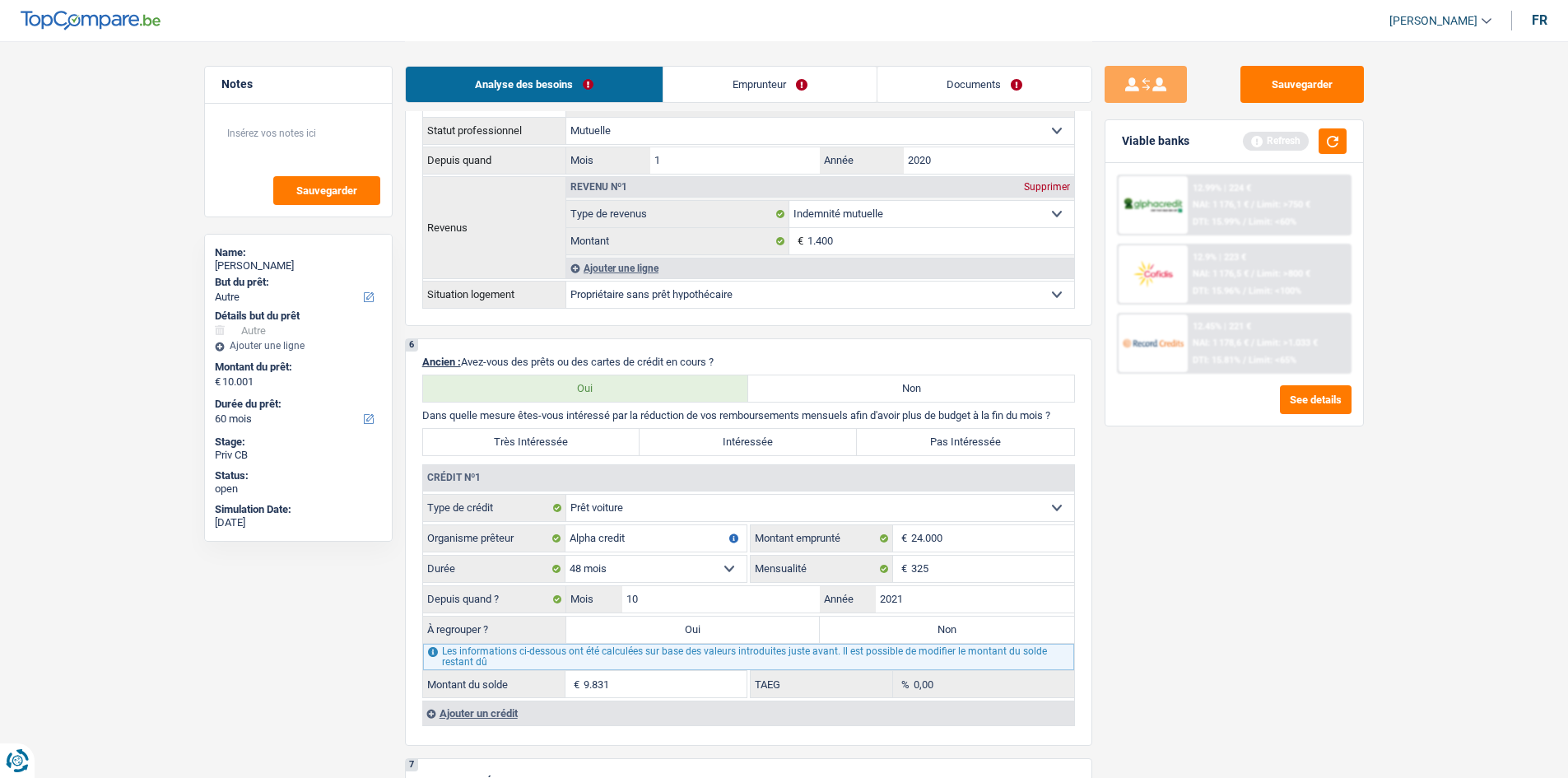
type input "9.831"
drag, startPoint x: 1299, startPoint y: 622, endPoint x: 1111, endPoint y: 573, distance: 194.3
click at [1300, 620] on div "Sauvegarder Viable banks Refresh 12.99% | 224 € NAI: 1 176,1 € / Limit: >750 € …" at bounding box center [1234, 408] width 284 height 686
click at [282, 147] on textarea at bounding box center [298, 140] width 164 height 49
type textarea "9500 crédit ballon"
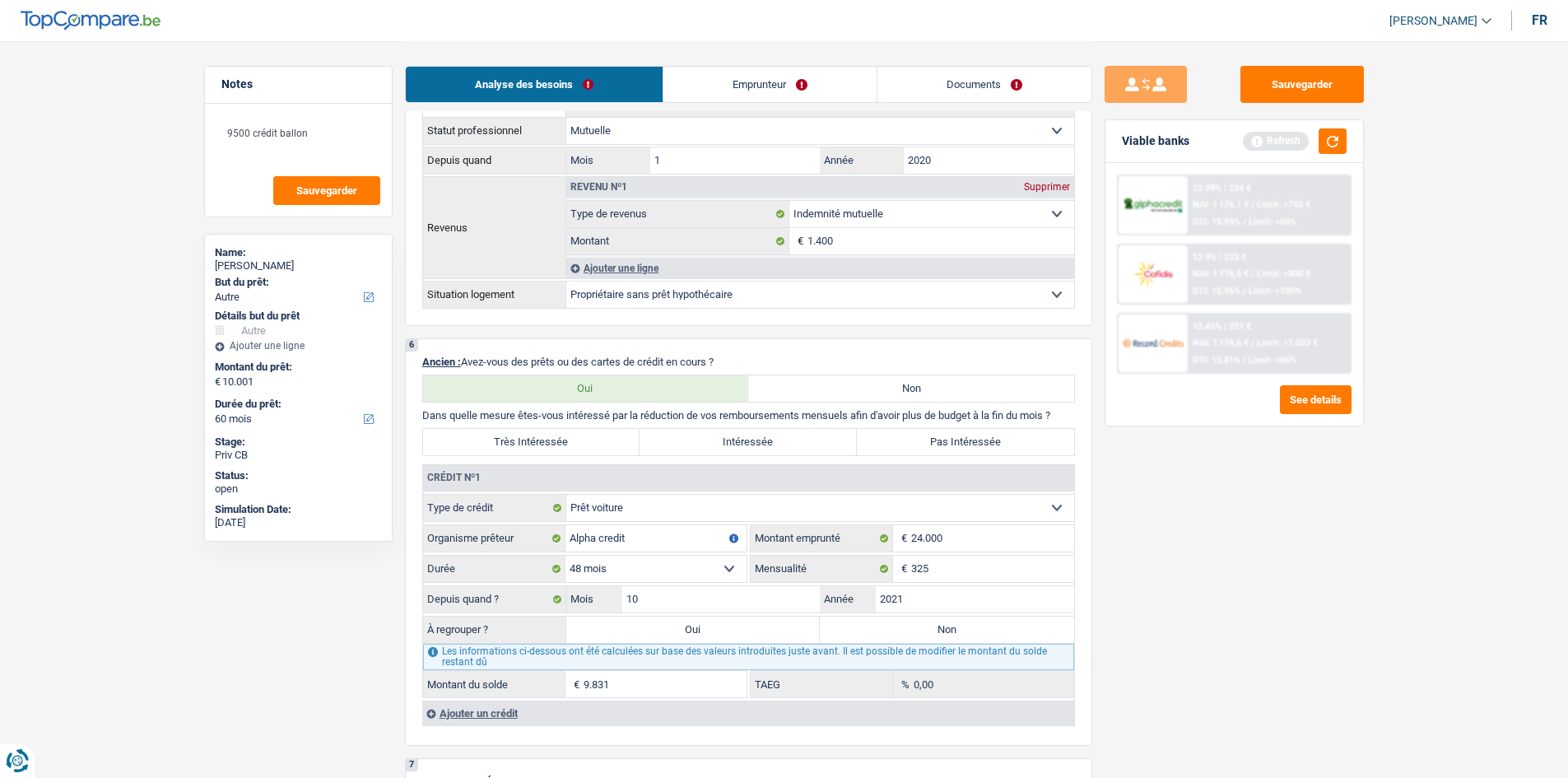
click at [342, 216] on div "Notes 9500 crédit ballon Sauvegarder" at bounding box center [298, 141] width 188 height 152
drag, startPoint x: 987, startPoint y: 442, endPoint x: 838, endPoint y: 467, distance: 151.1
click at [991, 445] on label "Pas Intéressée" at bounding box center [965, 442] width 217 height 26
click at [991, 445] on input "Pas Intéressée" at bounding box center [965, 442] width 217 height 26
radio input "true"
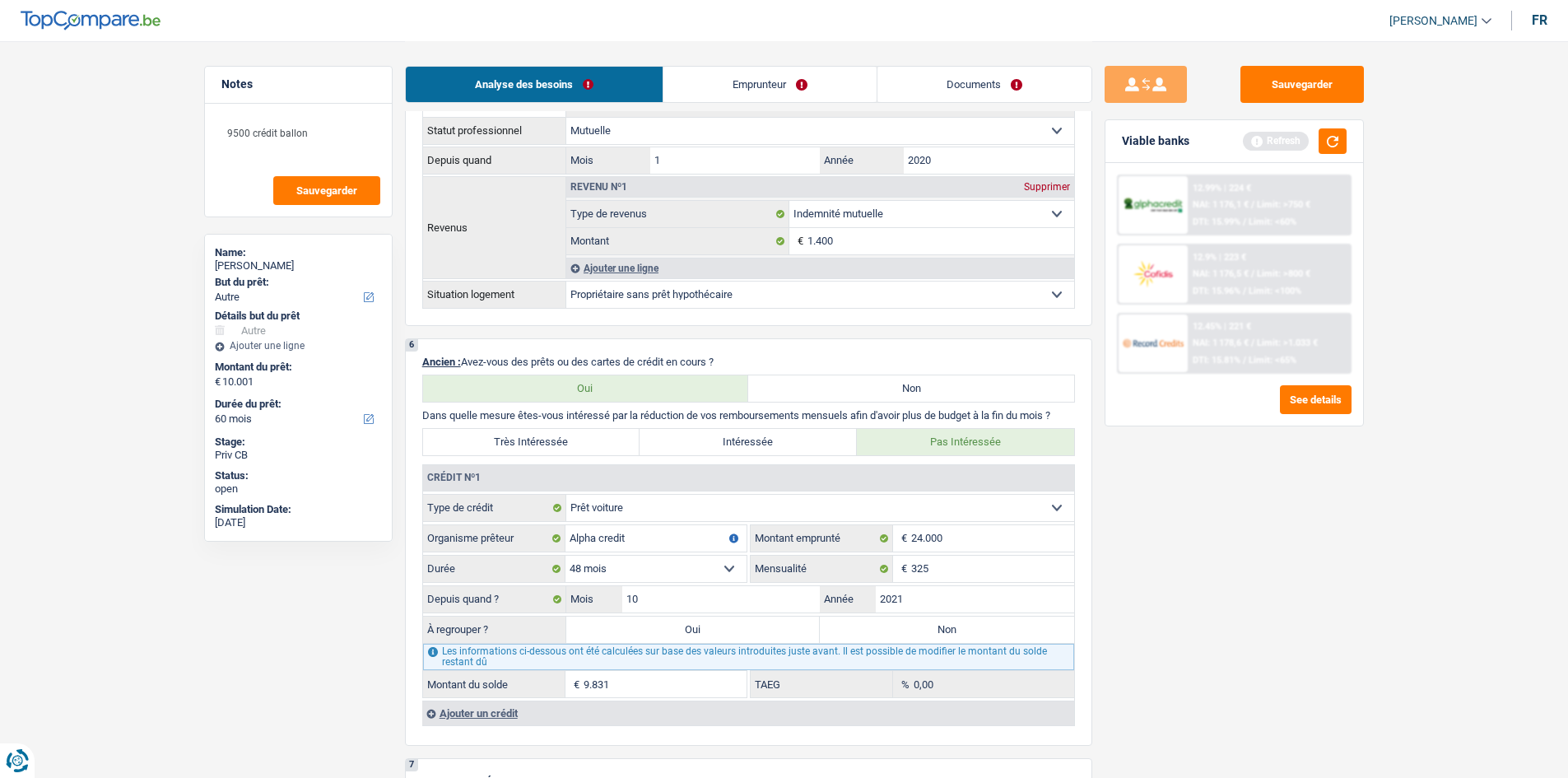
drag, startPoint x: 773, startPoint y: 450, endPoint x: 620, endPoint y: 692, distance: 286.3
click at [774, 450] on label "Intéressée" at bounding box center [748, 442] width 217 height 26
click at [774, 450] on input "Intéressée" at bounding box center [748, 442] width 217 height 26
radio input "true"
click at [748, 630] on label "Oui" at bounding box center [693, 630] width 255 height 26
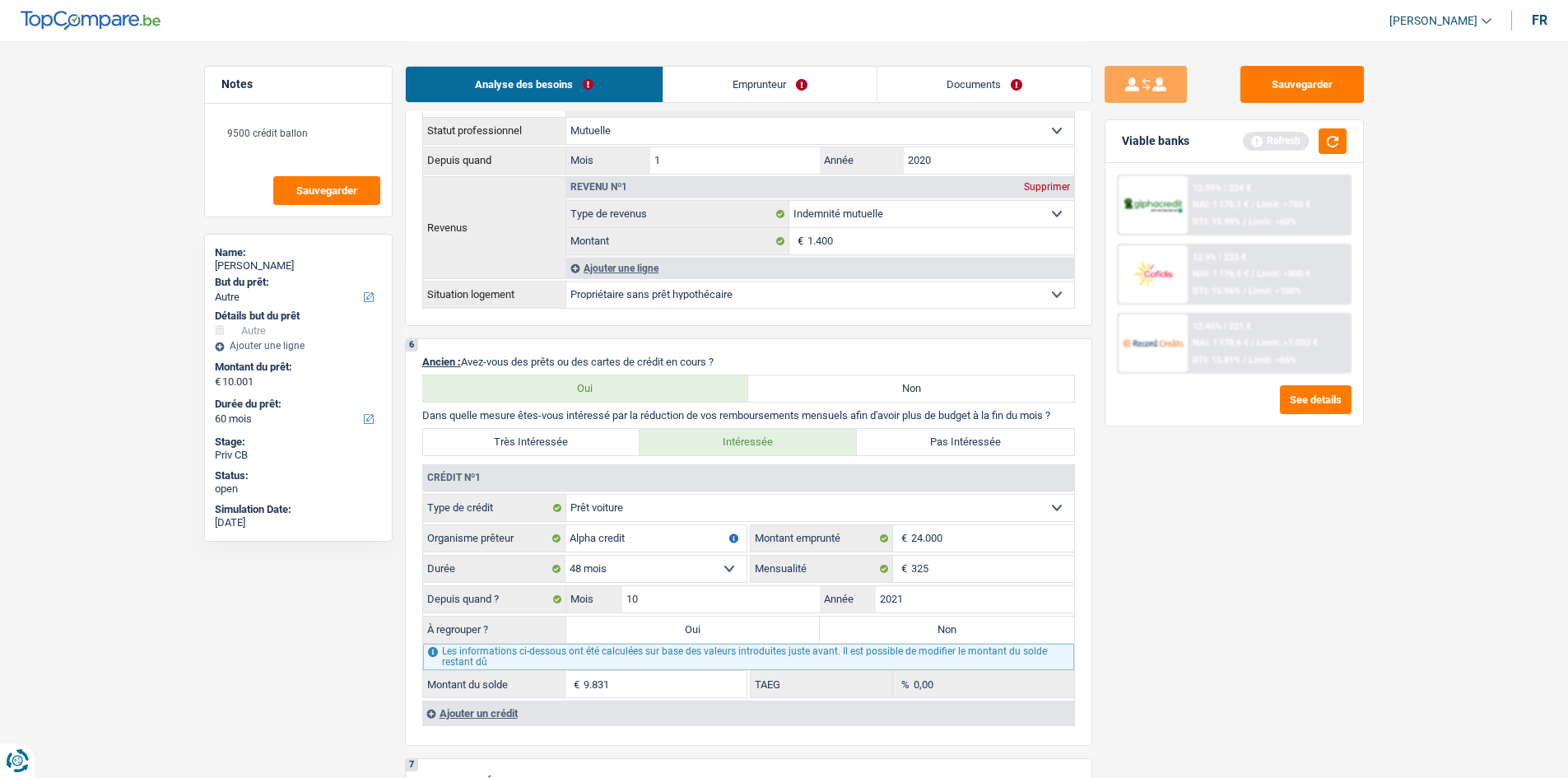
click at [748, 630] on input "Oui" at bounding box center [693, 630] width 255 height 26
radio input "true"
type input "19.832"
type input "9.831"
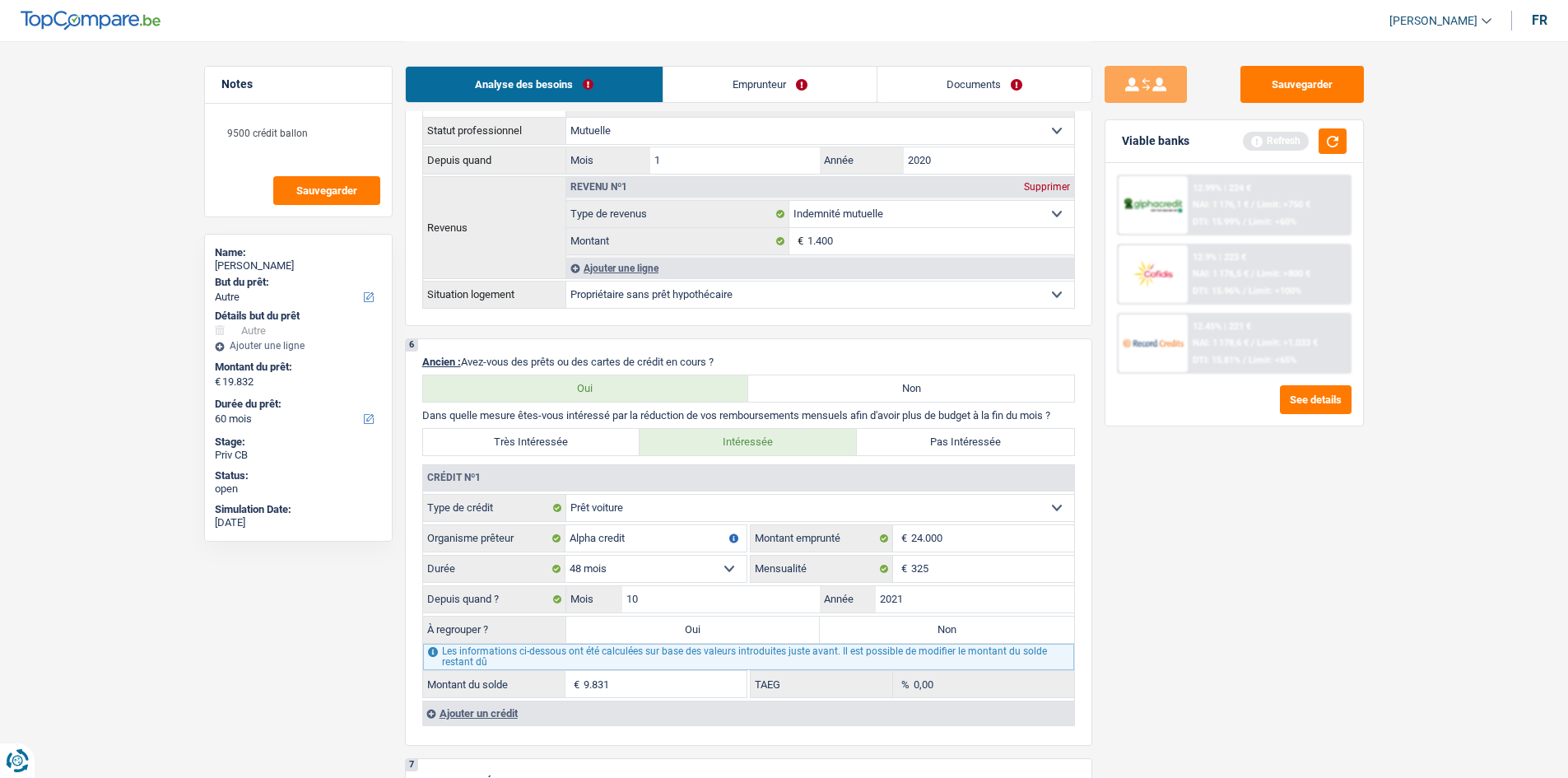
select select "refinancing"
select select "84"
select select "refinancing"
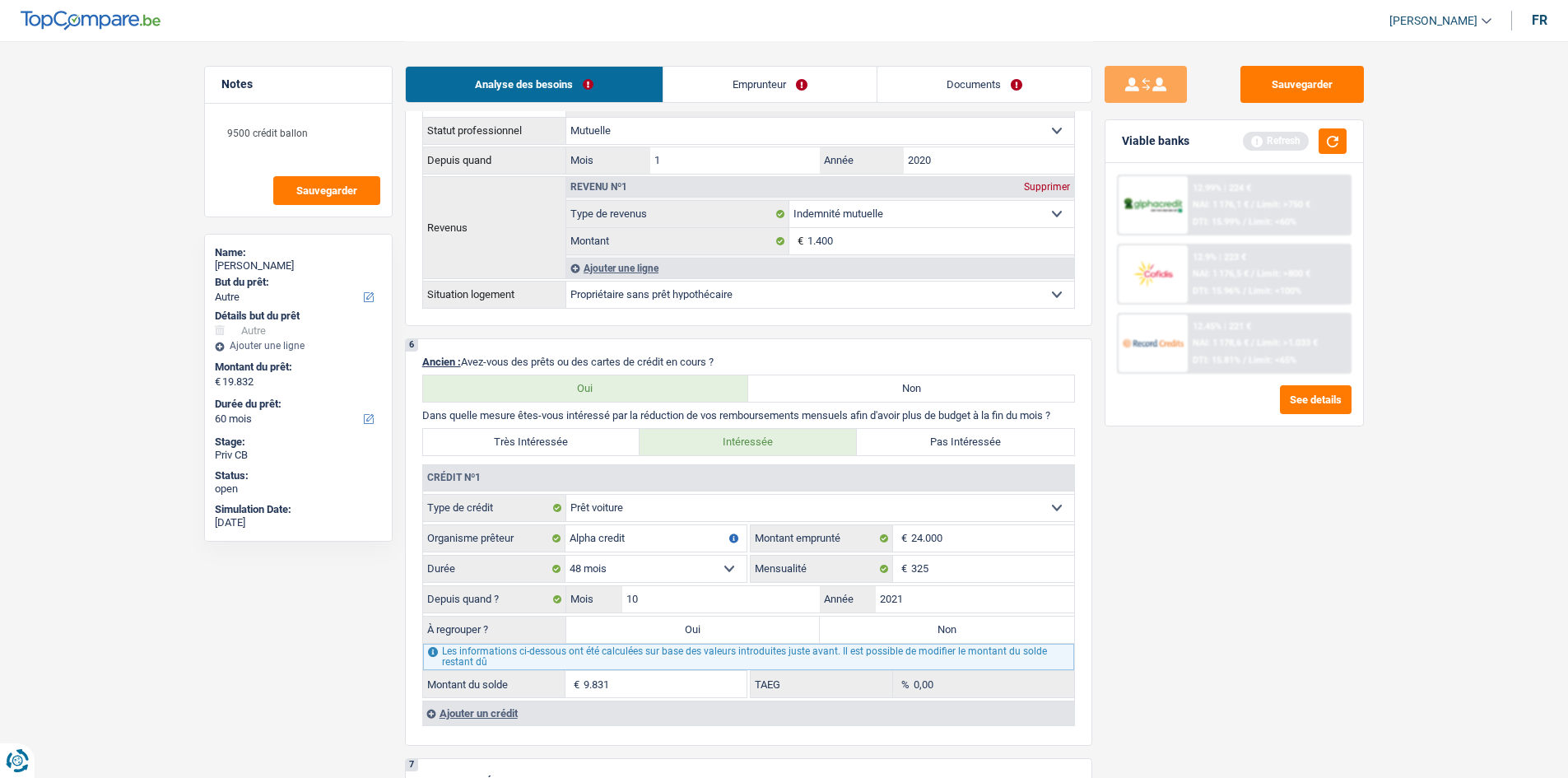
select select "84"
select select "refinancing"
select select "84"
select select "other"
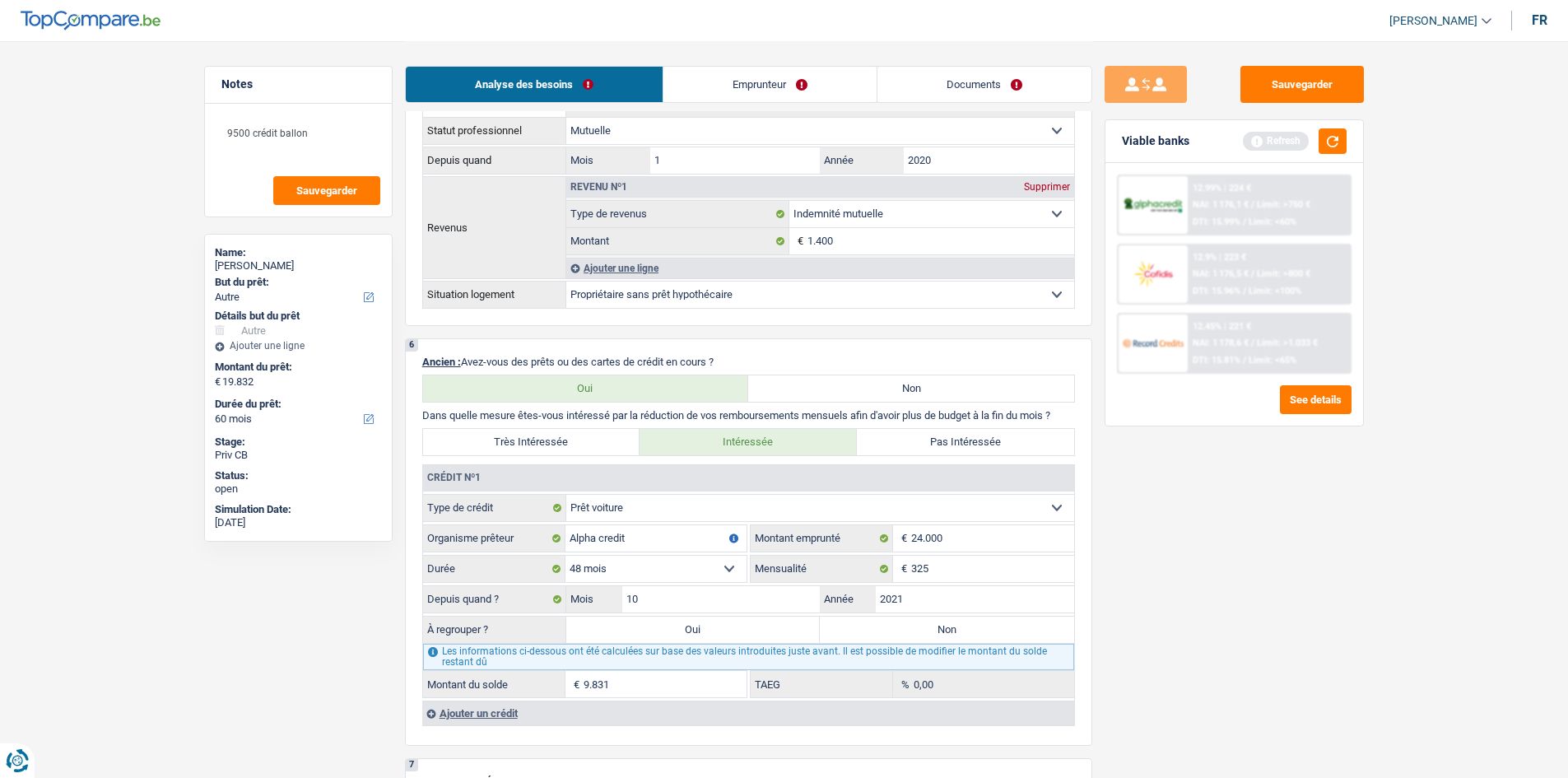
select select "other"
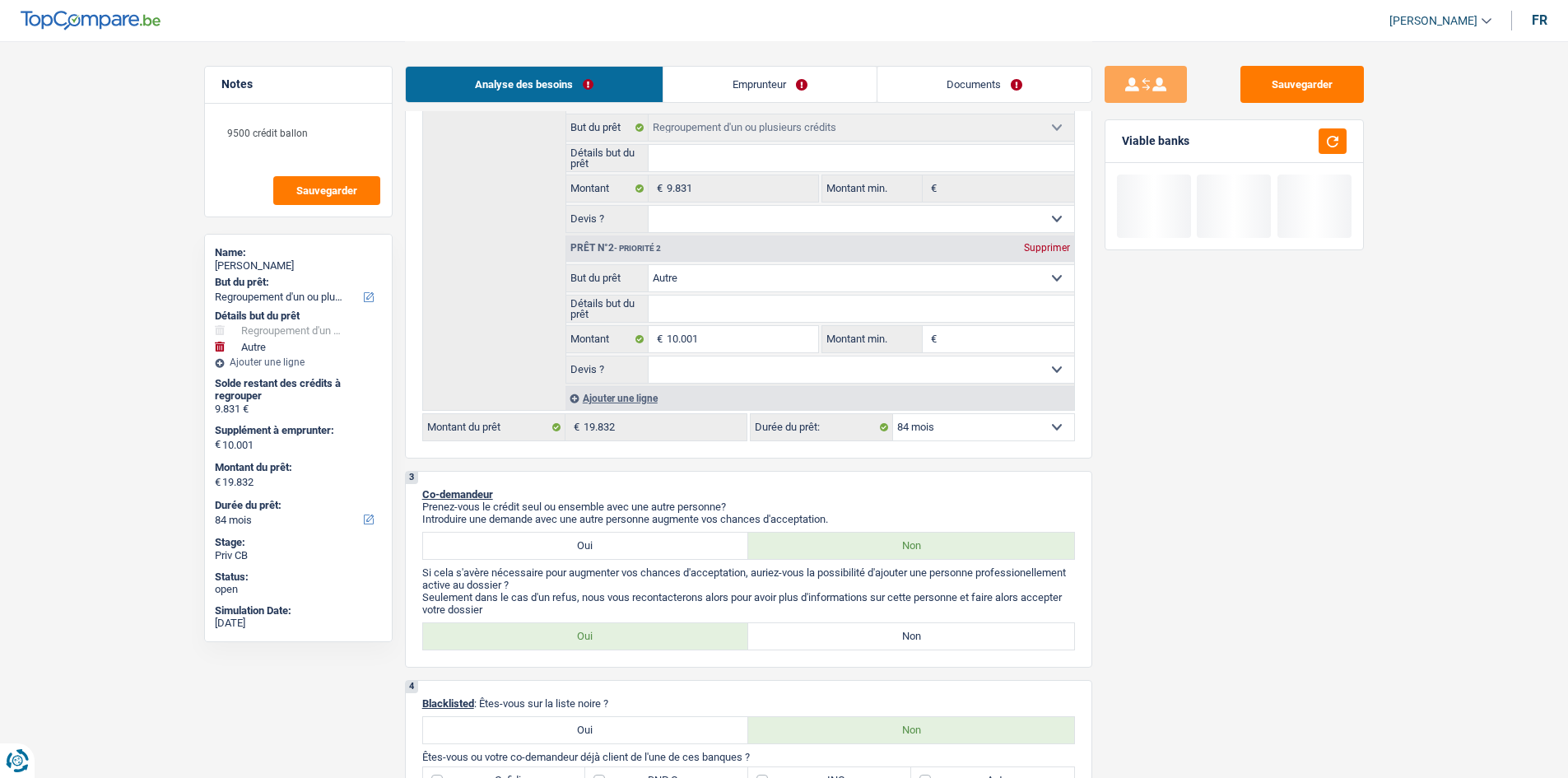
scroll to position [0, 0]
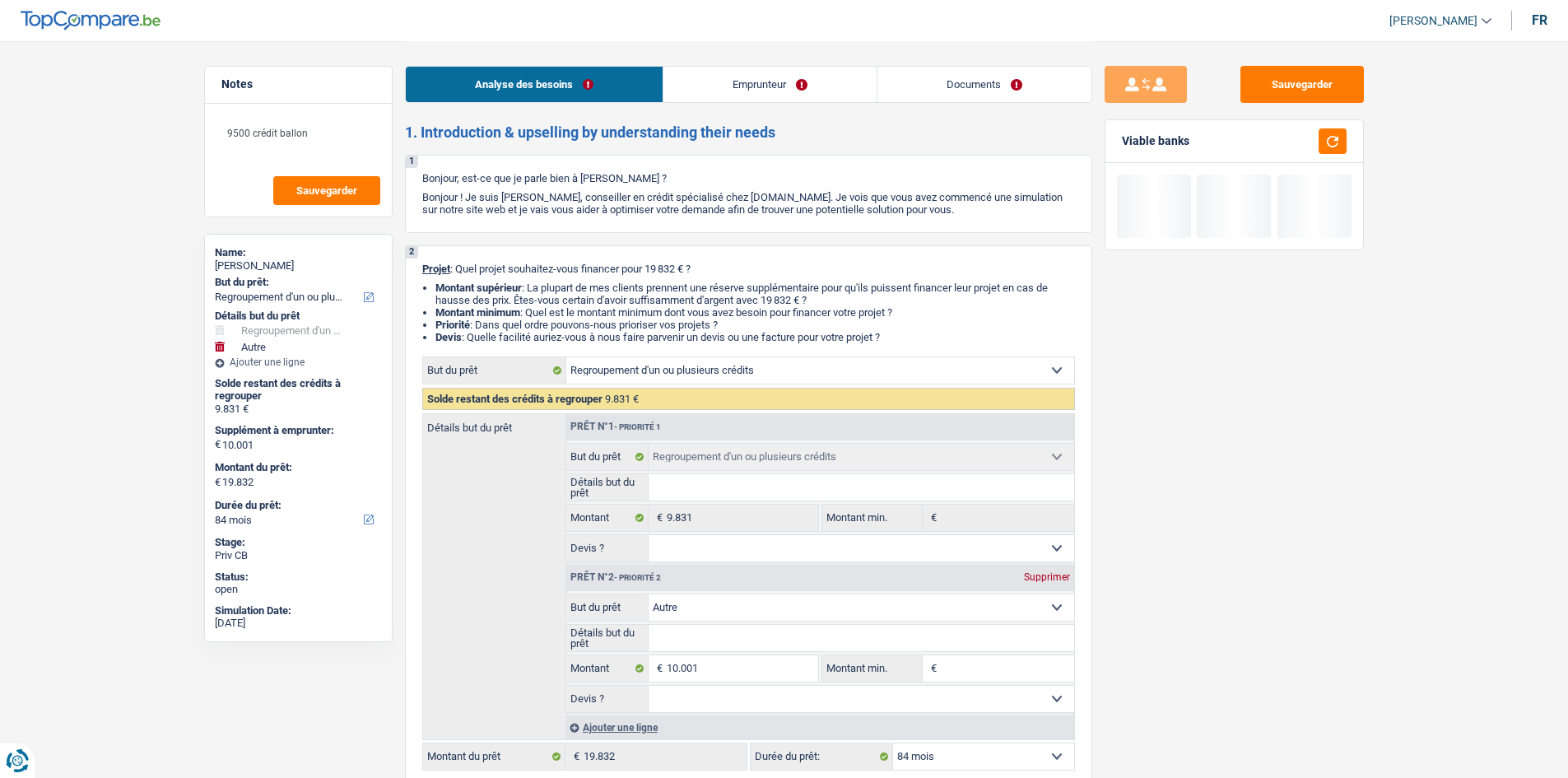
click at [1035, 557] on select "Oui Non Non répondu Sélectionner une option" at bounding box center [862, 548] width 426 height 26
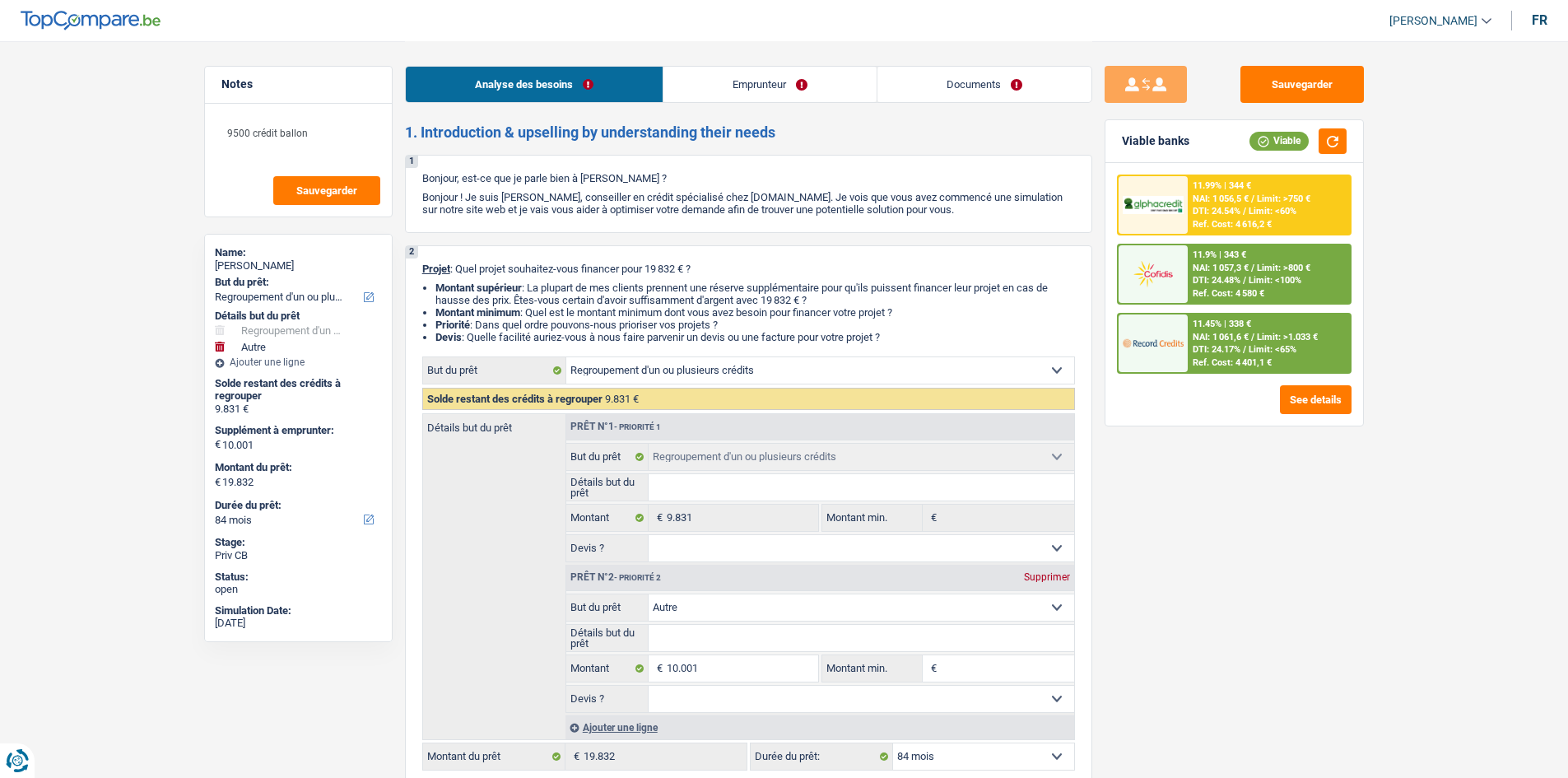
drag, startPoint x: 1157, startPoint y: 602, endPoint x: 981, endPoint y: 601, distance: 176.0
click at [1157, 602] on div "Sauvegarder Viable banks Viable 11.99% | 344 € NAI: 1 056,5 € / Limit: >750 € D…" at bounding box center [1234, 408] width 284 height 686
click at [1046, 574] on div "Supprimer" at bounding box center [1048, 578] width 55 height 10
select select "48"
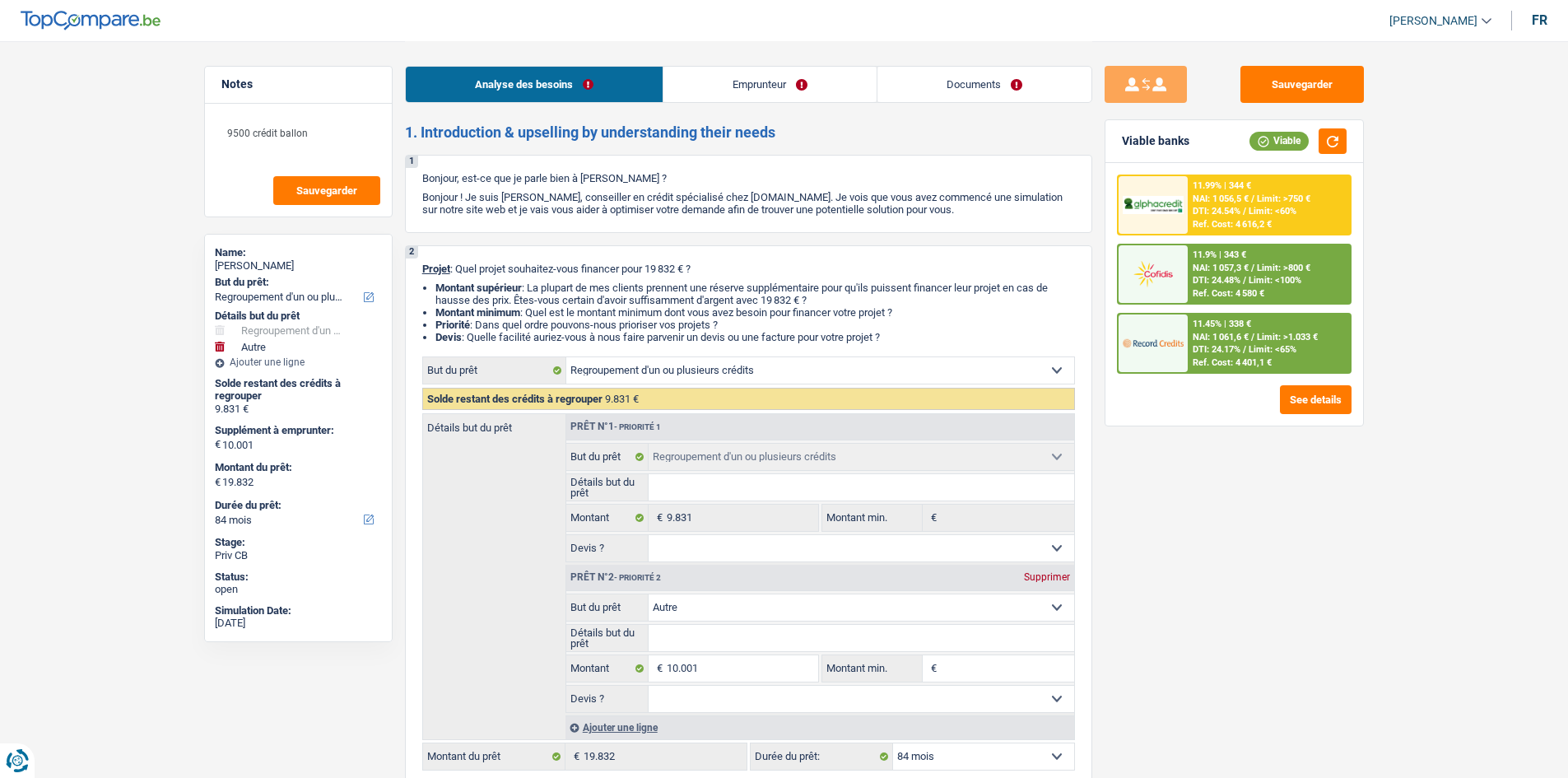
select select "48"
type input "0"
type input "9.831"
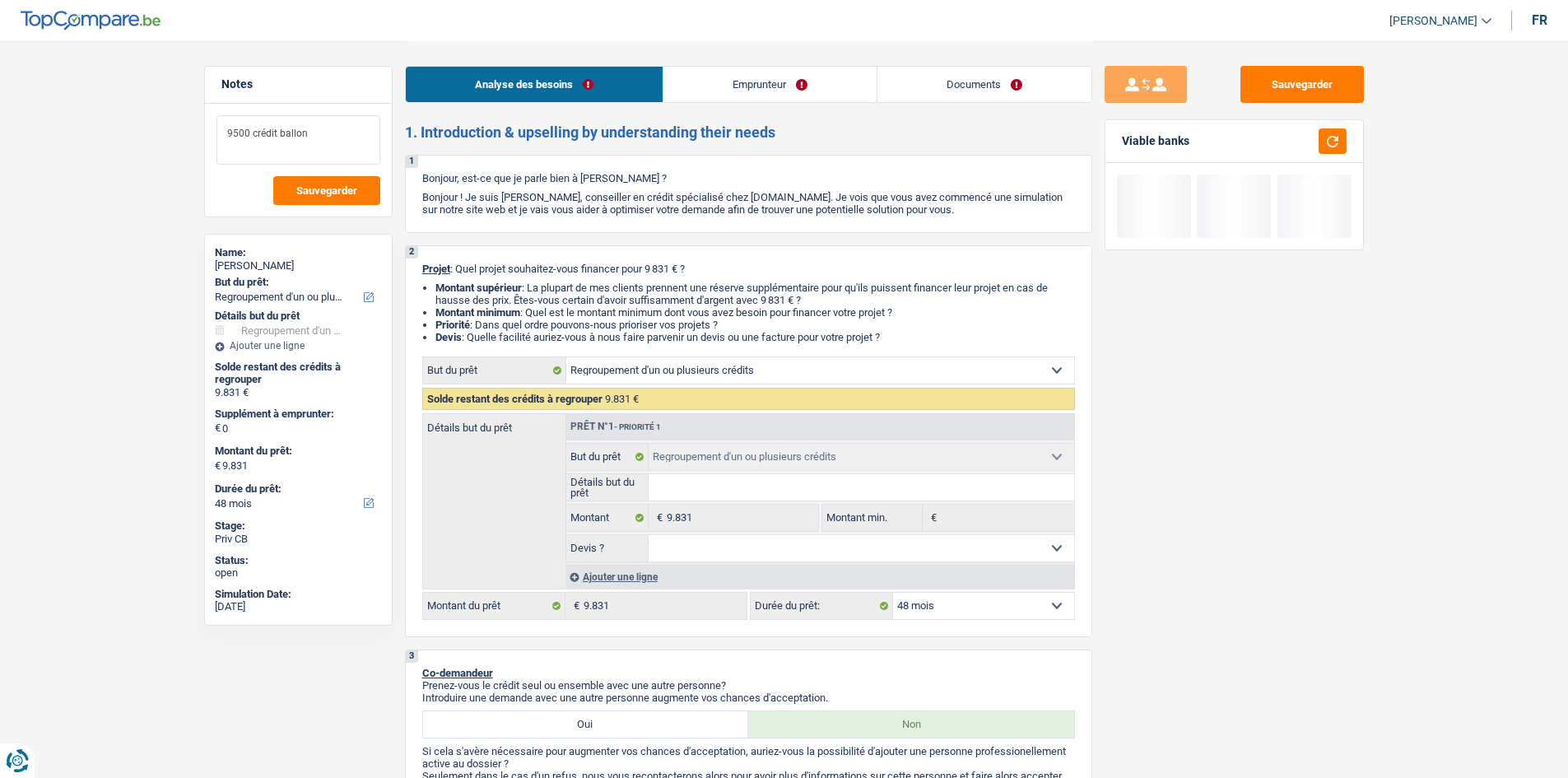
click at [348, 153] on textarea "9500 crédit ballon" at bounding box center [298, 140] width 164 height 49
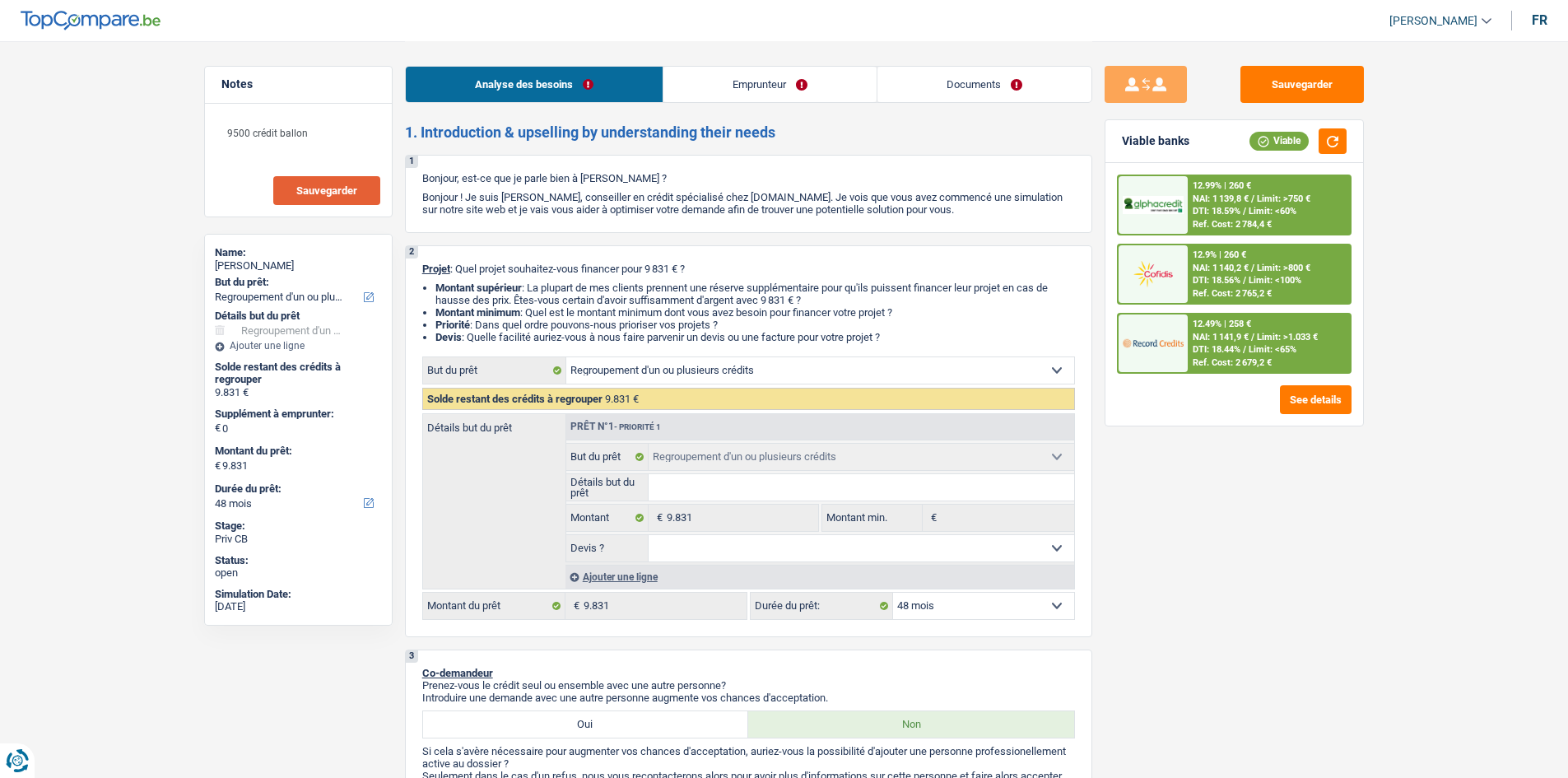
click at [360, 187] on button "Sauvegarder" at bounding box center [327, 191] width 107 height 29
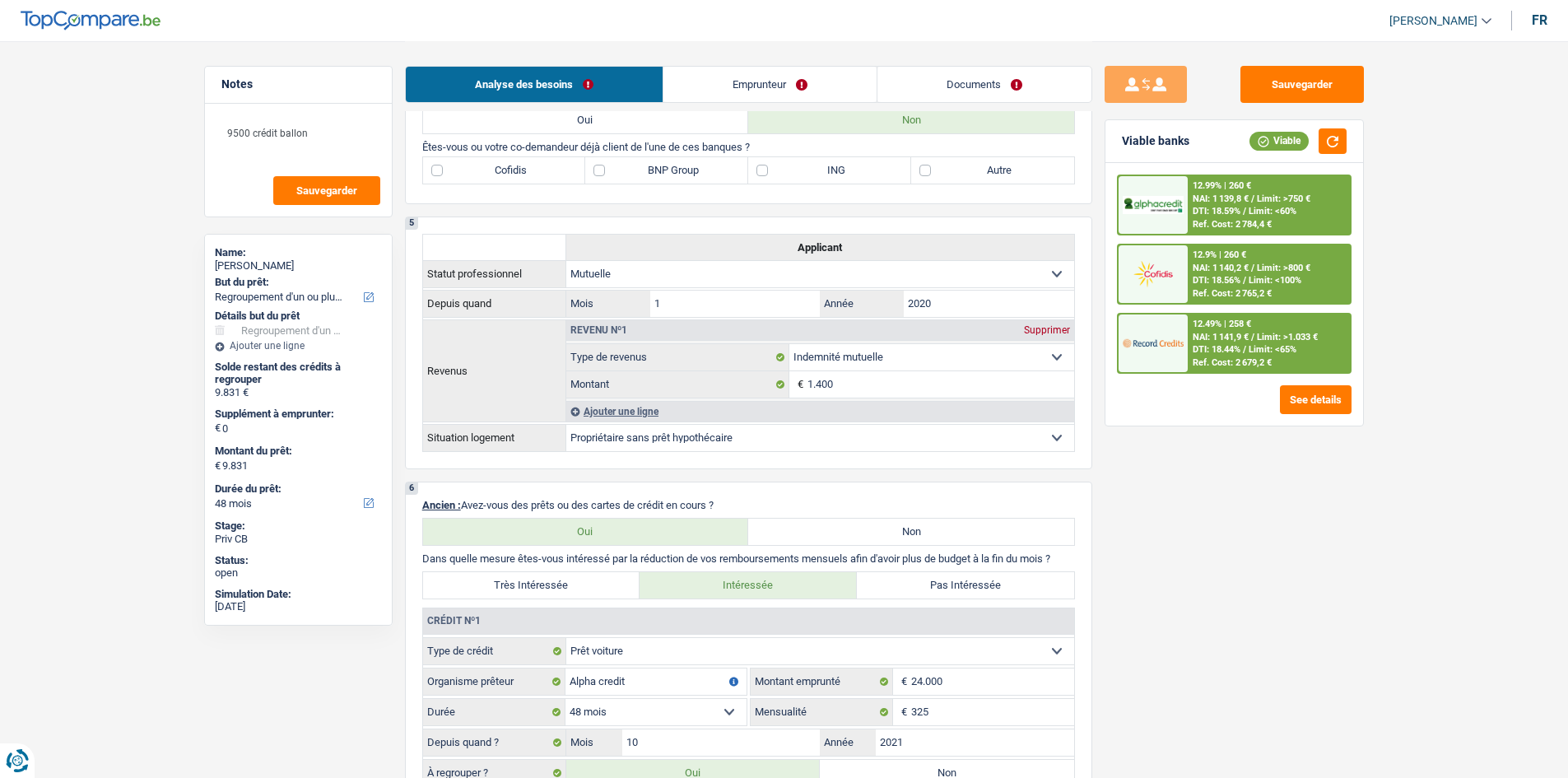
scroll to position [494, 0]
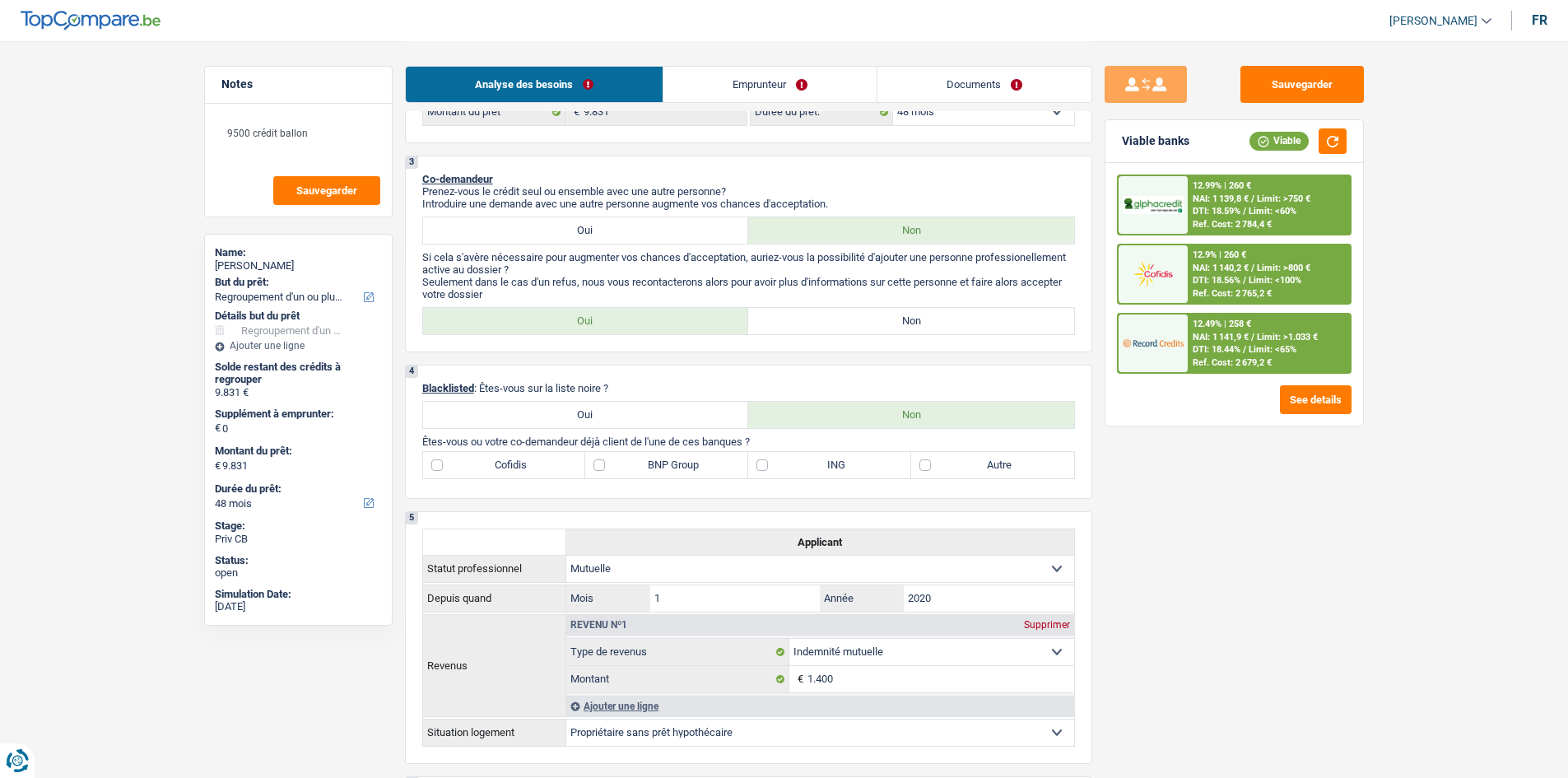
click at [519, 471] on label "Cofidis" at bounding box center [504, 465] width 163 height 26
click at [519, 471] on input "Cofidis" at bounding box center [504, 465] width 163 height 26
click at [519, 471] on label "Cofidis" at bounding box center [504, 465] width 163 height 26
click at [519, 471] on input "Cofidis" at bounding box center [504, 465] width 163 height 26
checkbox input "false"
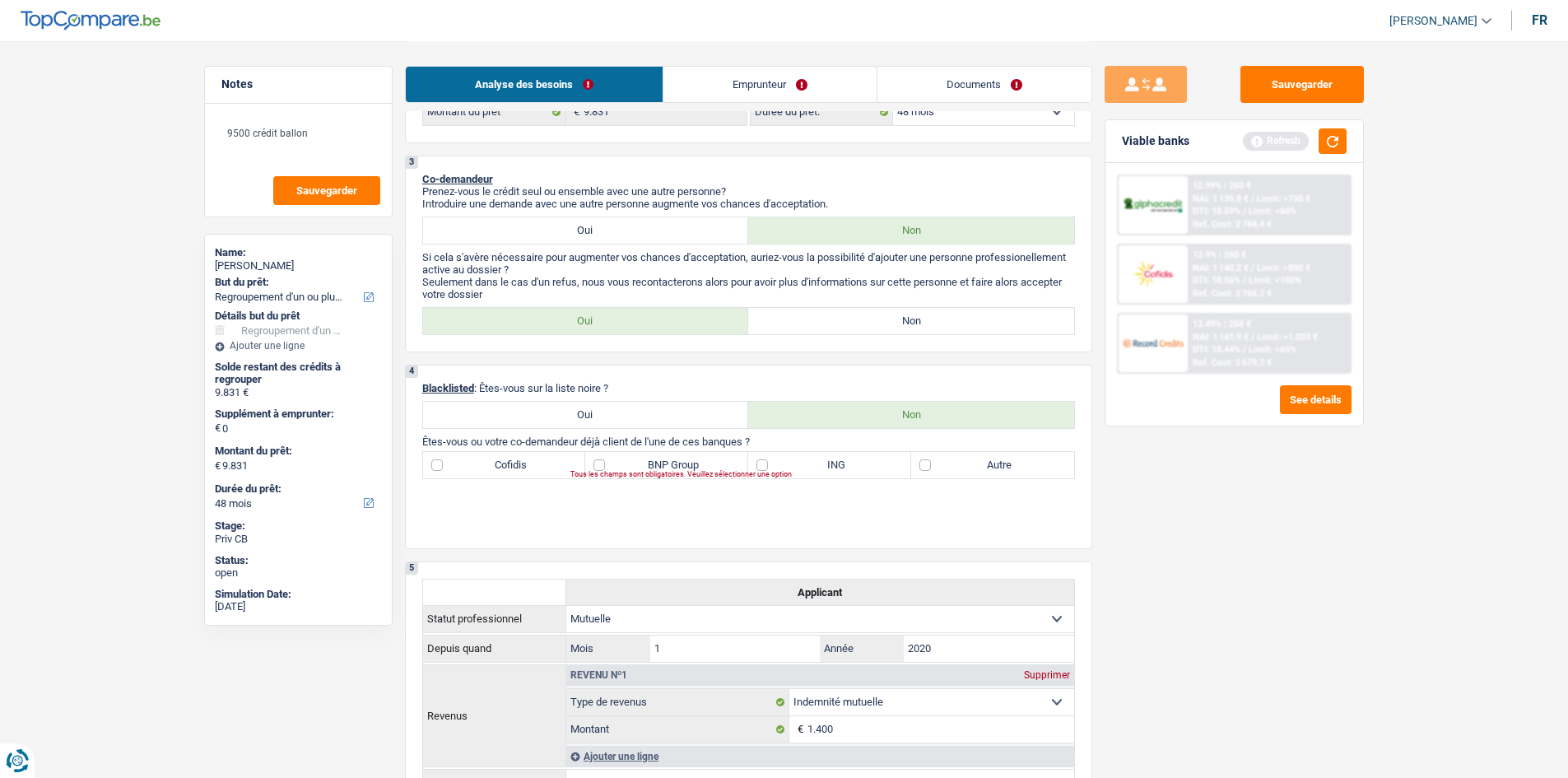
click at [629, 472] on div "Tous les champs sont obligatoires. Veuillez sélectionner une option" at bounding box center [796, 475] width 452 height 7
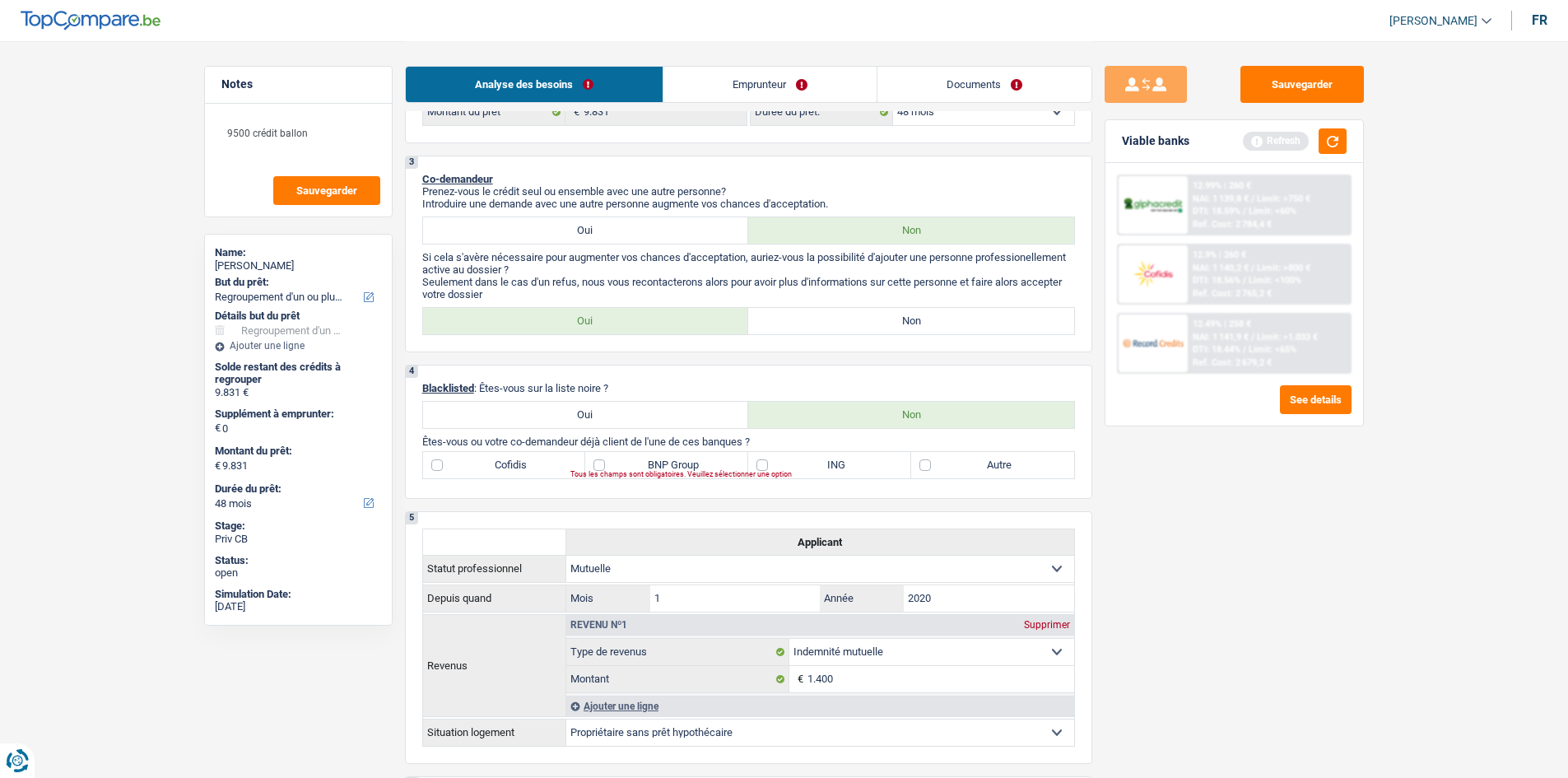
click at [700, 455] on label "BNP Group" at bounding box center [666, 465] width 163 height 26
click at [700, 455] on input "BNP Group" at bounding box center [666, 465] width 163 height 26
checkbox input "true"
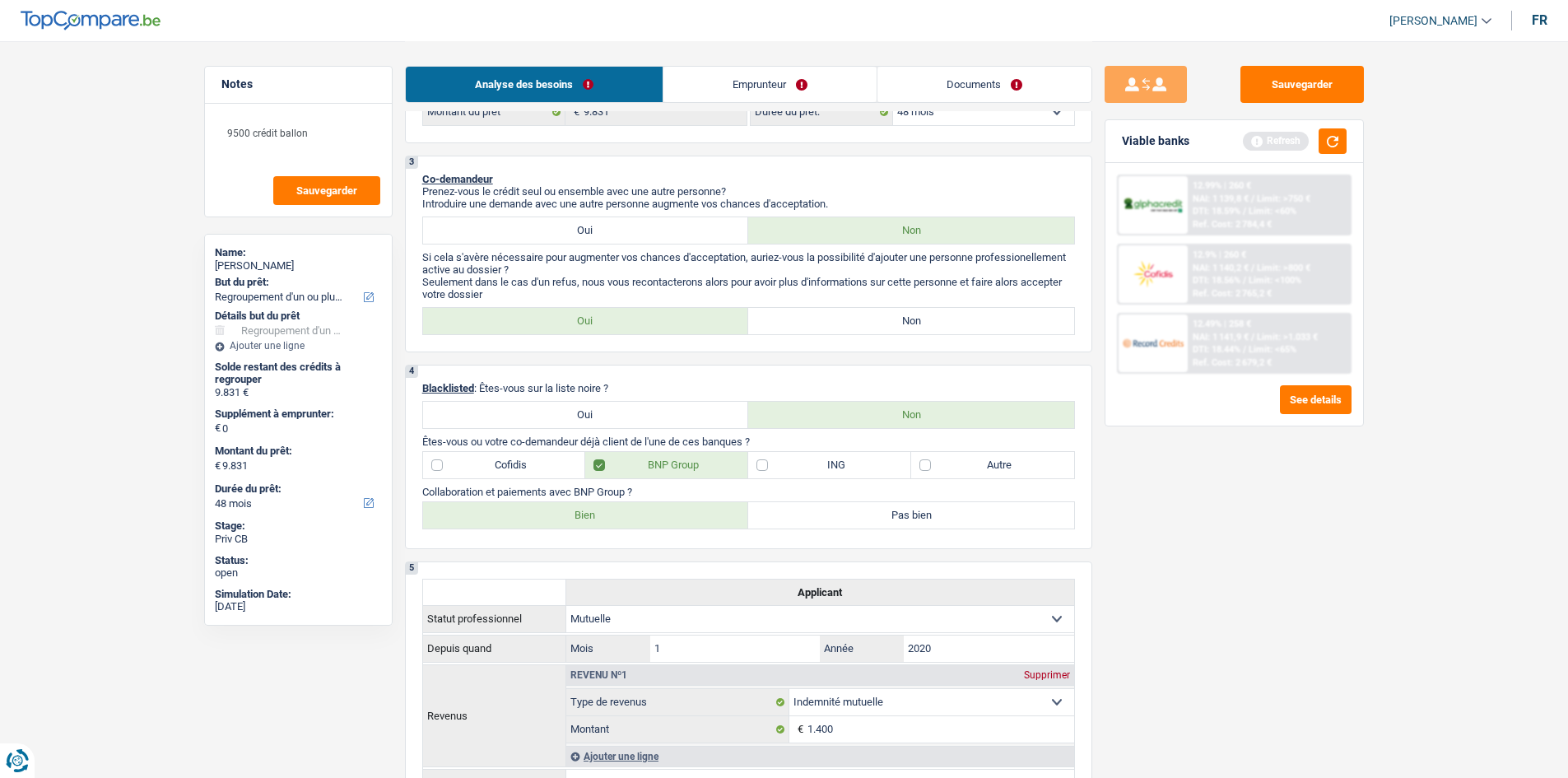
click at [583, 515] on label "Bien" at bounding box center [586, 516] width 326 height 26
click at [583, 515] on input "Bien" at bounding box center [586, 516] width 326 height 26
radio input "true"
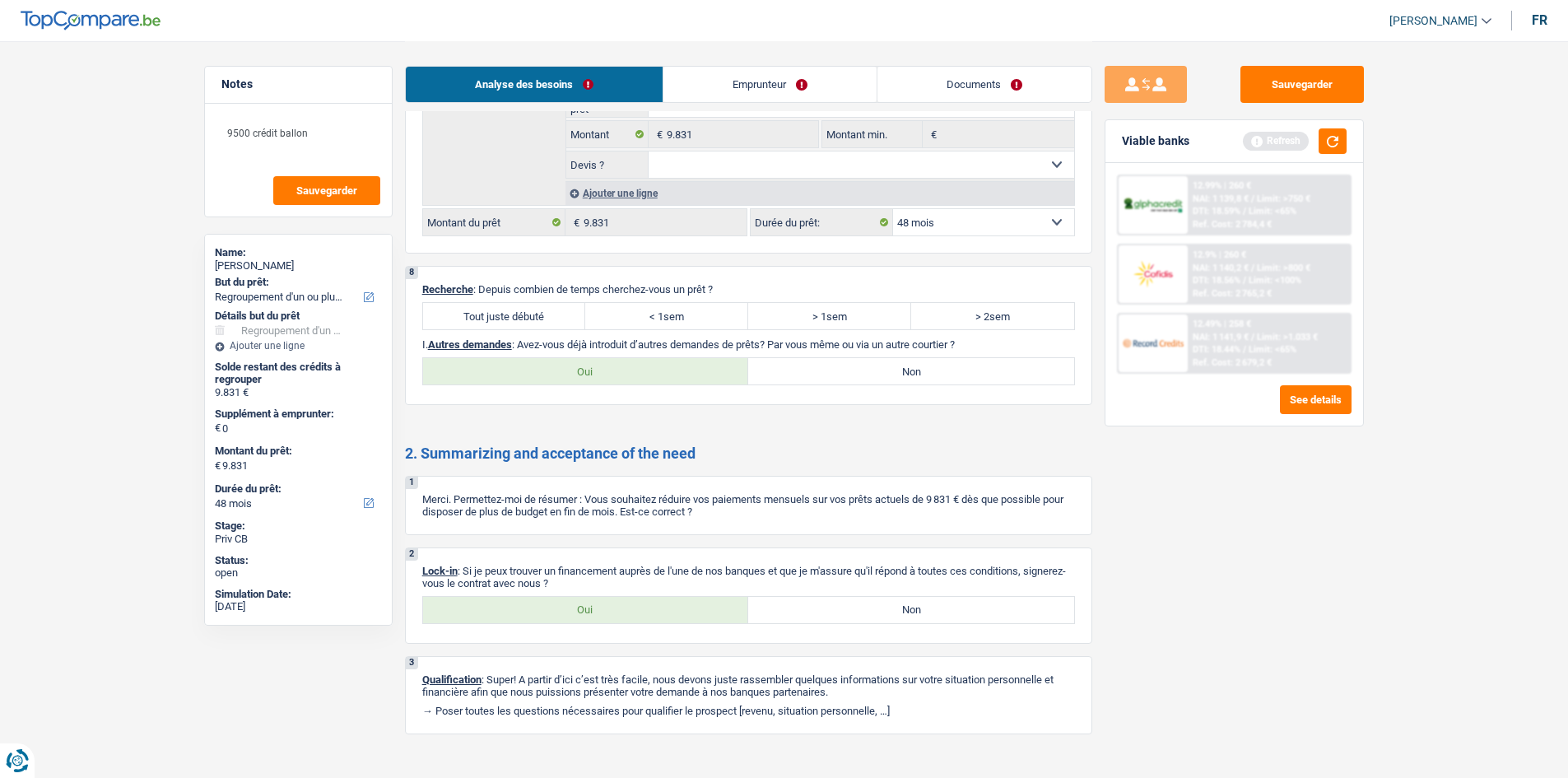
scroll to position [1964, 0]
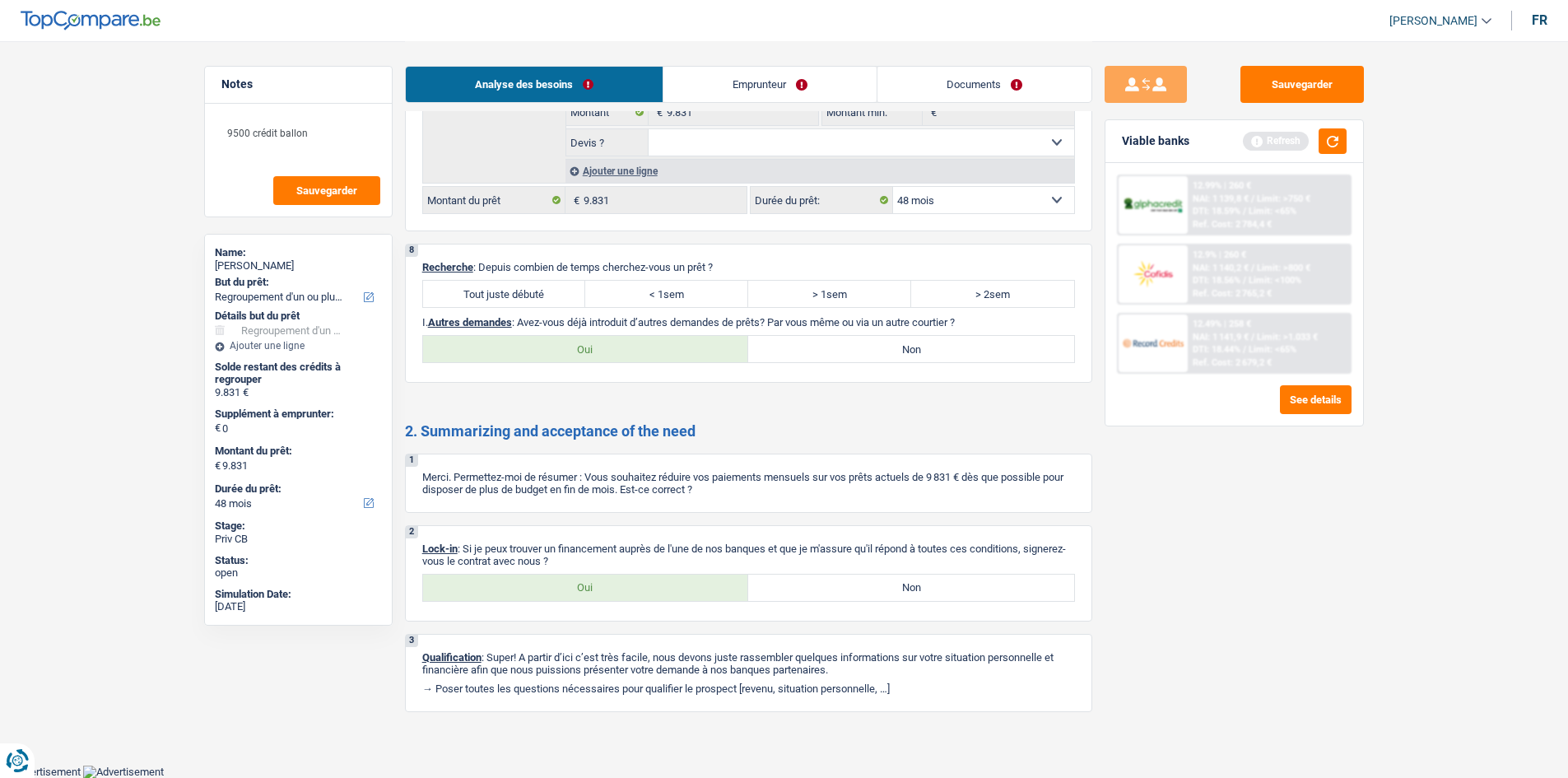
click at [533, 297] on label "Tout juste débuté" at bounding box center [504, 294] width 163 height 26
click at [533, 297] on input "Tout juste débuté" at bounding box center [504, 294] width 163 height 26
radio input "true"
drag, startPoint x: 648, startPoint y: 590, endPoint x: 1254, endPoint y: 468, distance: 618.2
click at [648, 588] on label "Oui" at bounding box center [586, 588] width 326 height 26
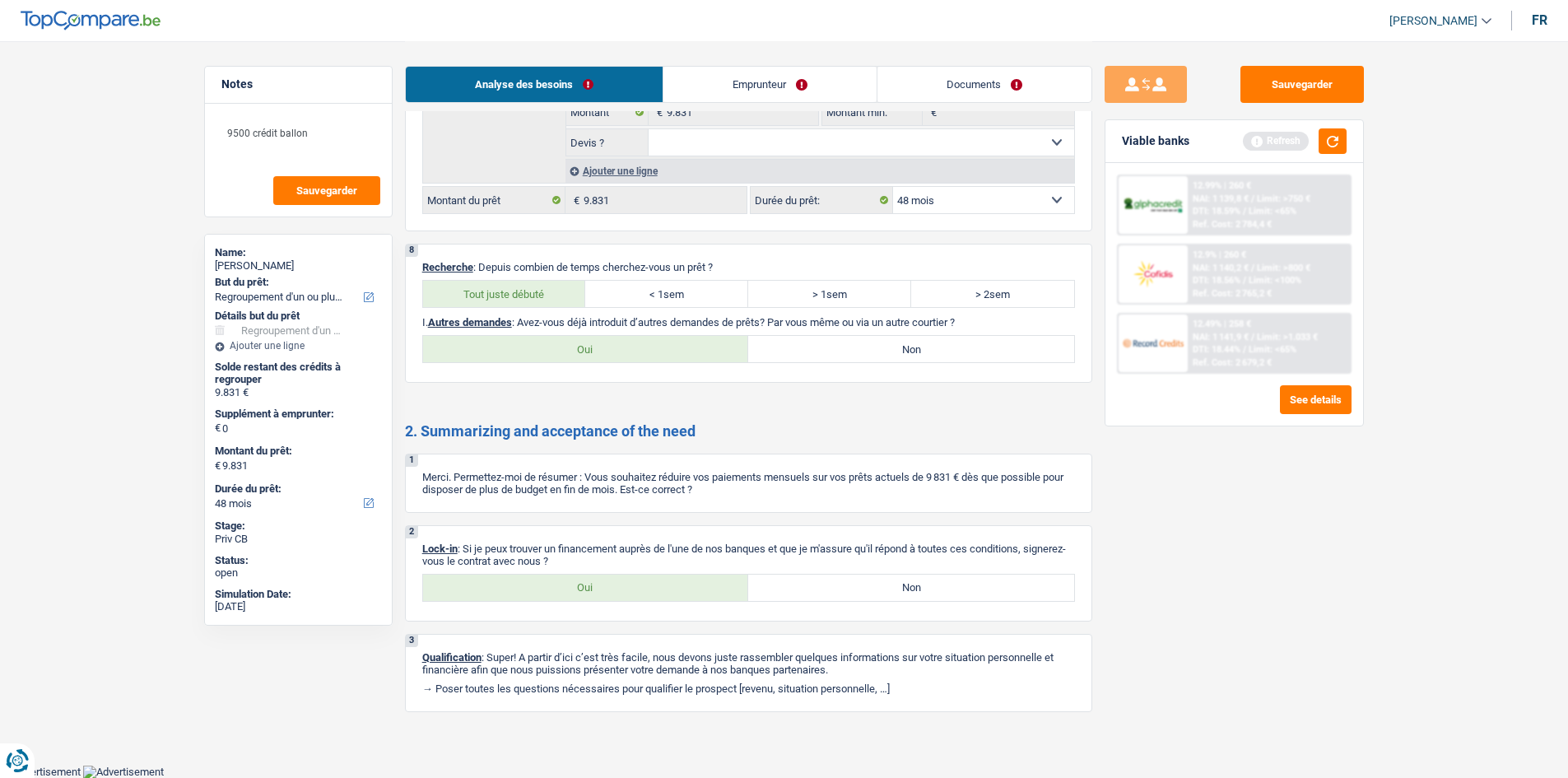
click at [648, 588] on input "Oui" at bounding box center [586, 588] width 326 height 26
radio input "true"
click at [939, 336] on label "Non" at bounding box center [911, 349] width 326 height 26
click at [939, 336] on input "Non" at bounding box center [911, 349] width 326 height 26
radio input "true"
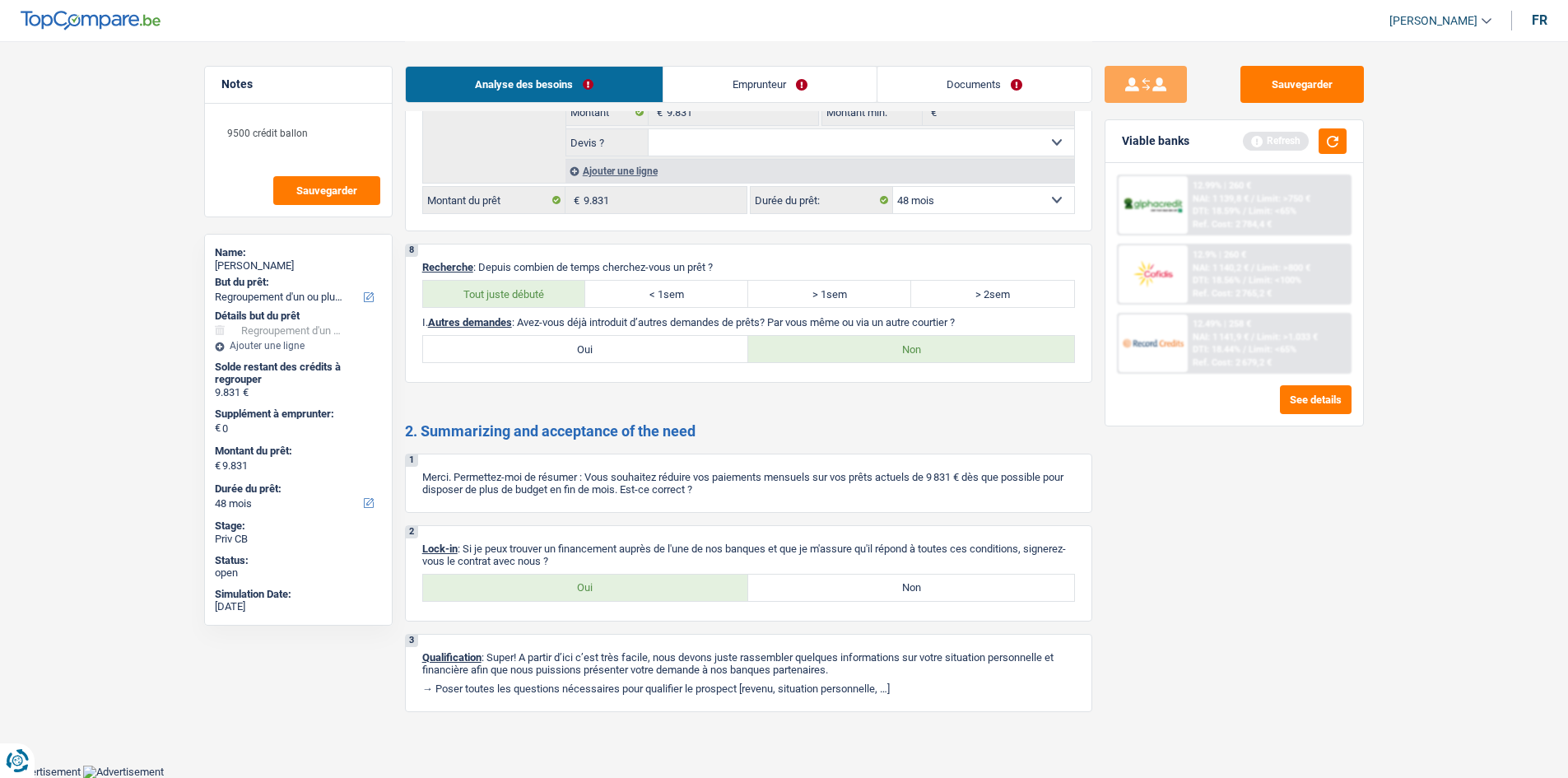
click at [743, 68] on link "Emprunteur" at bounding box center [770, 84] width 213 height 36
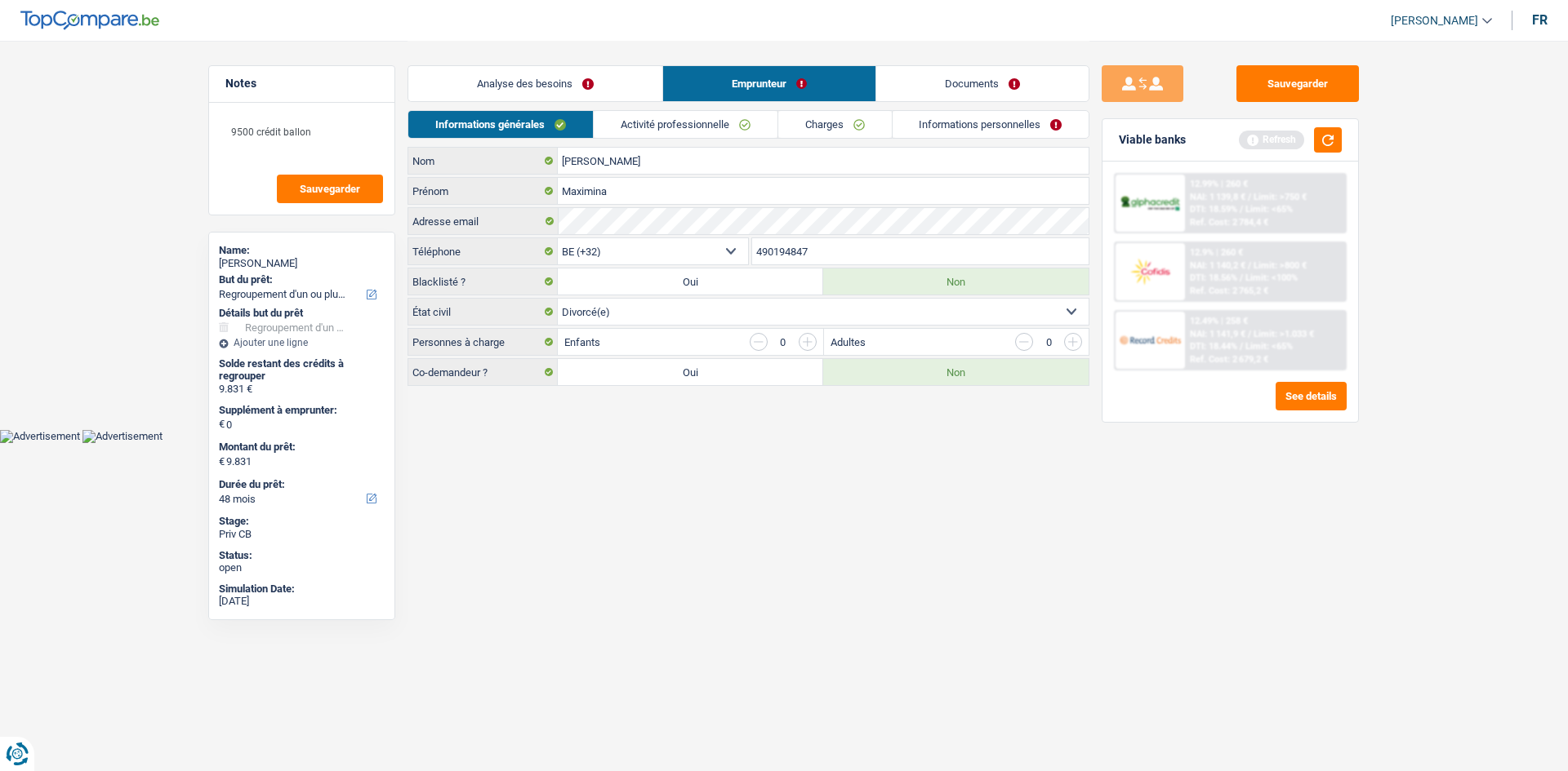
click at [629, 133] on link "Activité professionnelle" at bounding box center [685, 124] width 183 height 27
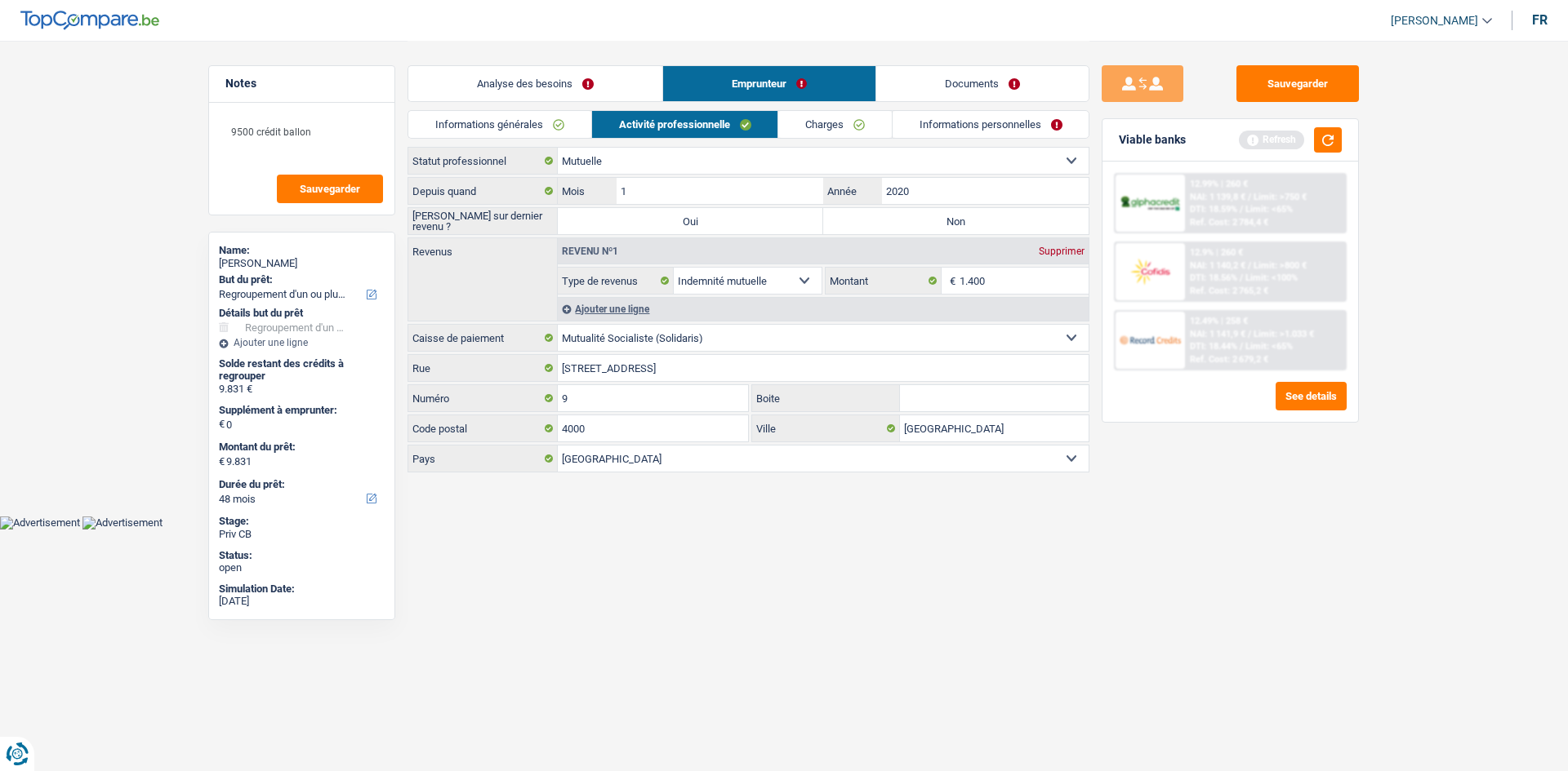
click at [514, 125] on link "Informations générales" at bounding box center [499, 124] width 182 height 27
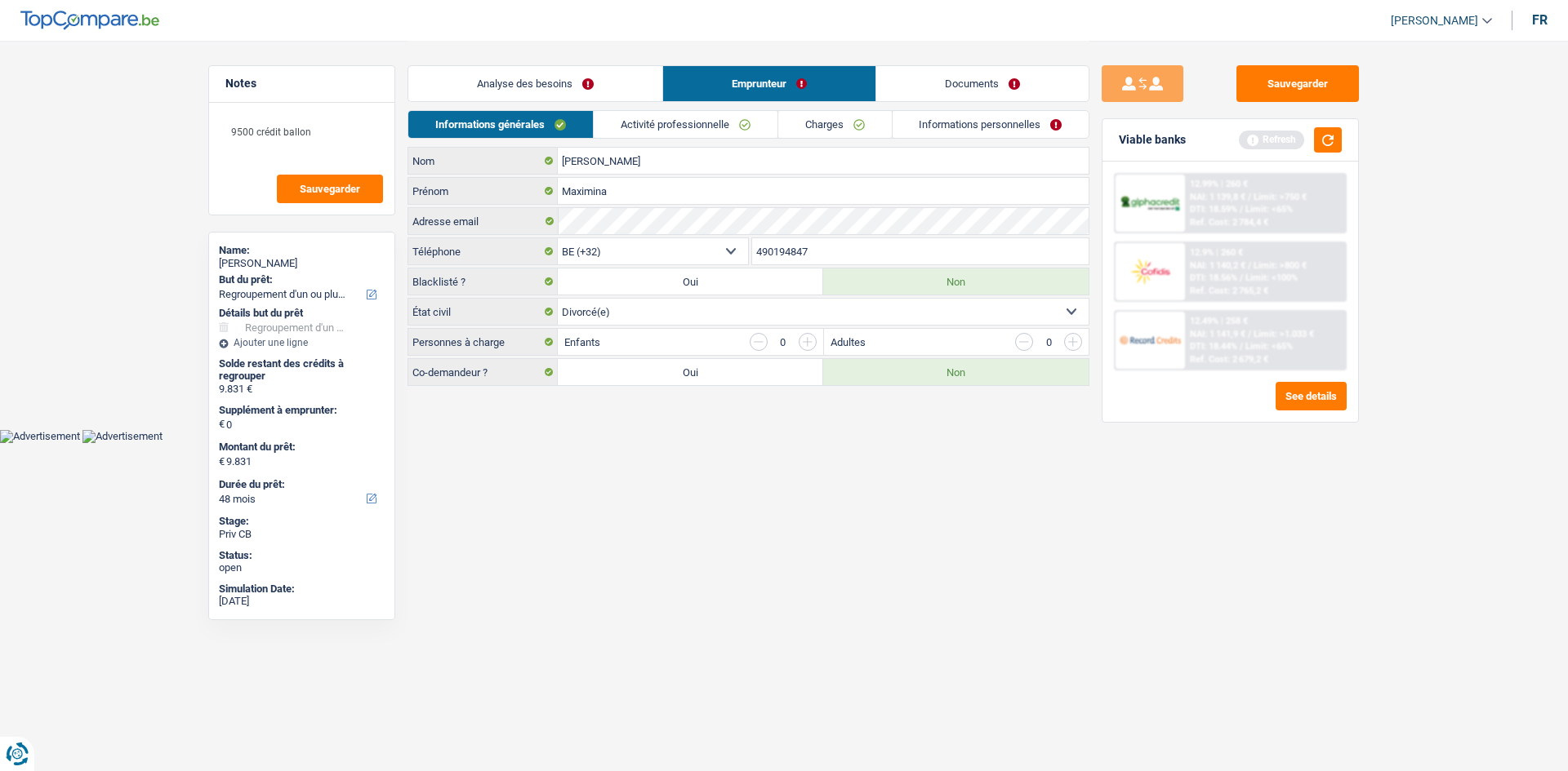
click at [602, 91] on link "Analyse des besoins" at bounding box center [535, 84] width 254 height 35
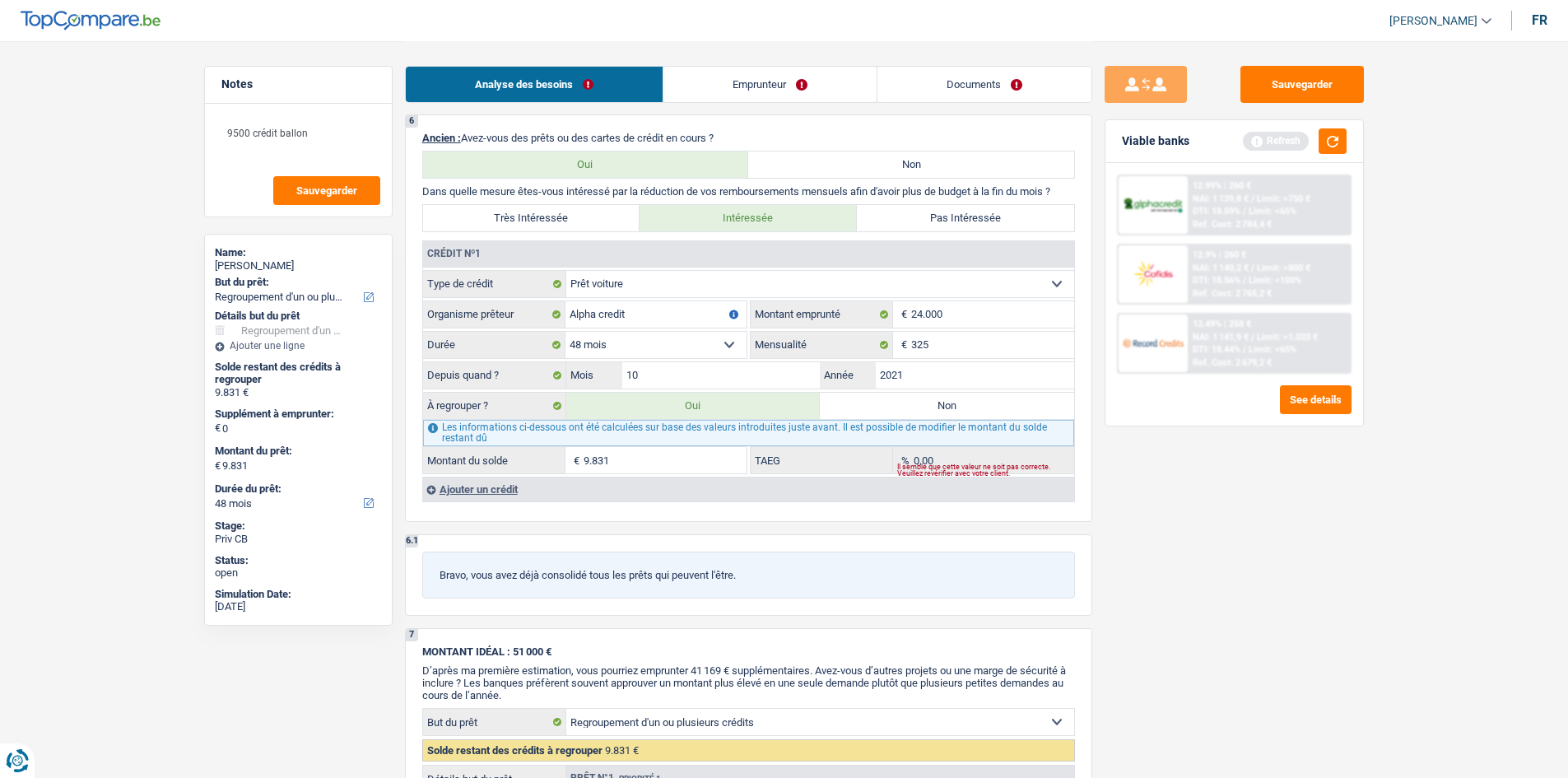
scroll to position [1236, 0]
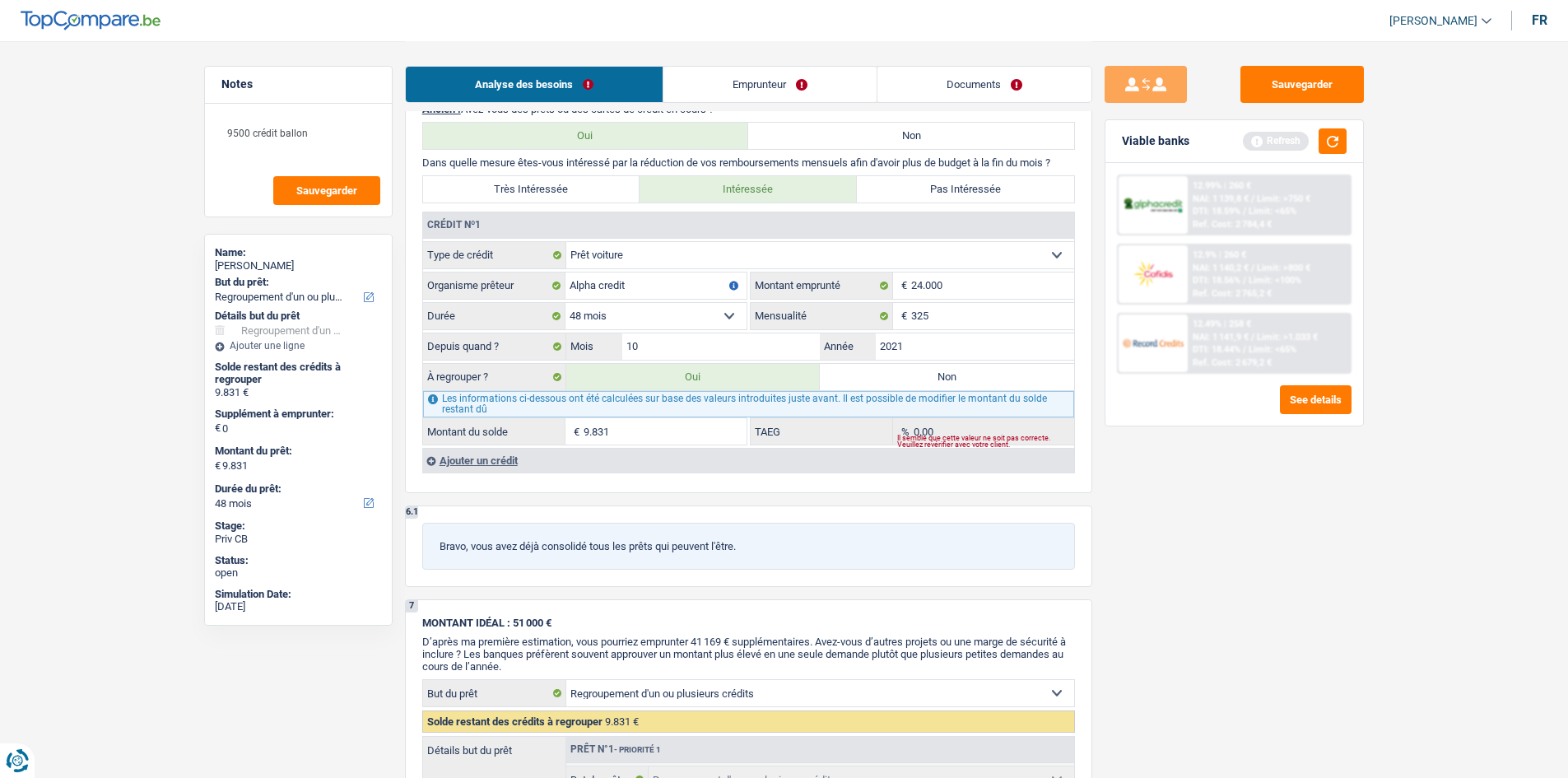
click at [577, 466] on div "Ajouter un crédit" at bounding box center [748, 460] width 652 height 25
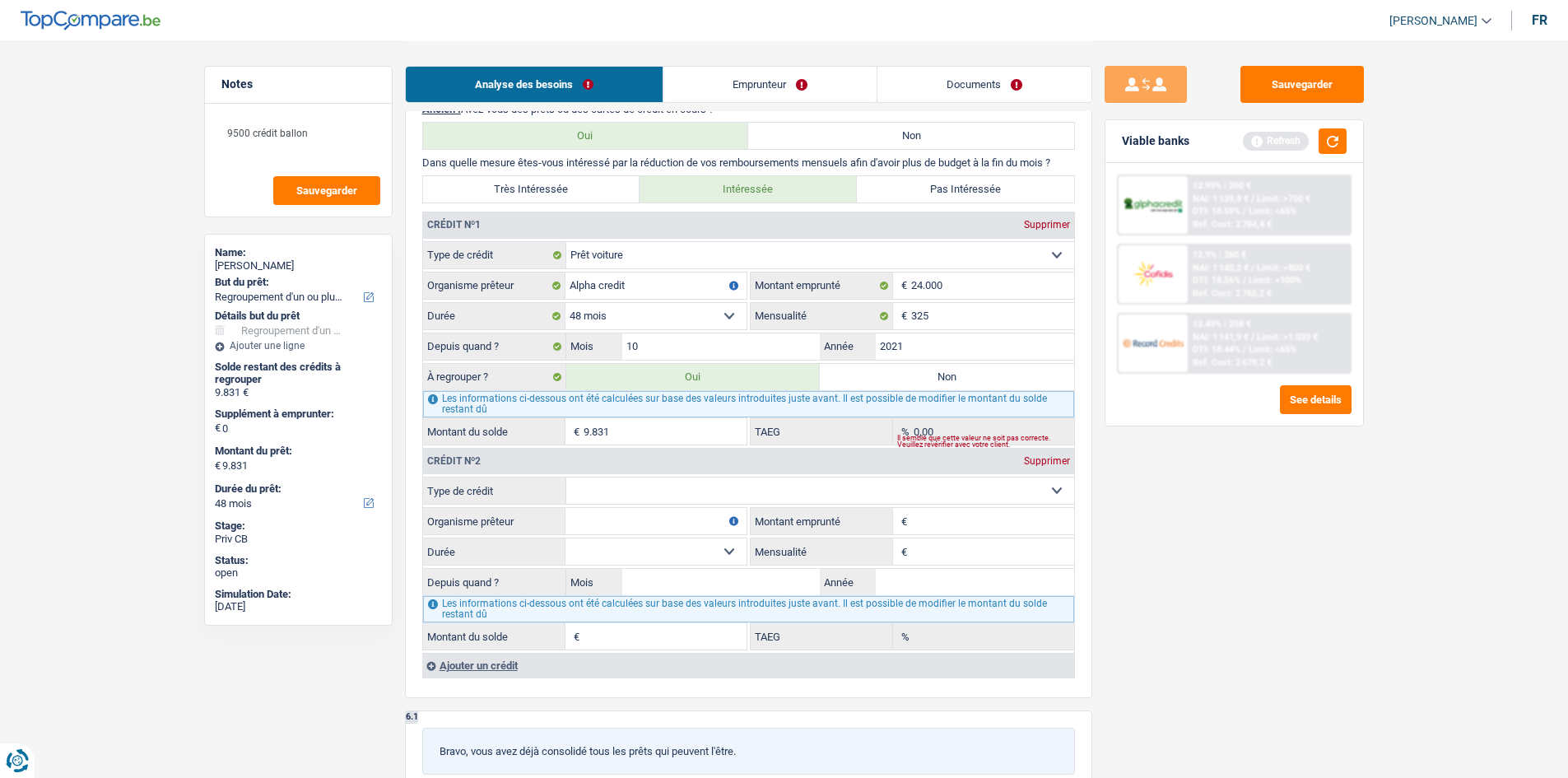
click at [743, 484] on select "Carte ou ouverture de crédit Prêt hypothécaire Vente à tempérament Prêt à tempé…" at bounding box center [820, 491] width 508 height 26
drag, startPoint x: 1250, startPoint y: 562, endPoint x: 1123, endPoint y: 533, distance: 130.3
click at [1250, 562] on div "Sauvegarder Viable banks Refresh 12.99% | 260 € NAI: 1 139,8 € / Limit: >750 € …" at bounding box center [1234, 408] width 284 height 686
click at [939, 540] on input "Mensualité" at bounding box center [992, 551] width 163 height 26
type input "493"
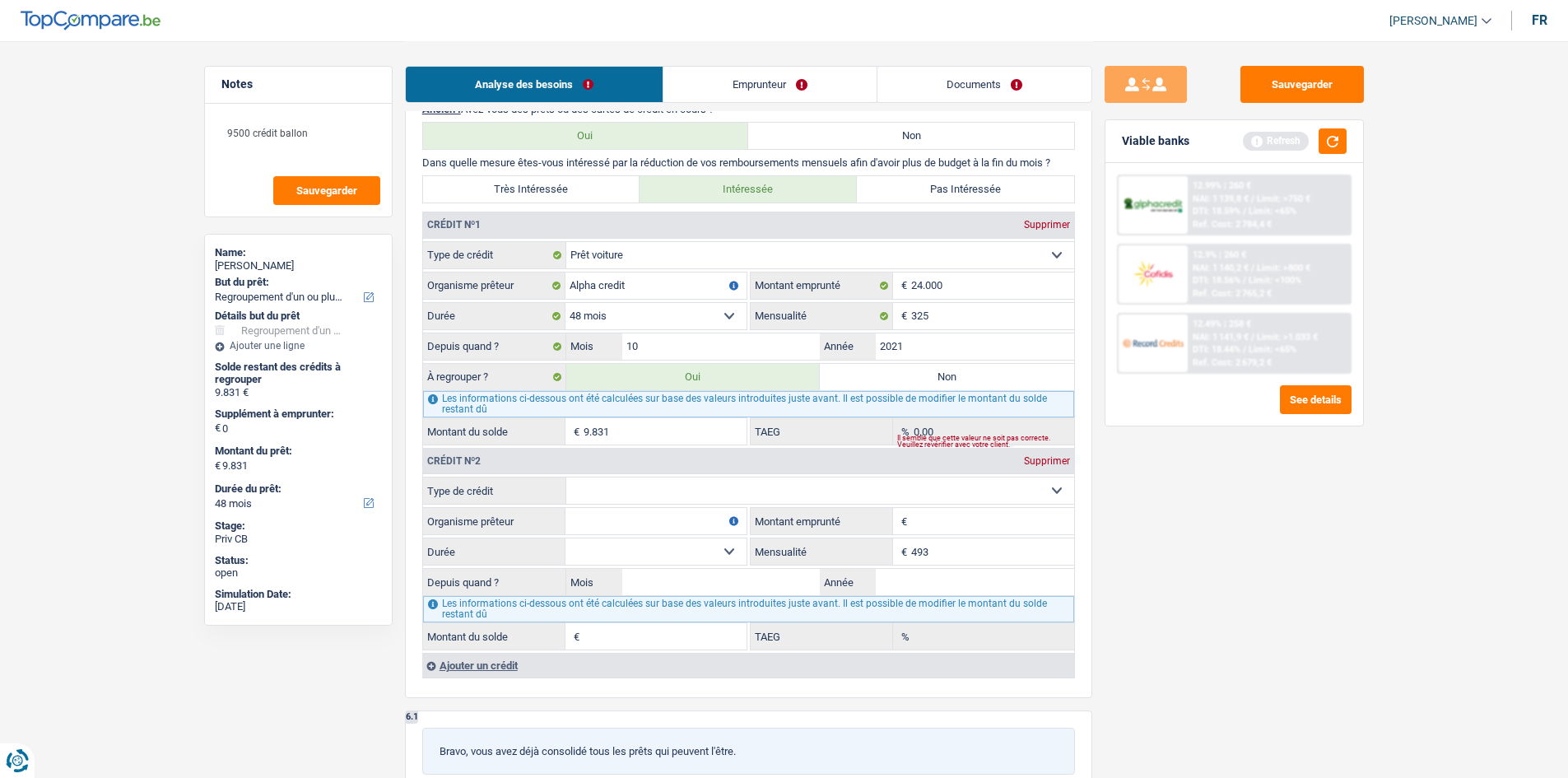
click at [1182, 608] on div "Sauvegarder Viable banks Refresh 12.99% | 260 € NAI: 1 139,8 € / Limit: >750 € …" at bounding box center [1234, 408] width 284 height 686
drag, startPoint x: 622, startPoint y: 524, endPoint x: 579, endPoint y: 530, distance: 43.4
click at [615, 514] on input "Organisme prêteur" at bounding box center [656, 521] width 181 height 26
type input "record"
click at [932, 523] on input "Montant emprunté" at bounding box center [992, 521] width 163 height 26
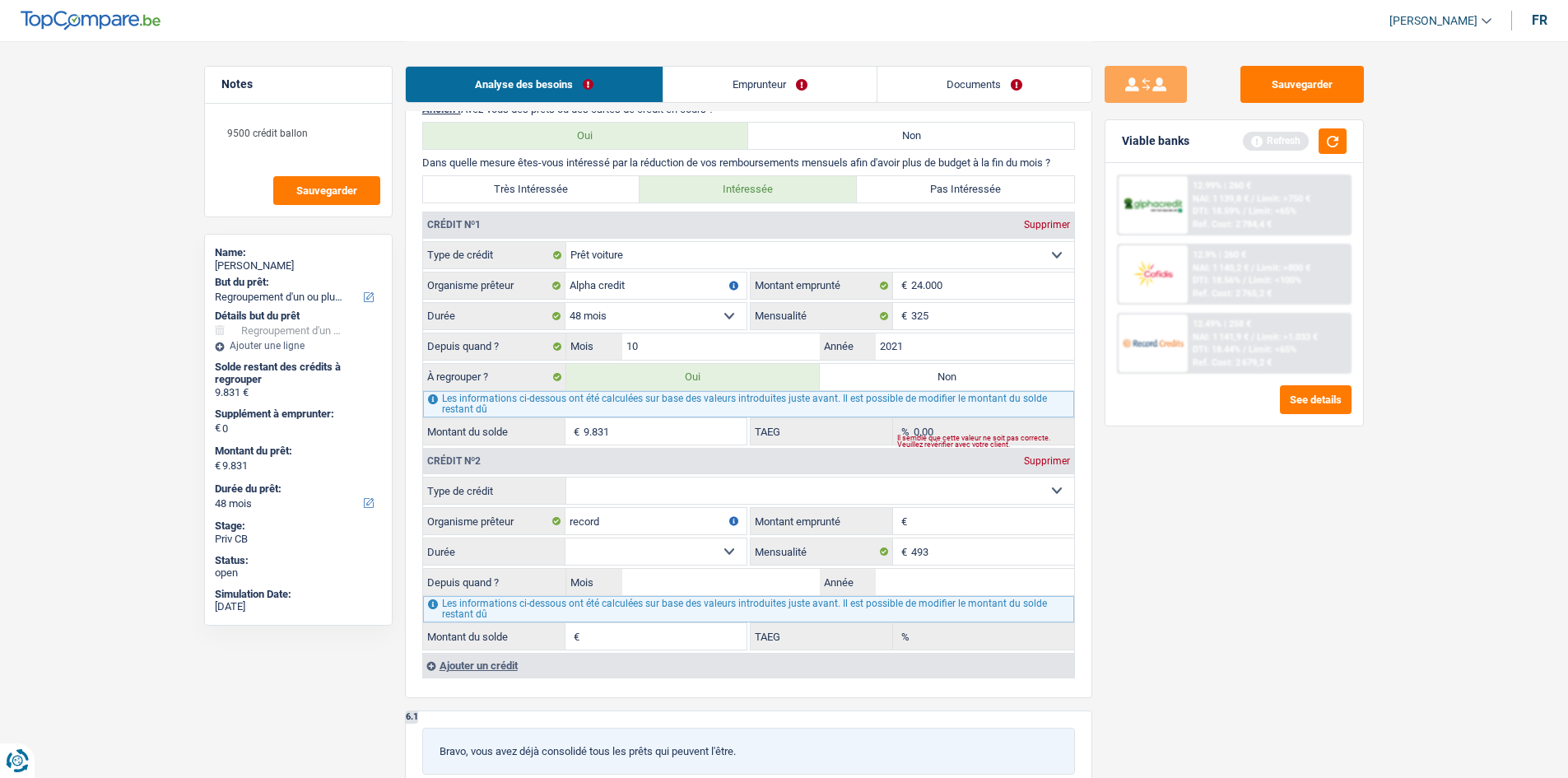
click at [1107, 740] on div "Notes 9500 crédit ballon Sauvegarder Name: Maximina Fernandez fernandez But du …" at bounding box center [784, 233] width 1186 height 2853
click at [1229, 573] on div "Sauvegarder Viable banks Refresh 12.99% | 260 € NAI: 1 139,8 € / Limit: >750 € …" at bounding box center [1234, 408] width 284 height 686
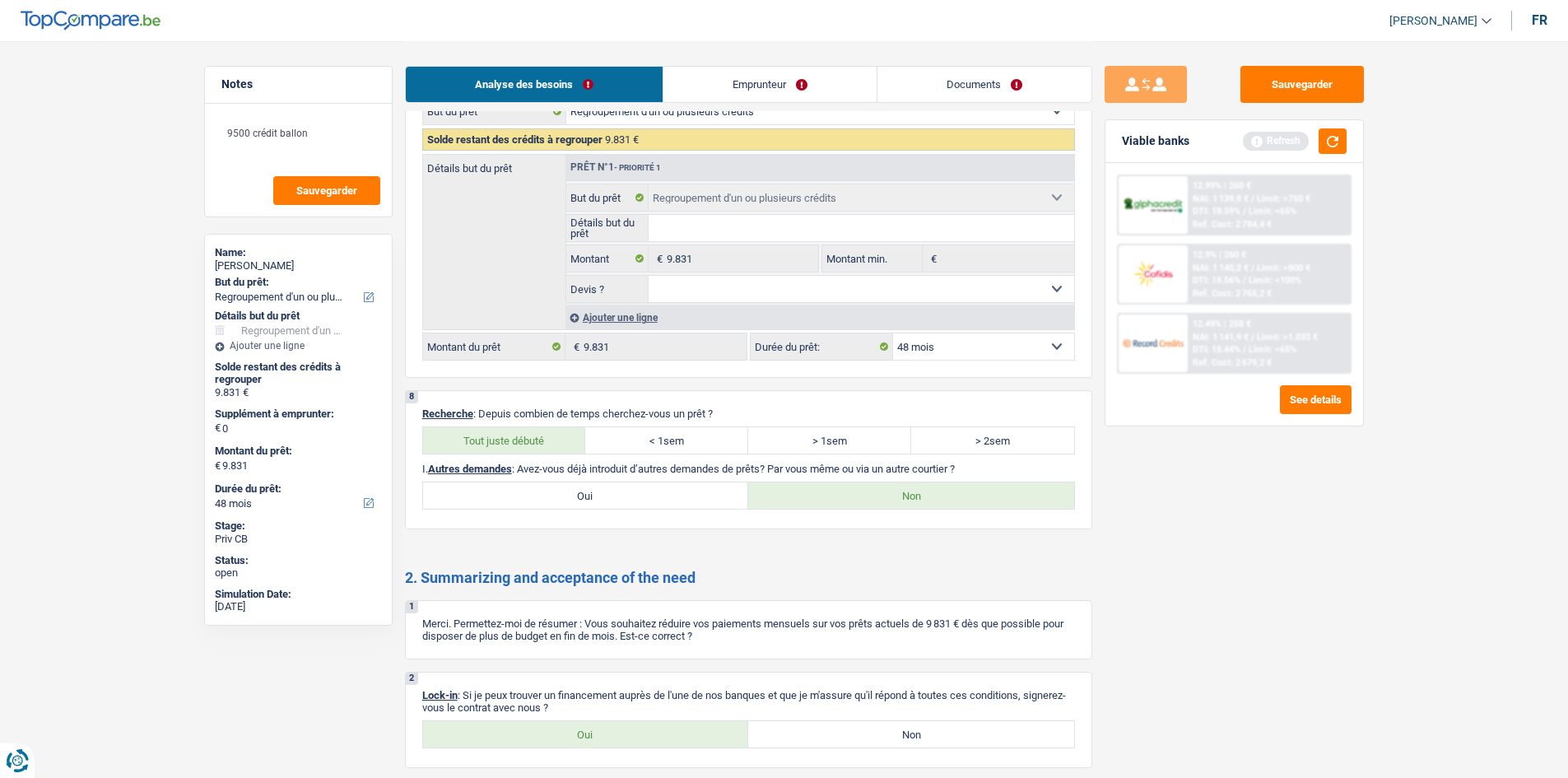
scroll to position [2005, 0]
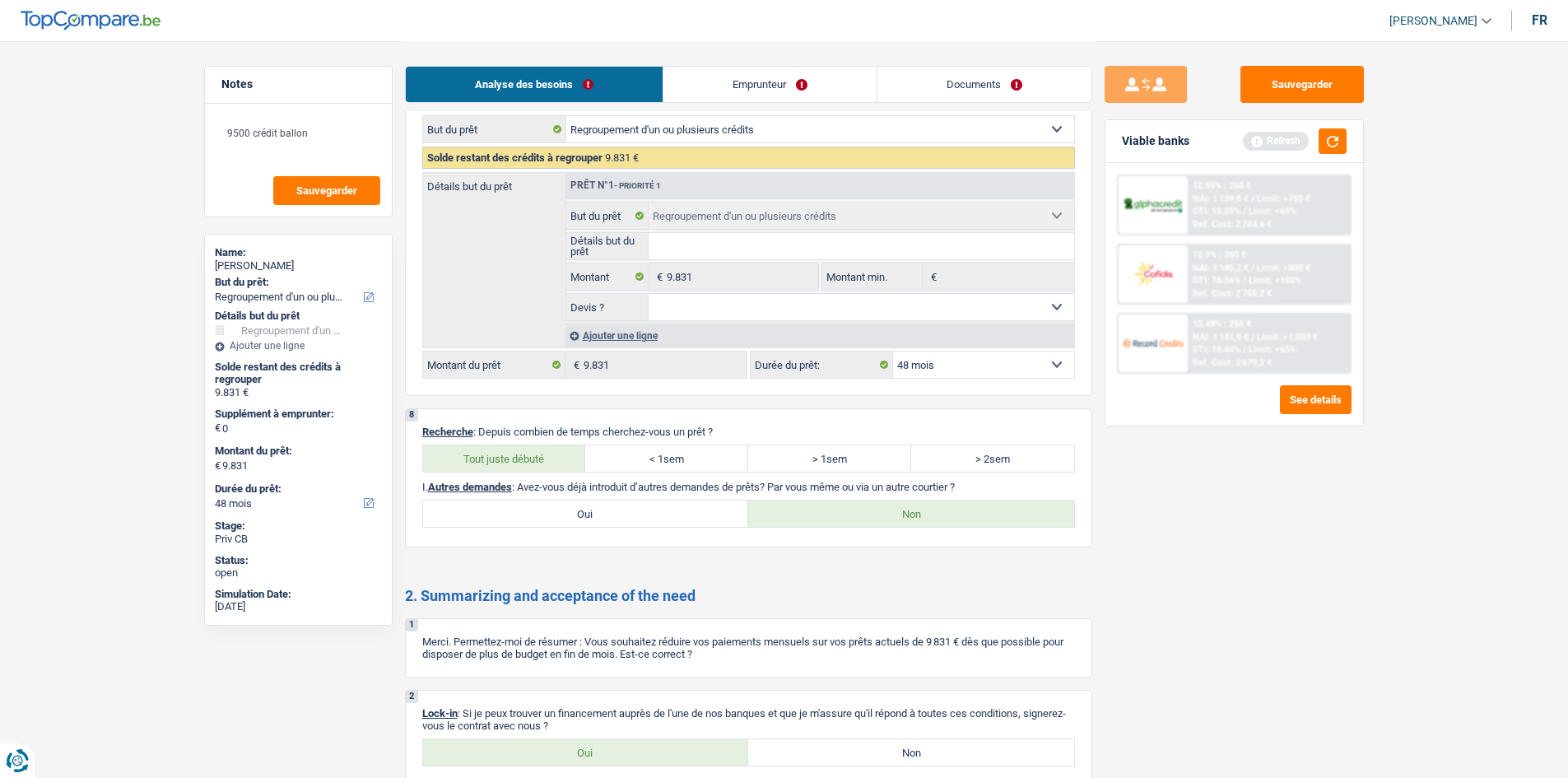
click at [757, 69] on link "Emprunteur" at bounding box center [770, 84] width 213 height 36
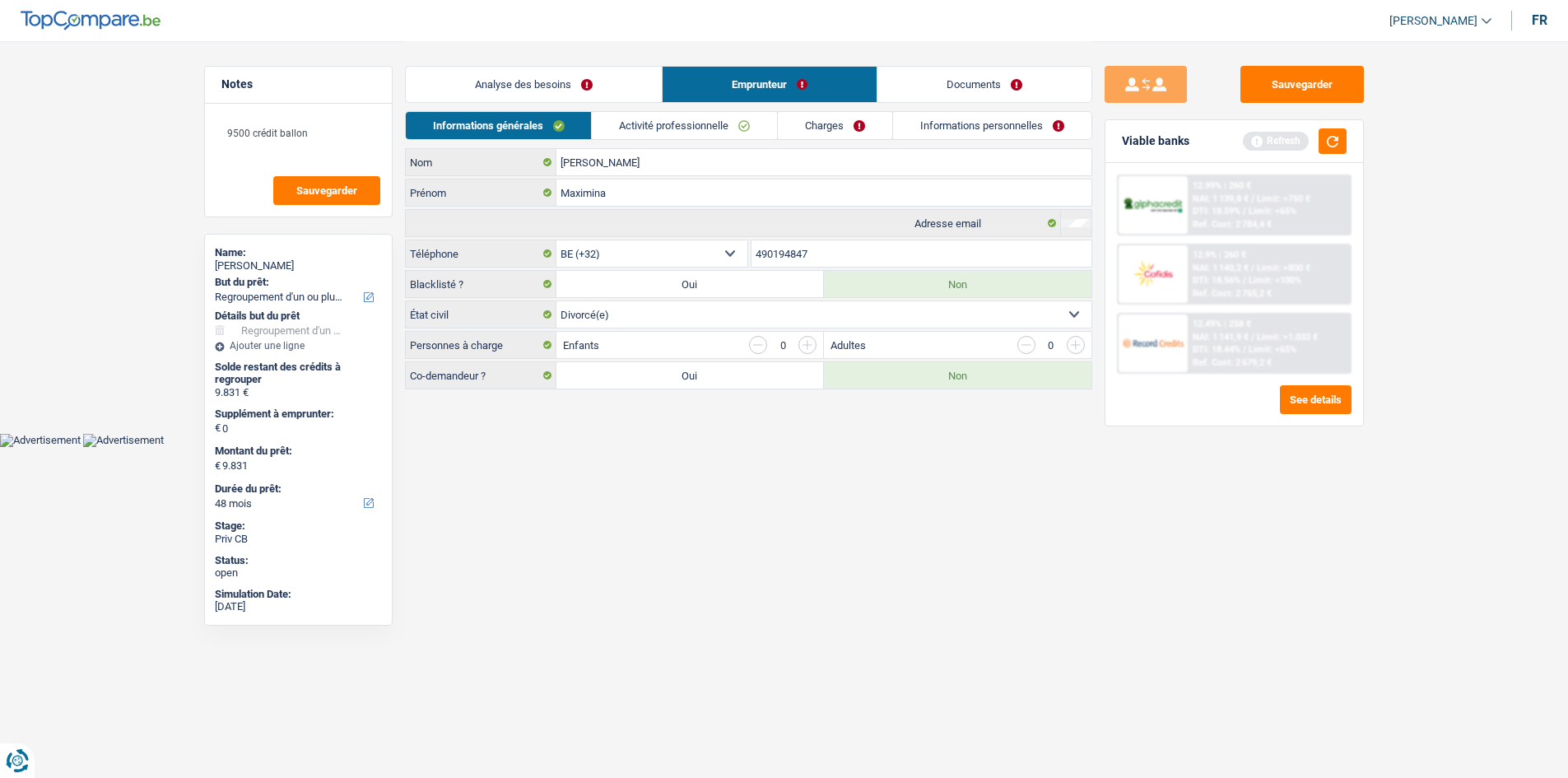
scroll to position [0, 0]
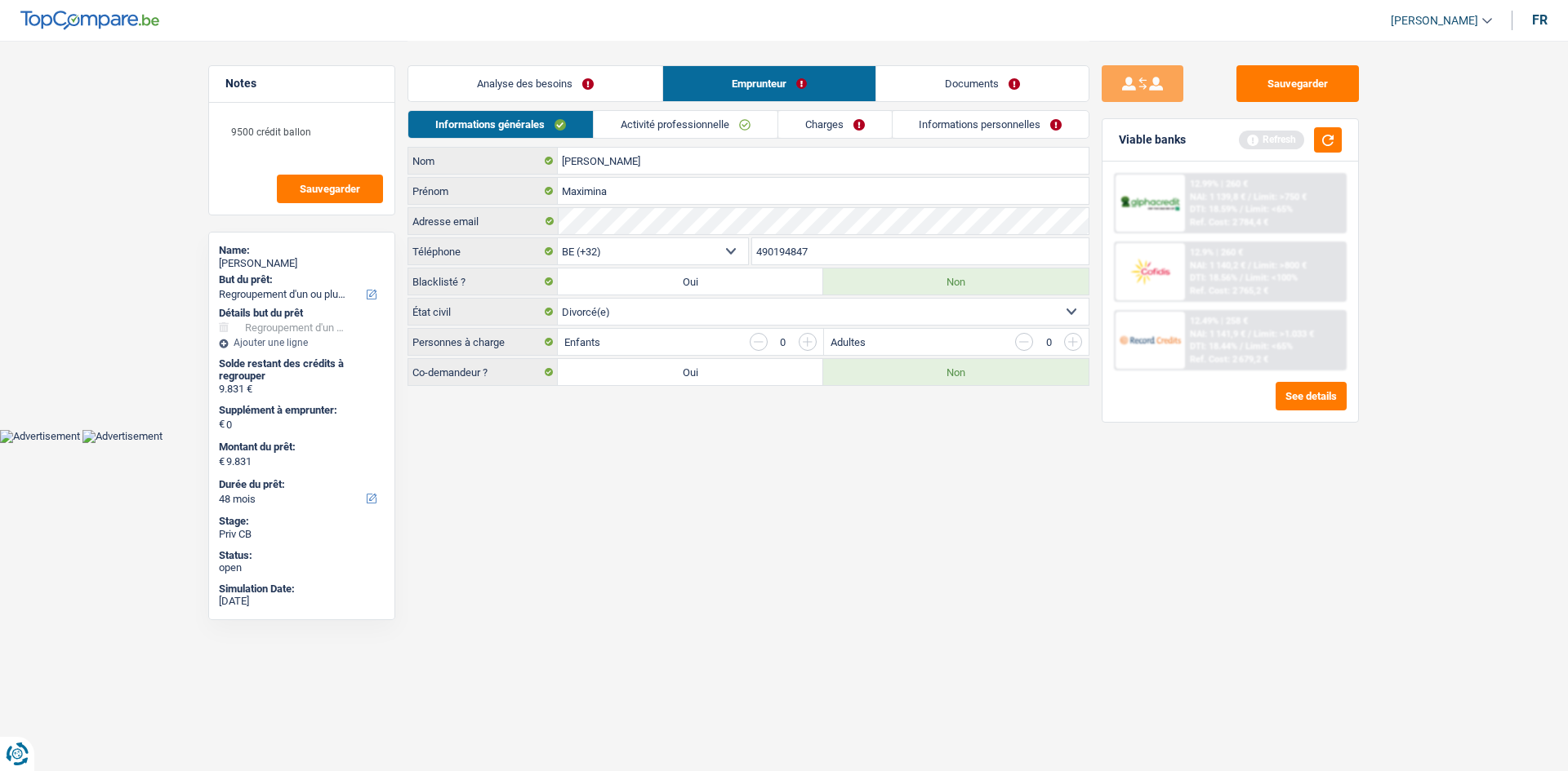
click at [606, 84] on link "Analyse des besoins" at bounding box center [535, 84] width 254 height 35
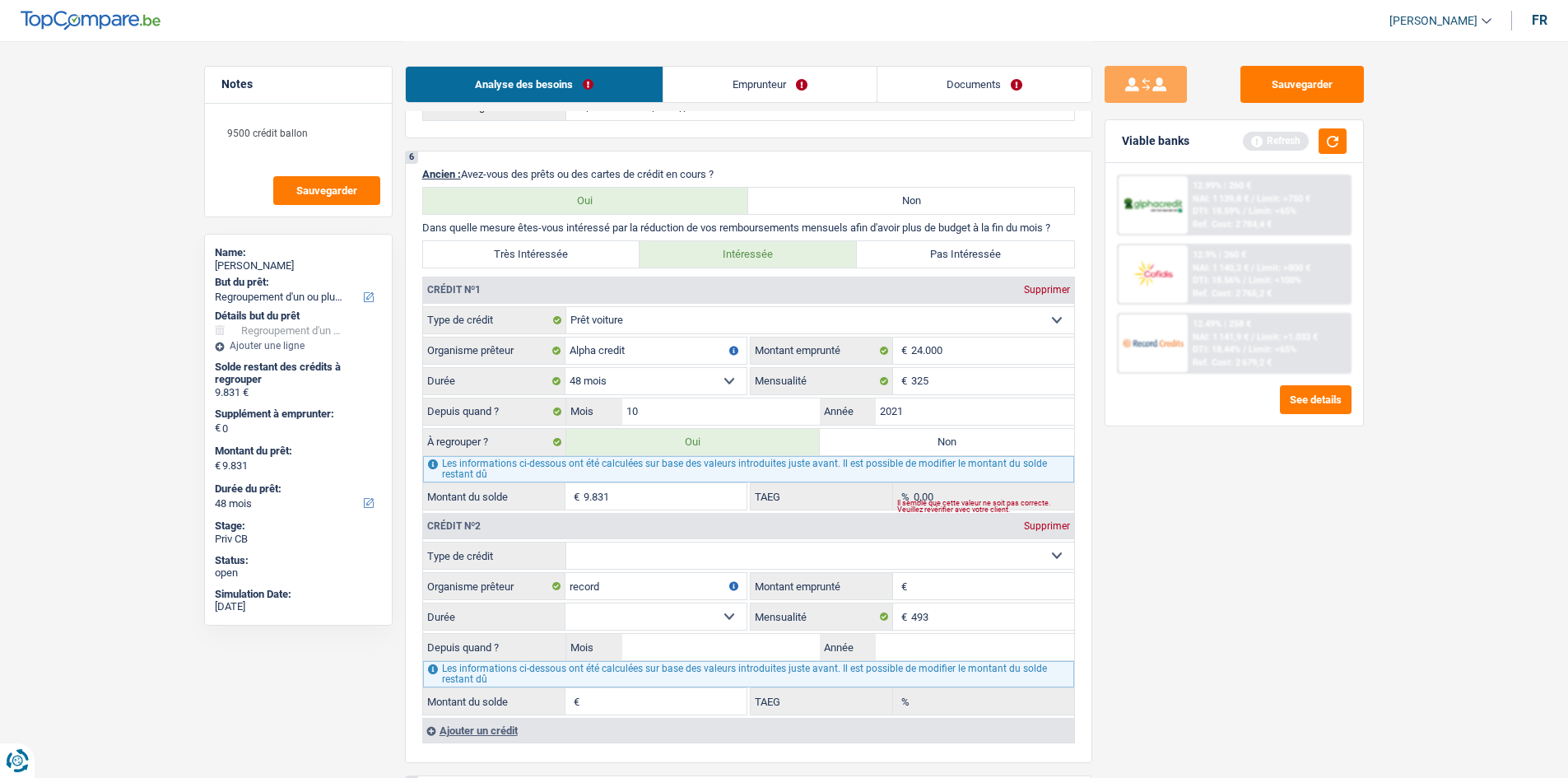
scroll to position [1317, 0]
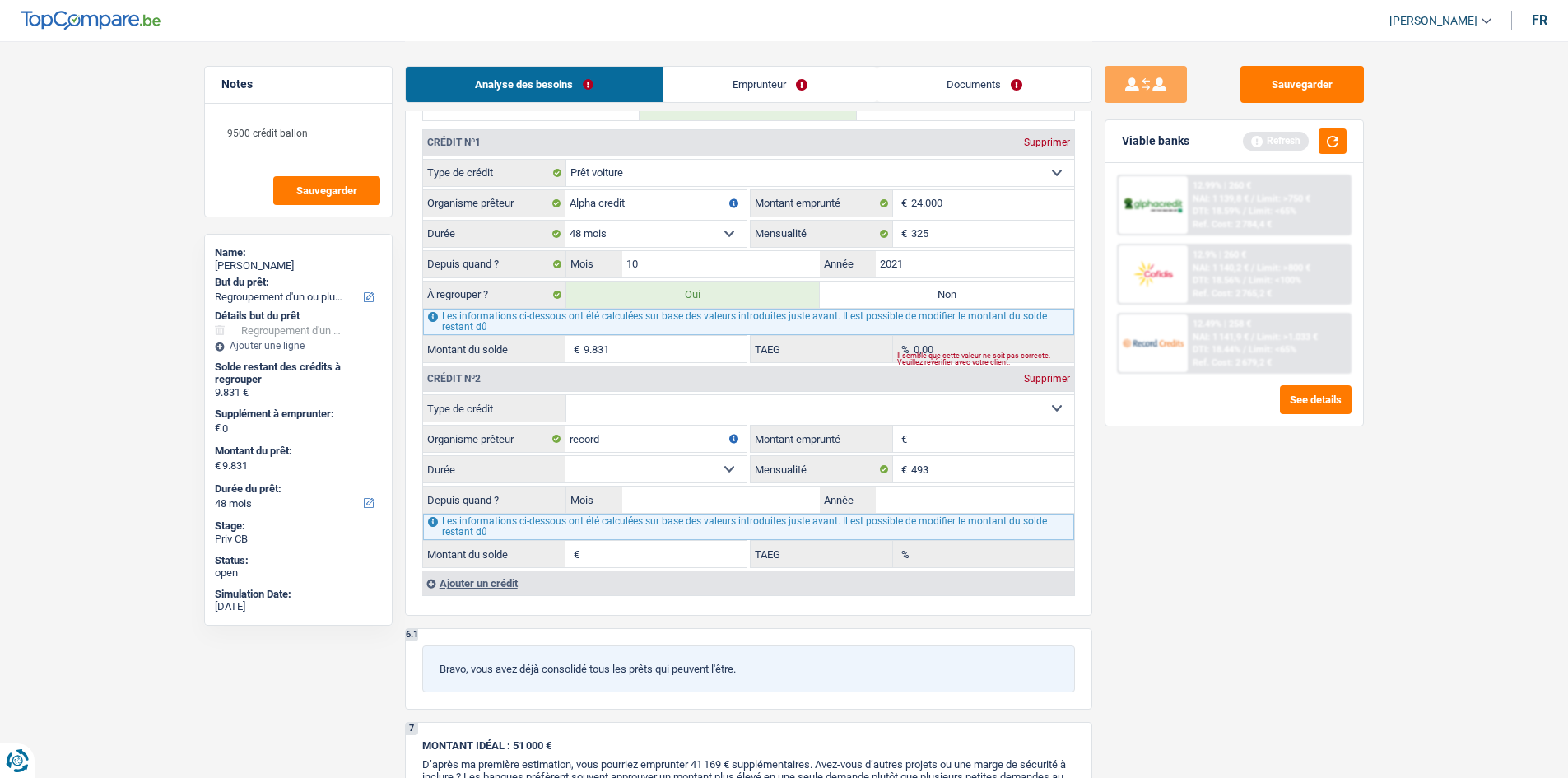
click at [1010, 451] on input "Montant emprunté" at bounding box center [992, 439] width 163 height 26
type input "20.000"
drag, startPoint x: 1217, startPoint y: 537, endPoint x: 1083, endPoint y: 498, distance: 139.6
click at [1218, 538] on div "Sauvegarder Viable banks Refresh 12.99% | 260 € NAI: 1 139,8 € / Limit: >750 € …" at bounding box center [1234, 408] width 284 height 686
click at [648, 478] on select "12 mois 18 mois 24 mois 30 mois 36 mois 42 mois 48 mois 60 mois 72 mois 84 mois…" at bounding box center [656, 469] width 181 height 26
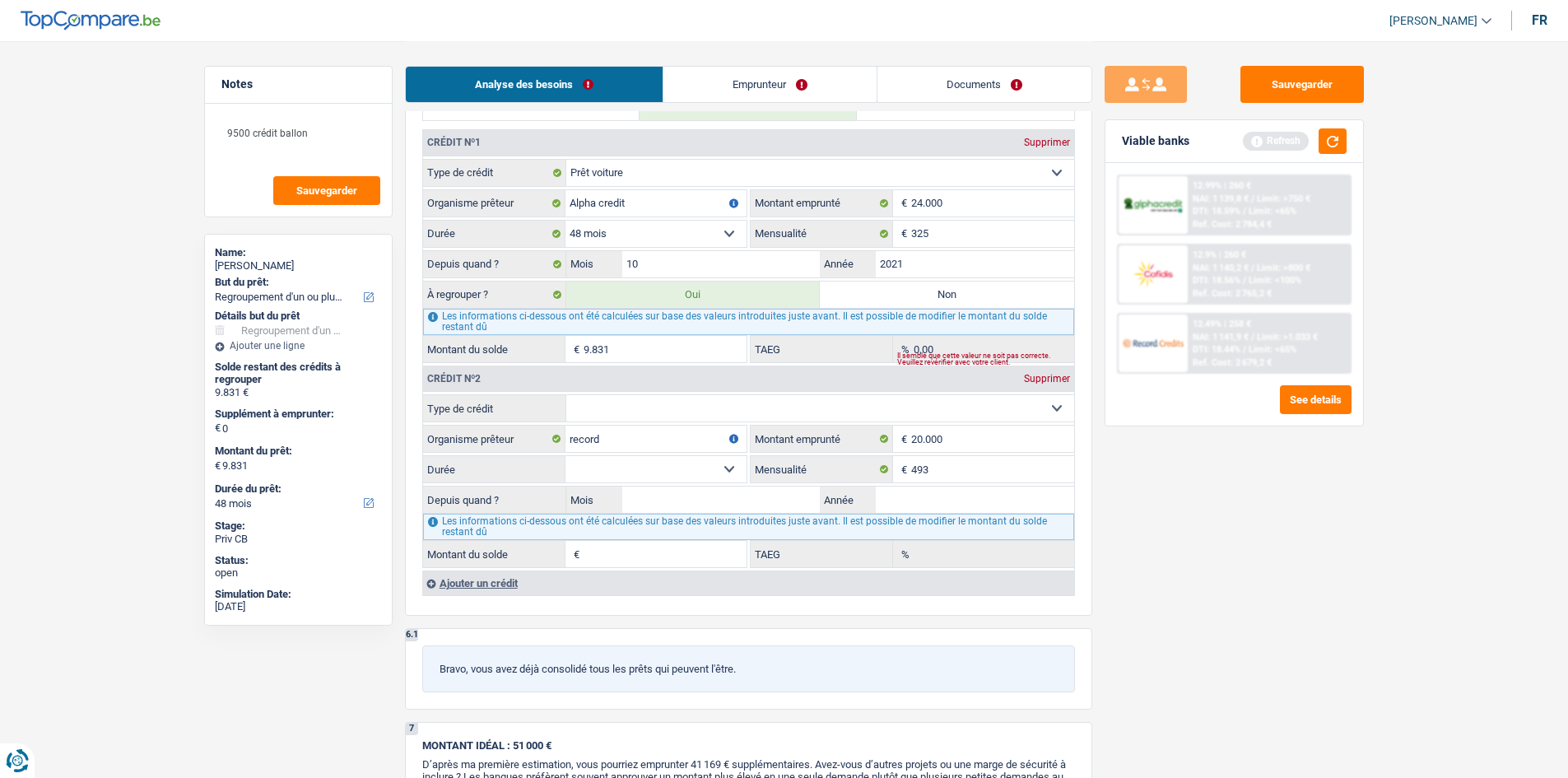
select select "60"
click at [566, 456] on select "12 mois 18 mois 24 mois 30 mois 36 mois 42 mois 48 mois 60 mois 72 mois 84 mois…" at bounding box center [656, 469] width 181 height 26
click at [968, 499] on input "Année" at bounding box center [974, 499] width 198 height 26
type input "2023"
drag, startPoint x: 1239, startPoint y: 497, endPoint x: 842, endPoint y: 518, distance: 397.6
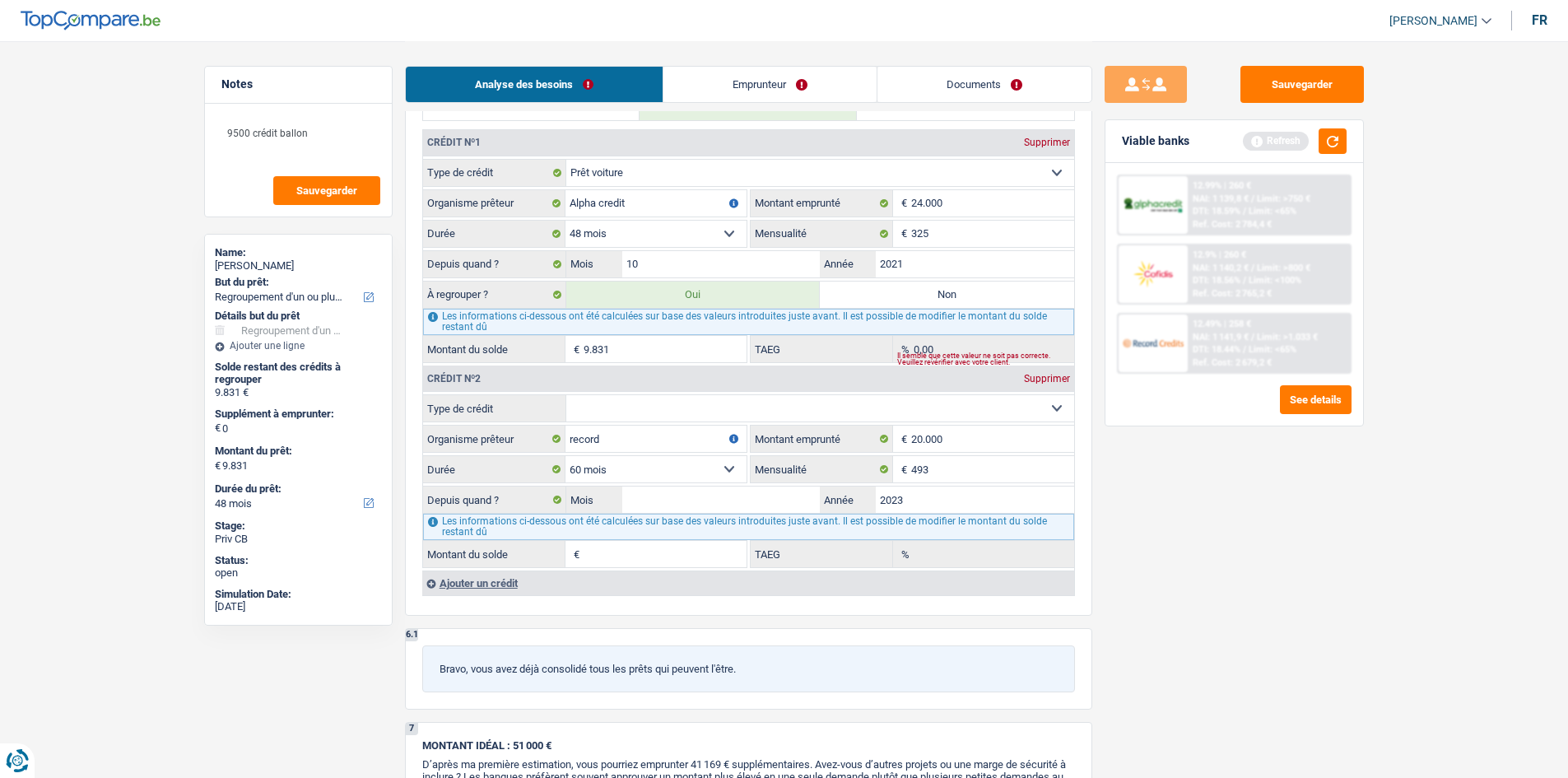
click at [1238, 497] on div "Sauvegarder Viable banks Refresh 12.99% | 260 € NAI: 1 139,8 € / Limit: >750 € …" at bounding box center [1234, 408] width 284 height 686
drag, startPoint x: 714, startPoint y: 508, endPoint x: 1089, endPoint y: 506, distance: 375.0
click at [713, 508] on input "Mois" at bounding box center [721, 499] width 198 height 26
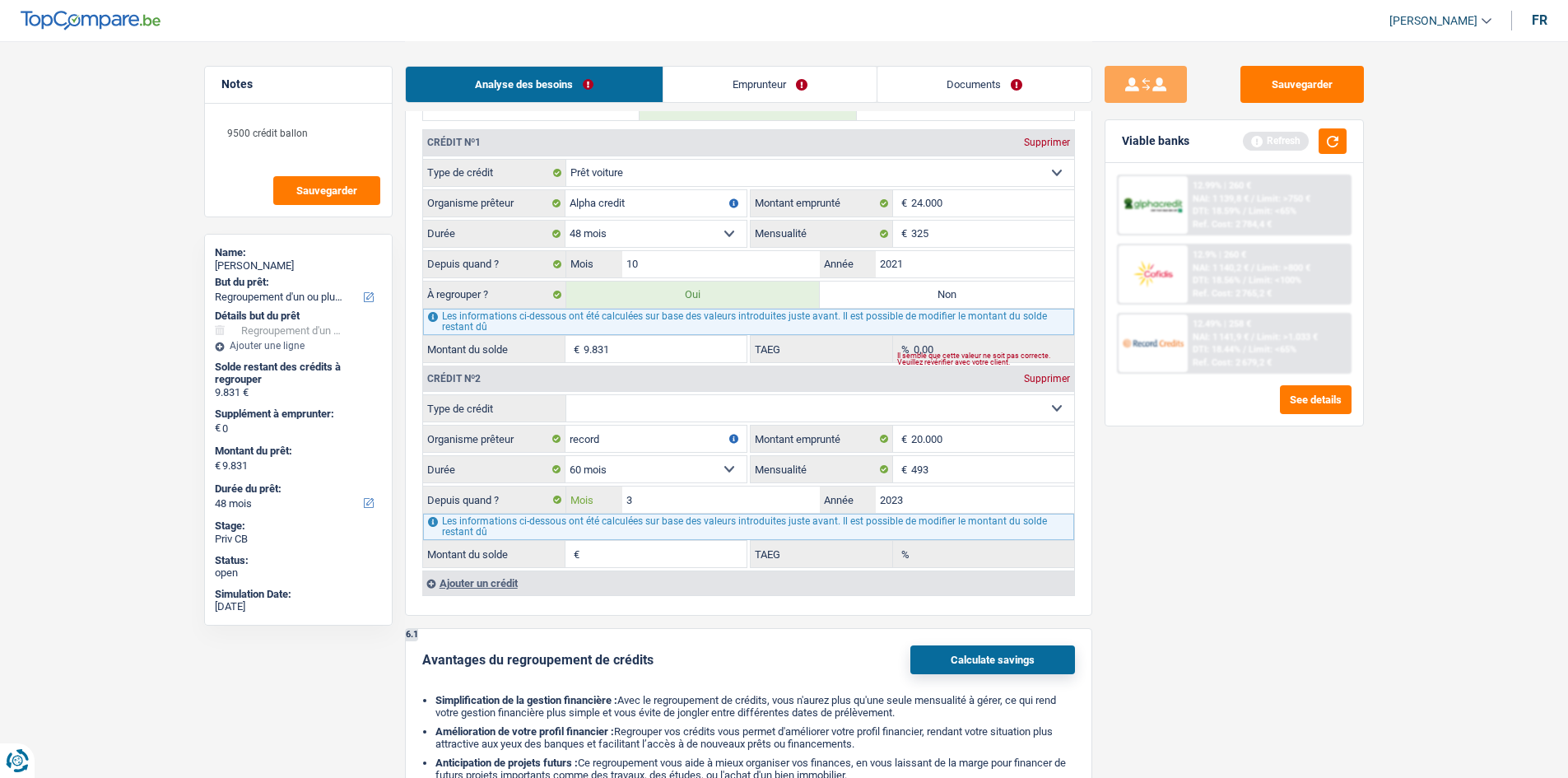
type input "3"
drag, startPoint x: 1152, startPoint y: 509, endPoint x: 828, endPoint y: 447, distance: 329.9
click at [1152, 508] on div "Sauvegarder Viable banks Refresh 12.99% | 260 € NAI: 1 139,8 € / Limit: >750 € …" at bounding box center [1234, 408] width 284 height 686
click at [669, 409] on select "Carte ou ouverture de crédit Prêt hypothécaire Vente à tempérament Prêt à tempé…" at bounding box center [820, 408] width 508 height 26
select select "personalLoan"
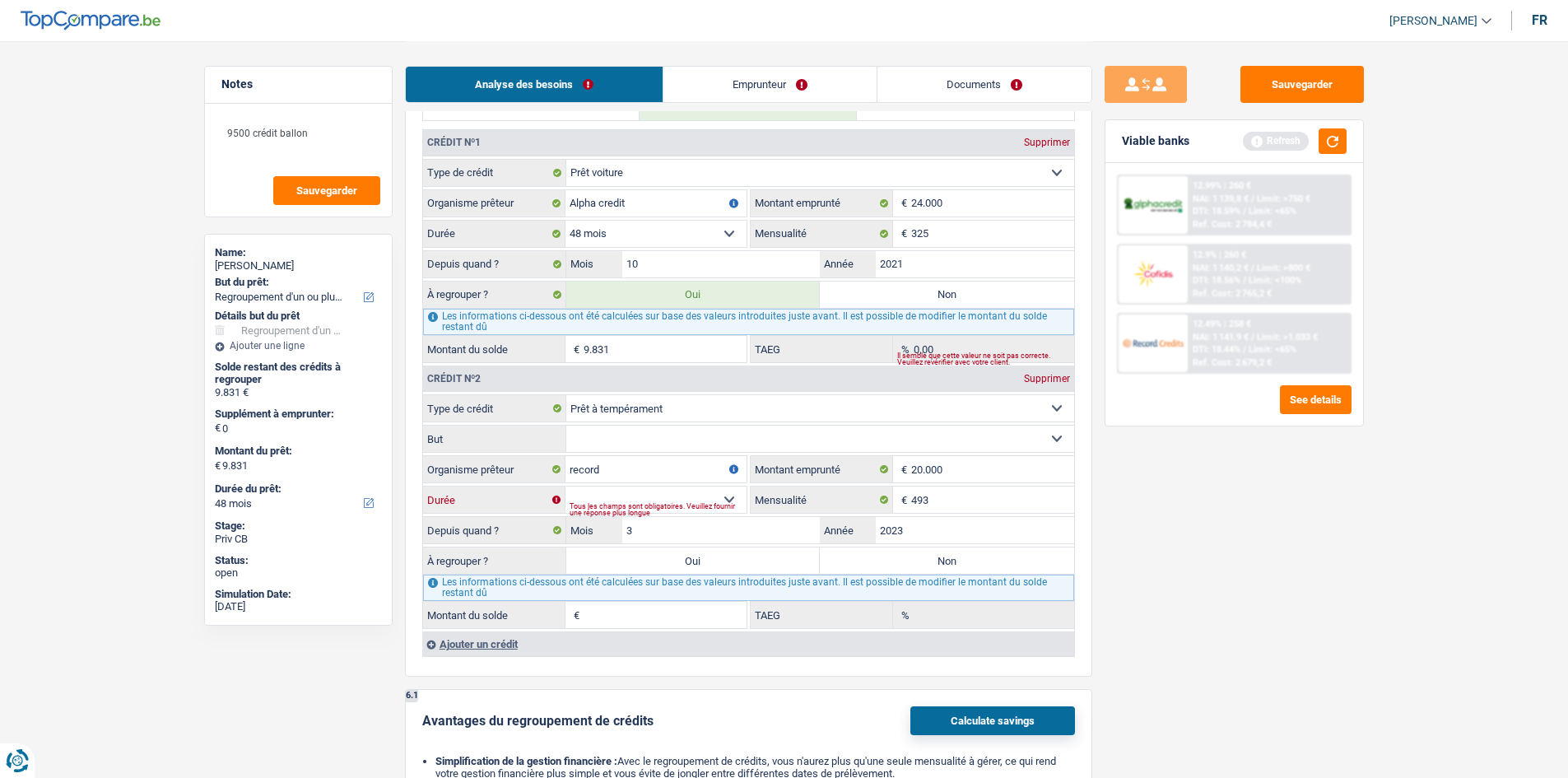
click at [686, 498] on select "12 mois 18 mois 24 mois 30 mois 36 mois 42 mois 48 mois 60 mois 72 mois 84 mois…" at bounding box center [656, 499] width 181 height 26
select select "84"
click at [566, 487] on select "12 mois 18 mois 24 mois 30 mois 36 mois 42 mois 48 mois 60 mois 72 mois 84 mois…" at bounding box center [656, 499] width 181 height 26
type input "16.202"
type input "26,77"
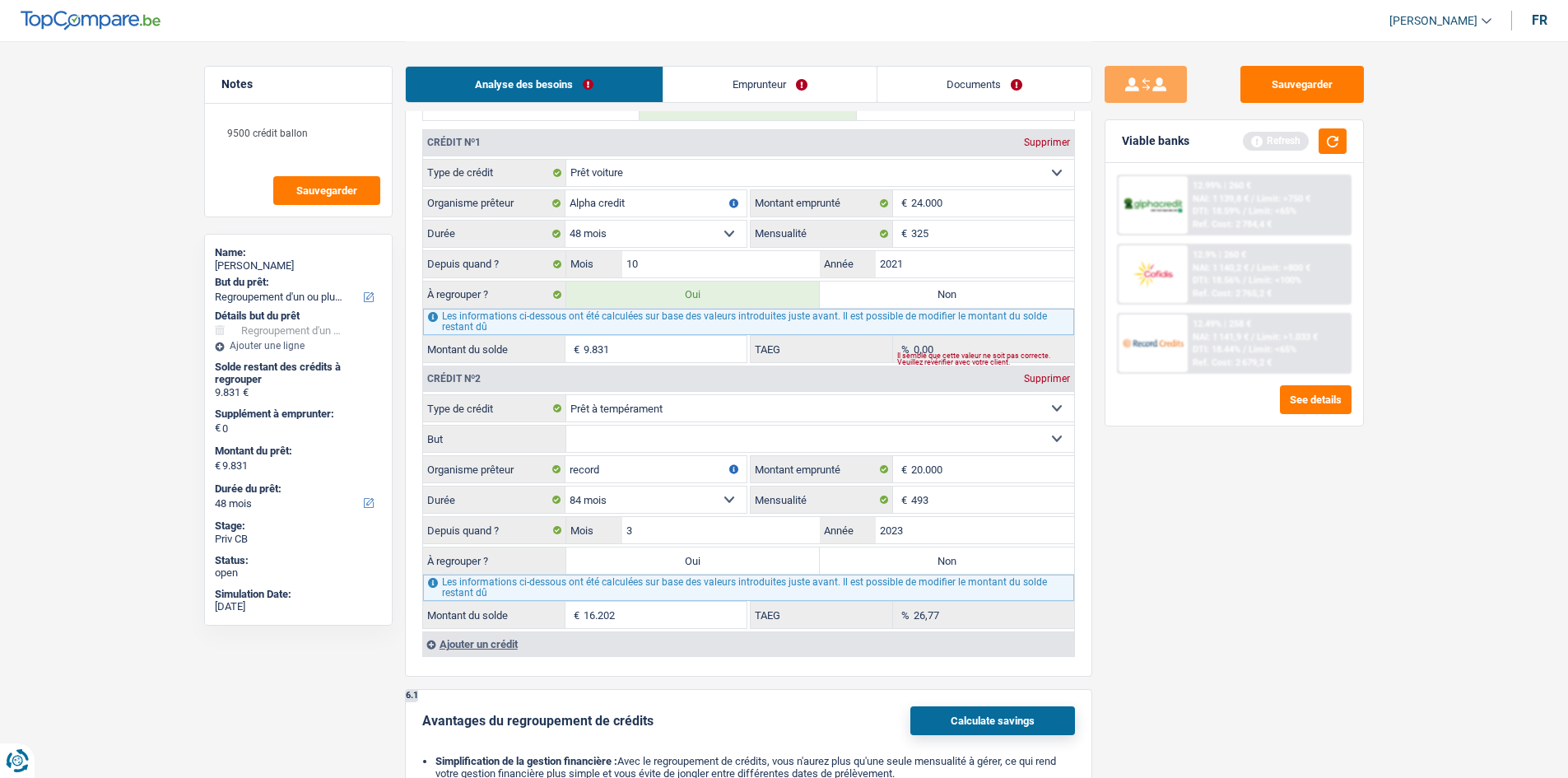
click at [1240, 529] on div "Sauvegarder Viable banks Refresh 12.99% | 260 € NAI: 1 139,8 € / Limit: >750 € …" at bounding box center [1234, 408] width 284 height 686
click at [966, 468] on input "20.000" at bounding box center [992, 469] width 163 height 26
type input "2.000"
select select
type input "2"
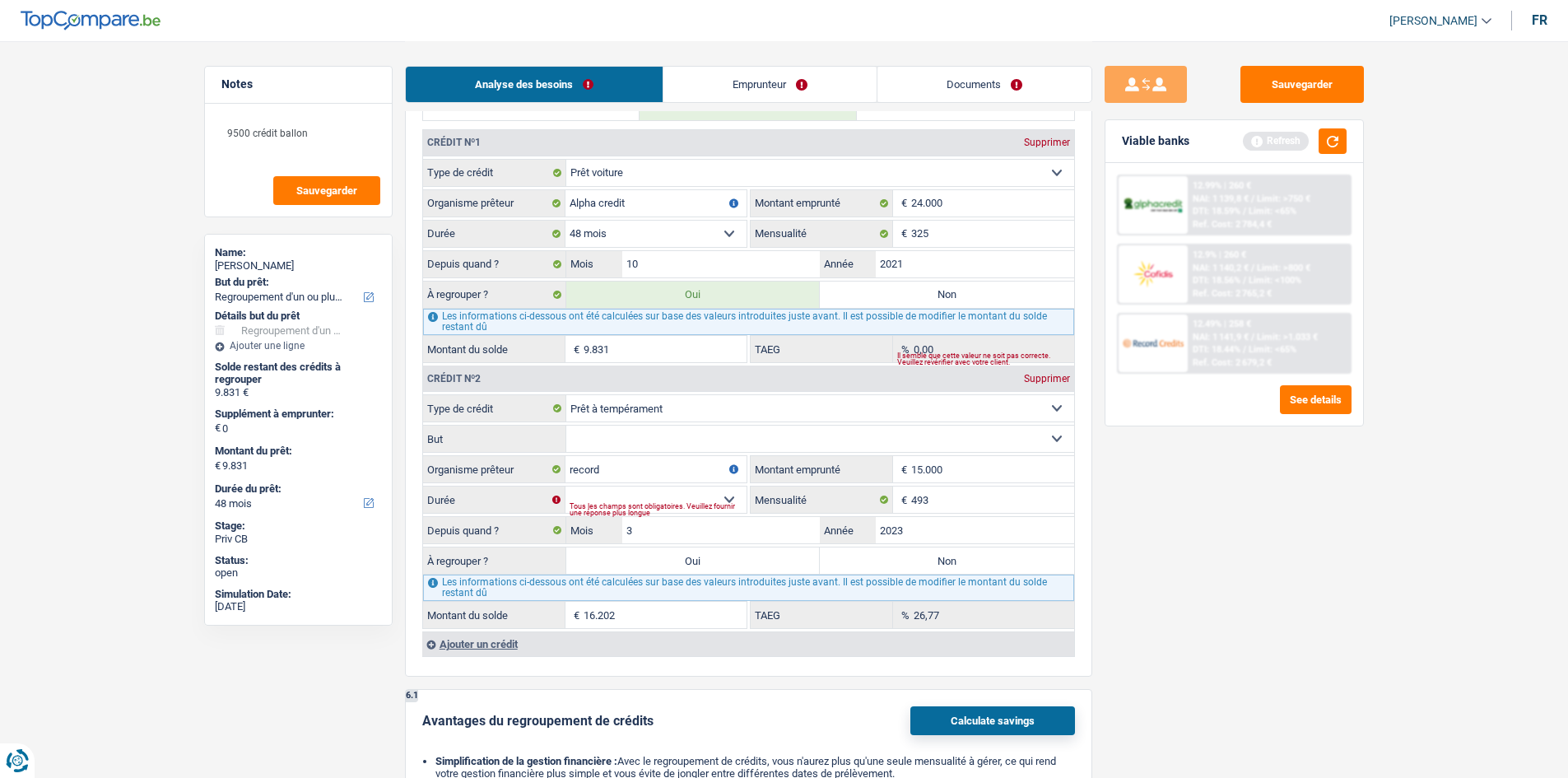
type input "15.000"
click at [1281, 541] on div "Sauvegarder Viable banks Refresh 12.99% | 260 € NAI: 1 139,8 € / Limit: >750 € …" at bounding box center [1234, 408] width 284 height 686
click at [685, 498] on select "12 mois 18 mois 24 mois 30 mois 36 mois 42 mois 48 mois 60 mois Sélectionner un…" at bounding box center [656, 499] width 181 height 26
select select "60"
click at [566, 487] on select "12 mois 18 mois 24 mois 30 mois 36 mois 42 mois 48 mois 60 mois Sélectionner un…" at bounding box center [656, 499] width 181 height 26
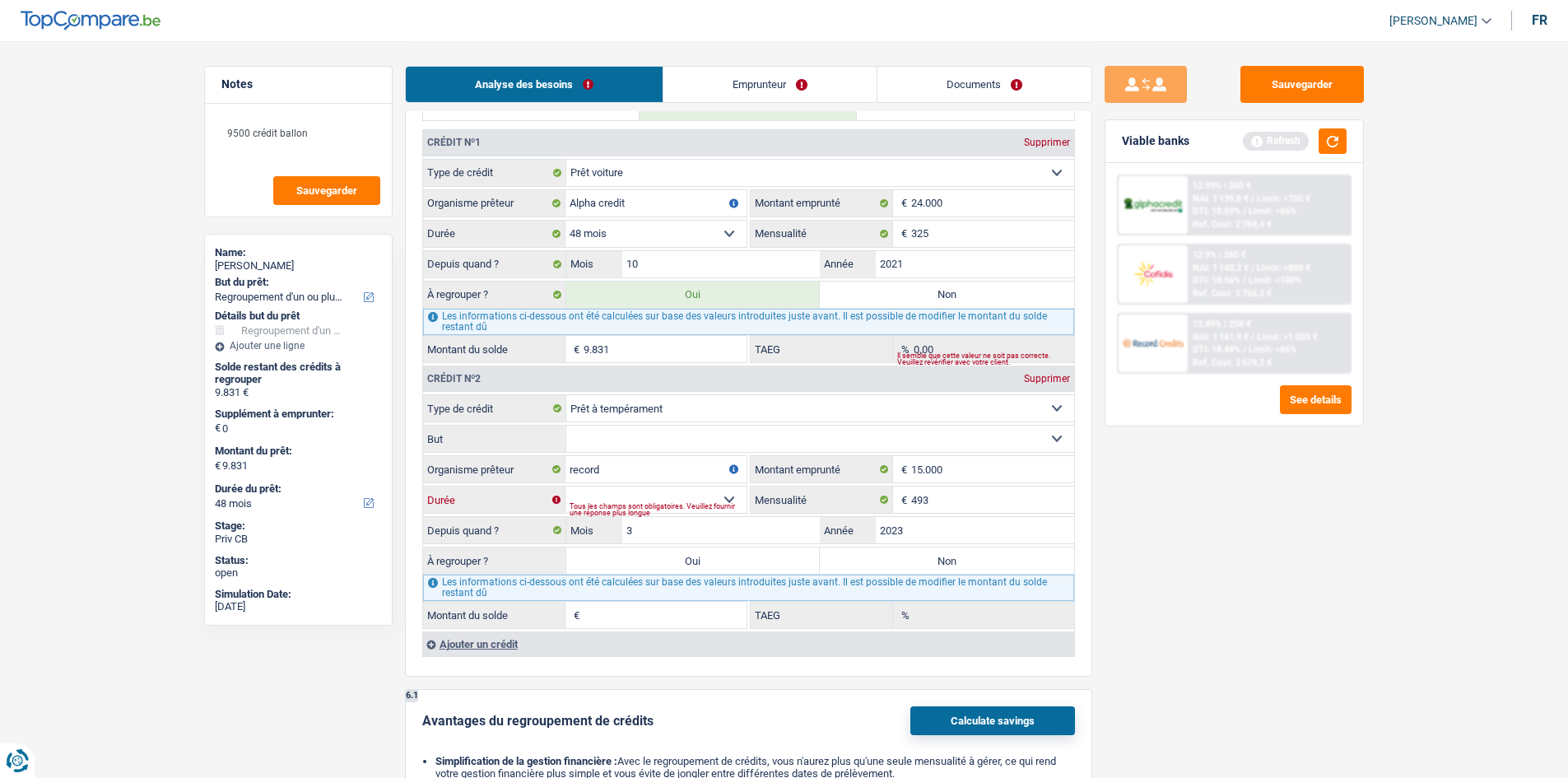
type input "10.224"
type input "35,59"
click at [939, 535] on input "2023" at bounding box center [974, 530] width 198 height 26
type input "2022"
type input "7.035"
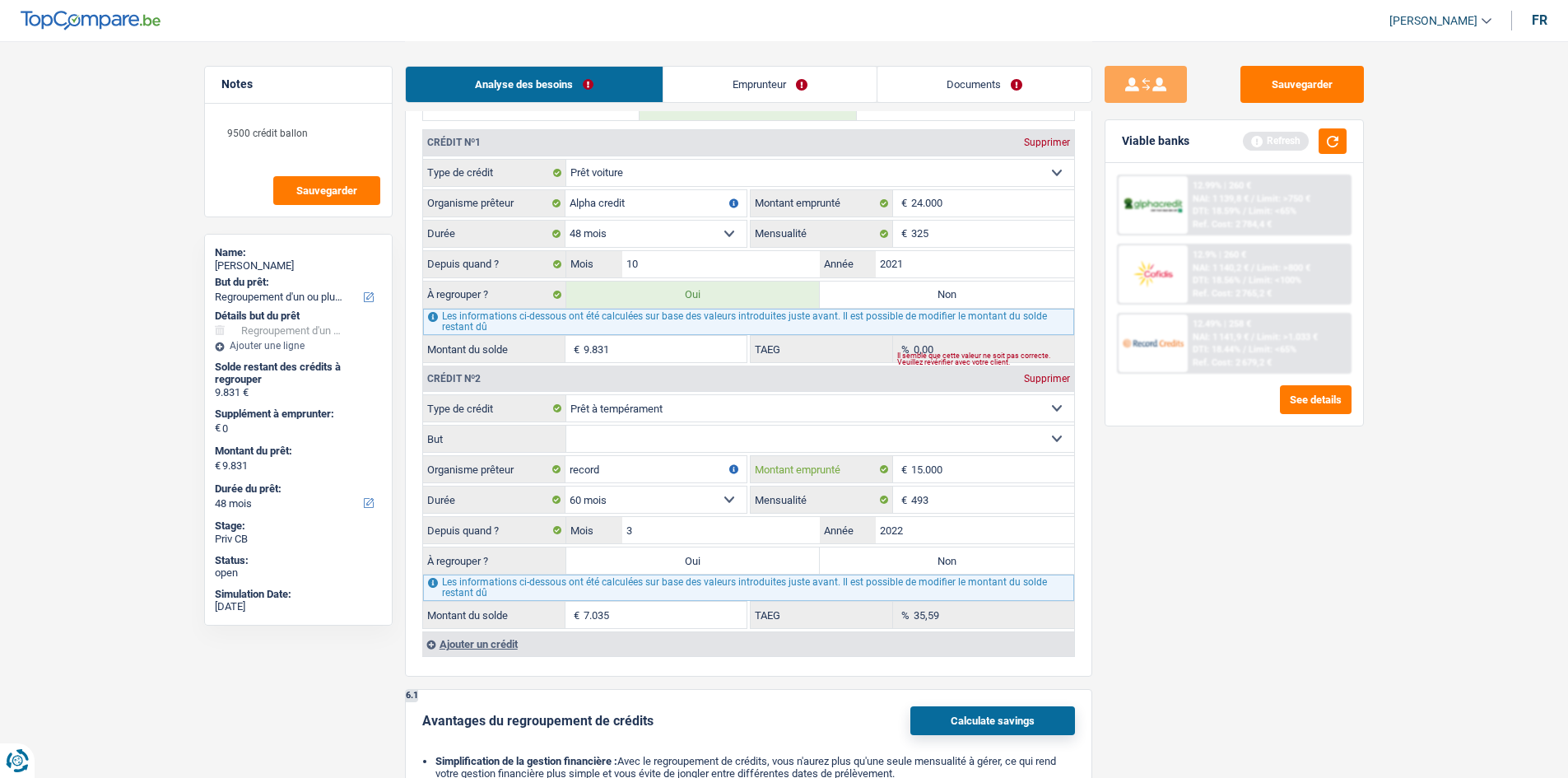
click at [1002, 468] on input "15.000" at bounding box center [992, 469] width 163 height 26
type input "1.500"
select select
type input "1"
type input "20.001"
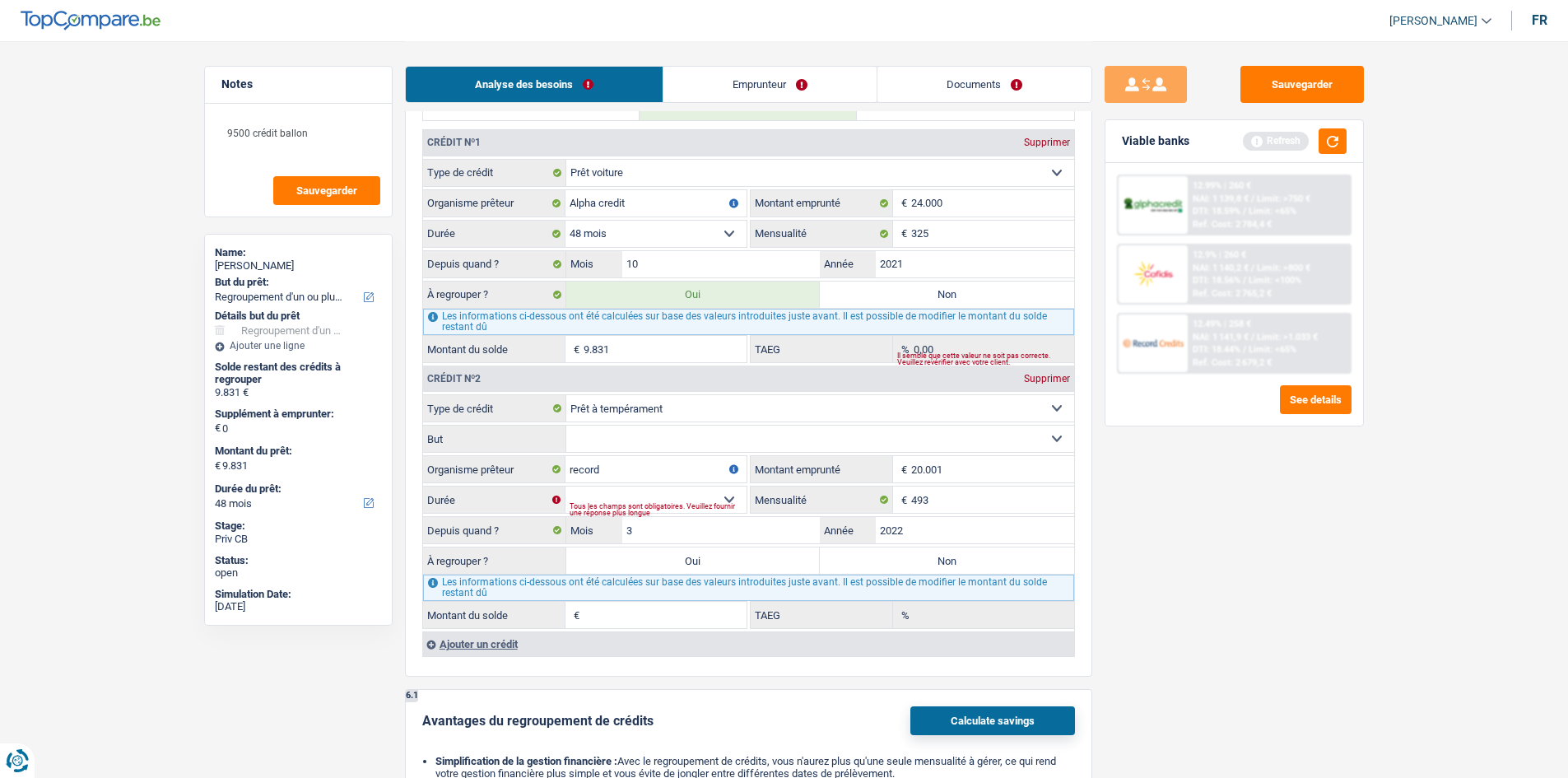
click at [1243, 537] on div "Sauvegarder Viable banks Refresh 12.99% | 260 € NAI: 1 139,8 € / Limit: >750 € …" at bounding box center [1234, 408] width 284 height 686
click at [681, 496] on select "12 mois 18 mois 24 mois 30 mois 36 mois 42 mois 48 mois 60 mois 72 mois 84 mois…" at bounding box center [656, 499] width 181 height 26
select select "120"
click at [566, 487] on select "12 mois 18 mois 24 mois 30 mois 36 mois 42 mois 48 mois 60 mois 72 mois 84 mois…" at bounding box center [656, 499] width 181 height 26
type input "0"
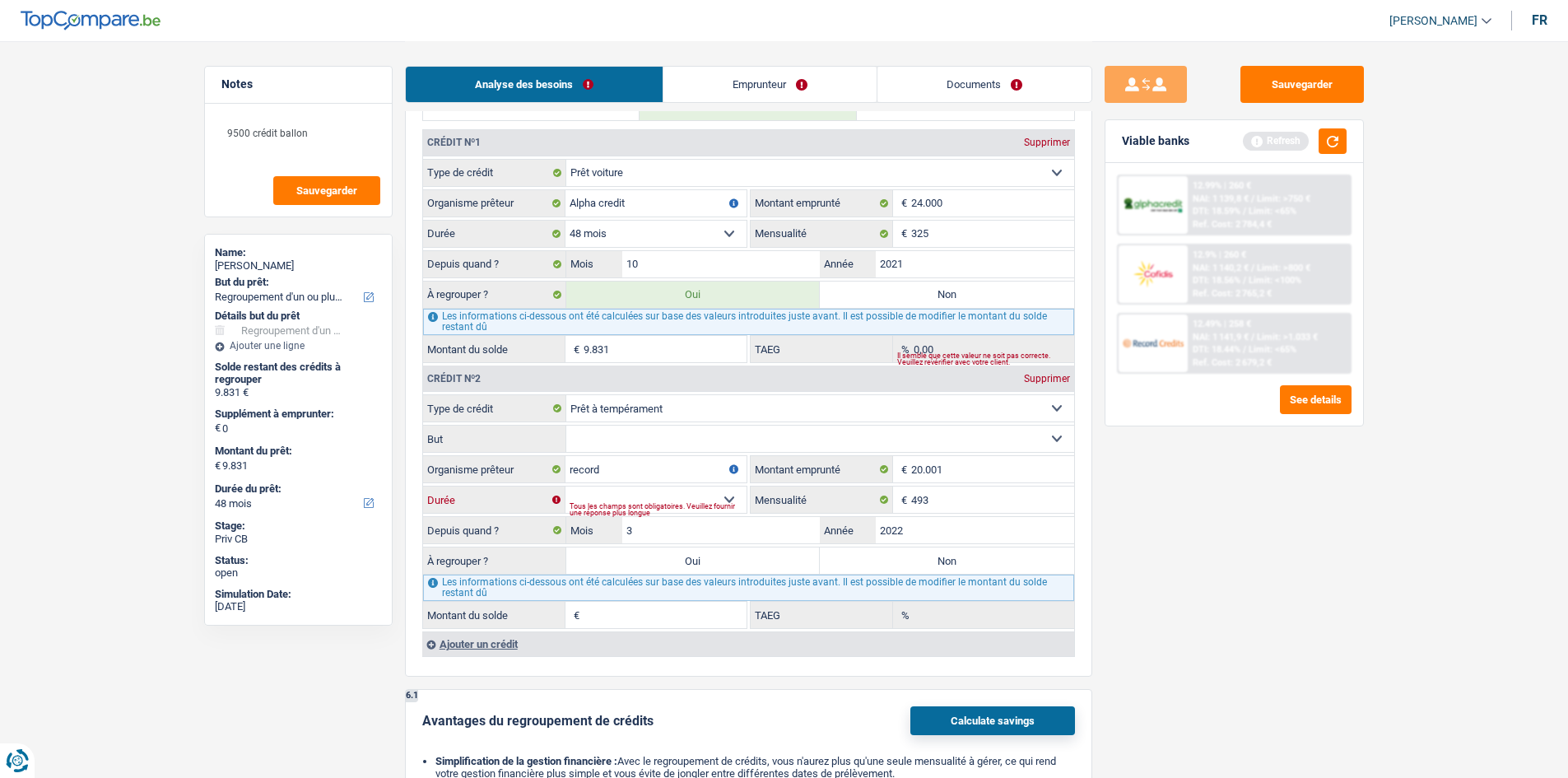
type input "0,00"
click at [945, 534] on input "2022" at bounding box center [974, 530] width 198 height 26
drag, startPoint x: 584, startPoint y: 495, endPoint x: 594, endPoint y: 511, distance: 18.9
click at [584, 495] on select "12 mois 18 mois 24 mois 30 mois 36 mois 42 mois 48 mois 60 mois 72 mois 84 mois…" at bounding box center [656, 499] width 181 height 26
select select "96"
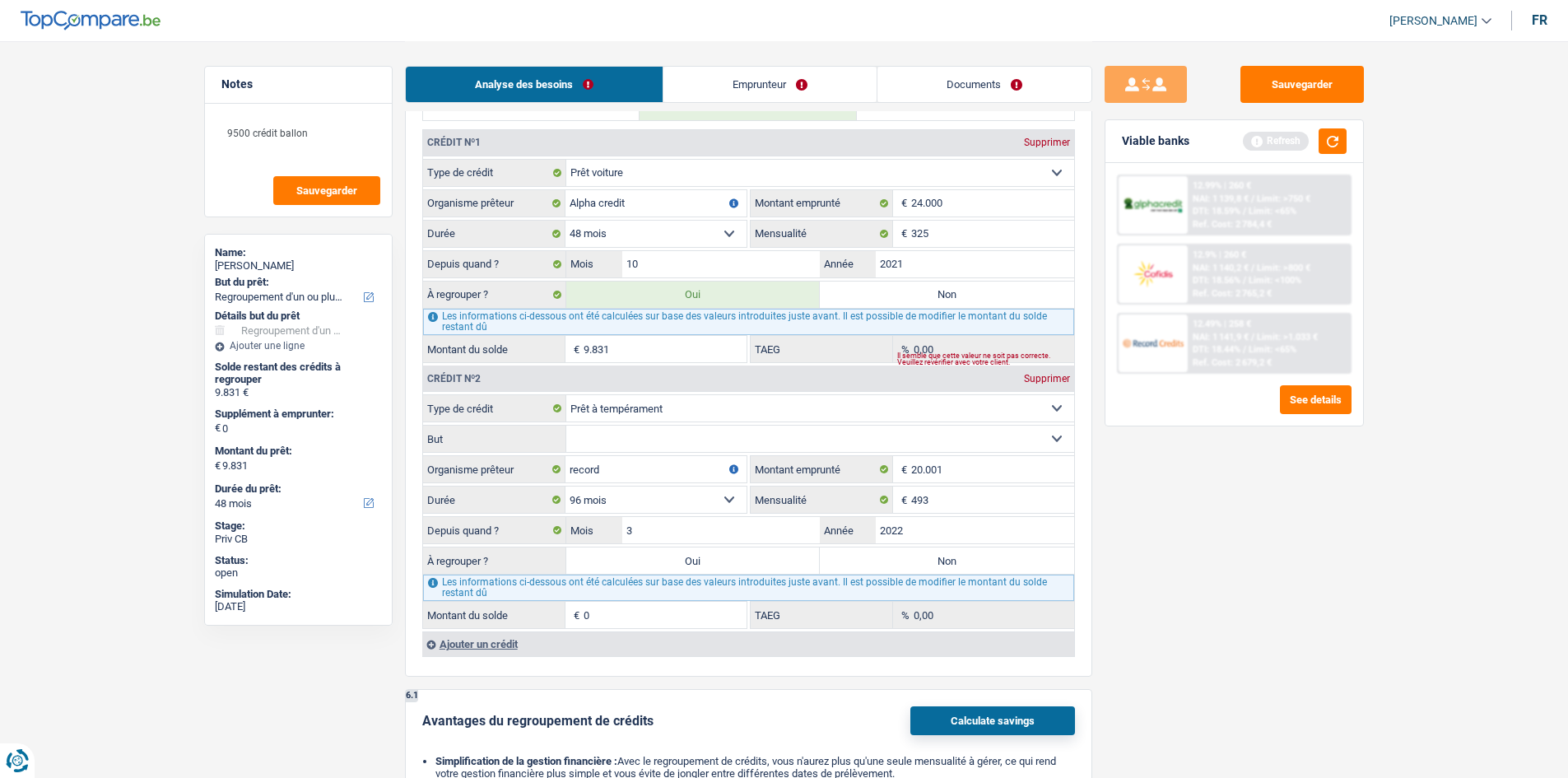
click at [566, 487] on select "12 mois 18 mois 24 mois 30 mois 36 mois 42 mois 48 mois 60 mois 72 mois 84 mois…" at bounding box center [656, 499] width 181 height 26
type input "20.494"
type input "12,68"
click at [1227, 578] on div "Sauvegarder Viable banks Refresh 12.99% | 260 € NAI: 1 139,8 € / Limit: >750 € …" at bounding box center [1234, 408] width 284 height 686
click at [942, 516] on div "Depuis quand ? 3 Mois / 2022 Année" at bounding box center [749, 530] width 652 height 28
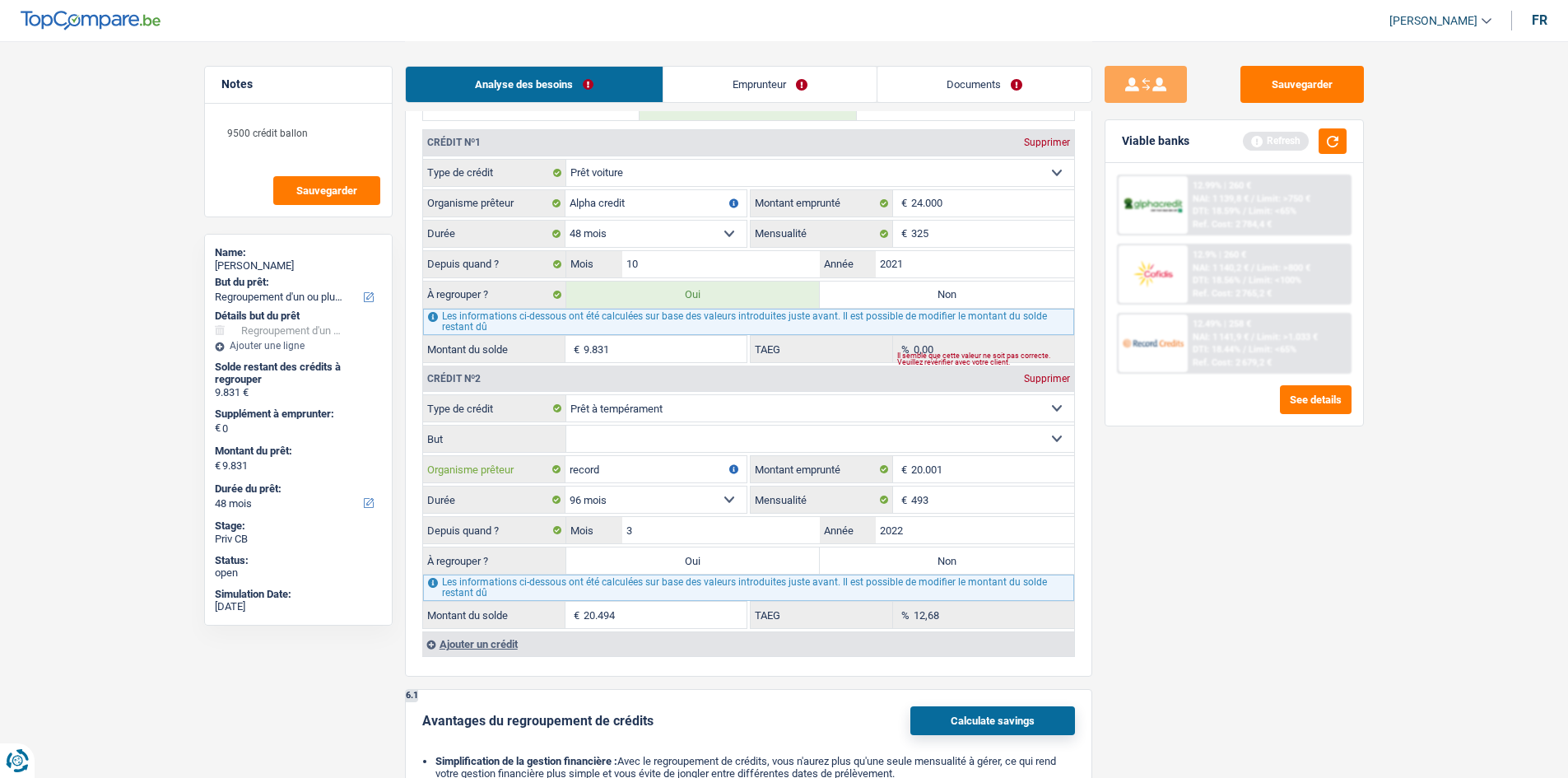
click at [678, 472] on input "record" at bounding box center [656, 469] width 181 height 26
click at [619, 490] on select "12 mois 18 mois 24 mois 30 mois 36 mois 42 mois 48 mois 60 mois 72 mois 84 mois…" at bounding box center [656, 499] width 181 height 26
select select "72"
click at [566, 487] on select "12 mois 18 mois 24 mois 30 mois 36 mois 42 mois 48 mois 60 mois 72 mois 84 mois…" at bounding box center [656, 499] width 181 height 26
type input "11.406"
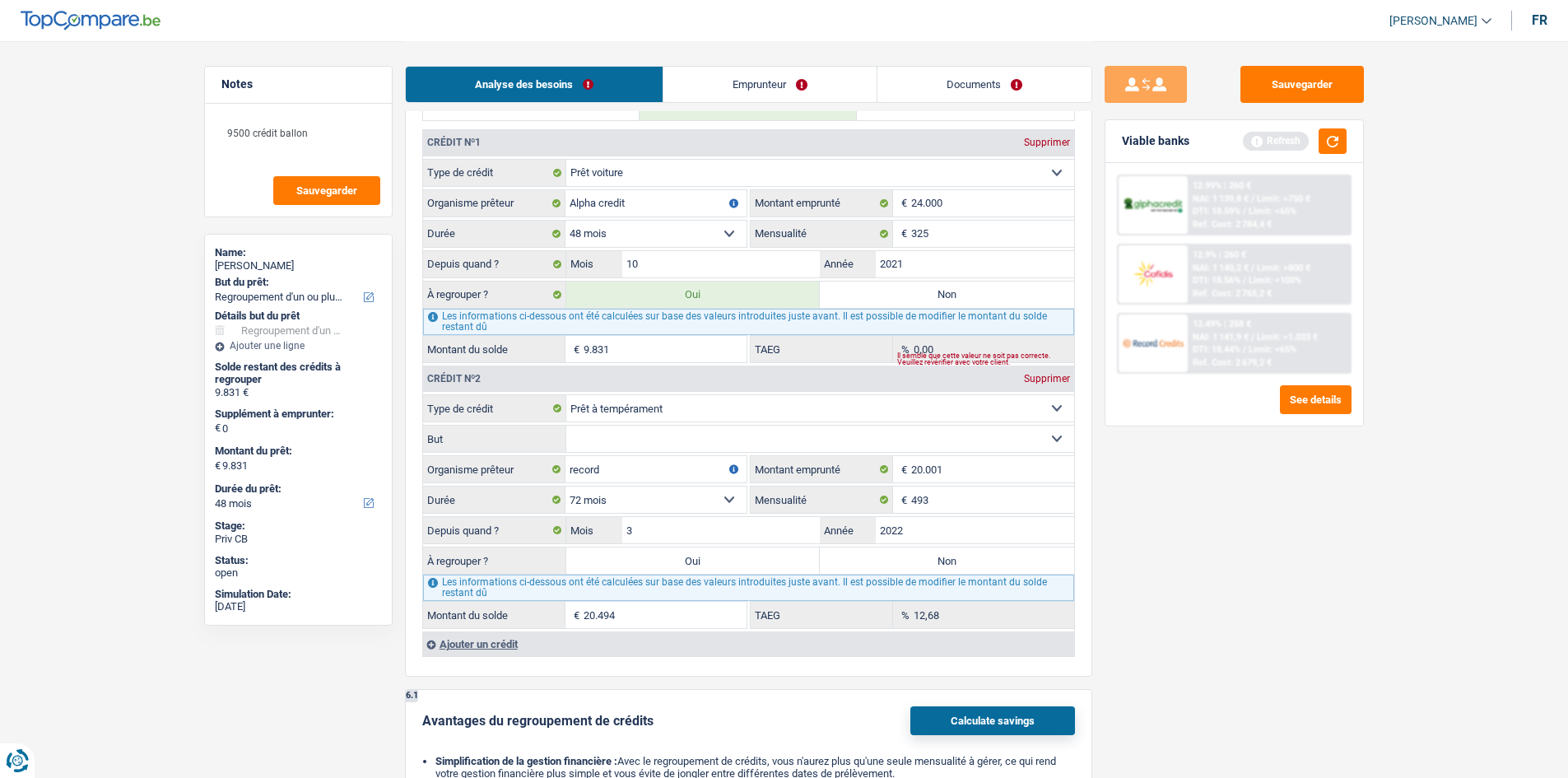
type input "23,38"
click at [660, 508] on select "12 mois 18 mois 24 mois 30 mois 36 mois 42 mois 48 mois 60 mois 72 mois 84 mois…" at bounding box center [656, 499] width 181 height 26
select select "84"
click at [566, 487] on select "12 mois 18 mois 24 mois 30 mois 36 mois 42 mois 48 mois 60 mois 72 mois 84 mois…" at bounding box center [656, 499] width 181 height 26
type input "13.929"
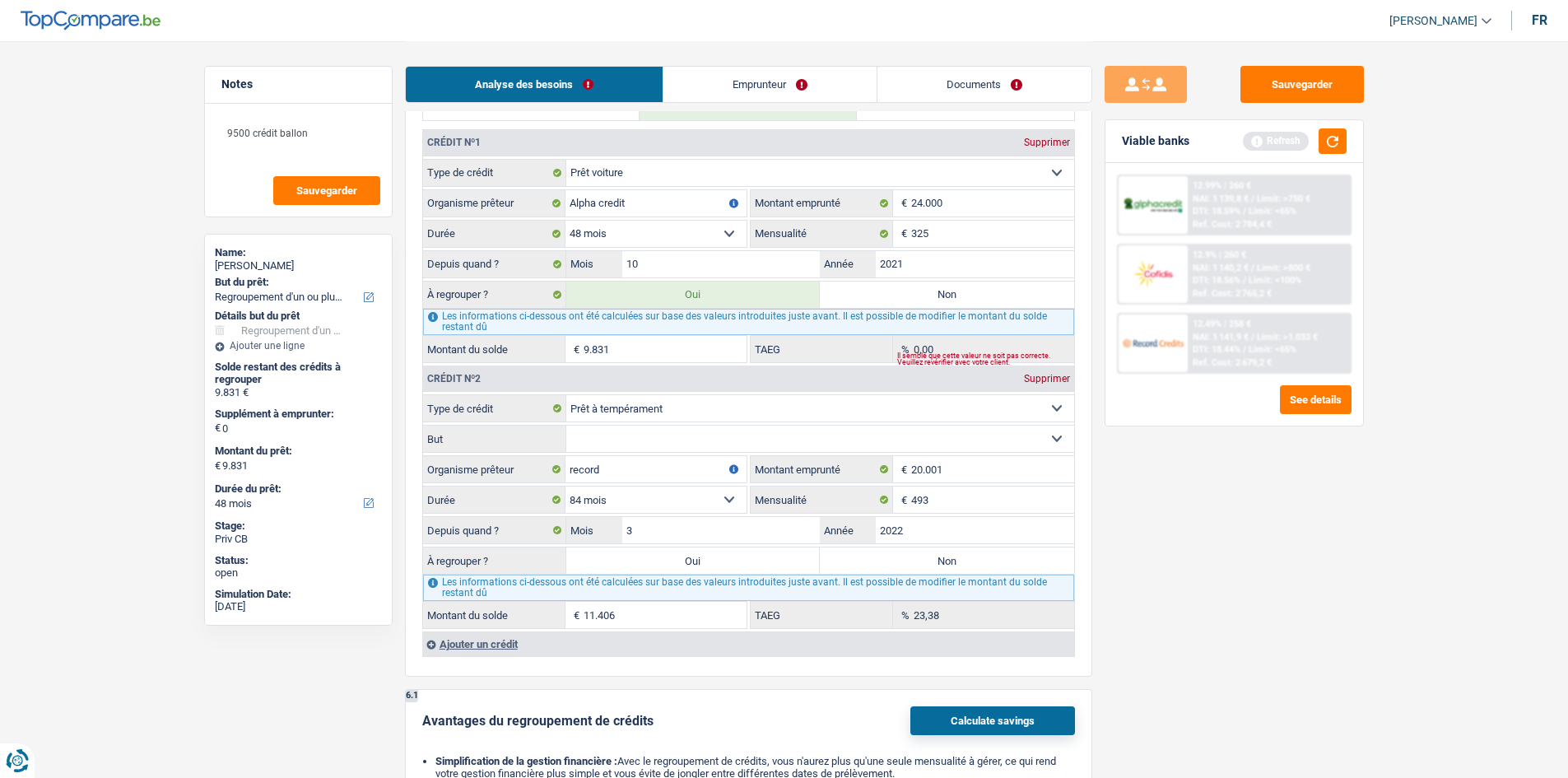
type input "26,77"
click at [1383, 609] on main "Notes 9500 crédit ballon Sauvegarder Name: Maximina Fernandez fernandez But du …" at bounding box center [784, 225] width 1568 height 3086
click at [665, 506] on select "12 mois 18 mois 24 mois 30 mois 36 mois 42 mois 48 mois 60 mois 72 mois 84 mois…" at bounding box center [656, 499] width 181 height 26
select select "120"
click at [566, 487] on select "12 mois 18 mois 24 mois 30 mois 36 mois 42 mois 48 mois 60 mois 72 mois 84 mois…" at bounding box center [656, 499] width 181 height 26
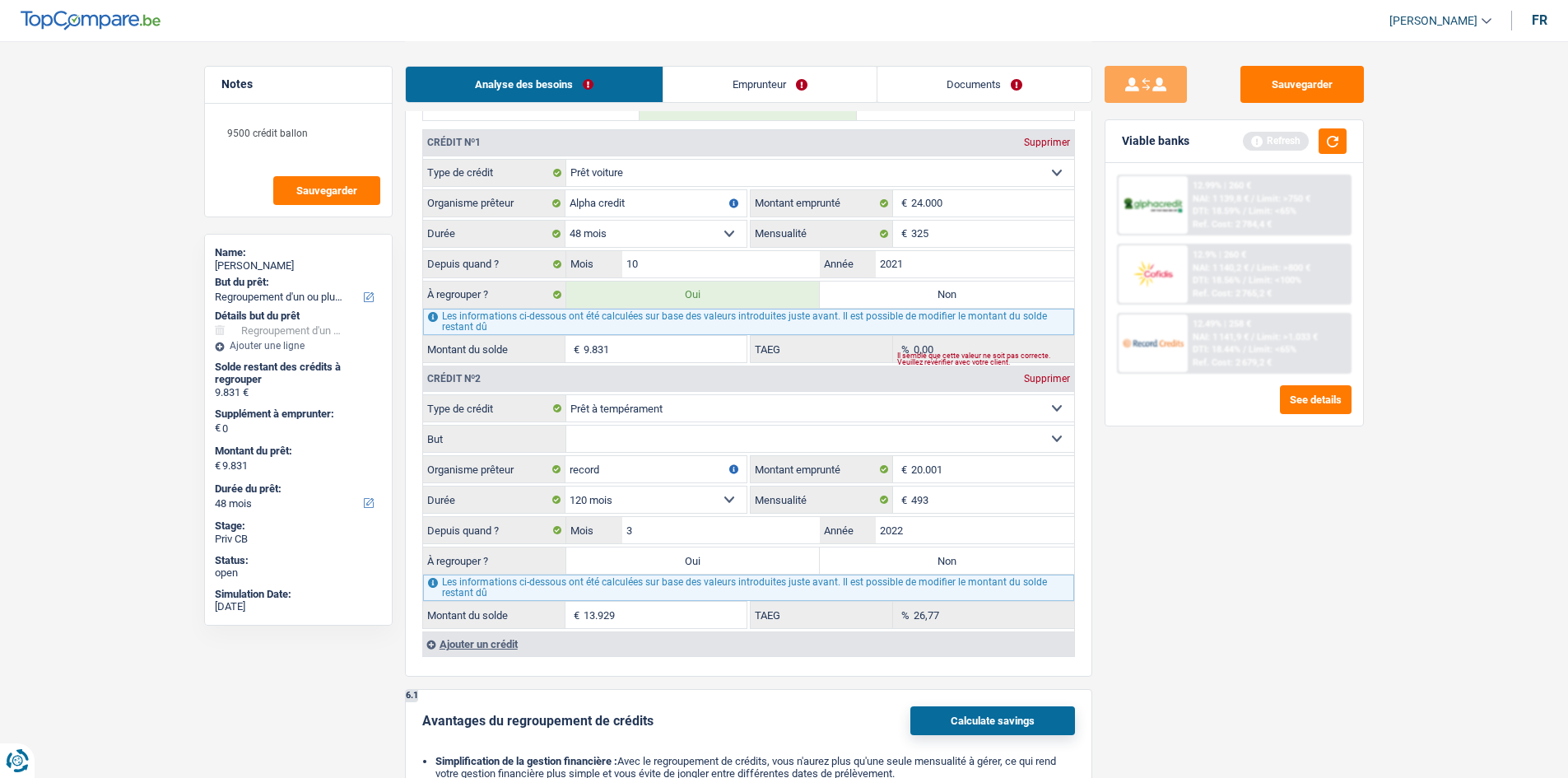
type input "0"
type input "0,00"
click at [634, 504] on select "12 mois 18 mois 24 mois 30 mois 36 mois 42 mois 48 mois 60 mois 72 mois 84 mois…" at bounding box center [656, 499] width 181 height 26
select select "96"
click at [566, 487] on select "12 mois 18 mois 24 mois 30 mois 36 mois 42 mois 48 mois 60 mois 72 mois 84 mois…" at bounding box center [656, 499] width 181 height 26
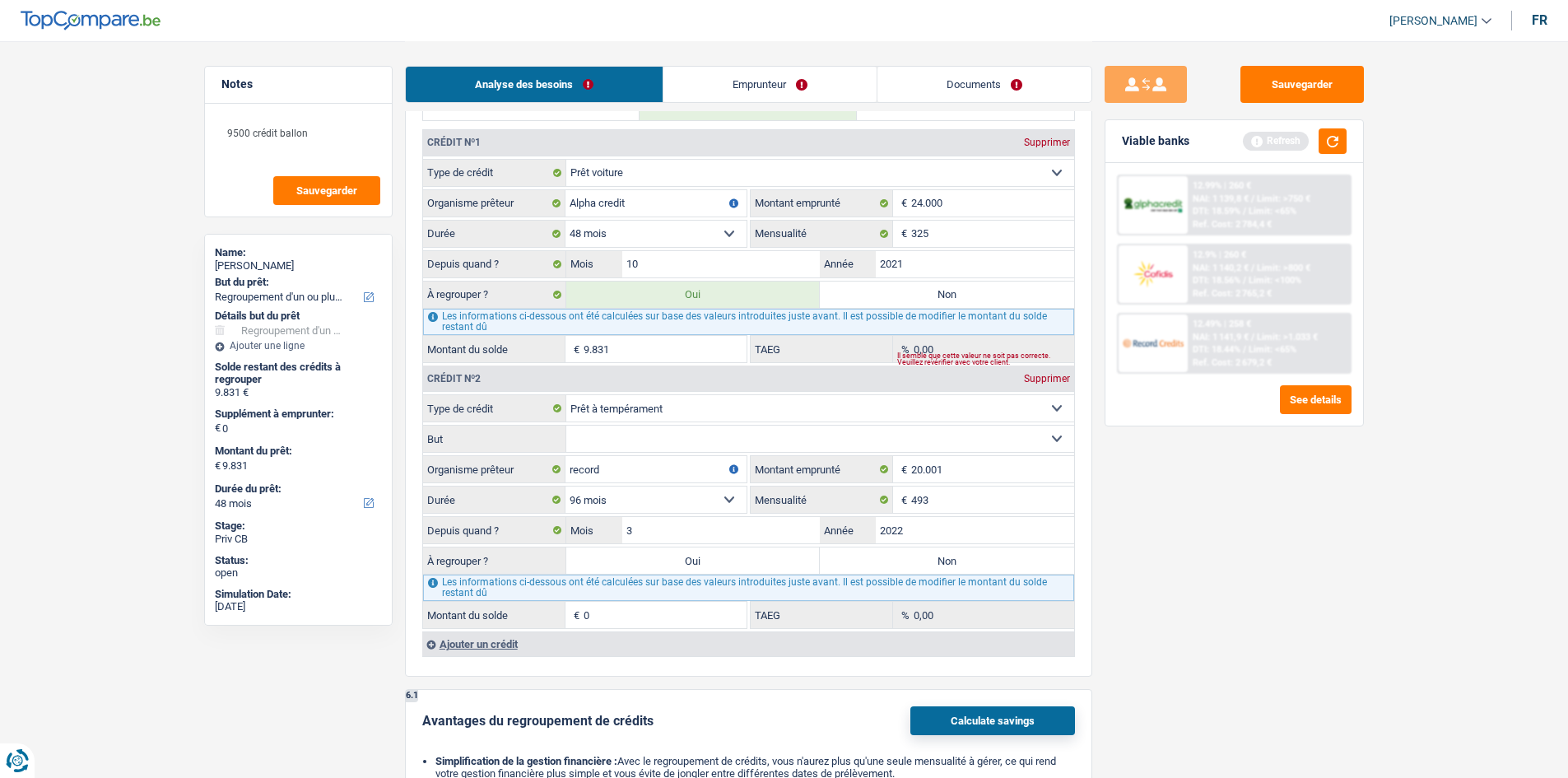
type input "20.494"
type input "12,68"
click at [1191, 590] on div "Sauvegarder Viable banks Refresh 12.99% | 260 € NAI: 1 139,8 € / Limit: >750 € …" at bounding box center [1234, 408] width 284 height 686
drag, startPoint x: 600, startPoint y: 430, endPoint x: 600, endPoint y: 449, distance: 19.0
click at [600, 430] on select "Confort maison: meubles, textile, peinture, électroménager, outillage non-profe…" at bounding box center [820, 439] width 508 height 26
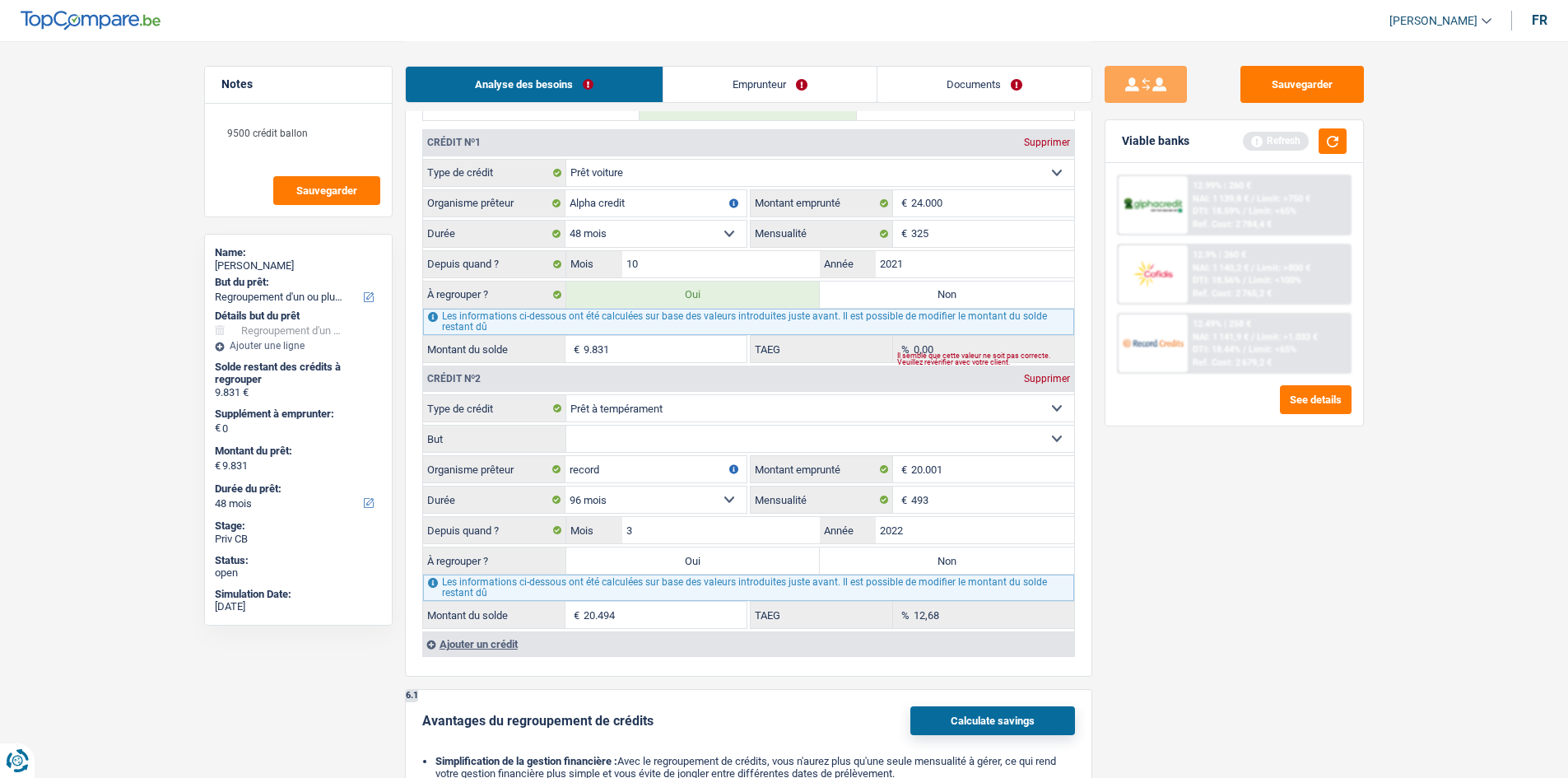
select select "other"
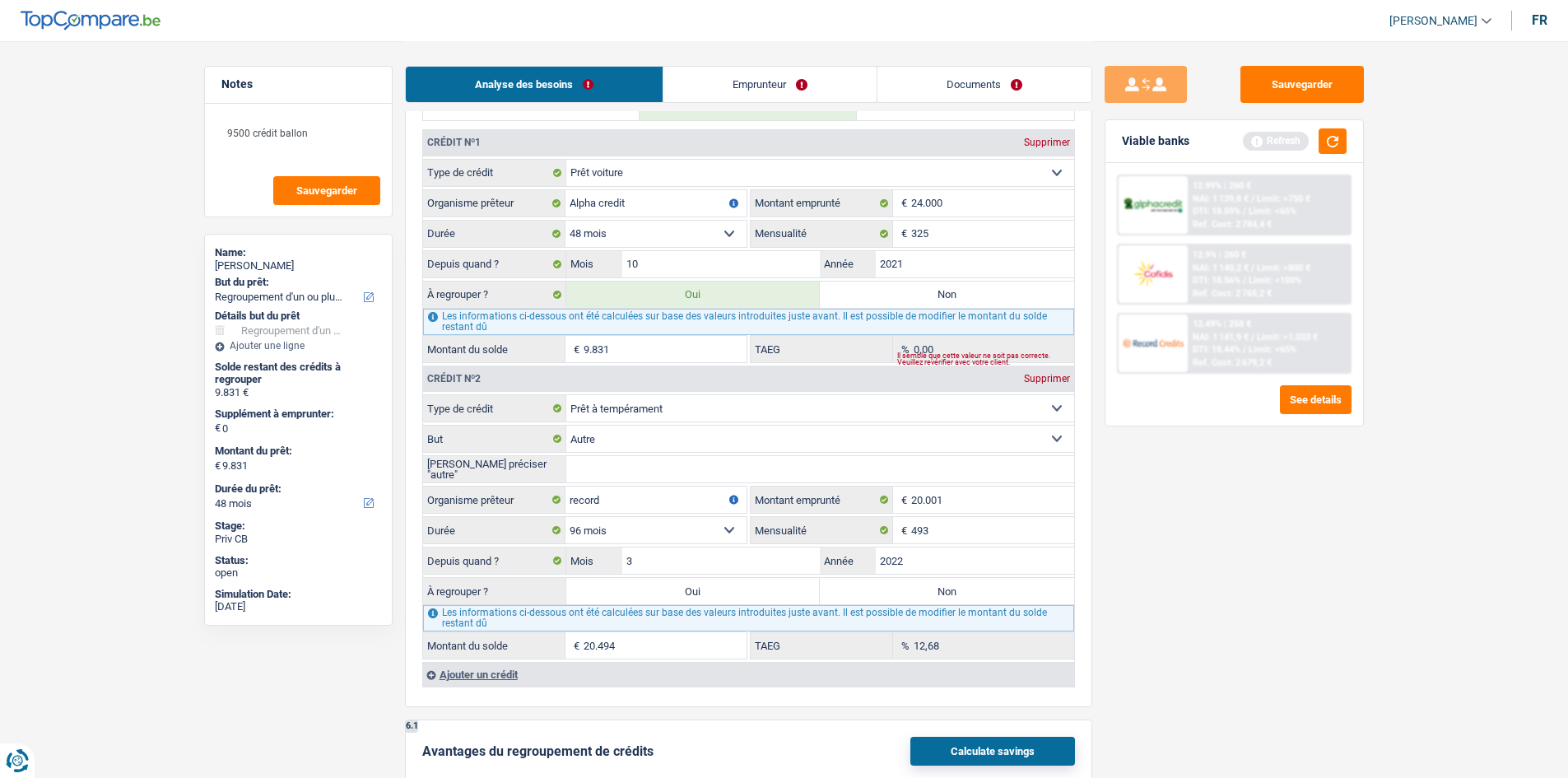
drag, startPoint x: 1260, startPoint y: 588, endPoint x: 884, endPoint y: 492, distance: 388.1
click at [1251, 552] on div "Sauvegarder Viable banks Refresh 12.99% | 260 € NAI: 1 139,8 € / Limit: >750 € …" at bounding box center [1234, 408] width 284 height 686
drag, startPoint x: 667, startPoint y: 442, endPoint x: 843, endPoint y: 451, distance: 176.2
click at [667, 442] on select "Confort maison: meubles, textile, peinture, électroménager, outillage non-profe…" at bounding box center [820, 439] width 508 height 26
click at [394, 452] on div "Notes 9500 crédit ballon Sauvegarder Name: Maximina Fernandez fernandez But du …" at bounding box center [298, 408] width 213 height 686
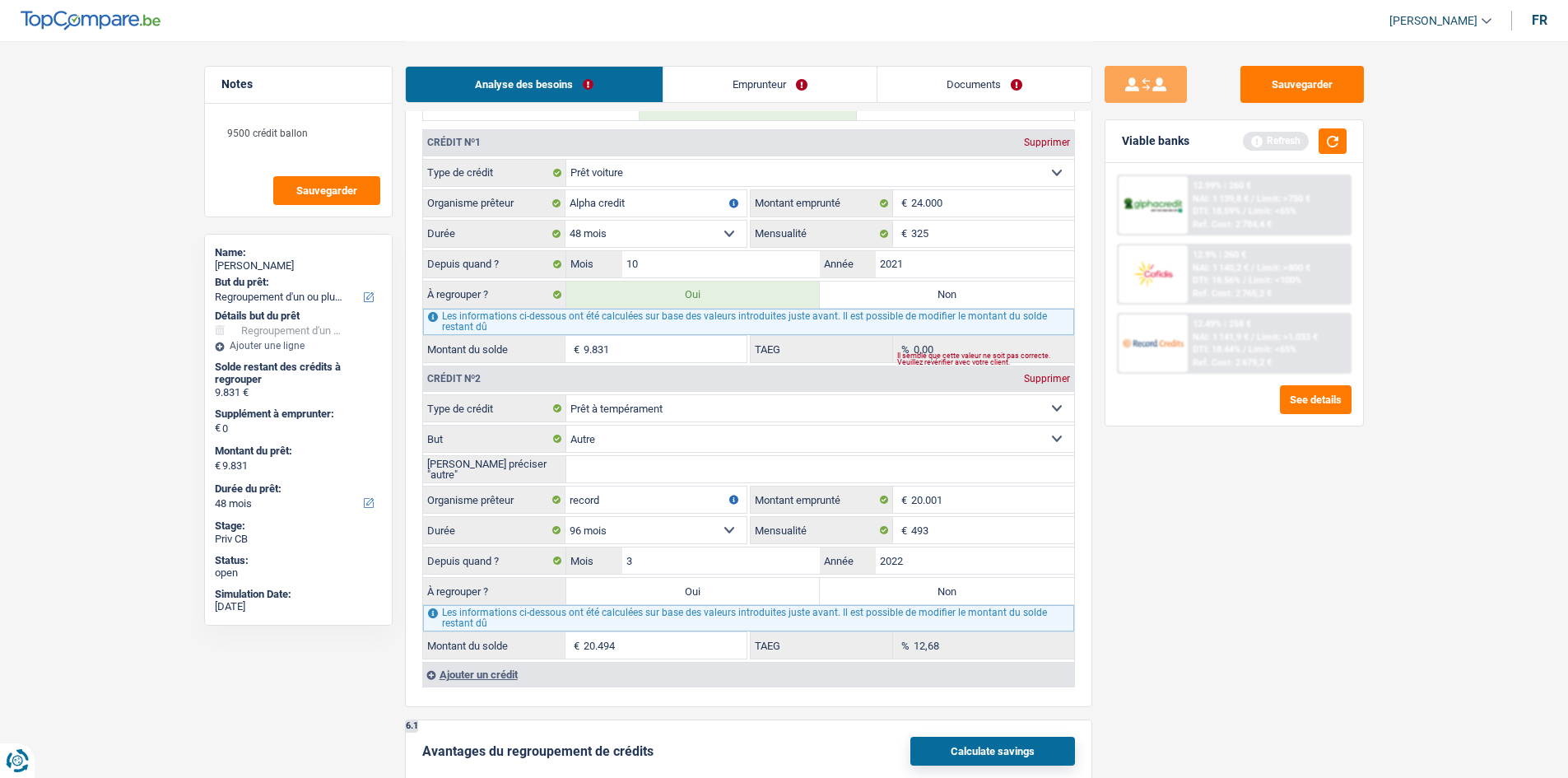
click at [594, 468] on input "Veuillez préciser "autre"" at bounding box center [820, 469] width 508 height 26
type input "perso"
drag, startPoint x: 1278, startPoint y: 487, endPoint x: 1286, endPoint y: 466, distance: 22.5
click at [1280, 487] on div "Sauvegarder Viable banks Refresh 12.99% | 260 € NAI: 1 139,8 € / Limit: >750 € …" at bounding box center [1234, 408] width 284 height 686
click at [891, 596] on label "Non" at bounding box center [947, 591] width 255 height 26
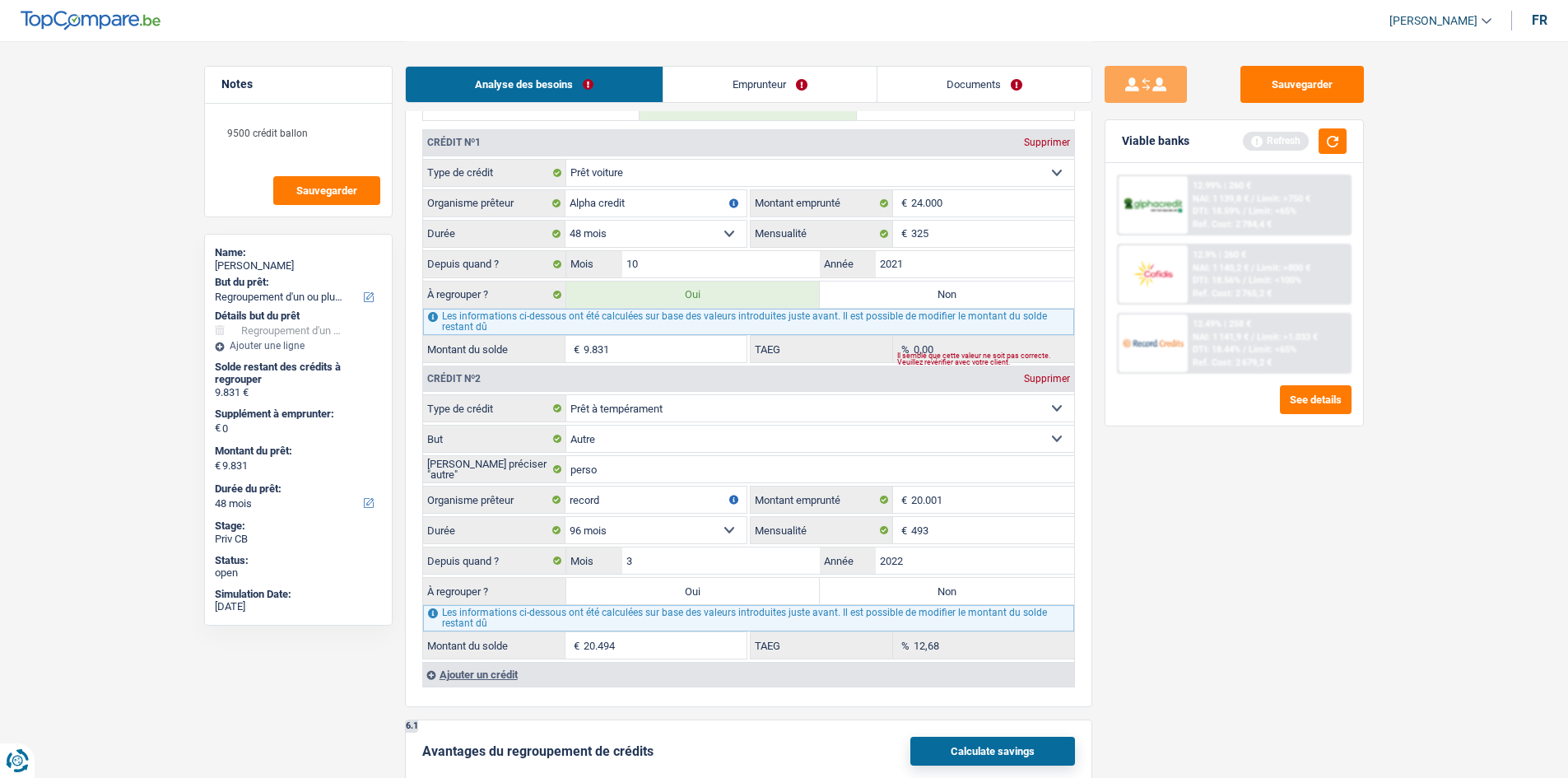
click at [891, 596] on input "Non" at bounding box center [947, 591] width 255 height 26
radio input "true"
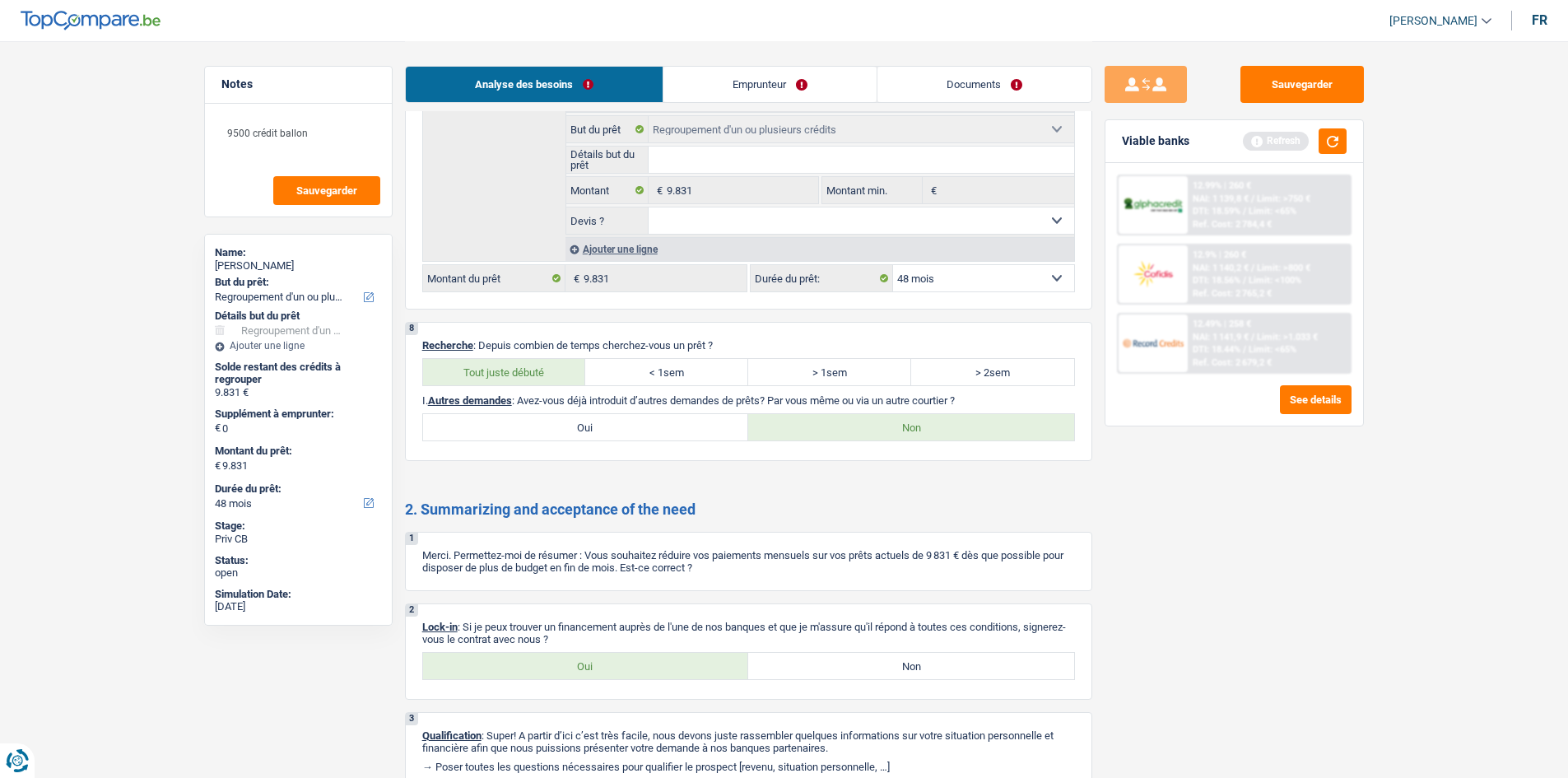
scroll to position [2349, 0]
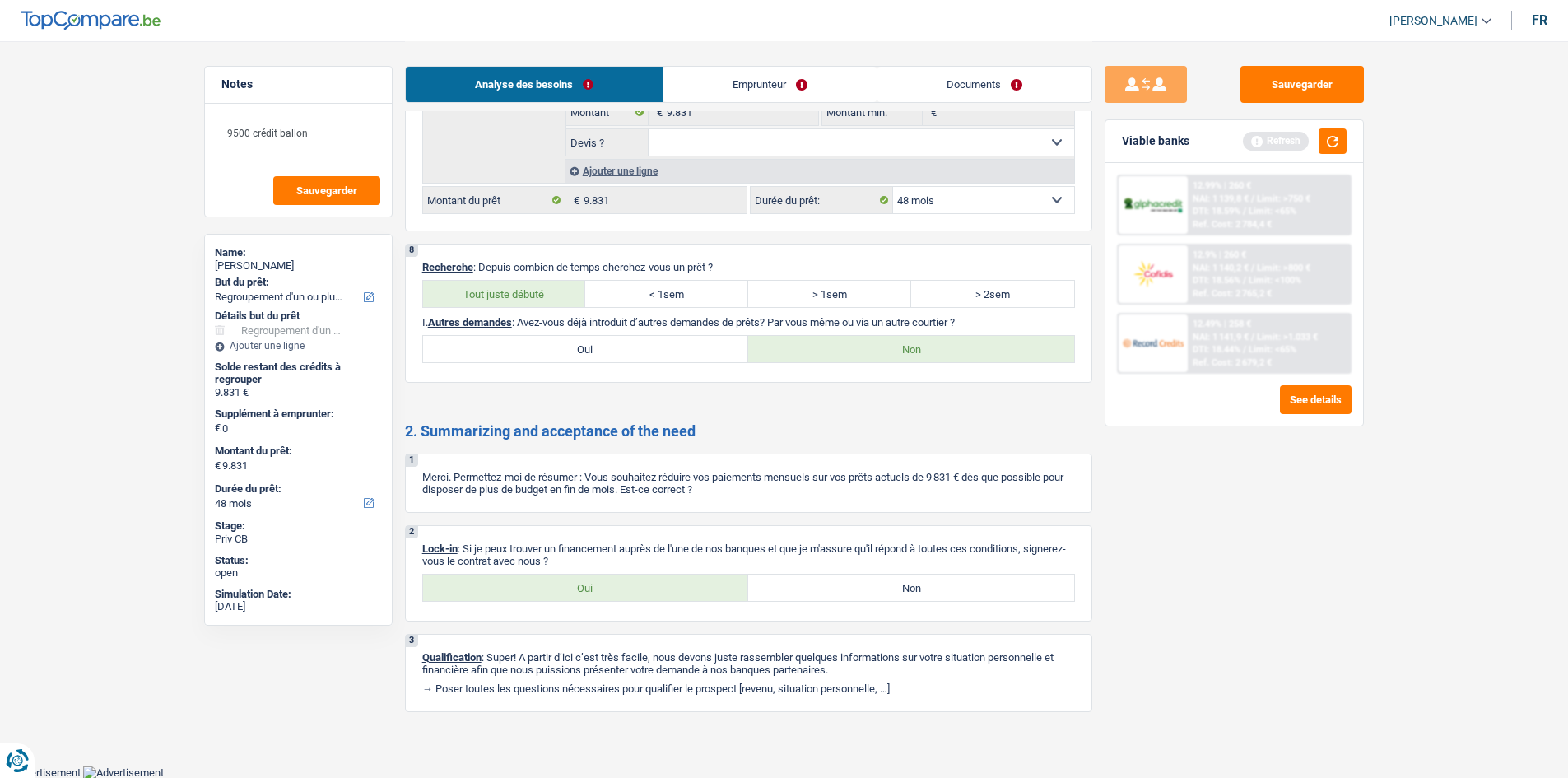
click at [793, 89] on link "Emprunteur" at bounding box center [770, 84] width 213 height 36
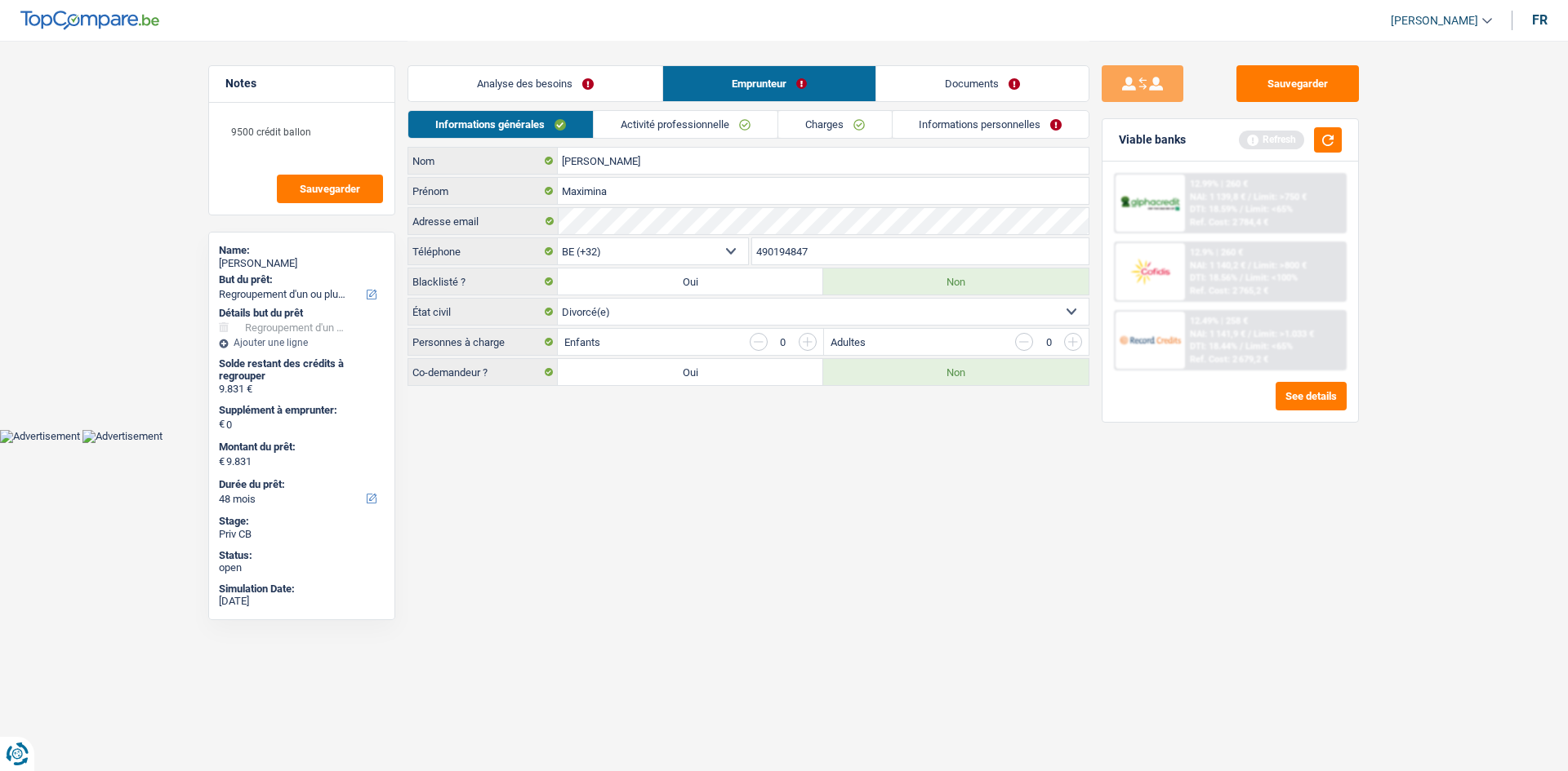
click at [672, 133] on link "Activité professionnelle" at bounding box center [685, 124] width 183 height 27
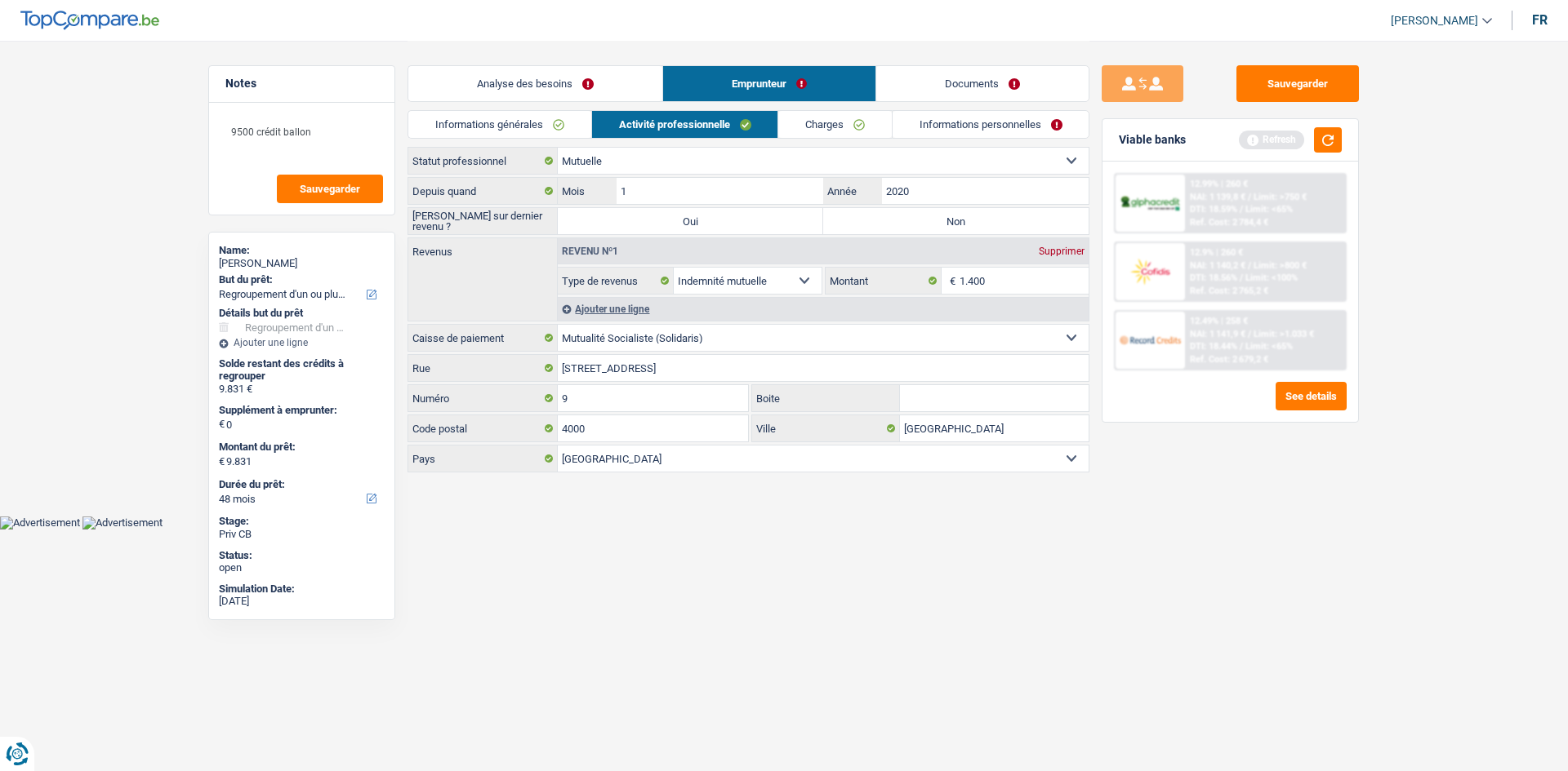
click at [564, 118] on link "Informations générales" at bounding box center [499, 124] width 182 height 27
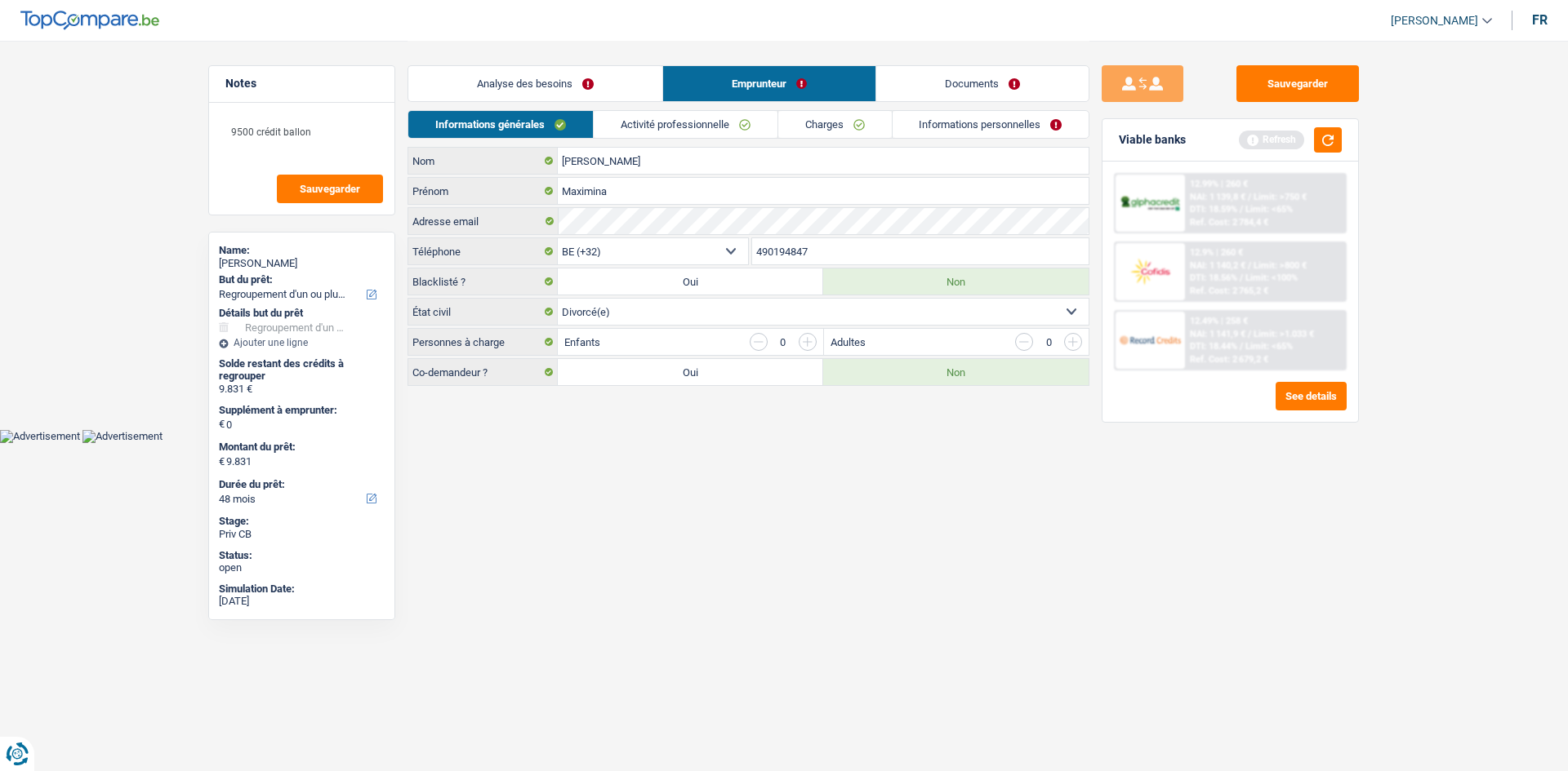
click at [761, 132] on link "Activité professionnelle" at bounding box center [685, 124] width 183 height 27
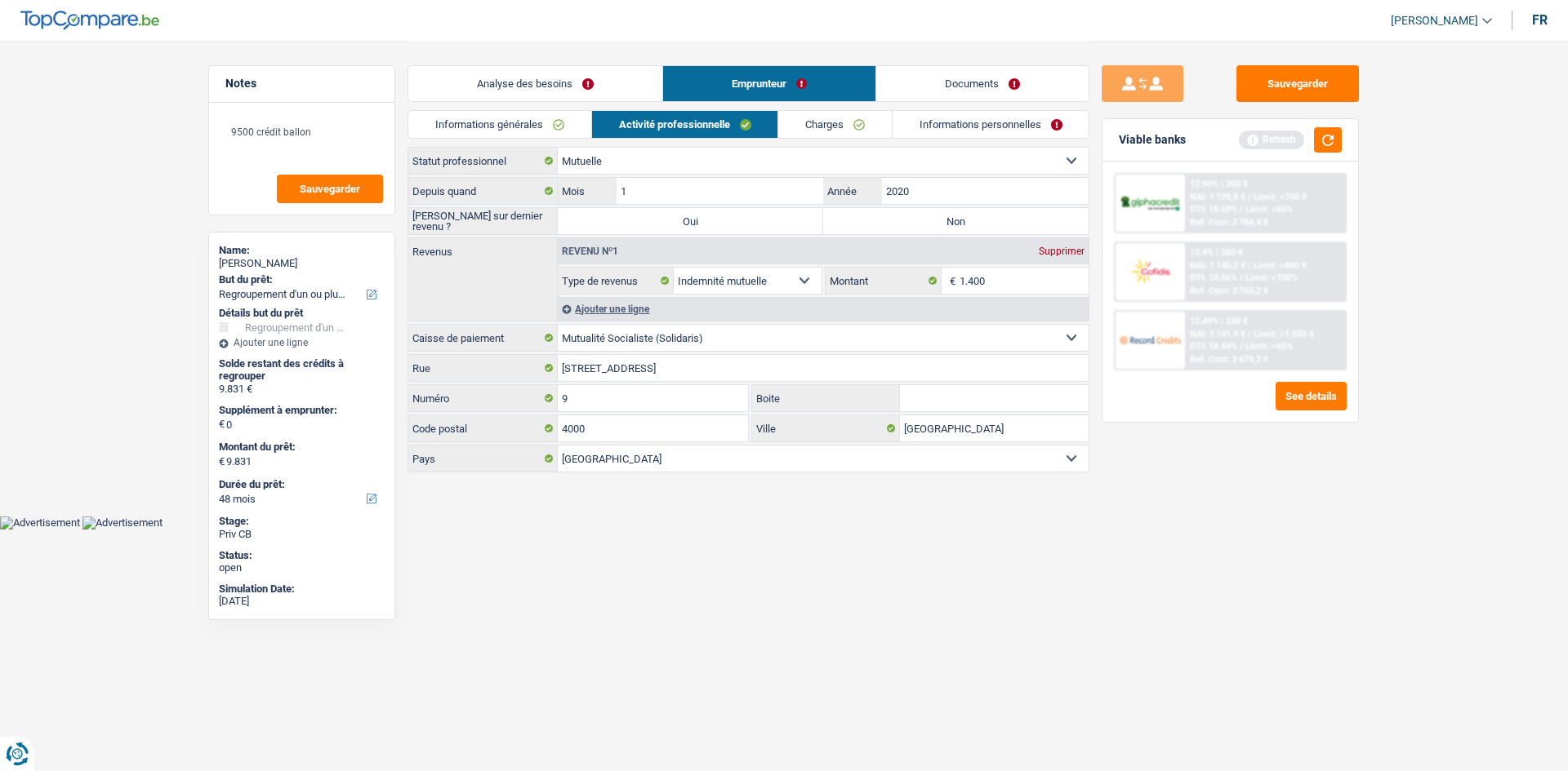
drag, startPoint x: 987, startPoint y: 231, endPoint x: 955, endPoint y: 274, distance: 53.6
click at [985, 231] on label "Non" at bounding box center [956, 220] width 265 height 26
click at [985, 231] on input "Non" at bounding box center [956, 220] width 265 height 26
radio input "true"
click at [1009, 225] on label "Non" at bounding box center [956, 220] width 265 height 26
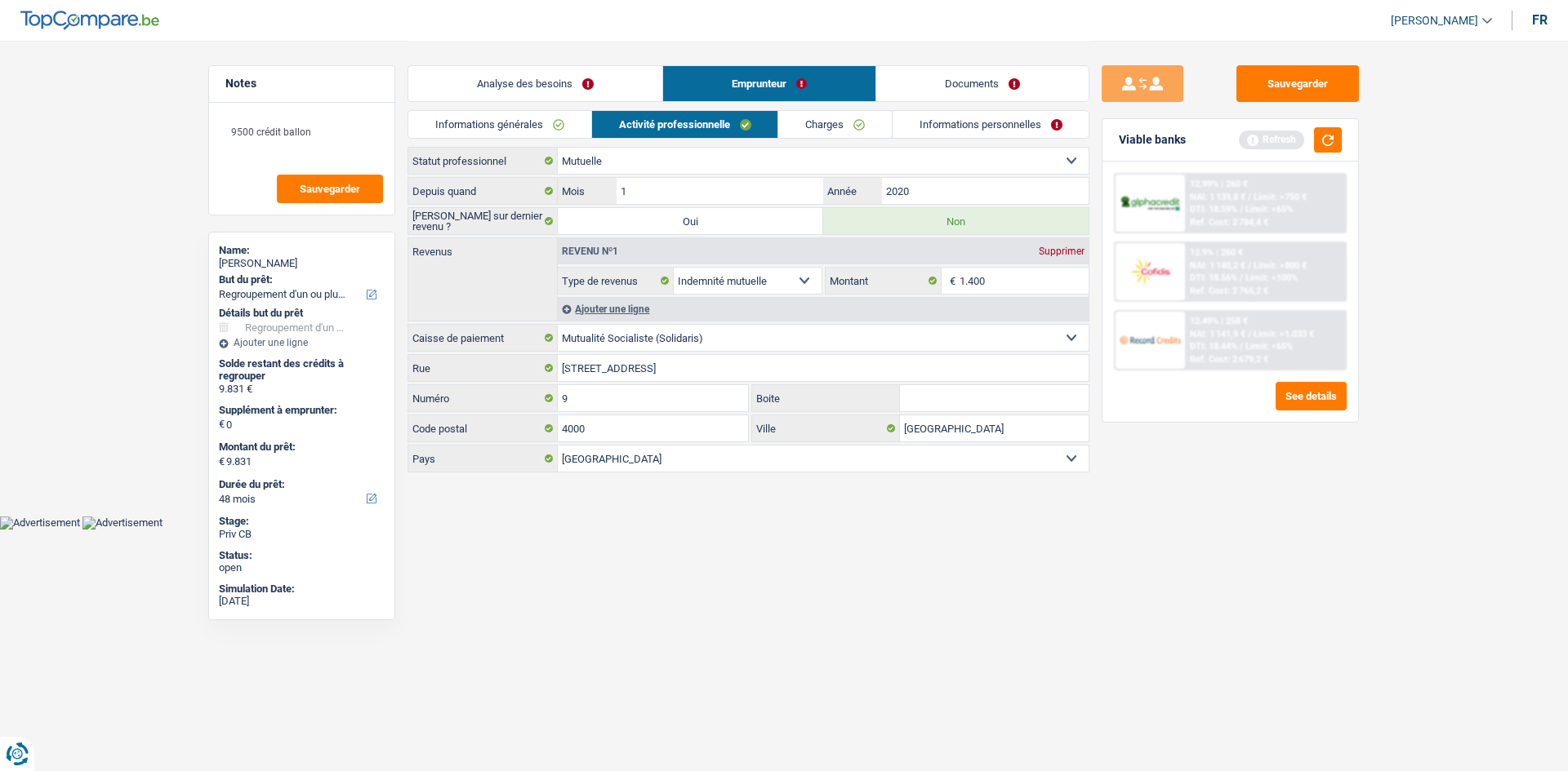
click at [1009, 225] on input "Non" at bounding box center [956, 220] width 265 height 26
click at [999, 288] on input "1.400" at bounding box center [1025, 280] width 130 height 26
click at [1335, 146] on button "button" at bounding box center [1327, 140] width 28 height 25
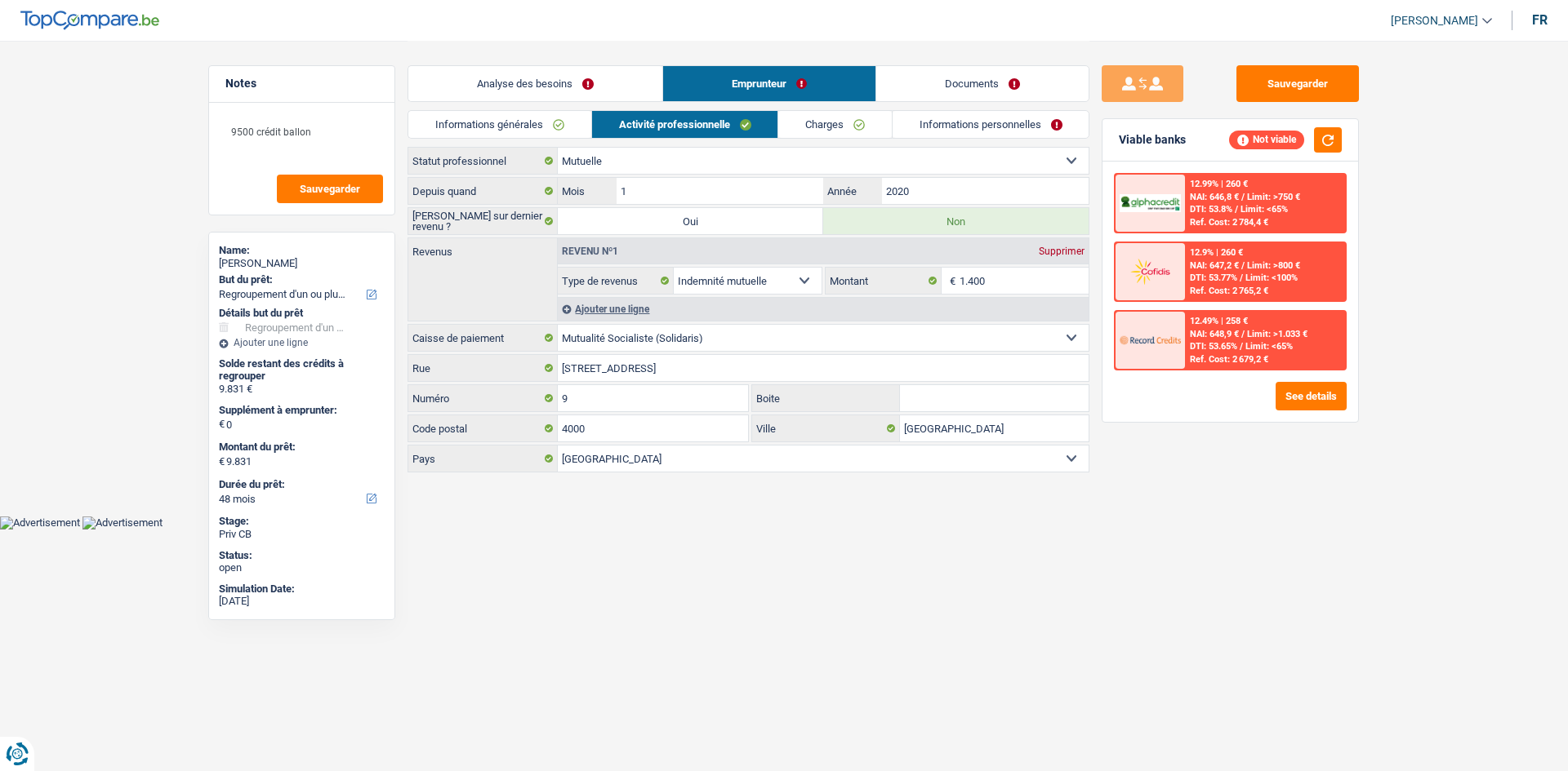
click at [885, 124] on link "Charges" at bounding box center [835, 124] width 113 height 27
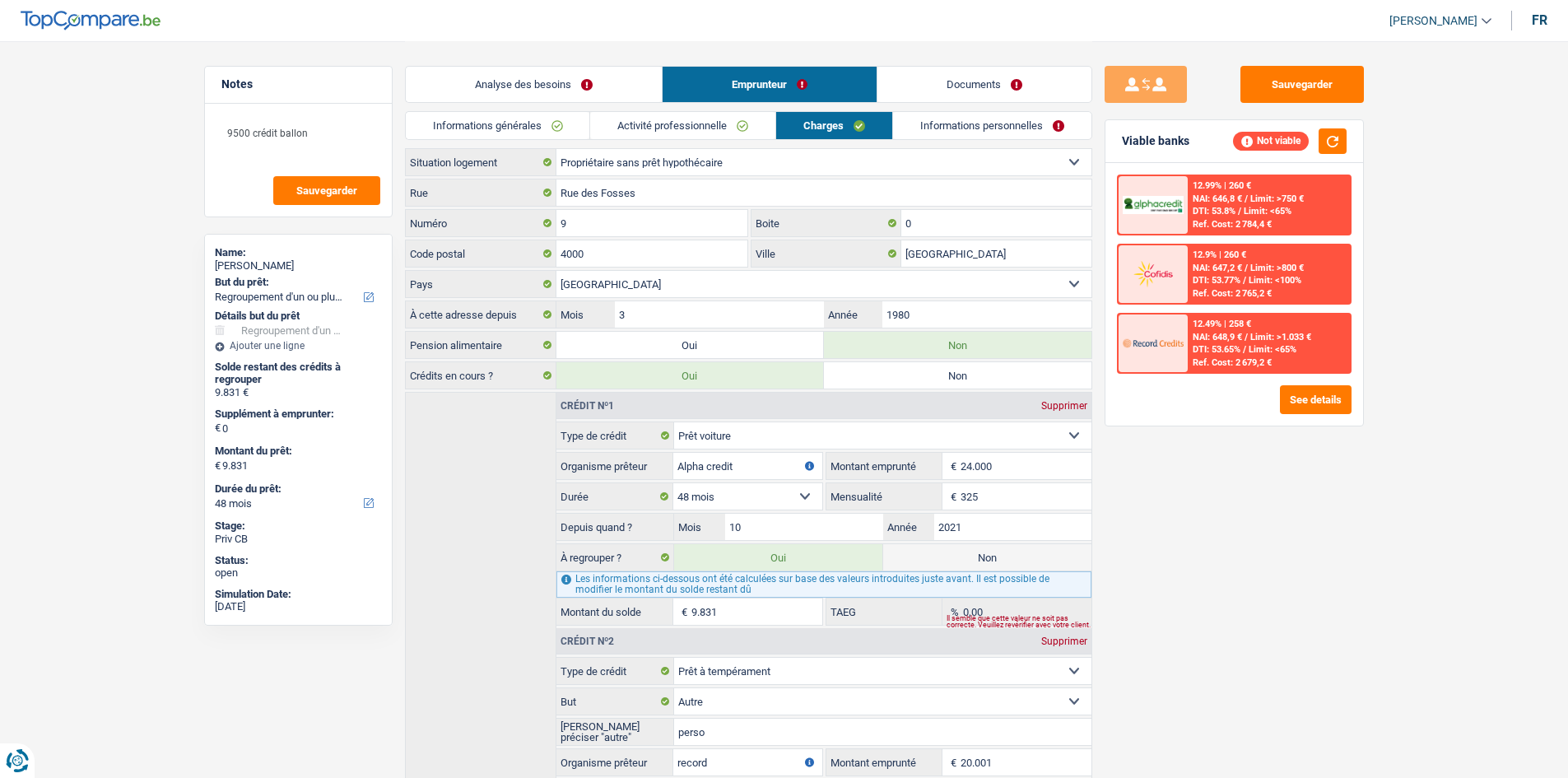
click at [999, 116] on link "Informations personnelles" at bounding box center [992, 125] width 198 height 27
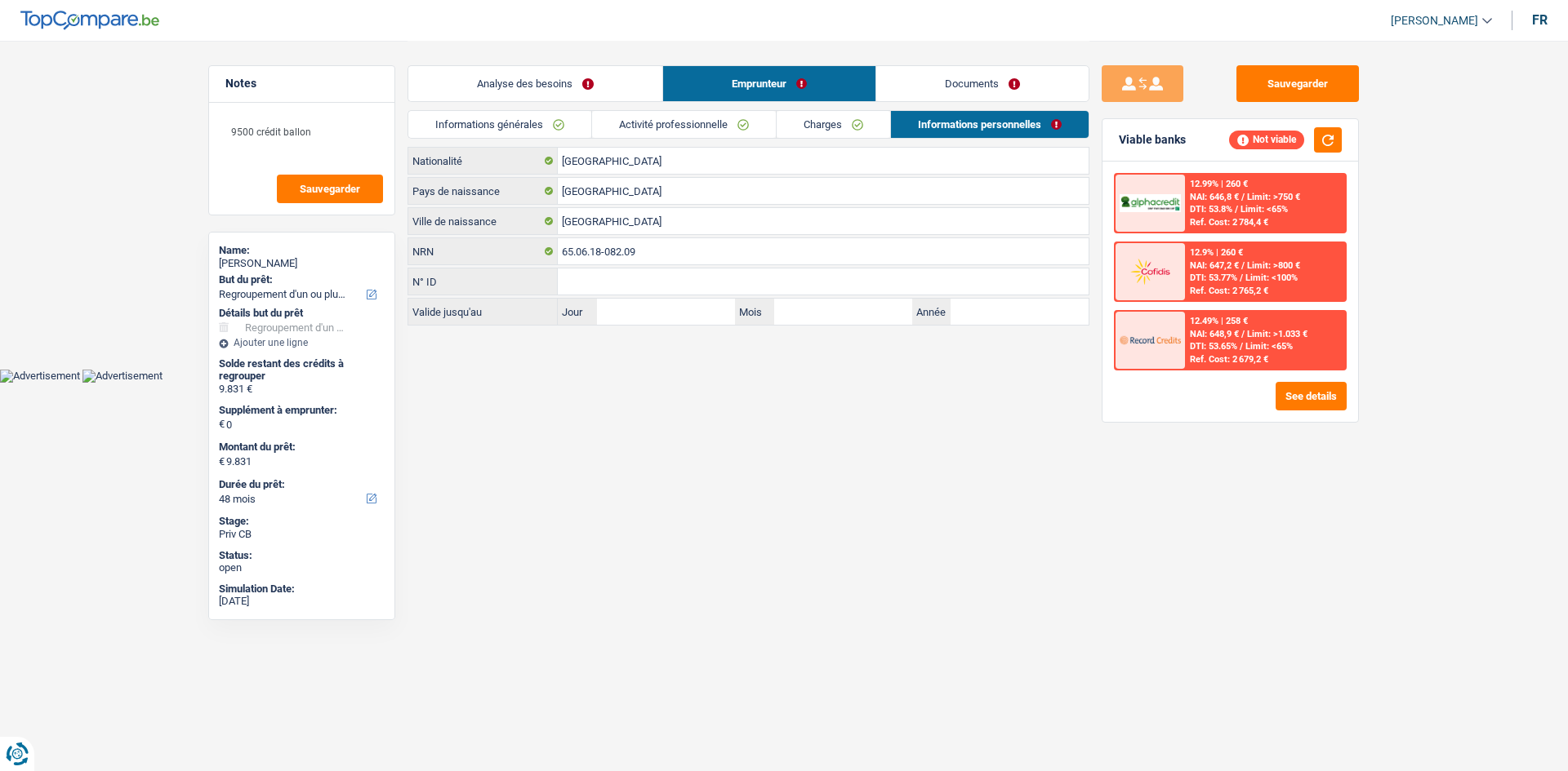
click at [526, 89] on link "Analyse des besoins" at bounding box center [535, 84] width 254 height 35
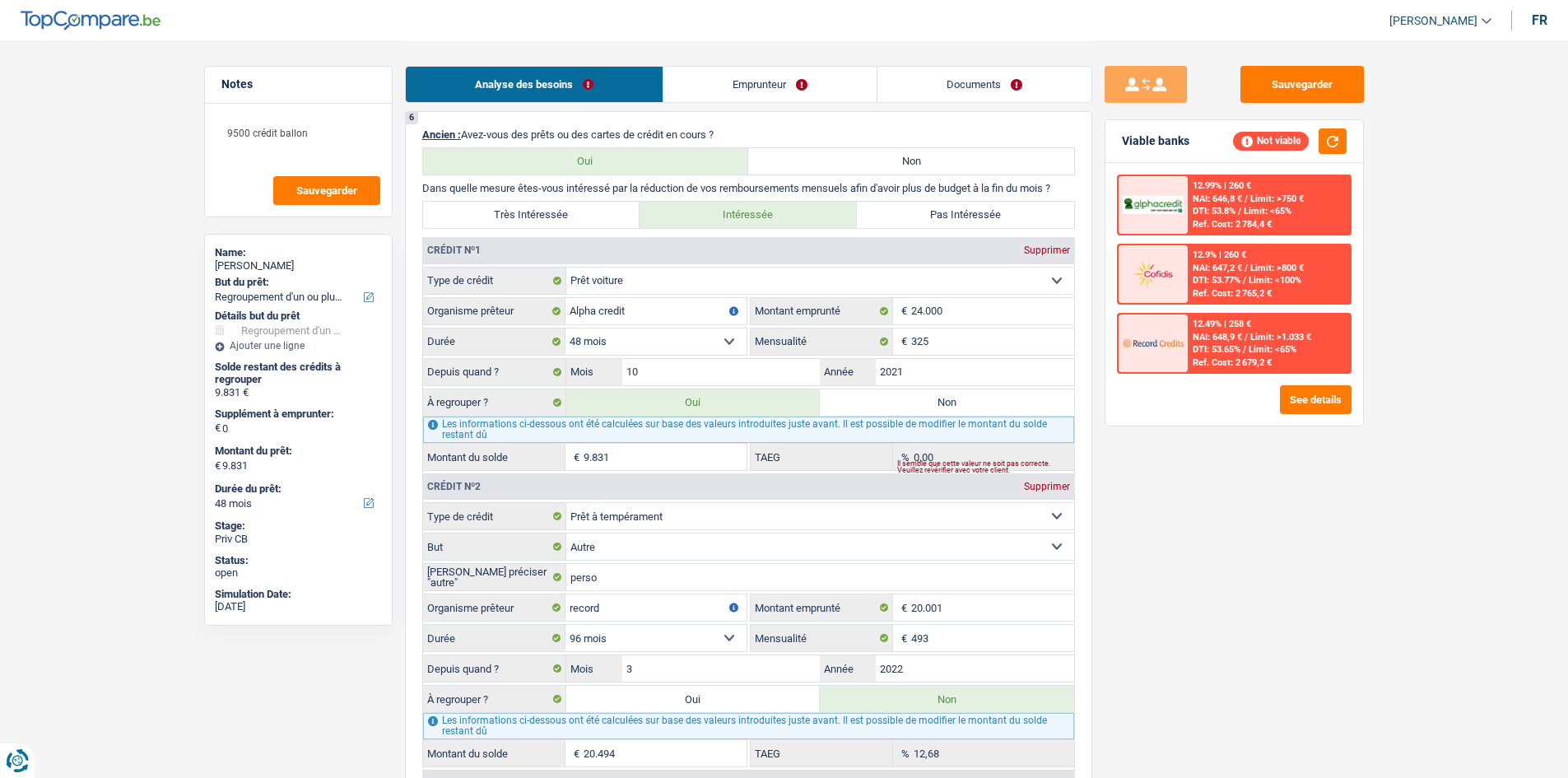
scroll to position [1317, 0]
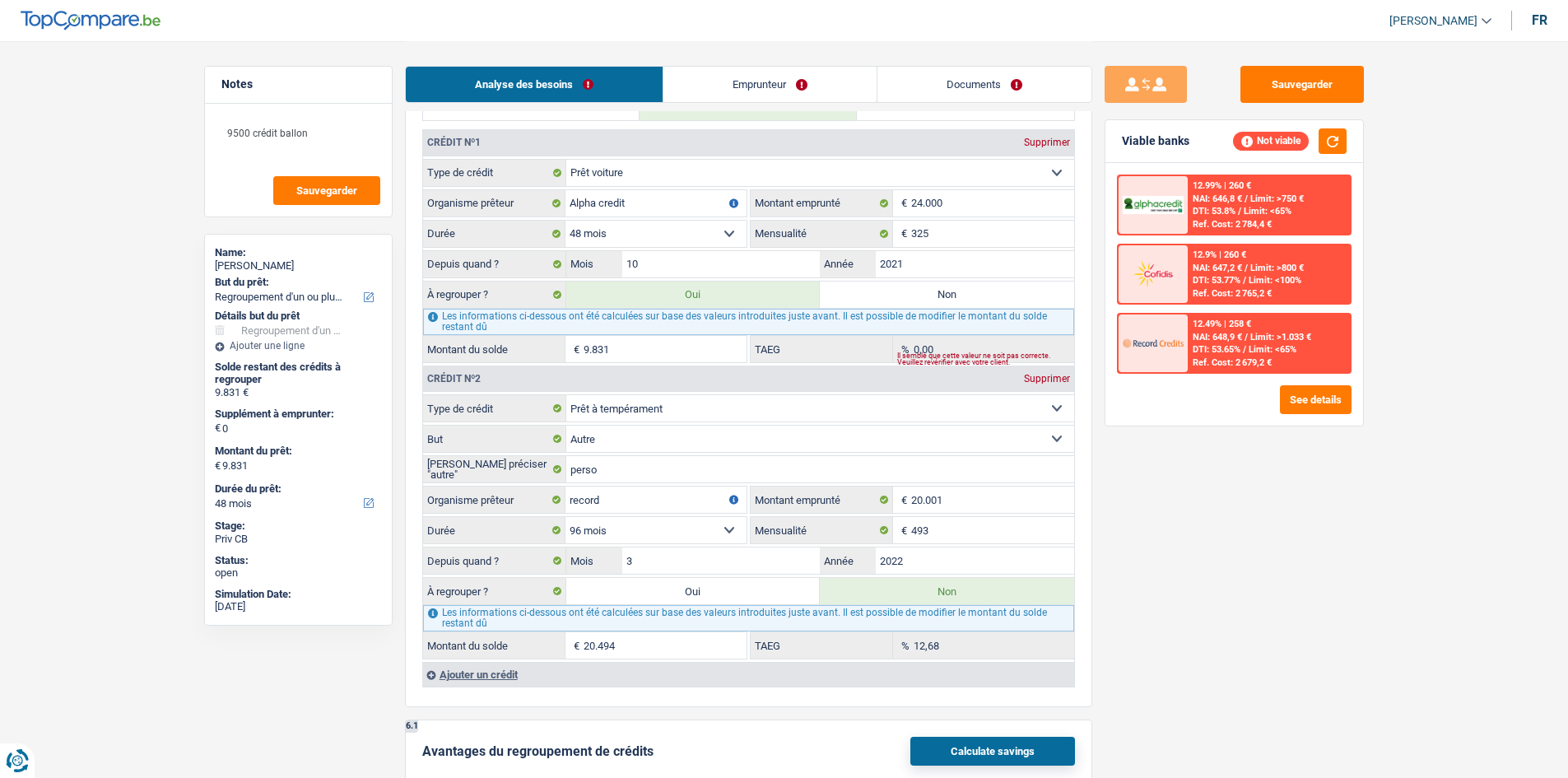
click at [753, 590] on label "Oui" at bounding box center [693, 591] width 255 height 26
click at [753, 590] on input "Oui" at bounding box center [693, 591] width 255 height 26
radio input "true"
type input "30.325"
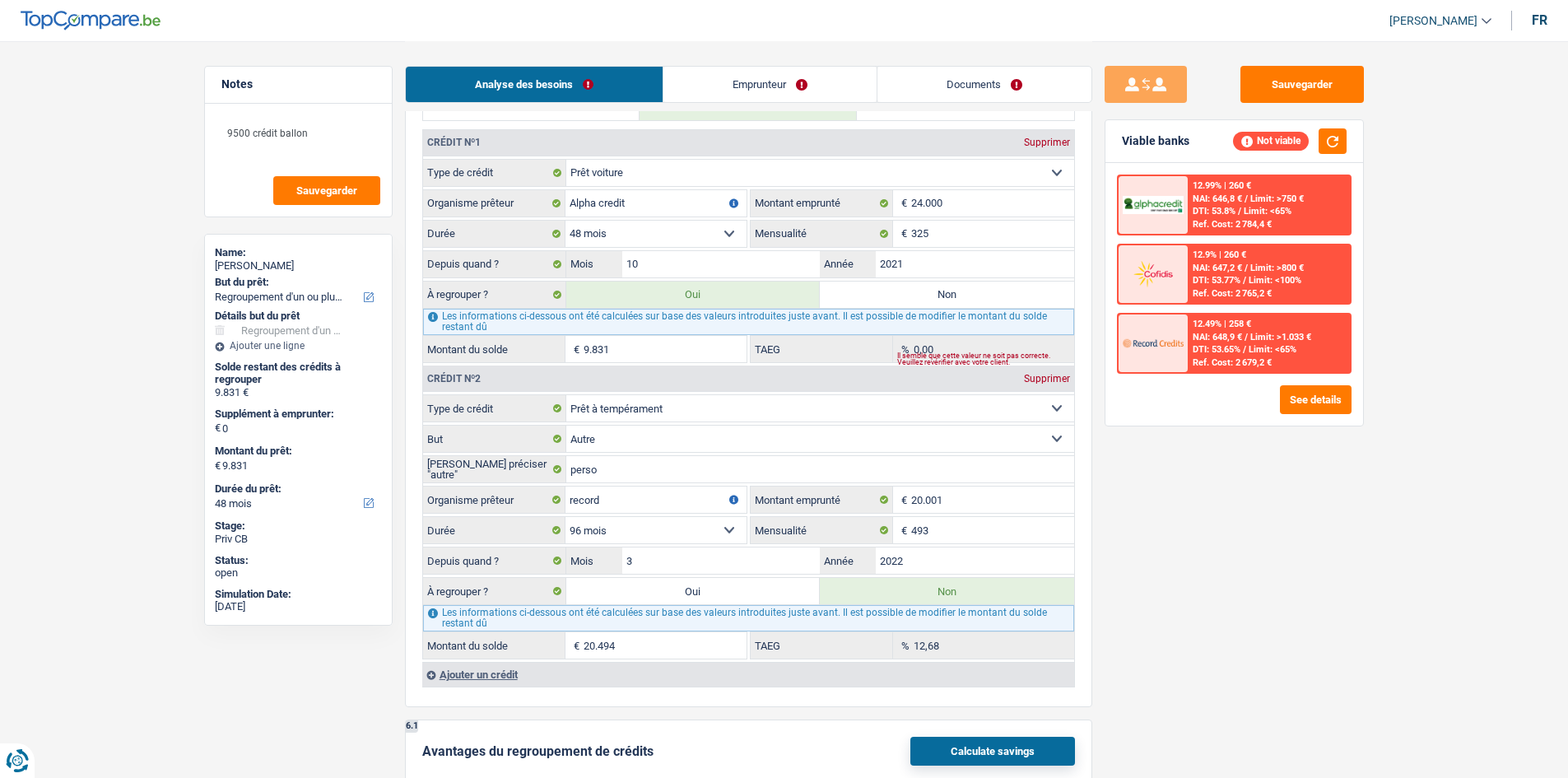
type input "30.325"
radio input "false"
select select "120"
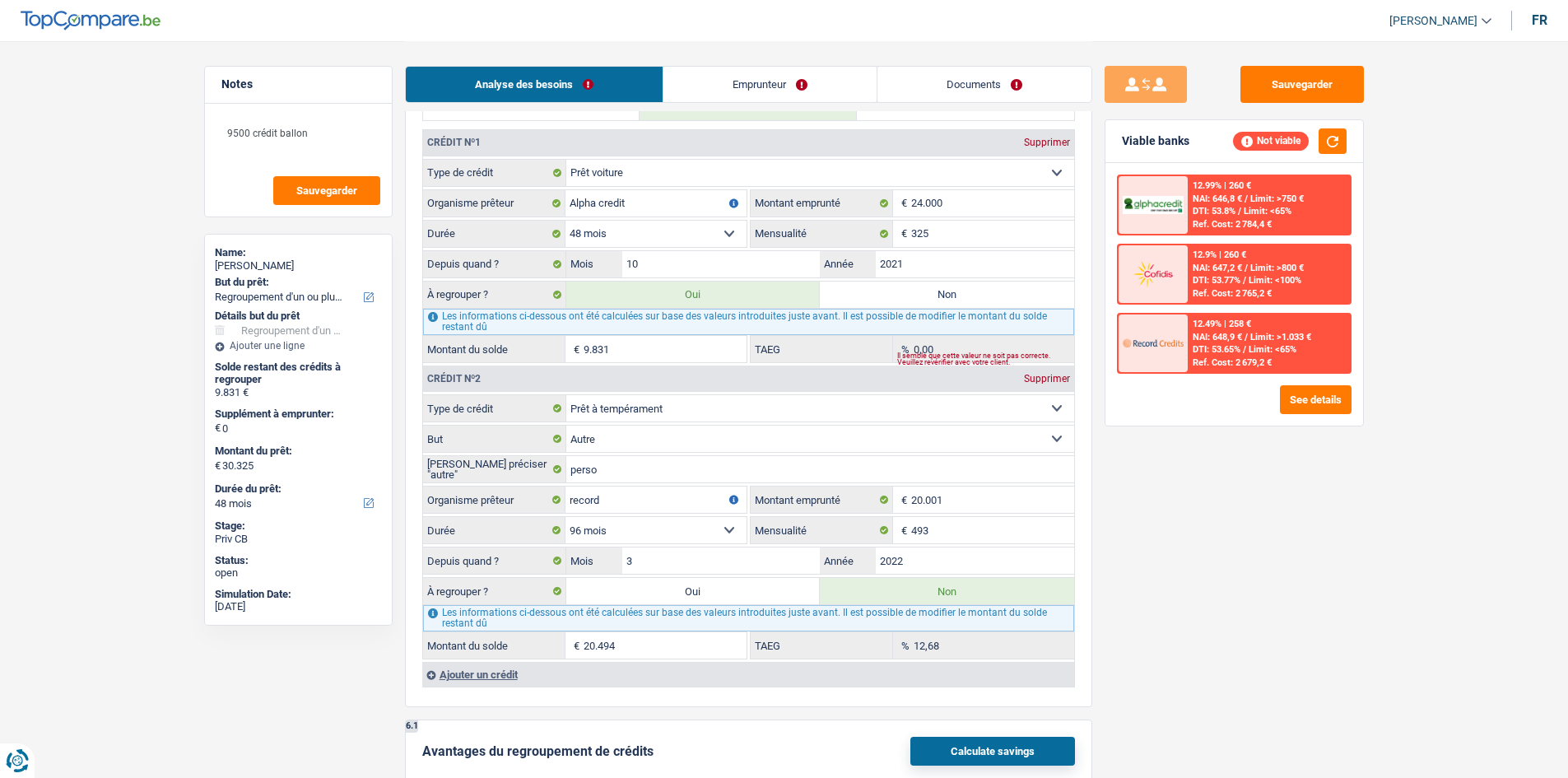
select select "120"
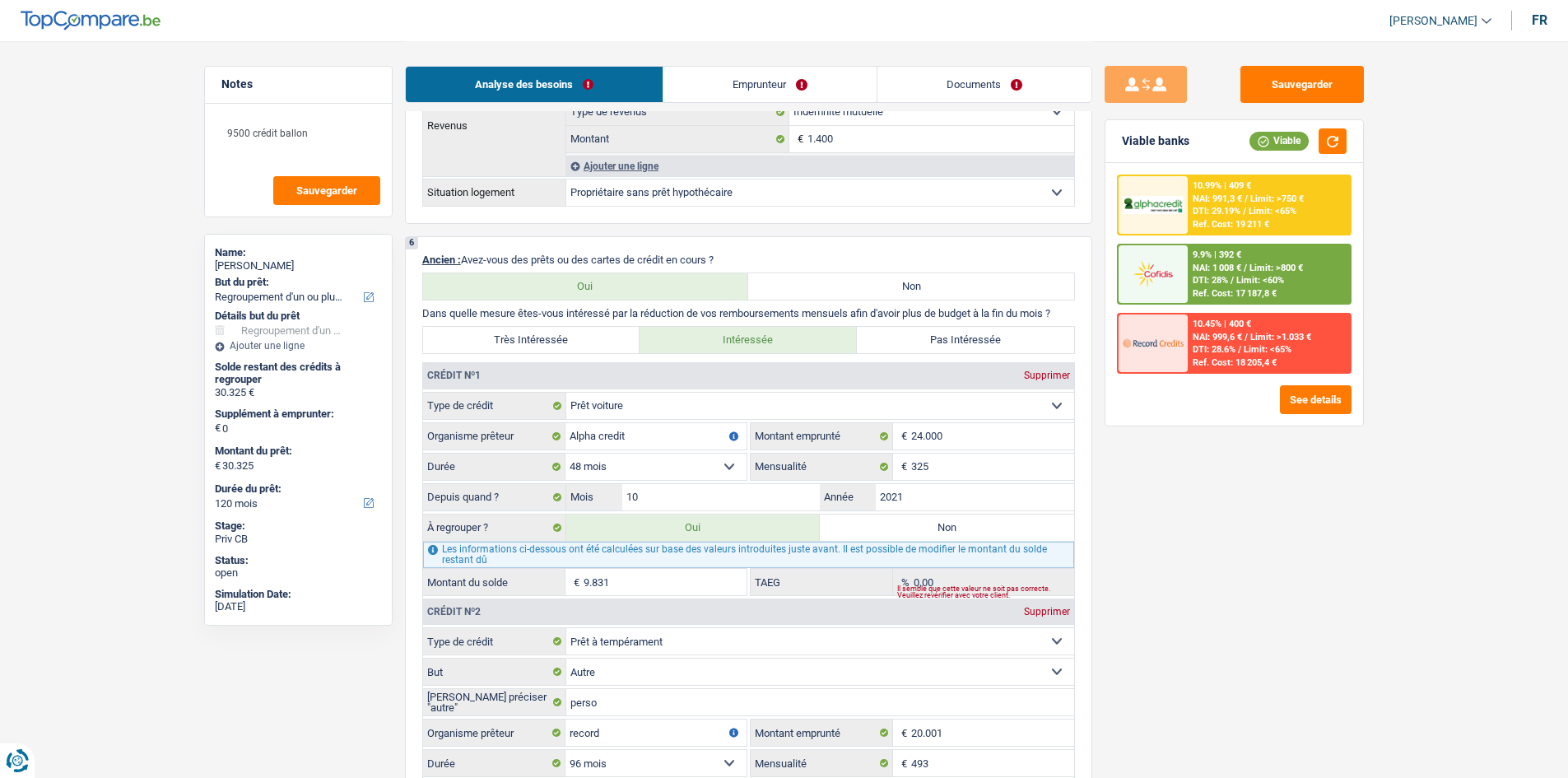
scroll to position [1236, 0]
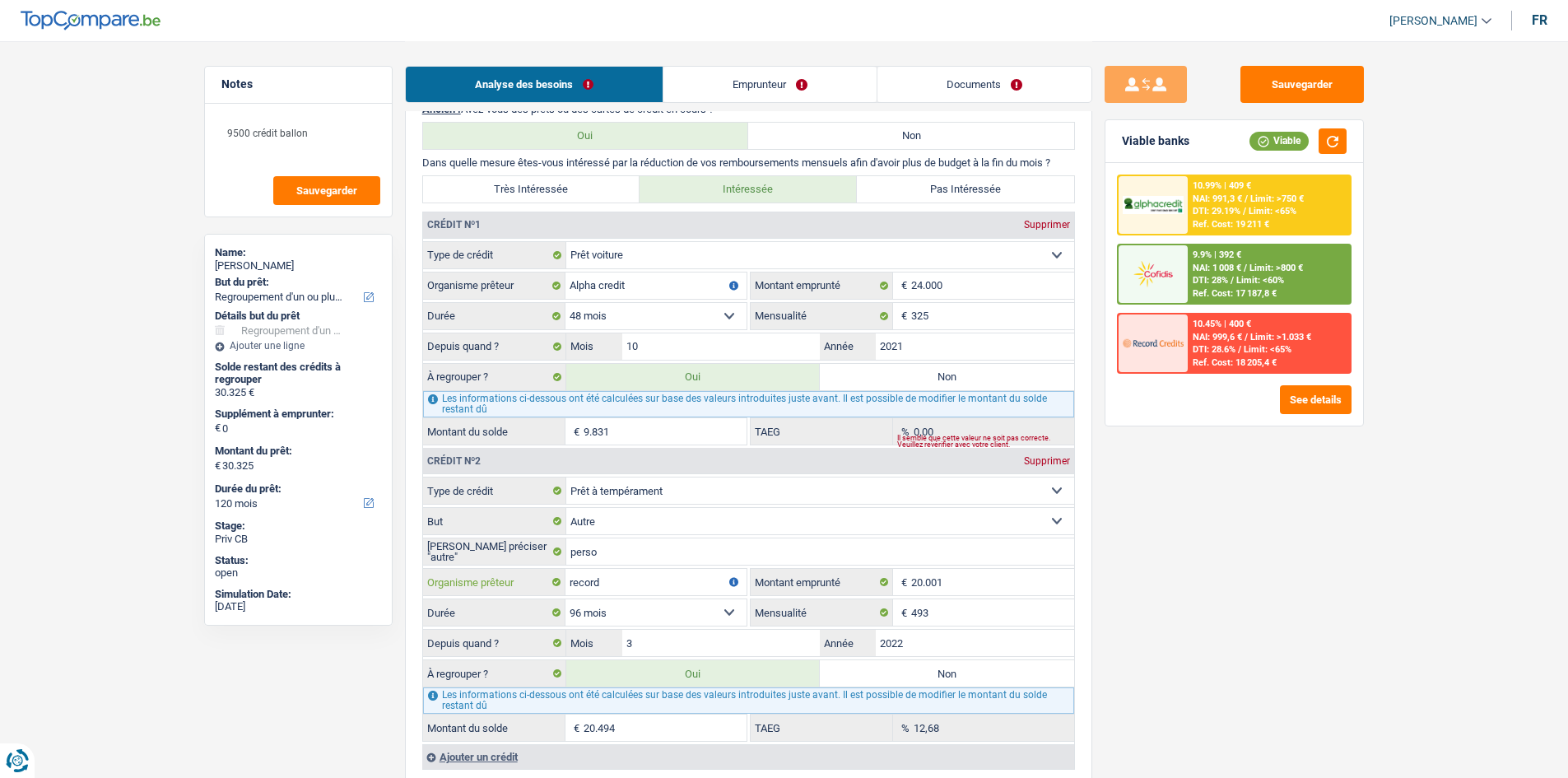
click at [681, 576] on input "record" at bounding box center [656, 582] width 181 height 26
click at [1065, 671] on label "Non" at bounding box center [947, 673] width 255 height 26
click at [1065, 671] on input "Non" at bounding box center [947, 673] width 255 height 26
radio input "true"
select select "48"
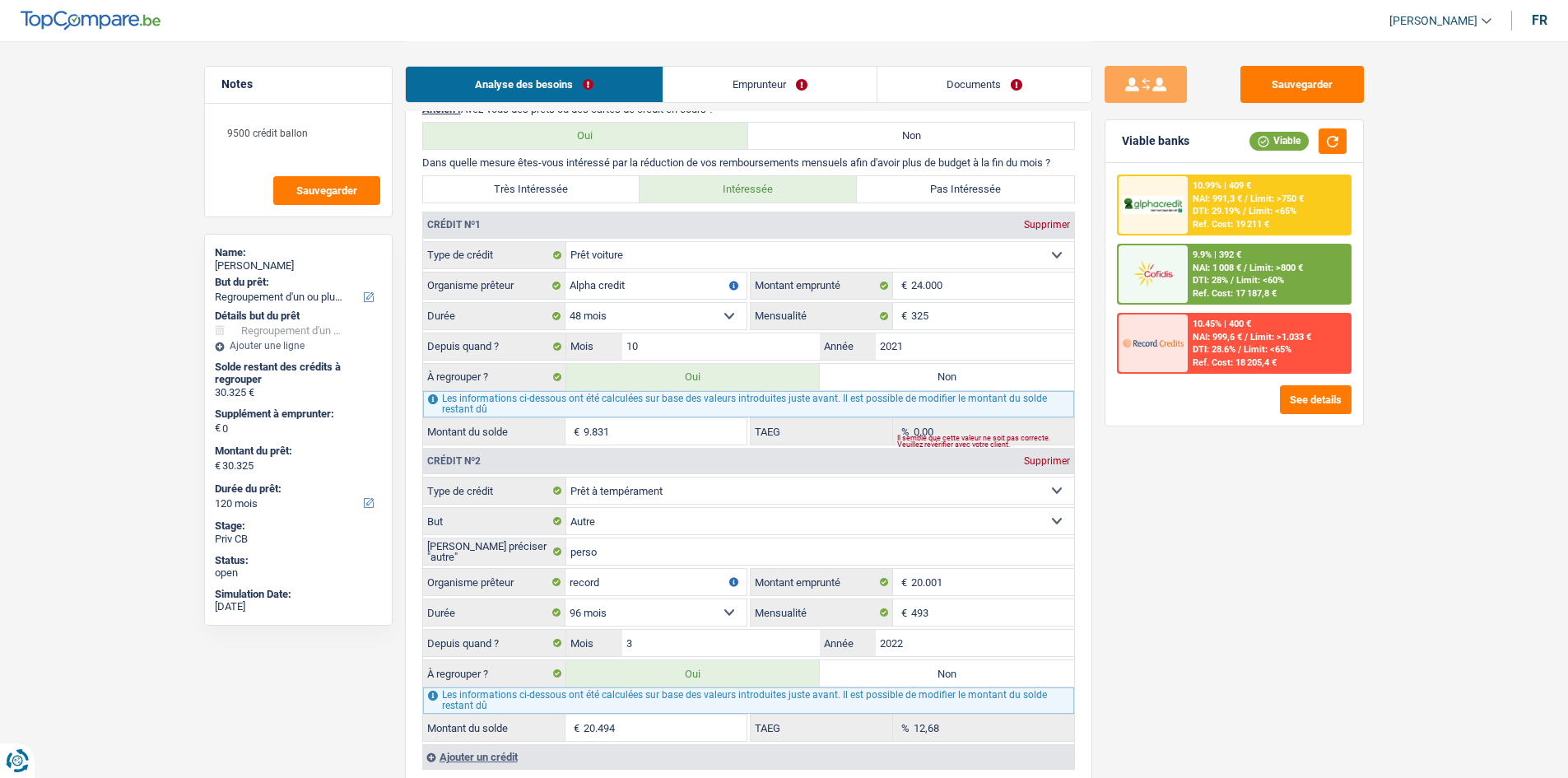
type input "9.831"
select select "48"
type input "9.831"
select select "48"
type input "9.831"
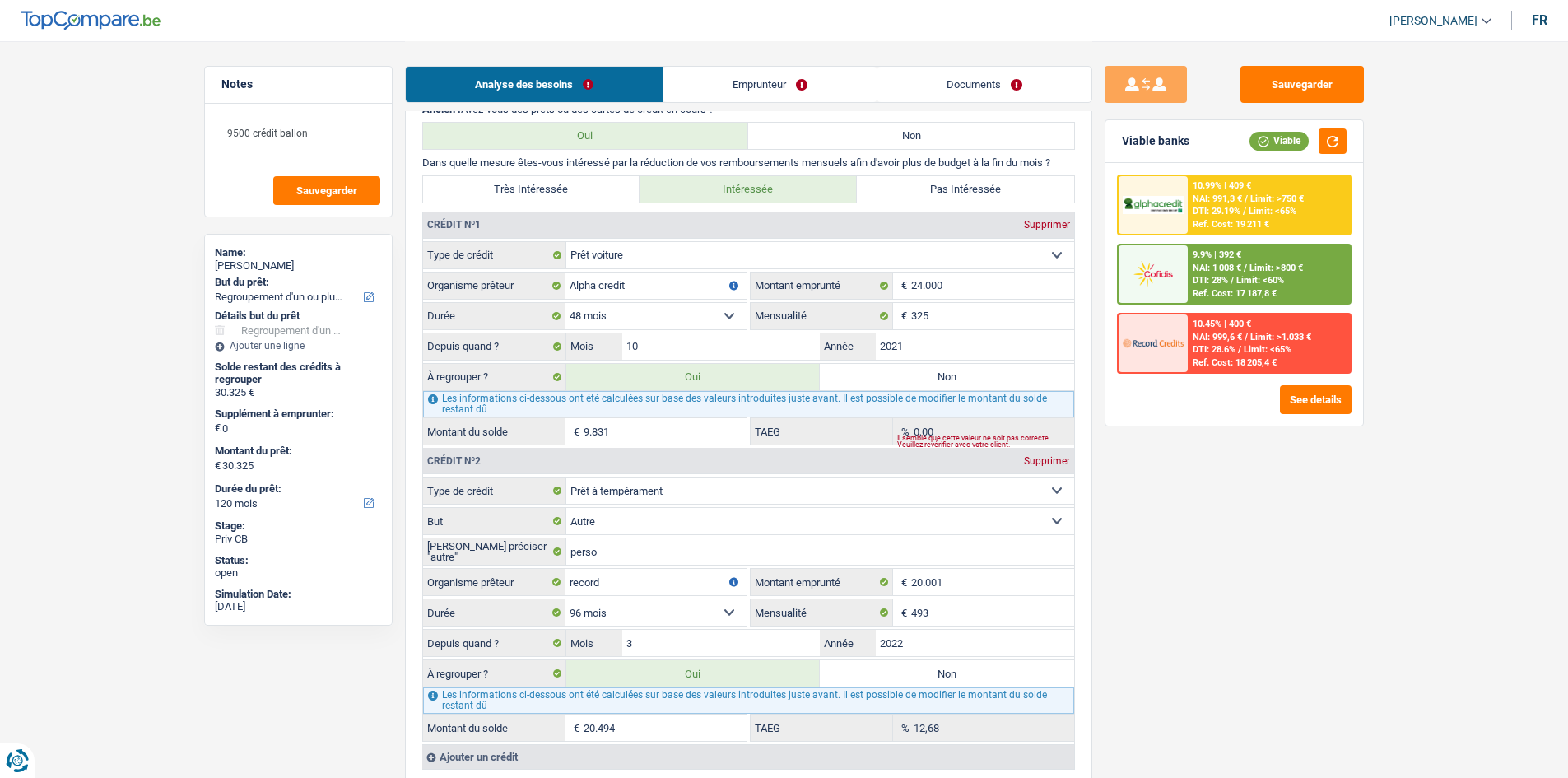
type input "9.831"
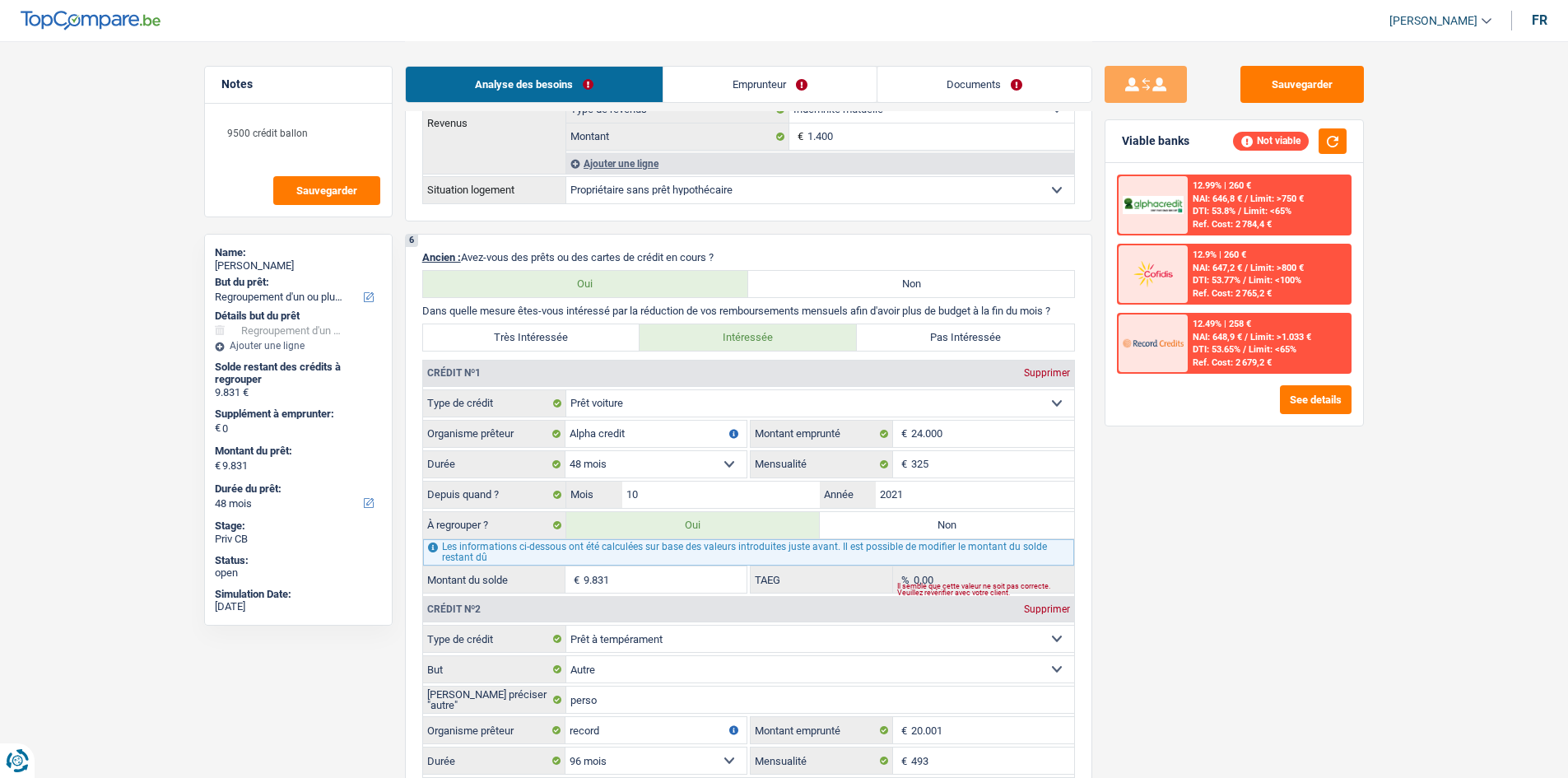
scroll to position [1317, 0]
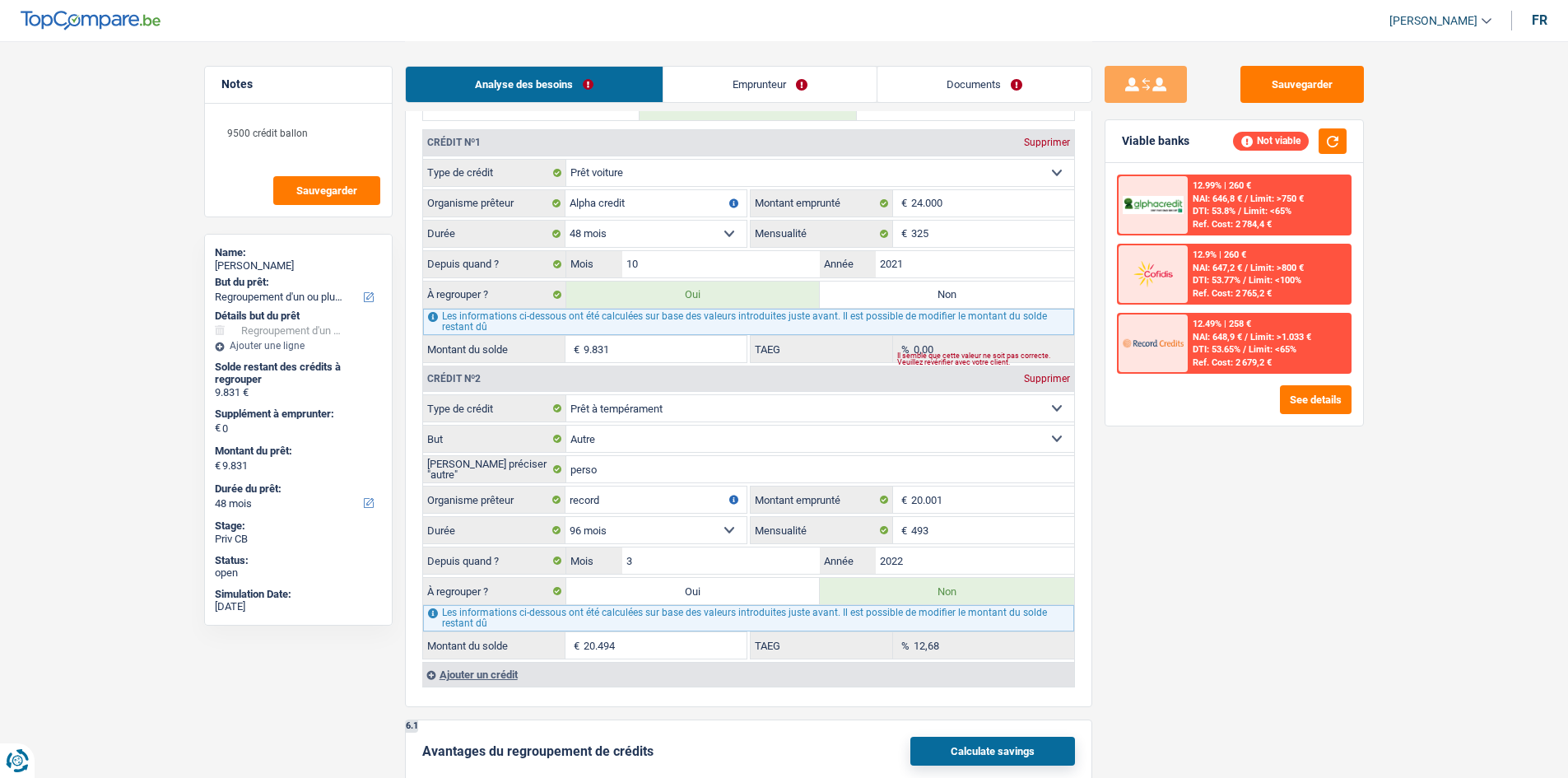
click at [762, 596] on label "Oui" at bounding box center [693, 591] width 255 height 26
click at [762, 596] on input "Oui" at bounding box center [693, 591] width 255 height 26
radio input "true"
type input "30.325"
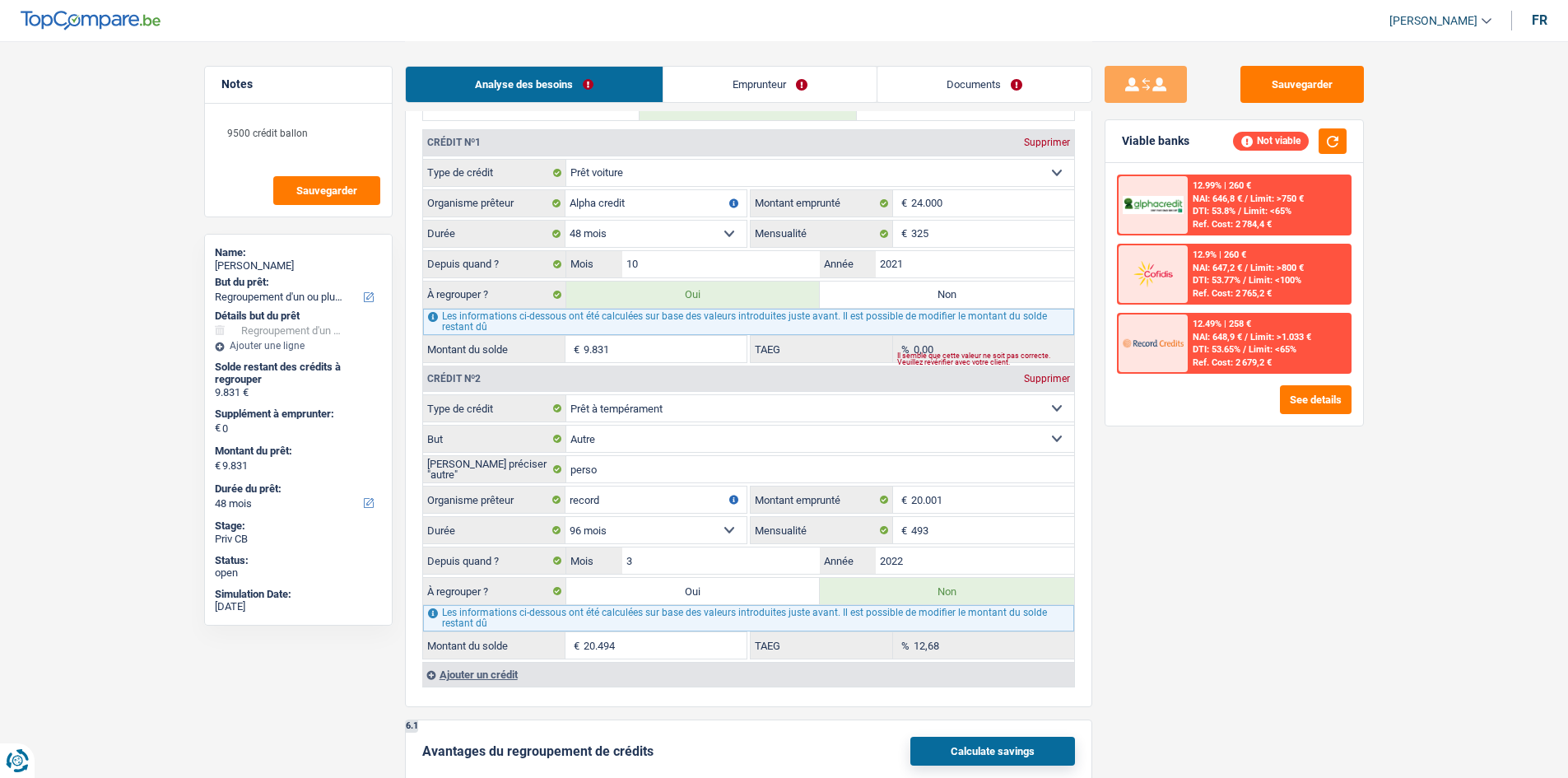
type input "30.325"
radio input "false"
select select "120"
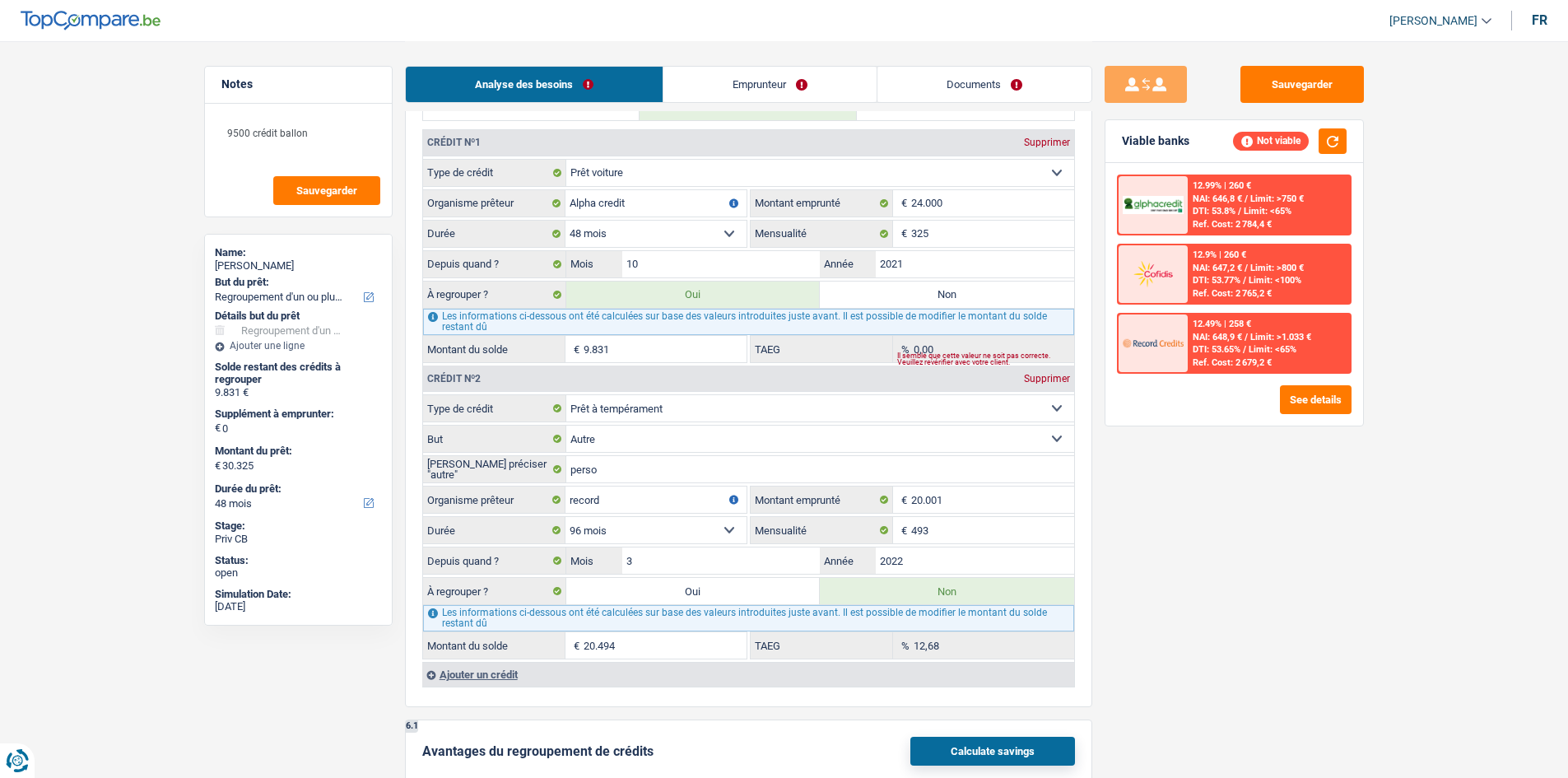
select select "120"
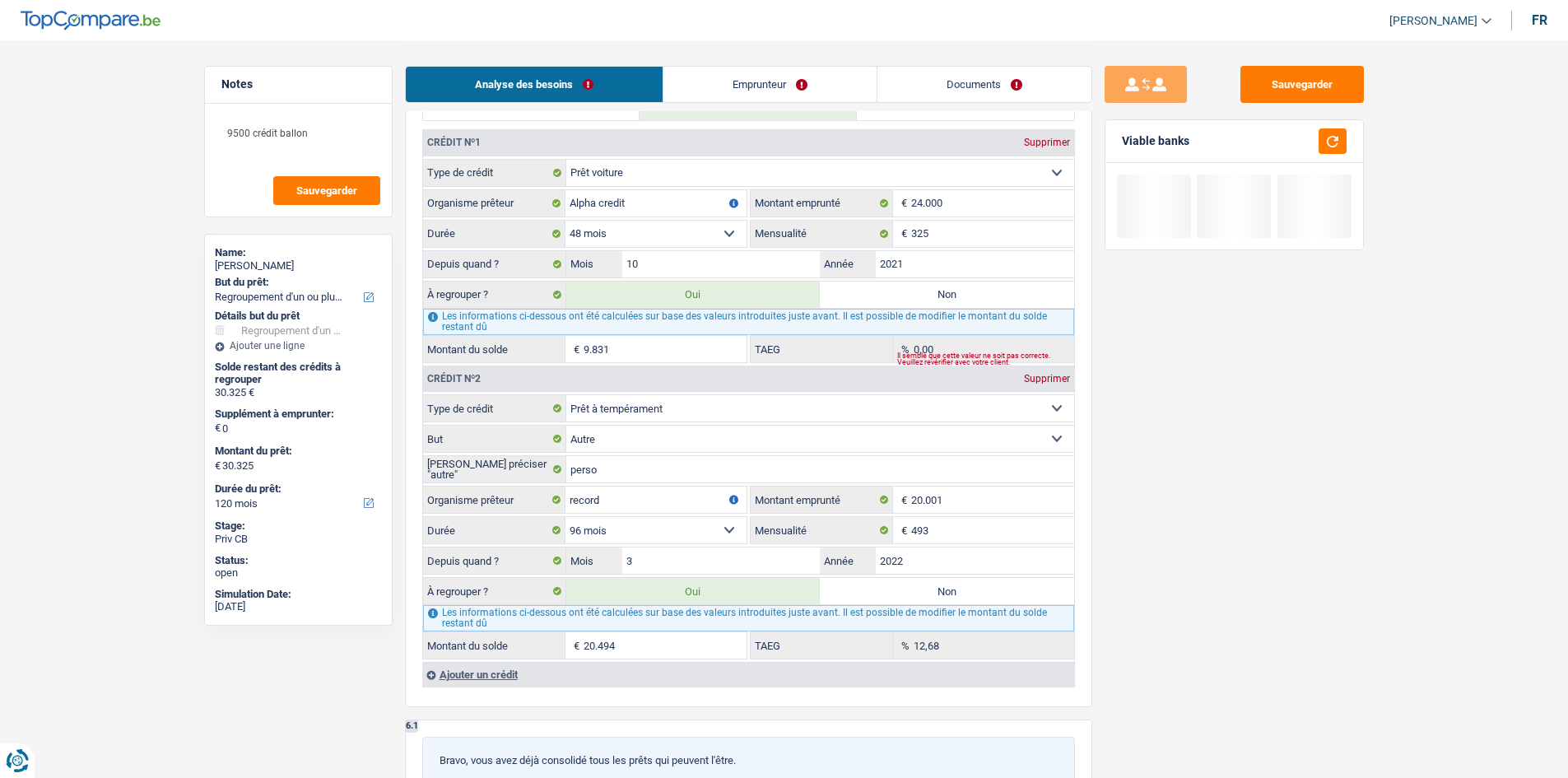
drag, startPoint x: 1041, startPoint y: 595, endPoint x: 1420, endPoint y: 482, distance: 395.5
click at [1040, 595] on label "Non" at bounding box center [947, 591] width 255 height 26
click at [1040, 595] on input "Non" at bounding box center [947, 591] width 255 height 26
radio input "true"
select select "48"
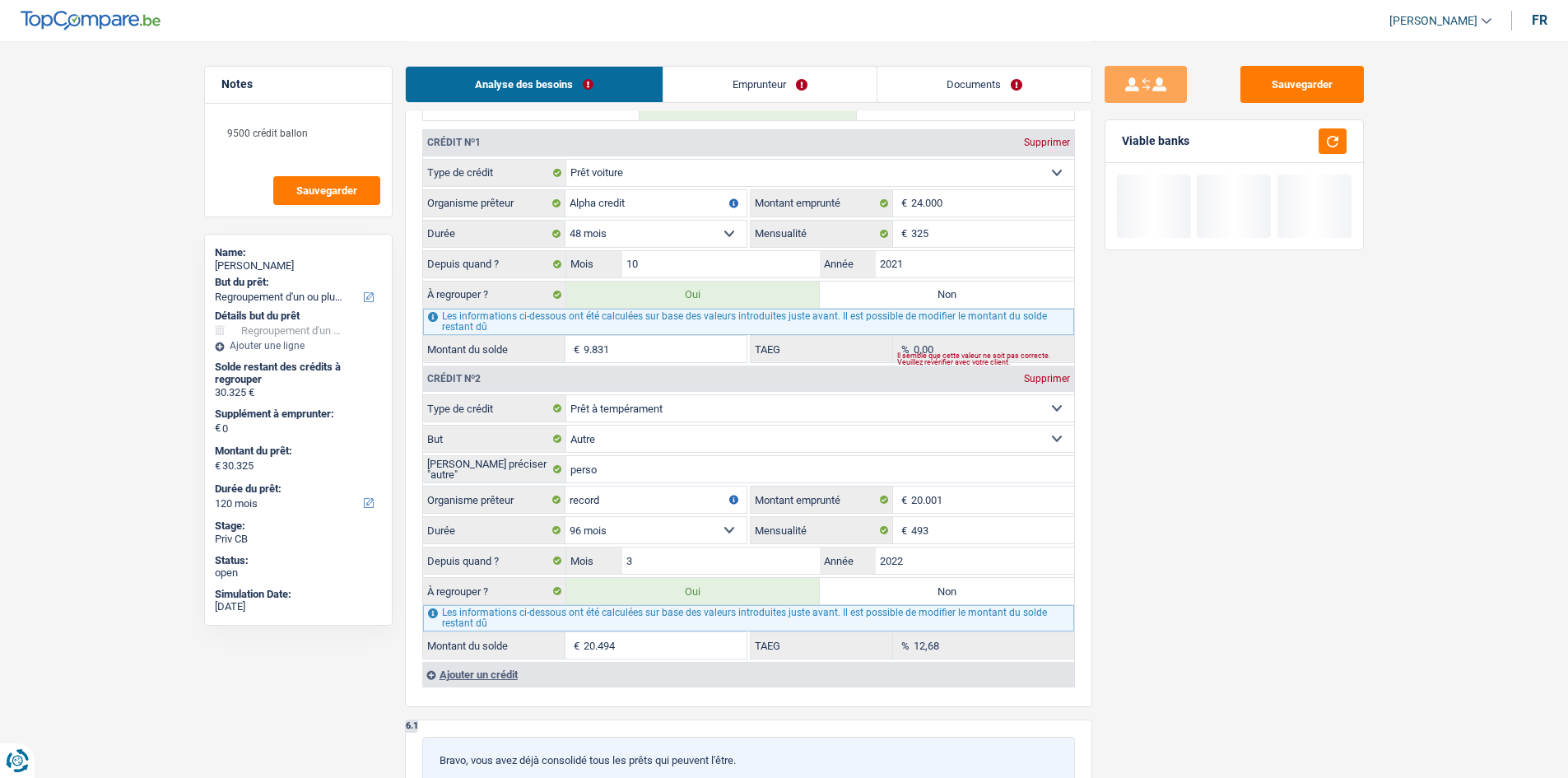
type input "9.831"
select select "48"
type input "9.831"
select select "48"
type input "9.831"
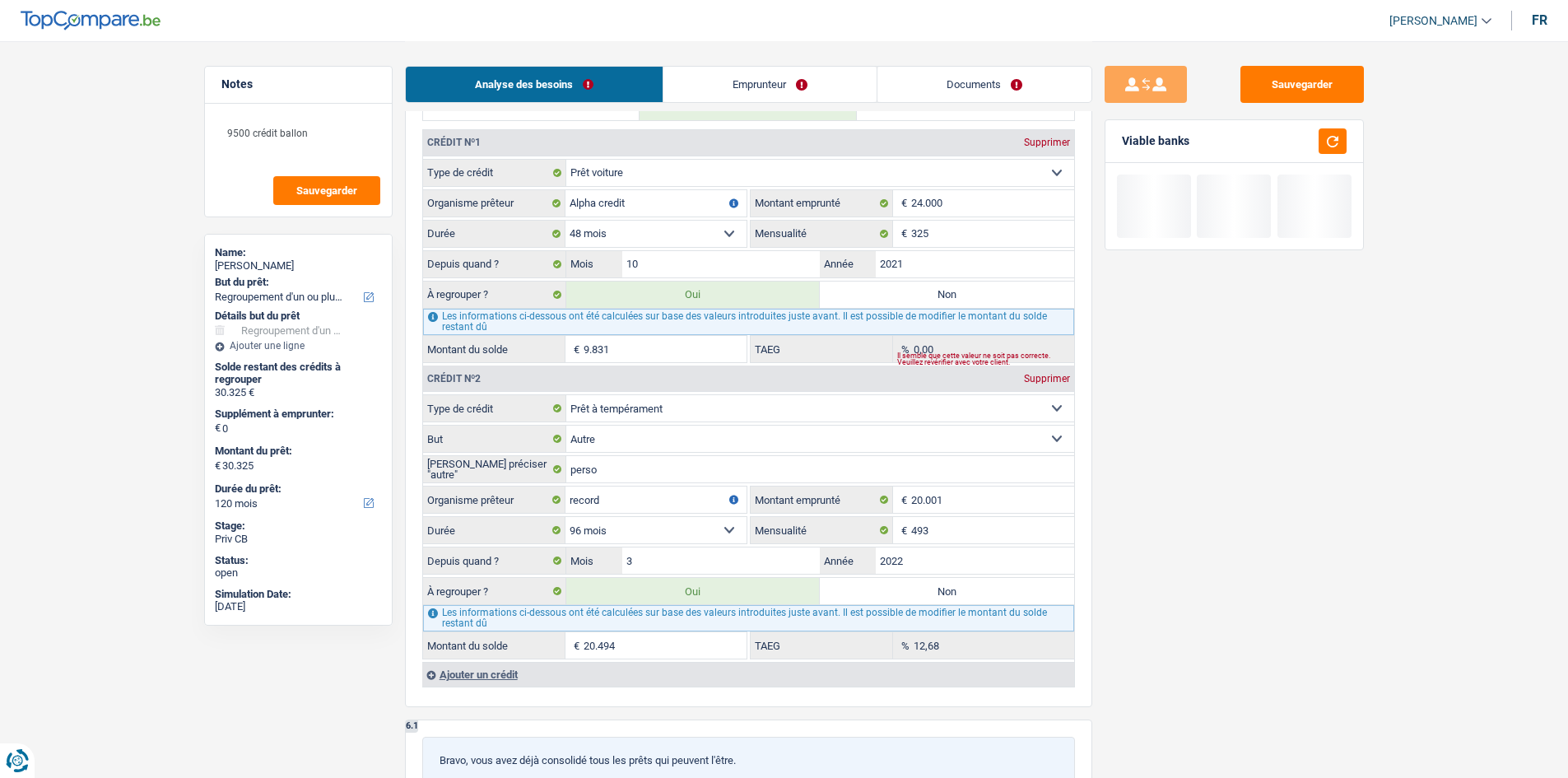
type input "9.831"
radio input "false"
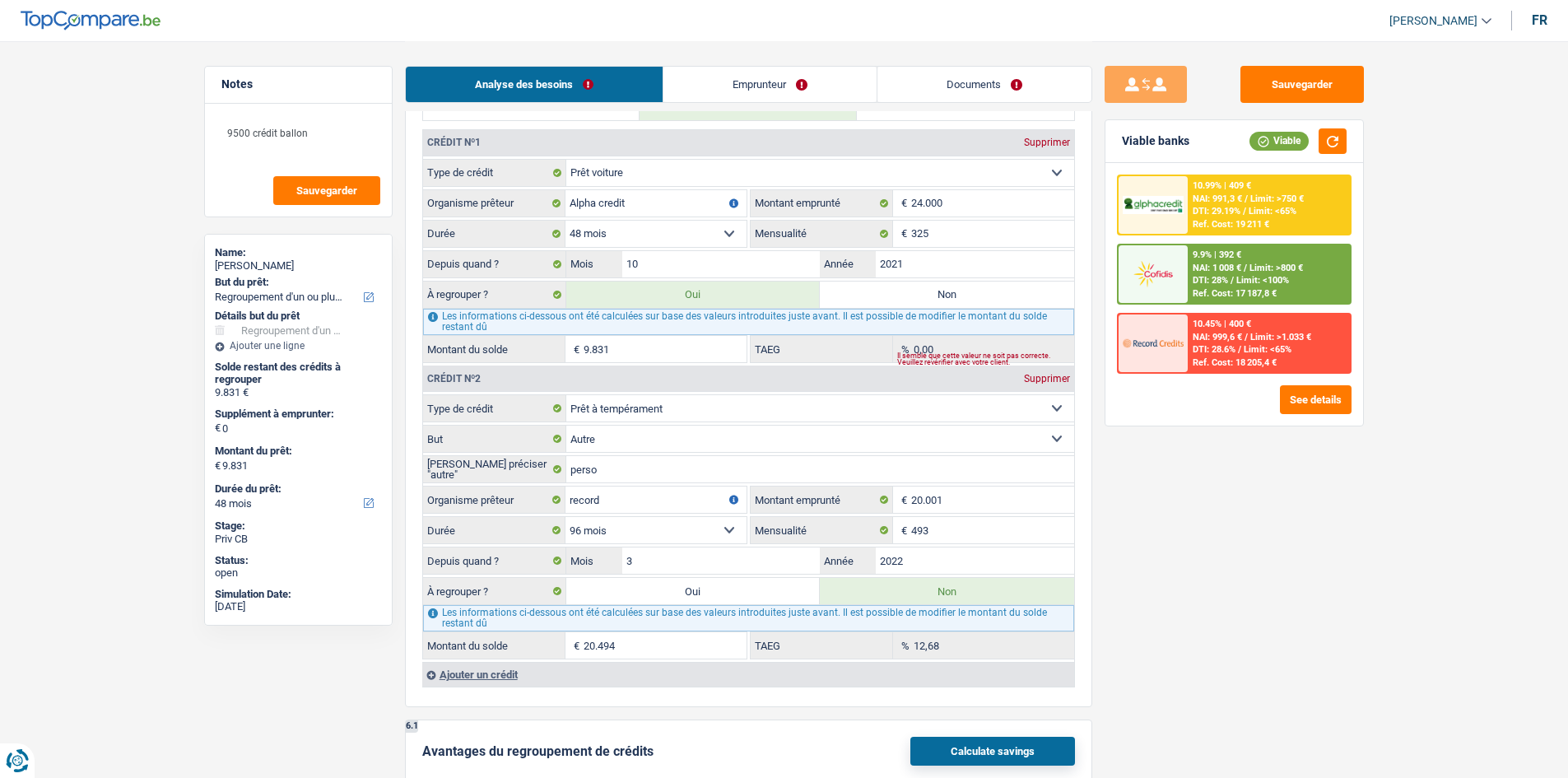
click at [1311, 471] on div "Sauvegarder Viable banks Viable 10.99% | 409 € NAI: 991,3 € / Limit: >750 € DTI…" at bounding box center [1234, 408] width 284 height 686
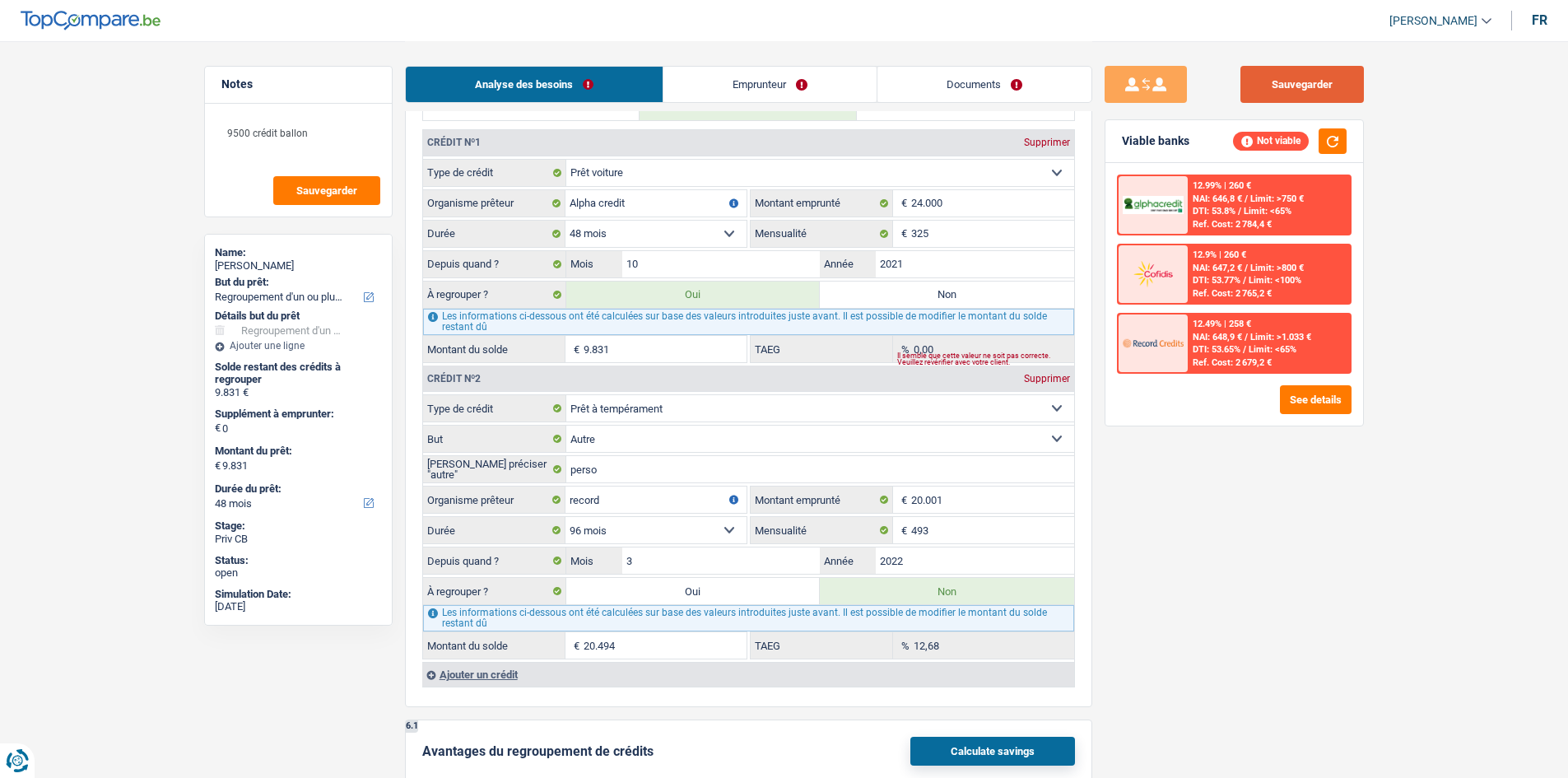
click at [1323, 72] on button "Sauvegarder" at bounding box center [1302, 84] width 123 height 37
click at [1036, 538] on input "493" at bounding box center [992, 530] width 163 height 26
click at [1343, 531] on div "Sauvegarder Viable banks Not viable 12.99% | 260 € NAI: 646,8 € / Limit: >750 €…" at bounding box center [1234, 408] width 284 height 686
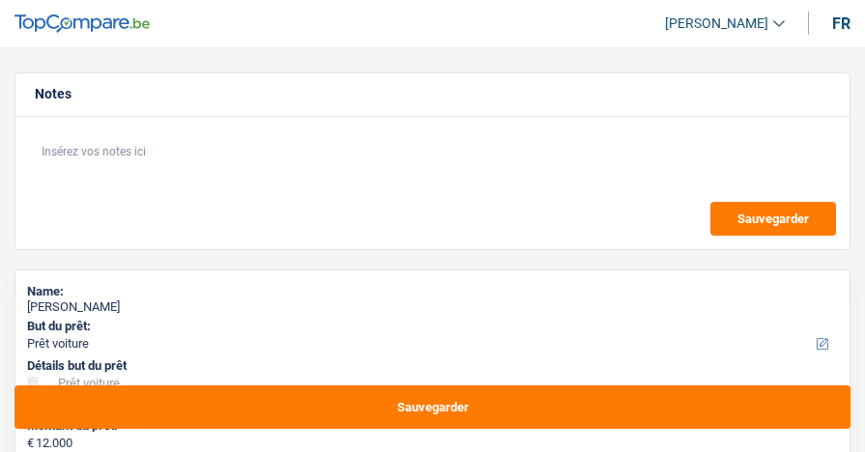
select select "car"
select select "60"
select select "car"
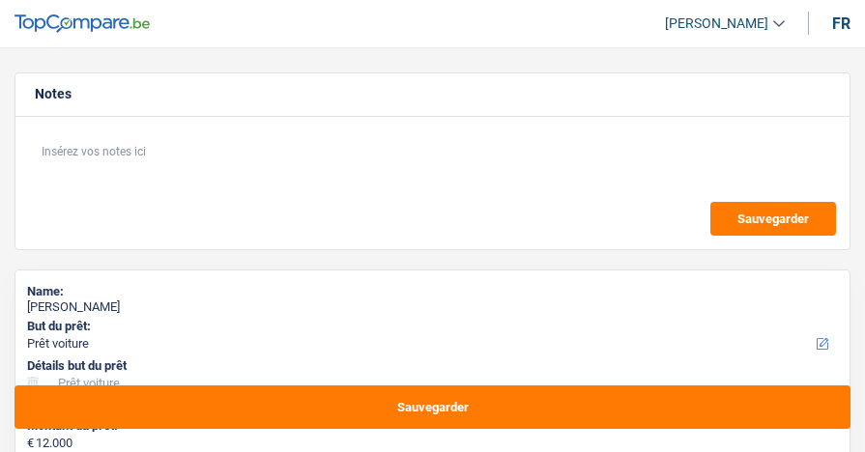
select select "60"
select select "retired"
select select "pension"
select select "ownerWithMortgage"
select select "mortgage"
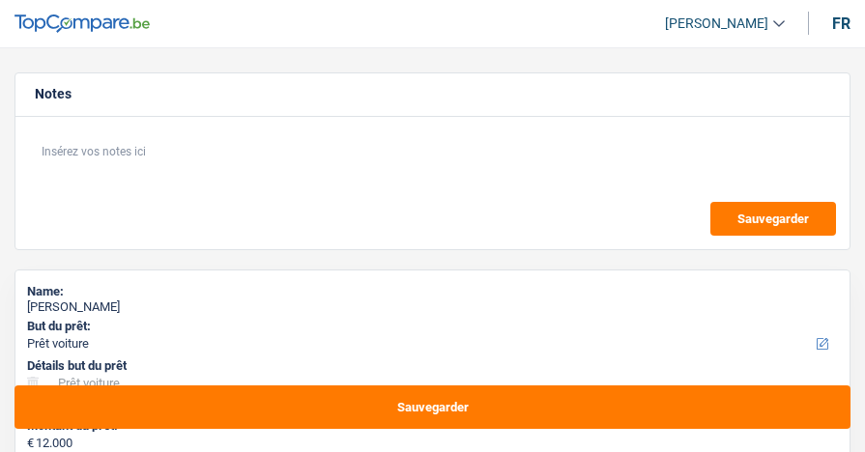
select select "180"
select select "car"
select select "60"
